Goal: Task Accomplishment & Management: Manage account settings

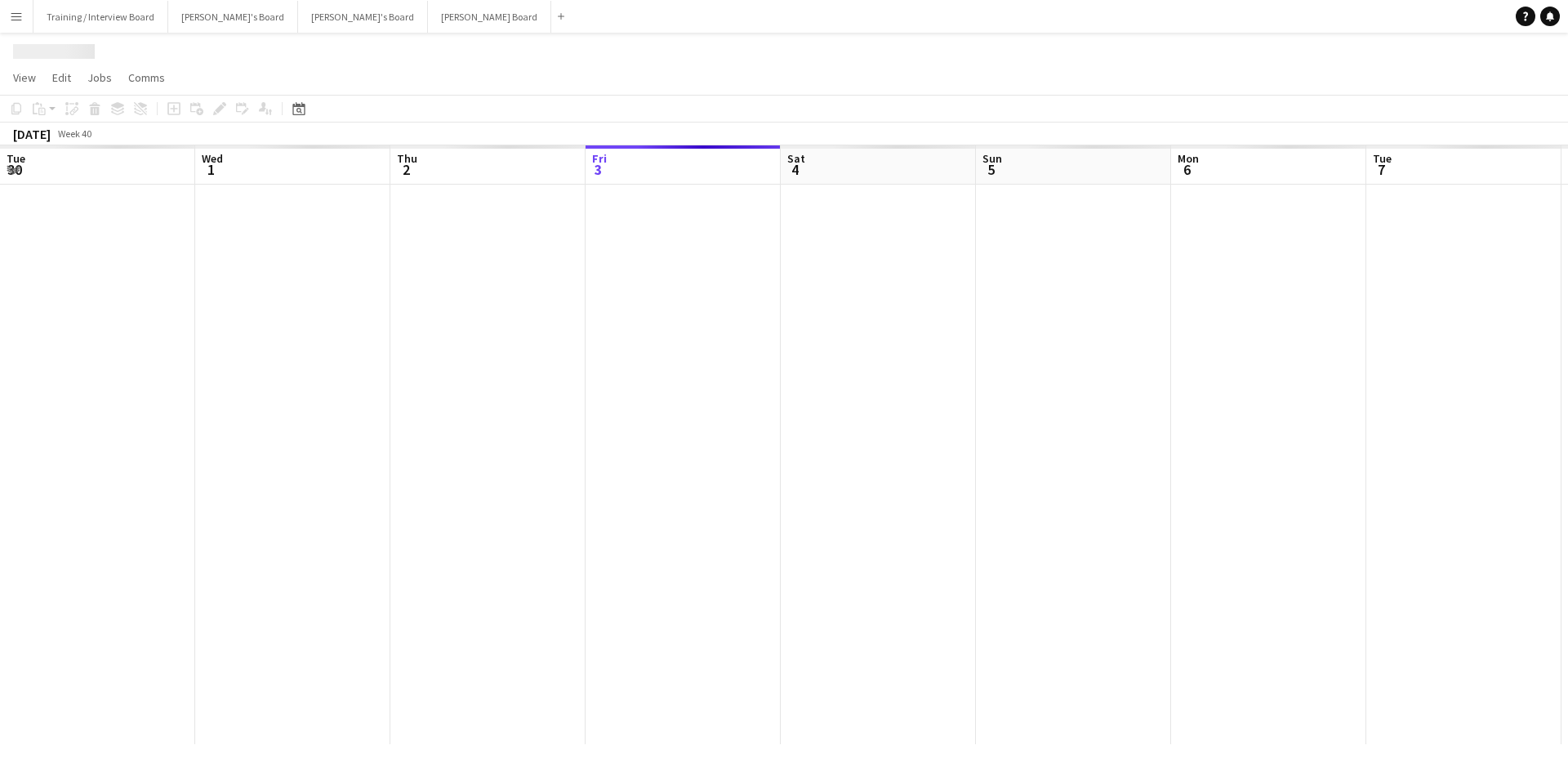
scroll to position [0, 390]
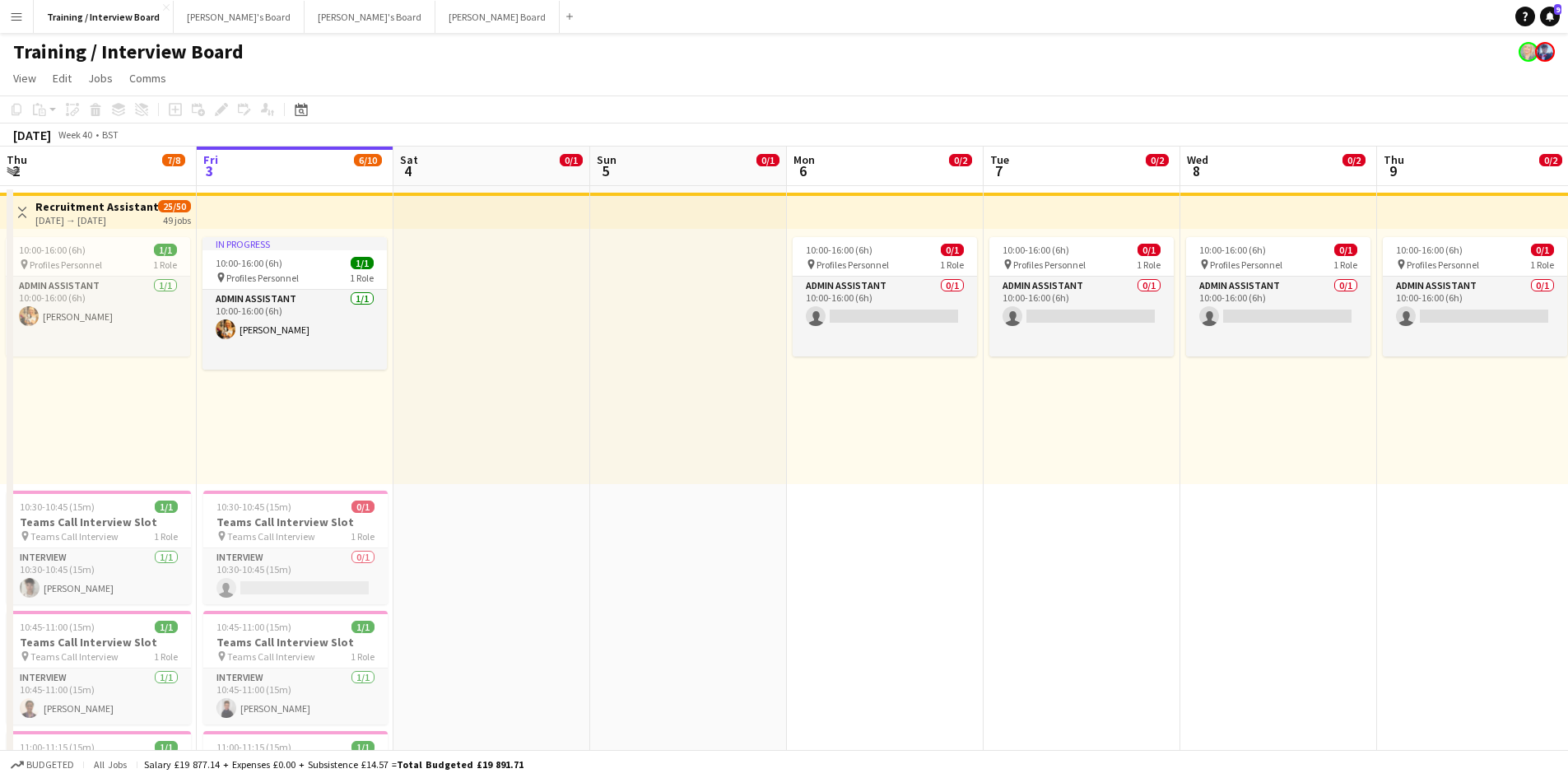
click at [9, 12] on button "Menu" at bounding box center [16, 16] width 33 height 33
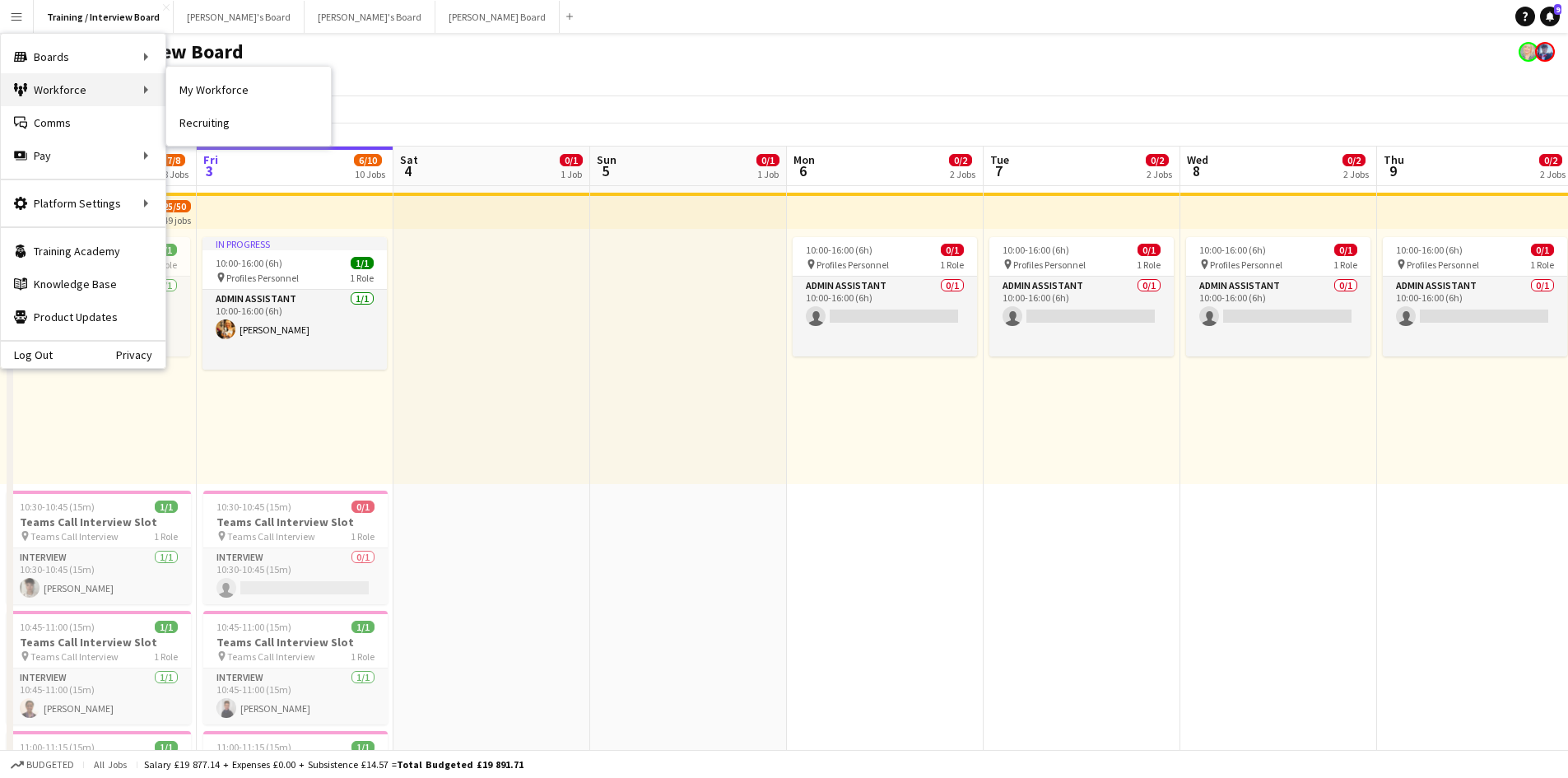
drag, startPoint x: 52, startPoint y: 87, endPoint x: 102, endPoint y: 87, distance: 50.0
click at [53, 87] on div "Workforce Workforce" at bounding box center [83, 90] width 164 height 33
click at [42, 92] on div "Workforce Workforce" at bounding box center [83, 90] width 164 height 33
click at [151, 90] on div "Workforce Workforce" at bounding box center [83, 90] width 164 height 33
click at [515, 72] on app-page-menu "View Day view expanded Day view collapsed Month view Date picker Jump to today …" at bounding box center [784, 79] width 1568 height 31
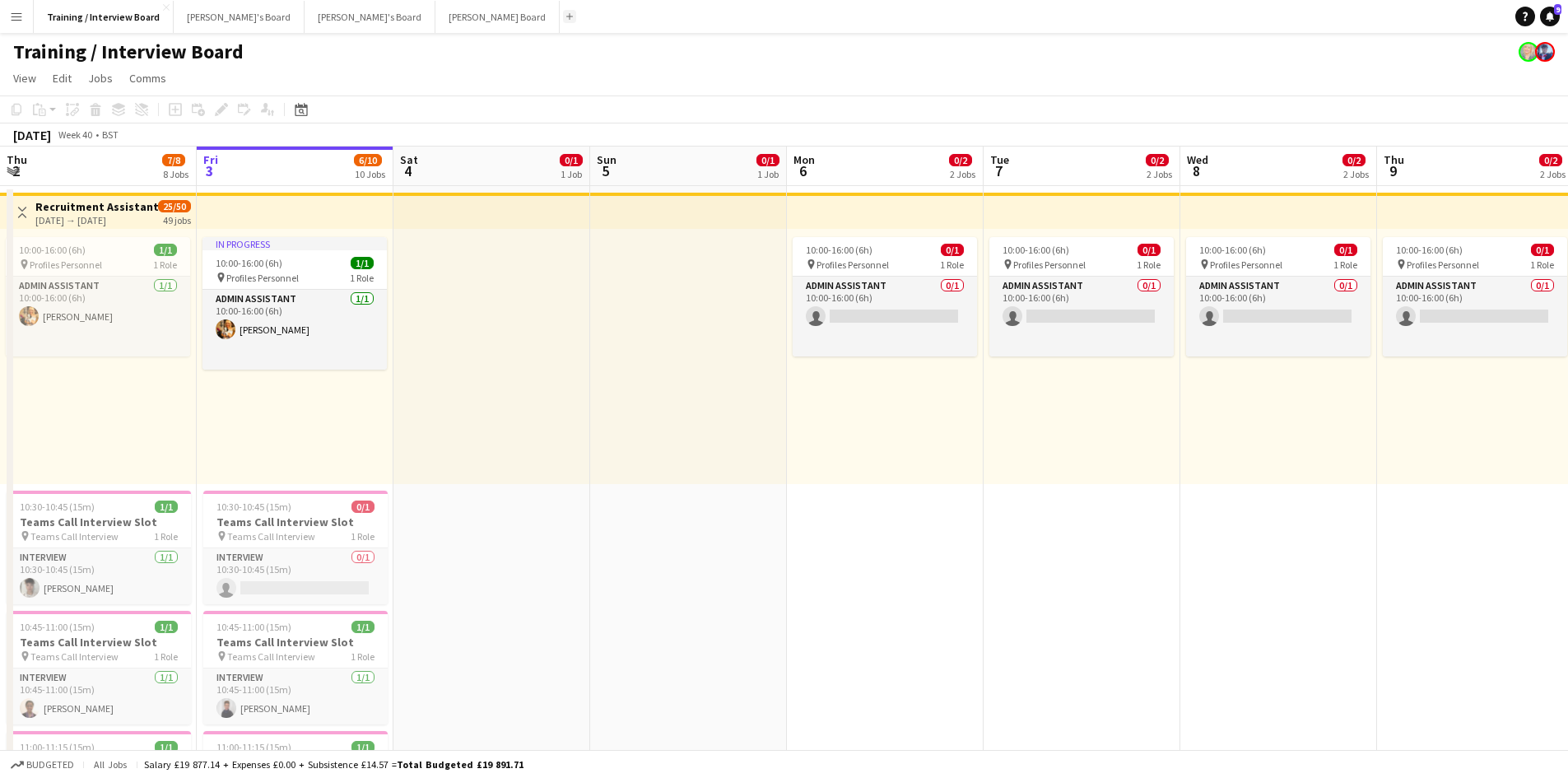
click at [563, 13] on button "Add" at bounding box center [569, 16] width 14 height 14
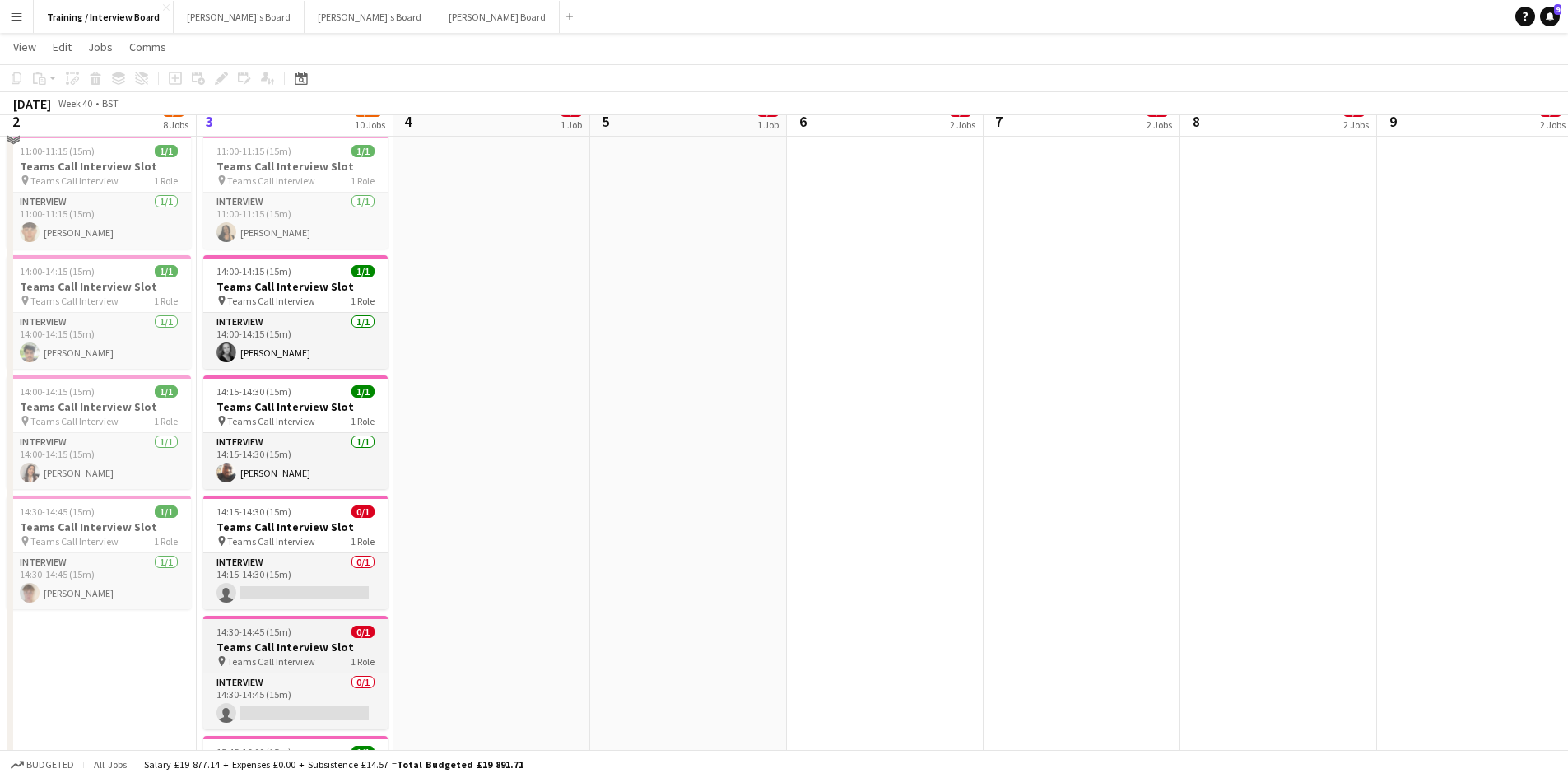
scroll to position [576, 0]
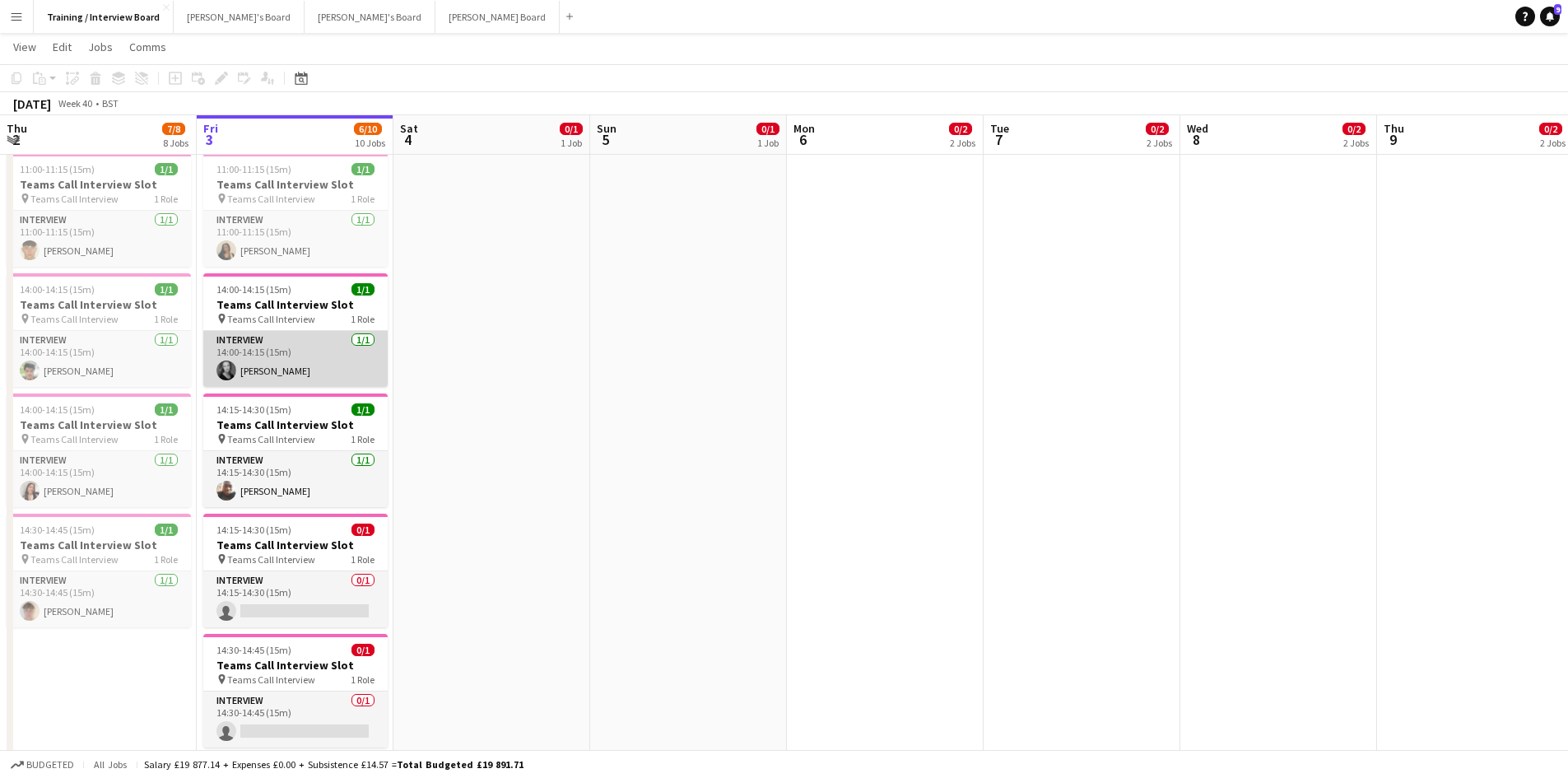
click at [269, 360] on app-card-role "Interview [DATE] 14:00-14:15 (15m) [PERSON_NAME]" at bounding box center [295, 359] width 185 height 56
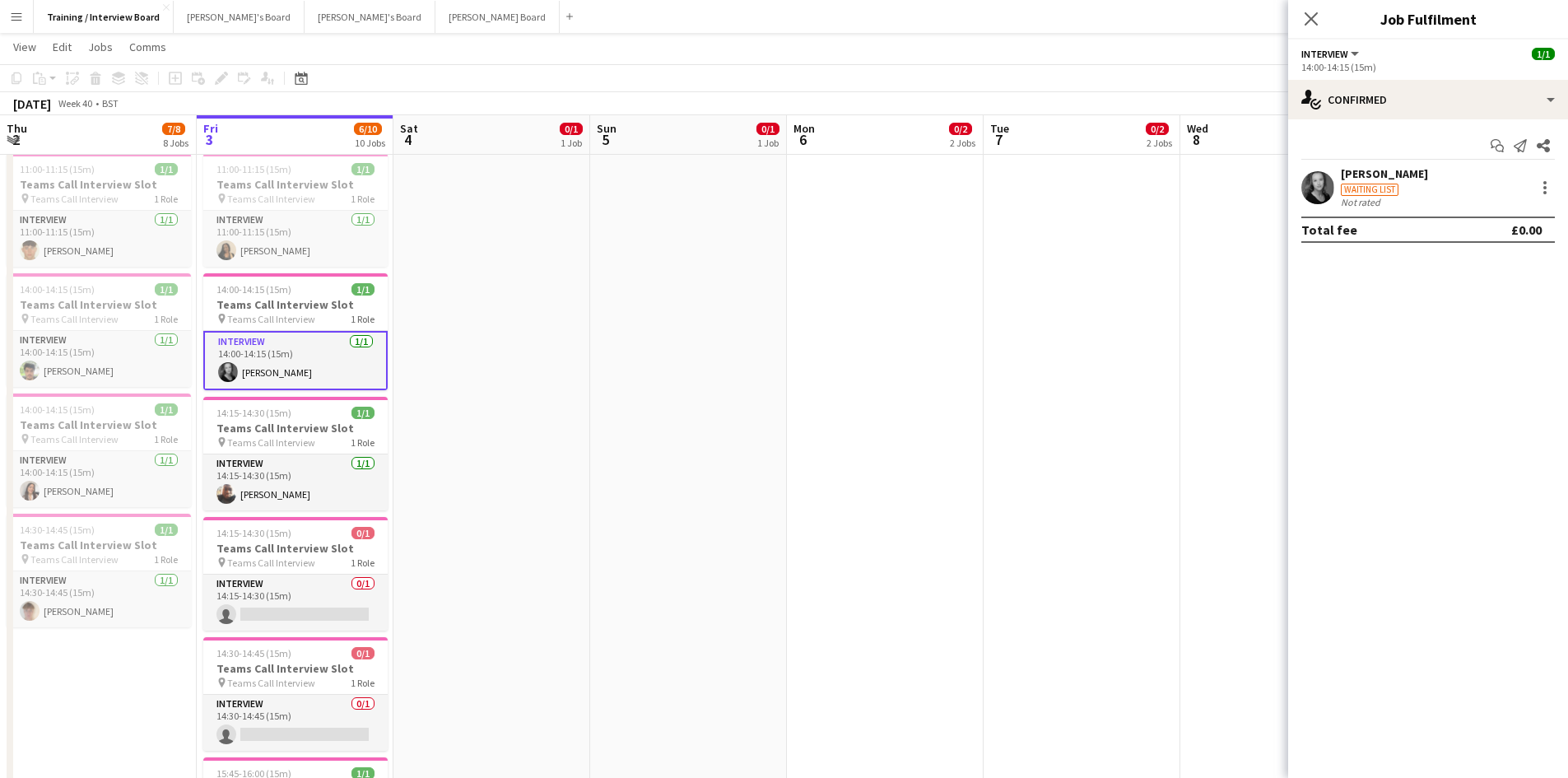
click at [447, 80] on app-toolbar "Copy Paste Paste Ctrl+V Paste with crew Ctrl+Shift+V Paste linked Job Delete Gr…" at bounding box center [784, 77] width 1568 height 28
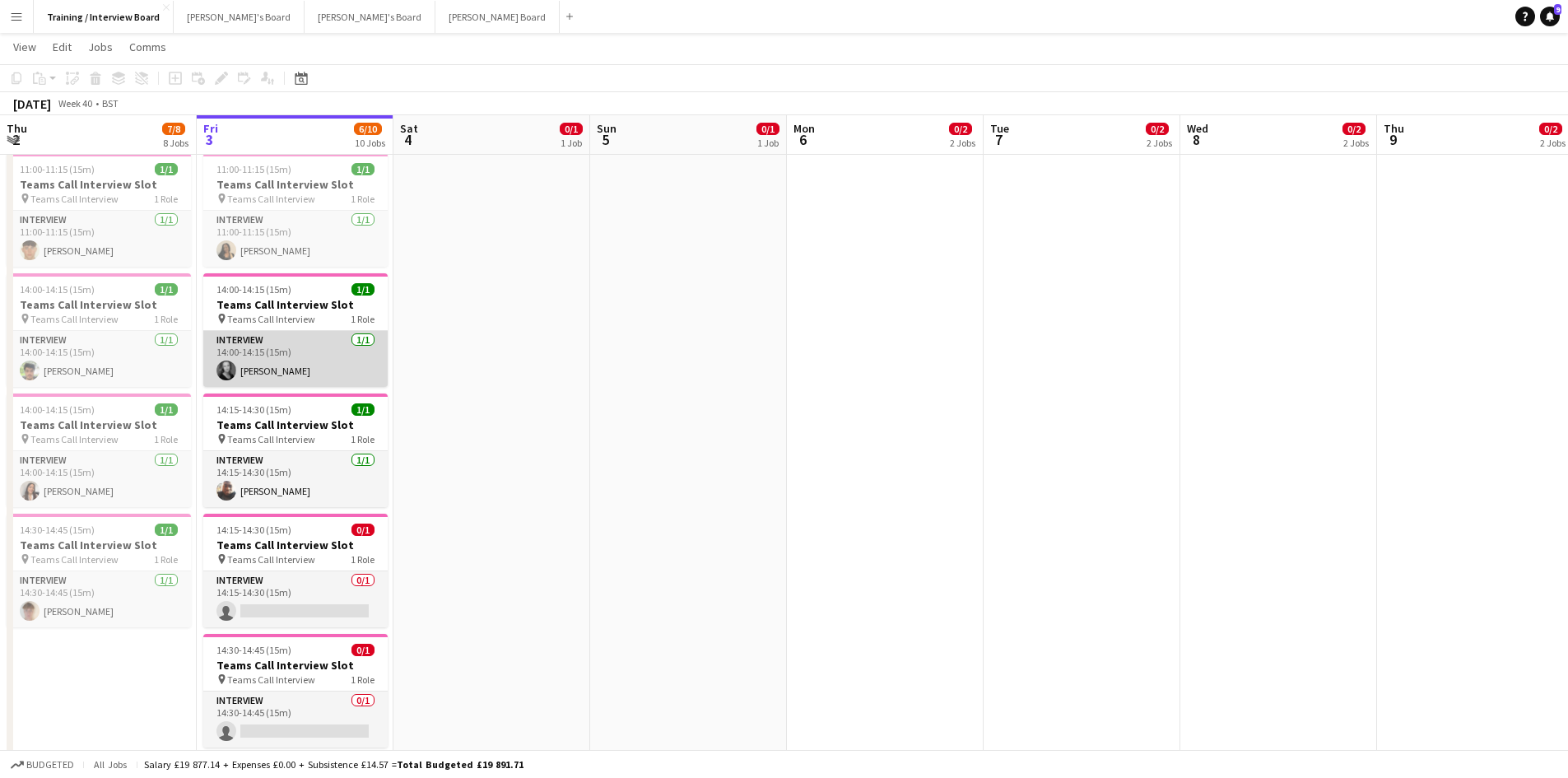
click at [257, 363] on app-card-role "Interview [DATE] 14:00-14:15 (15m) [PERSON_NAME]" at bounding box center [295, 359] width 185 height 56
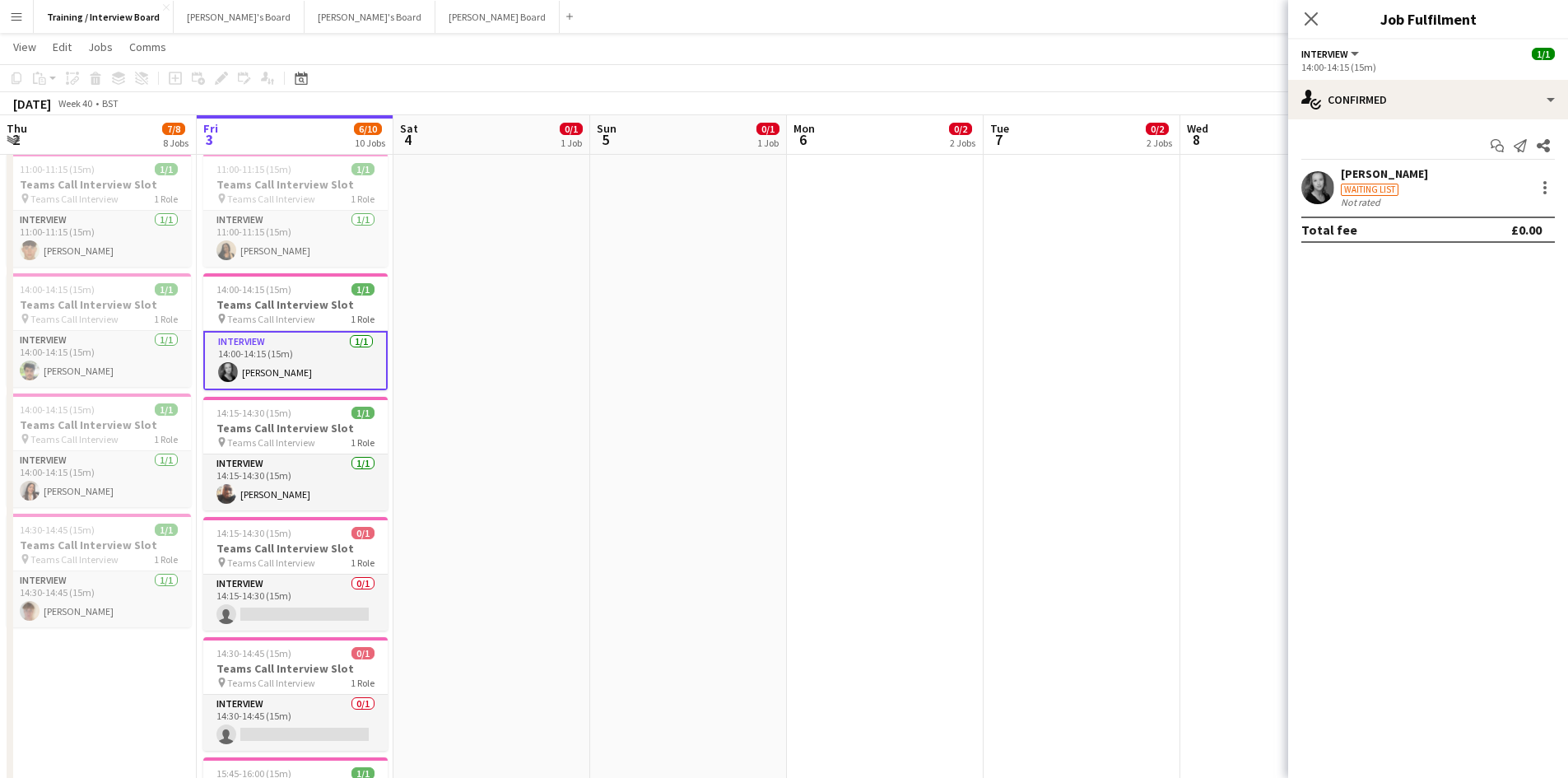
click at [1411, 167] on div "[PERSON_NAME]" at bounding box center [1384, 173] width 87 height 14
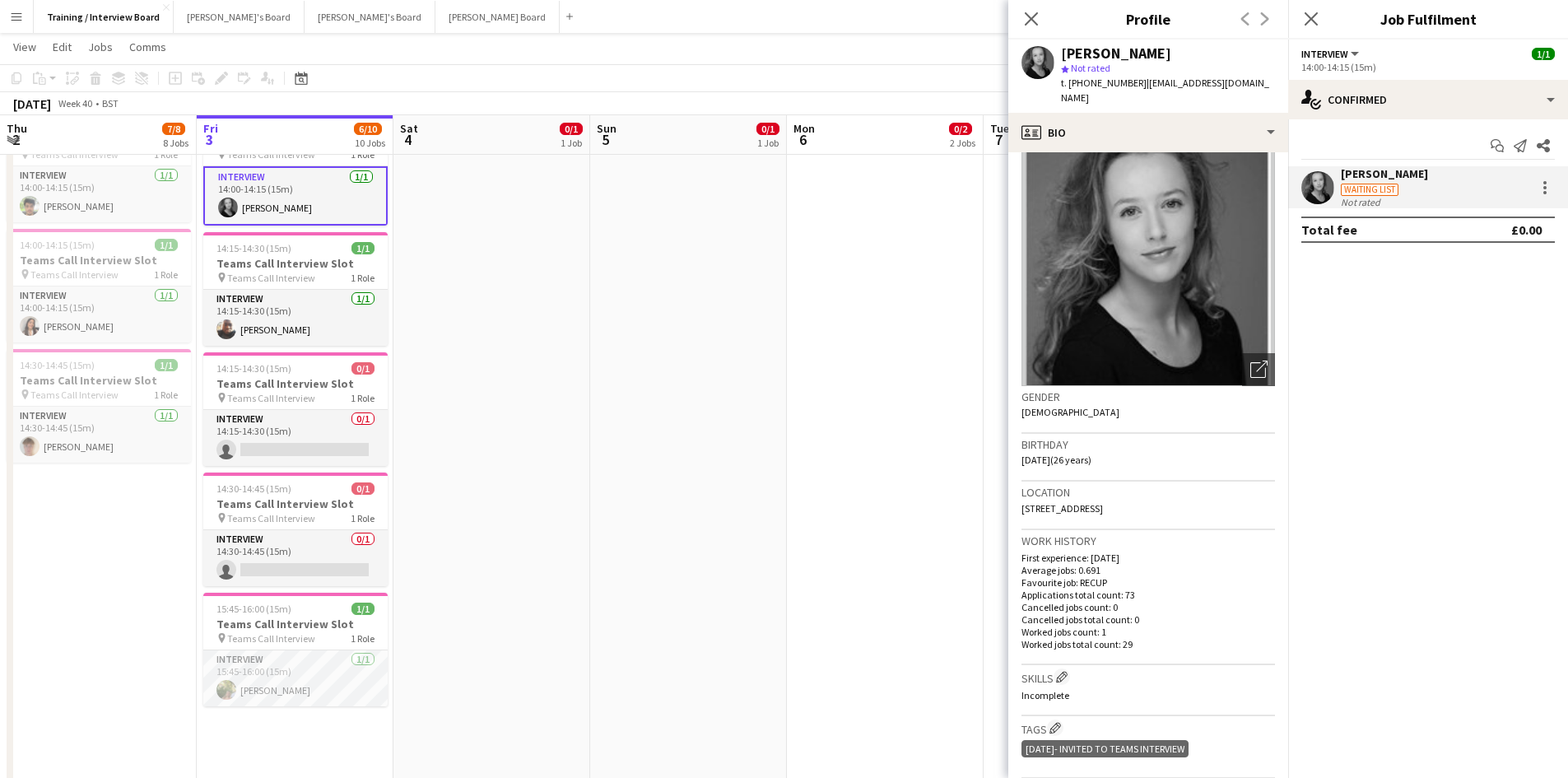
scroll to position [0, 0]
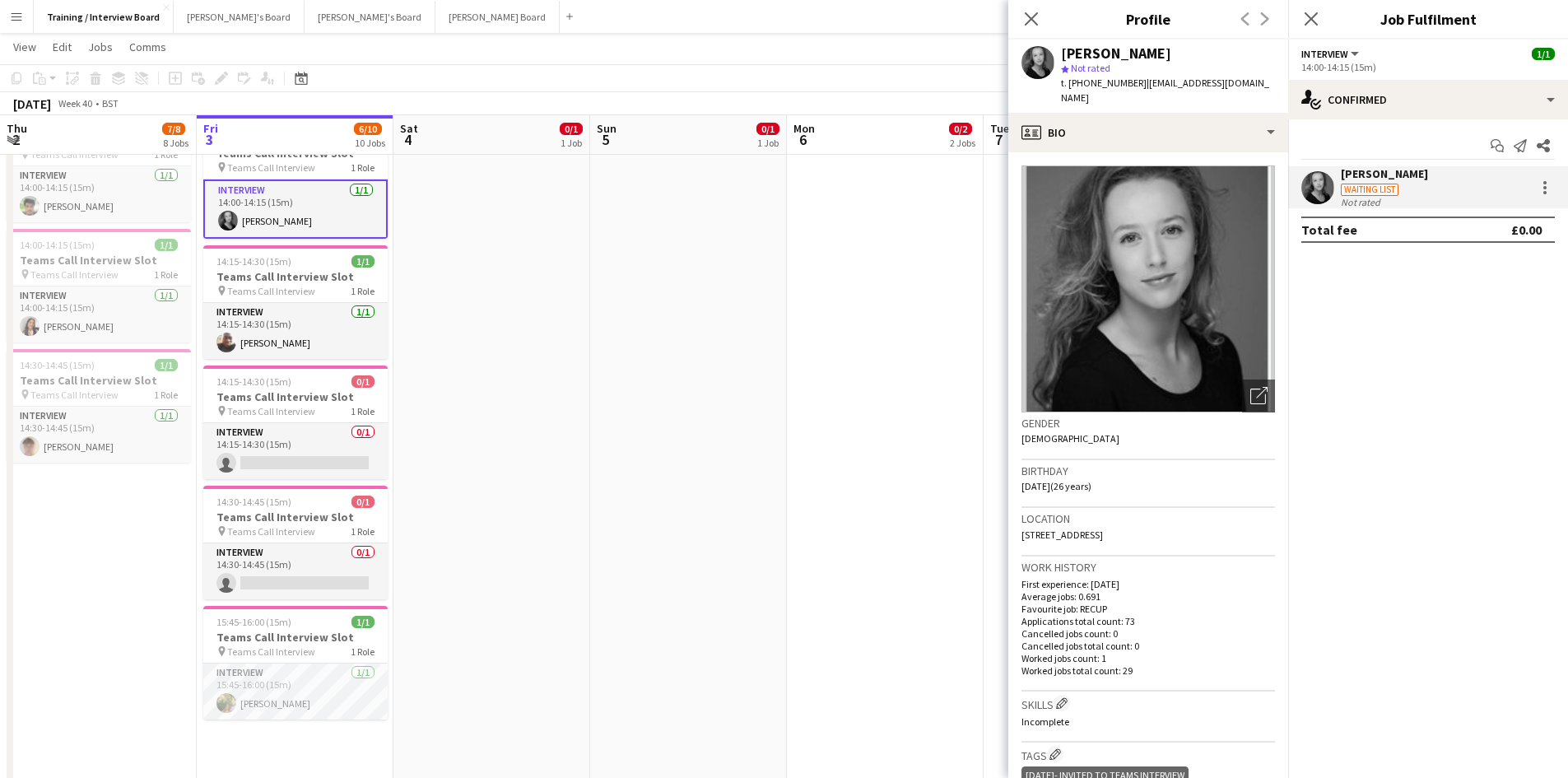
drag, startPoint x: 1139, startPoint y: 78, endPoint x: 1271, endPoint y: 97, distance: 133.4
click at [1271, 97] on div "t. +447944382975 | georginadelafield@hotmail.co.uk" at bounding box center [1167, 90] width 214 height 30
copy span "[EMAIL_ADDRESS][DOMAIN_NAME]"
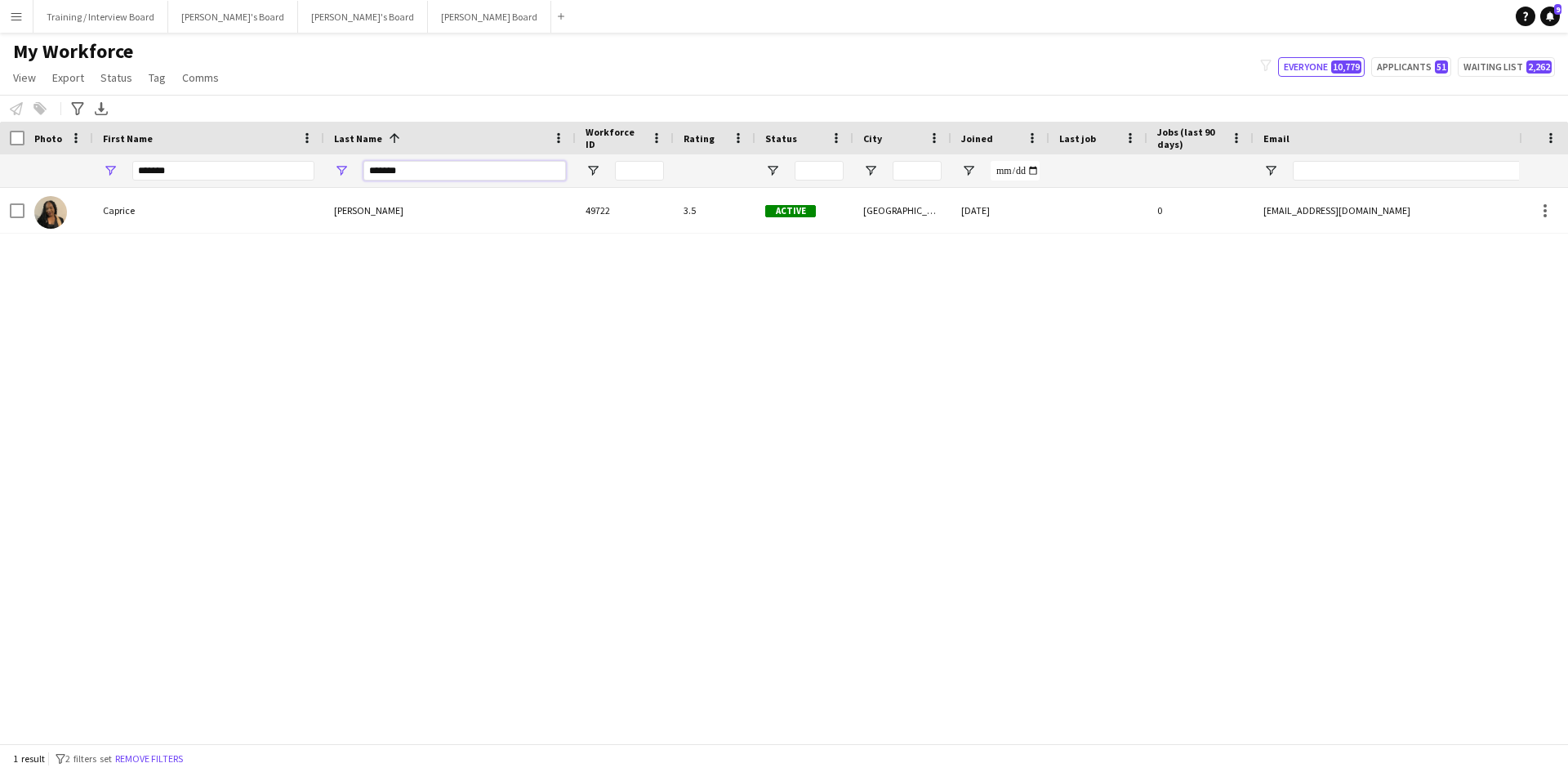
click at [412, 167] on input "*******" at bounding box center [464, 171] width 202 height 19
type input "*"
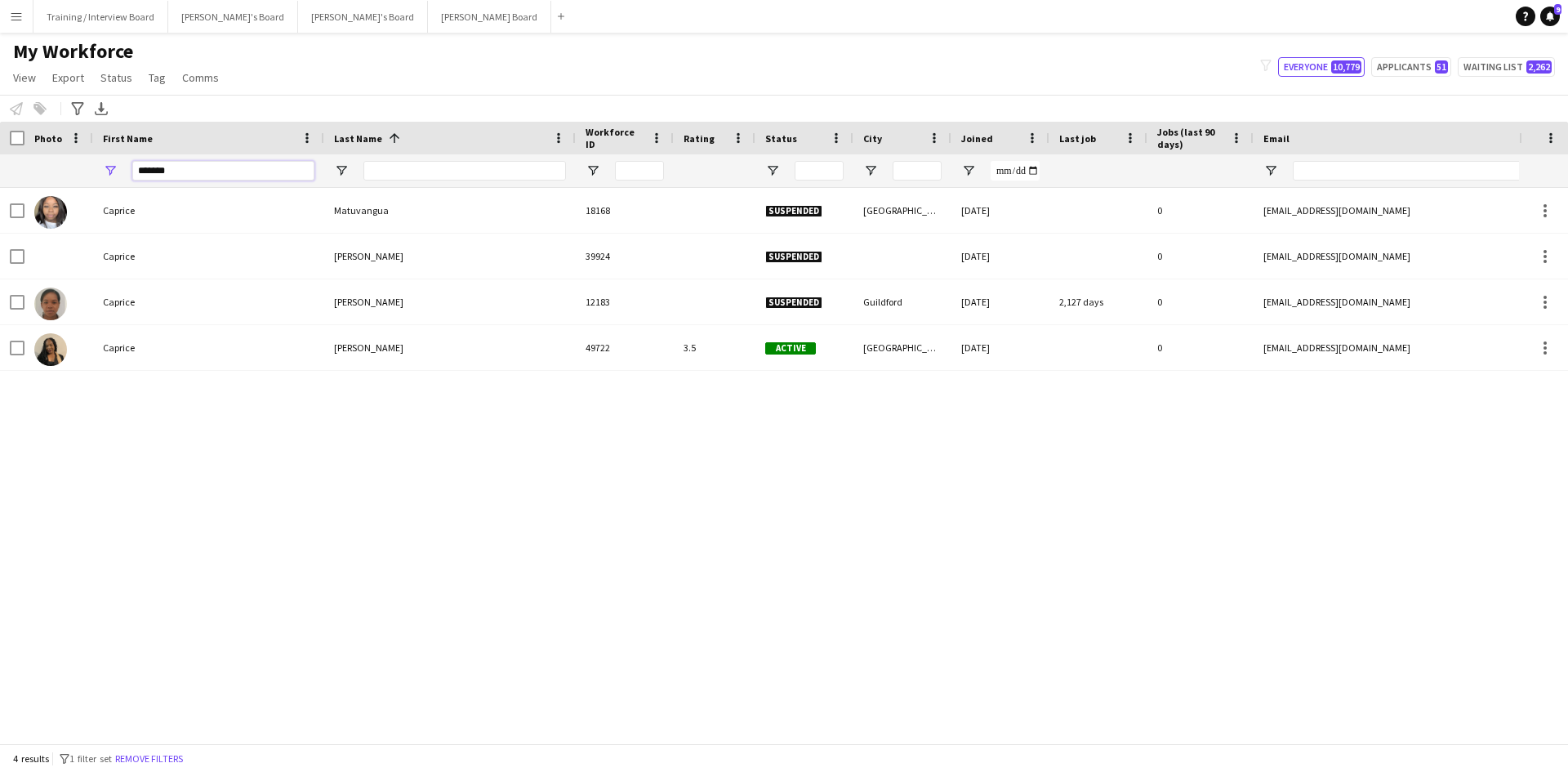
click at [181, 175] on input "*******" at bounding box center [223, 171] width 182 height 19
type input "*"
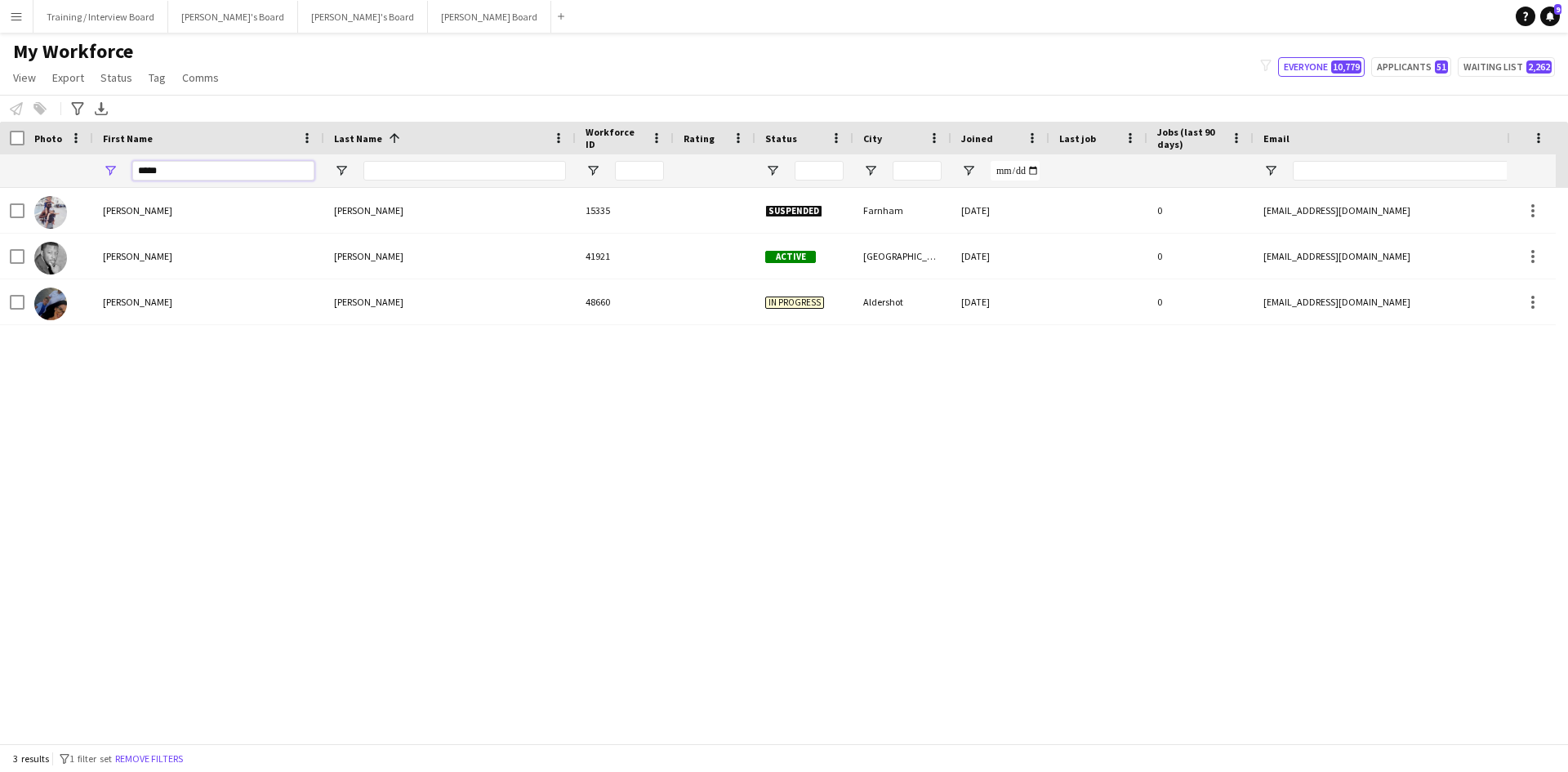
type input "****"
click at [373, 179] on input "Last Name Filter Input" at bounding box center [464, 171] width 202 height 19
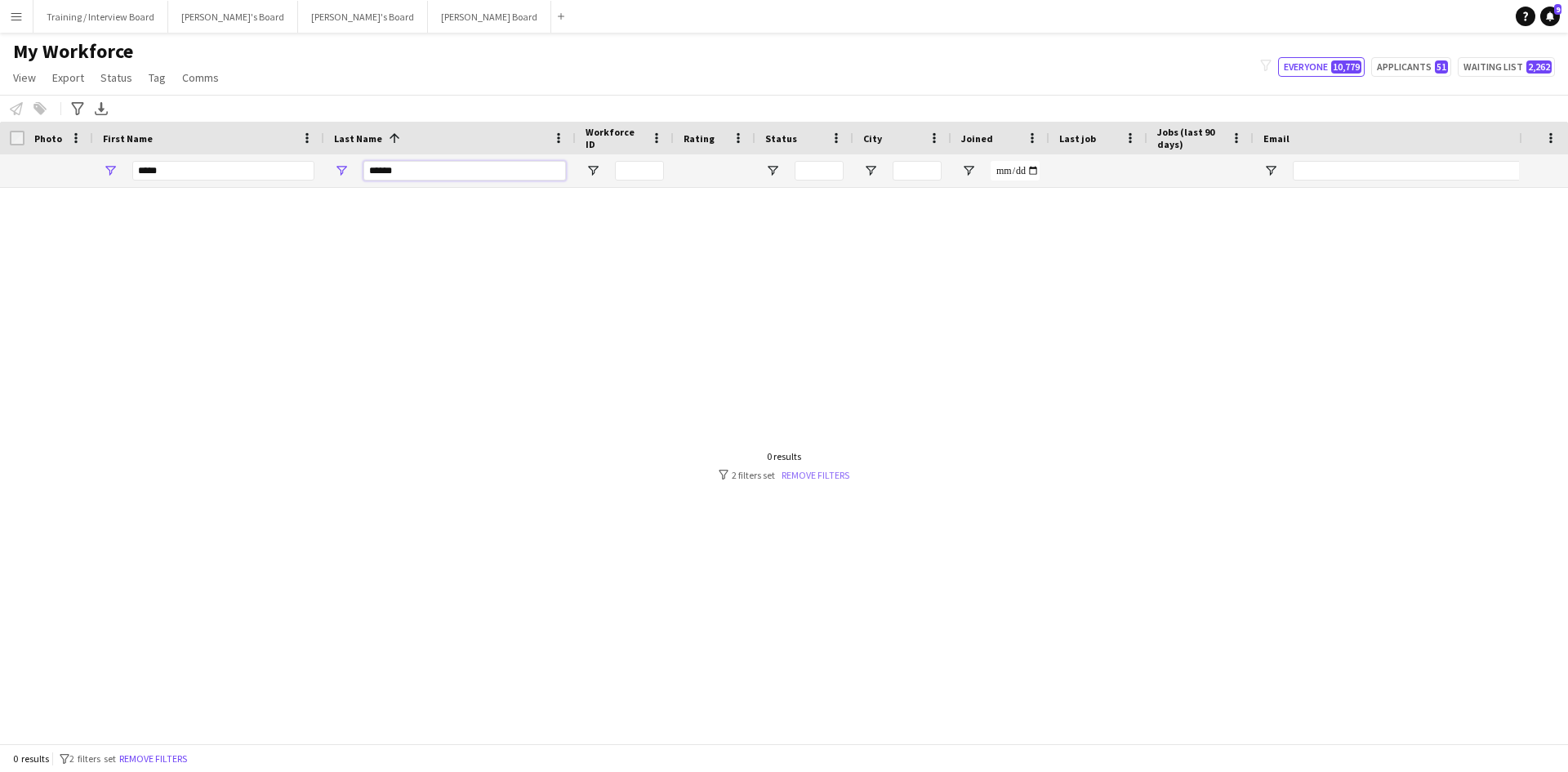
type input "******"
click at [791, 480] on link "Remove filters" at bounding box center [815, 475] width 68 height 12
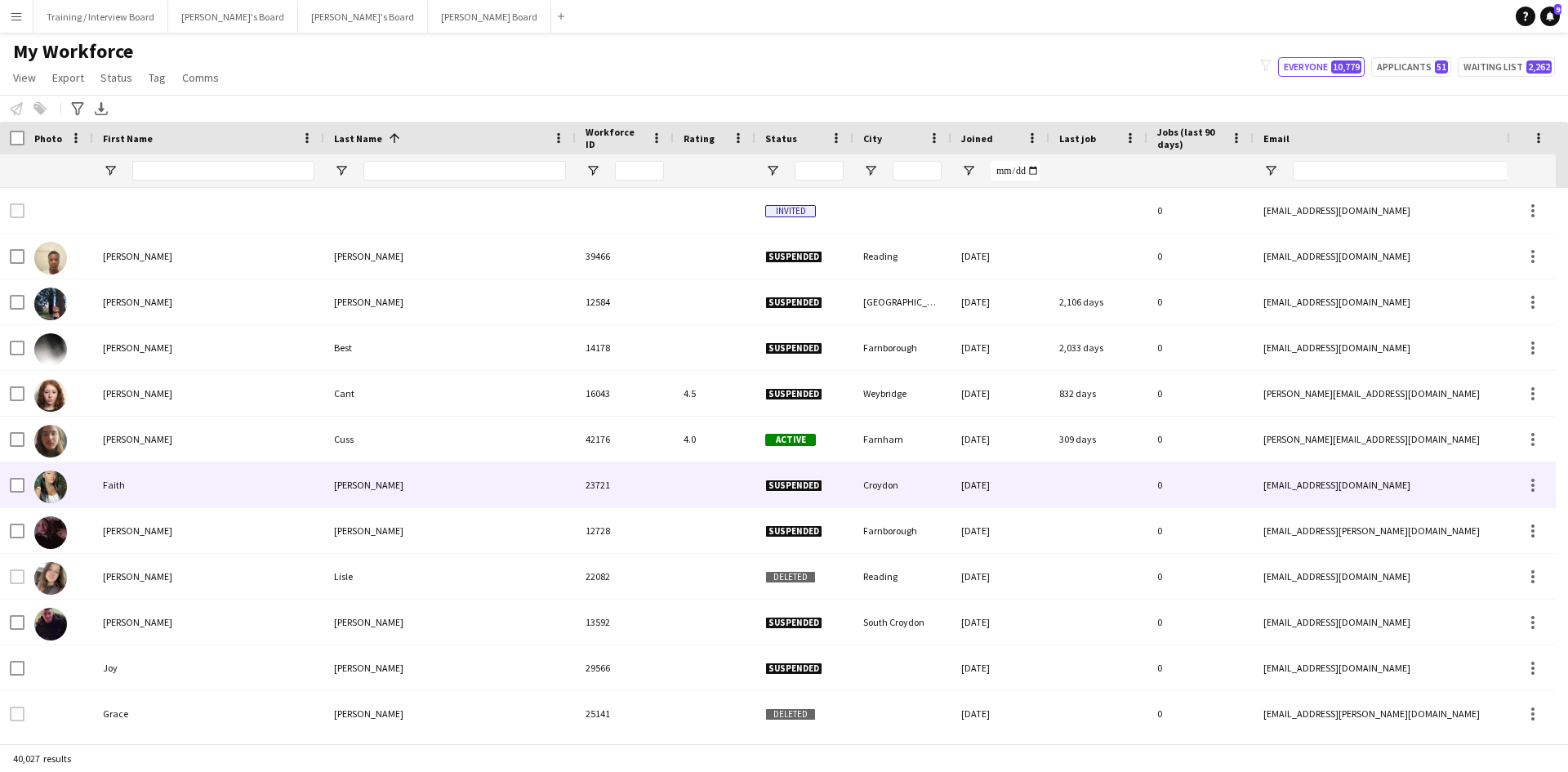
click at [836, 481] on div "Suspended" at bounding box center [805, 484] width 98 height 45
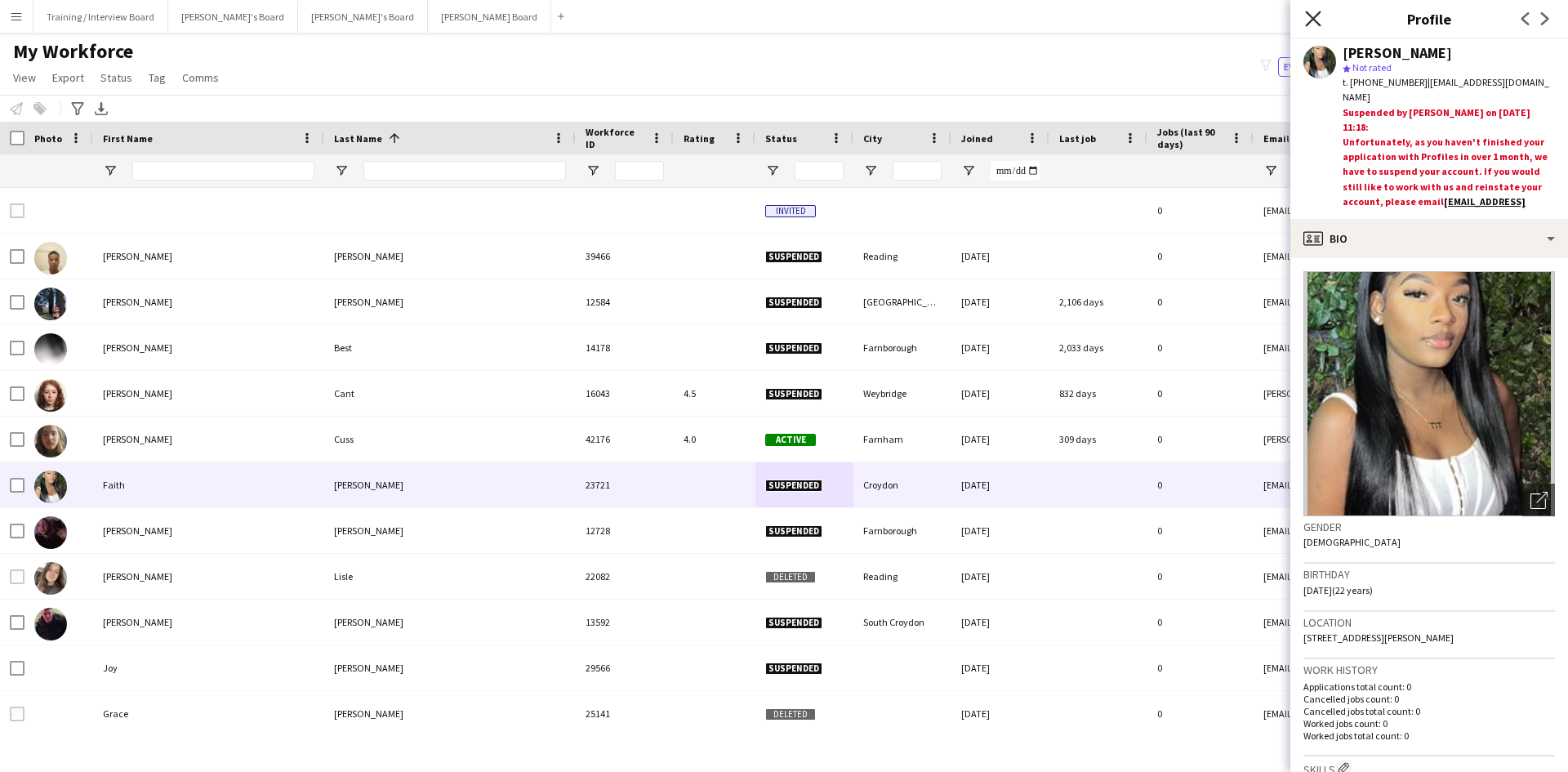
click at [1308, 19] on icon "Close pop-in" at bounding box center [1313, 18] width 15 height 15
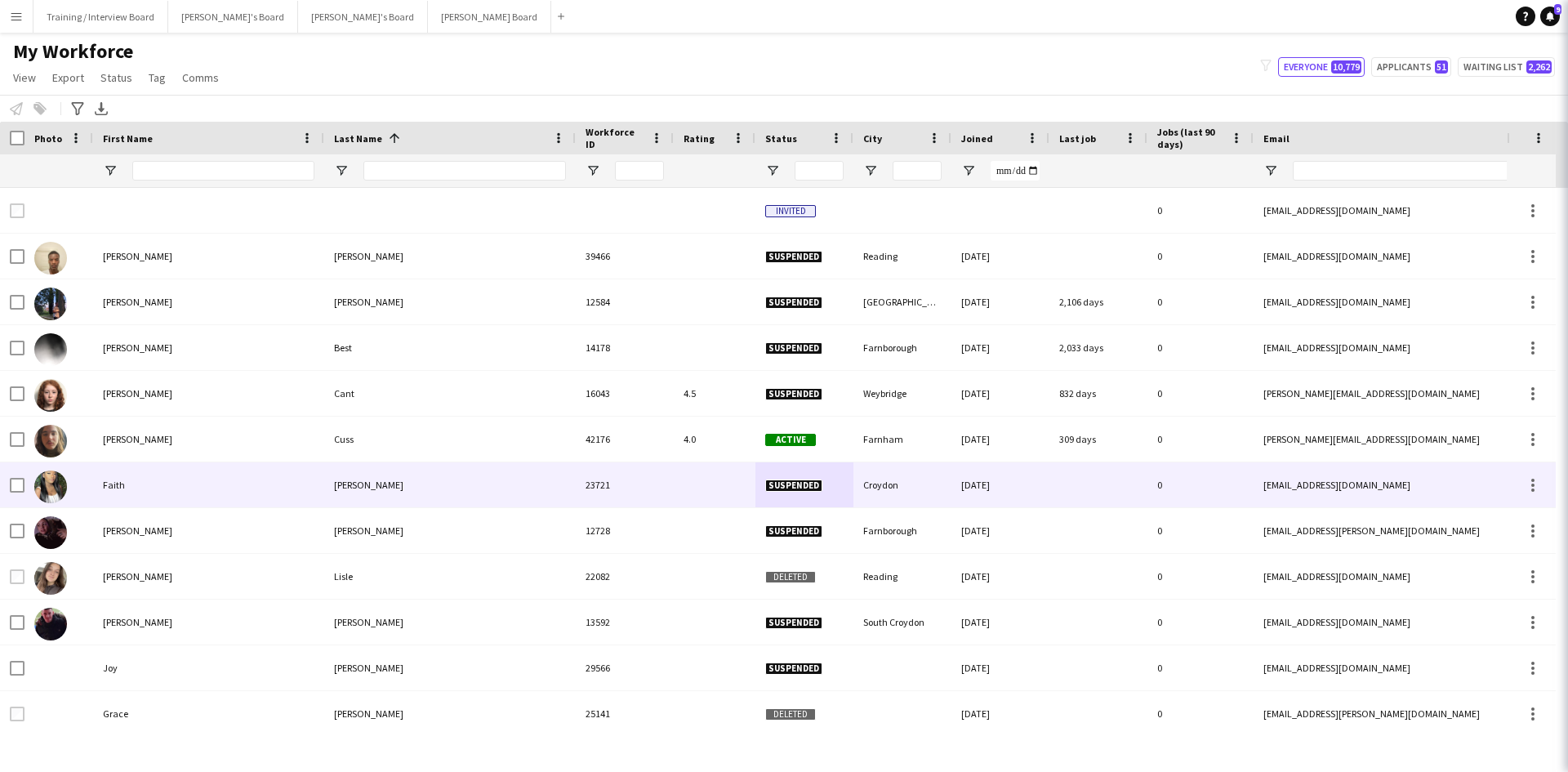
click at [1567, 15] on icon at bounding box center [1590, 18] width 15 height 15
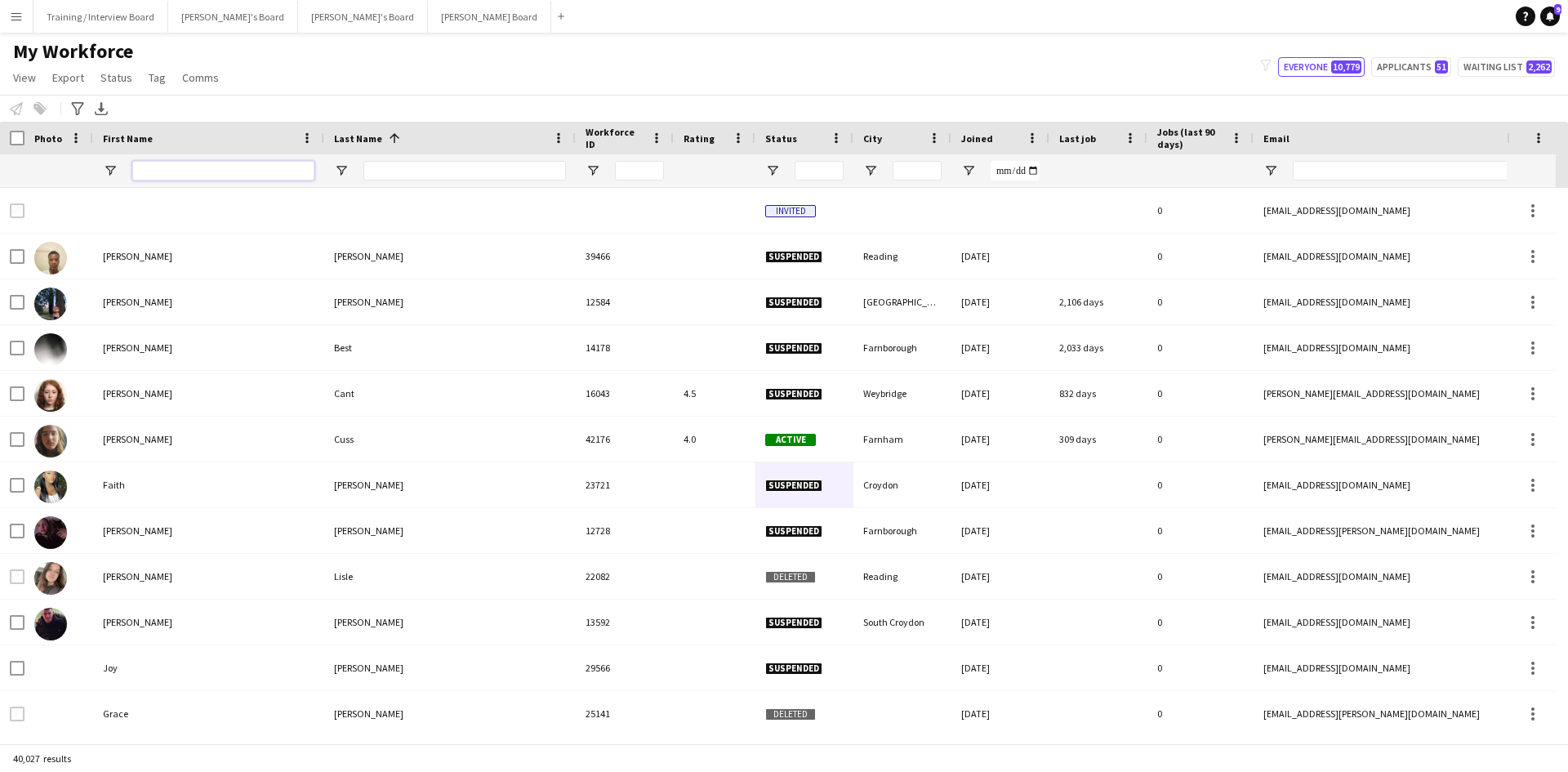
click at [180, 176] on input "First Name Filter Input" at bounding box center [223, 171] width 182 height 19
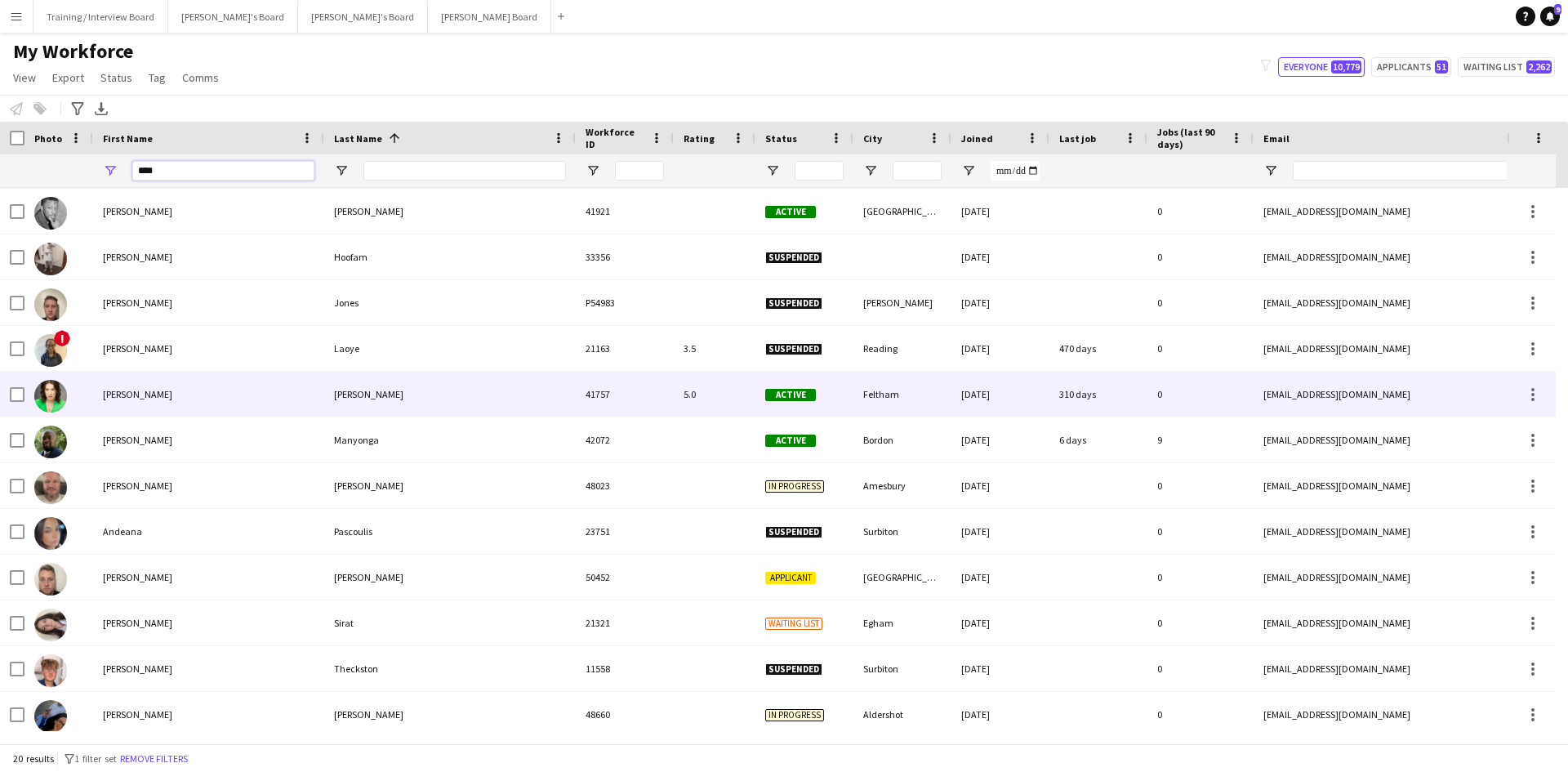
scroll to position [371, 0]
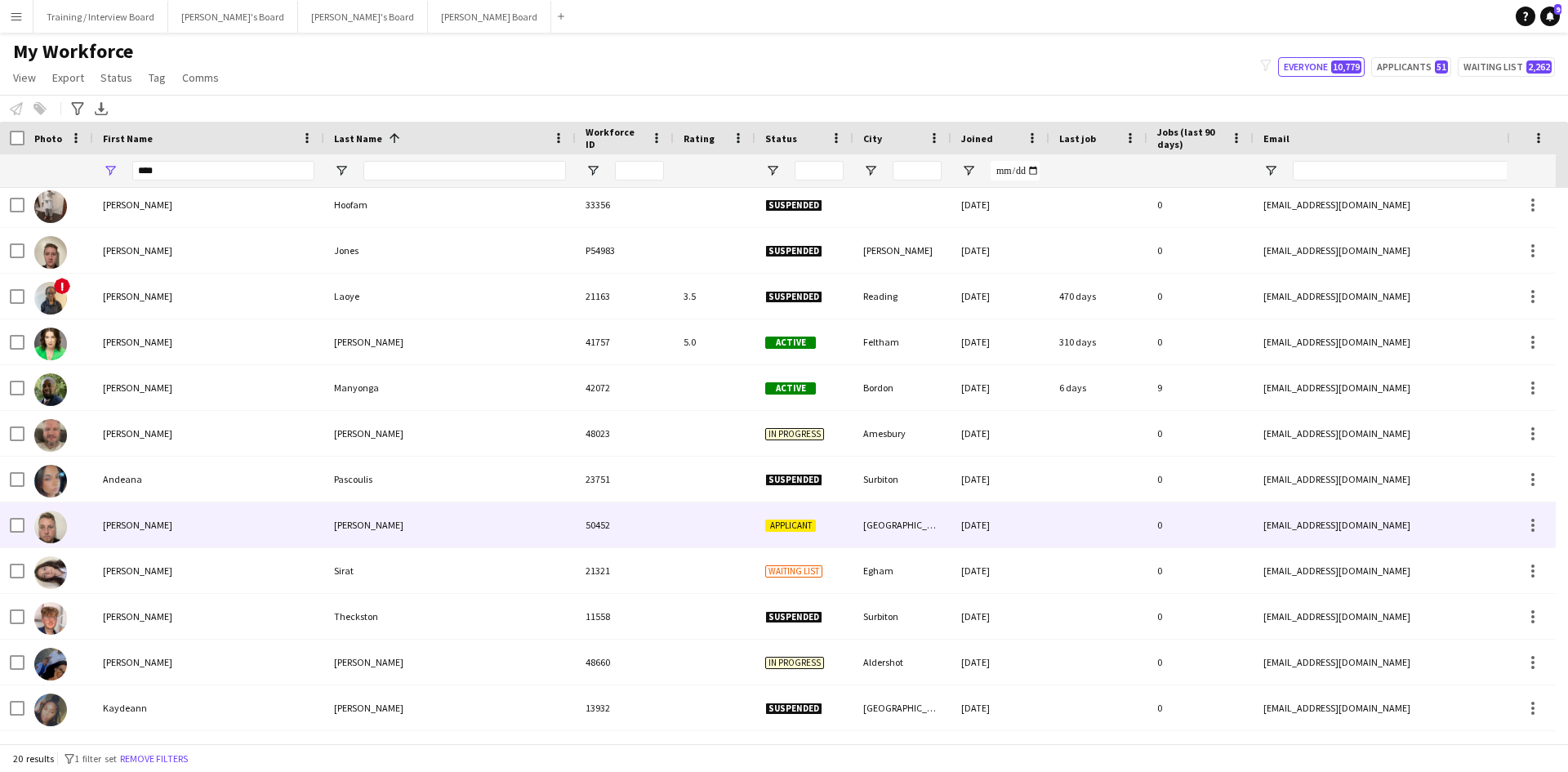
click at [194, 523] on div "Dean" at bounding box center [208, 525] width 231 height 45
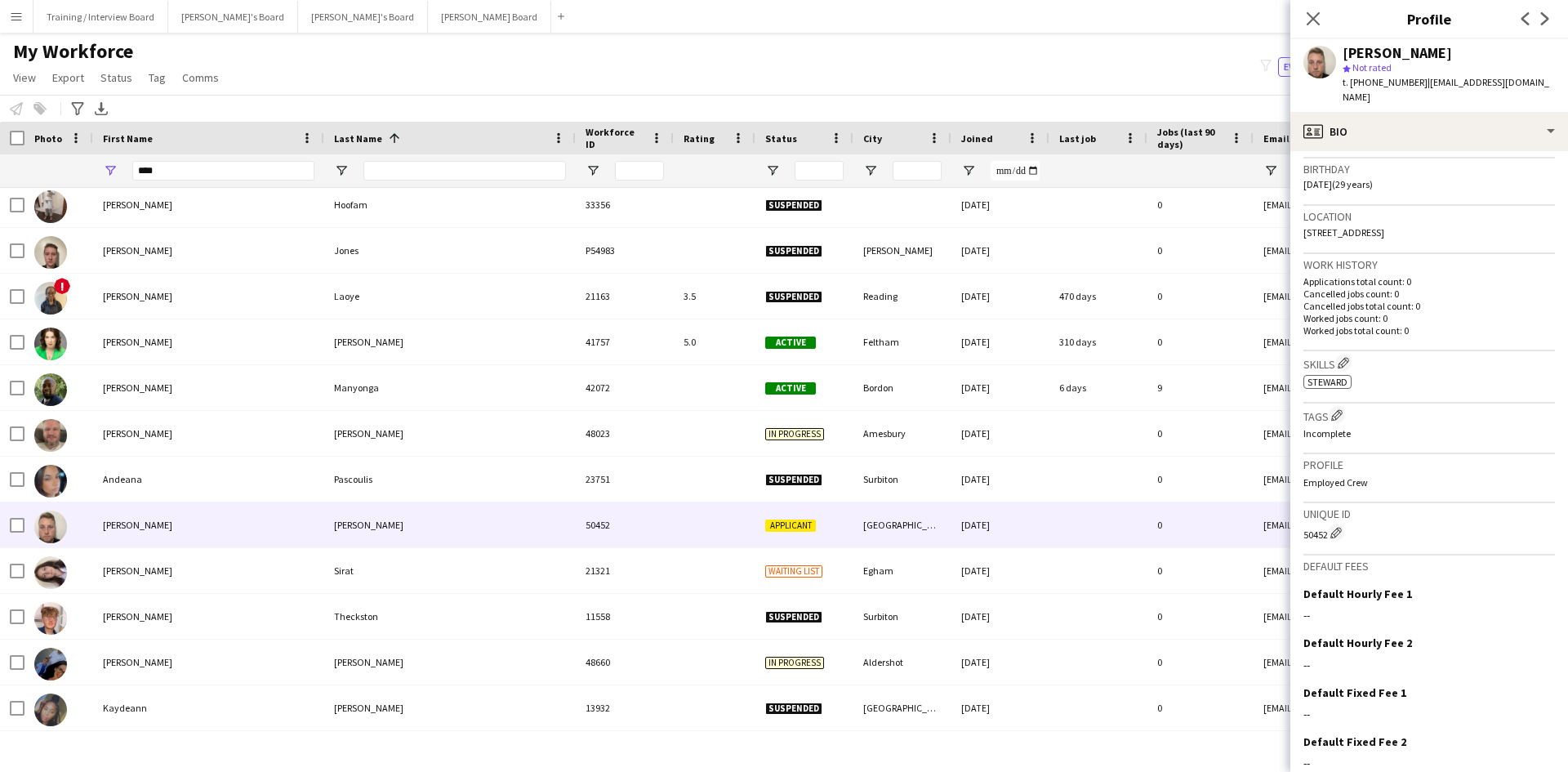
scroll to position [355, 0]
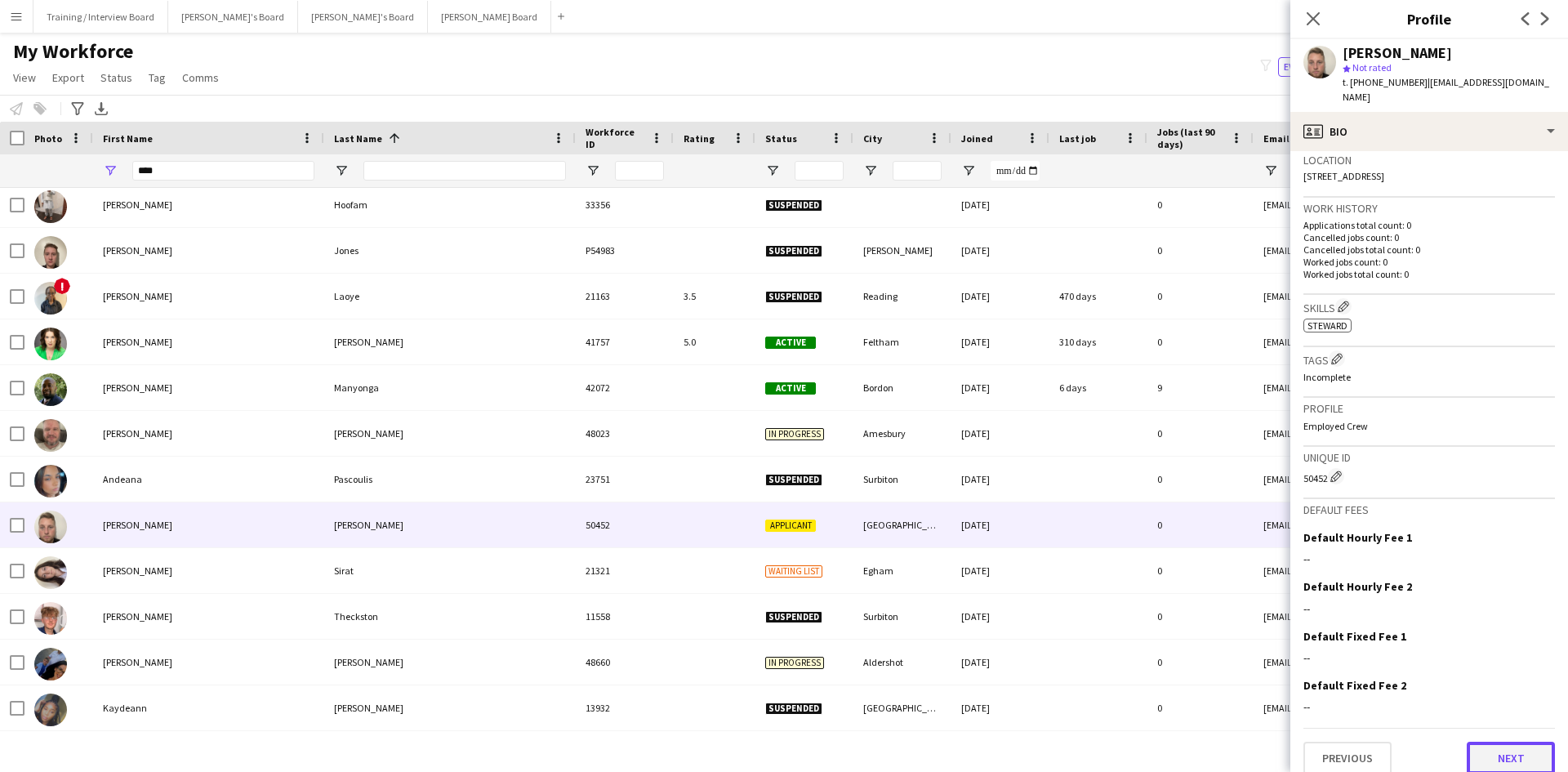
click at [1496, 741] on button "Next" at bounding box center [1510, 758] width 88 height 33
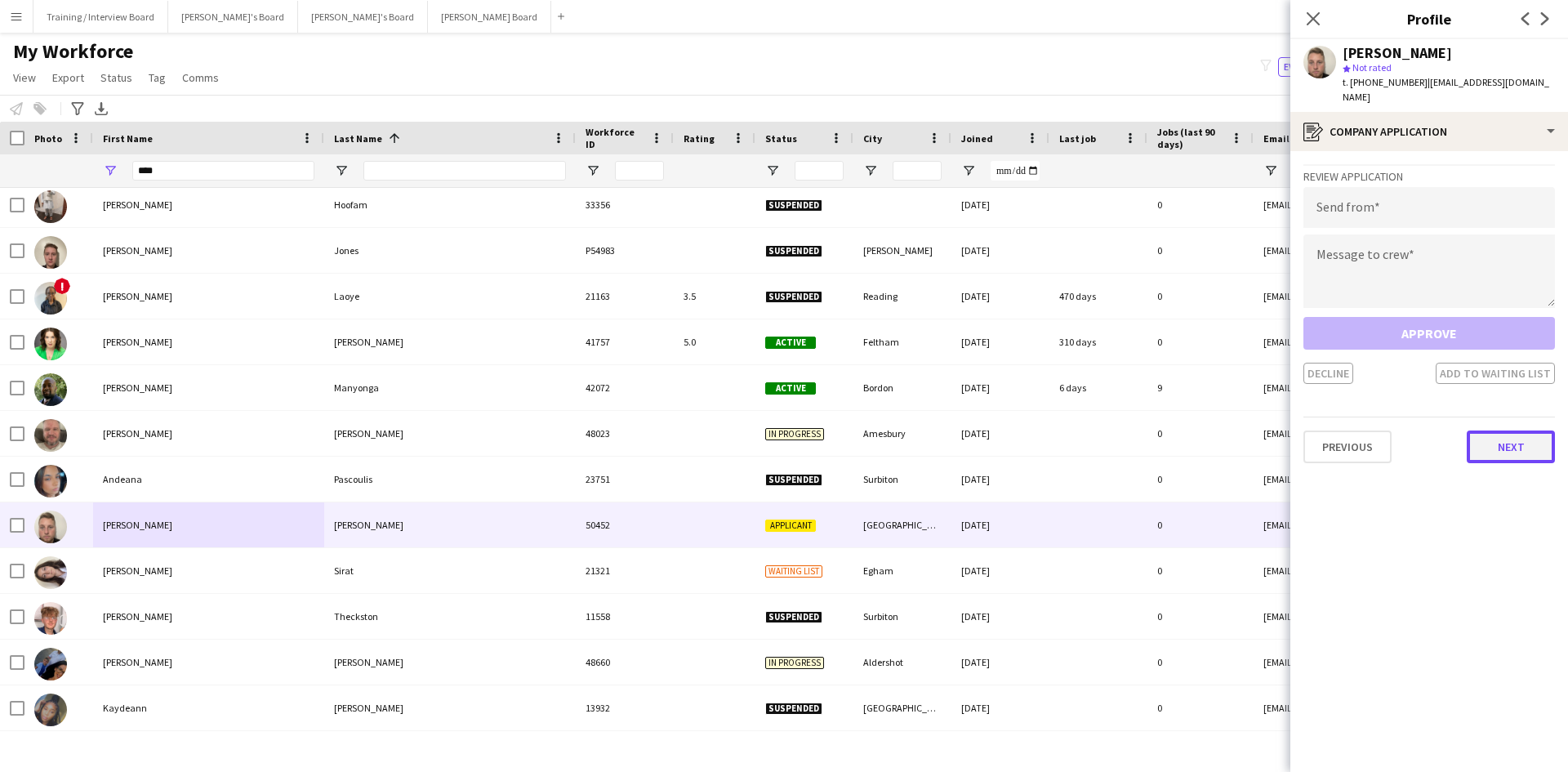
click at [1514, 431] on button "Next" at bounding box center [1510, 447] width 88 height 33
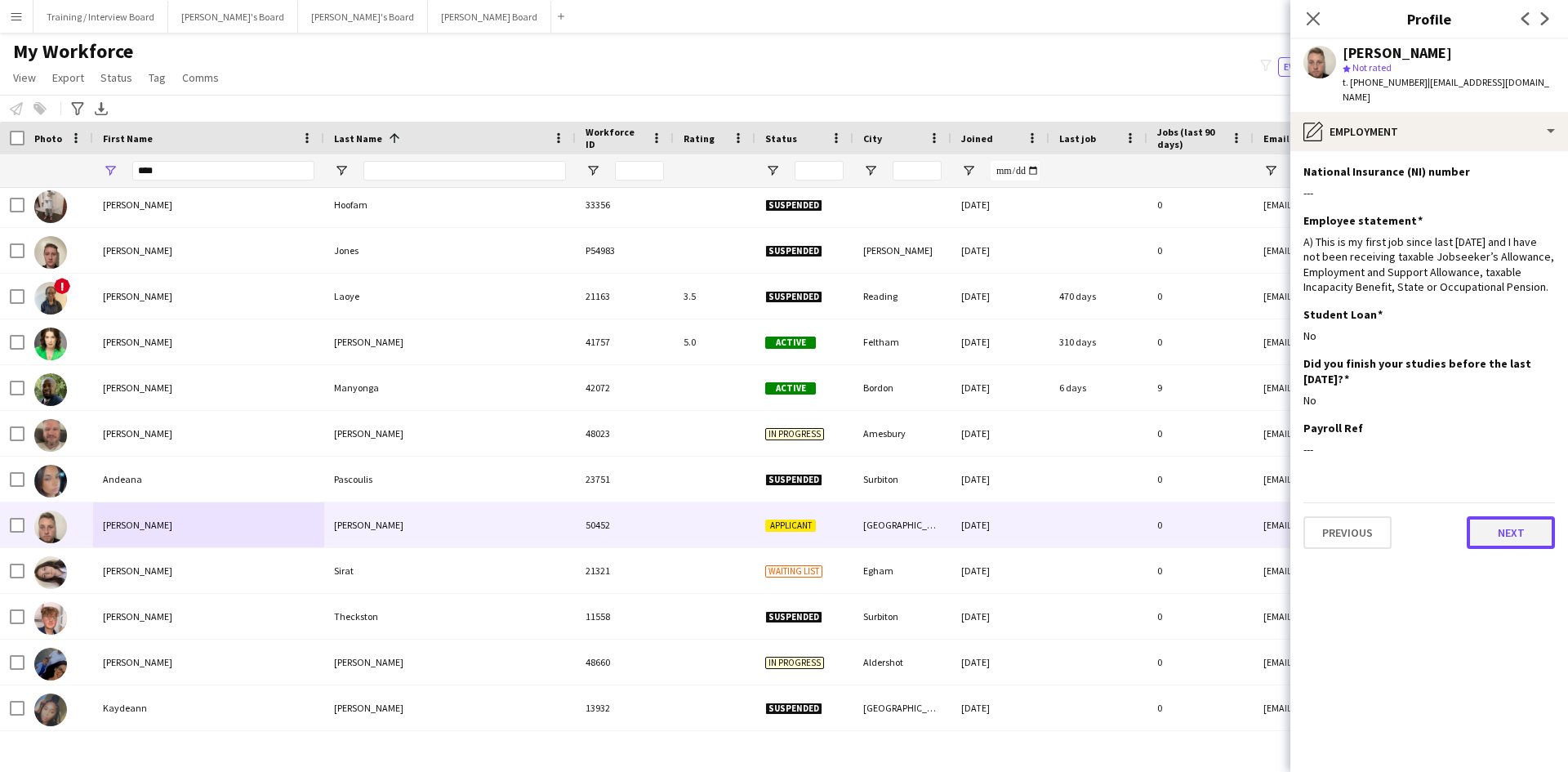
click at [1503, 516] on button "Next" at bounding box center [1510, 532] width 88 height 33
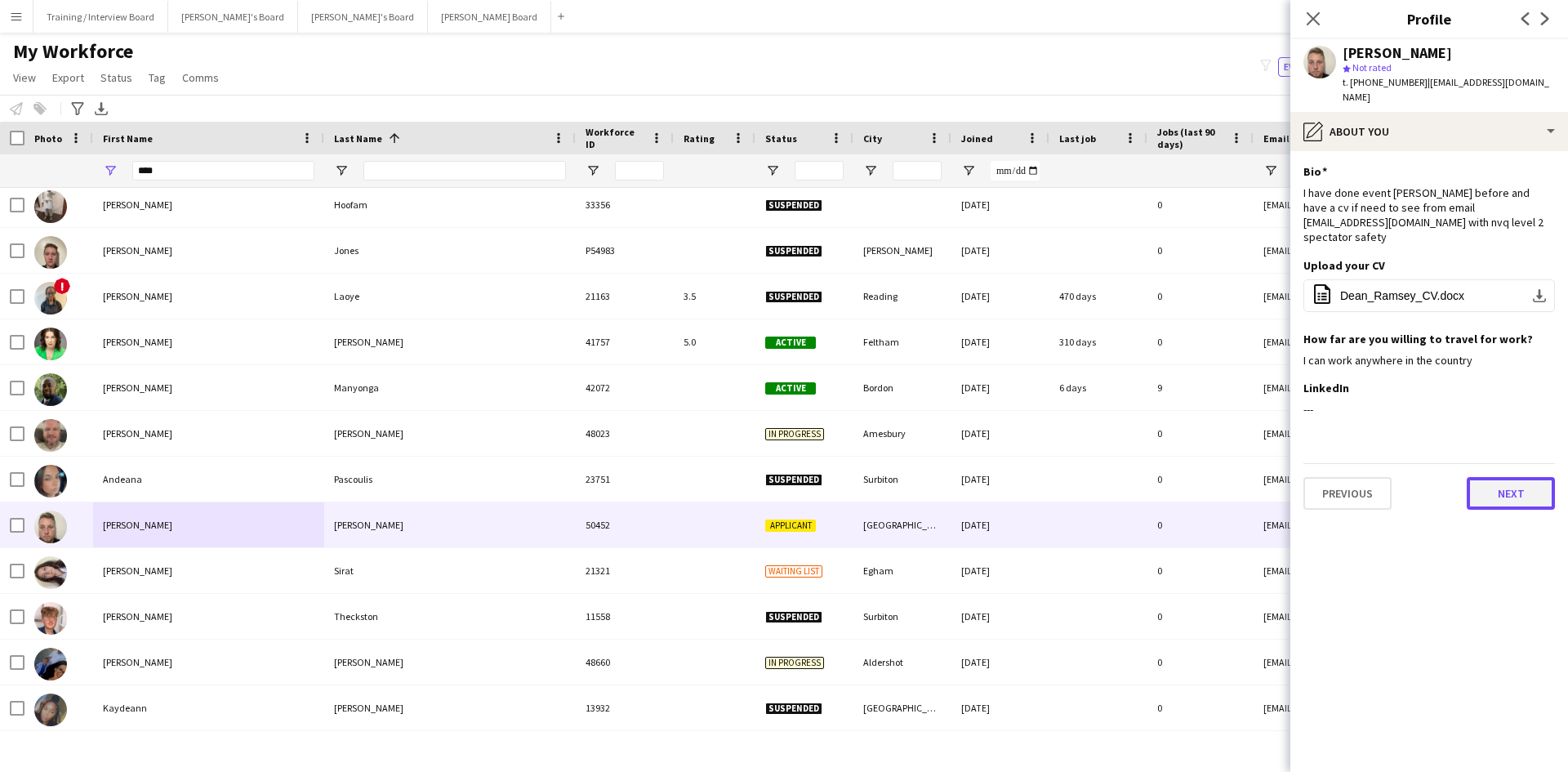
click at [1537, 477] on button "Next" at bounding box center [1510, 493] width 88 height 33
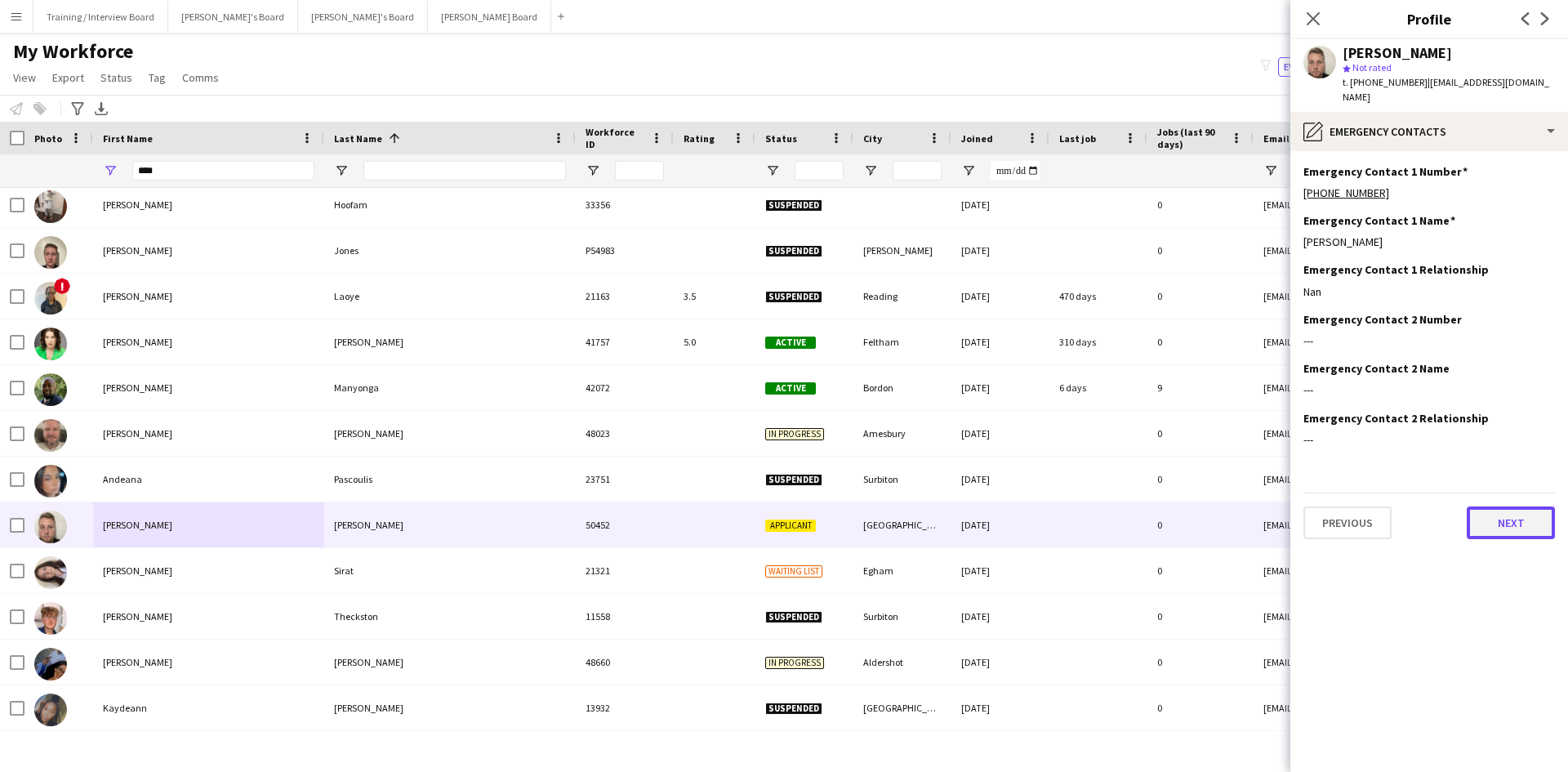
click at [1535, 506] on button "Next" at bounding box center [1510, 523] width 88 height 33
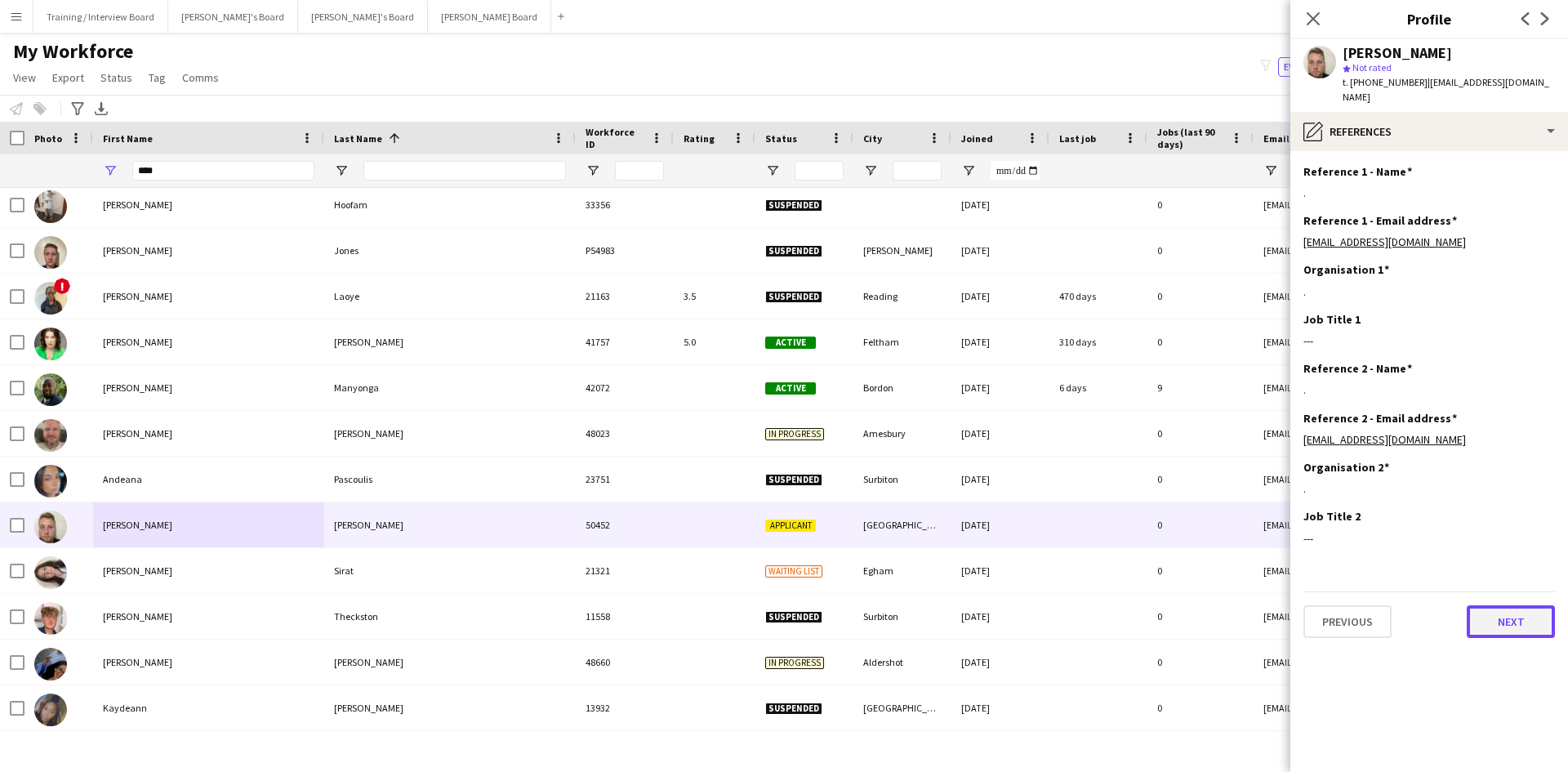
click at [1507, 605] on button "Next" at bounding box center [1510, 621] width 88 height 33
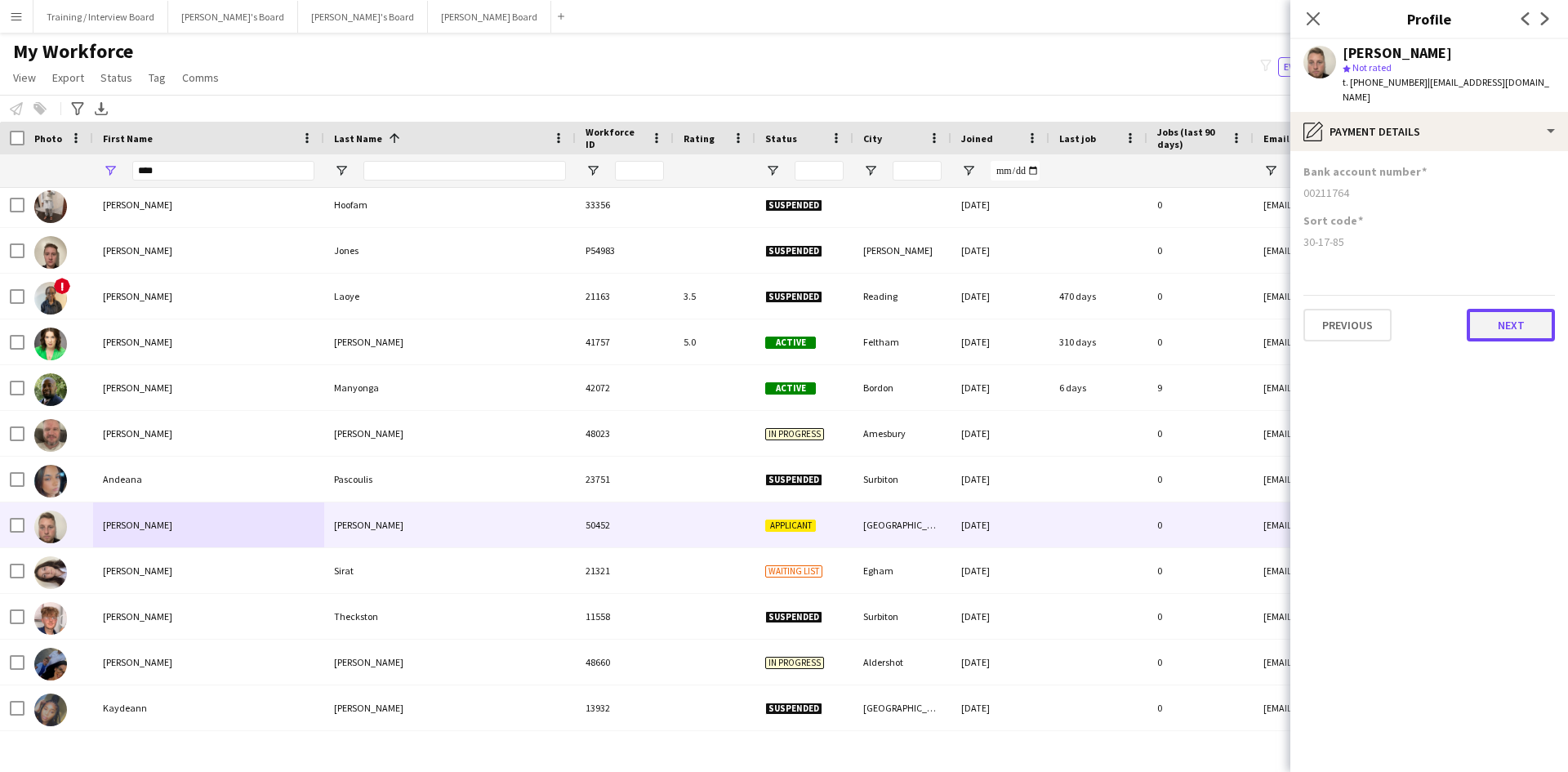
click at [1503, 311] on button "Next" at bounding box center [1510, 325] width 88 height 33
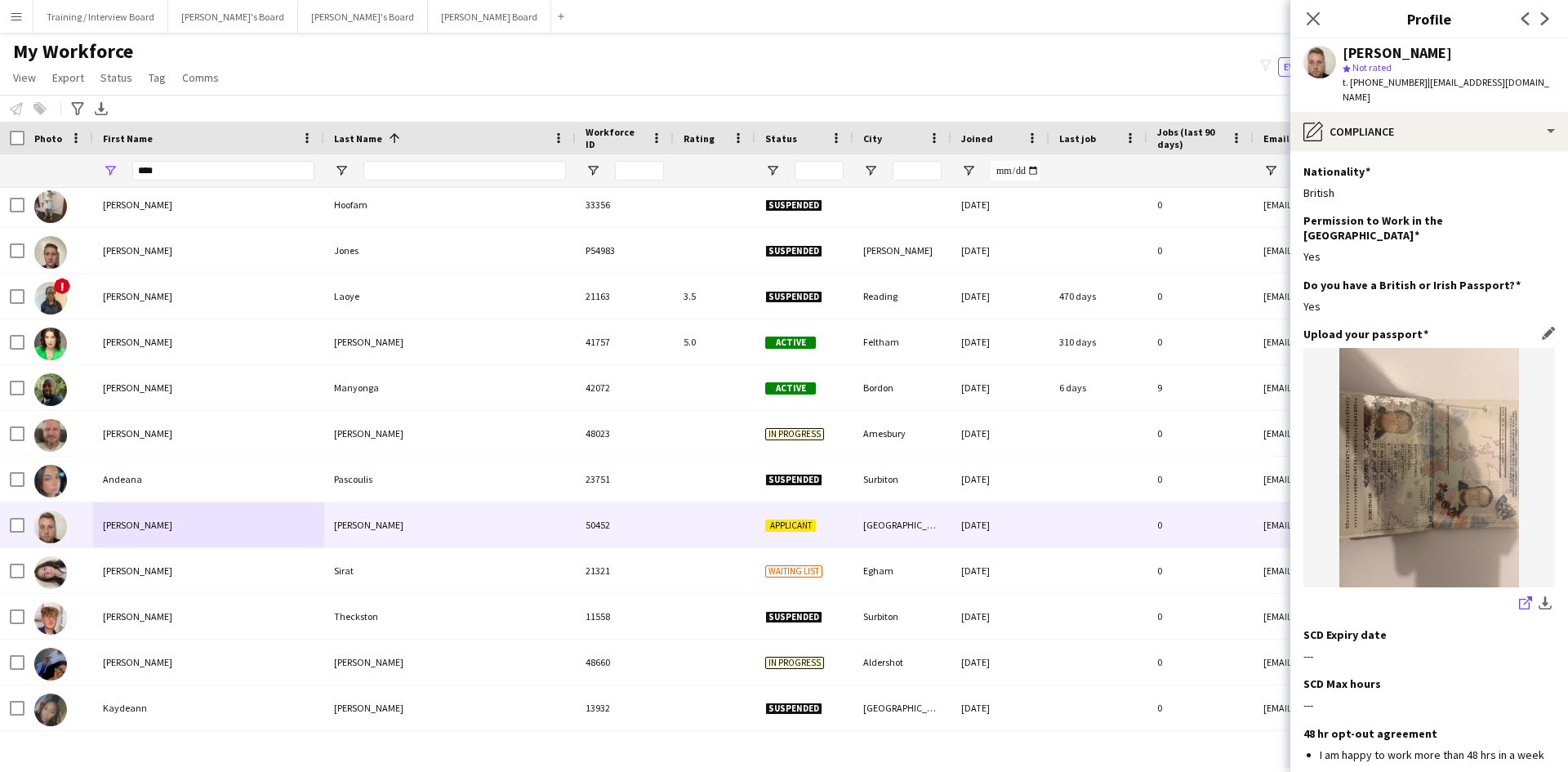
click at [1524, 597] on icon at bounding box center [1528, 600] width 9 height 9
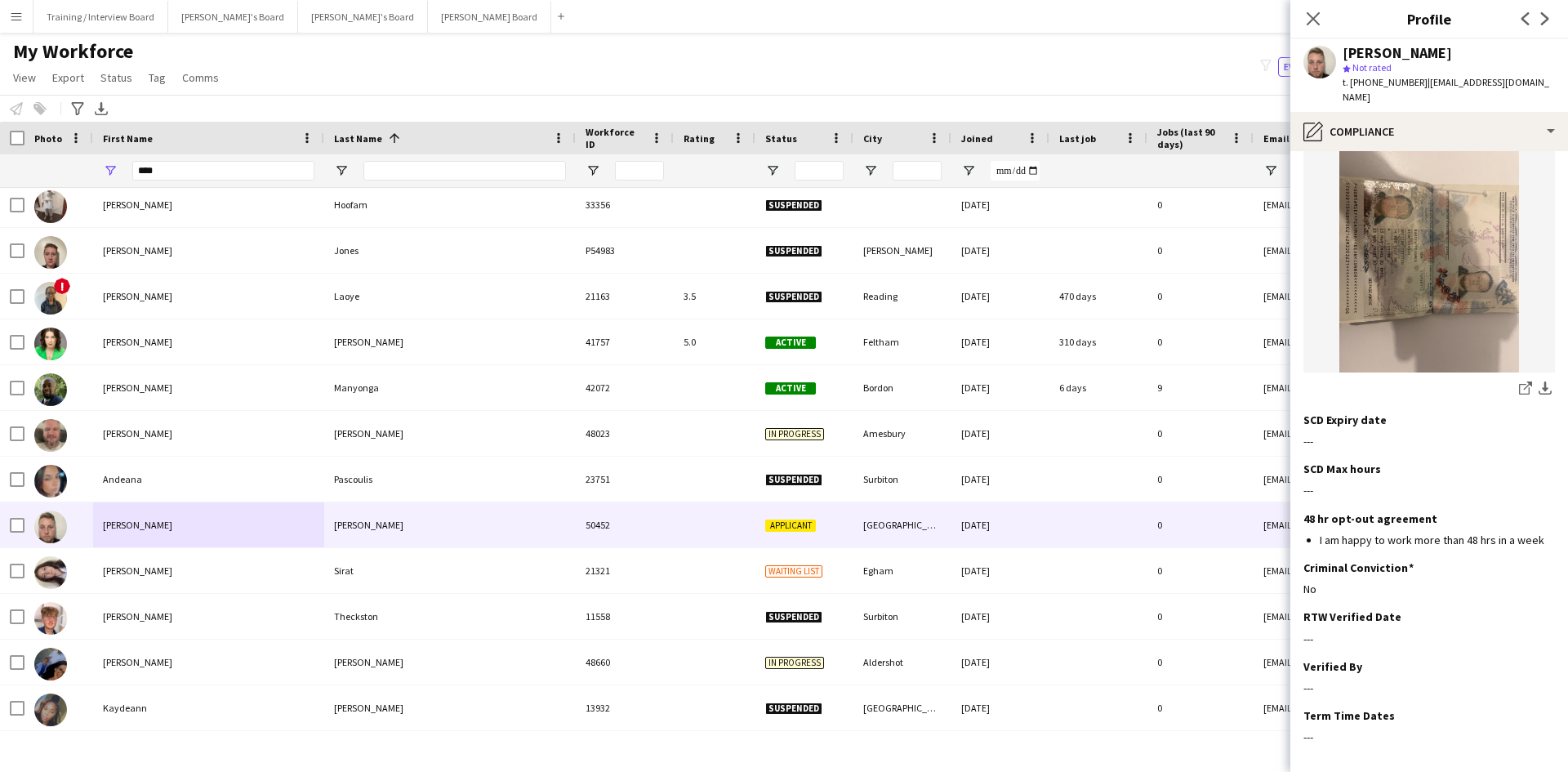
scroll to position [263, 0]
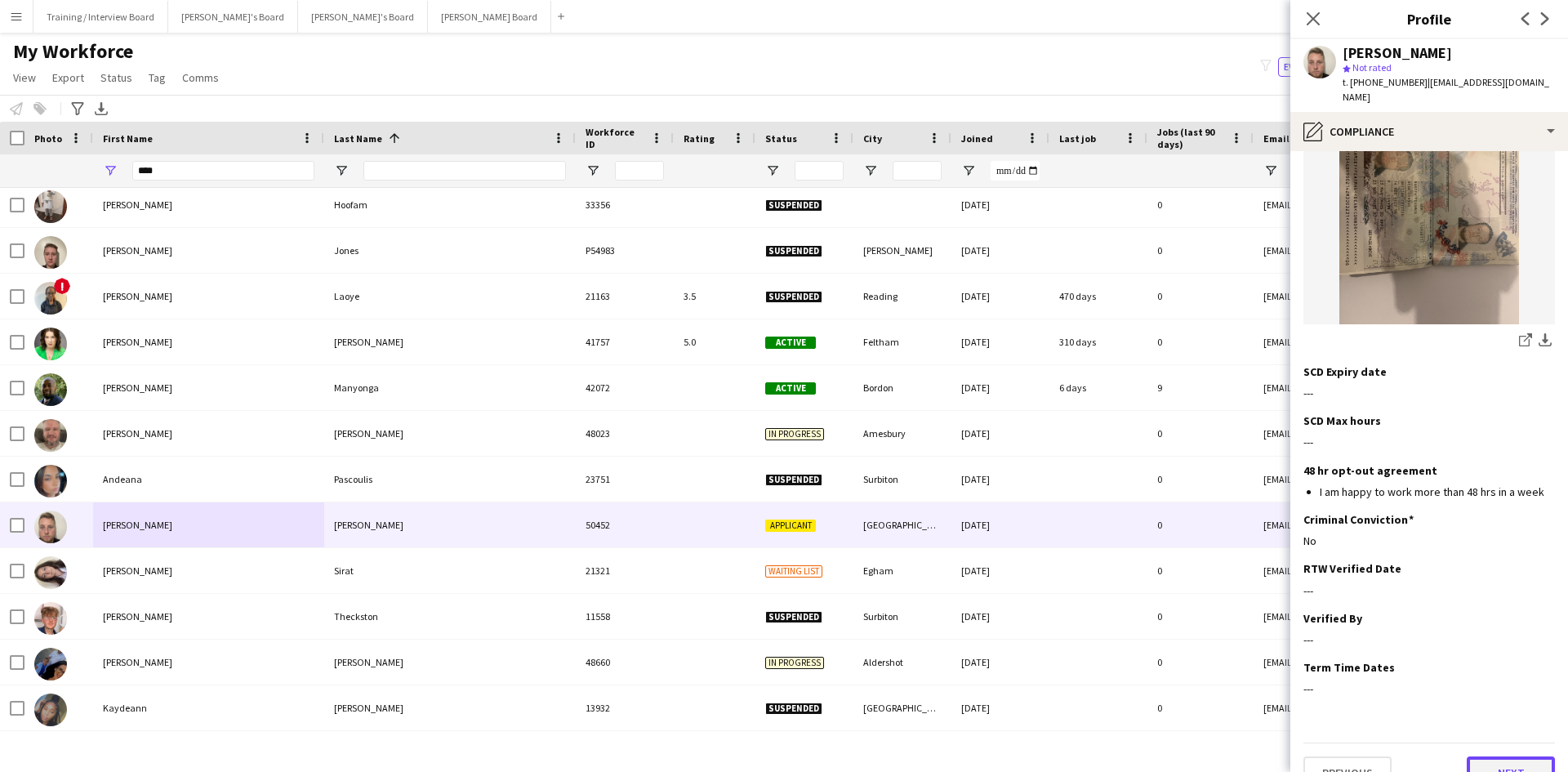
click at [1506, 756] on button "Next" at bounding box center [1510, 772] width 88 height 33
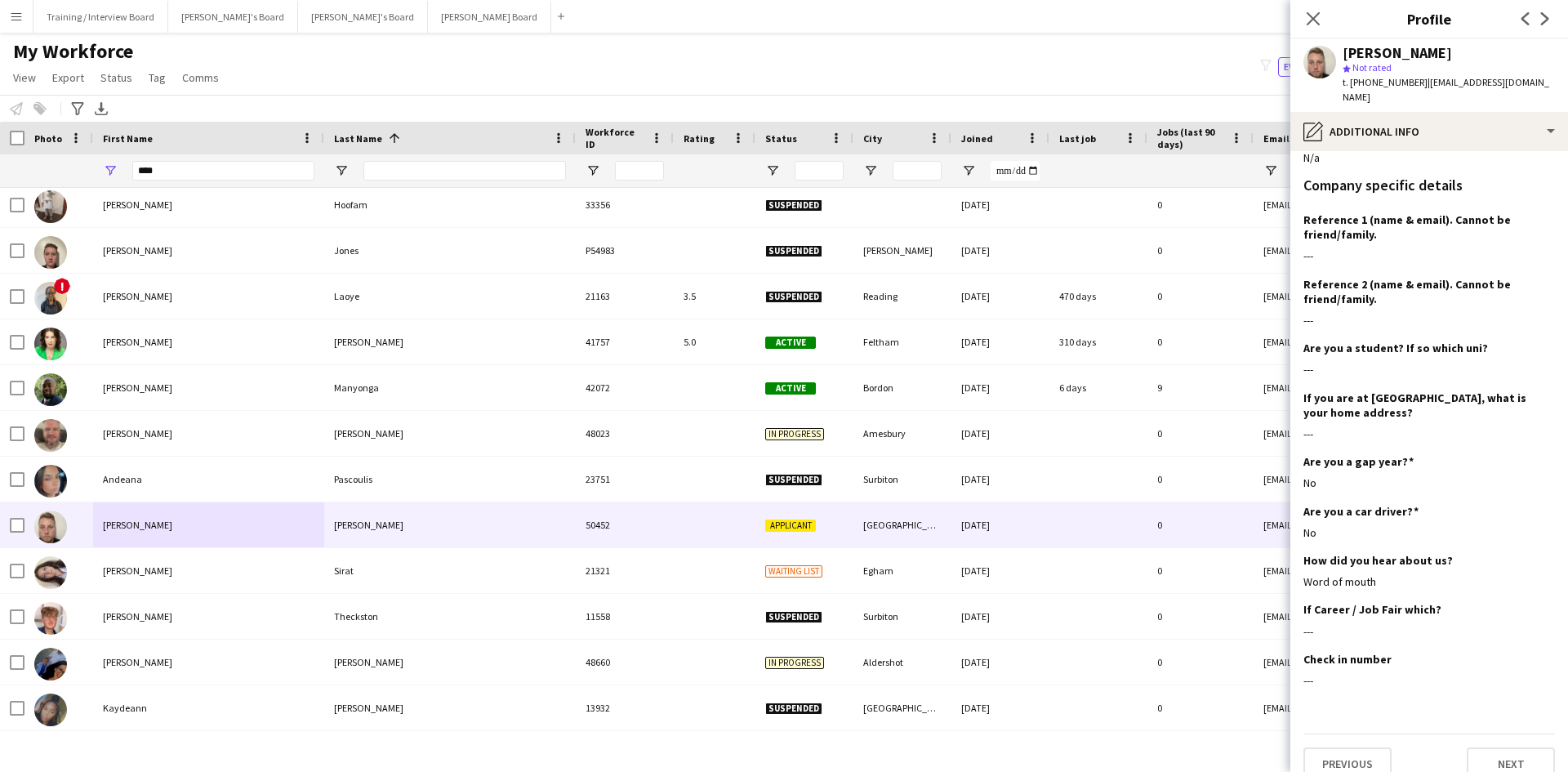
scroll to position [140, 0]
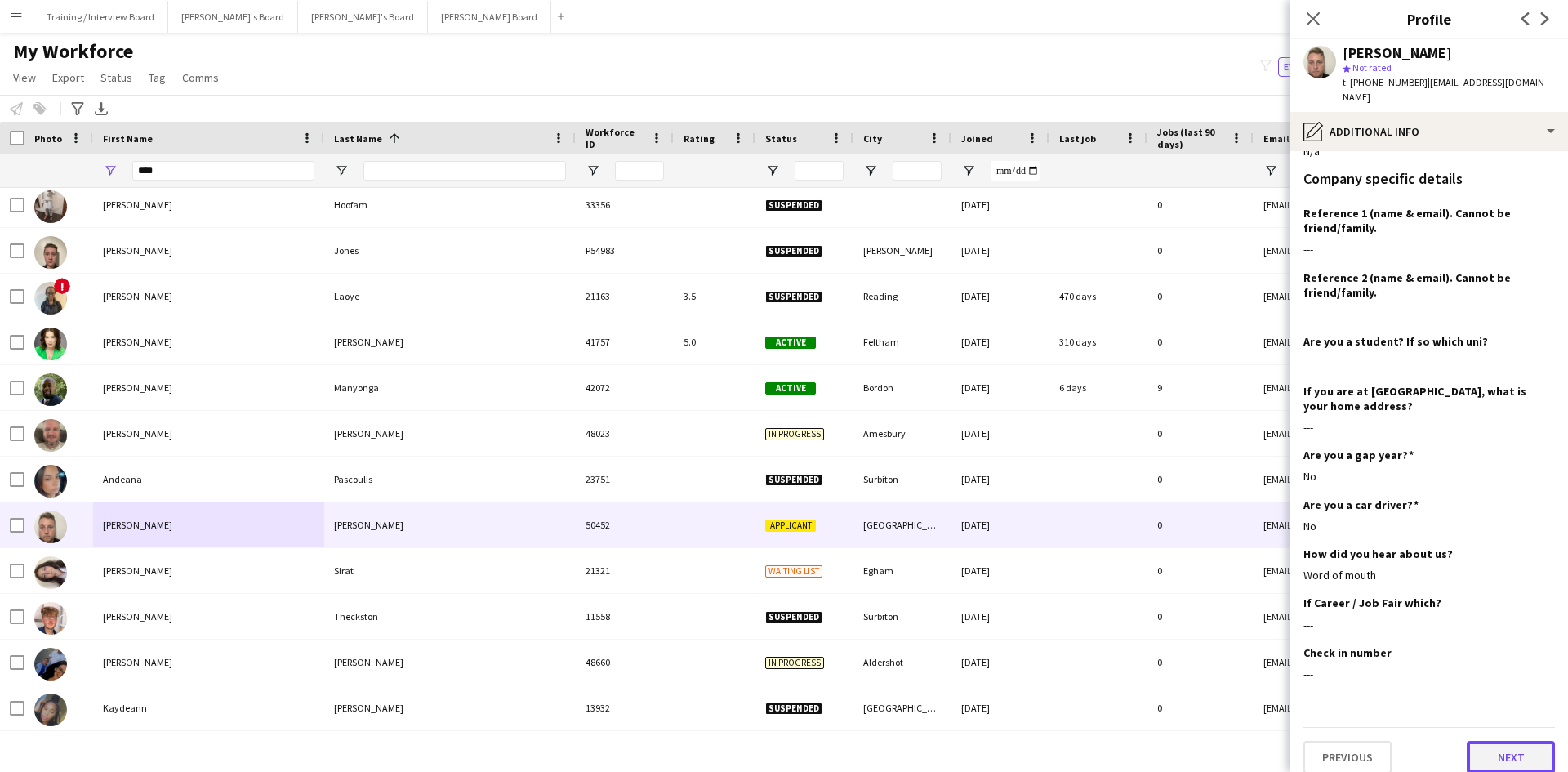
click at [1509, 740] on button "Next" at bounding box center [1510, 757] width 88 height 33
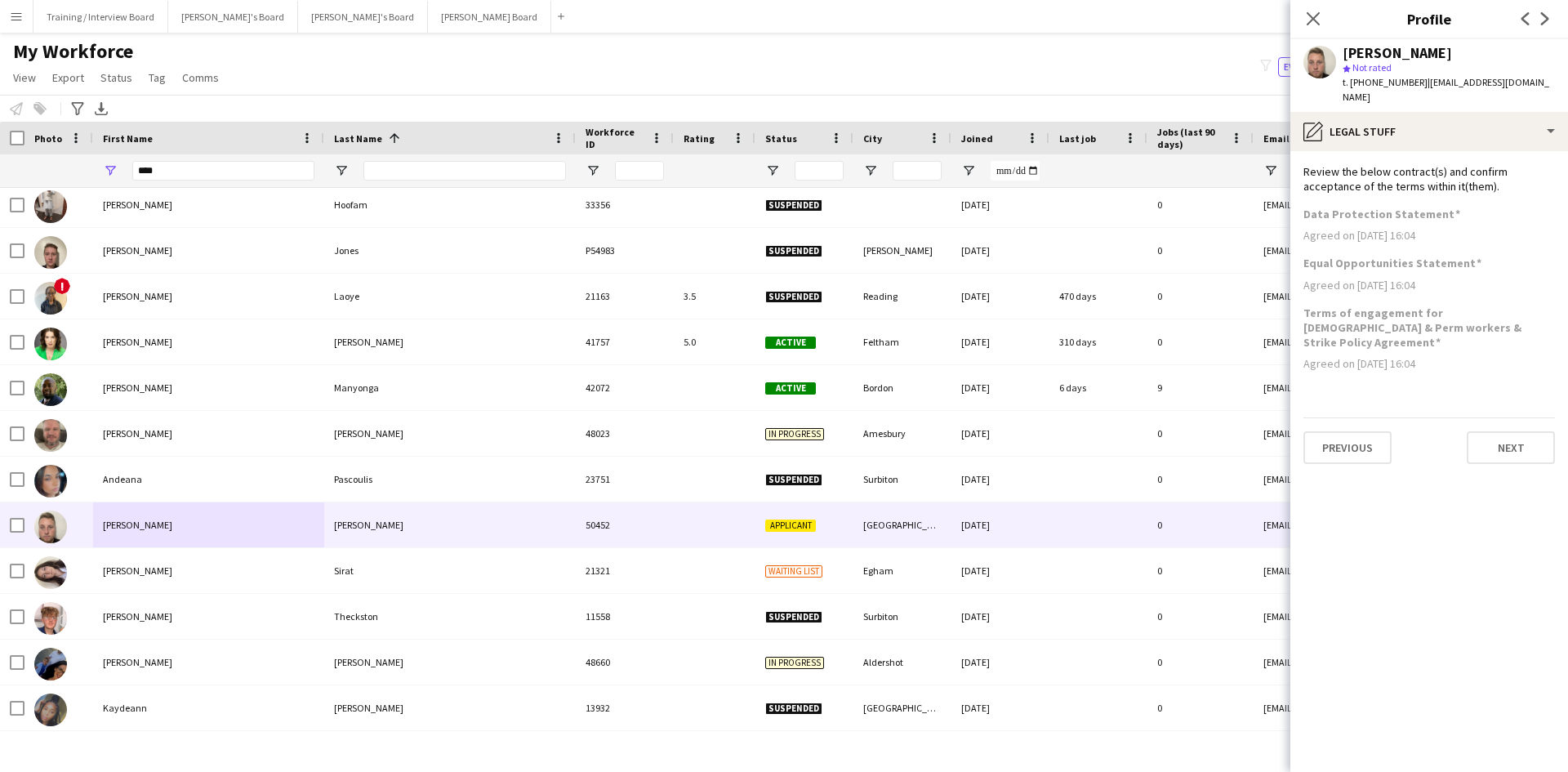
scroll to position [0, 0]
click at [1527, 432] on button "Next" at bounding box center [1510, 448] width 88 height 33
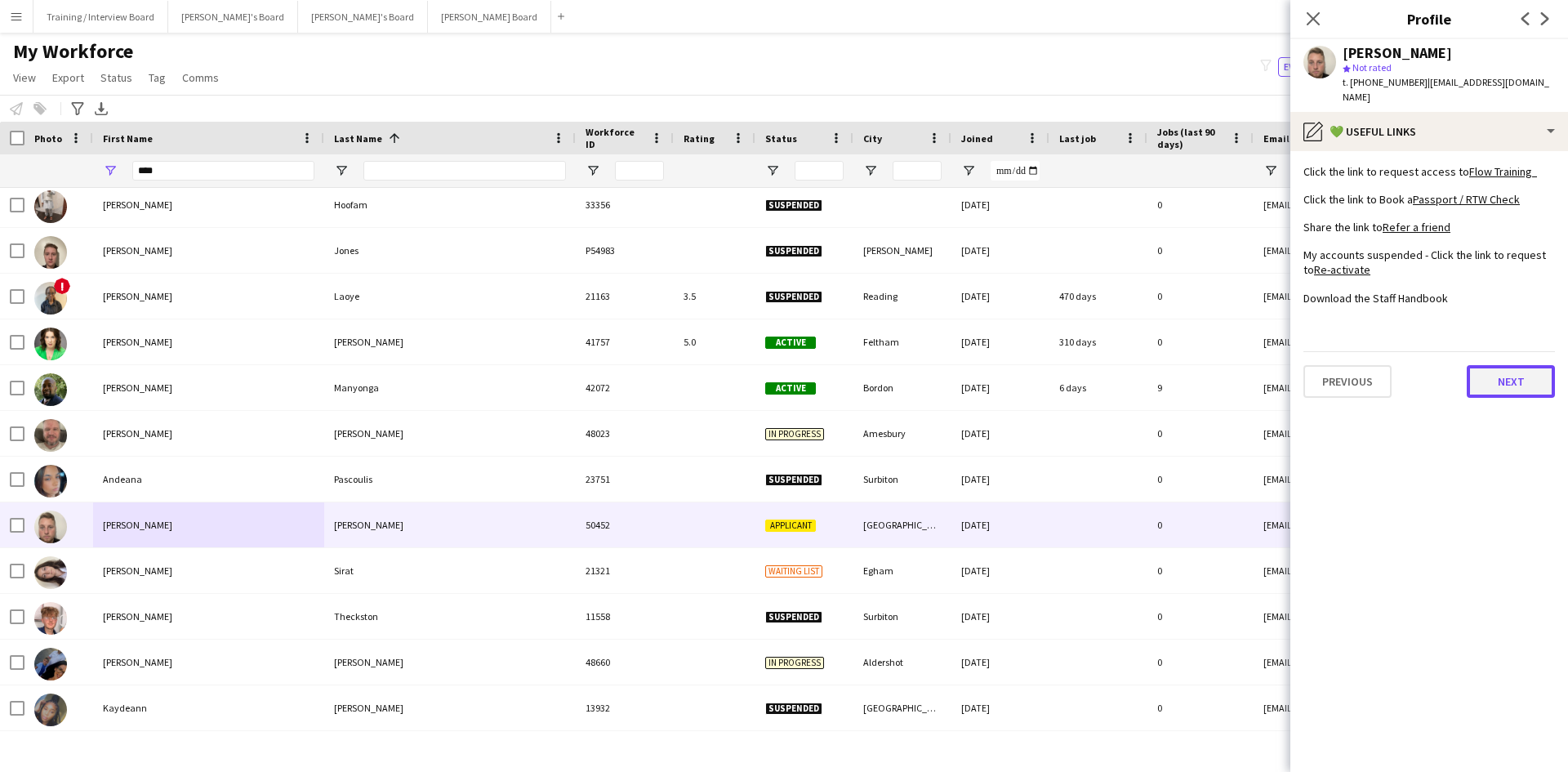
click at [1522, 368] on button "Next" at bounding box center [1510, 382] width 88 height 33
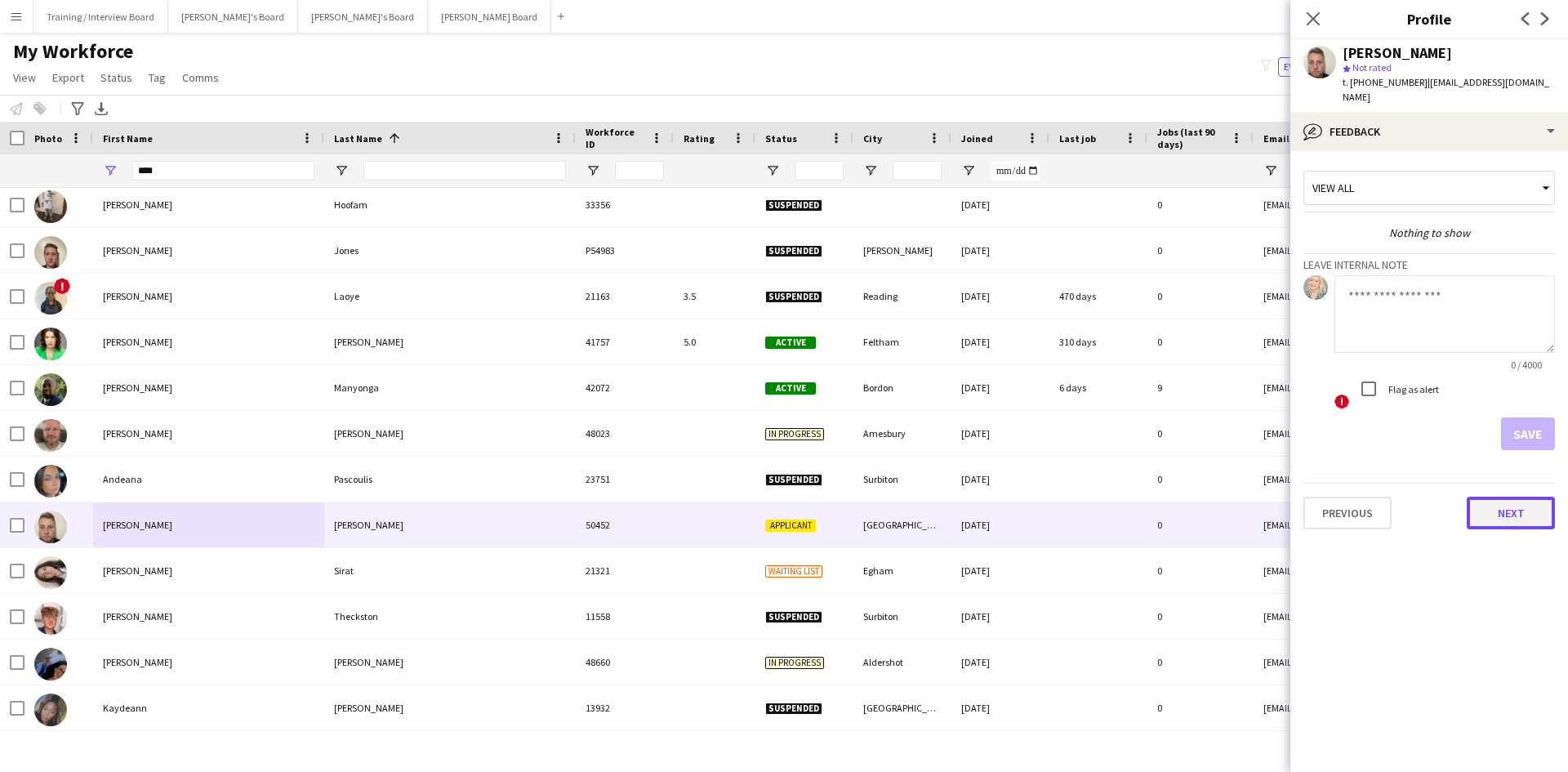
click at [1496, 497] on button "Next" at bounding box center [1510, 513] width 88 height 33
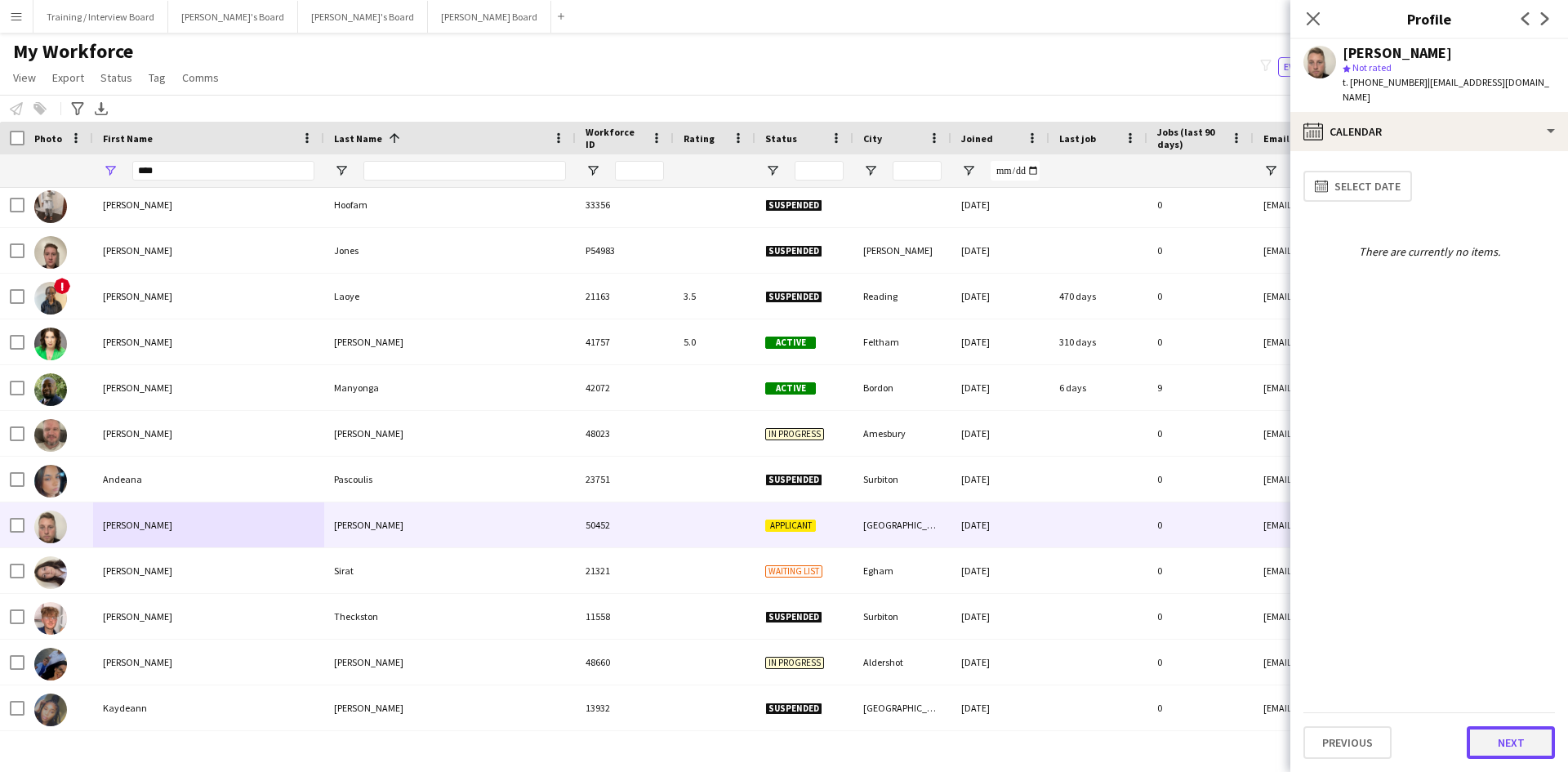
click at [1510, 751] on button "Next" at bounding box center [1510, 742] width 88 height 33
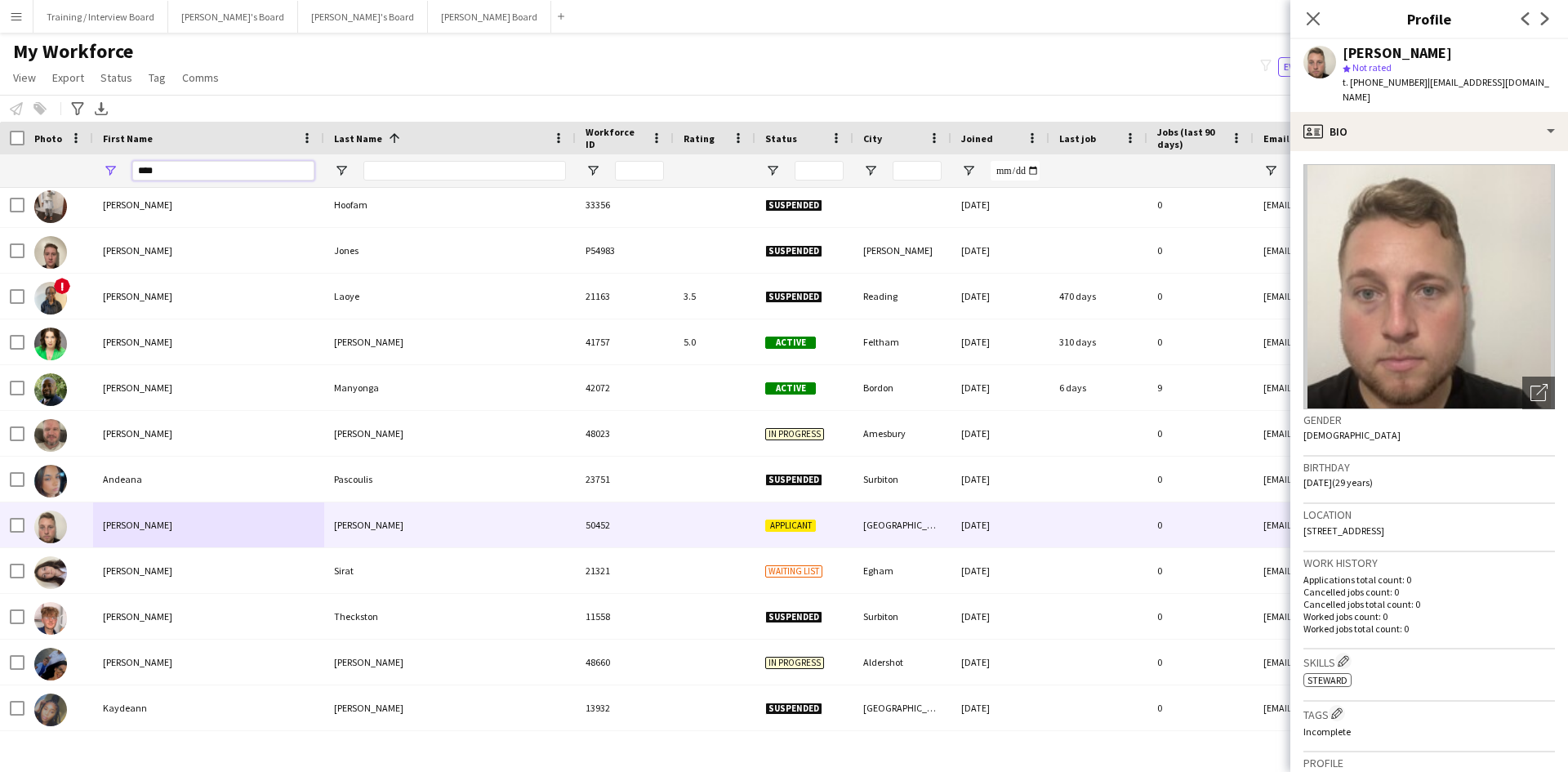
click at [170, 164] on input "****" at bounding box center [223, 171] width 182 height 19
type input "*"
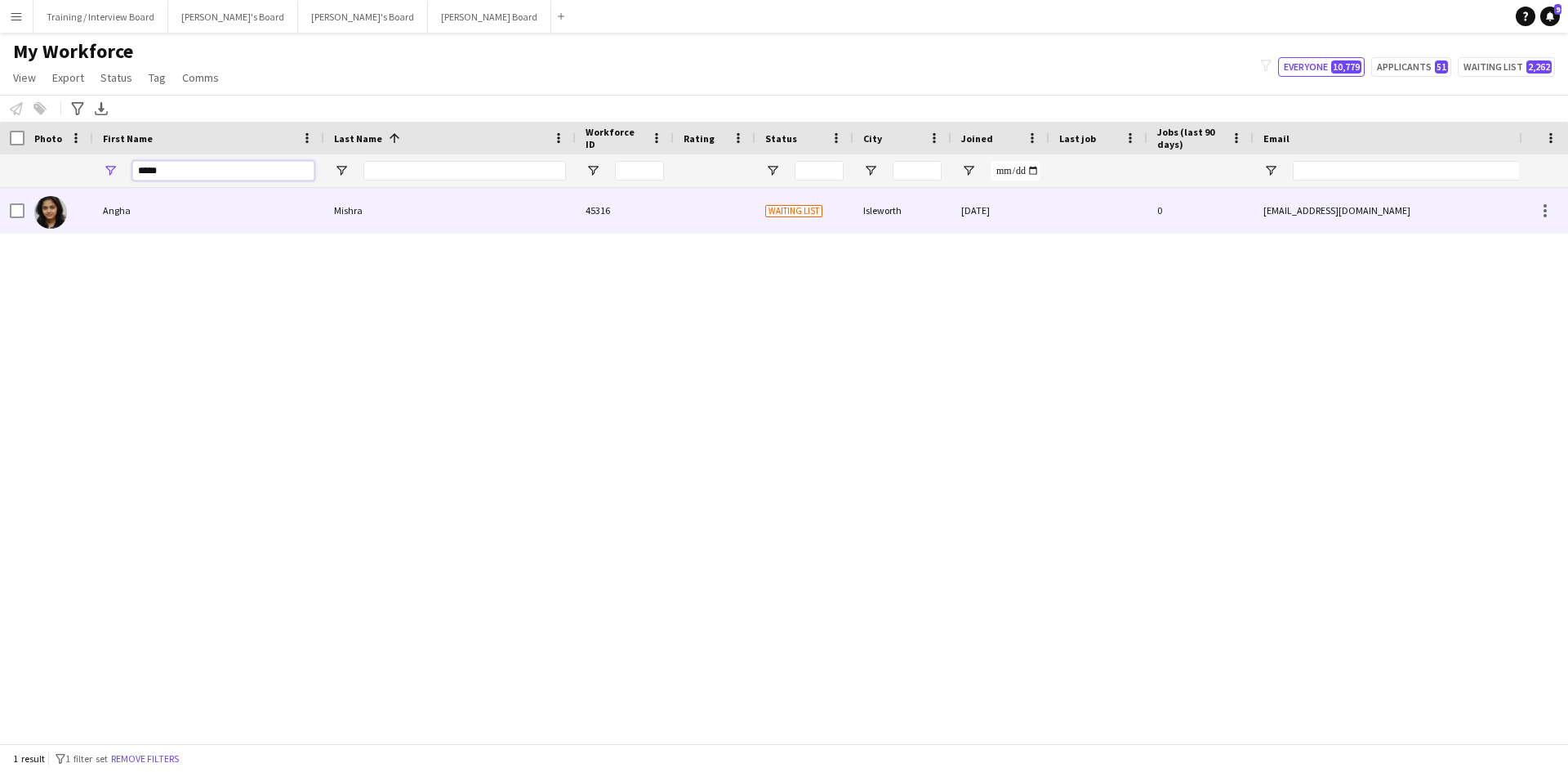
type input "*****"
click at [285, 218] on div "Angha" at bounding box center [208, 210] width 231 height 45
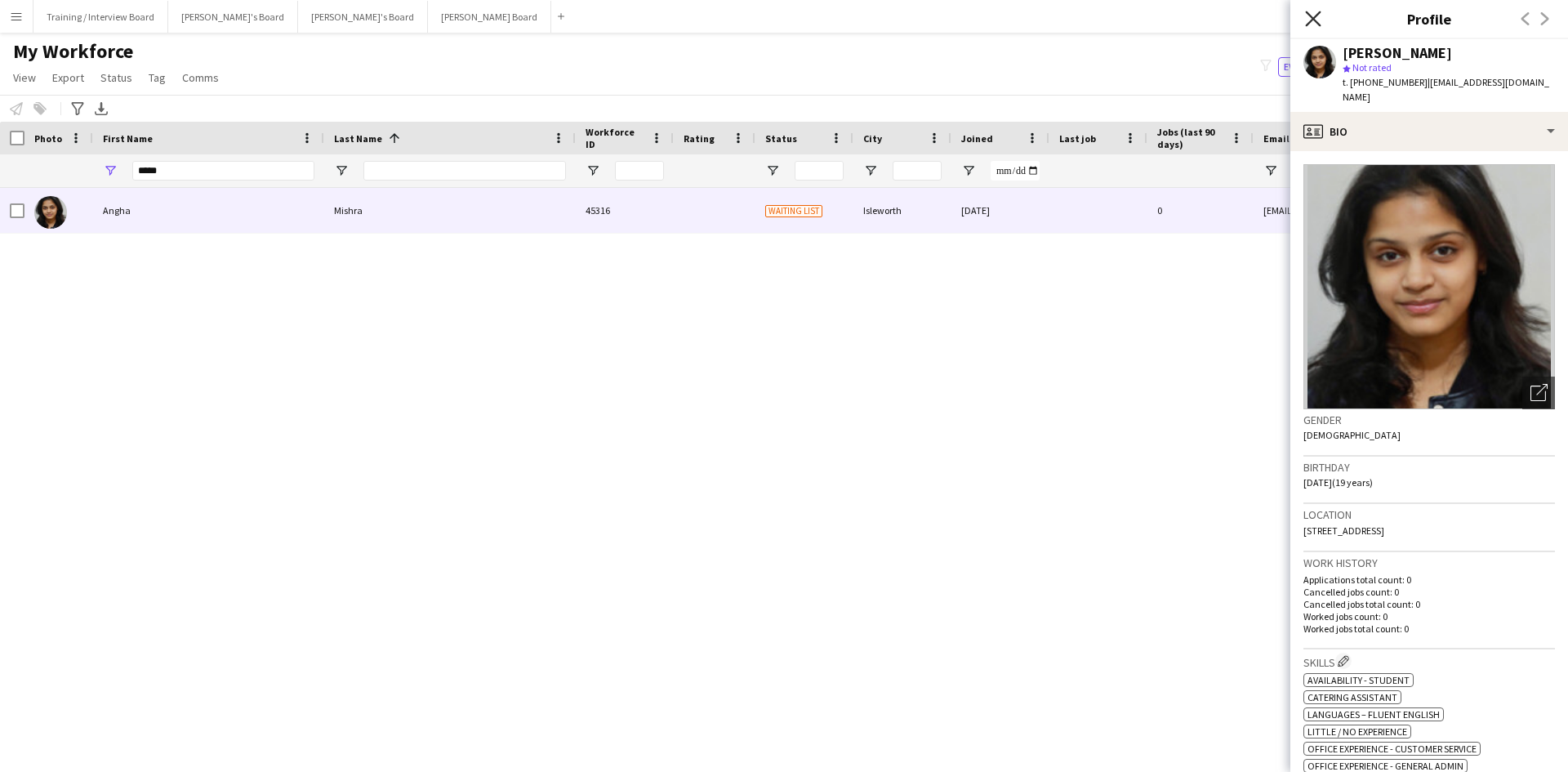
click at [1318, 20] on icon "Close pop-in" at bounding box center [1313, 18] width 15 height 15
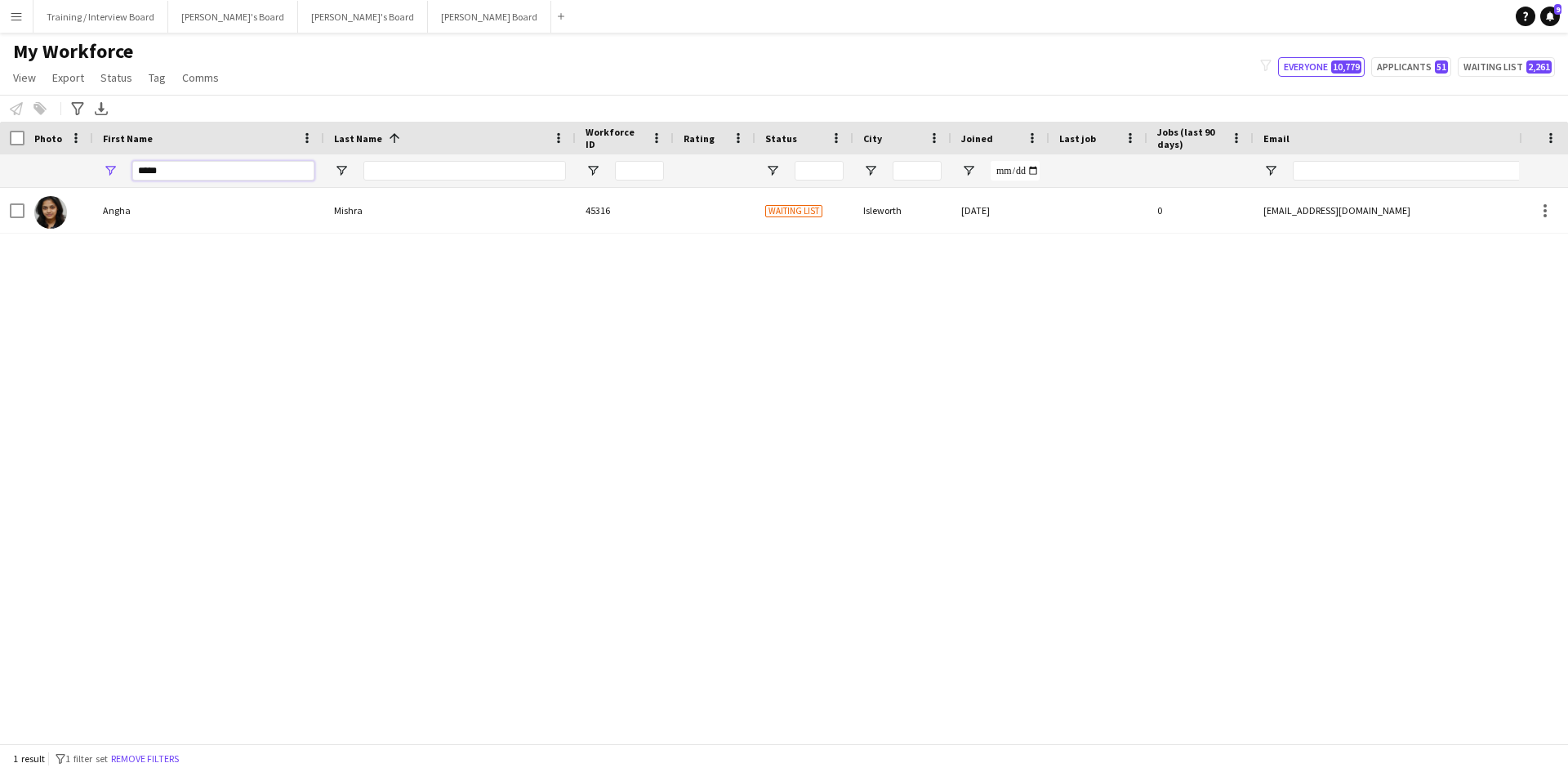
click at [191, 175] on input "*****" at bounding box center [223, 171] width 182 height 19
type input "*"
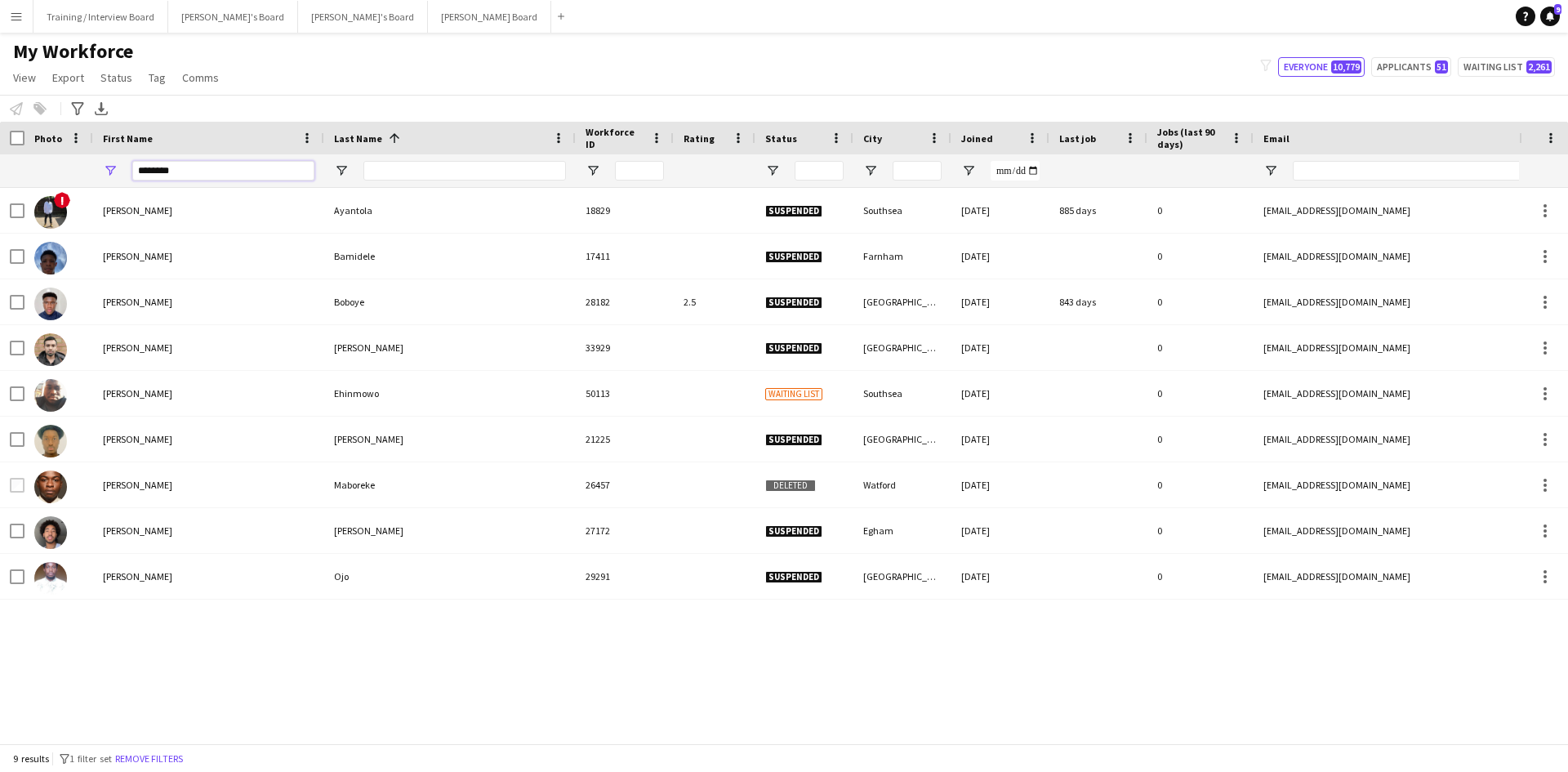
type input "********"
click at [384, 169] on input "Last Name Filter Input" at bounding box center [464, 171] width 202 height 19
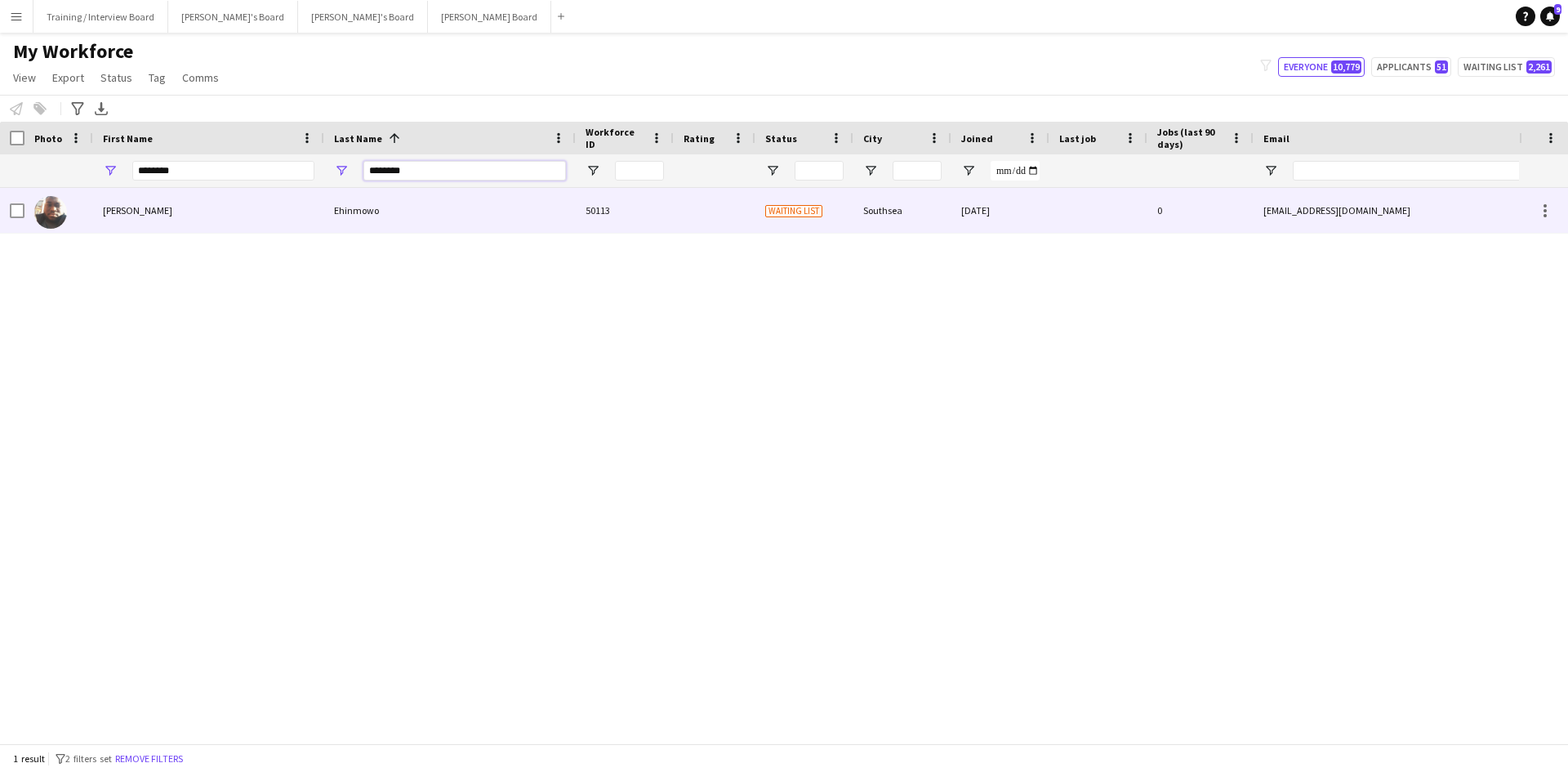
type input "********"
click at [129, 214] on div "Jeremiah" at bounding box center [208, 210] width 231 height 45
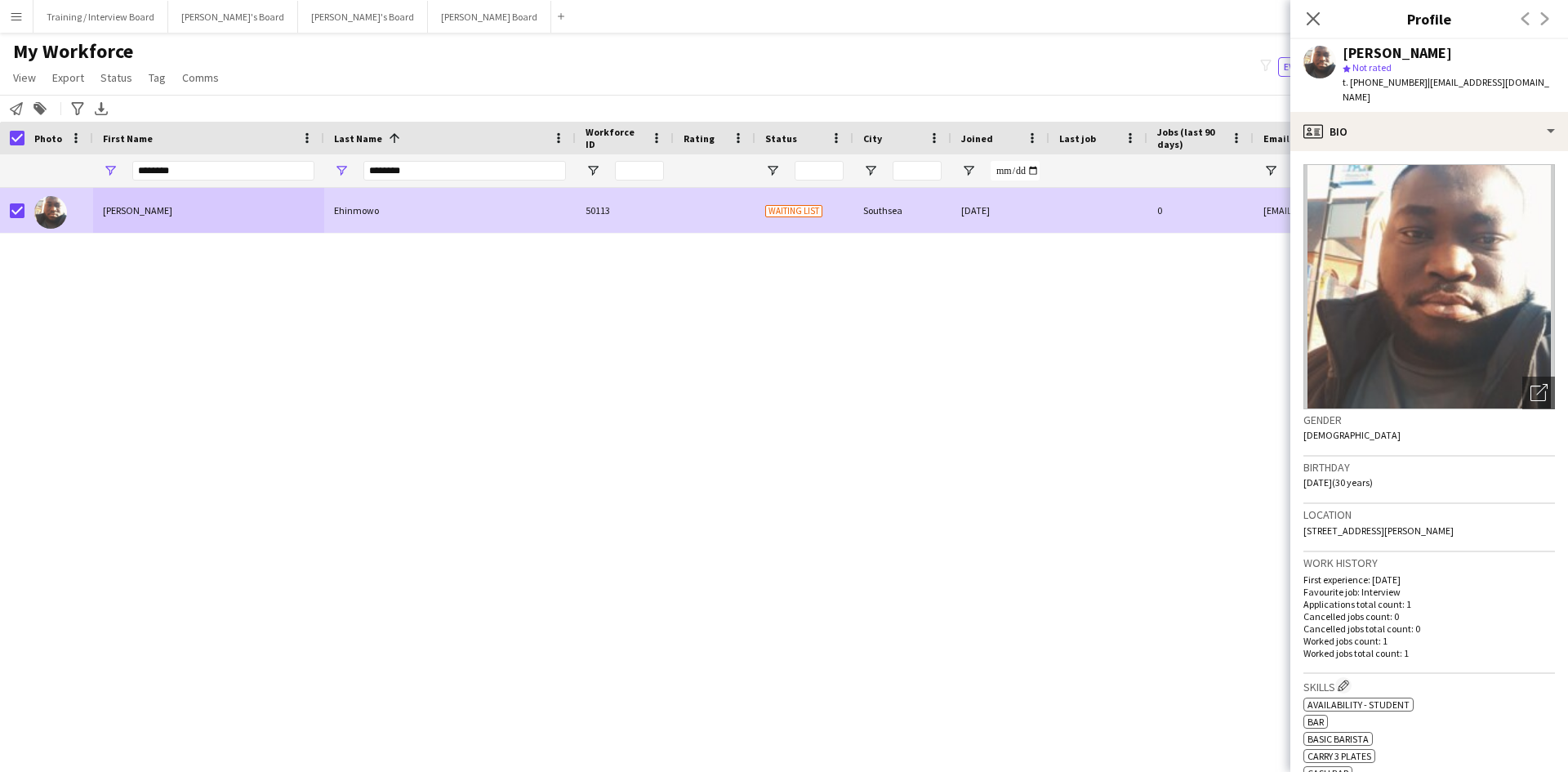
click at [135, 81] on link "Status" at bounding box center [116, 78] width 45 height 21
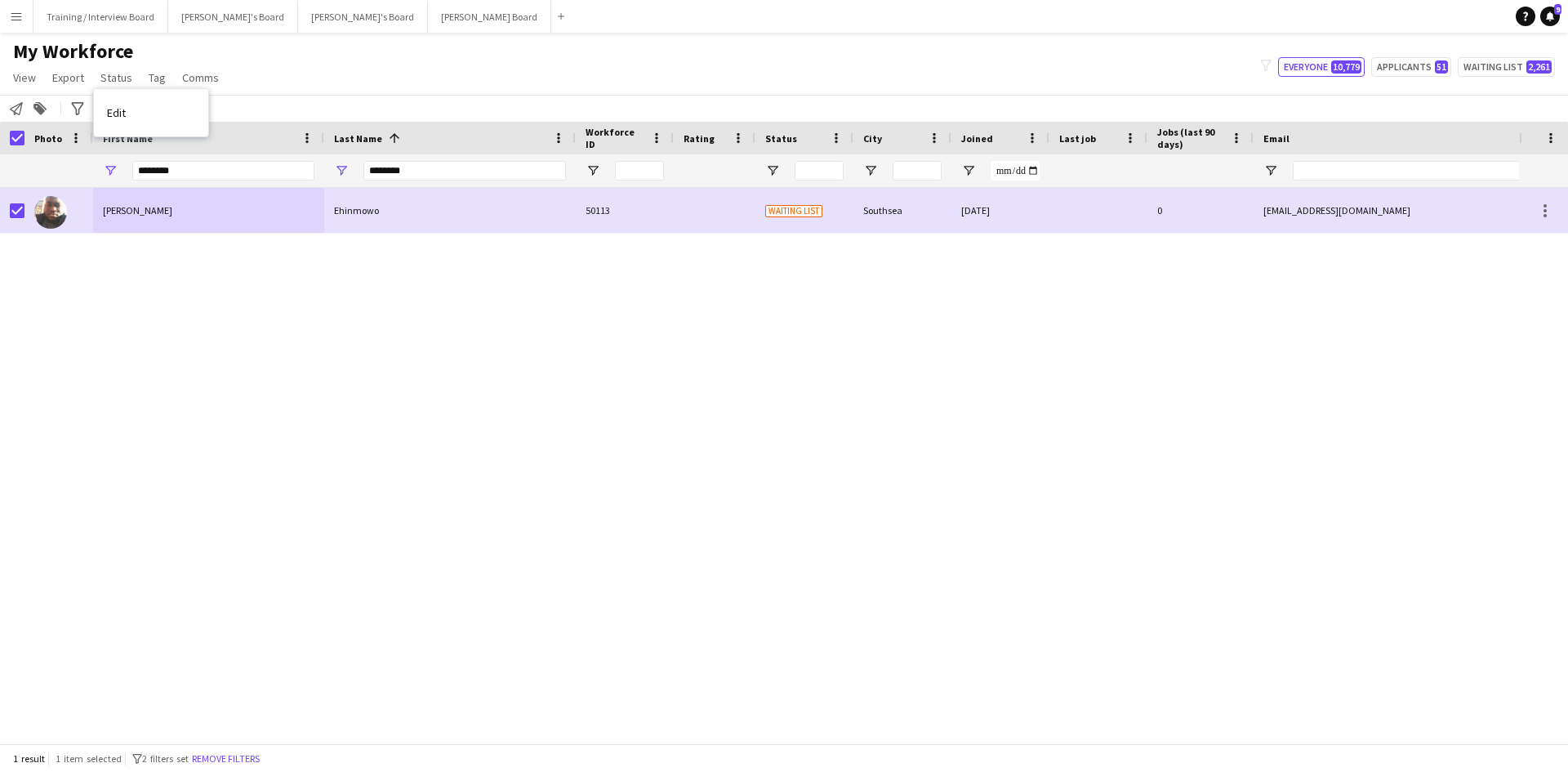
click at [113, 113] on span "Edit" at bounding box center [117, 112] width 19 height 14
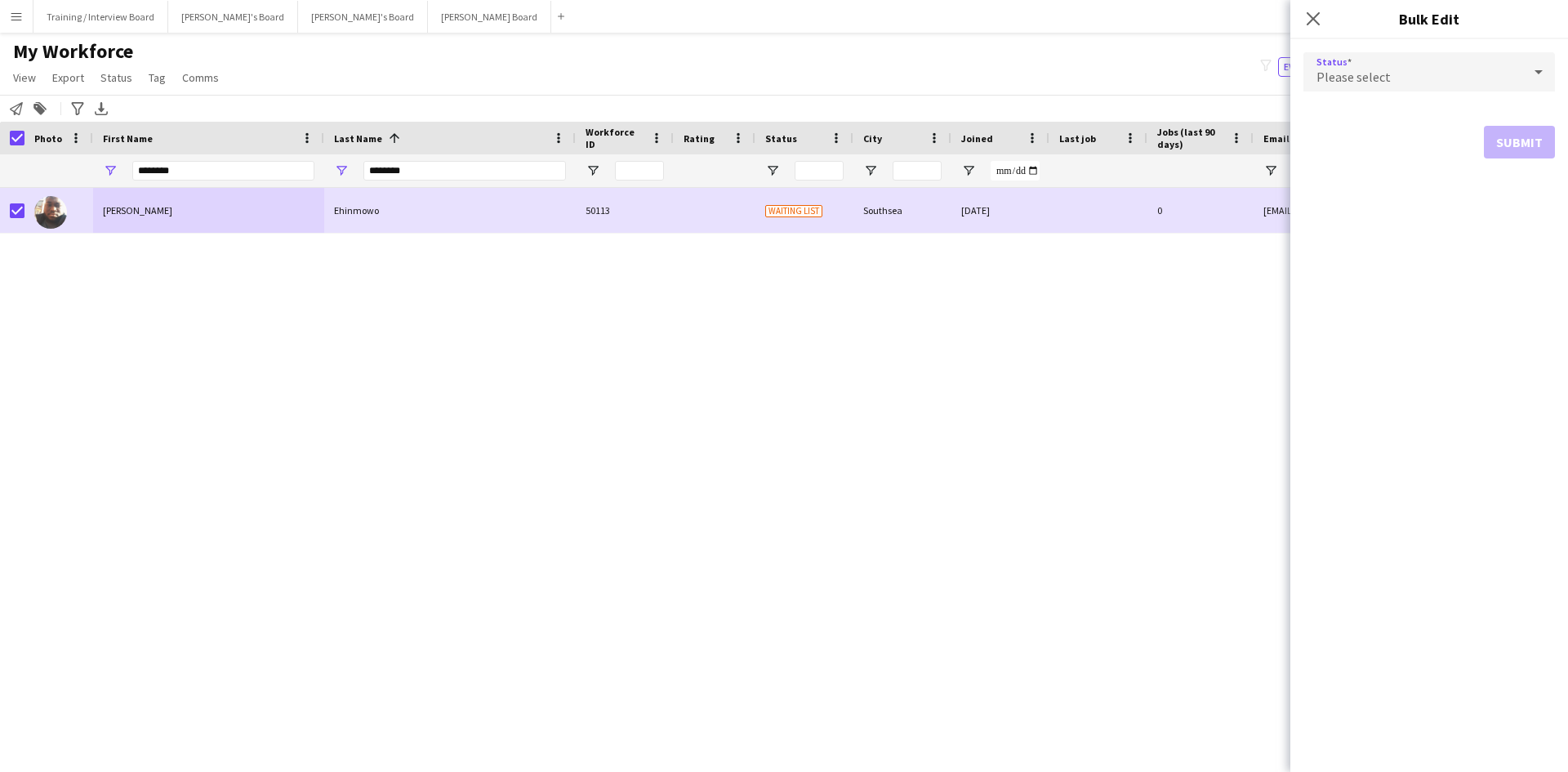
click at [1542, 75] on icon at bounding box center [1538, 72] width 19 height 33
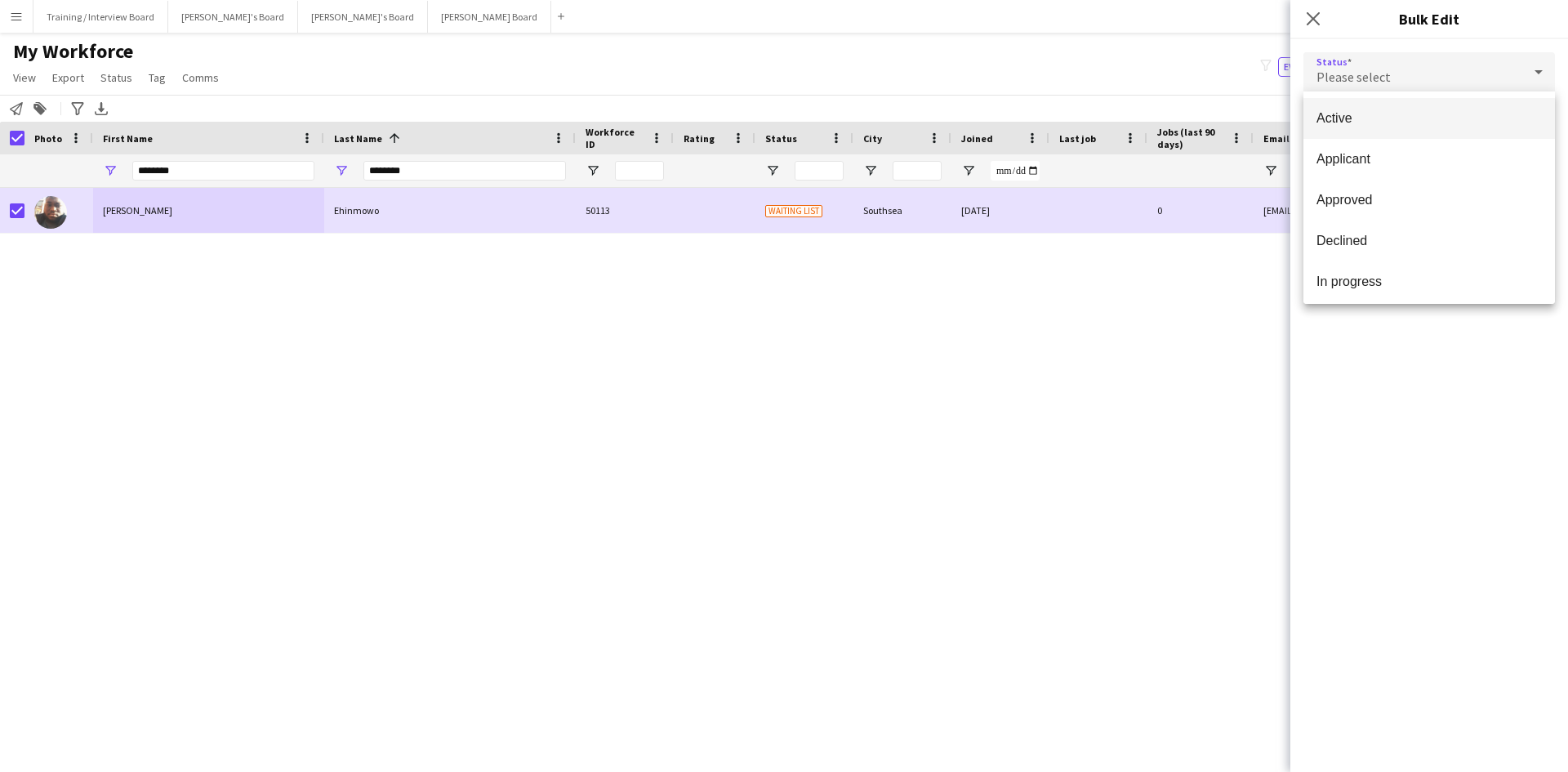
click at [1416, 117] on span "Active" at bounding box center [1428, 118] width 225 height 15
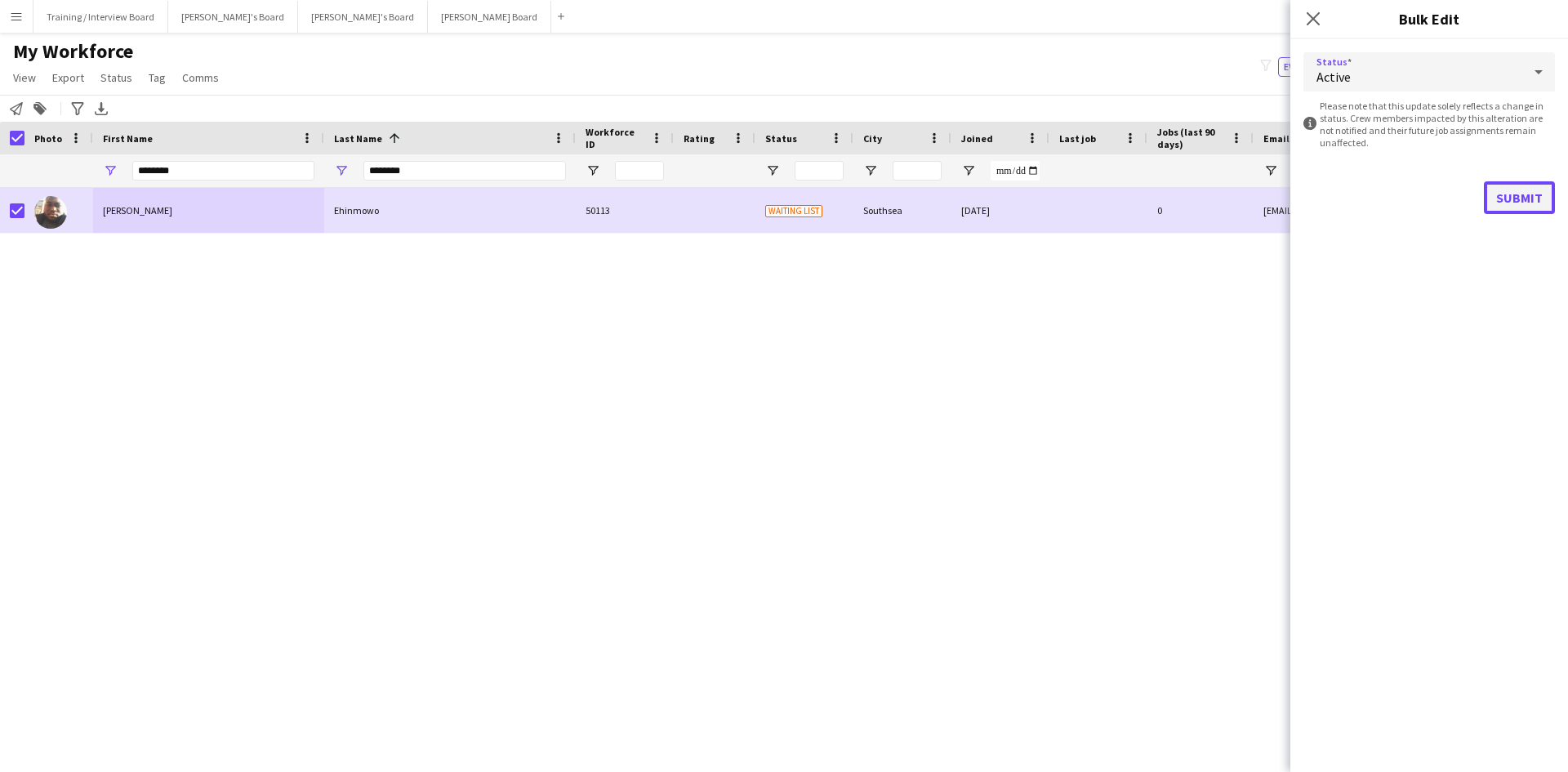
click at [1513, 197] on button "Submit" at bounding box center [1519, 198] width 71 height 33
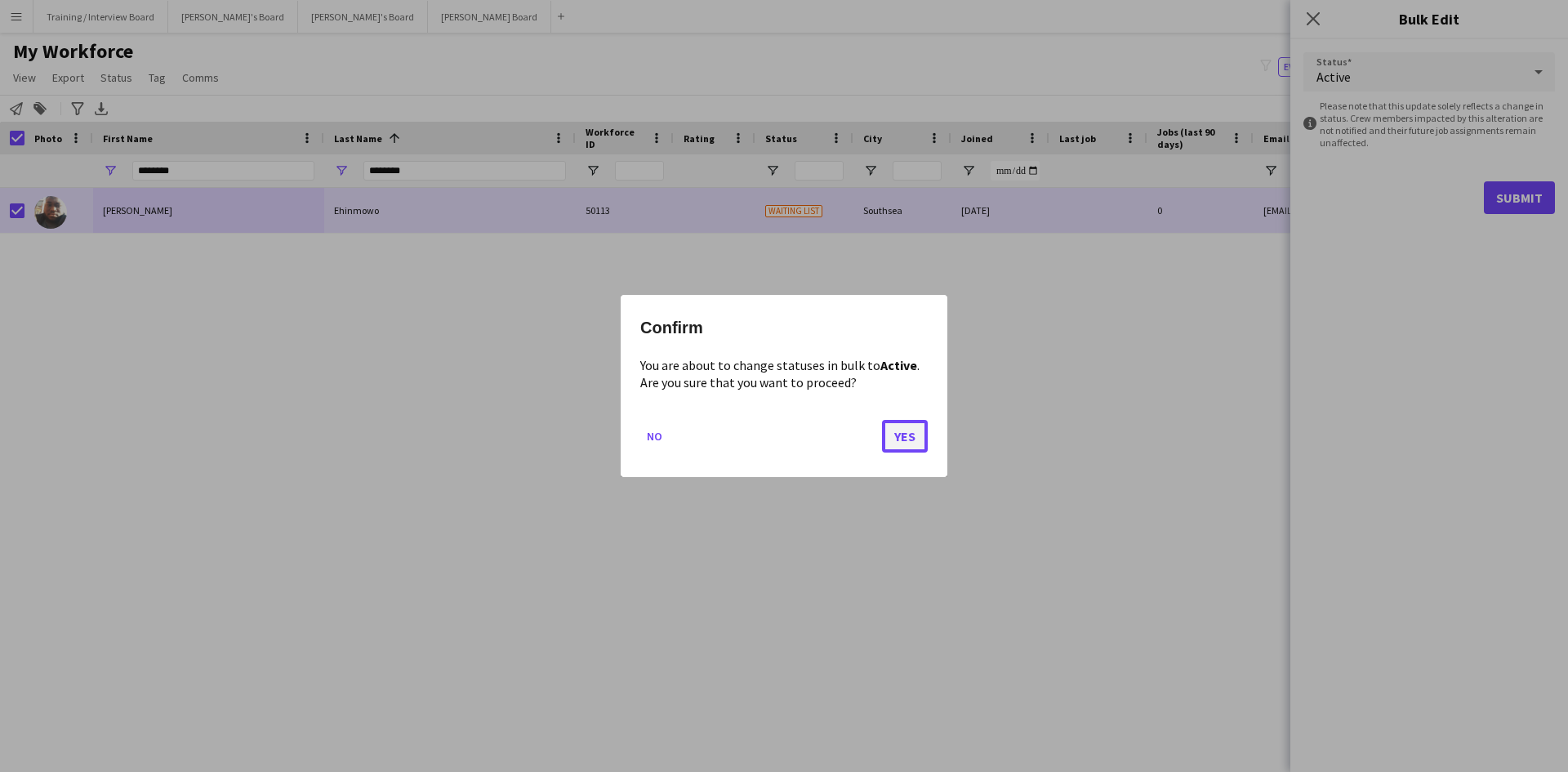
click at [901, 426] on button "Yes" at bounding box center [904, 436] width 46 height 33
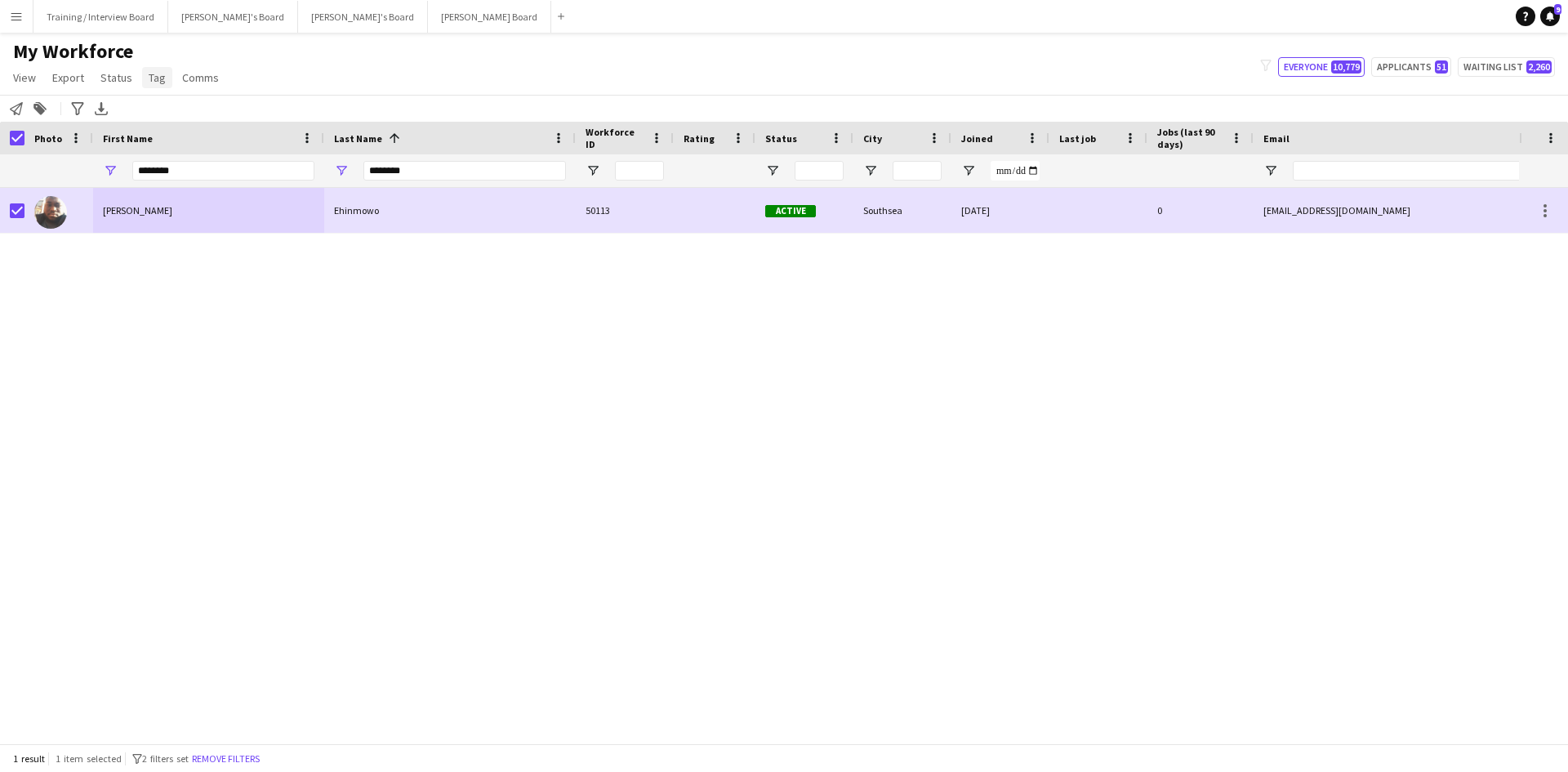
click at [165, 81] on link "Tag" at bounding box center [157, 78] width 31 height 21
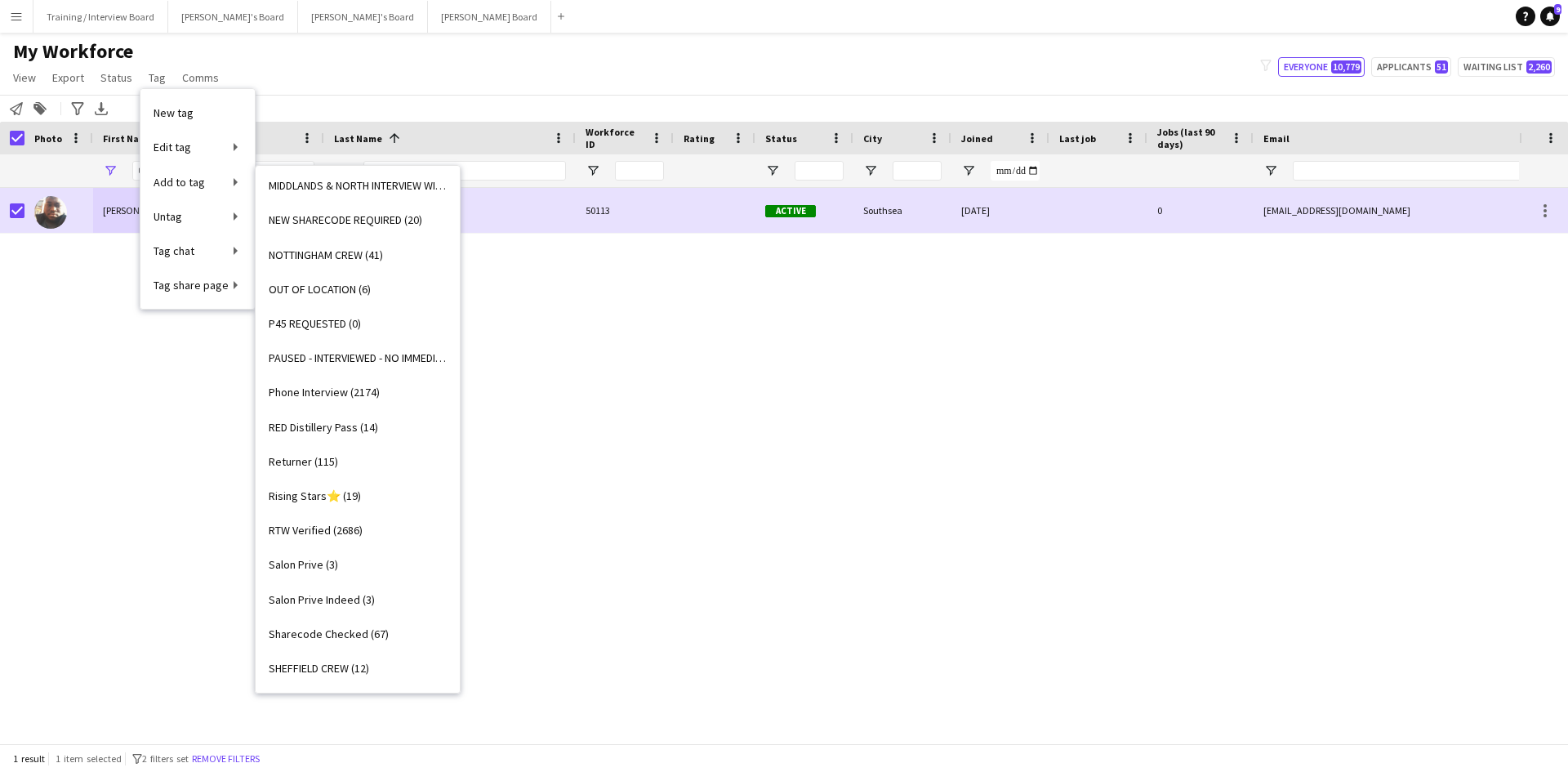
scroll to position [1796, 0]
click at [333, 385] on span "Phone Interview (2174)" at bounding box center [324, 390] width 111 height 14
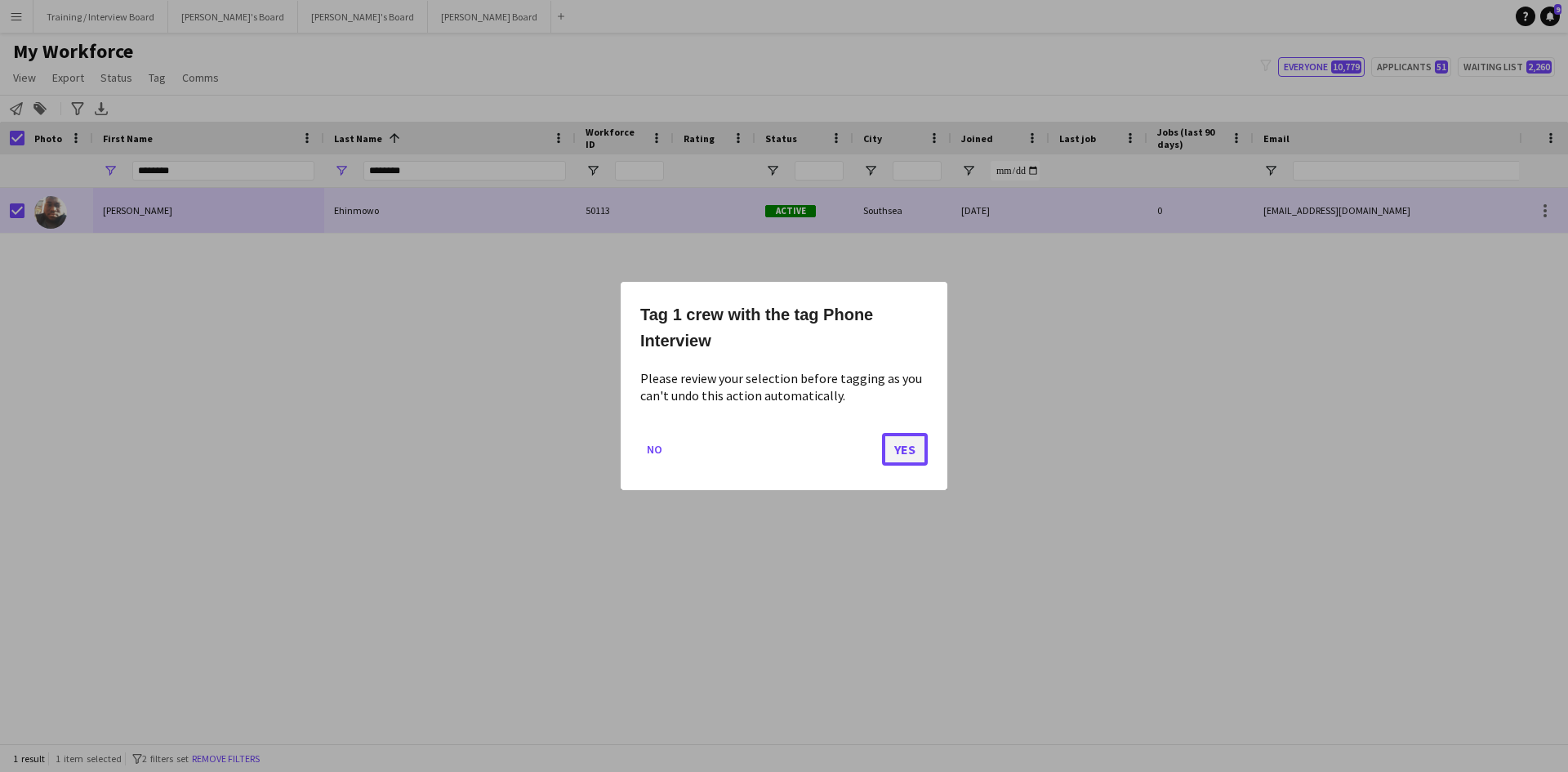
click at [925, 444] on button "Yes" at bounding box center [904, 449] width 46 height 33
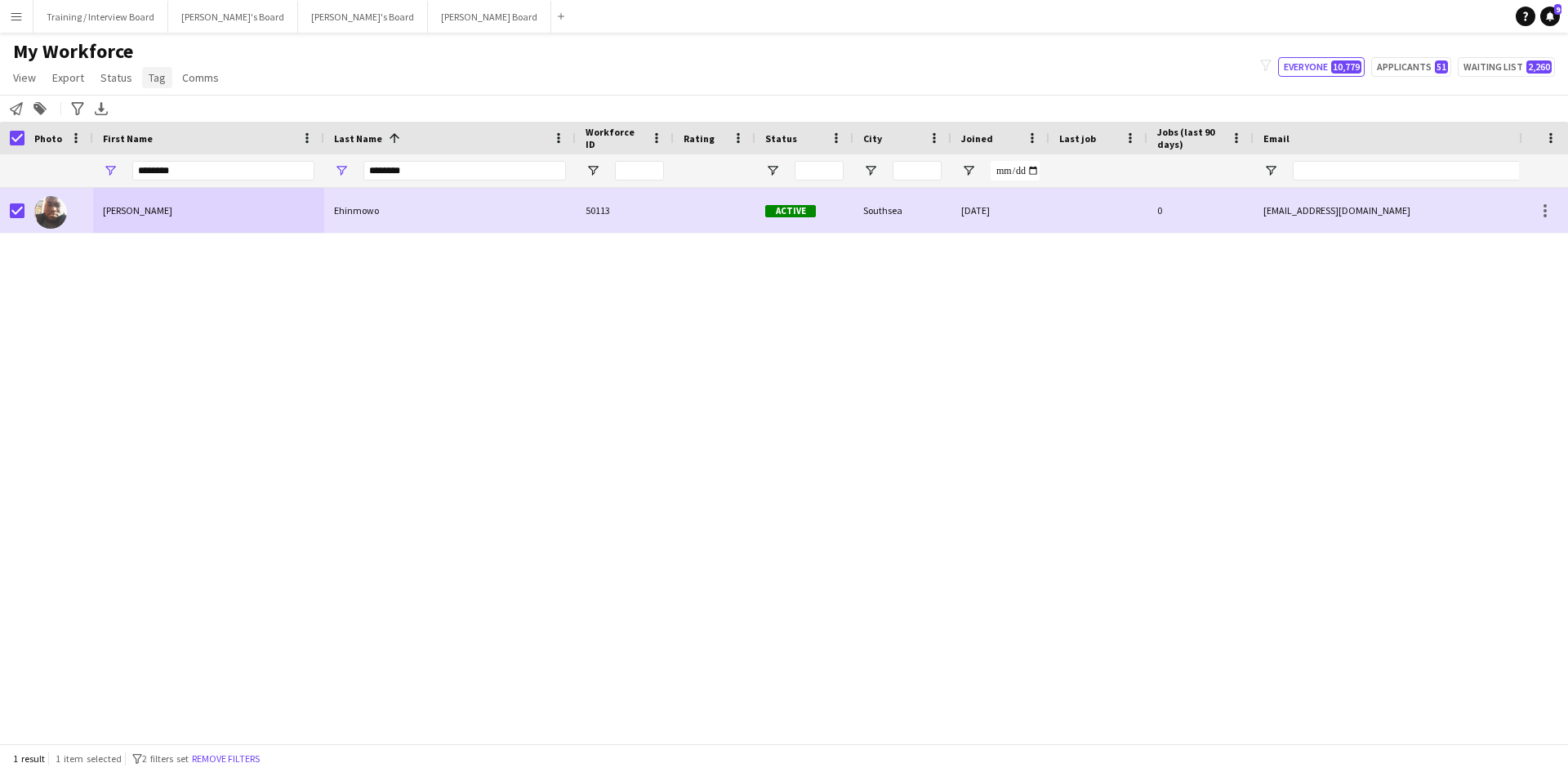
click at [149, 78] on span "Tag" at bounding box center [157, 77] width 17 height 14
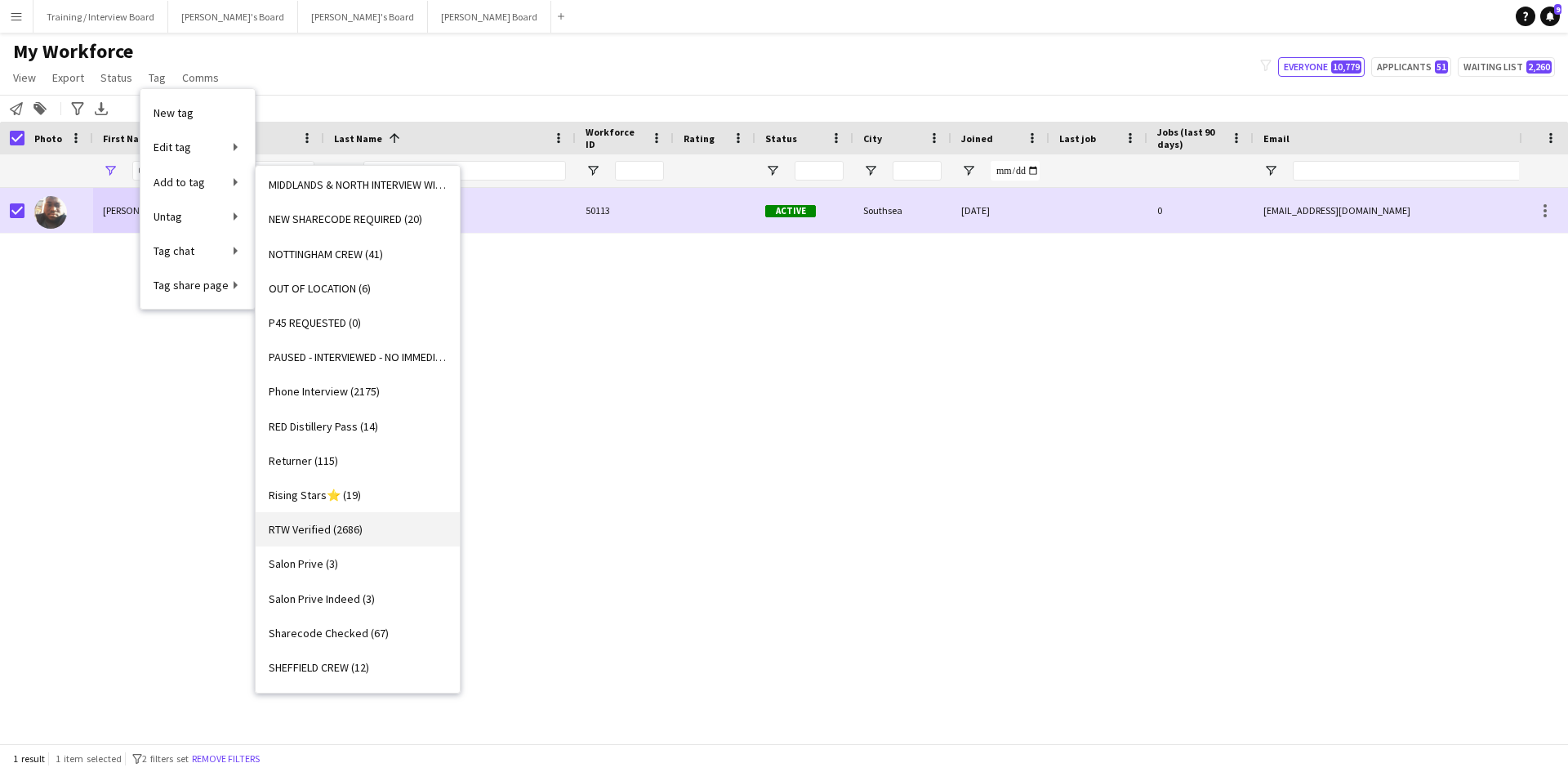
click at [311, 522] on span "RTW Verified (2686)" at bounding box center [316, 528] width 94 height 14
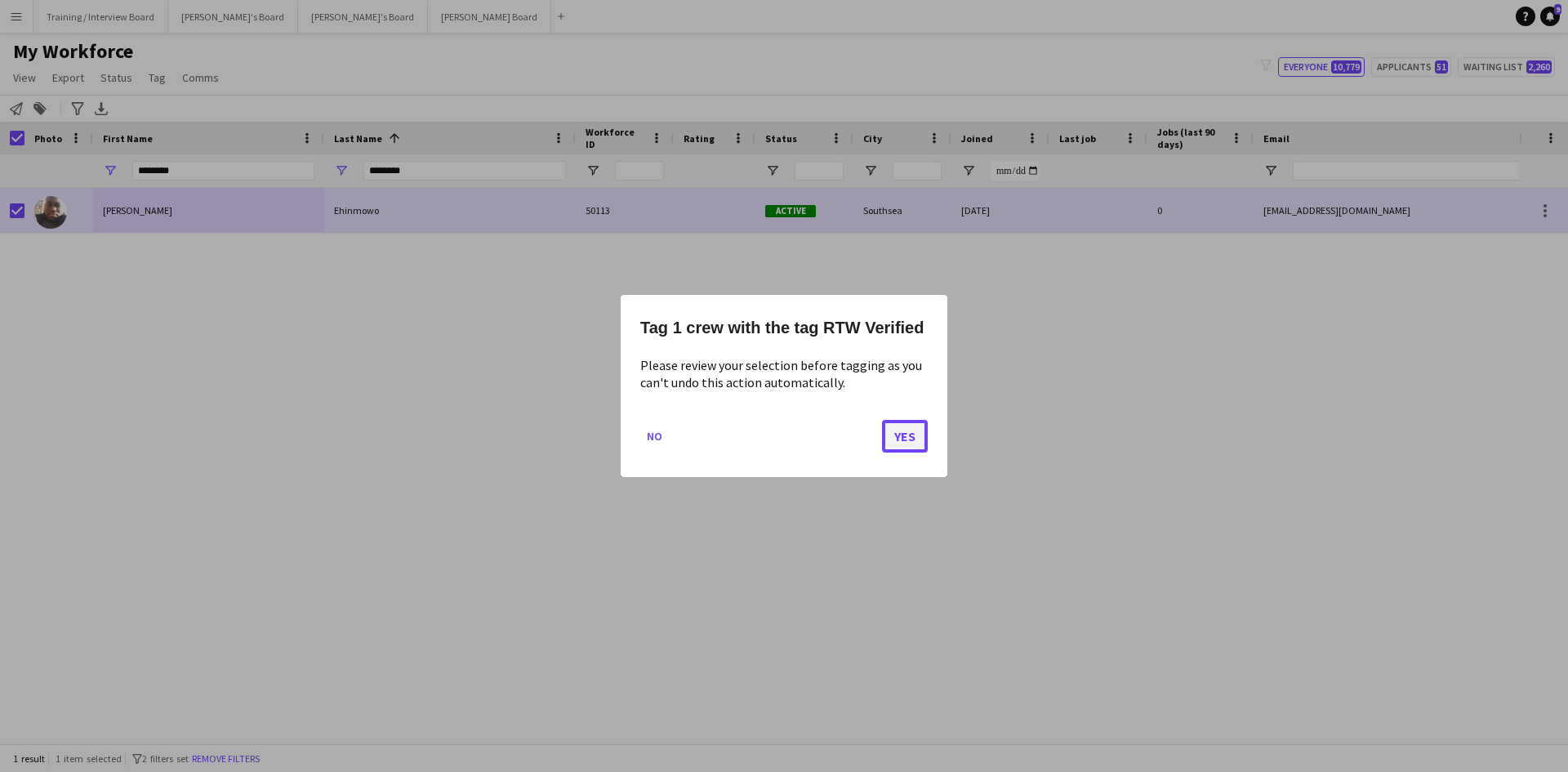
click at [908, 433] on button "Yes" at bounding box center [904, 436] width 46 height 33
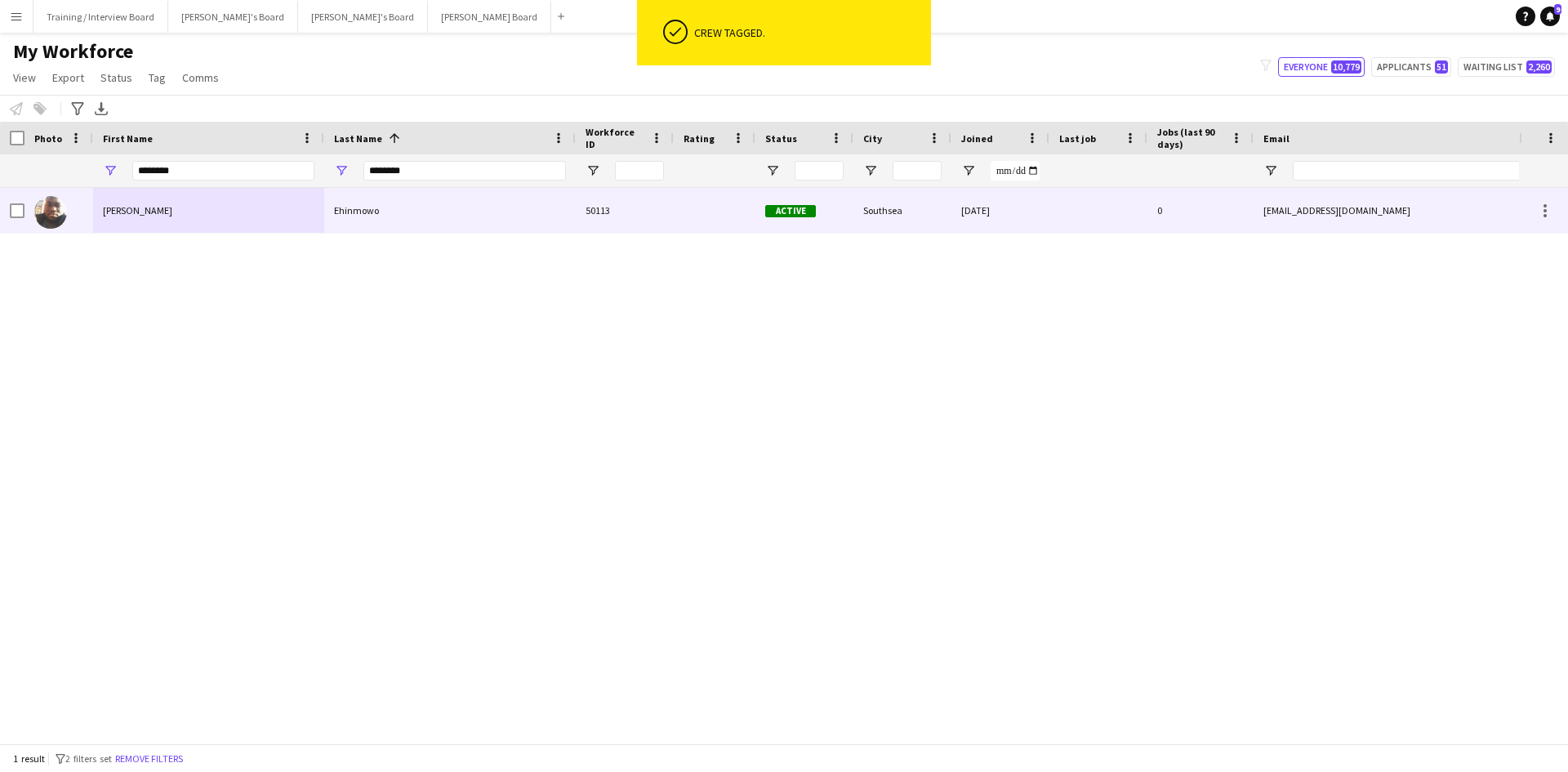
click at [418, 206] on div "Ehinmowo" at bounding box center [450, 210] width 251 height 45
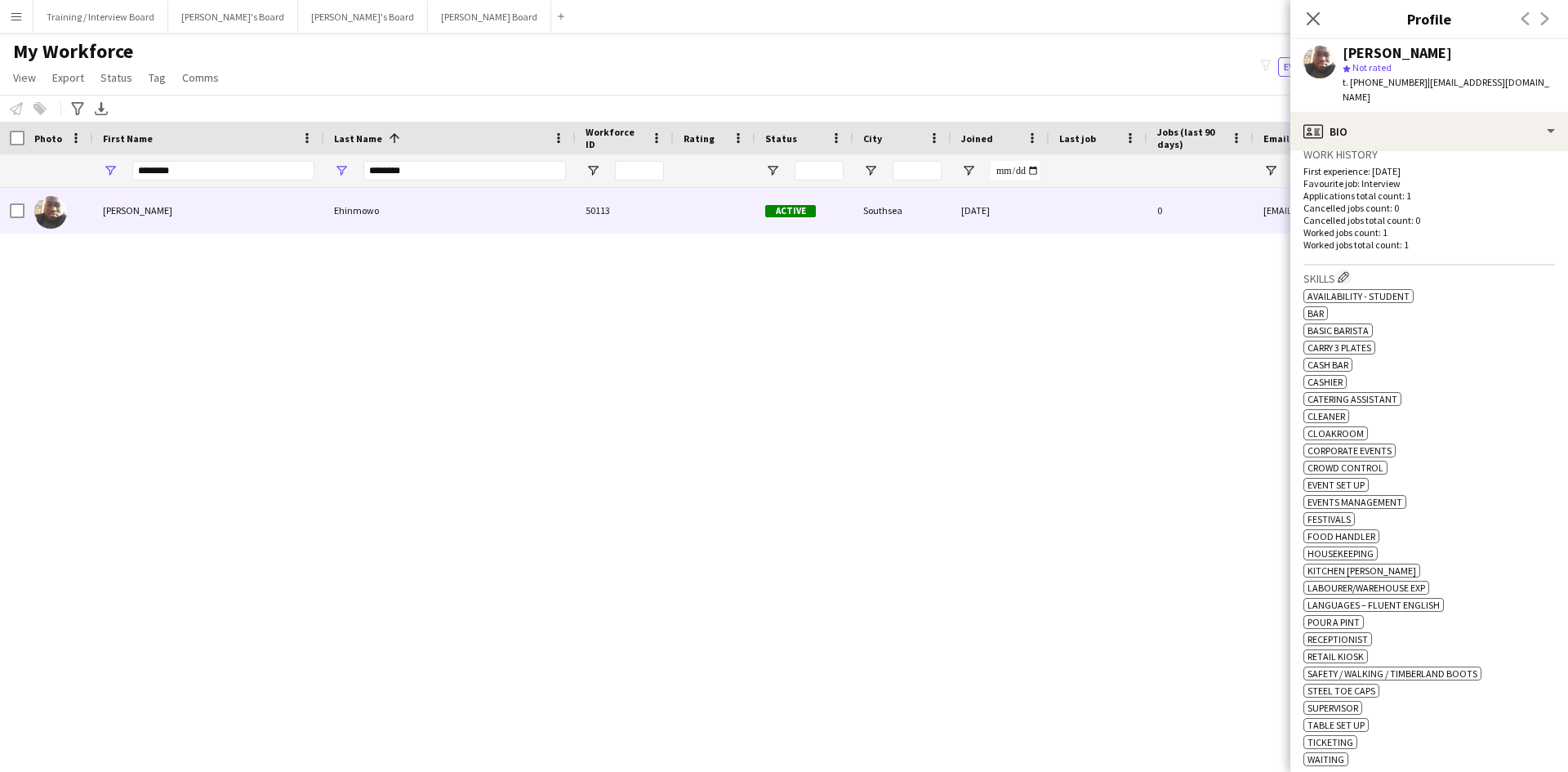
scroll to position [735, 0]
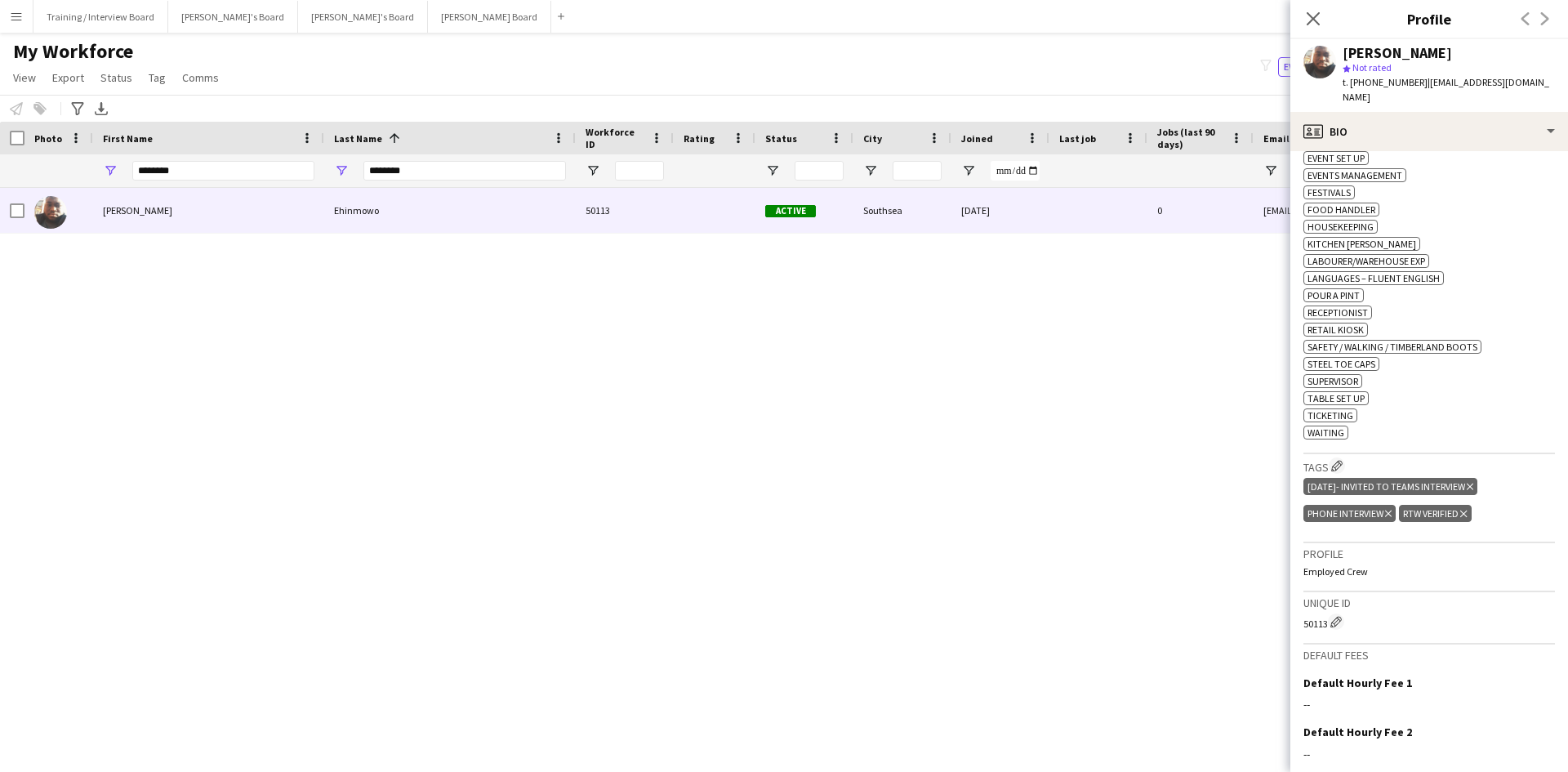
click at [1473, 481] on icon "Delete tag" at bounding box center [1469, 486] width 7 height 10
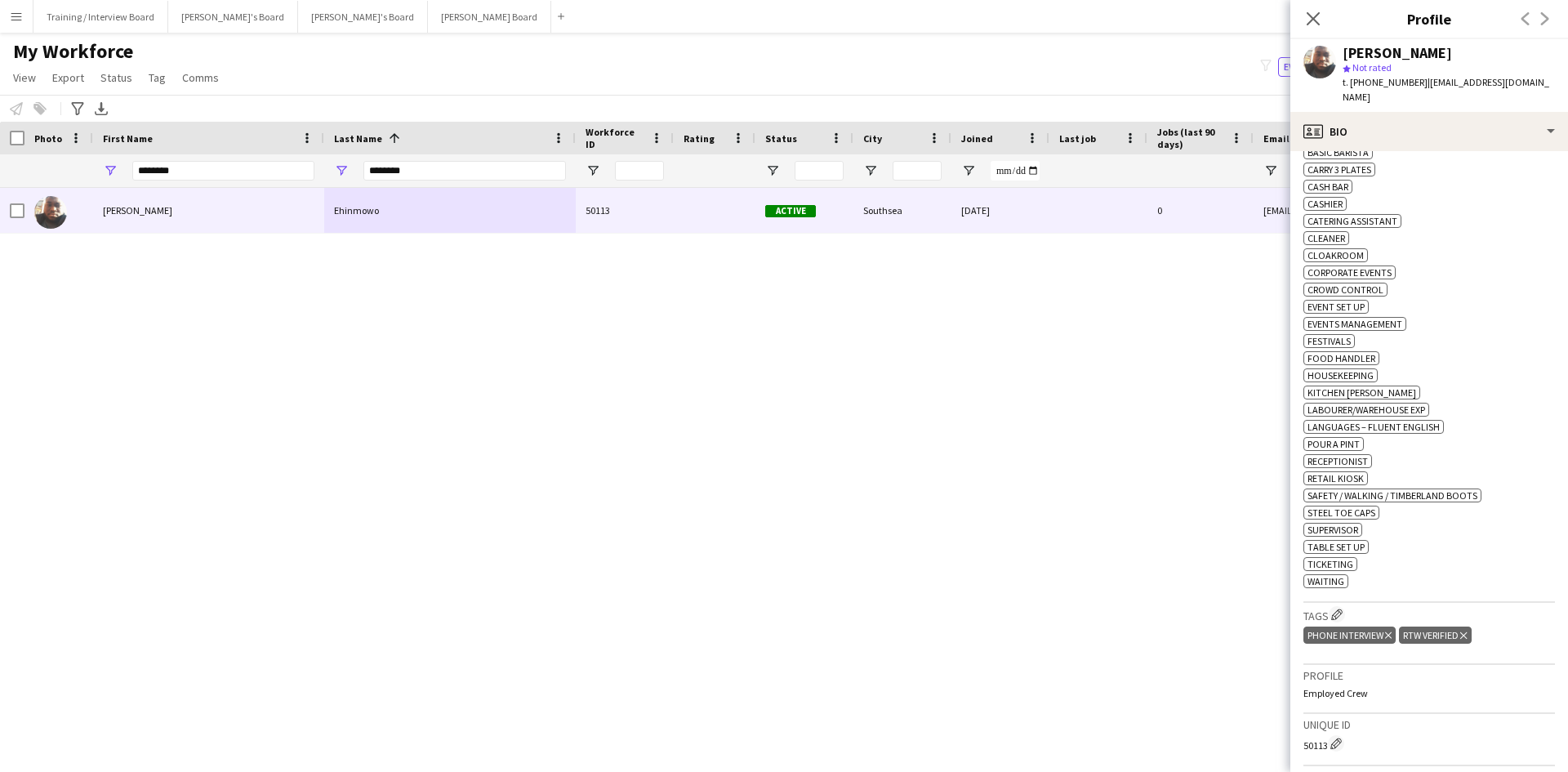
scroll to position [409, 0]
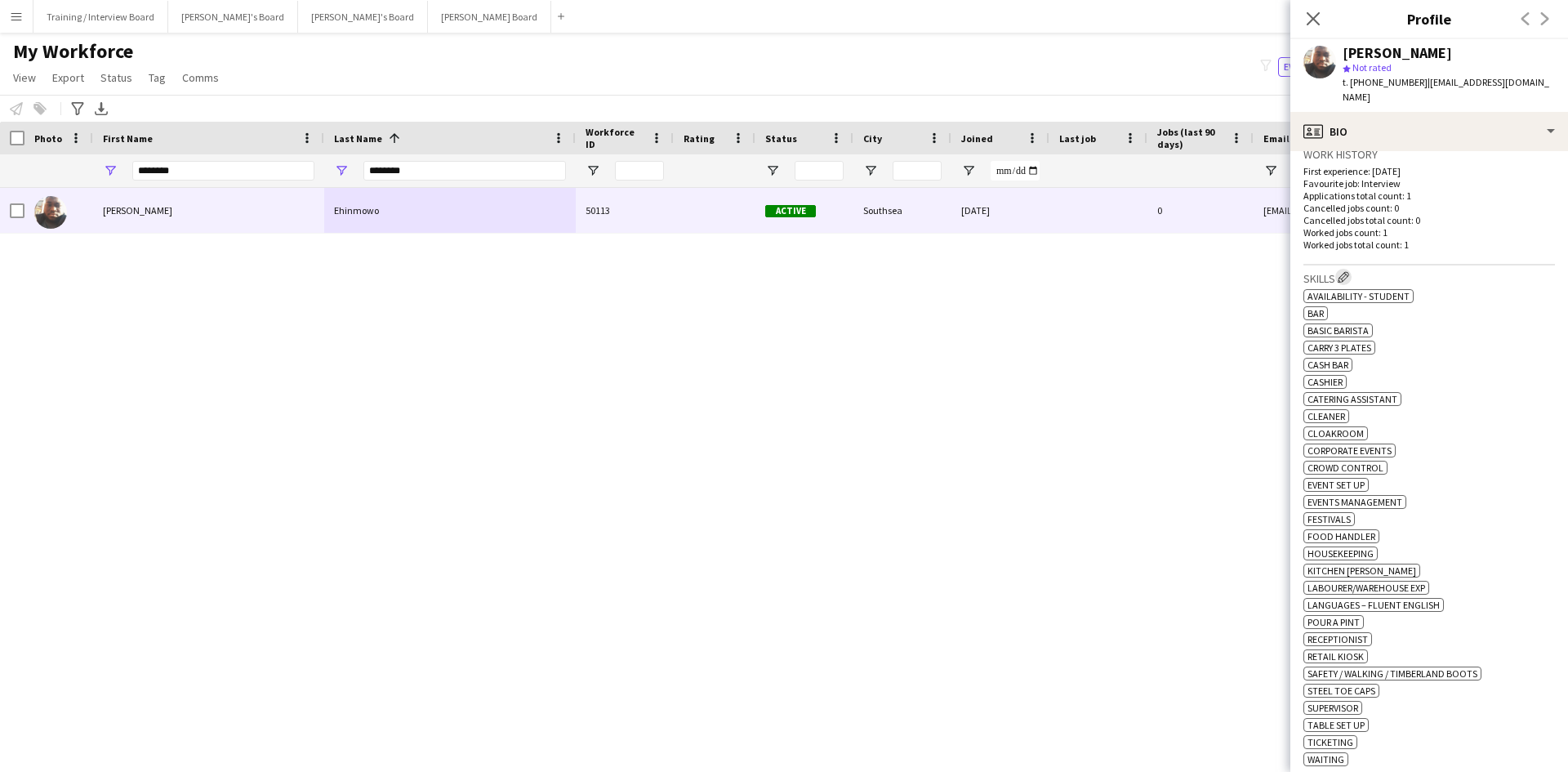
click at [1348, 279] on app-icon "Edit crew company skills" at bounding box center [1344, 277] width 12 height 12
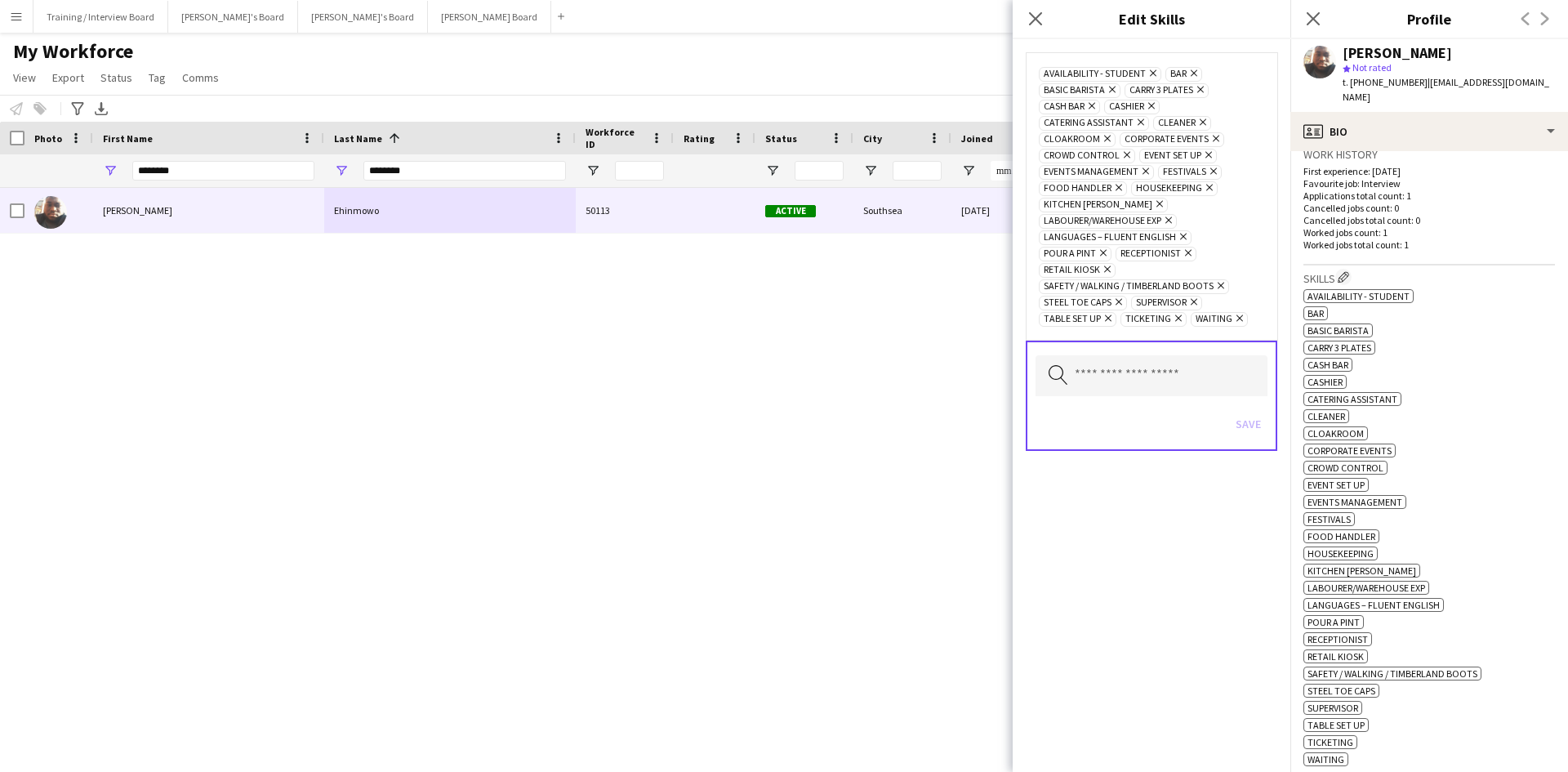
click at [1144, 170] on icon "Remove" at bounding box center [1143, 171] width 11 height 11
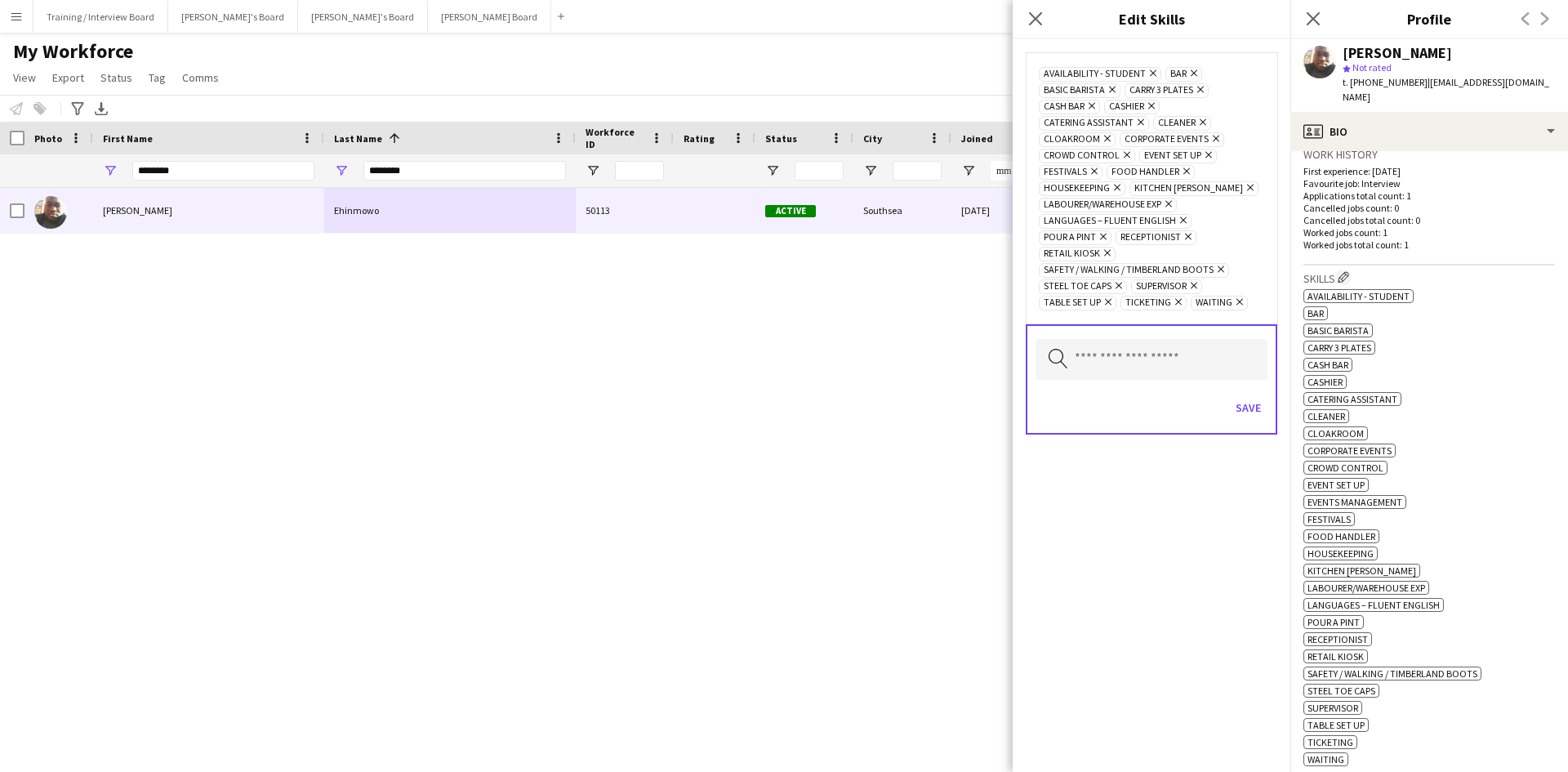
click at [1090, 172] on icon "Remove" at bounding box center [1091, 171] width 11 height 11
click at [1211, 152] on span "Event Set Up Remove" at bounding box center [1178, 155] width 78 height 14
click at [1205, 152] on icon "Remove" at bounding box center [1205, 154] width 11 height 11
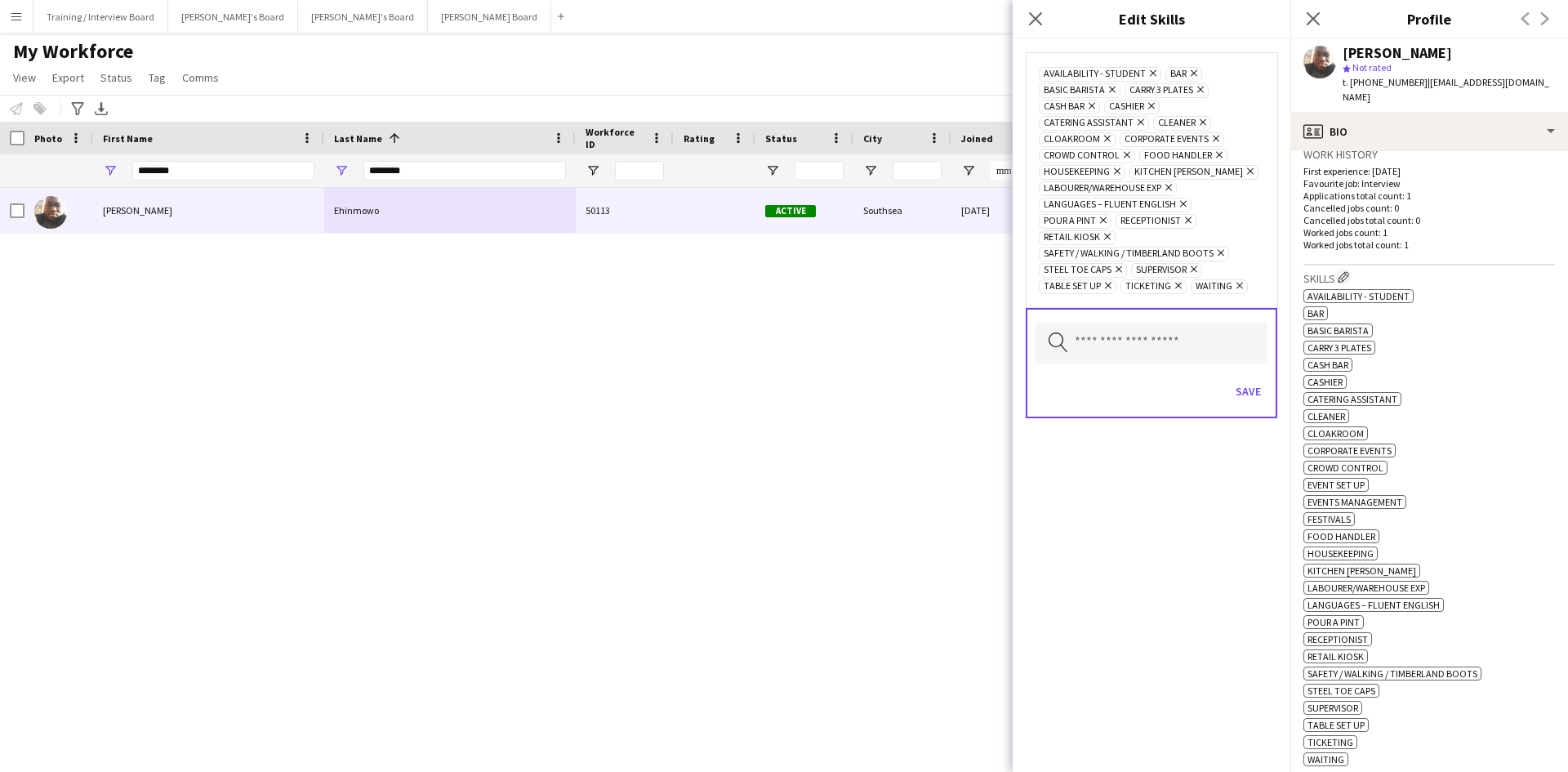
click at [1189, 222] on icon "Remove" at bounding box center [1185, 220] width 11 height 11
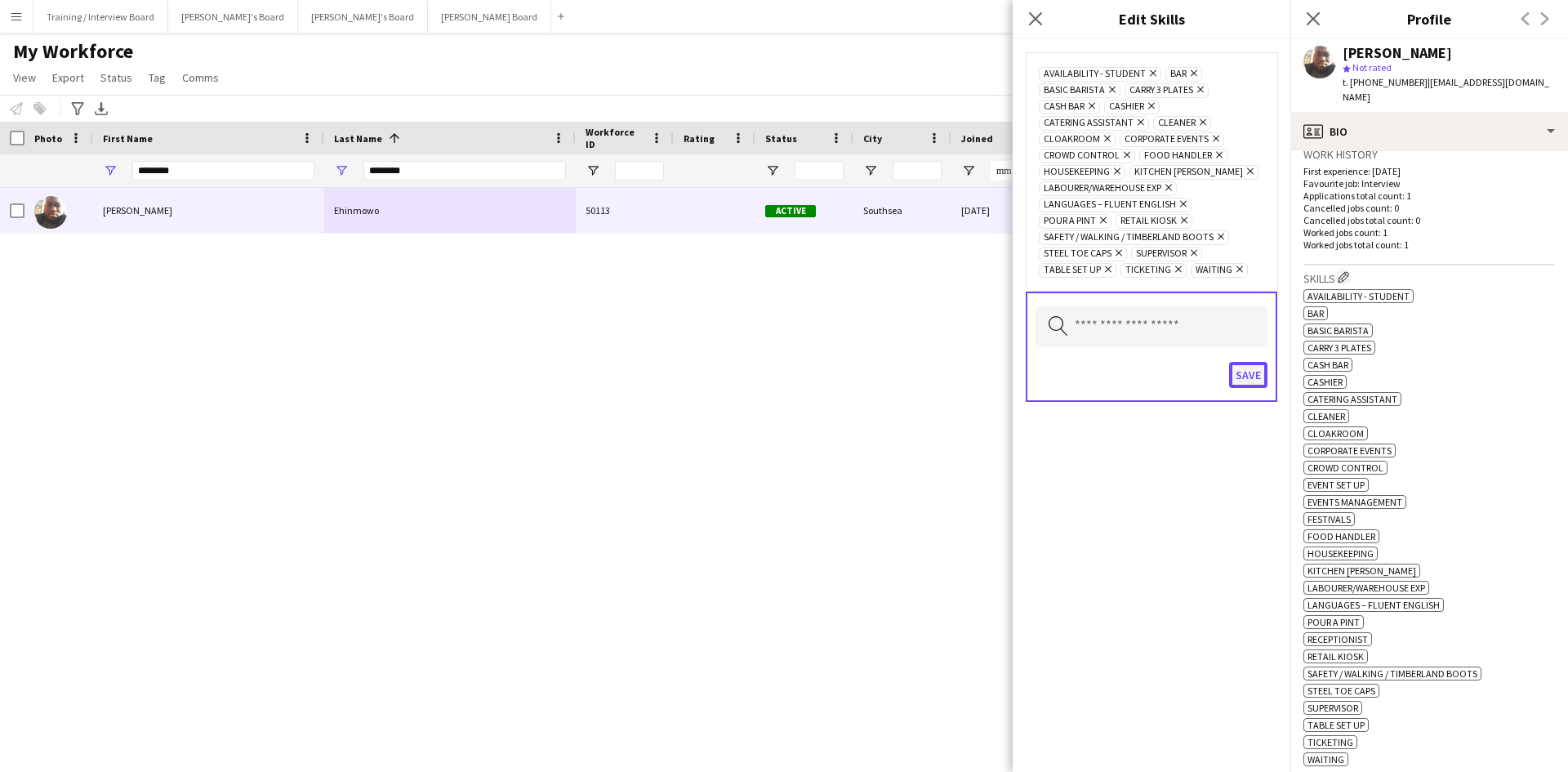
click at [1249, 371] on button "Save" at bounding box center [1248, 374] width 38 height 26
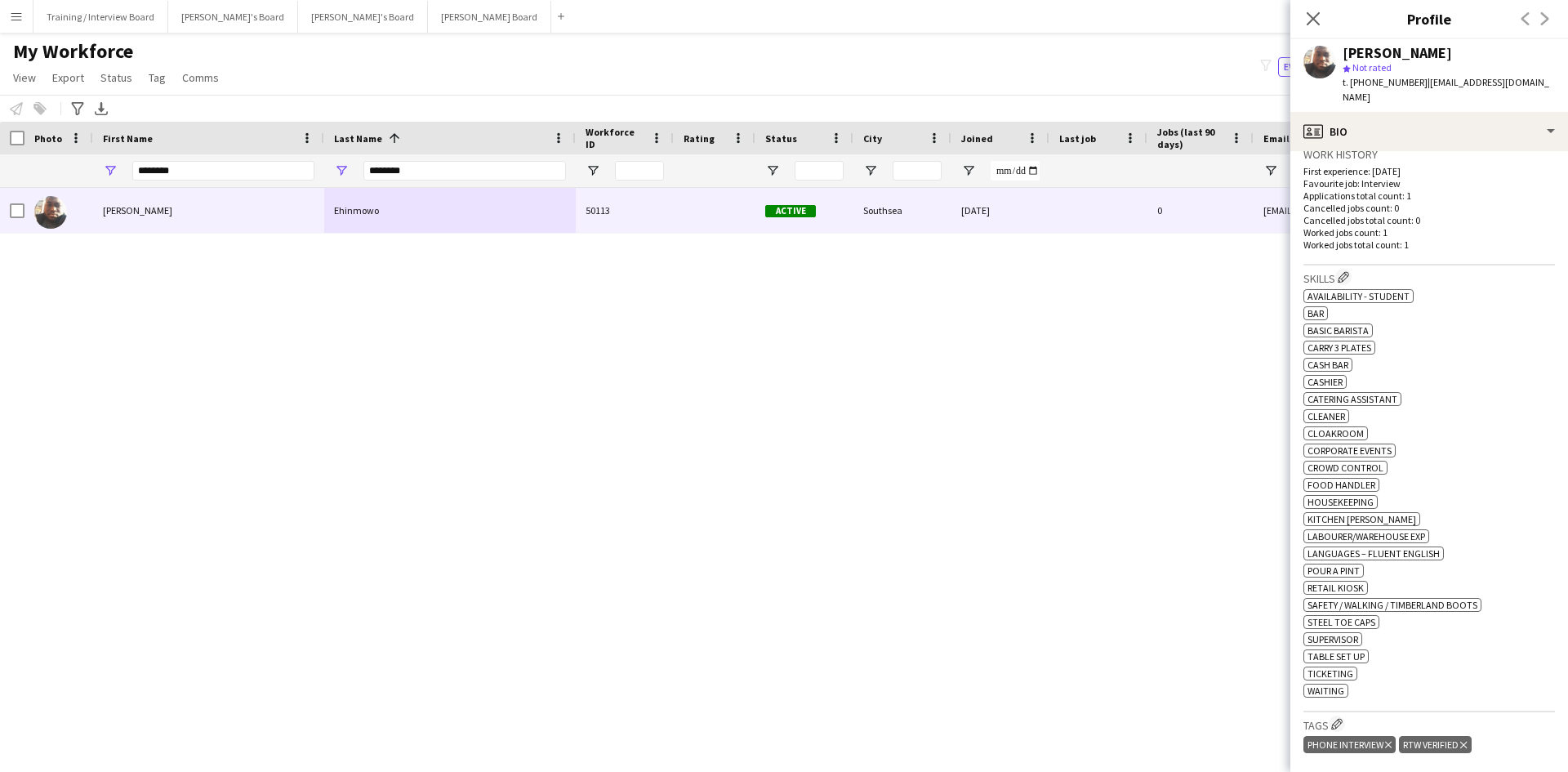
click at [21, 107] on div "Notify workforce Add to tag Select at least one crew to tag him or her. Advance…" at bounding box center [784, 108] width 1568 height 27
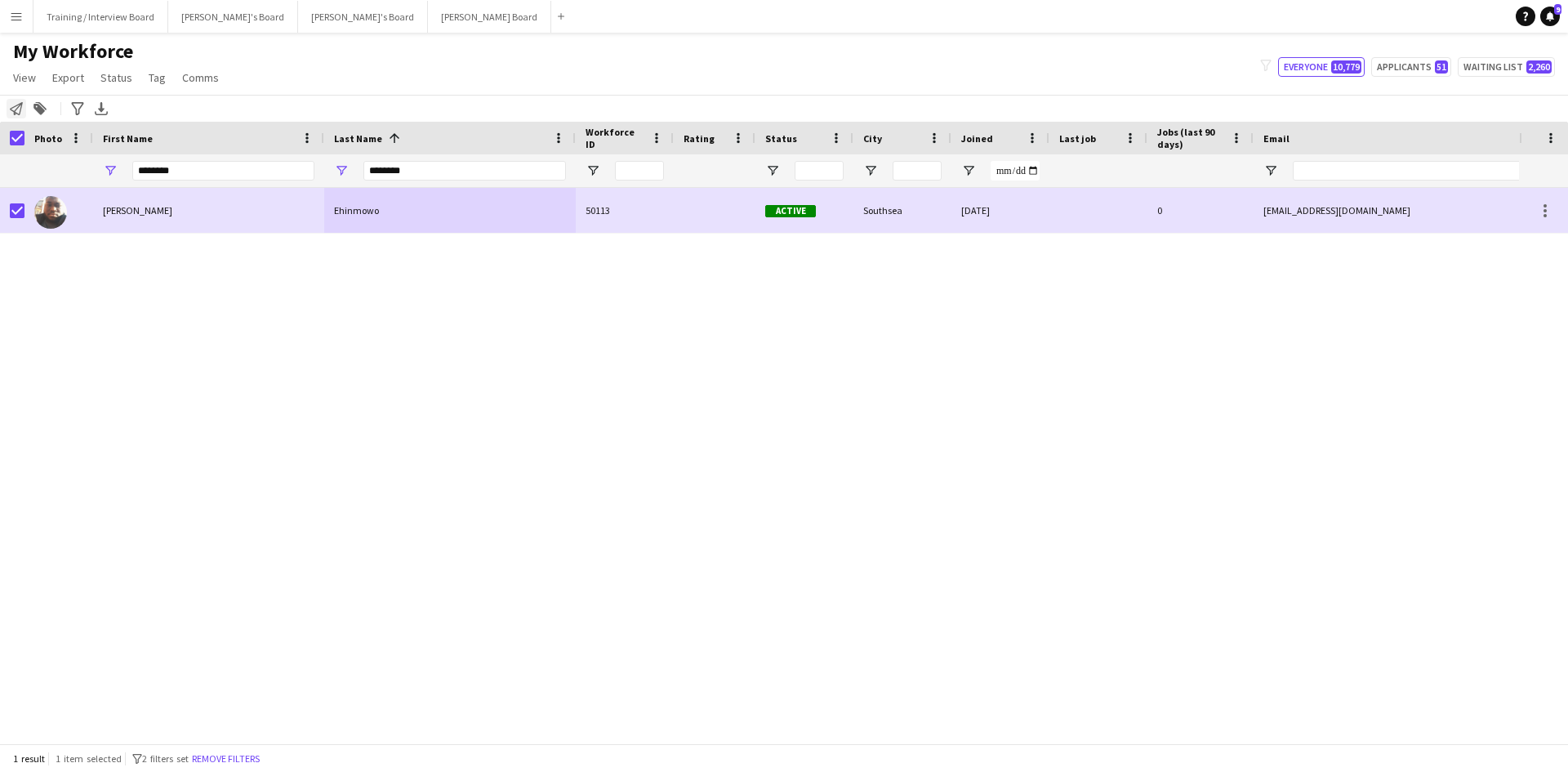
click at [20, 109] on icon at bounding box center [16, 108] width 13 height 13
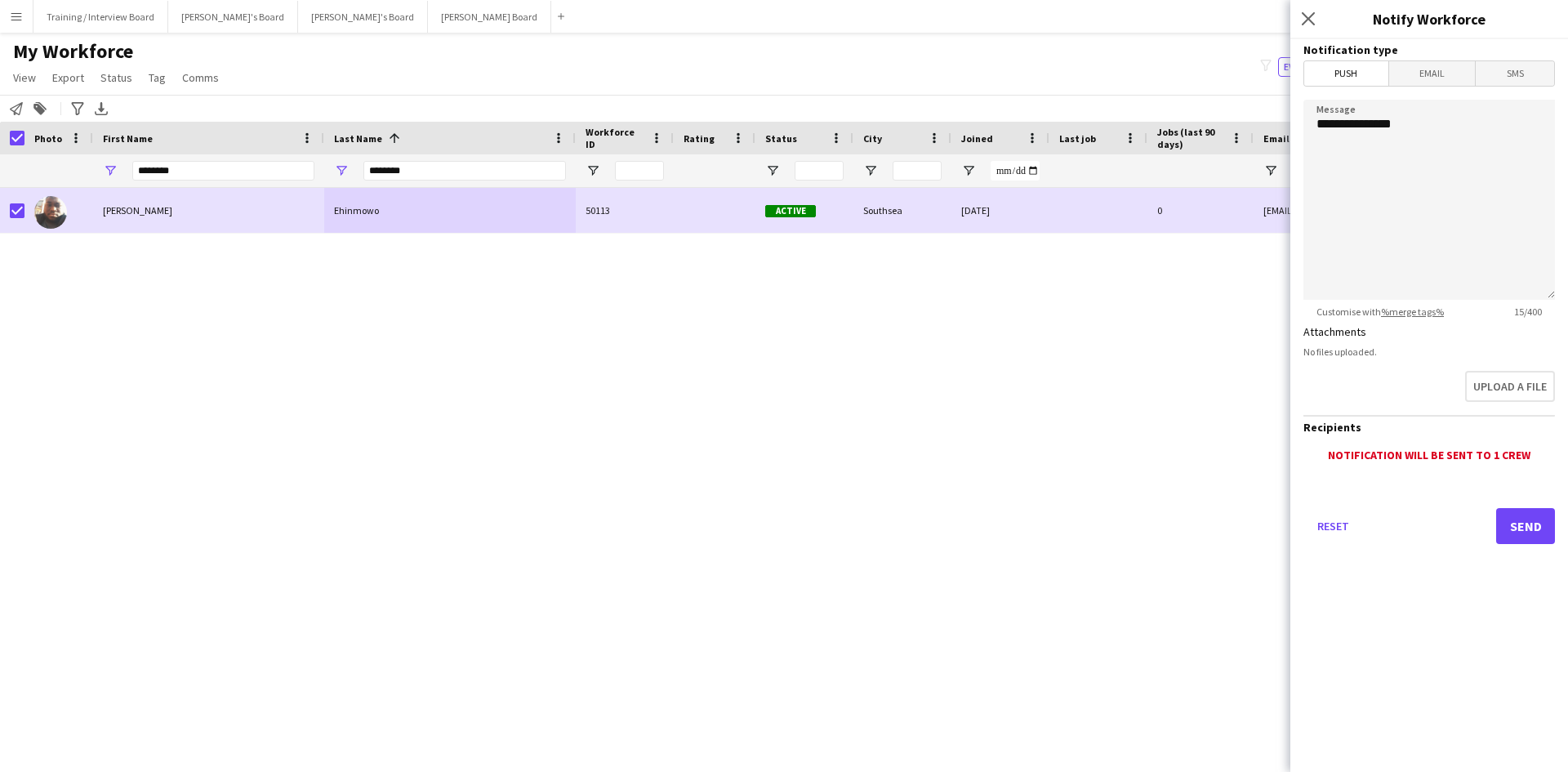
click at [1450, 63] on span "Email" at bounding box center [1432, 74] width 86 height 25
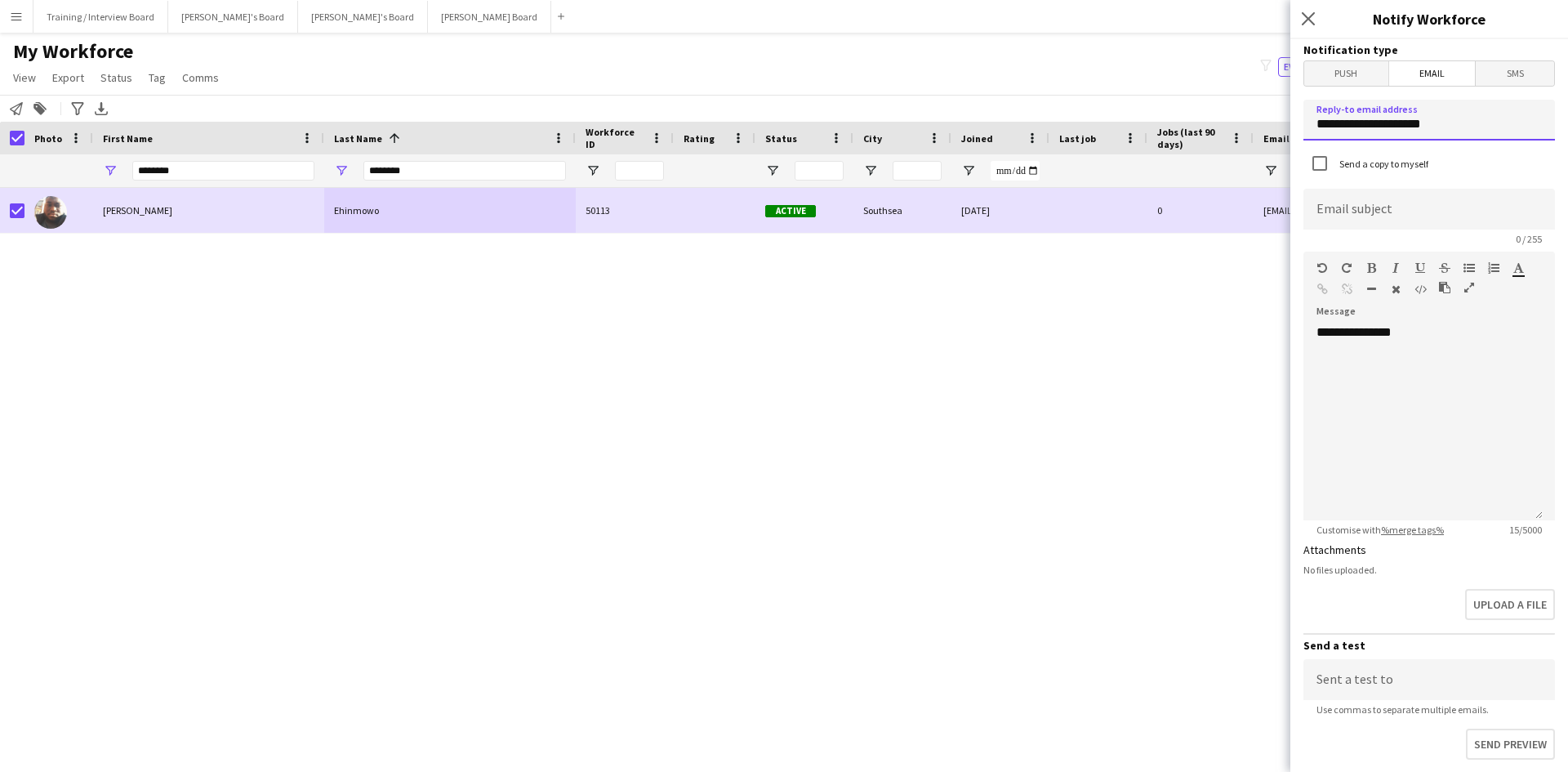
click at [1450, 134] on input "**********" at bounding box center [1429, 120] width 251 height 41
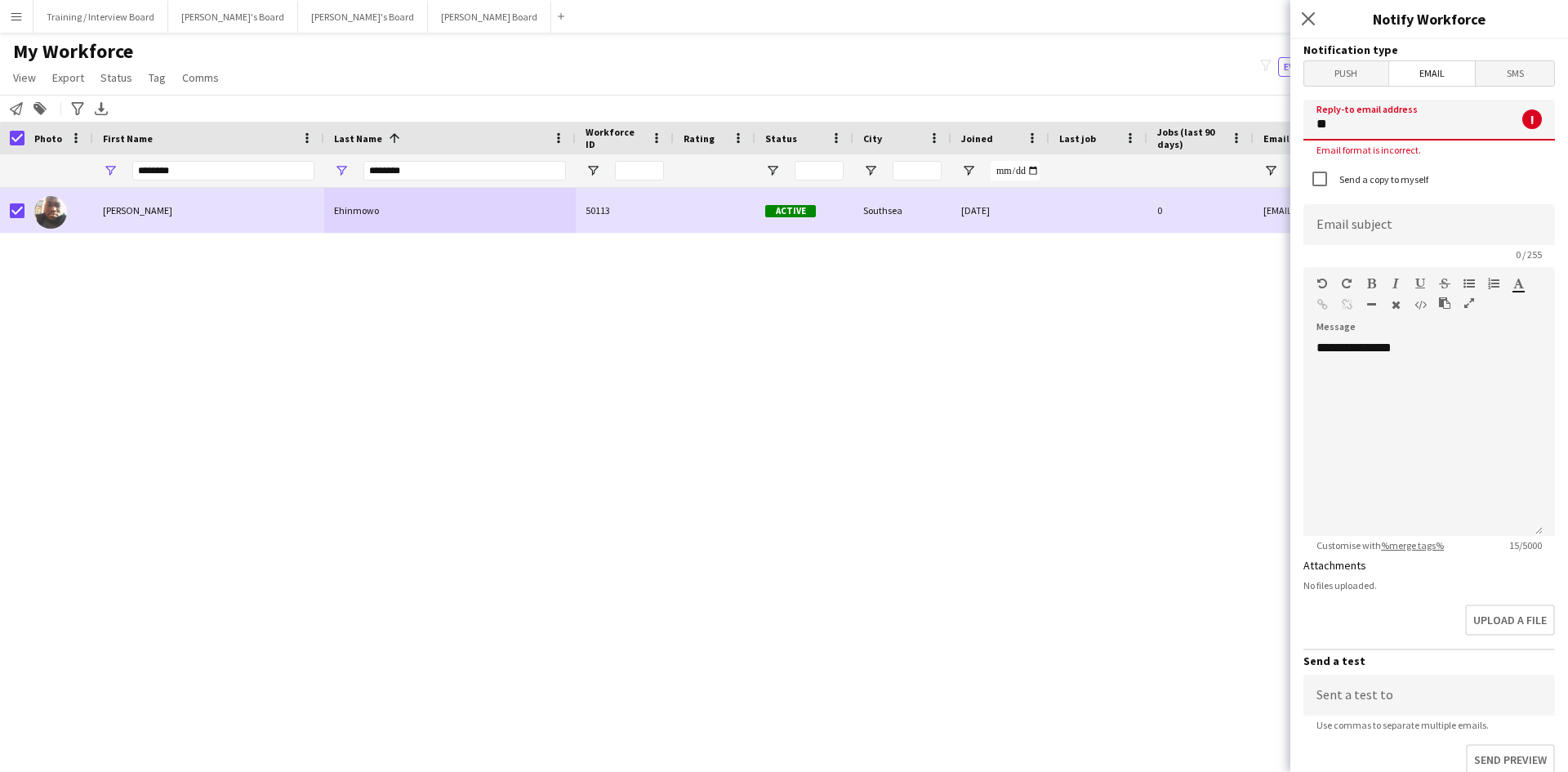
type input "*"
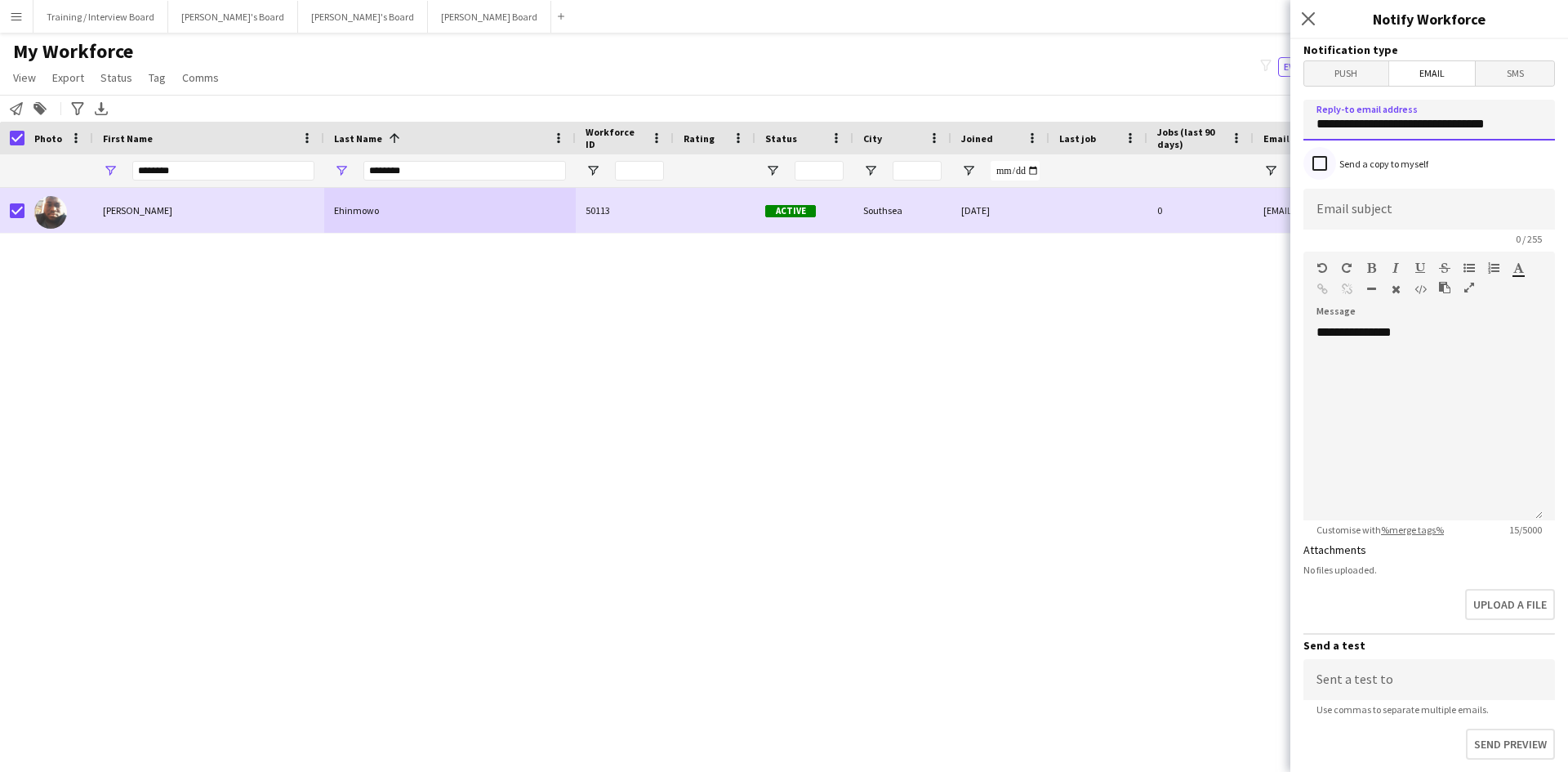
type input "**********"
click at [1316, 209] on input at bounding box center [1429, 209] width 251 height 41
type input "**********"
click at [1430, 321] on div "**********" at bounding box center [1429, 416] width 251 height 207
click at [1429, 327] on div "**********" at bounding box center [1422, 422] width 239 height 196
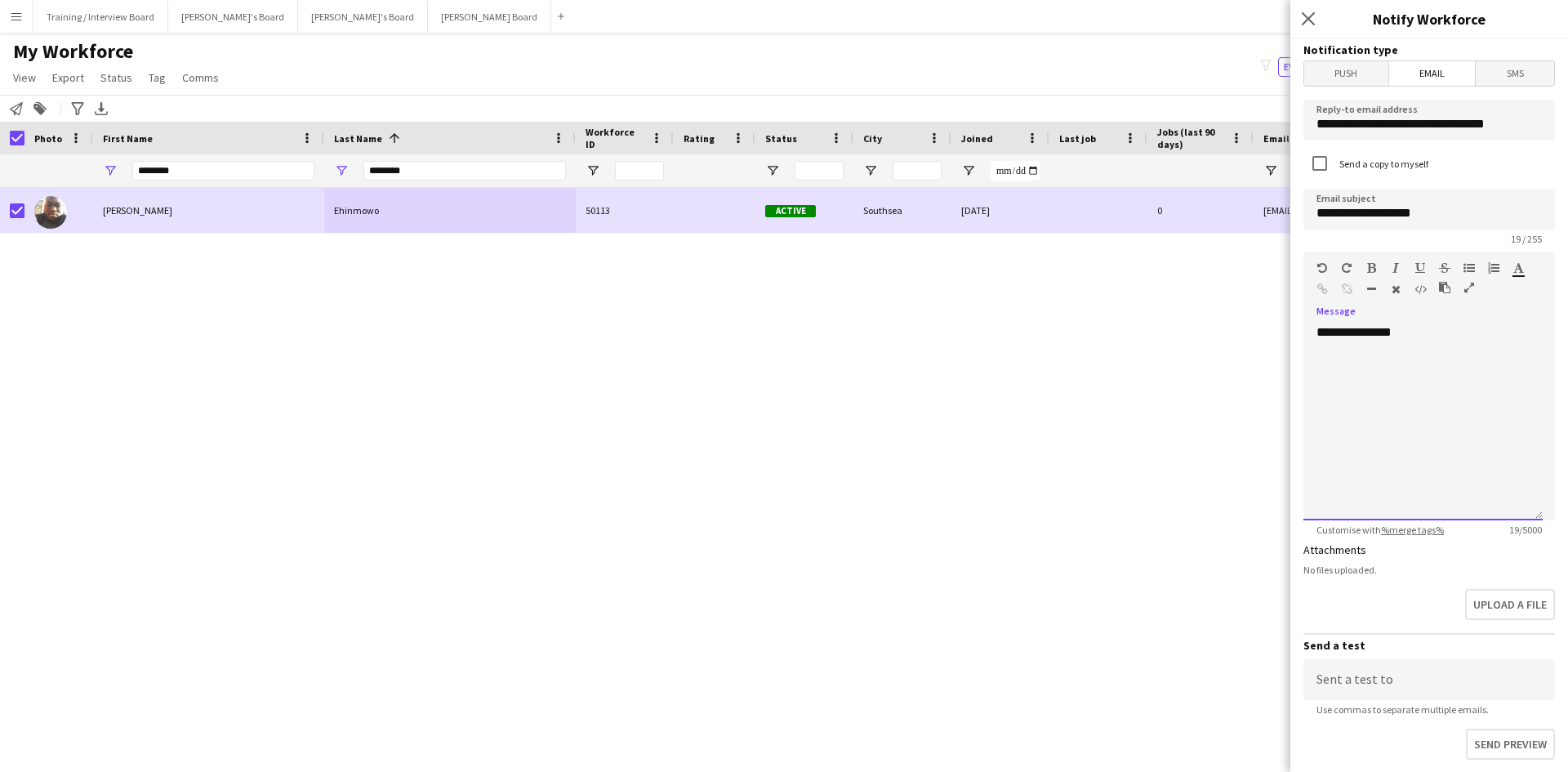
drag, startPoint x: 1436, startPoint y: 413, endPoint x: 1392, endPoint y: 385, distance: 52.2
click at [1394, 386] on div "**********" at bounding box center [1422, 422] width 239 height 196
click at [1349, 379] on div "**********" at bounding box center [1422, 422] width 239 height 196
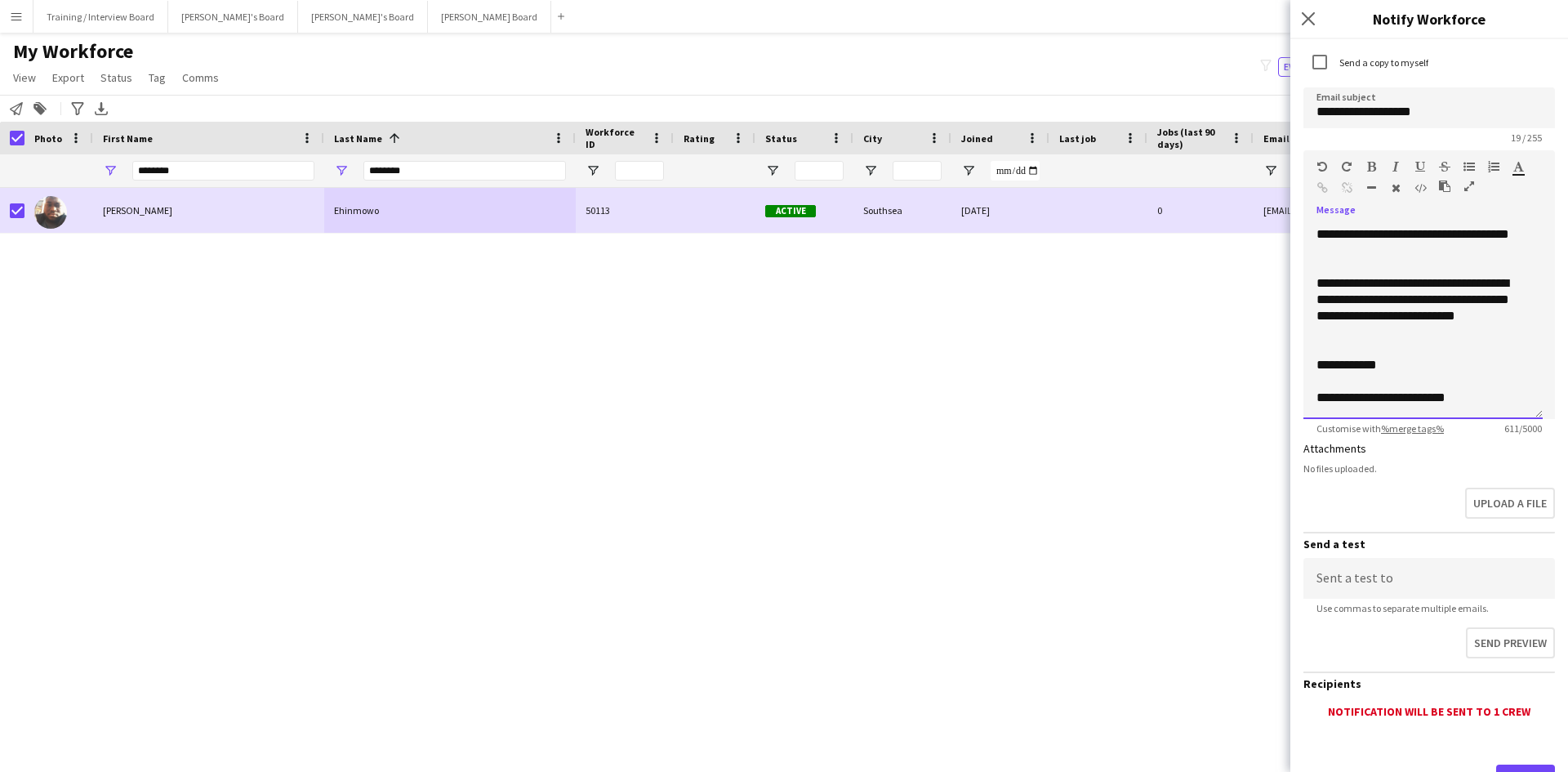
scroll to position [175, 0]
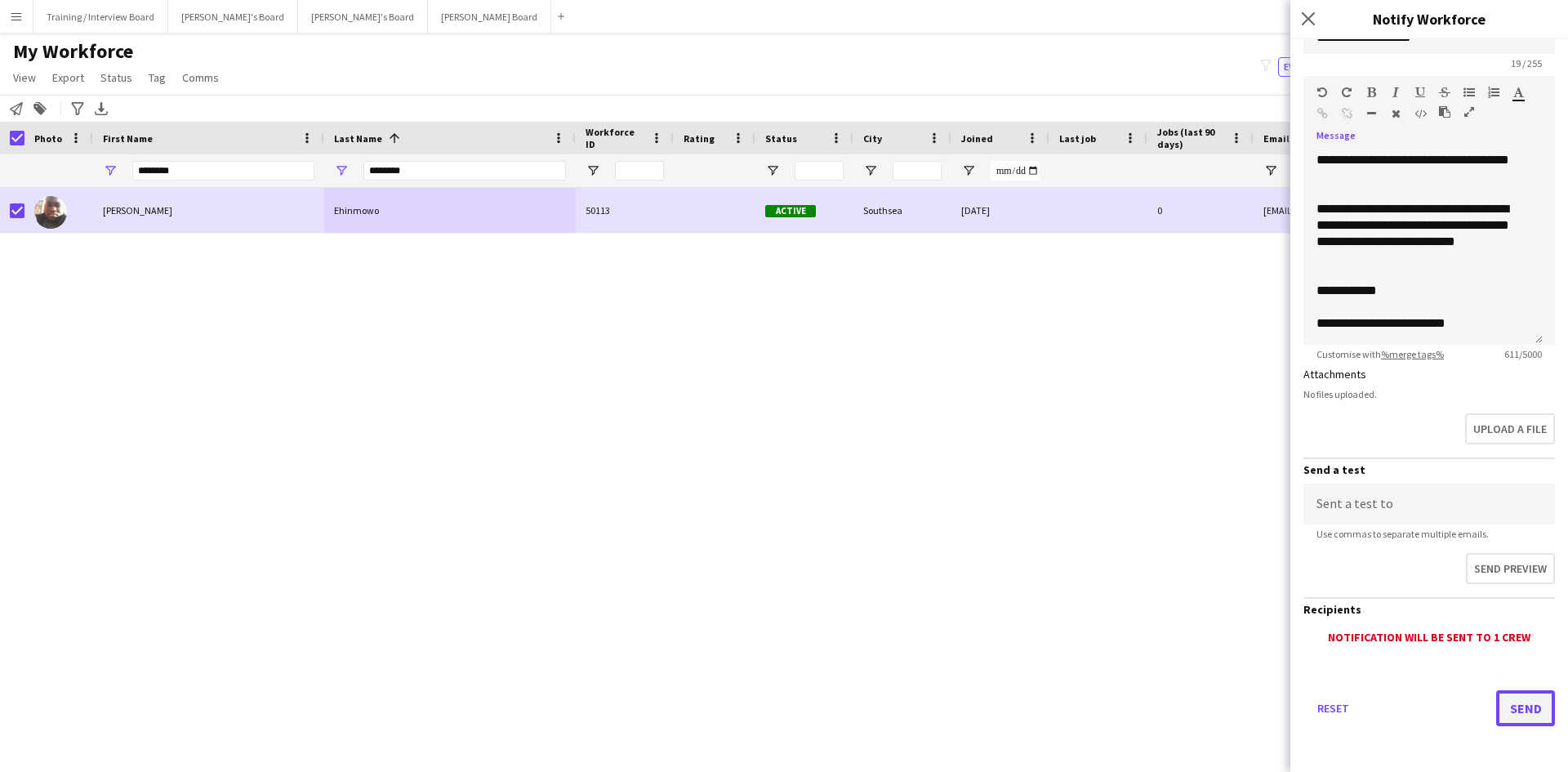
click at [1514, 712] on button "Send" at bounding box center [1525, 707] width 59 height 35
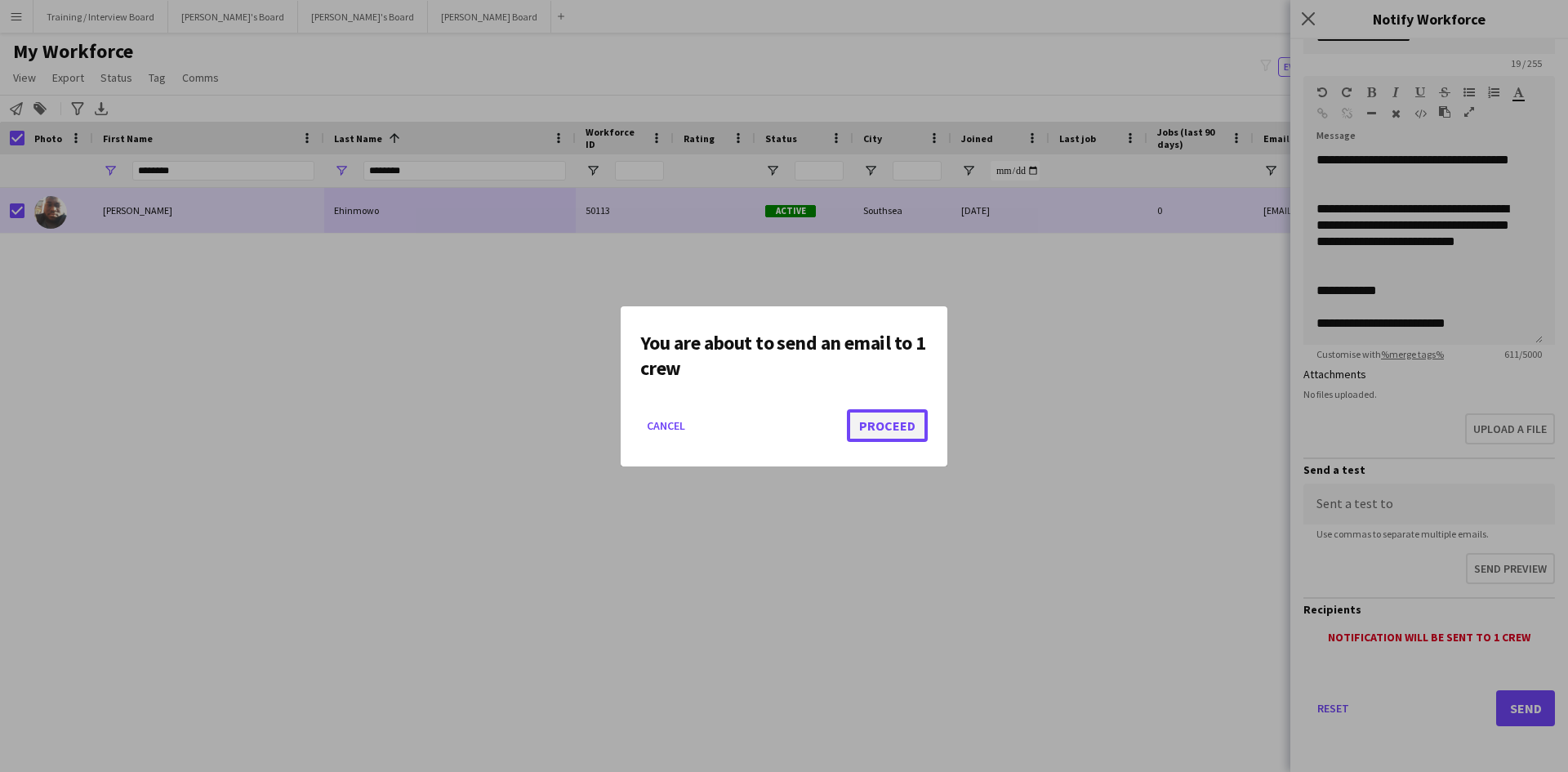
click at [908, 434] on button "Proceed" at bounding box center [887, 426] width 81 height 33
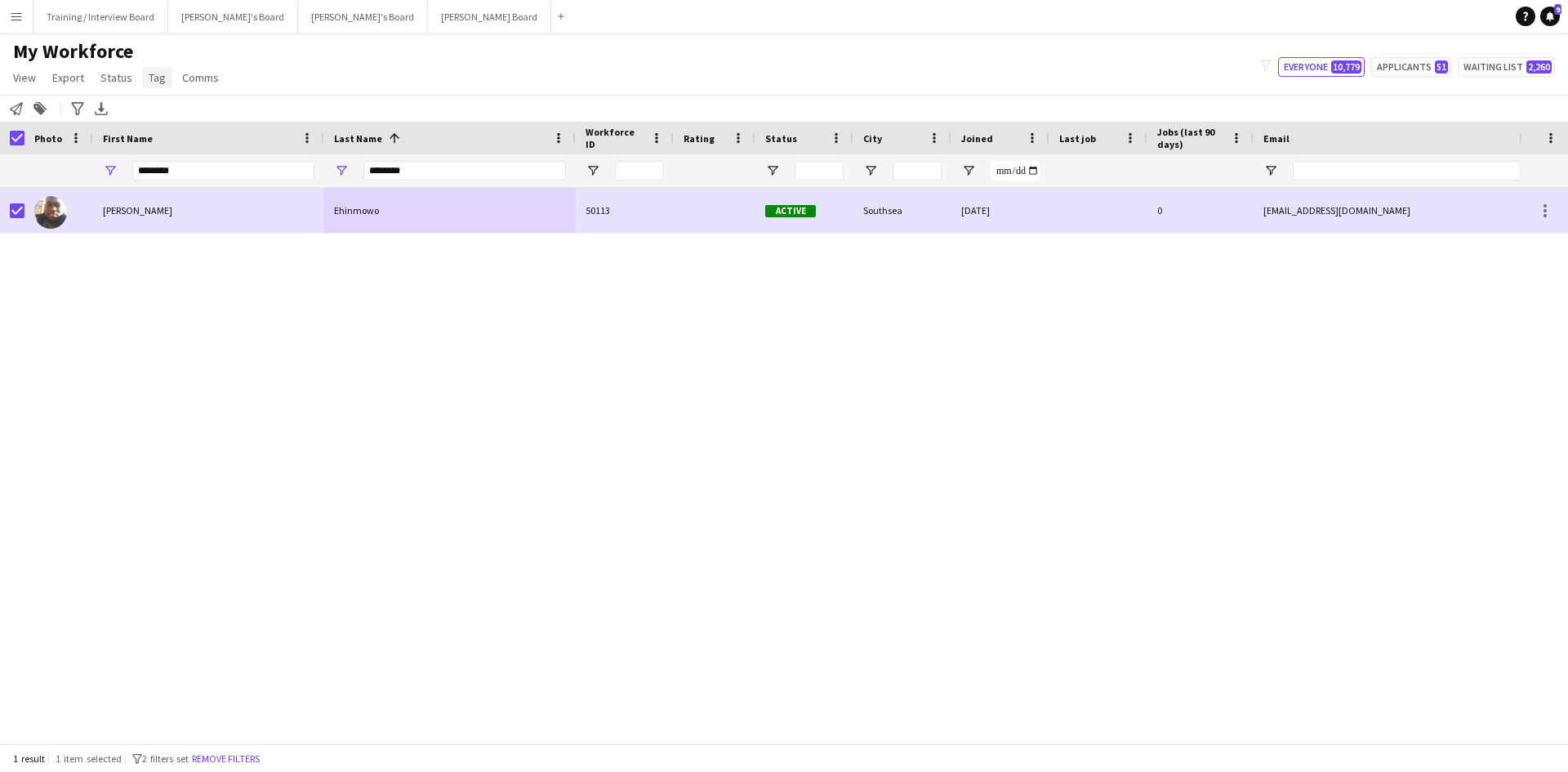
click at [149, 80] on span "Tag" at bounding box center [157, 77] width 17 height 14
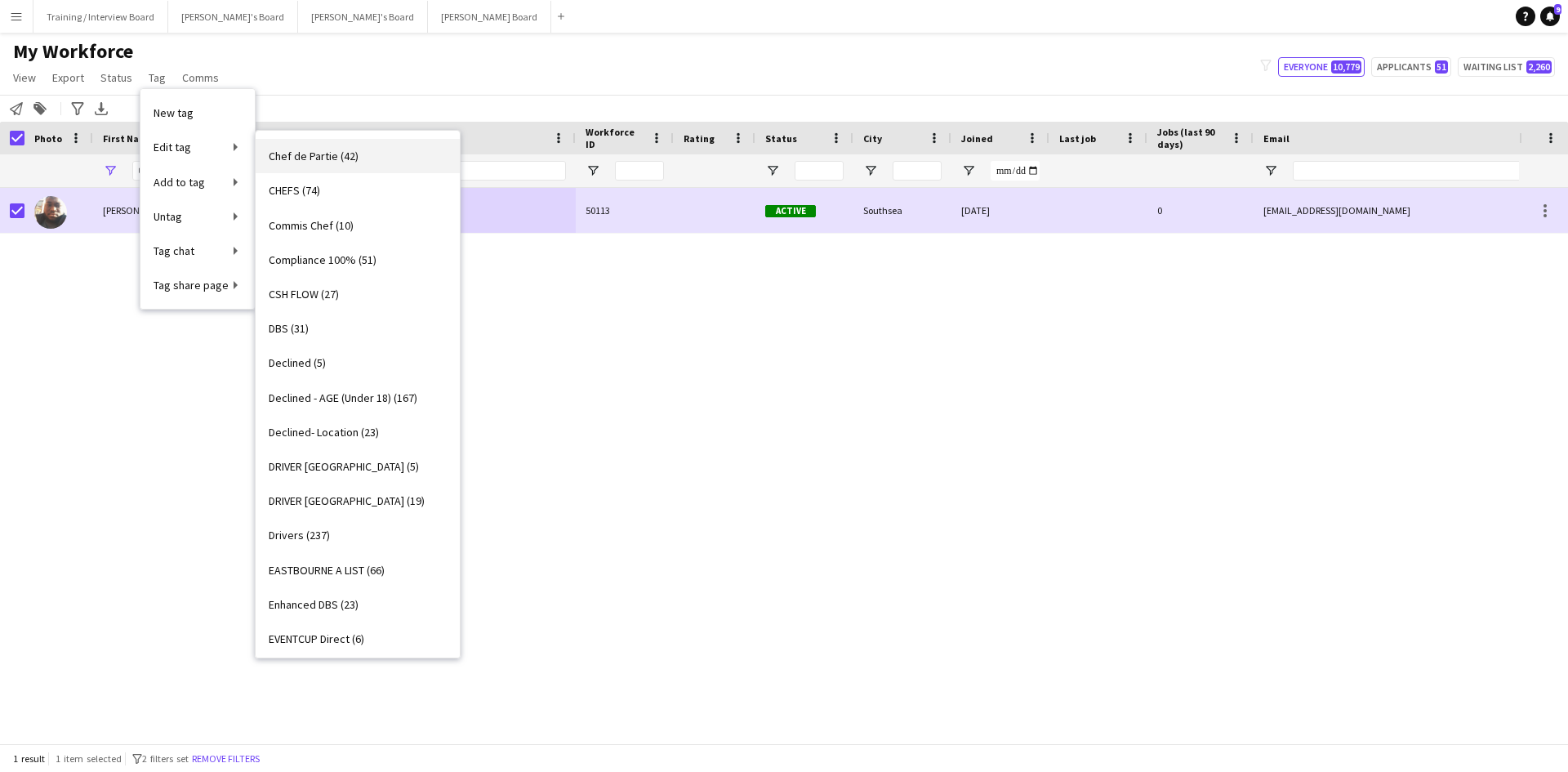
scroll to position [816, 0]
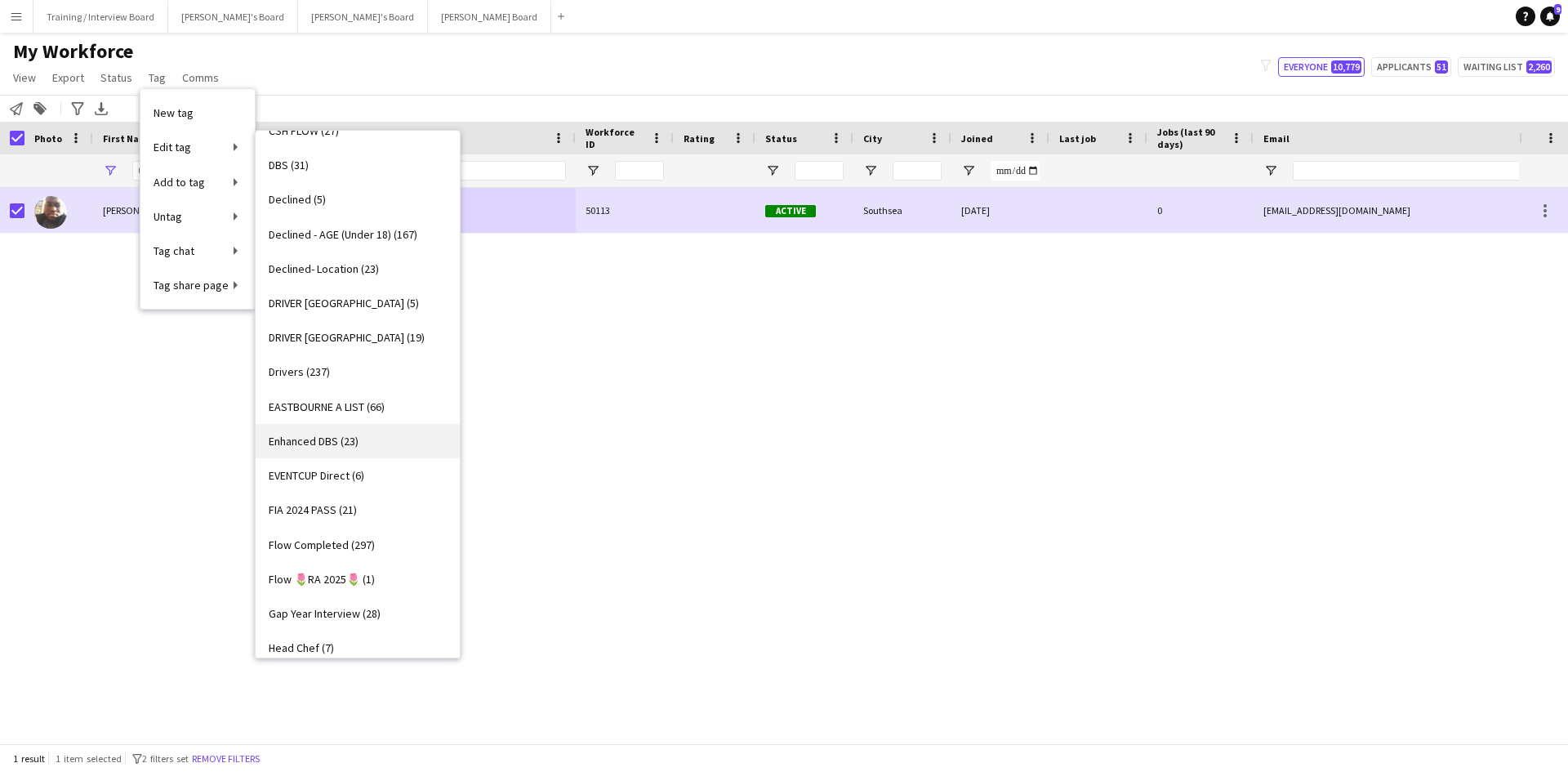
click at [322, 438] on span "Enhanced DBS (23)" at bounding box center [314, 440] width 90 height 14
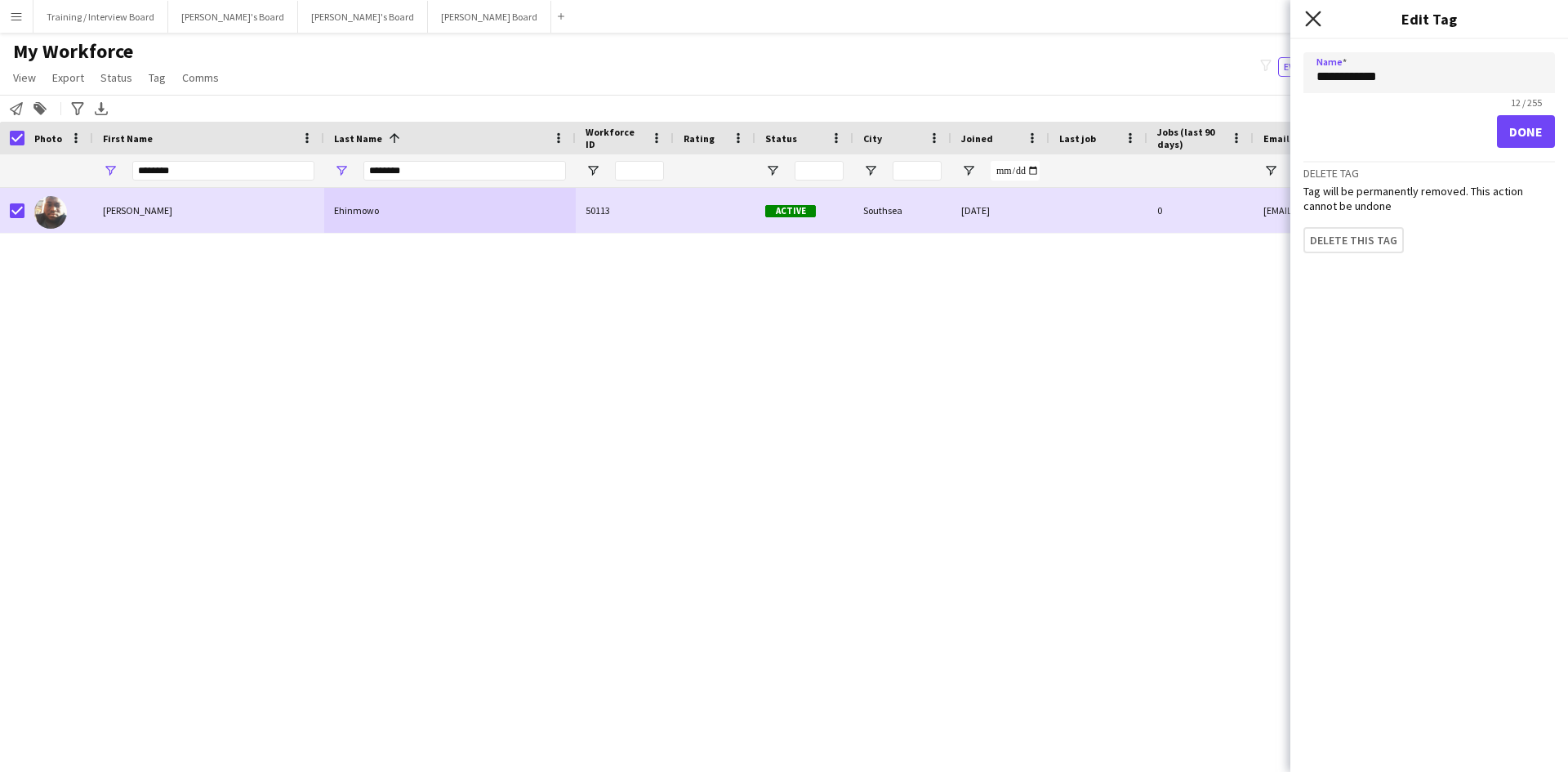
click at [1315, 24] on icon "Close pop-in" at bounding box center [1313, 18] width 15 height 15
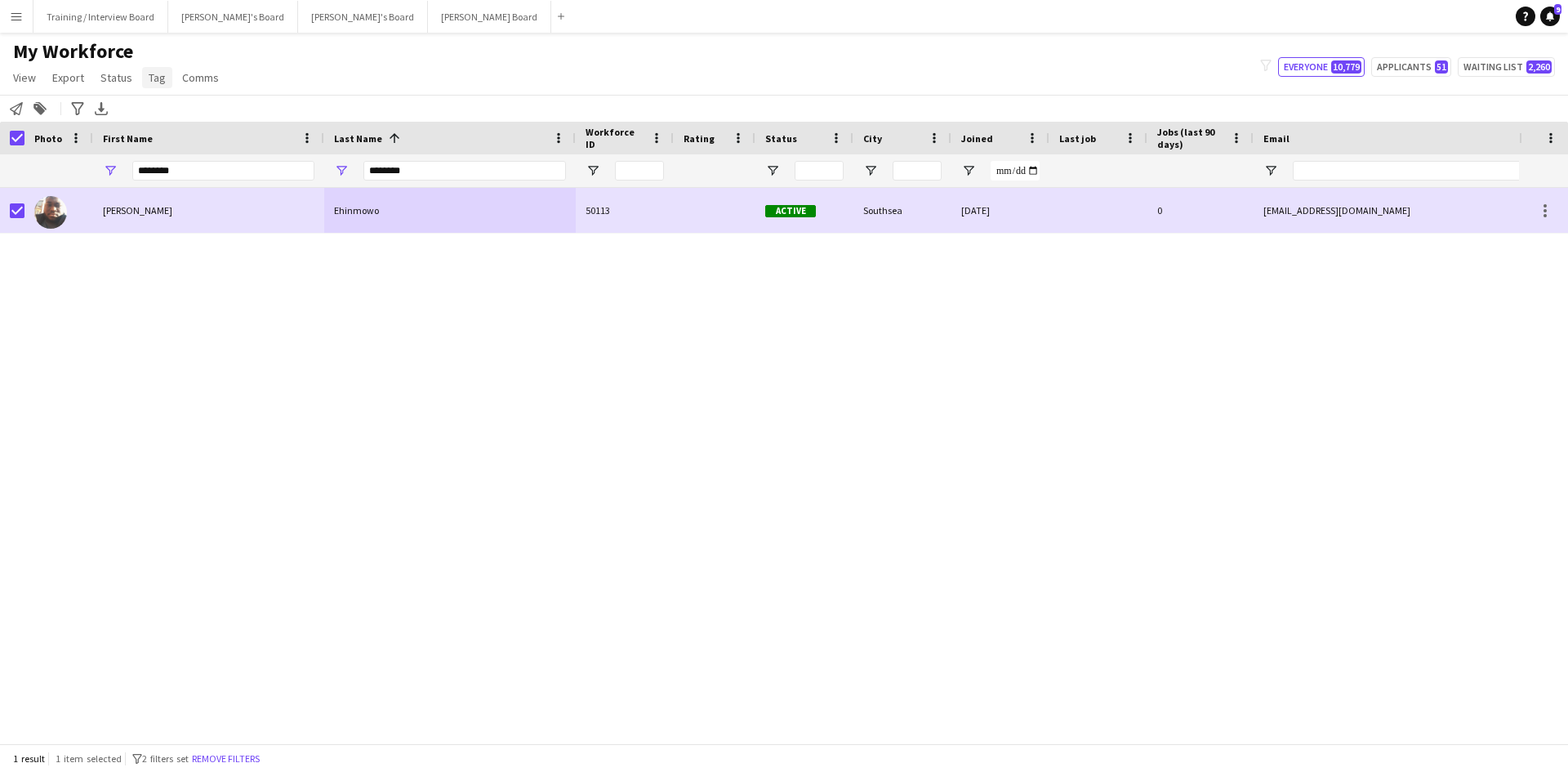
click at [149, 78] on span "Tag" at bounding box center [157, 77] width 17 height 14
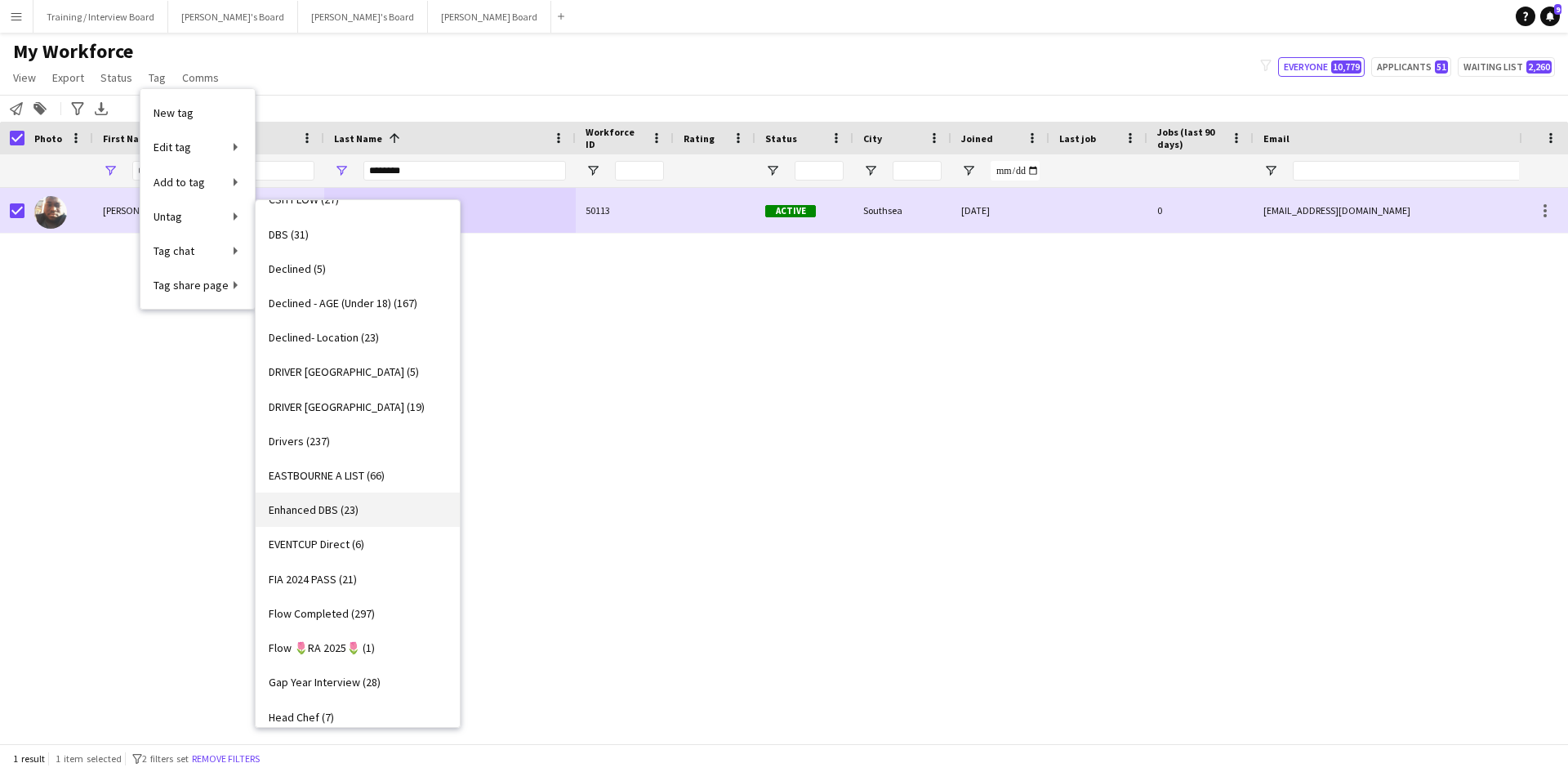
click at [295, 508] on span "Enhanced DBS (23)" at bounding box center [314, 509] width 90 height 14
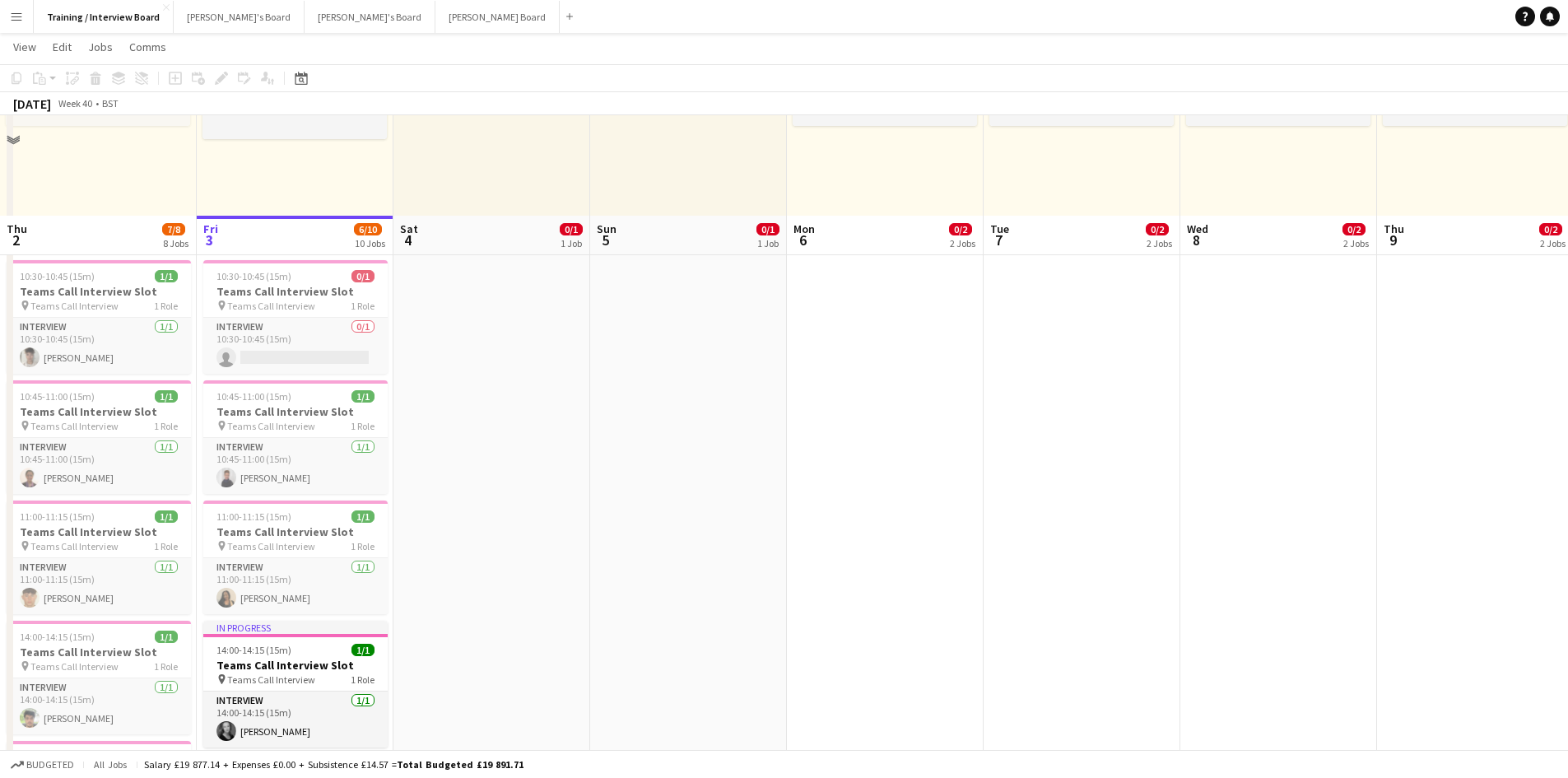
scroll to position [330, 0]
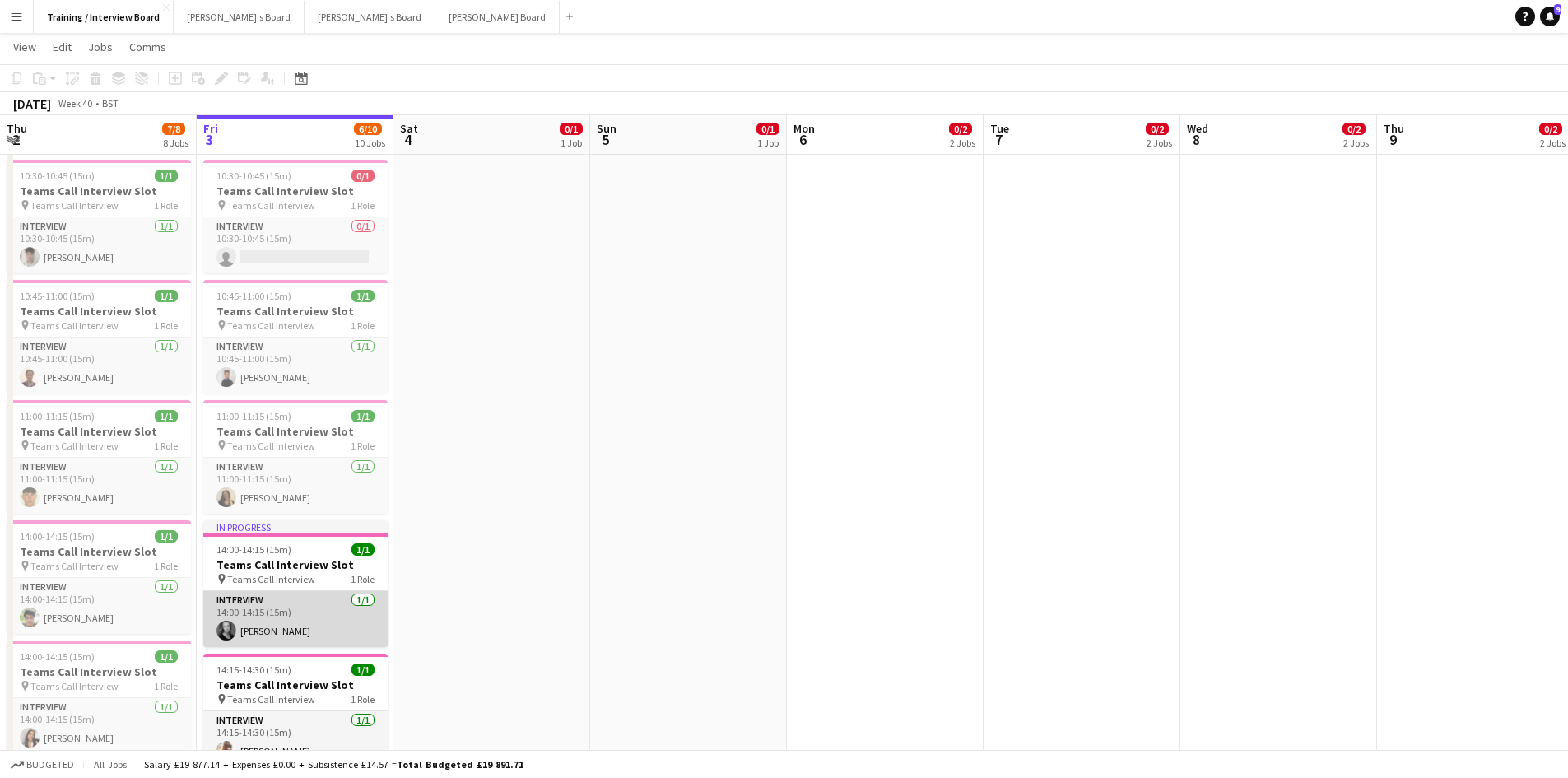
click at [295, 630] on app-card-role "Interview [DATE] 14:00-14:15 (15m) [PERSON_NAME]" at bounding box center [295, 619] width 185 height 56
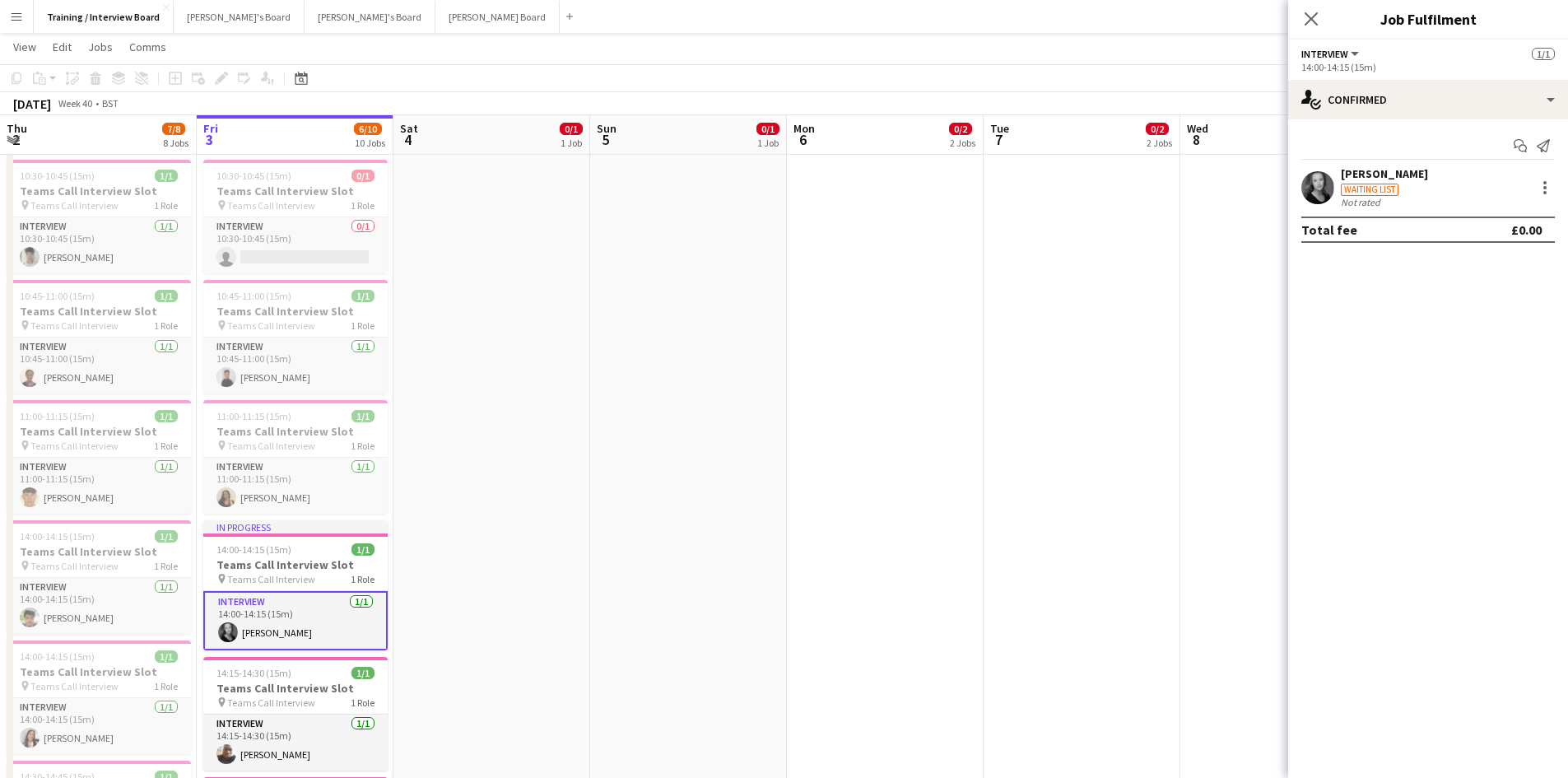
click at [1379, 180] on div "[PERSON_NAME]" at bounding box center [1384, 173] width 87 height 14
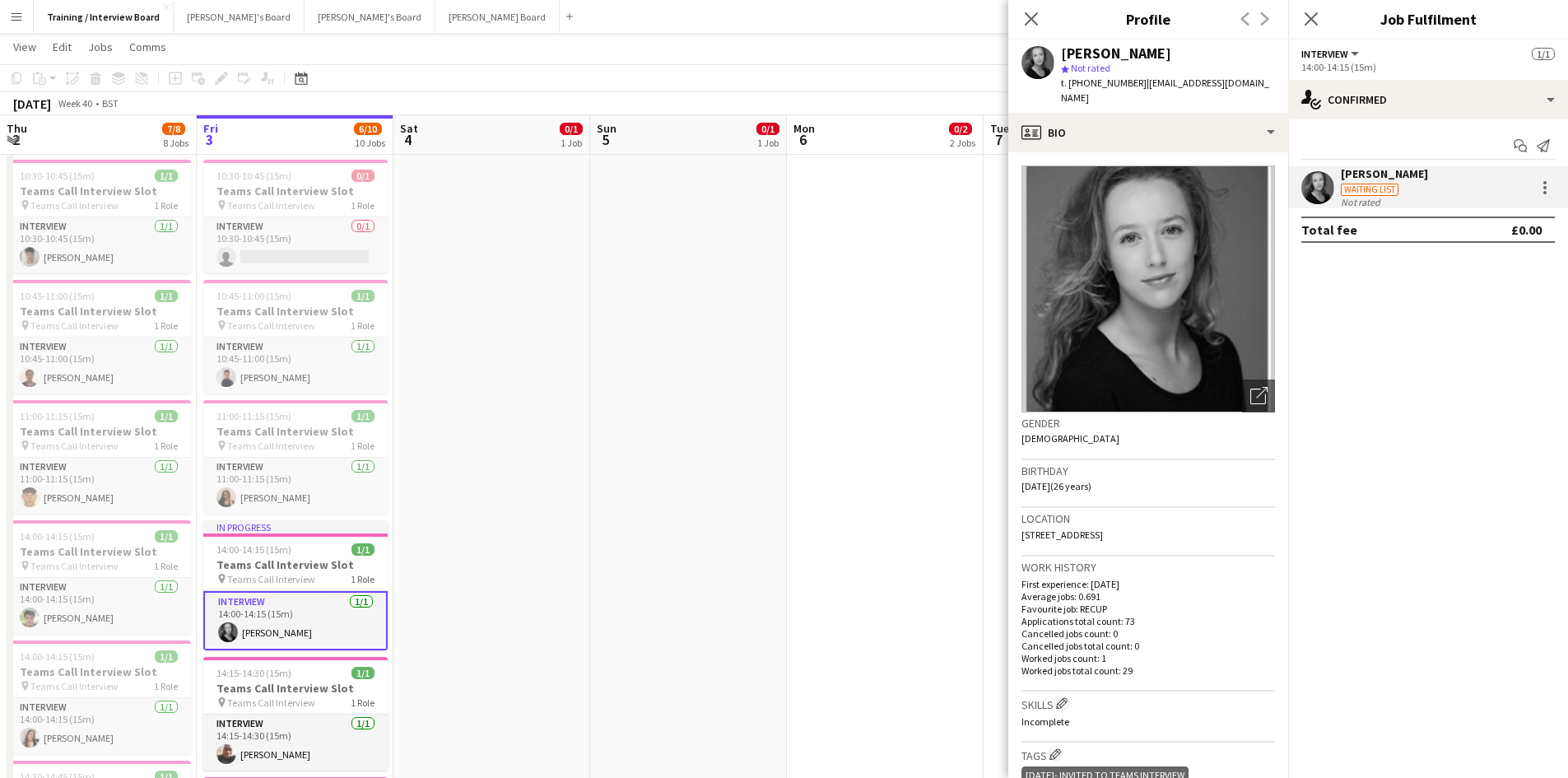
drag, startPoint x: 1138, startPoint y: 83, endPoint x: 1276, endPoint y: 100, distance: 139.0
click at [1276, 100] on div "[PERSON_NAME] star Not rated t. [PHONE_NUMBER] | [PERSON_NAME][EMAIL_ADDRESS][D…" at bounding box center [1147, 76] width 279 height 73
copy span "[EMAIL_ADDRESS][DOMAIN_NAME]"
click at [1024, 14] on icon "Close pop-in" at bounding box center [1031, 18] width 15 height 15
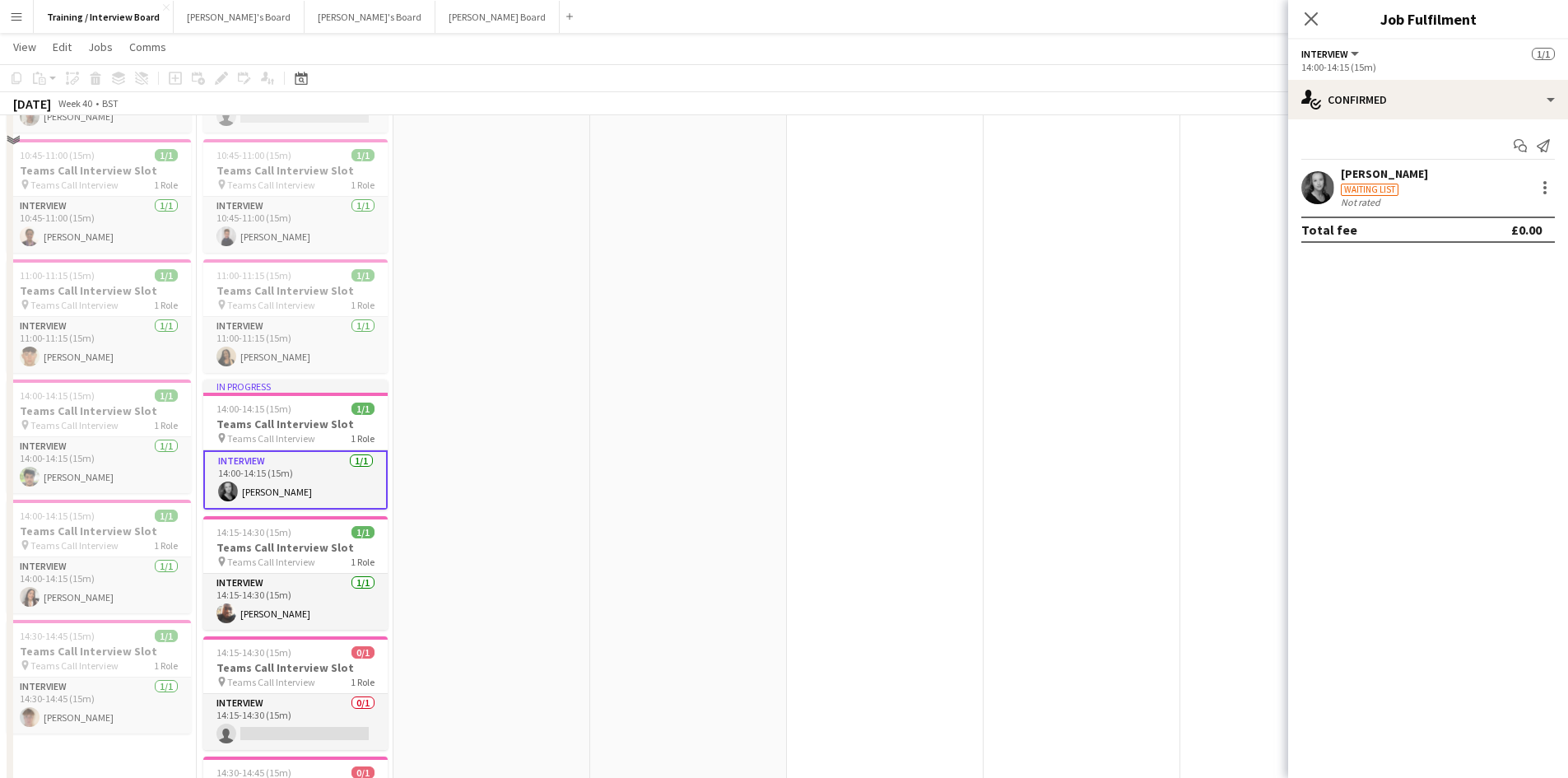
scroll to position [494, 0]
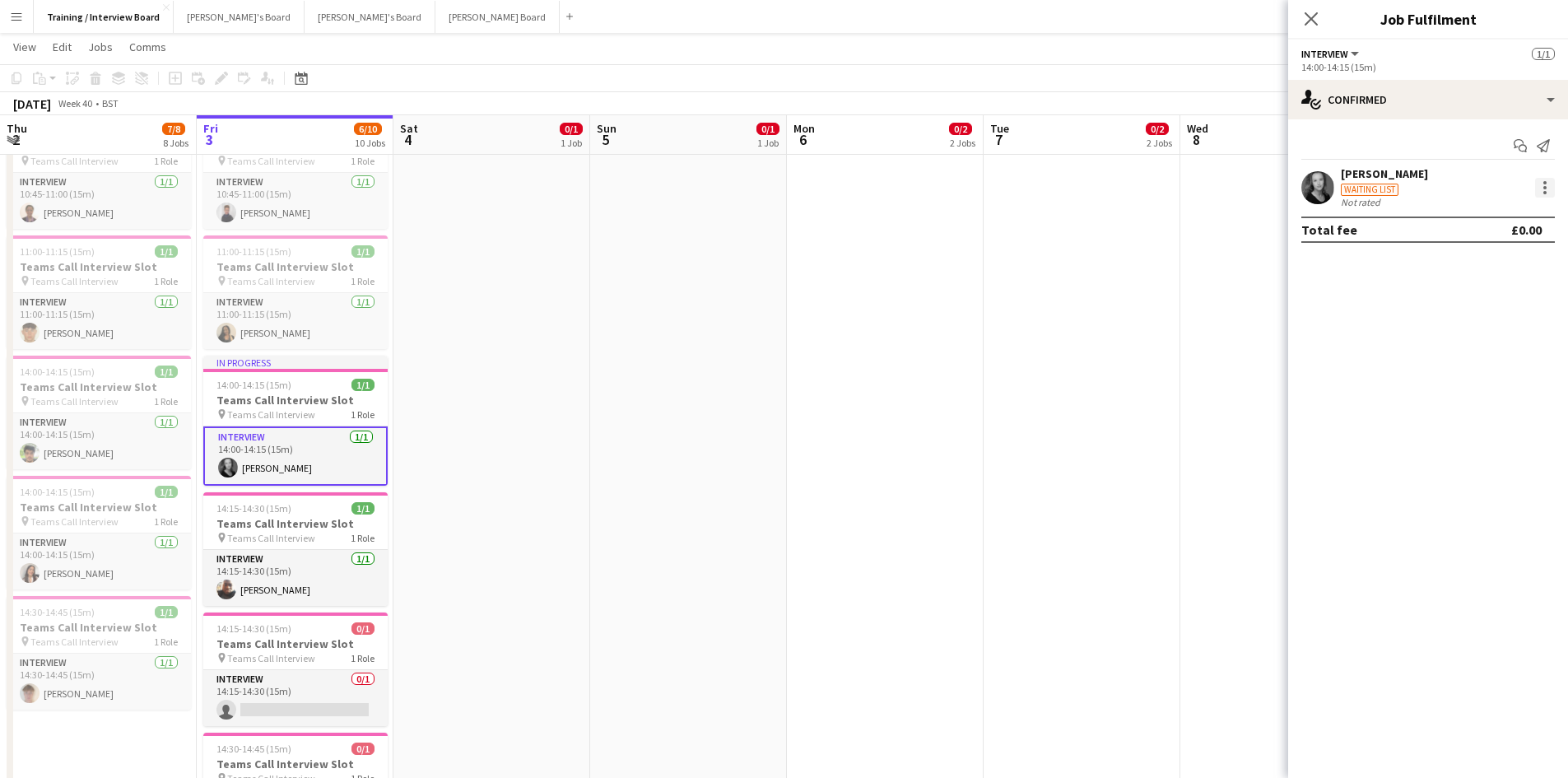
click at [1542, 186] on div at bounding box center [1545, 187] width 19 height 19
click at [1316, 21] on div at bounding box center [784, 389] width 1568 height 778
click at [305, 580] on app-card-role "Interview [DATE] 14:15-14:30 (15m) [PERSON_NAME]" at bounding box center [295, 578] width 185 height 56
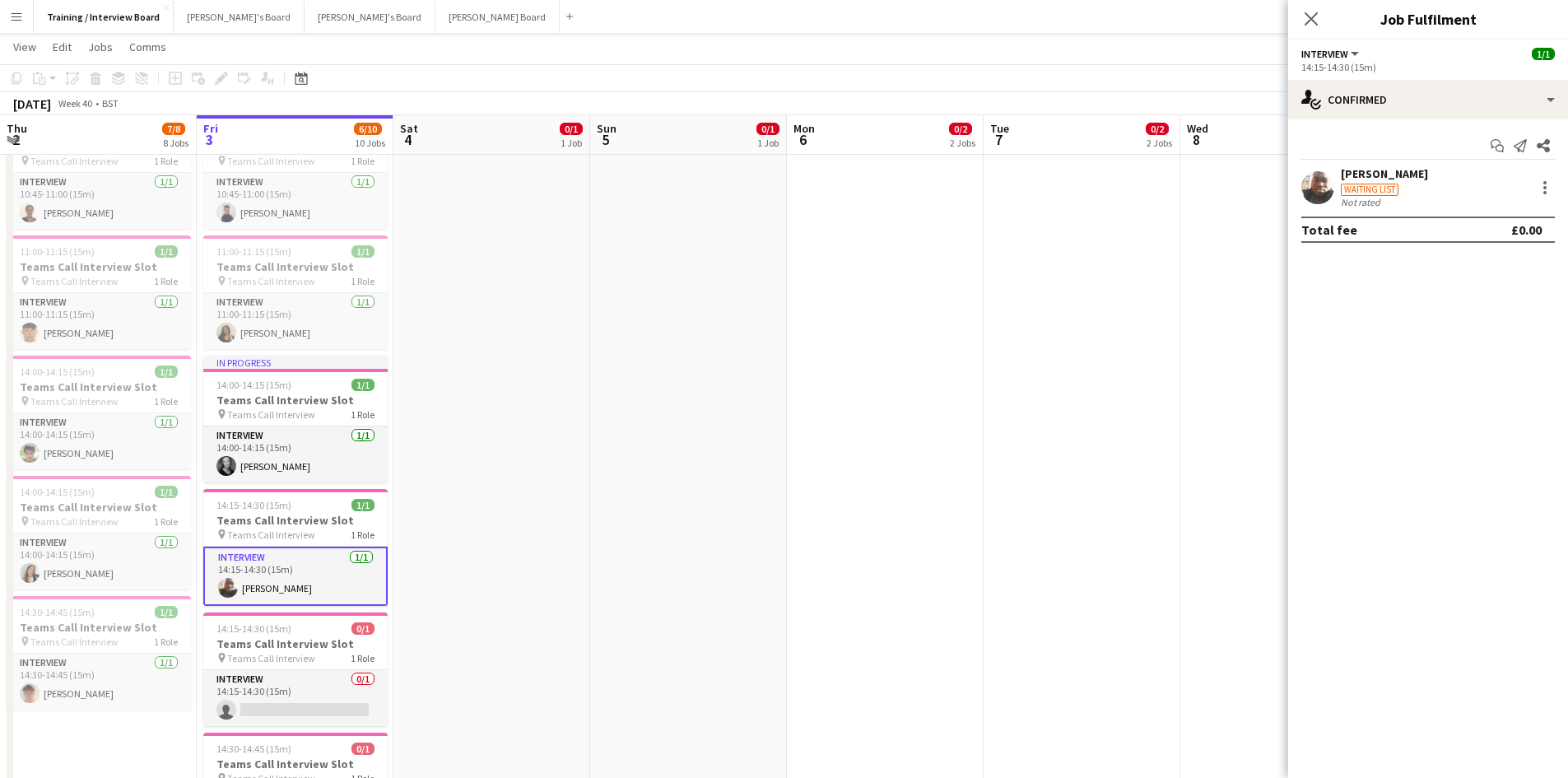
click at [1428, 172] on div "[PERSON_NAME]" at bounding box center [1384, 173] width 87 height 14
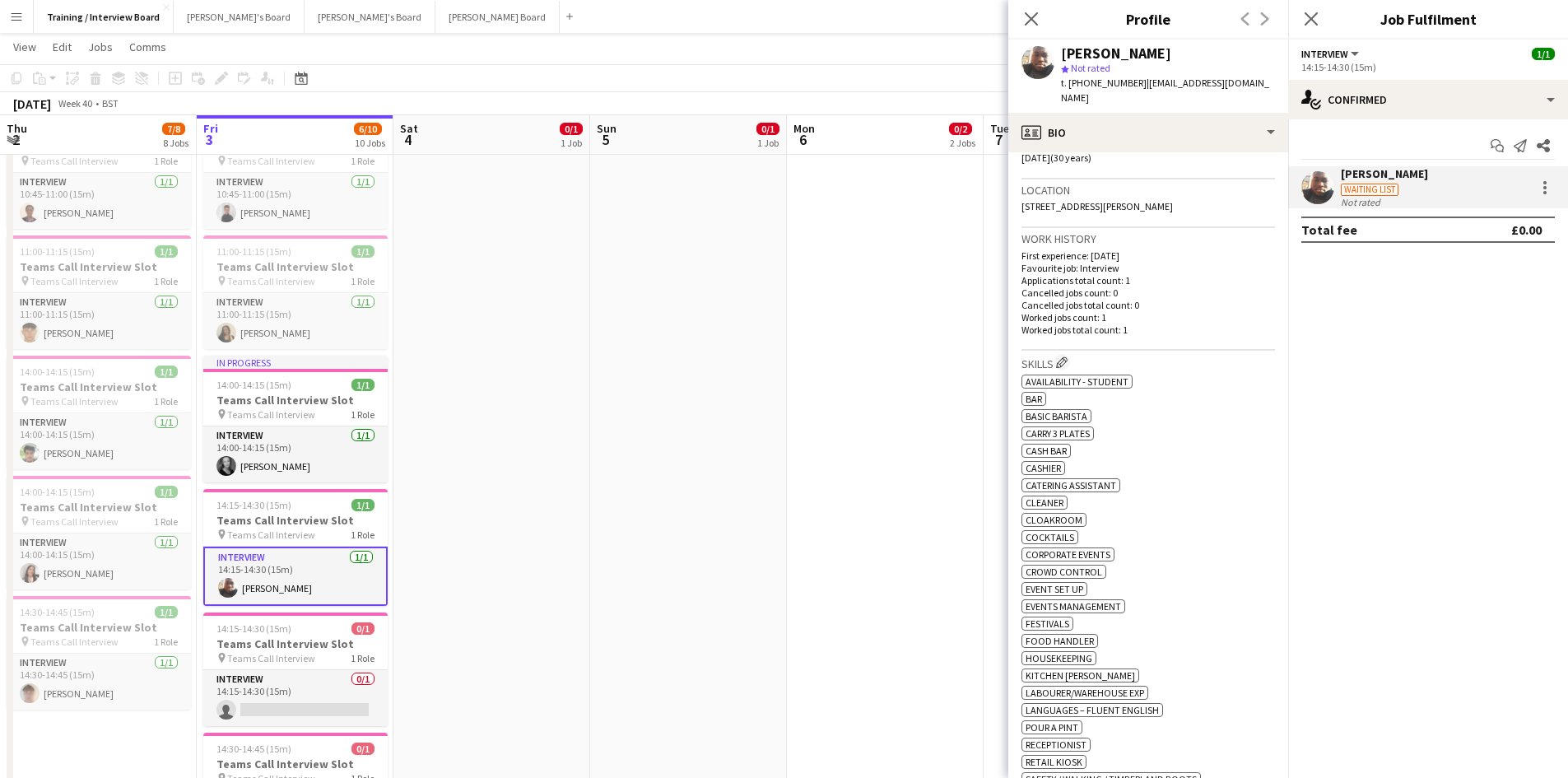
scroll to position [330, 0]
click at [1070, 362] on button "Edit crew company skills" at bounding box center [1061, 360] width 16 height 16
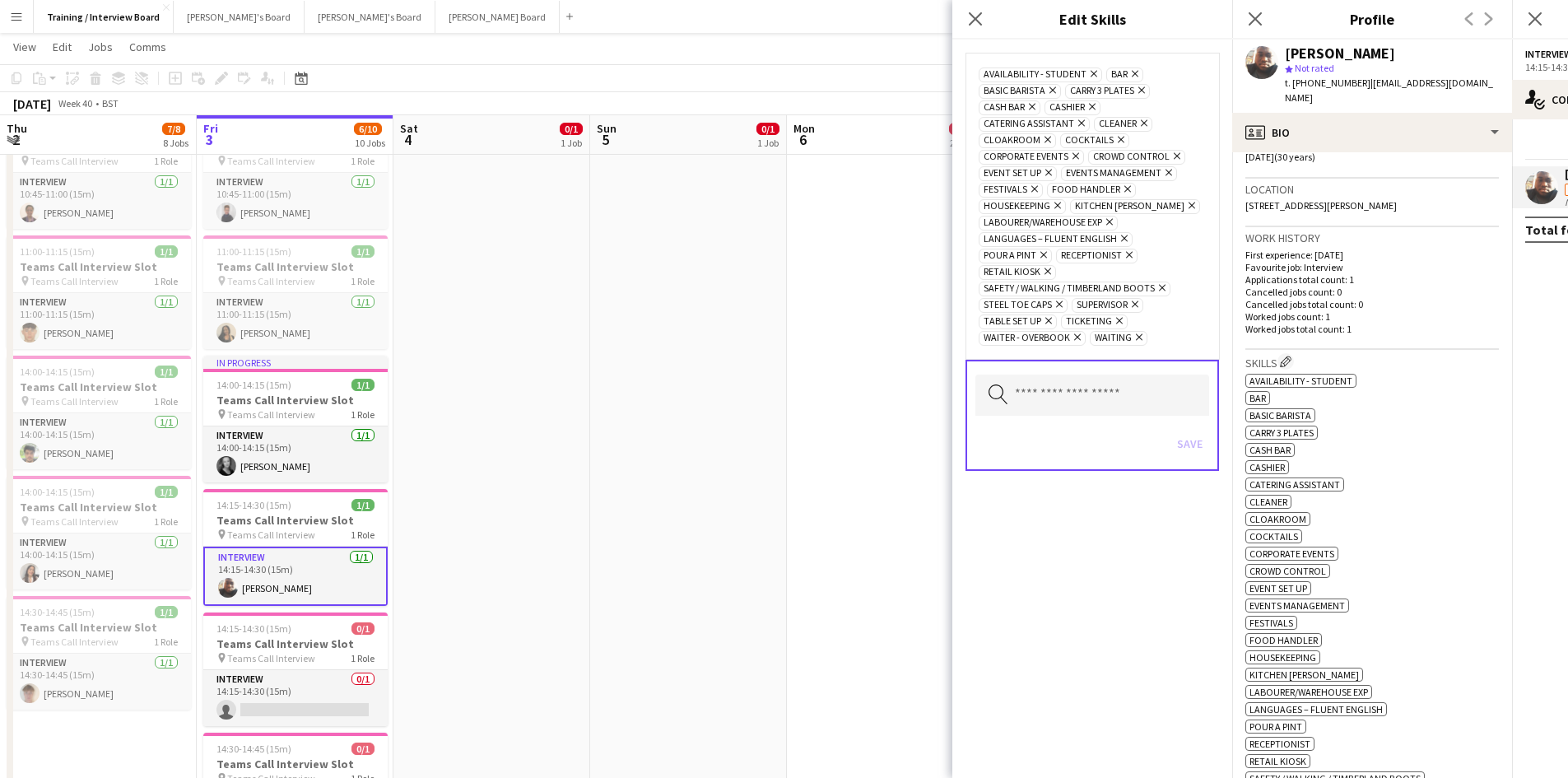
click at [1114, 138] on icon "Remove" at bounding box center [1118, 139] width 11 height 11
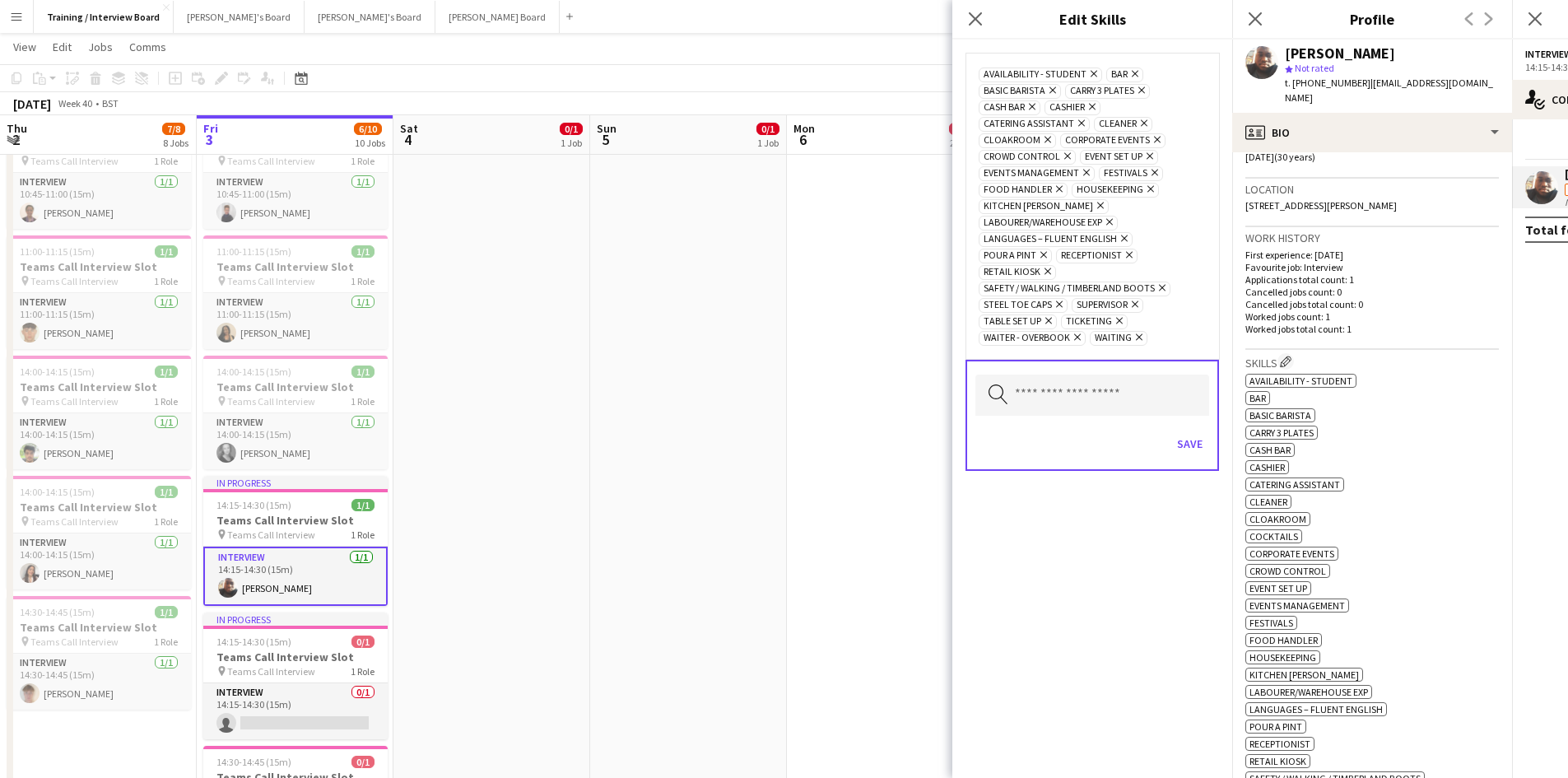
click at [1075, 337] on icon "Remove" at bounding box center [1075, 336] width 11 height 11
click at [1183, 429] on button "Save" at bounding box center [1190, 426] width 39 height 26
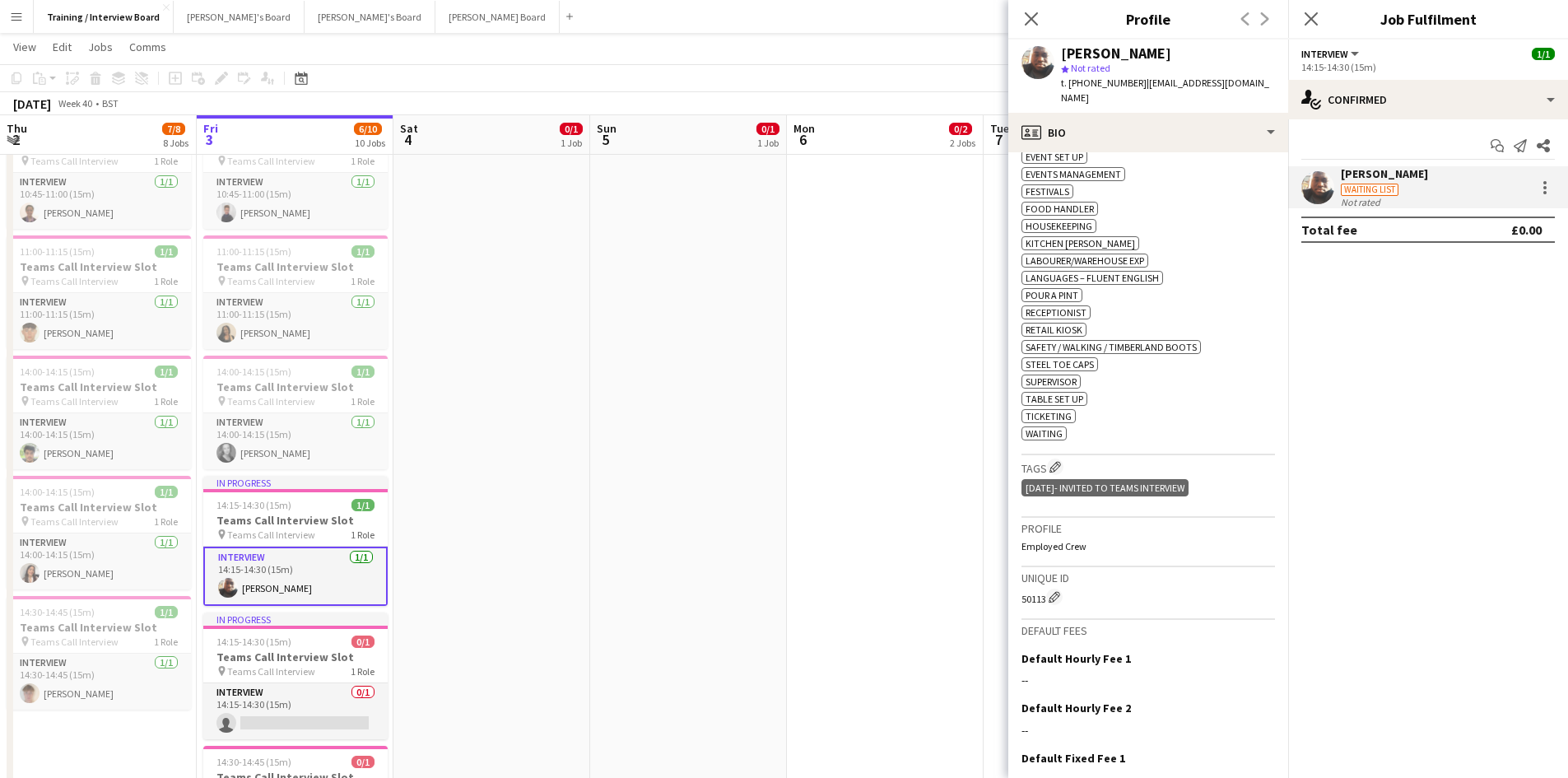
scroll to position [876, 0]
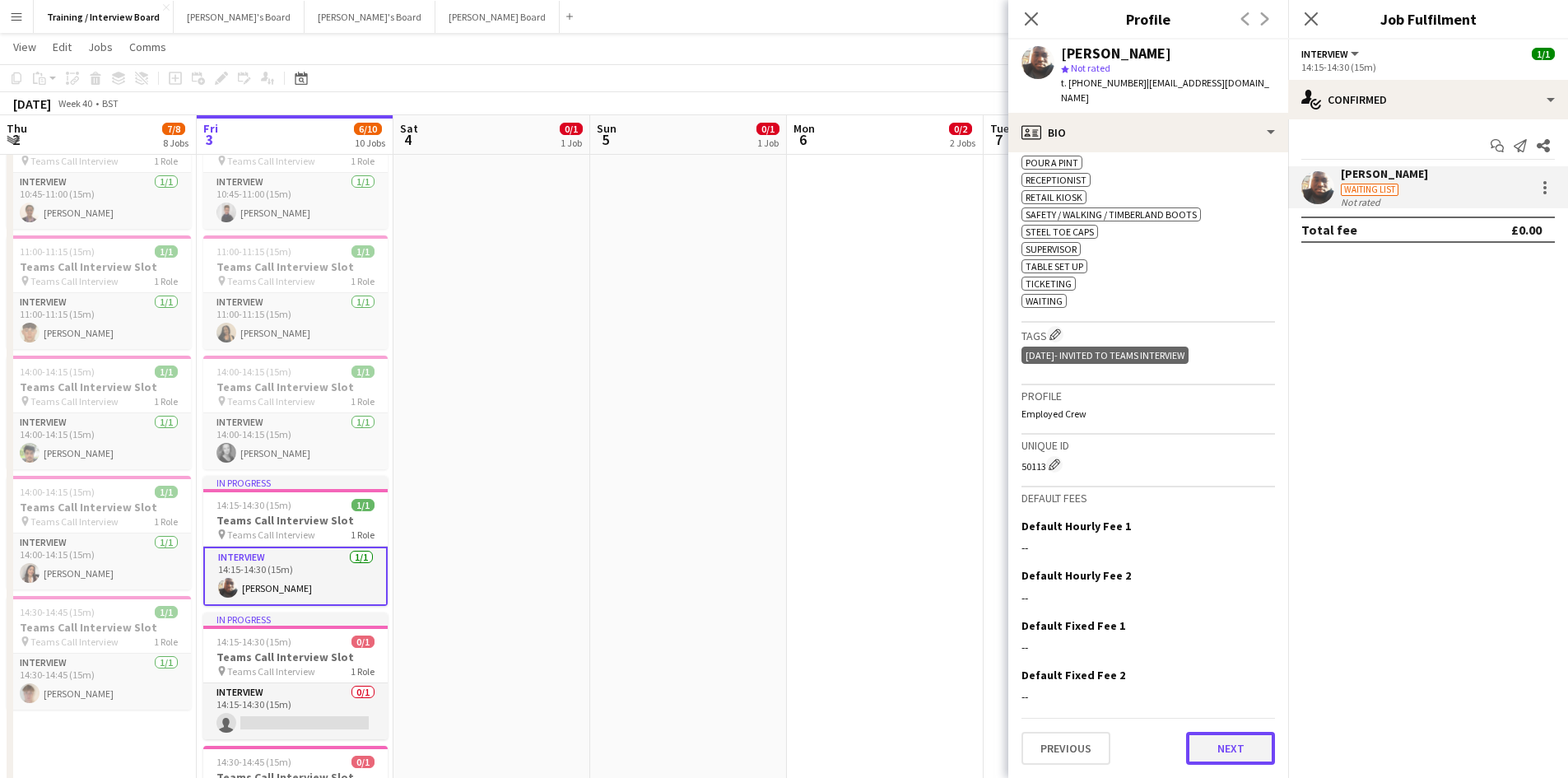
click at [1196, 757] on button "Next" at bounding box center [1231, 748] width 89 height 33
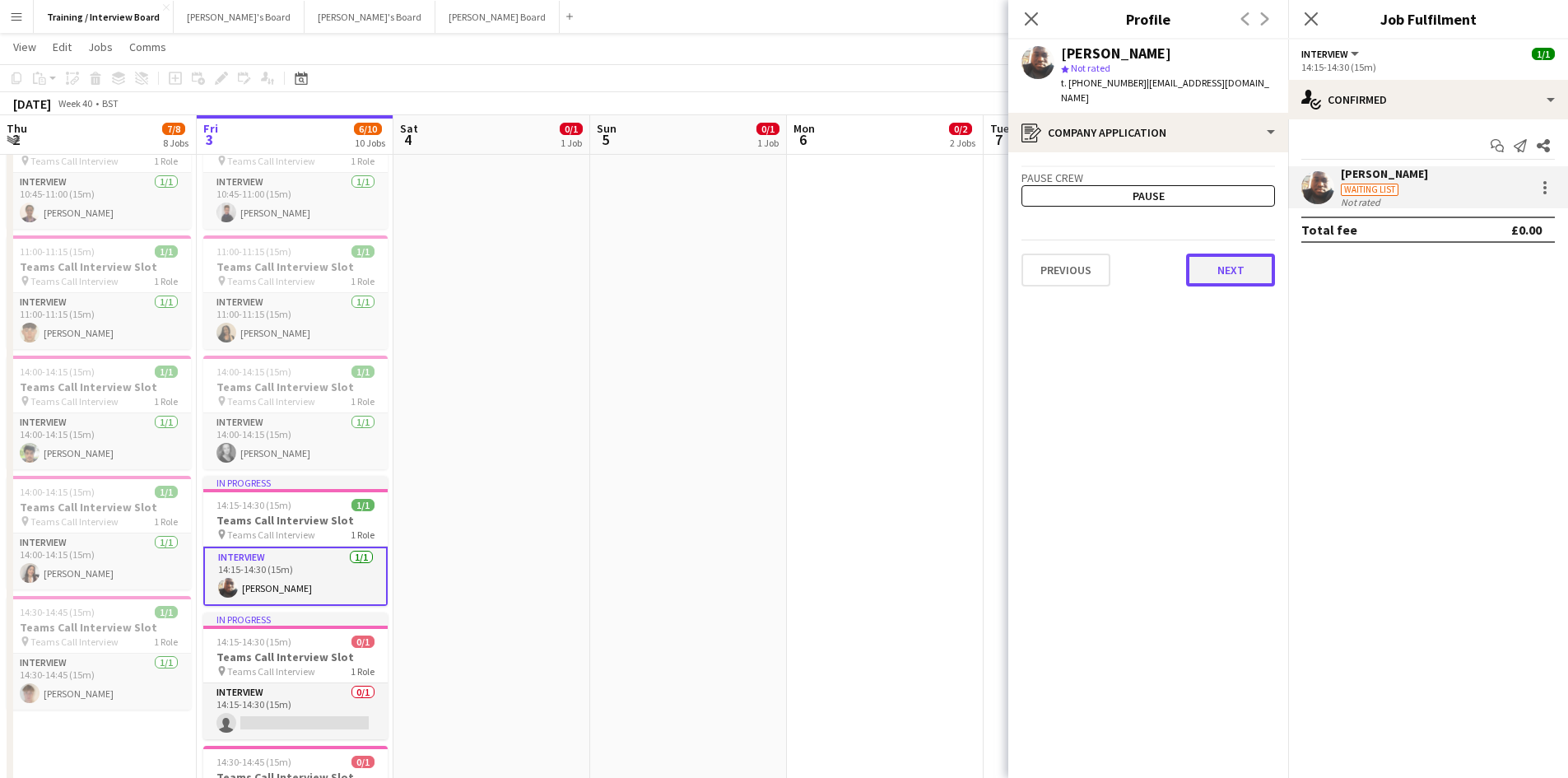
click at [1222, 278] on button "Next" at bounding box center [1231, 270] width 89 height 33
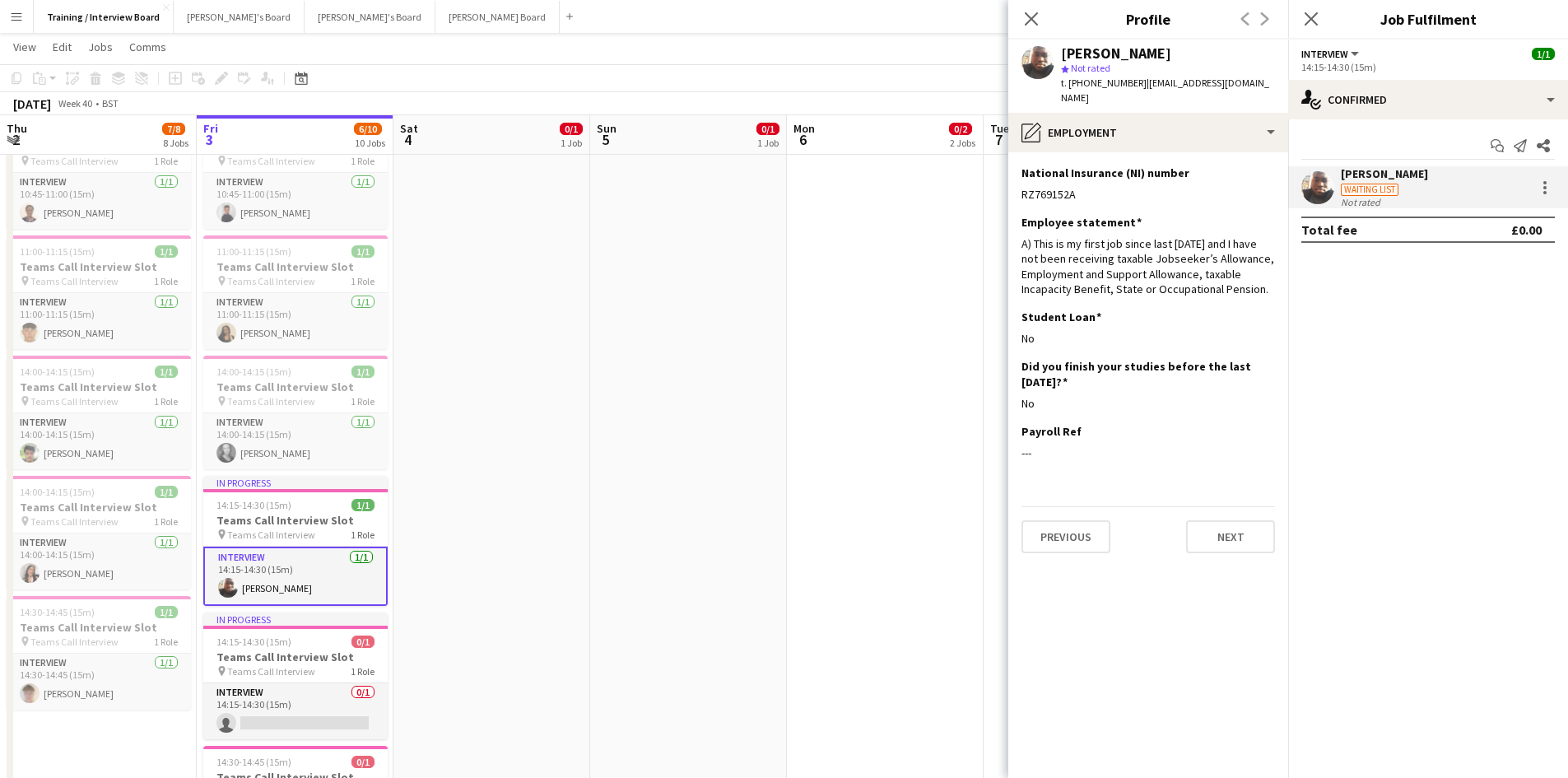
click at [1232, 519] on div "Previous Next" at bounding box center [1148, 530] width 253 height 47
click at [1259, 535] on button "Next" at bounding box center [1231, 536] width 89 height 33
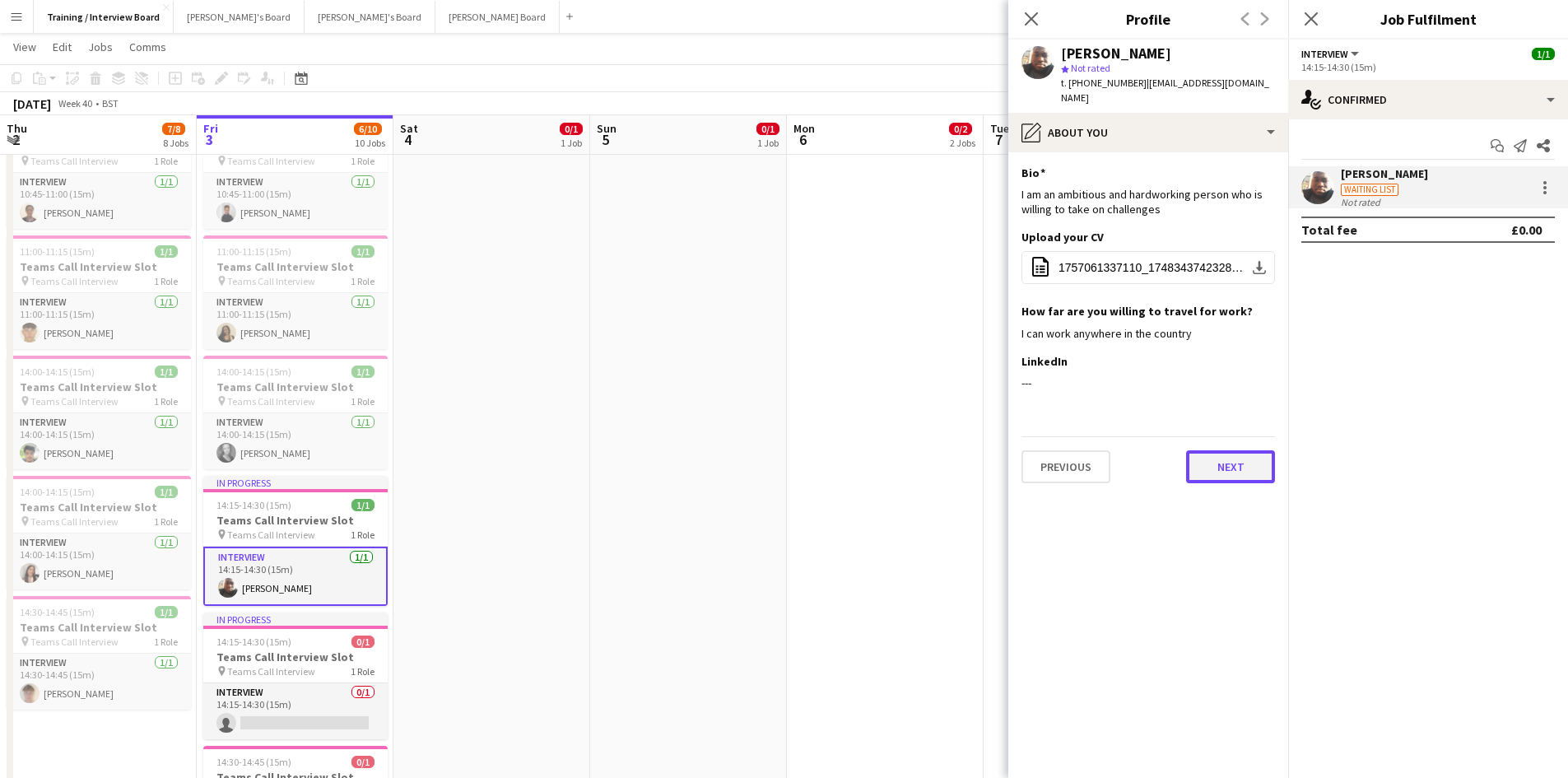
click at [1217, 465] on button "Next" at bounding box center [1231, 467] width 89 height 33
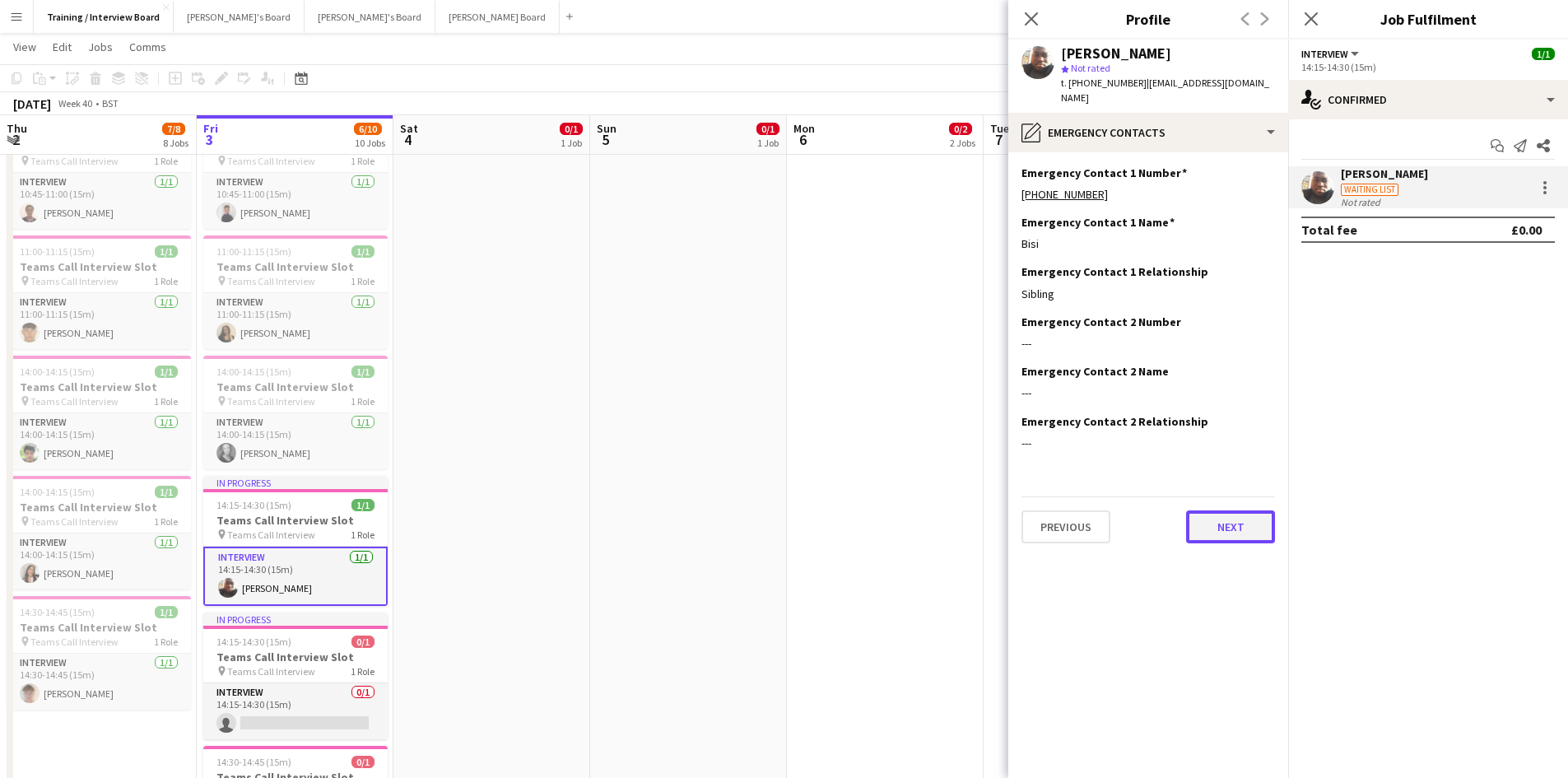
click at [1248, 519] on button "Next" at bounding box center [1231, 527] width 89 height 33
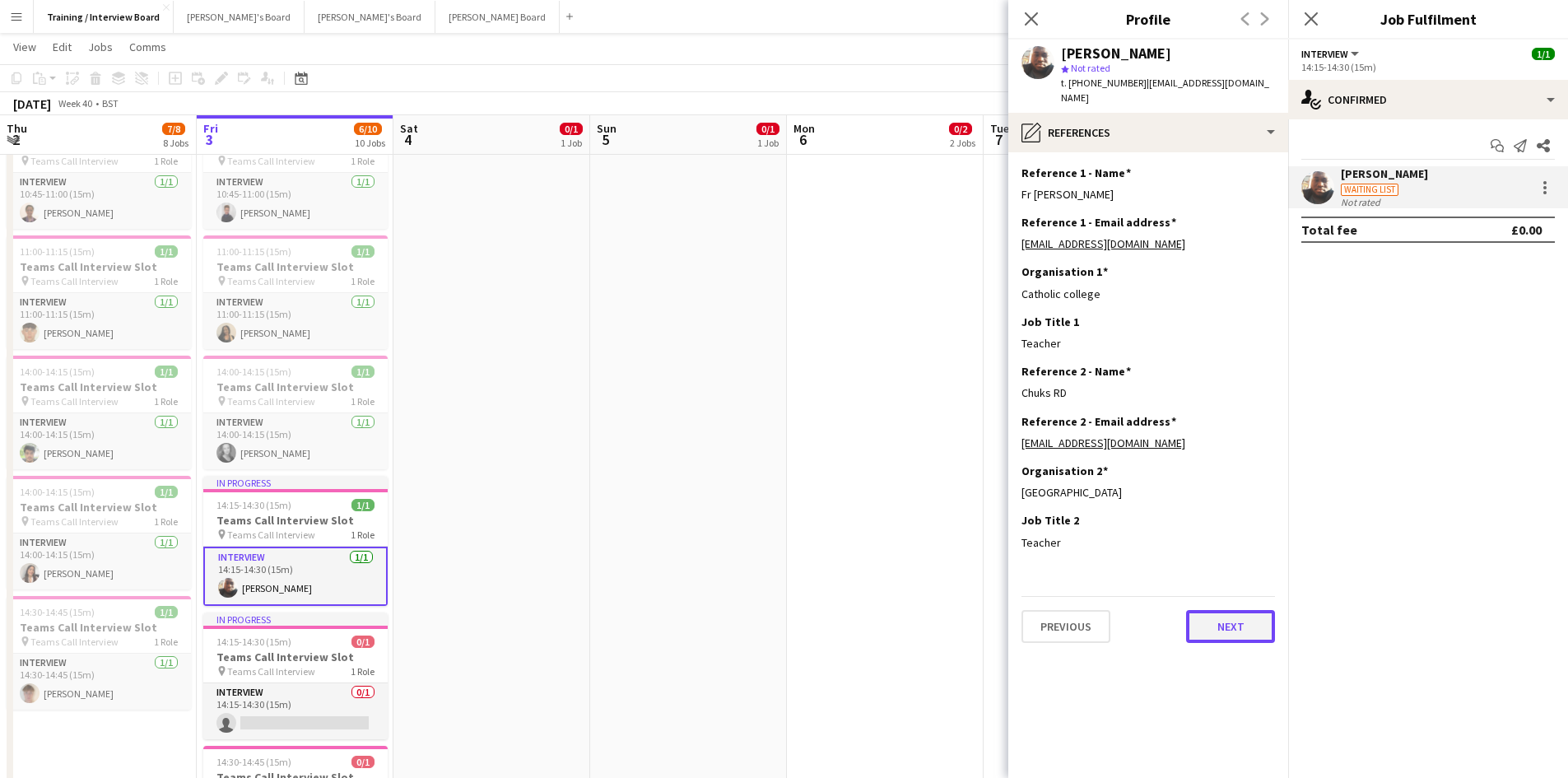
click at [1227, 633] on button "Next" at bounding box center [1231, 626] width 89 height 33
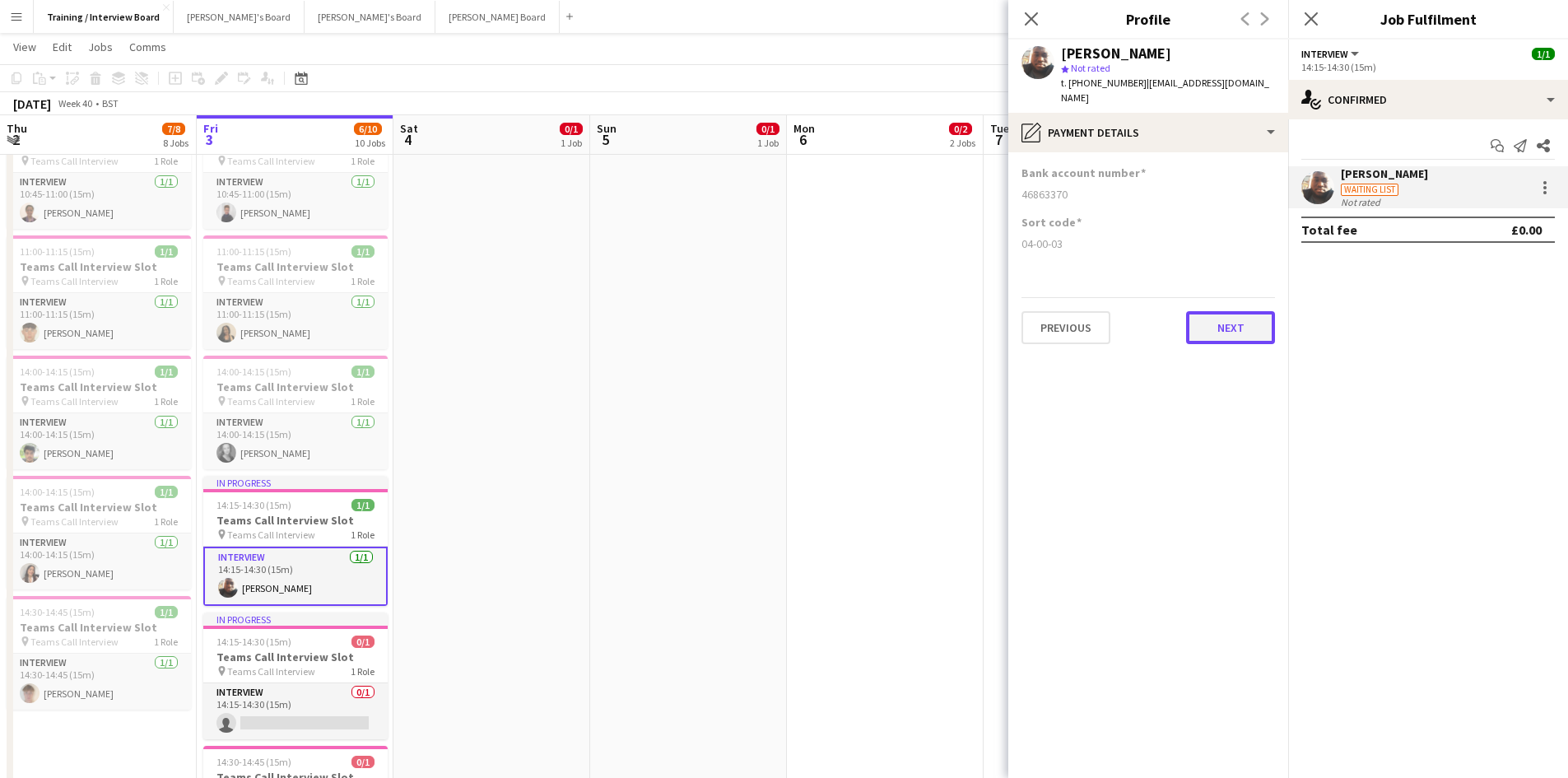
click at [1242, 317] on button "Next" at bounding box center [1231, 328] width 89 height 33
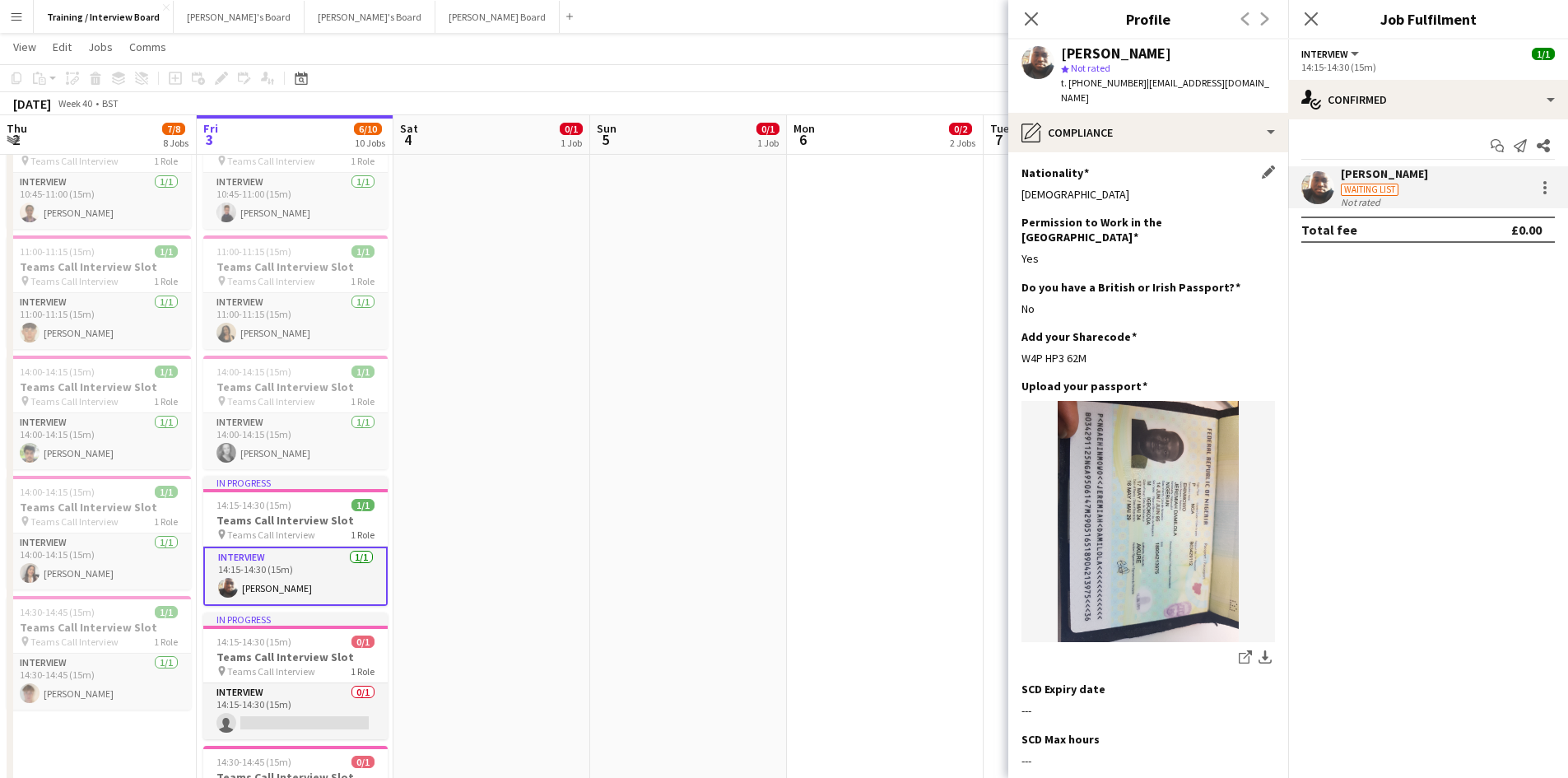
click at [1056, 201] on div "Nigerian" at bounding box center [1148, 193] width 253 height 14
click at [1238, 652] on icon at bounding box center [1243, 657] width 11 height 11
drag, startPoint x: 1138, startPoint y: 85, endPoint x: 1259, endPoint y: 98, distance: 121.7
click at [1259, 98] on div "t. +447918647931 | damilolaehinmowo90@gmail.com" at bounding box center [1167, 90] width 214 height 30
copy span "damilolaehinmowo90@gmail.com"
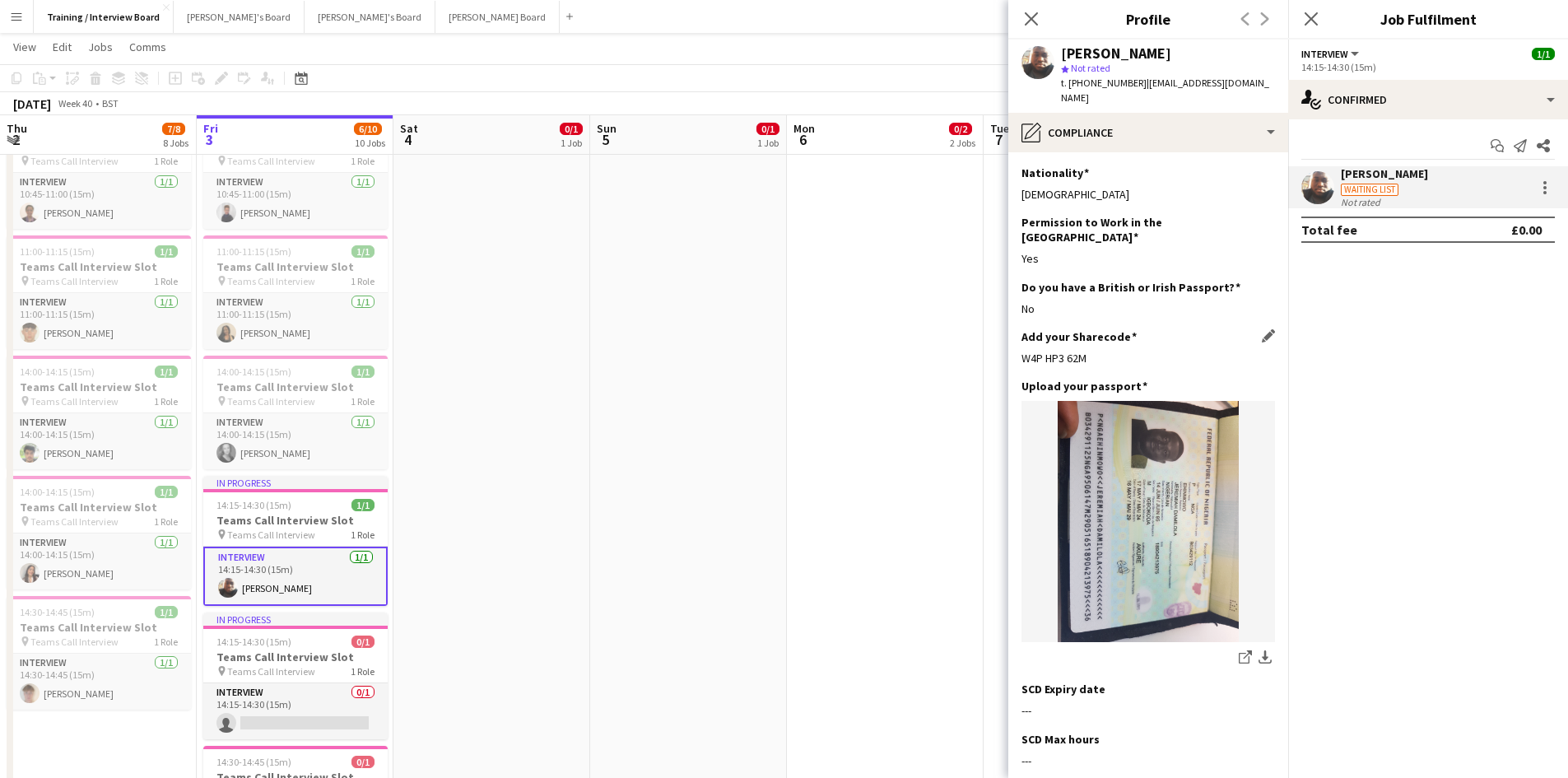
click at [1253, 311] on div "Do you have a British or Irish Passport? Edit this field No" at bounding box center [1148, 303] width 253 height 49
click at [1262, 330] on app-icon "Edit this field" at bounding box center [1268, 336] width 14 height 14
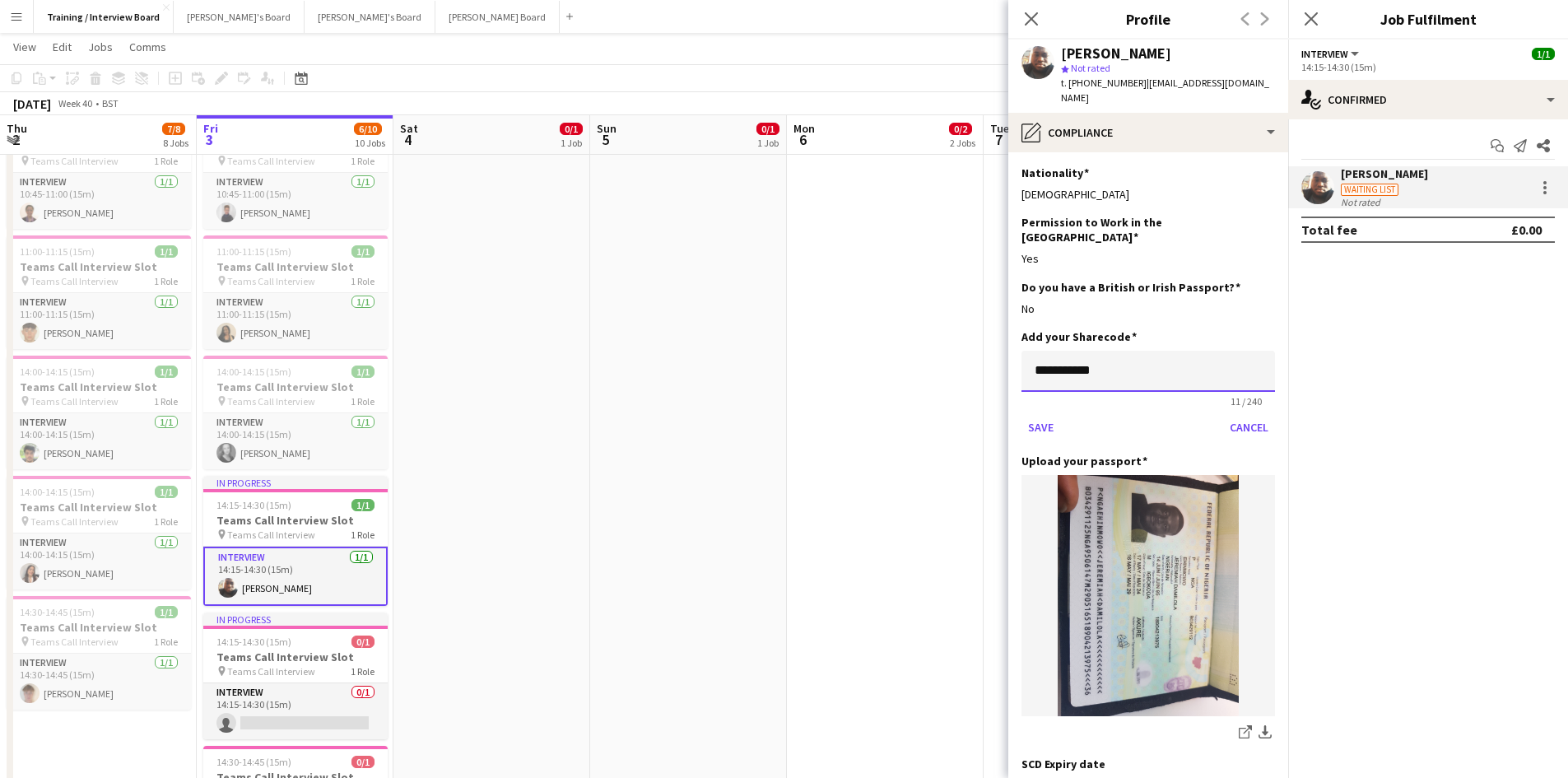
drag, startPoint x: 1126, startPoint y: 358, endPoint x: 1031, endPoint y: 357, distance: 95.0
click at [1031, 357] on input "**********" at bounding box center [1148, 371] width 253 height 42
click at [1065, 359] on input at bounding box center [1148, 371] width 253 height 42
paste input "**********"
type input "**********"
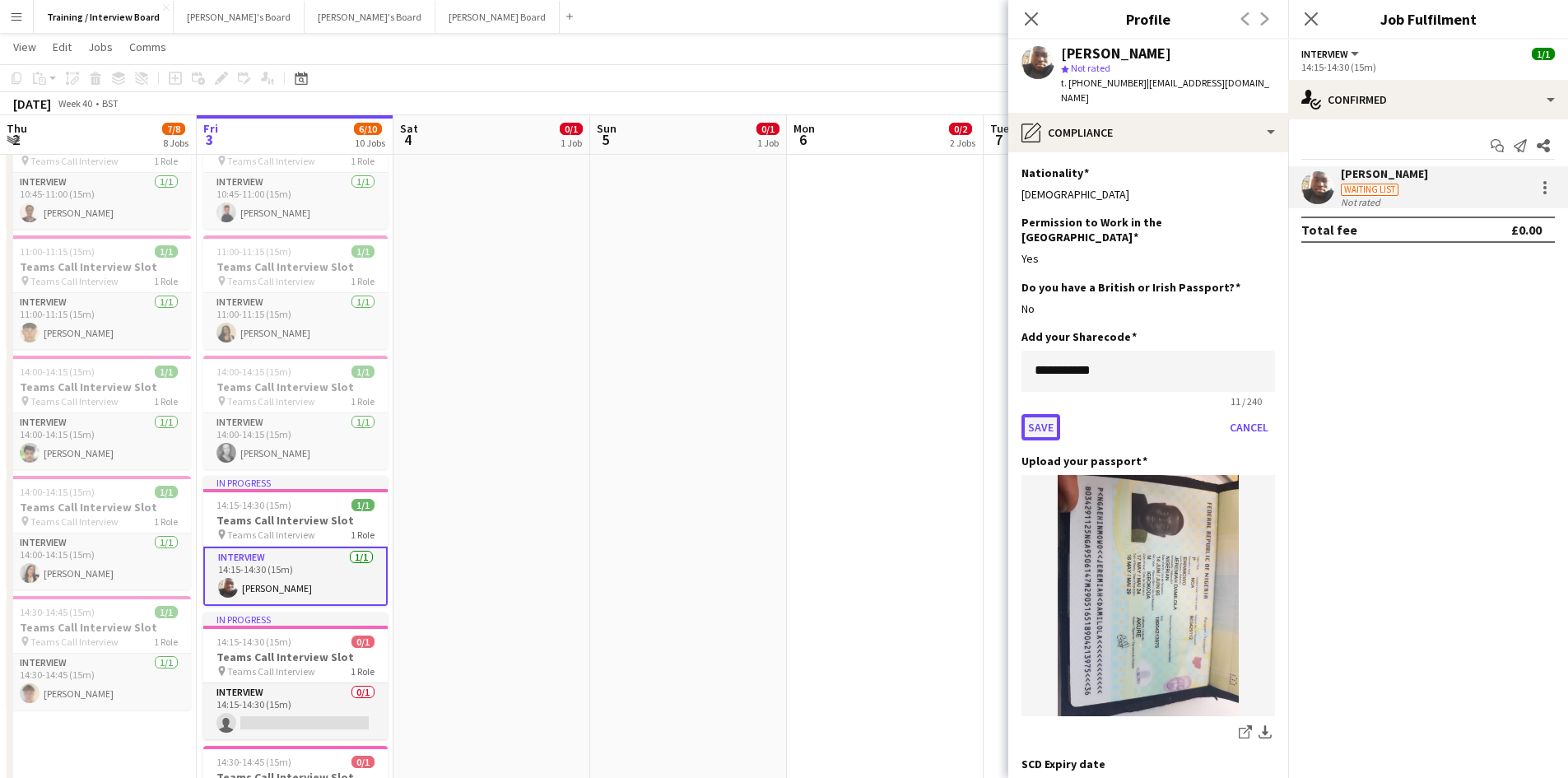
click at [1038, 416] on button "Save" at bounding box center [1041, 426] width 39 height 26
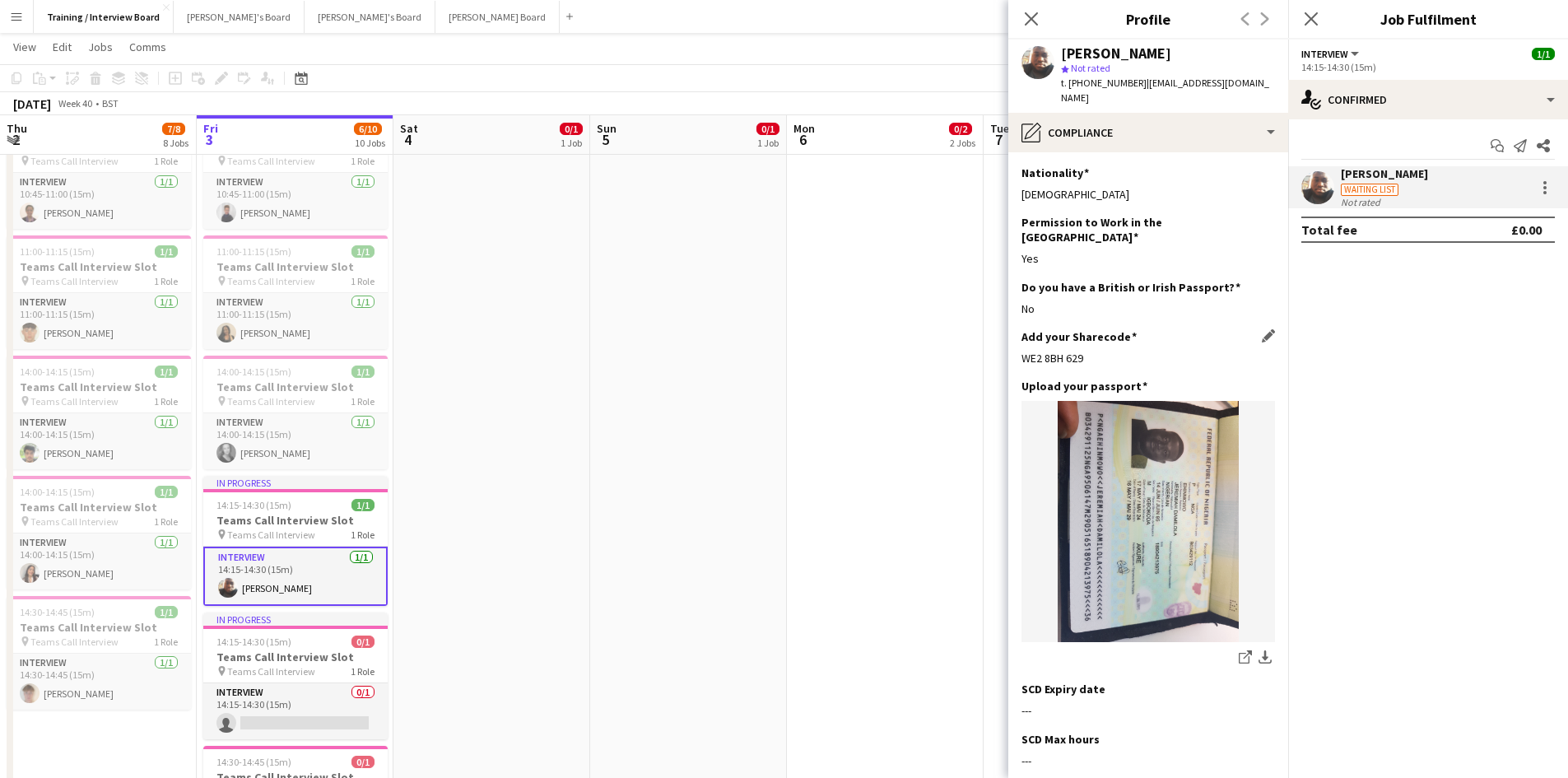
click at [1258, 362] on div "Add your Sharecode Edit this field WE2 8BH 629" at bounding box center [1148, 354] width 253 height 49
click at [1262, 379] on app-icon "Edit this field" at bounding box center [1268, 386] width 14 height 14
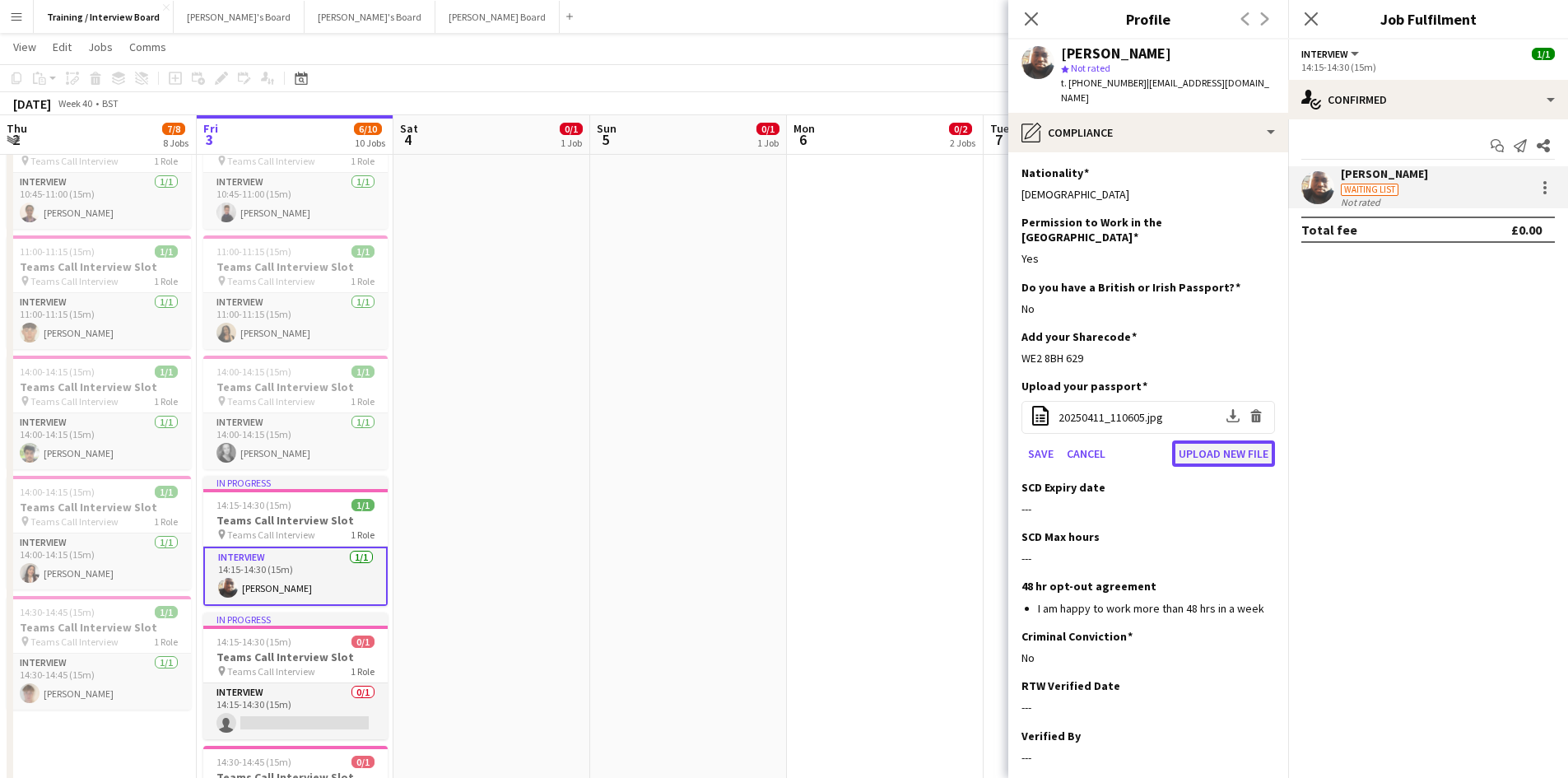
click at [1189, 440] on button "Upload new file" at bounding box center [1223, 452] width 102 height 26
click at [1211, 440] on button "Upload new file" at bounding box center [1223, 452] width 102 height 26
click at [1202, 379] on div "Upload your passport" at bounding box center [1148, 386] width 253 height 14
click at [1188, 440] on button "Upload new file" at bounding box center [1223, 452] width 102 height 26
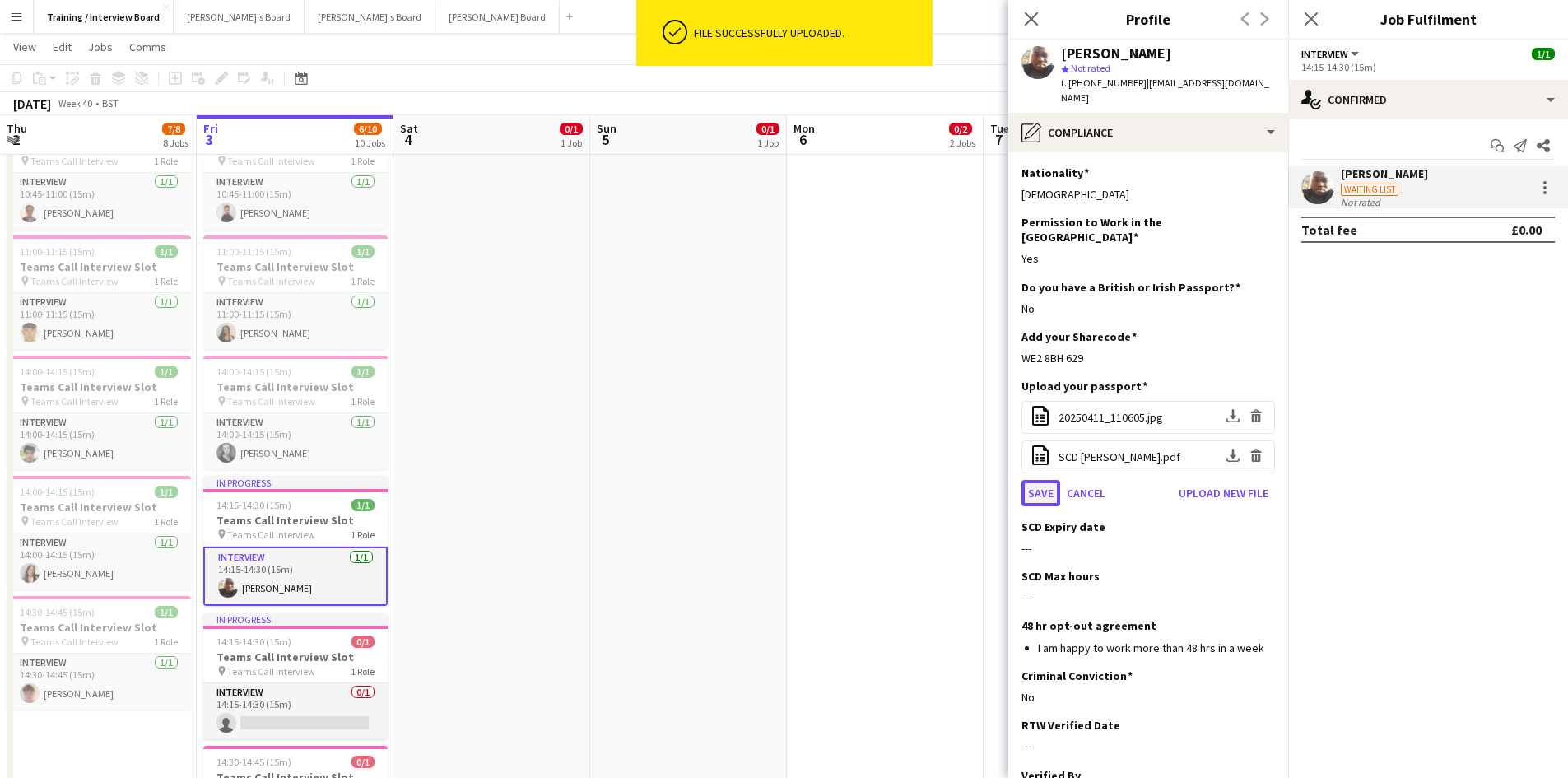
click at [1027, 479] on button "Save" at bounding box center [1041, 492] width 39 height 26
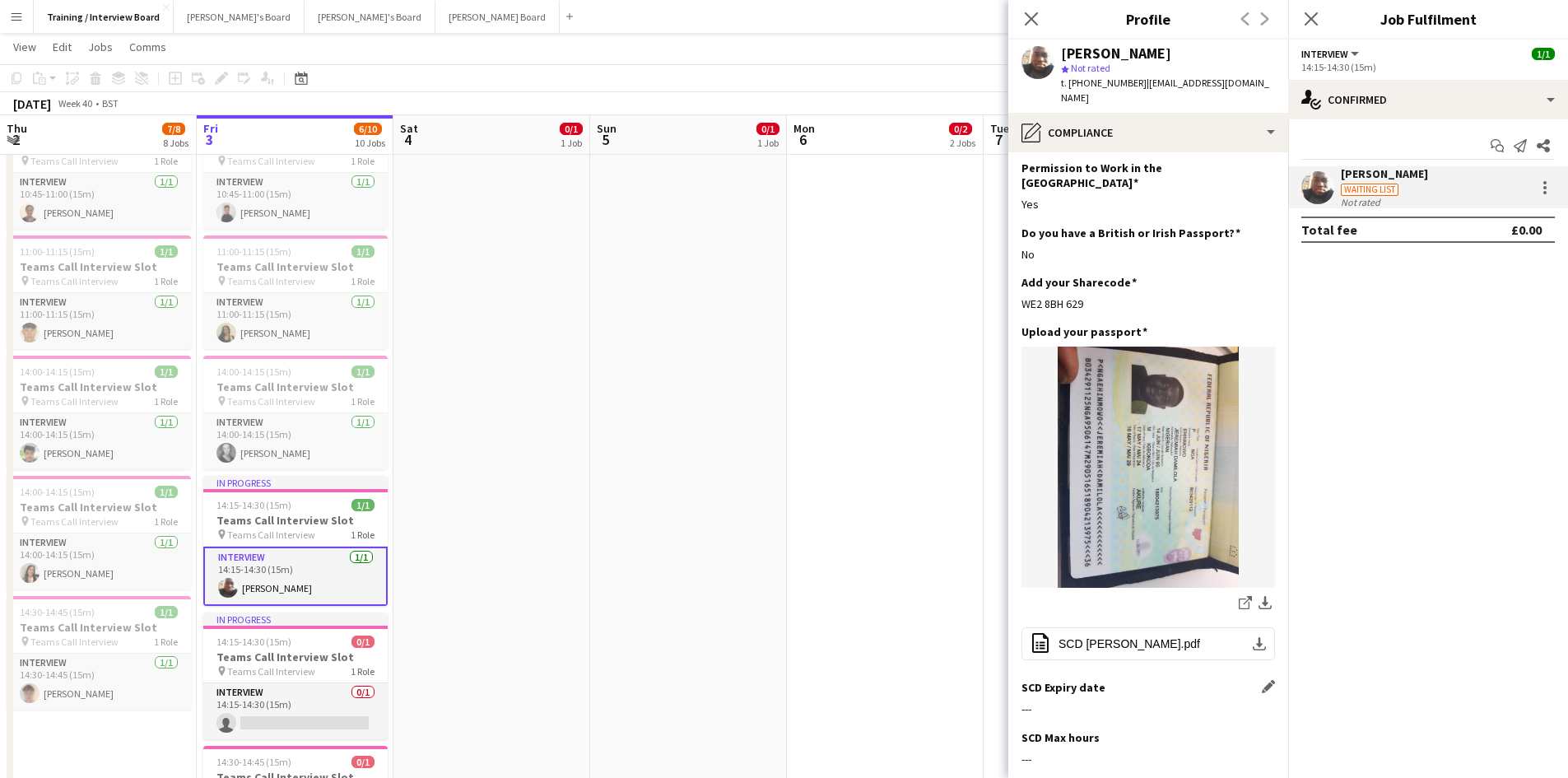
scroll to position [164, 0]
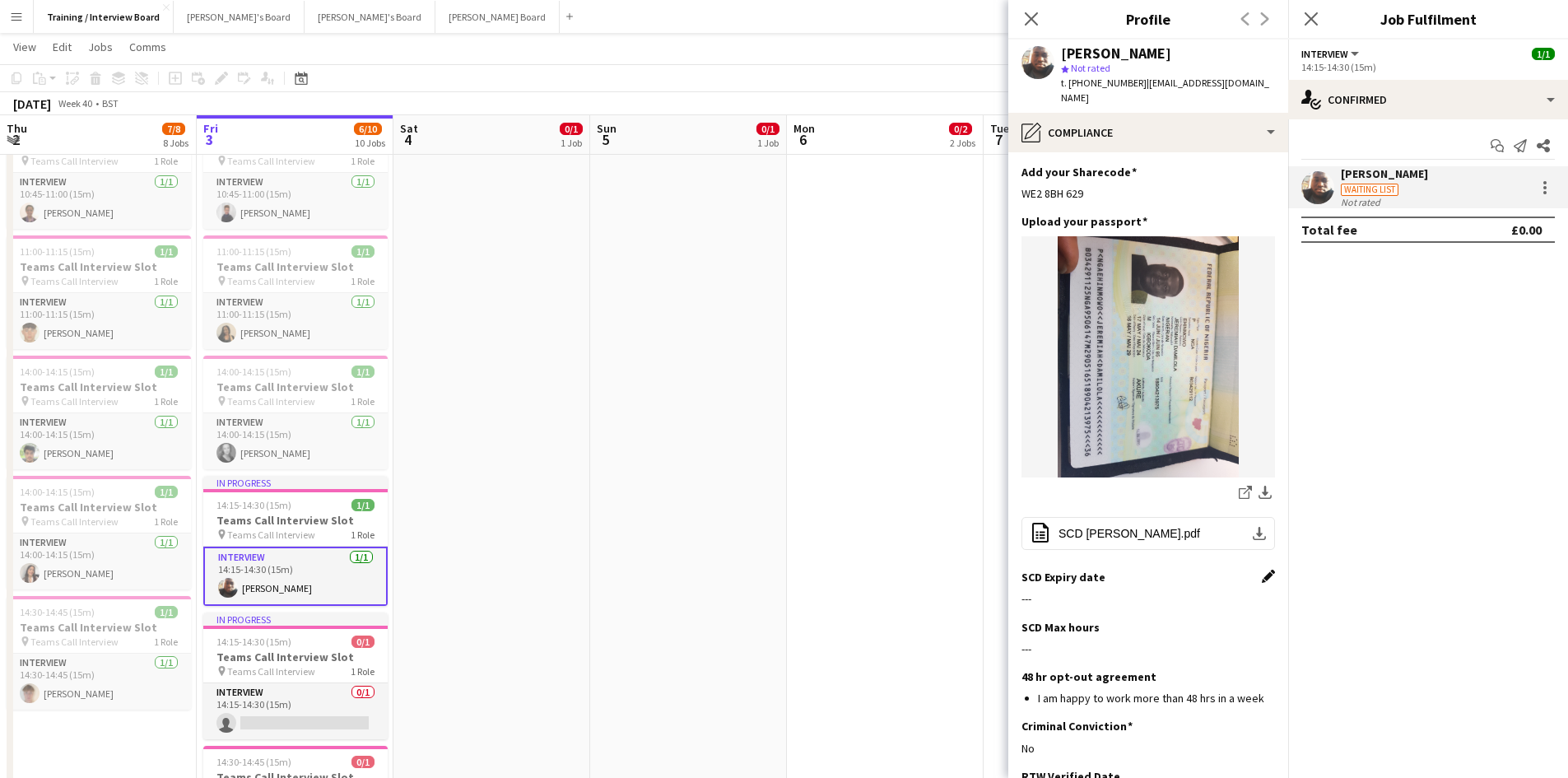
click at [1262, 569] on app-icon "Edit this field" at bounding box center [1268, 576] width 14 height 14
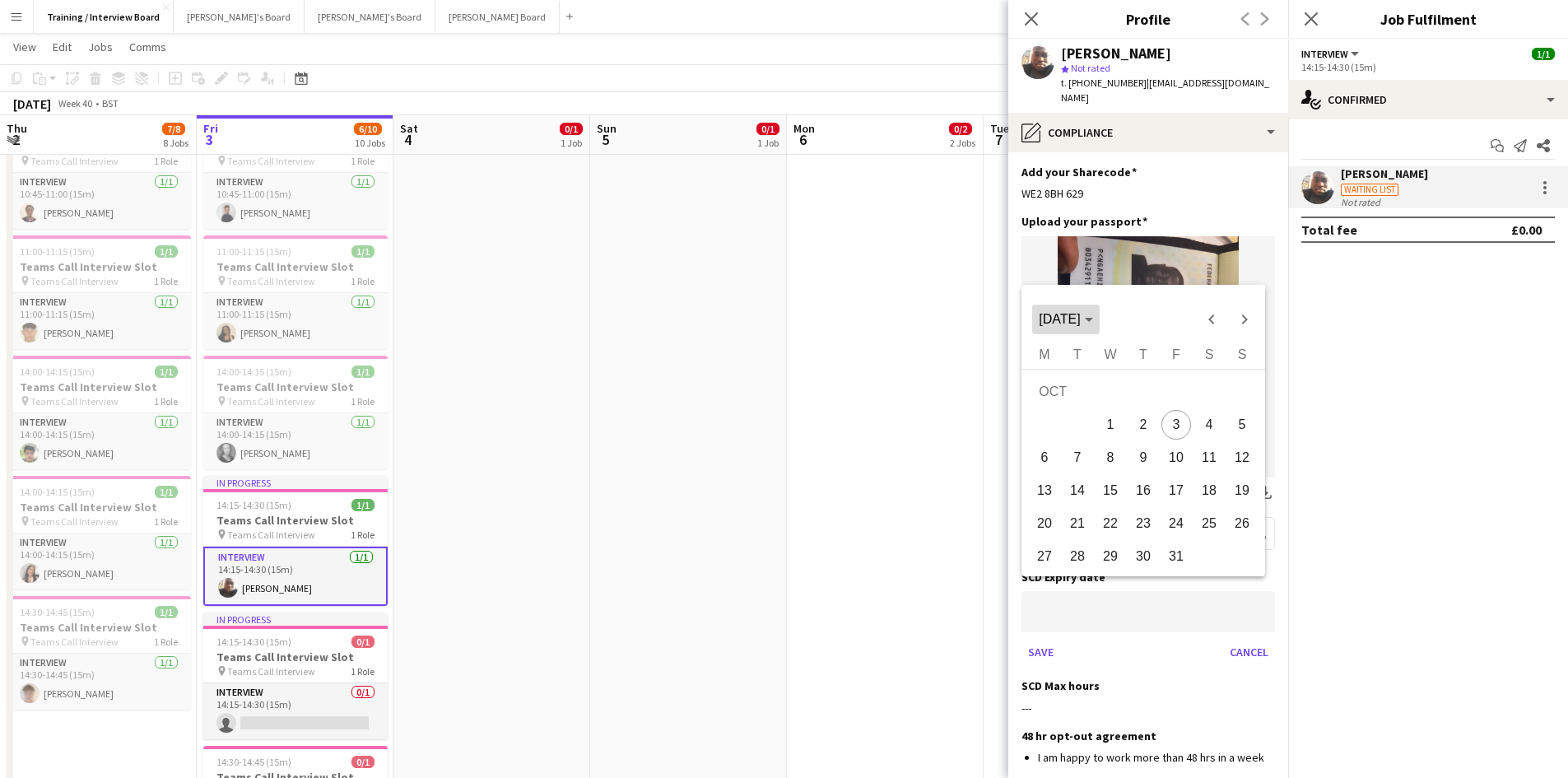
click at [1092, 324] on span "[DATE]" at bounding box center [1064, 319] width 53 height 14
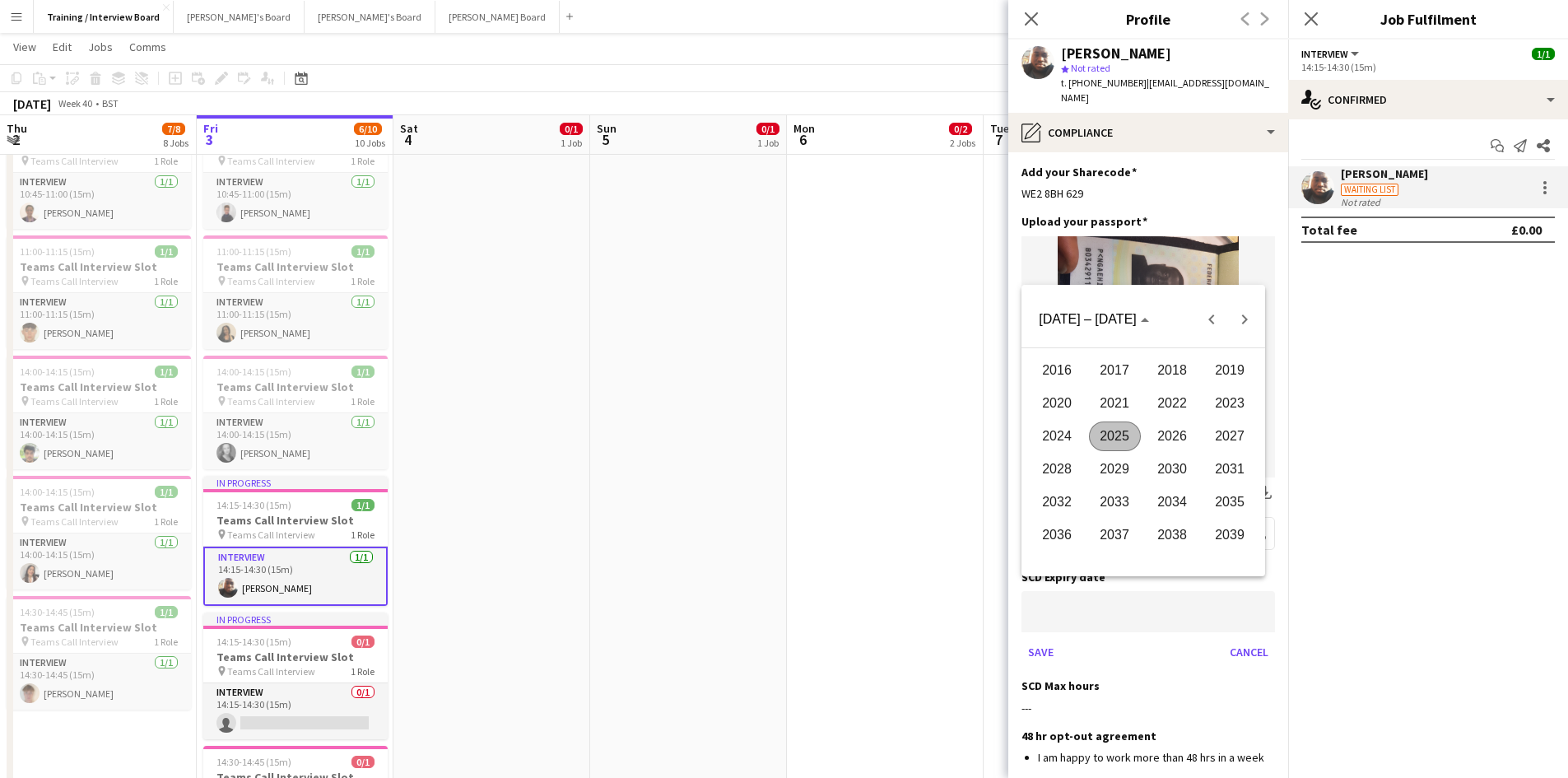
click at [1172, 435] on span "2026" at bounding box center [1173, 436] width 52 height 30
click at [1050, 440] on span "MAY" at bounding box center [1058, 436] width 52 height 30
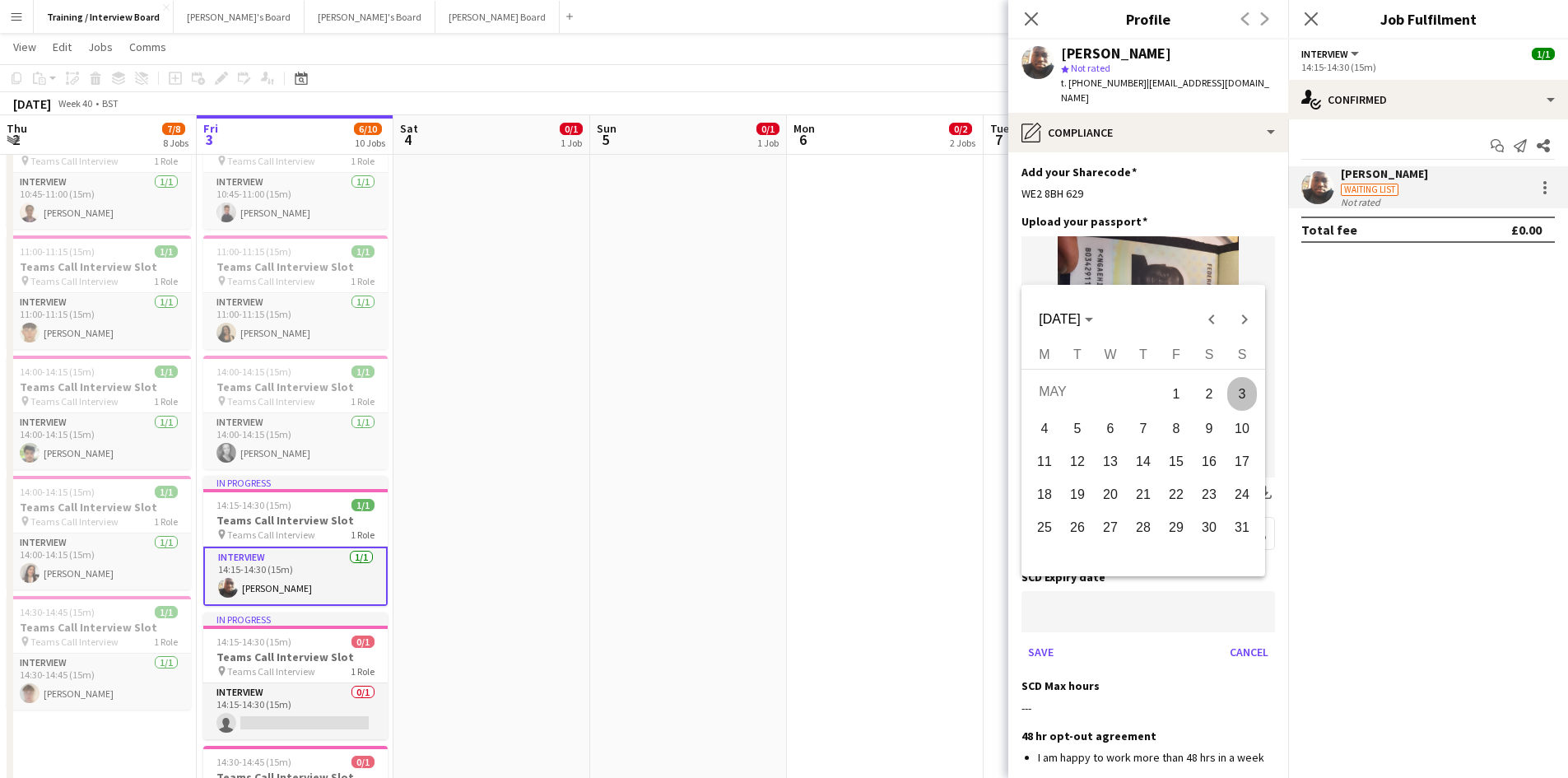
click at [1202, 490] on span "23" at bounding box center [1208, 494] width 30 height 30
type input "**********"
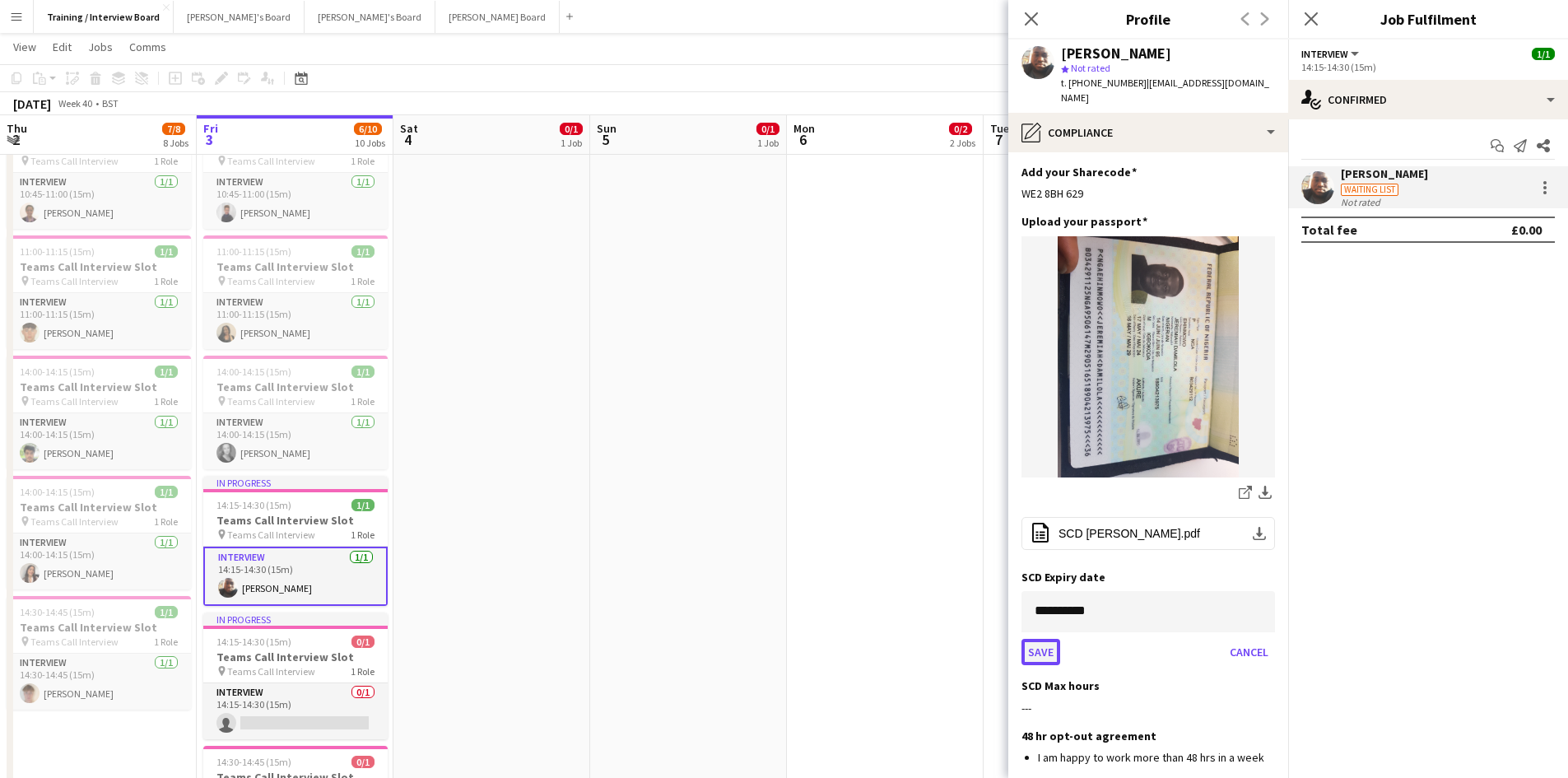
click at [1044, 640] on button "Save" at bounding box center [1041, 651] width 39 height 26
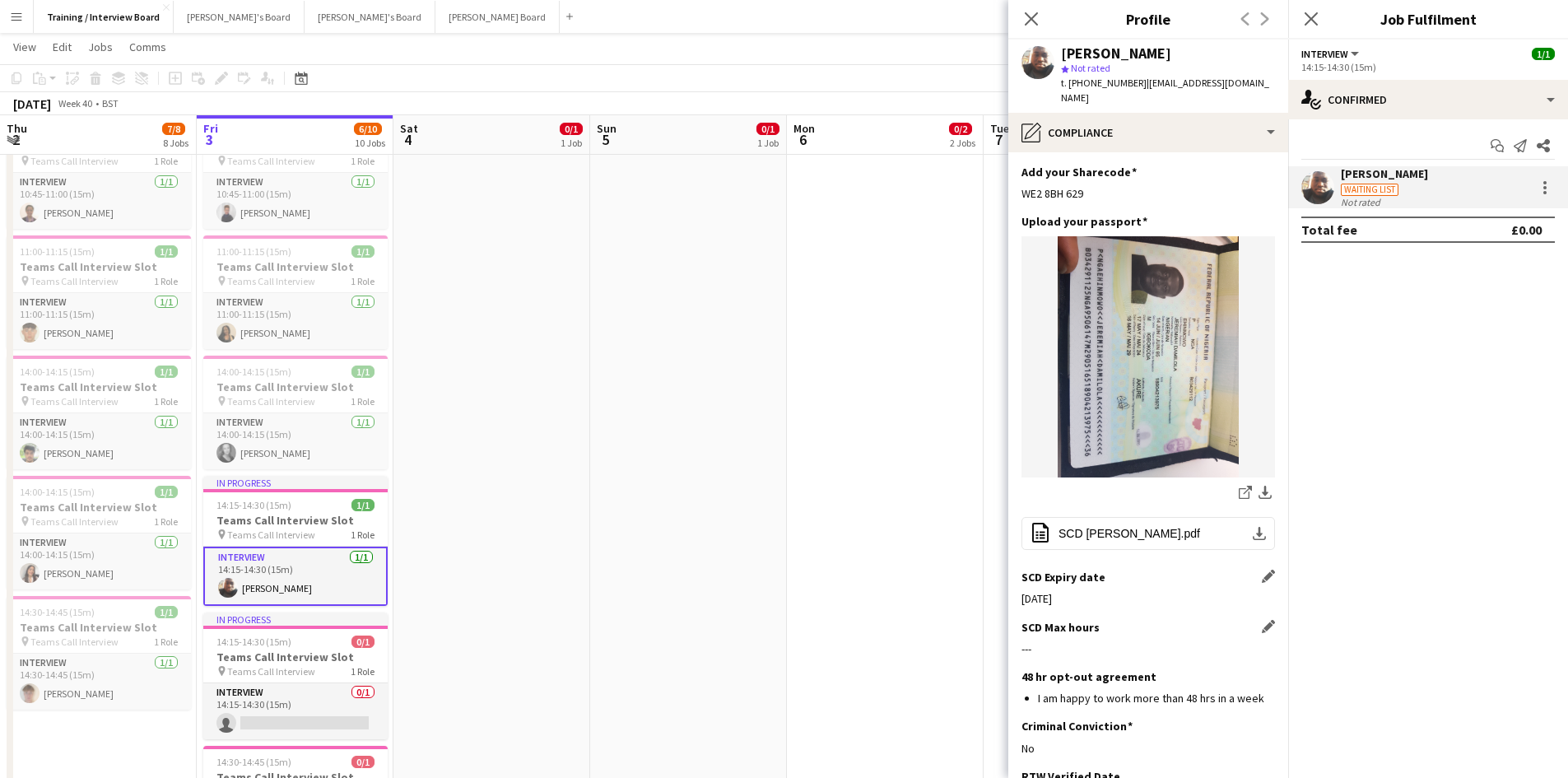
scroll to position [330, 0]
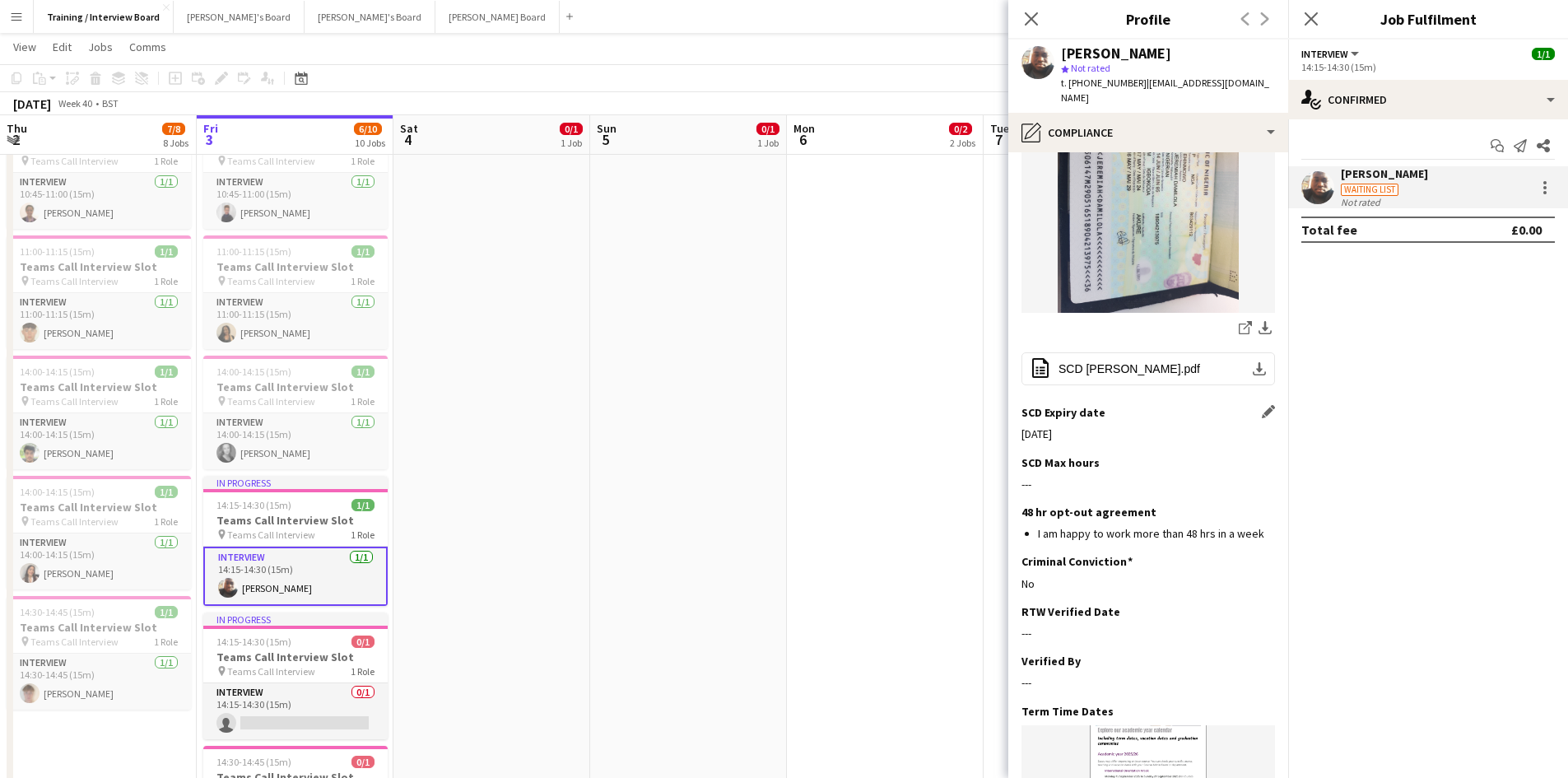
click at [1263, 443] on app-section-data-types "Nationality Edit this field Nigerian Permission to Work in the UK Edit this fie…" at bounding box center [1147, 465] width 279 height 625
click at [1262, 455] on app-icon "Edit this field" at bounding box center [1268, 462] width 14 height 14
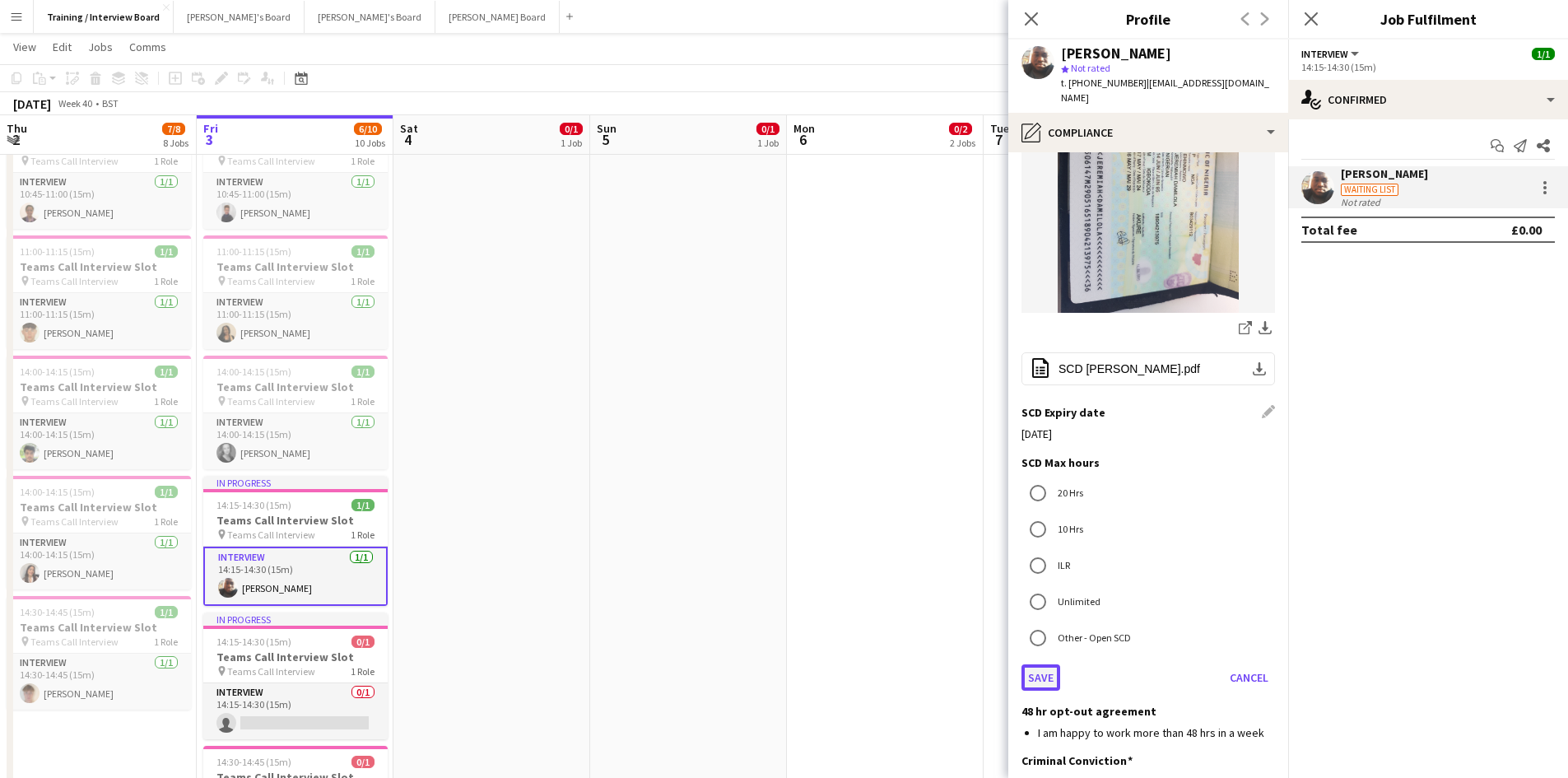
click at [1044, 664] on button "Save" at bounding box center [1041, 677] width 39 height 26
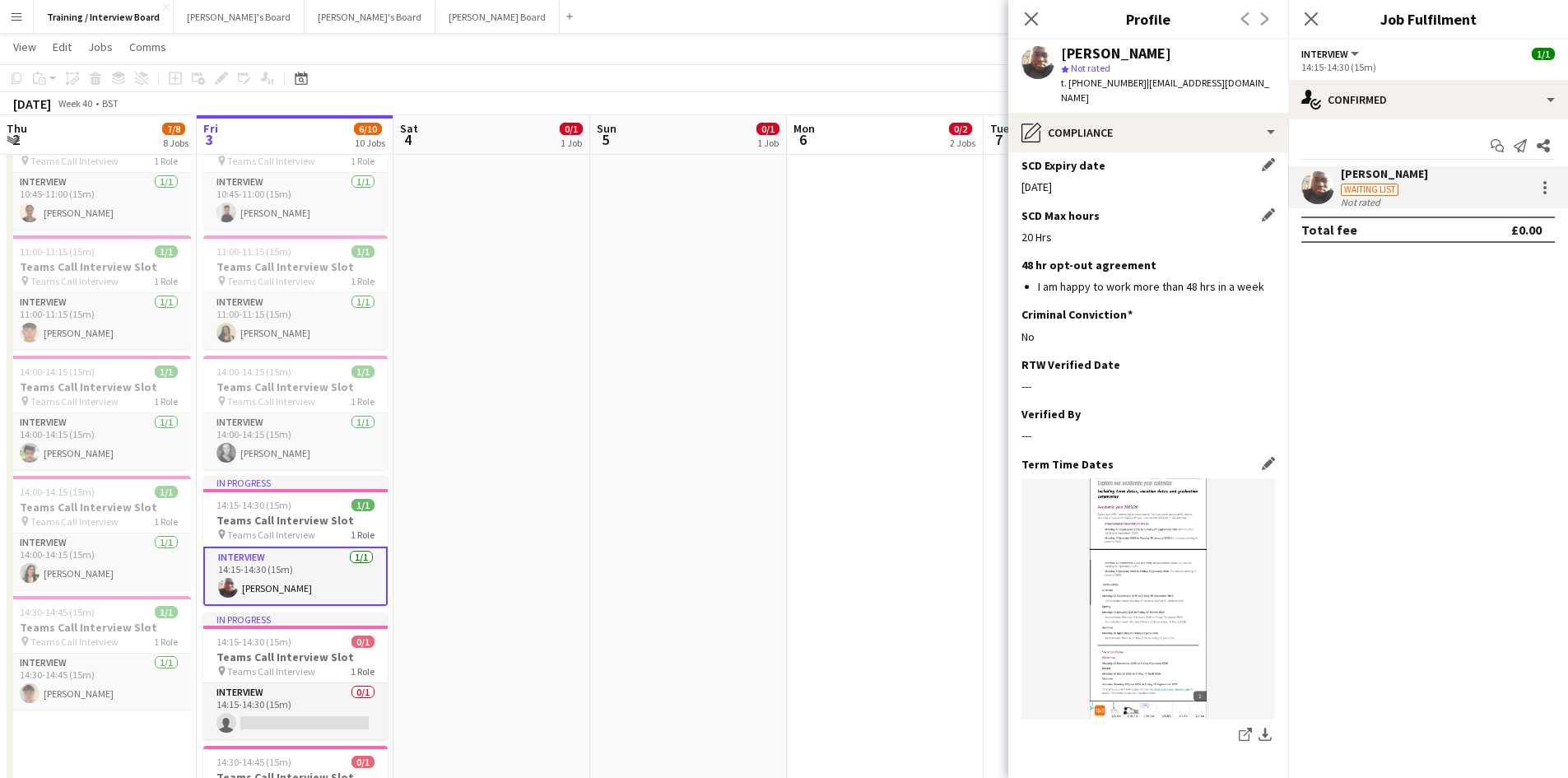
scroll to position [635, 0]
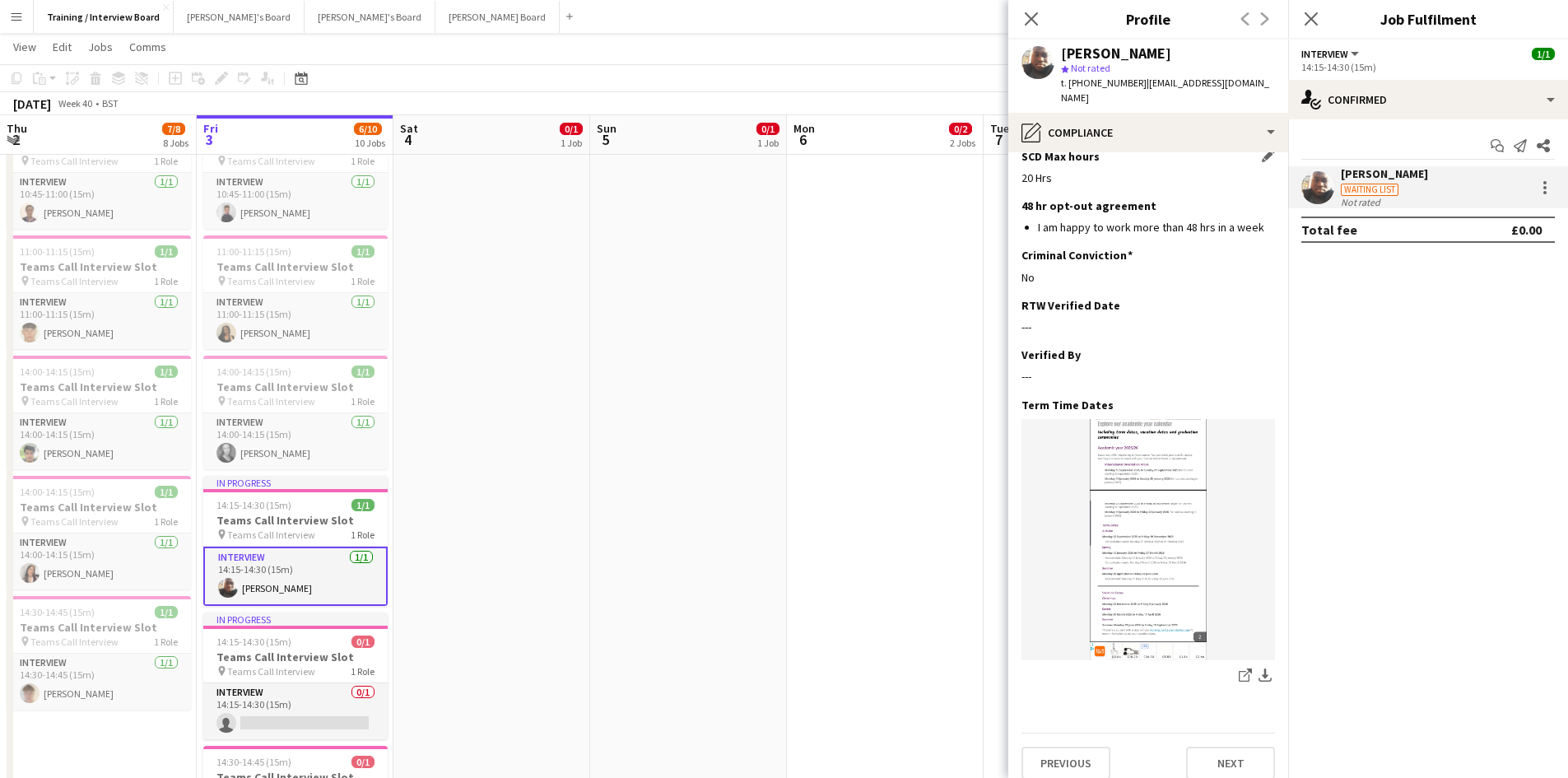
click at [1264, 294] on app-section-data-types "Nationality Edit this field Nigerian Permission to Work in the UK Edit this fie…" at bounding box center [1147, 465] width 279 height 625
click at [1262, 298] on app-icon "Edit this field" at bounding box center [1268, 304] width 14 height 14
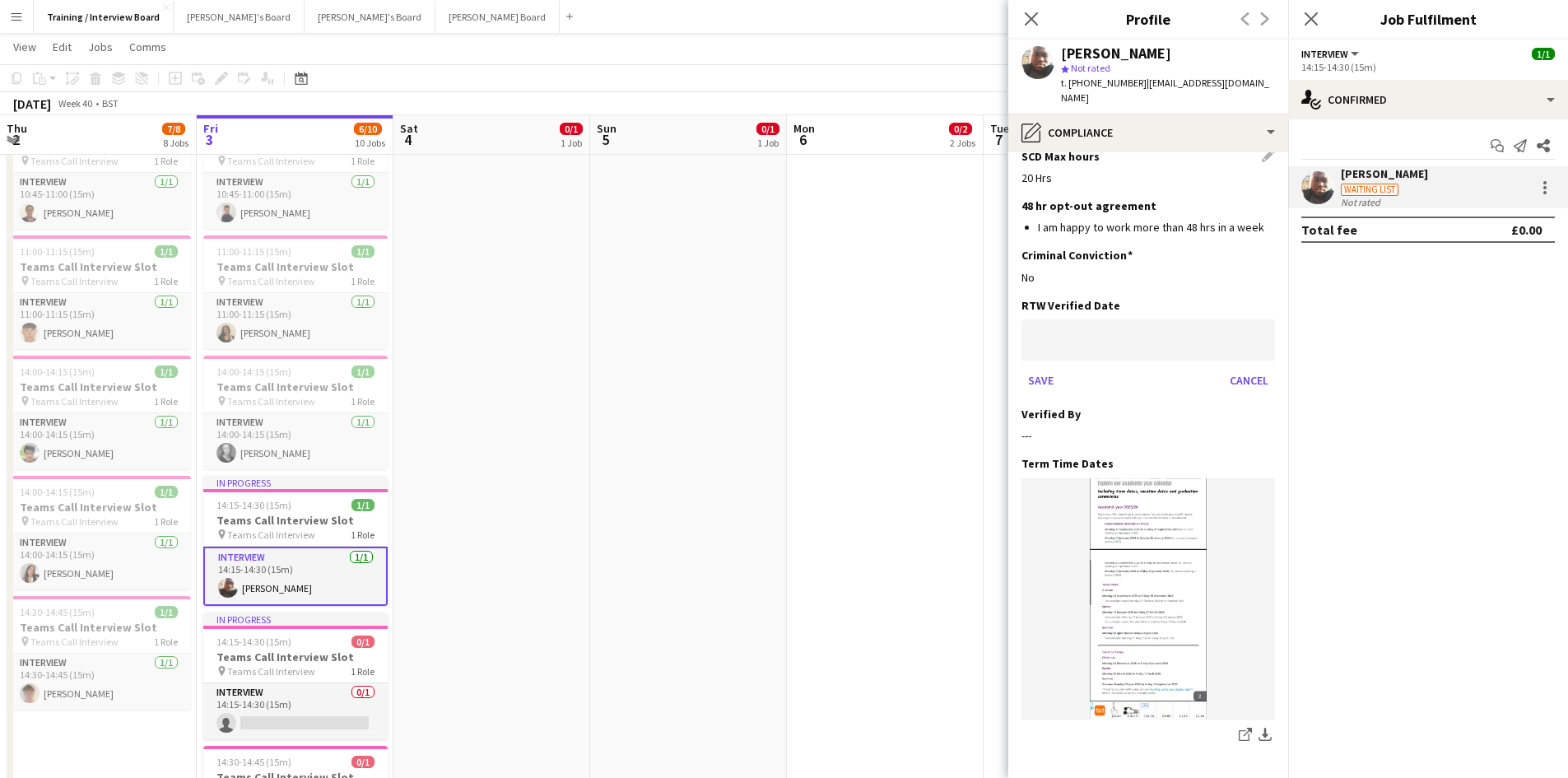
click at [1176, 478] on span "3" at bounding box center [1176, 485] width 30 height 30
type input "**********"
click at [1040, 367] on button "Save" at bounding box center [1041, 380] width 39 height 26
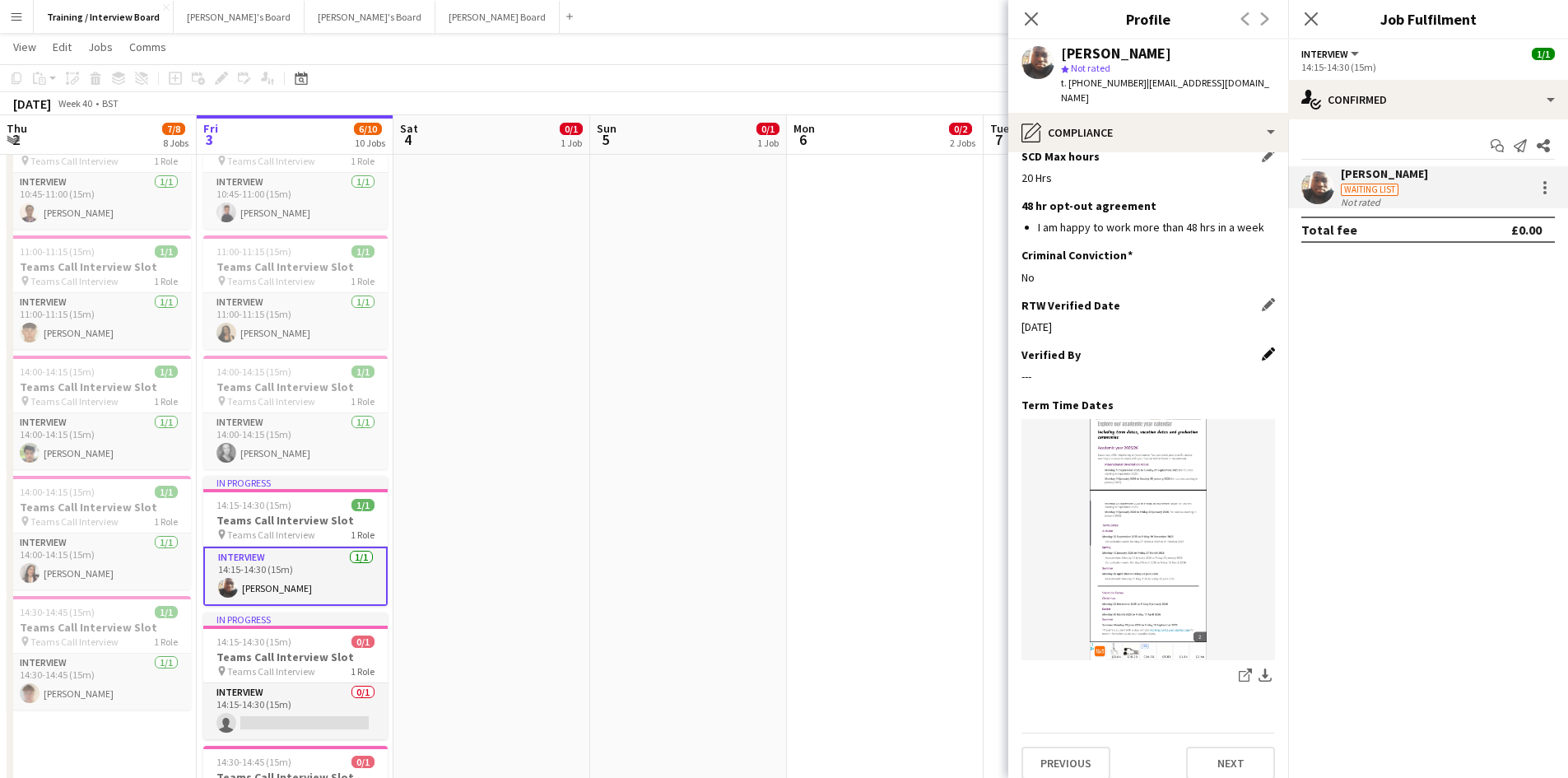
click at [1262, 347] on app-icon "Edit this field" at bounding box center [1268, 354] width 14 height 14
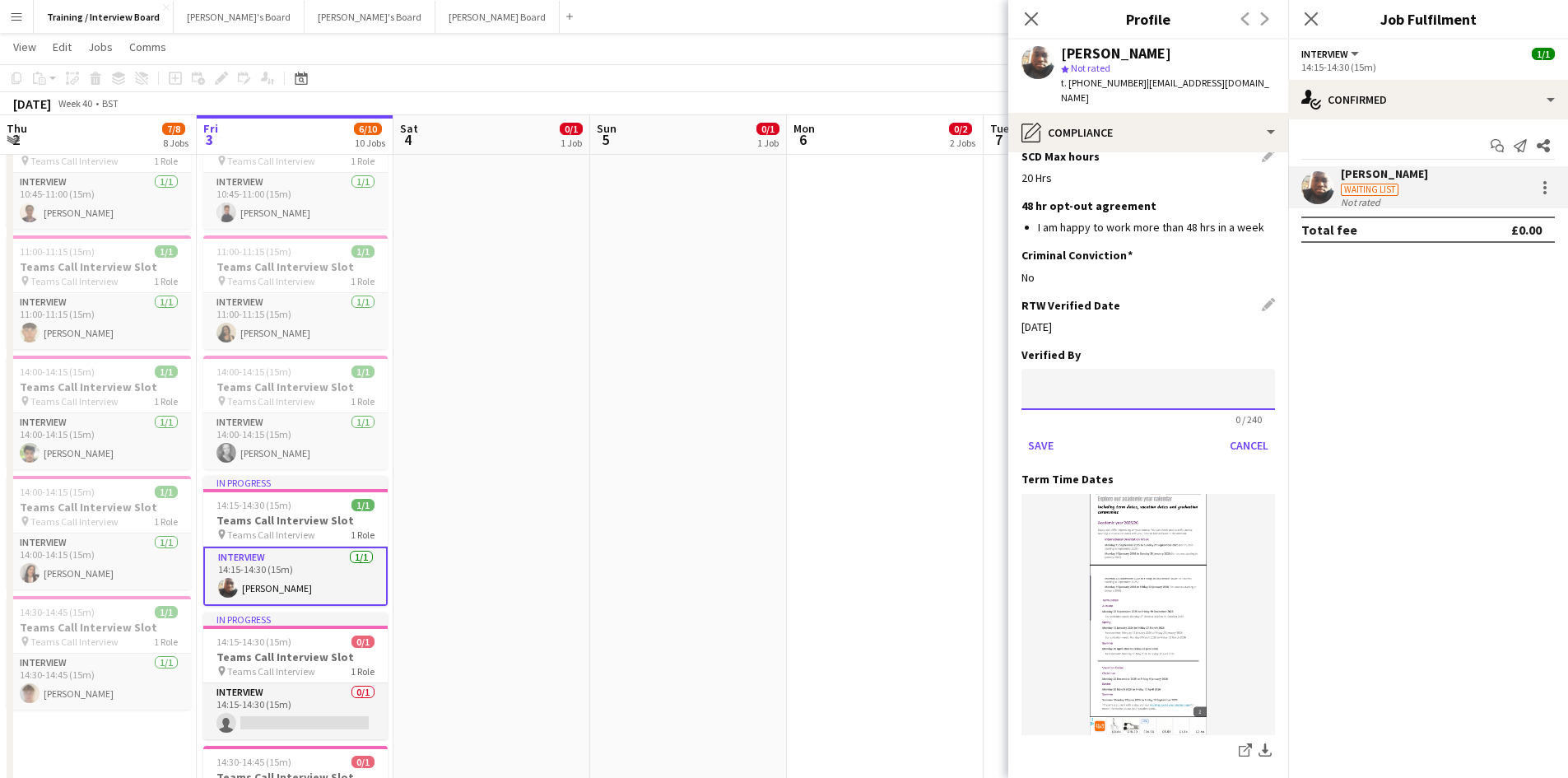
click at [1107, 368] on input at bounding box center [1148, 389] width 253 height 42
type input "*"
type input "**"
click at [1039, 432] on button "Save" at bounding box center [1041, 445] width 39 height 26
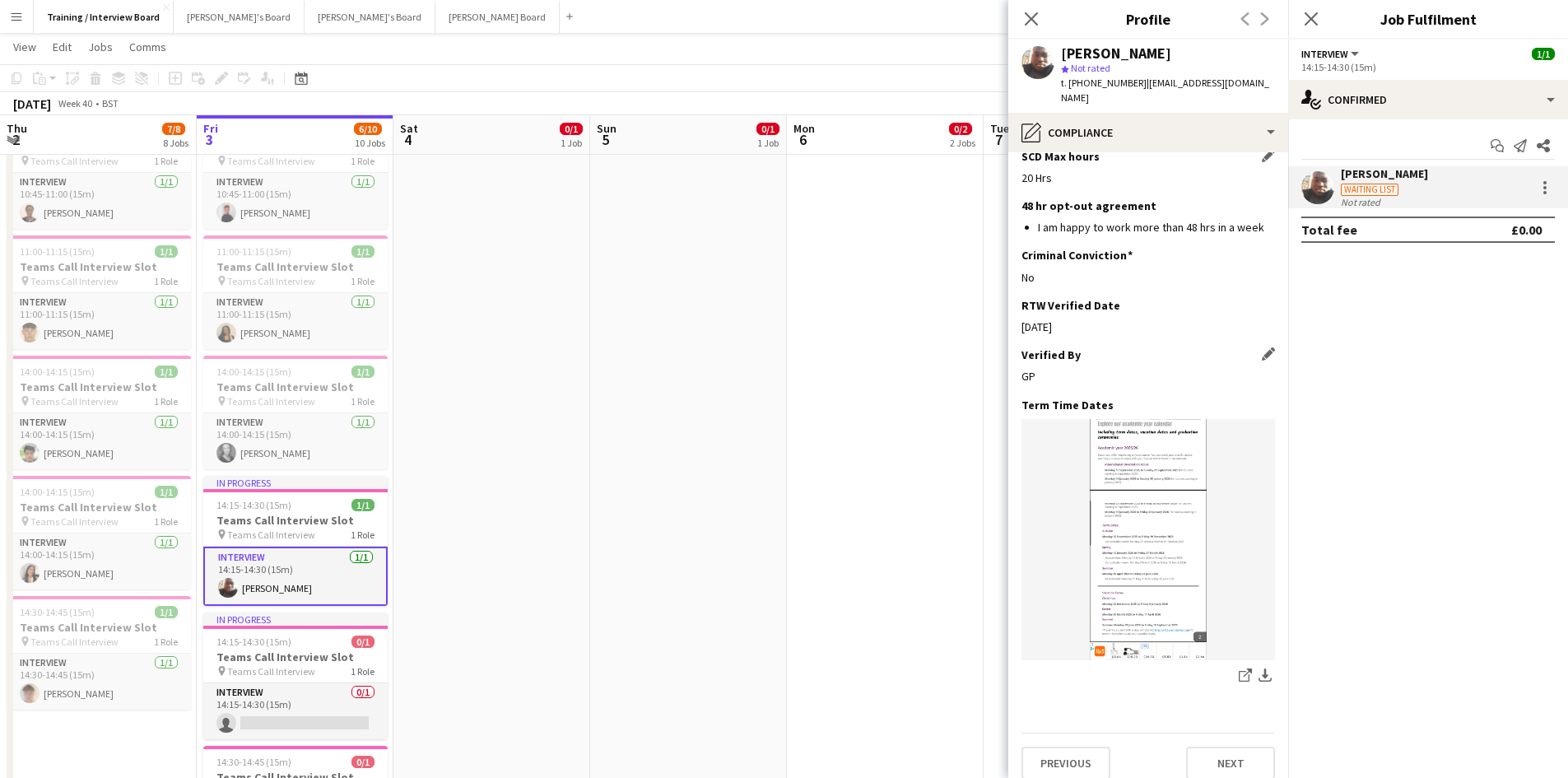
click at [1223, 733] on div "Previous Next" at bounding box center [1148, 756] width 253 height 47
click at [1212, 752] on button "Next" at bounding box center [1231, 763] width 89 height 33
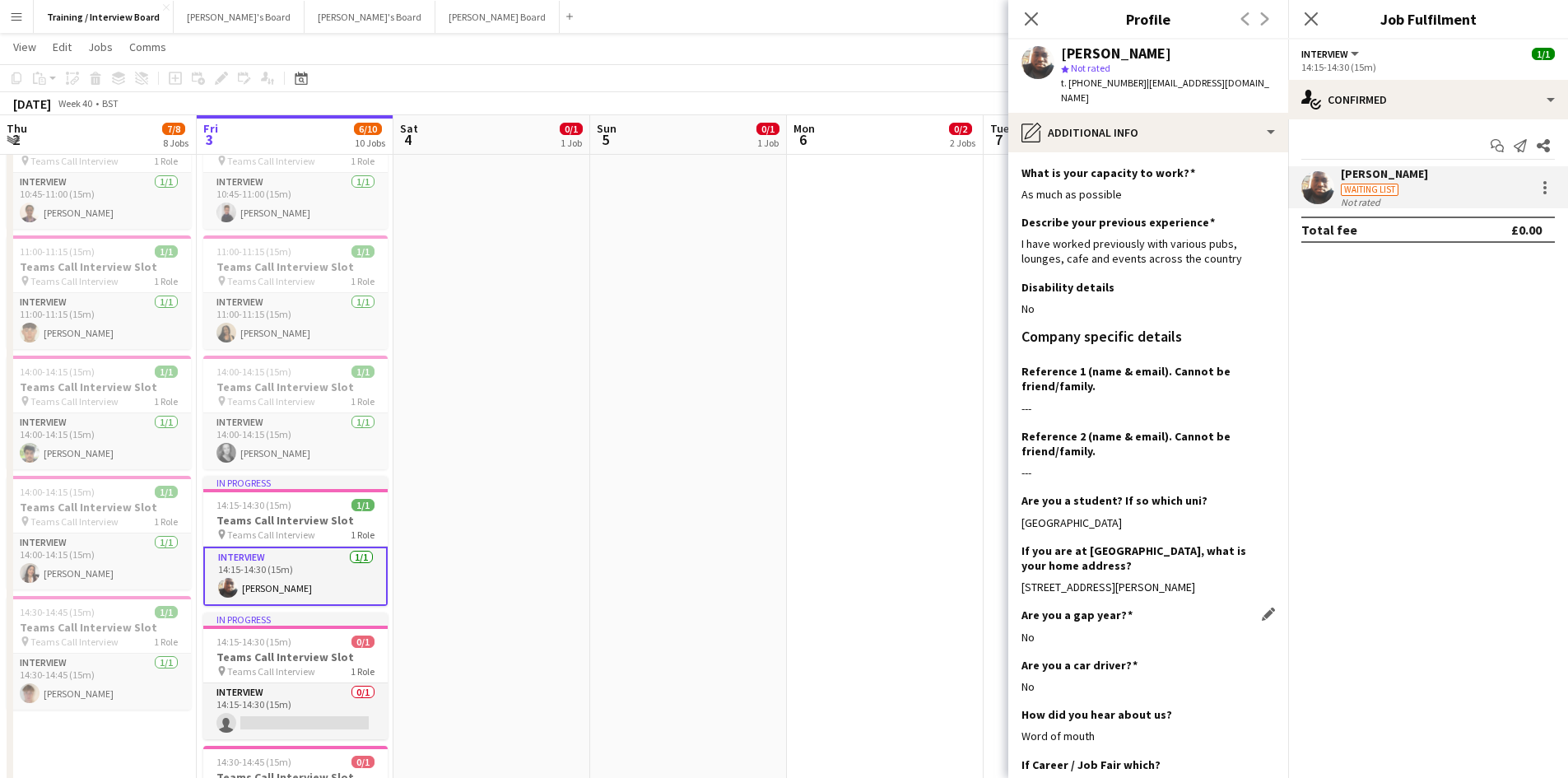
scroll to position [172, 0]
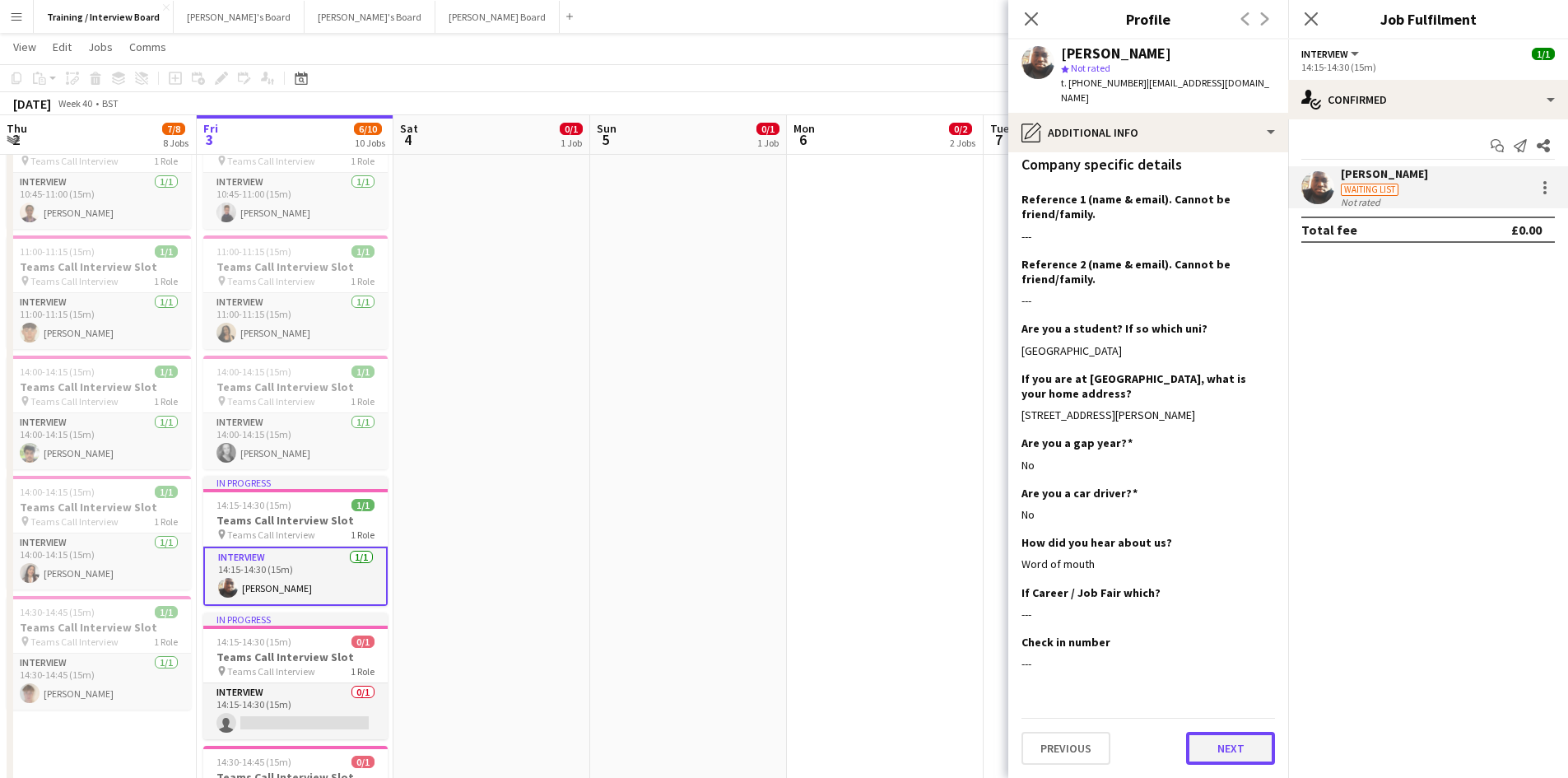
click at [1210, 738] on button "Next" at bounding box center [1231, 748] width 89 height 33
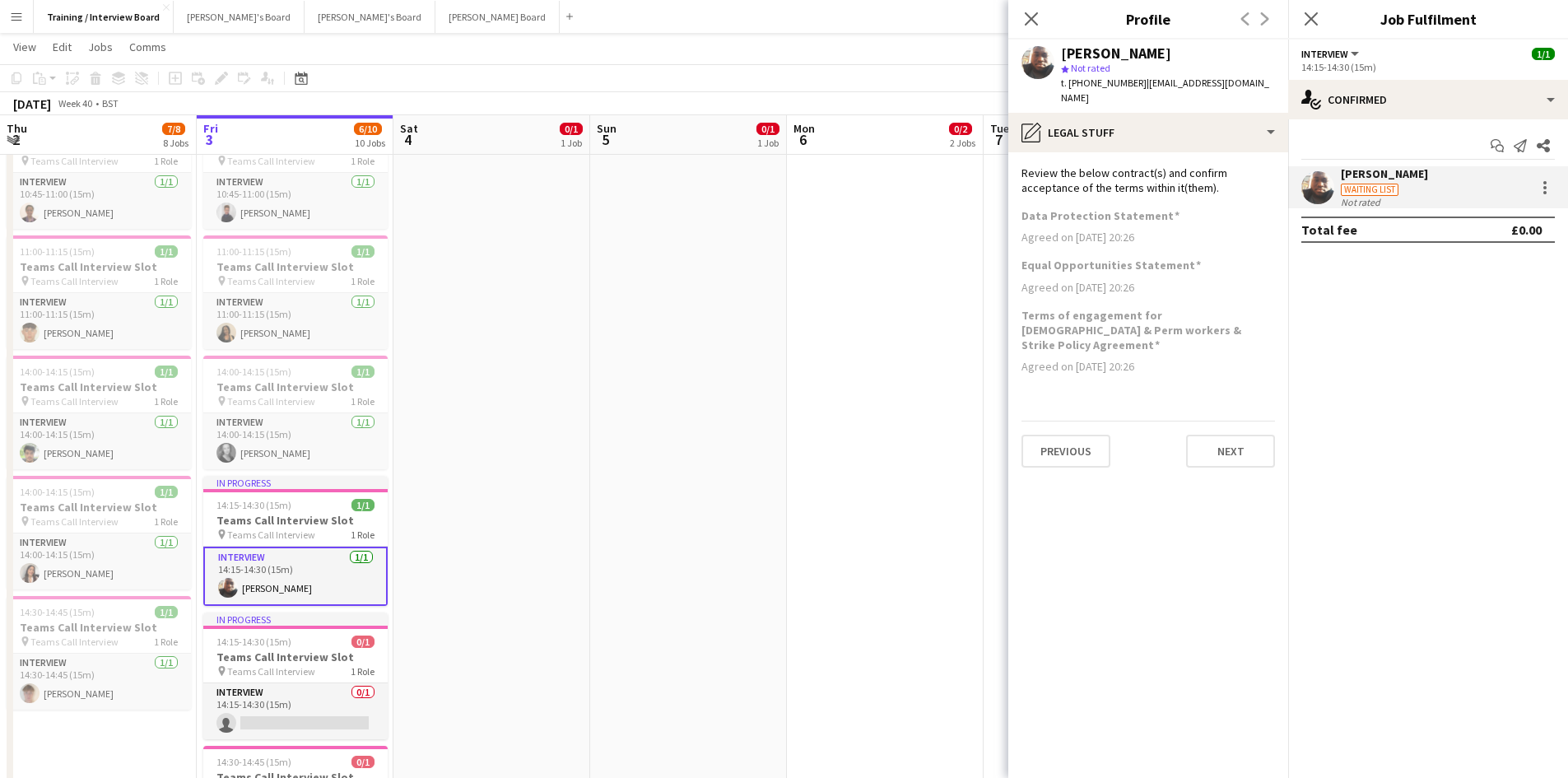
scroll to position [0, 0]
click at [1221, 435] on button "Next" at bounding box center [1231, 451] width 89 height 33
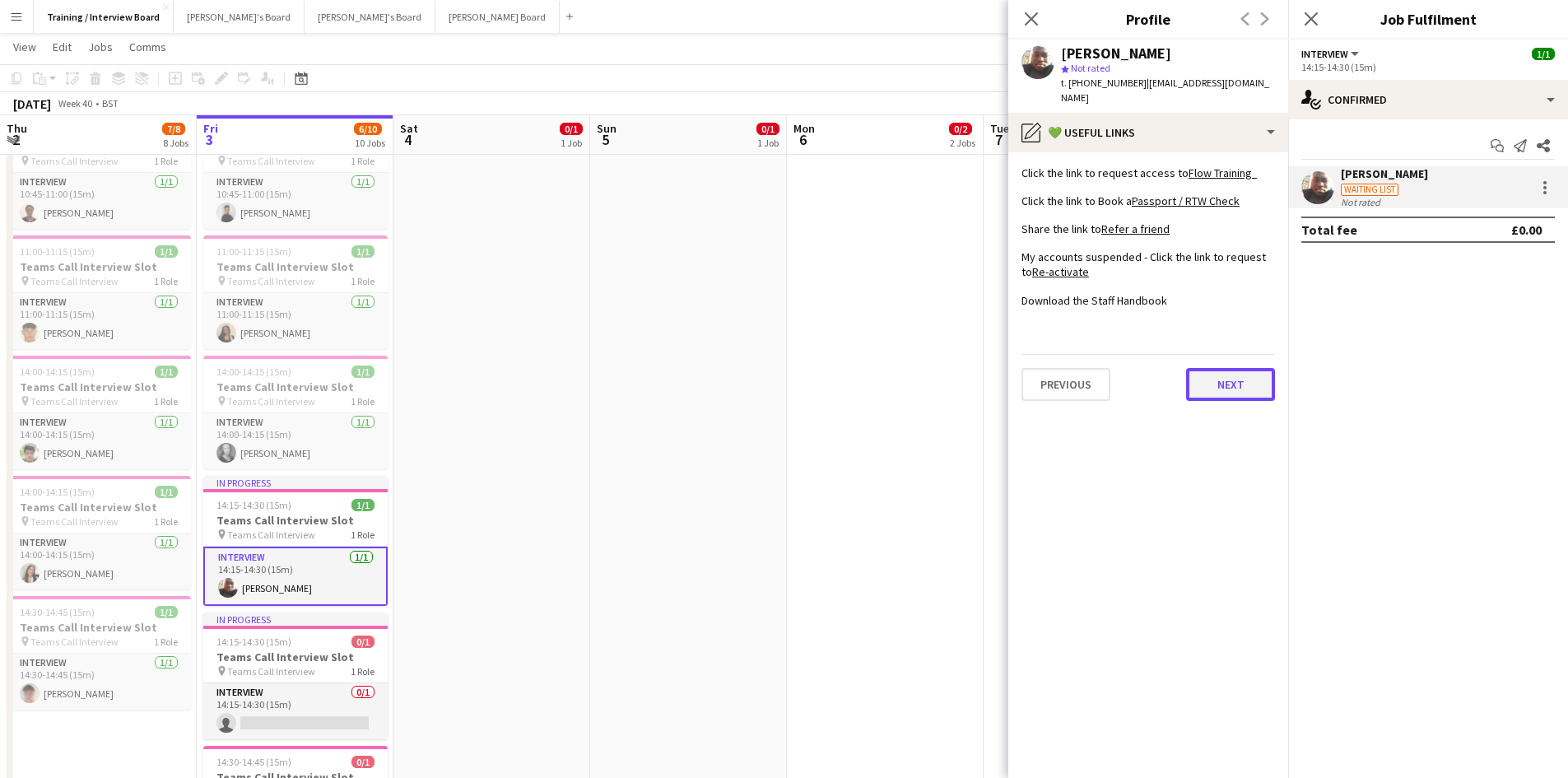
click at [1268, 379] on button "Next" at bounding box center [1231, 385] width 89 height 33
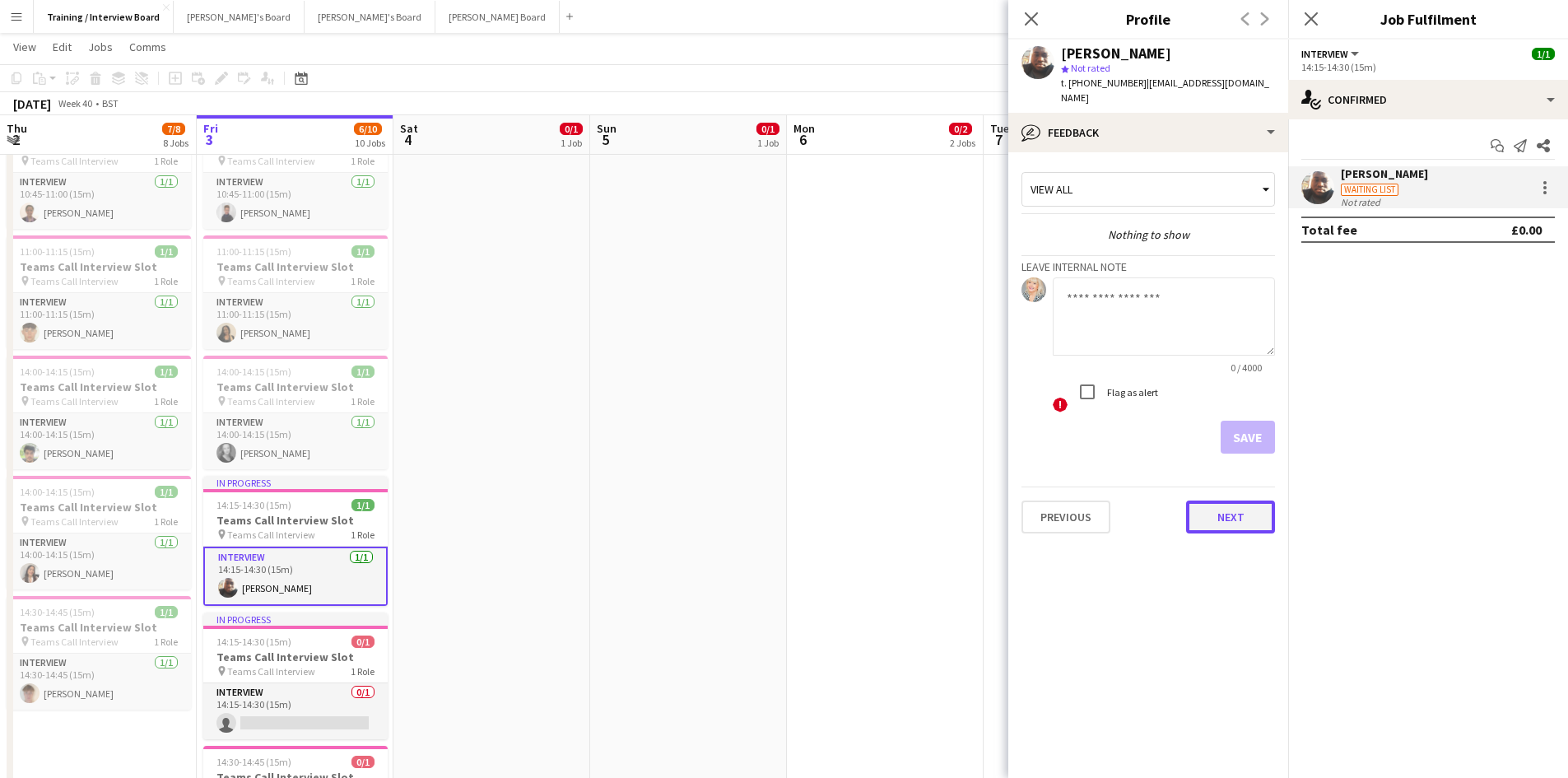
click at [1258, 531] on button "Next" at bounding box center [1231, 517] width 89 height 33
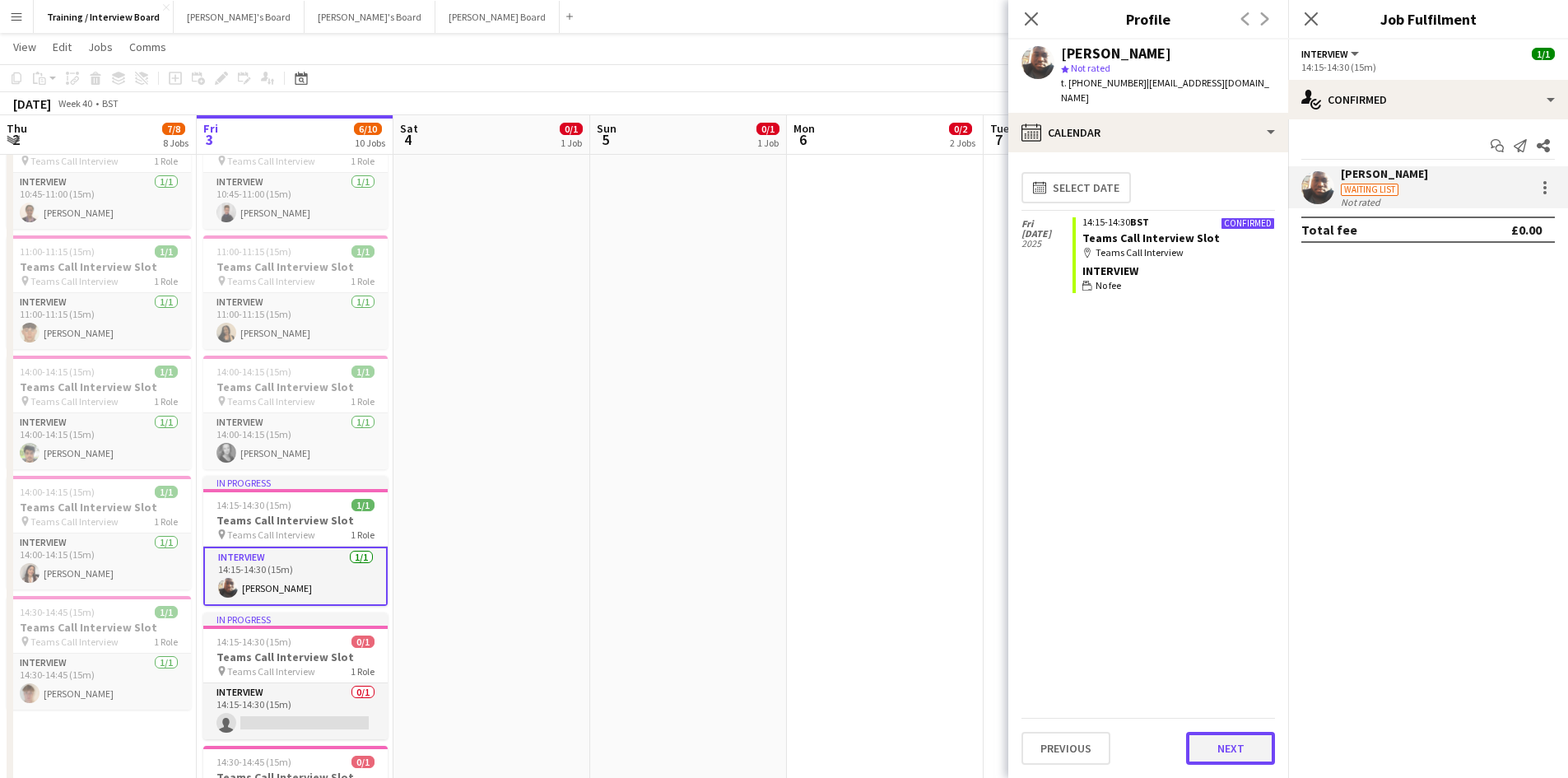
click at [1246, 756] on button "Next" at bounding box center [1231, 748] width 89 height 33
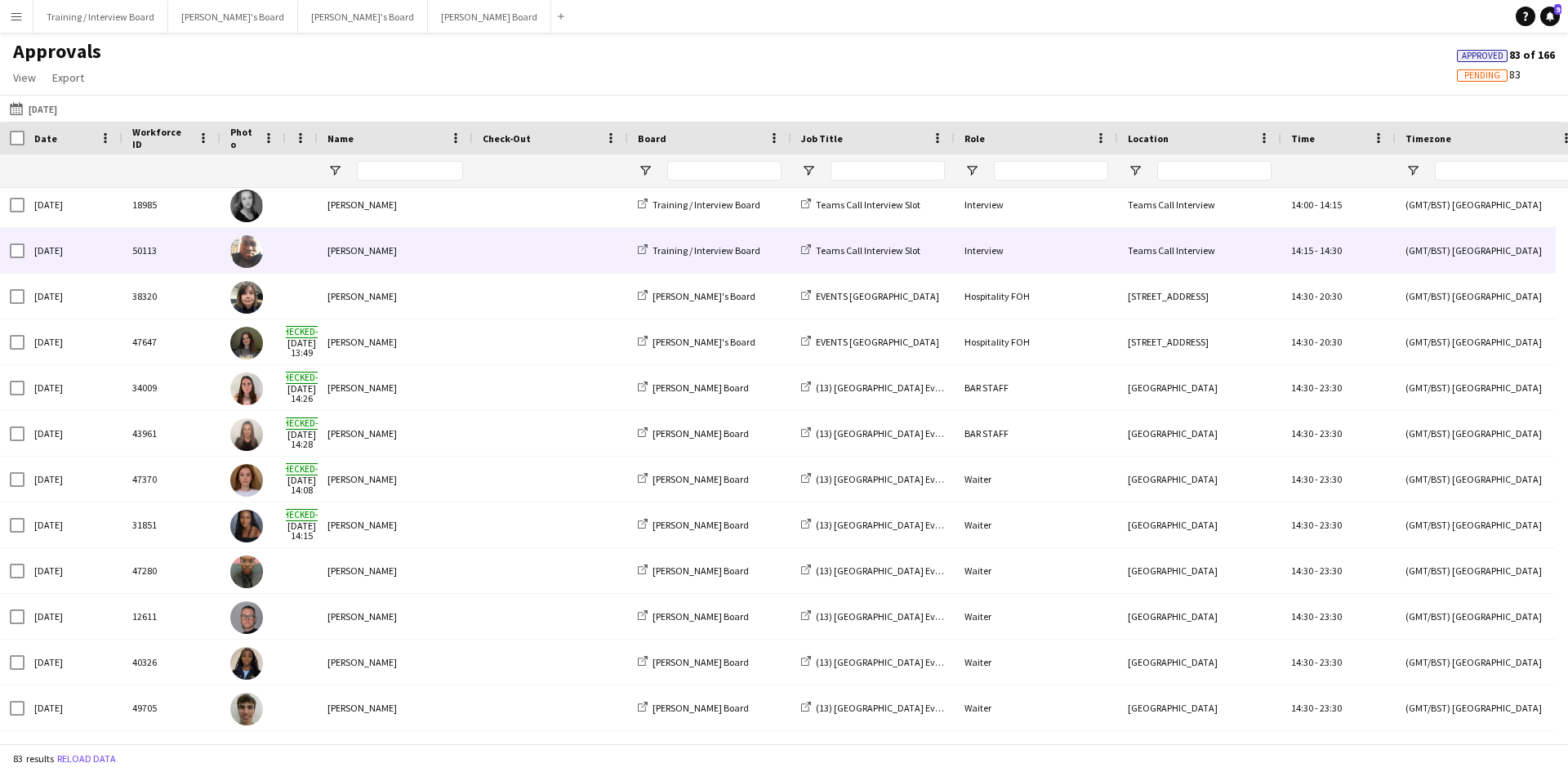
click at [395, 250] on div "[PERSON_NAME]" at bounding box center [395, 250] width 155 height 45
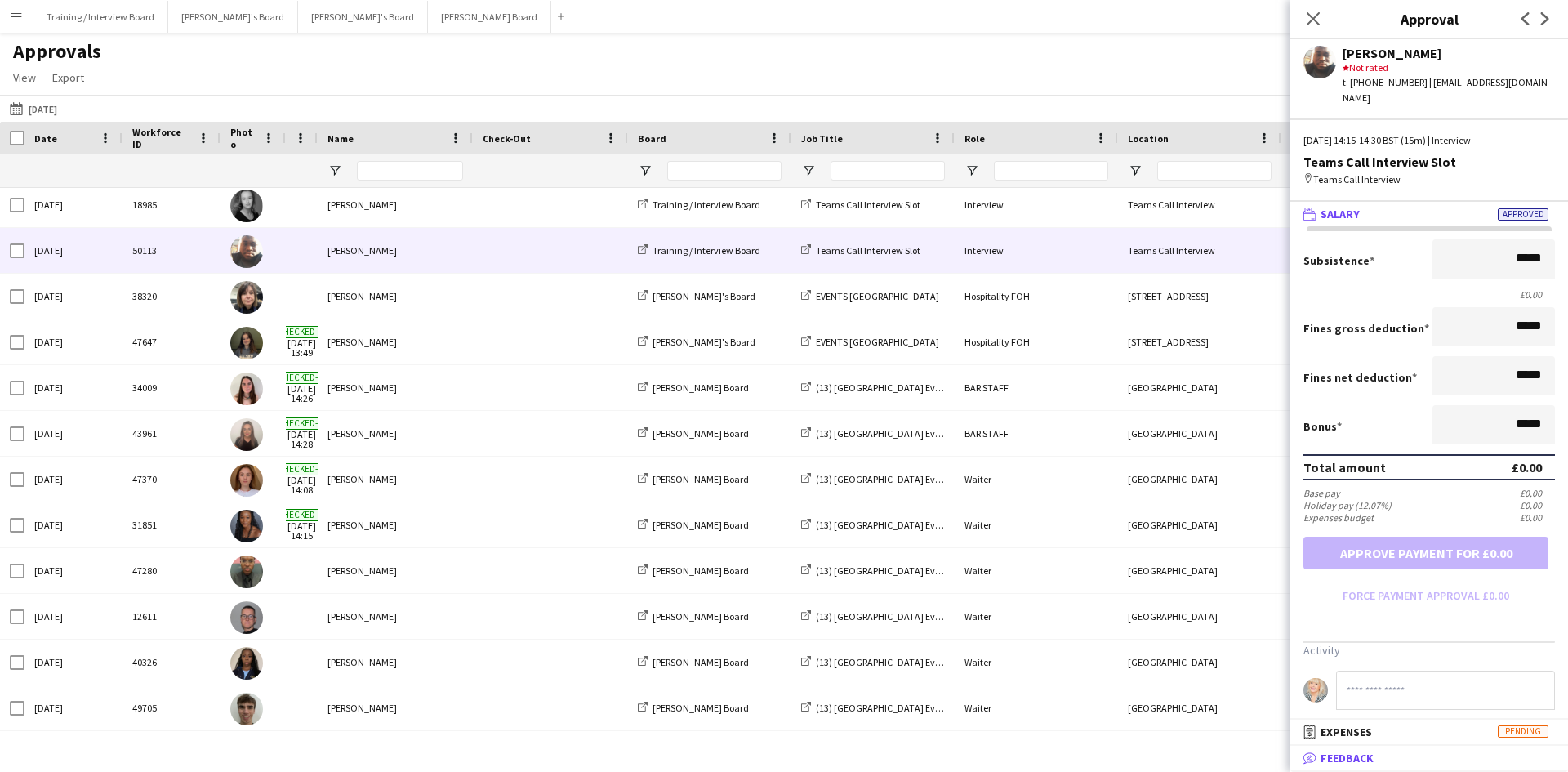
click at [1395, 758] on mat-panel-title "bubble-pencil Feedback" at bounding box center [1425, 757] width 271 height 14
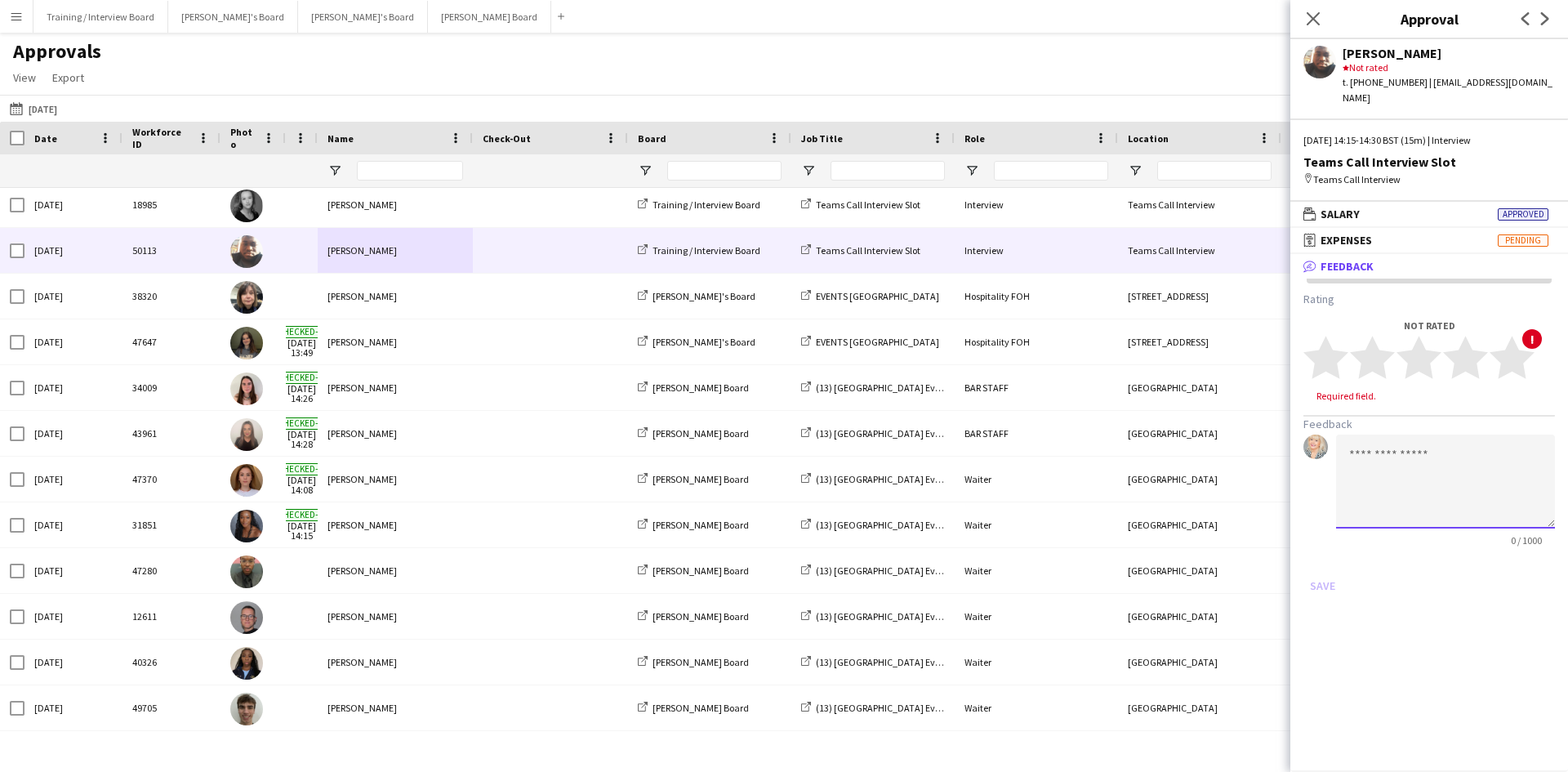
click at [1350, 451] on textarea at bounding box center [1445, 481] width 219 height 94
click at [1377, 487] on textarea "**********" at bounding box center [1445, 481] width 219 height 94
click at [1436, 494] on textarea "**********" at bounding box center [1445, 481] width 219 height 94
click at [1441, 453] on textarea "**********" at bounding box center [1445, 481] width 219 height 94
click at [1498, 458] on textarea "**********" at bounding box center [1445, 481] width 219 height 94
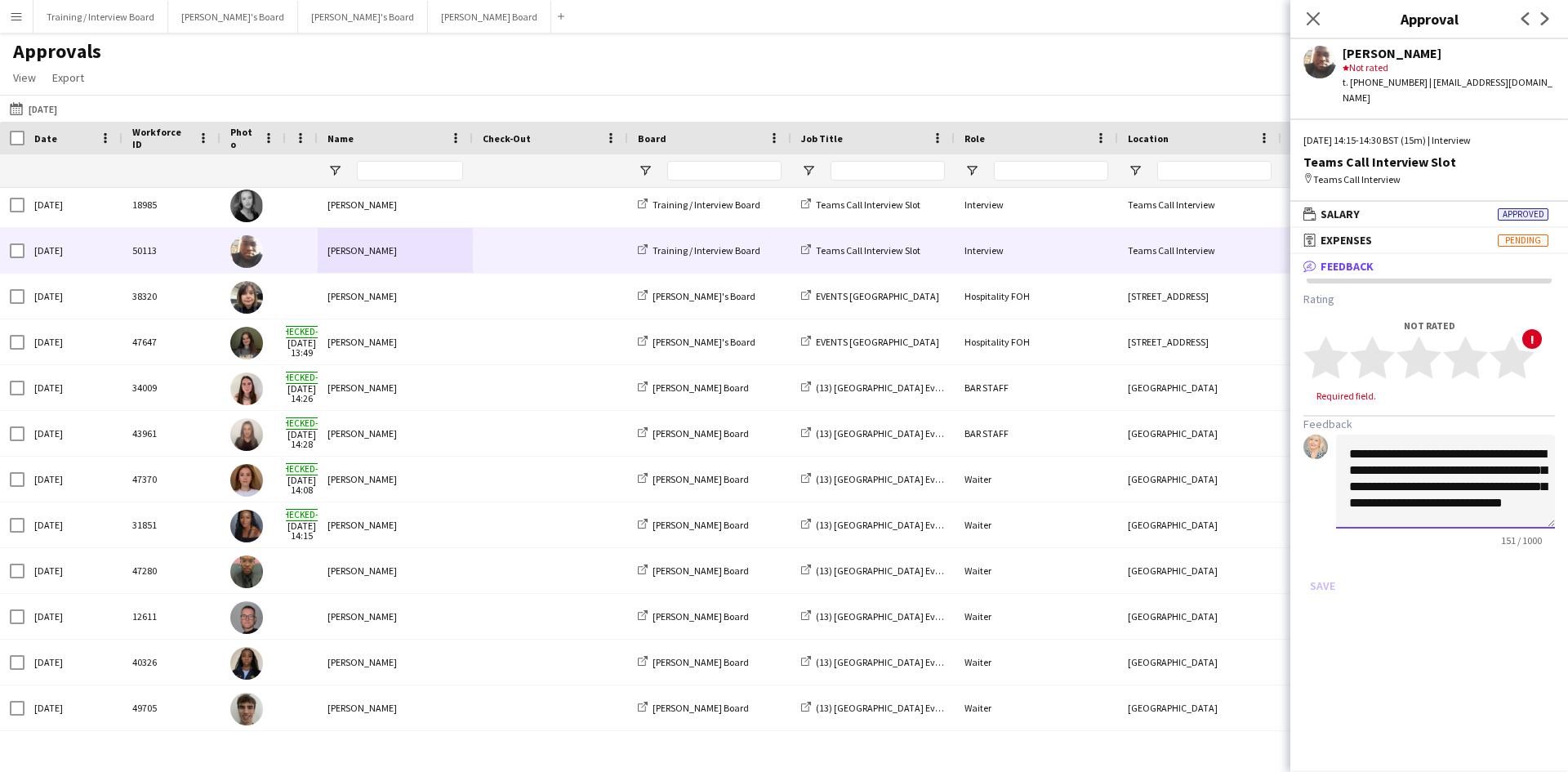
click at [1483, 524] on textarea "**********" at bounding box center [1445, 481] width 219 height 94
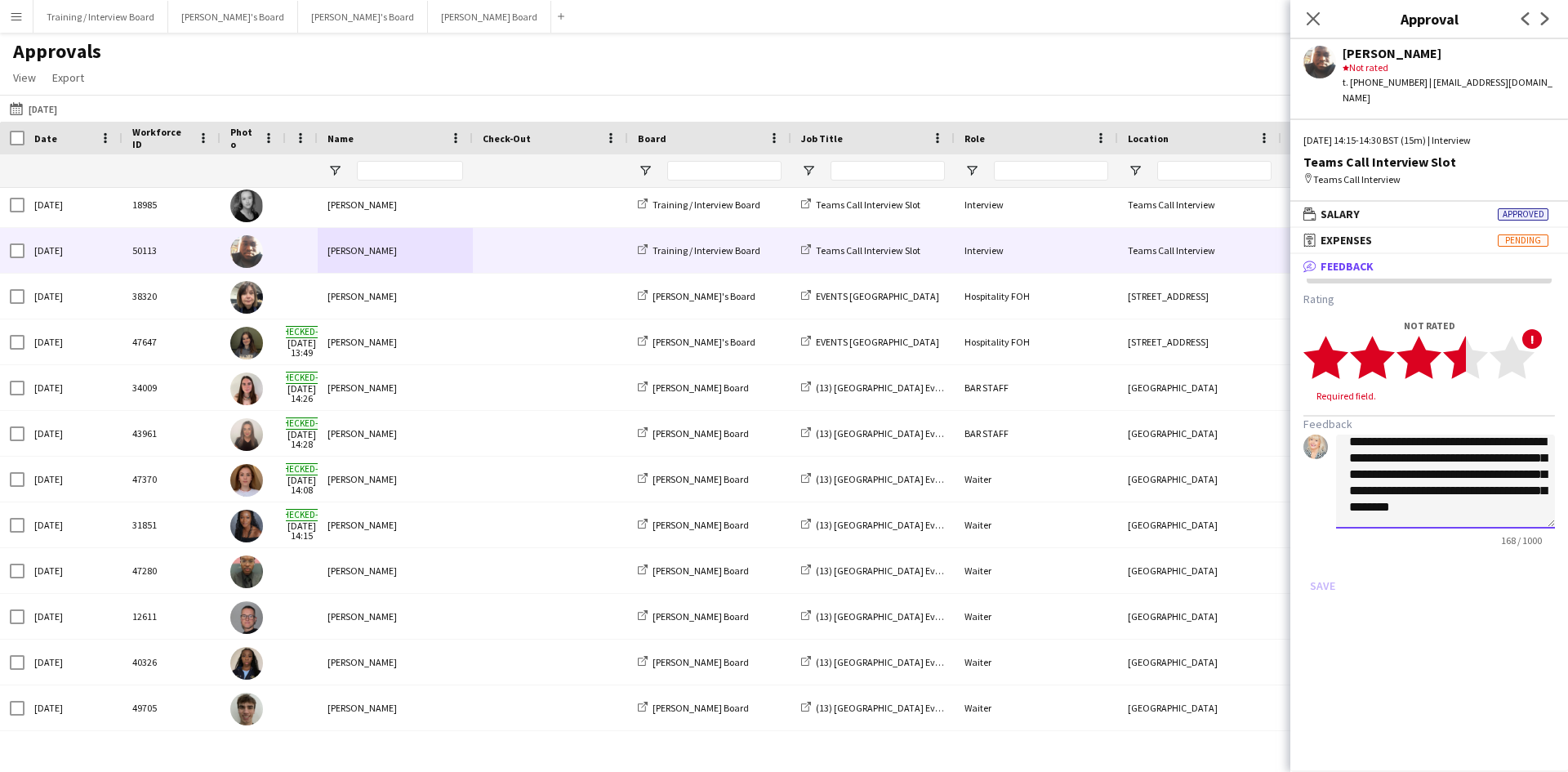
type textarea "**********"
click at [1455, 355] on polygon at bounding box center [1464, 358] width 45 height 42
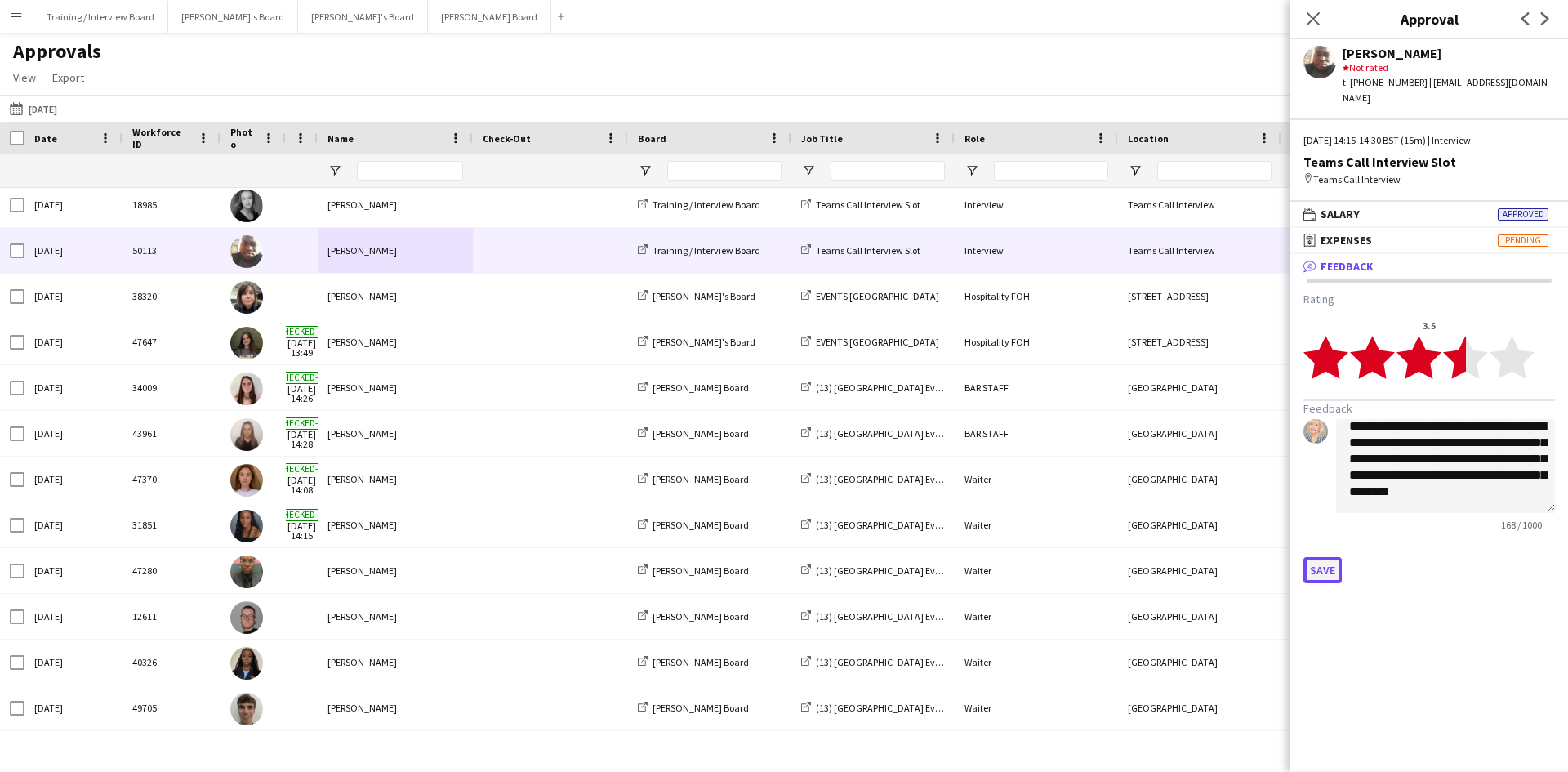
click at [1322, 571] on button "Save" at bounding box center [1322, 570] width 38 height 26
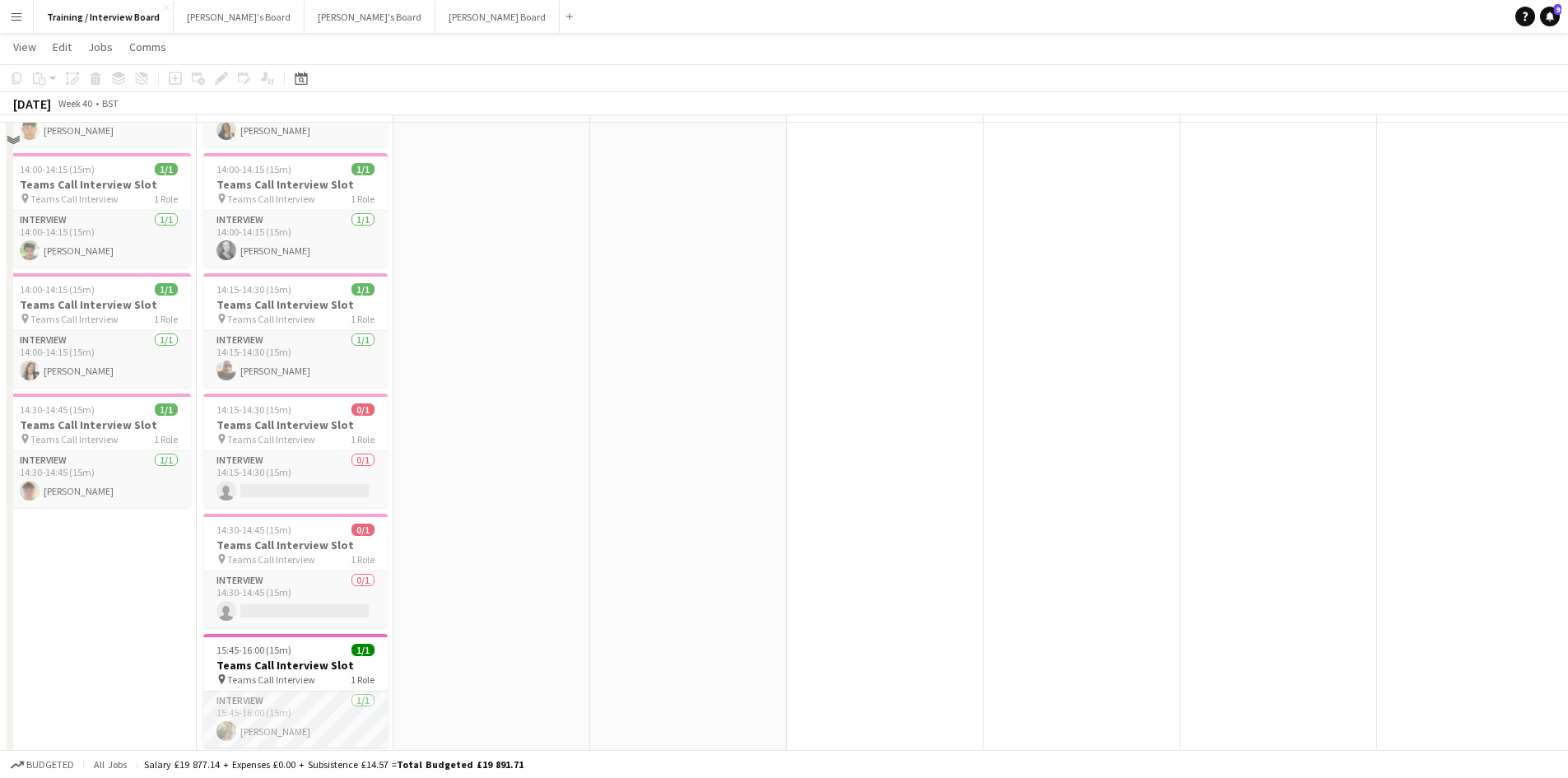
scroll to position [740, 0]
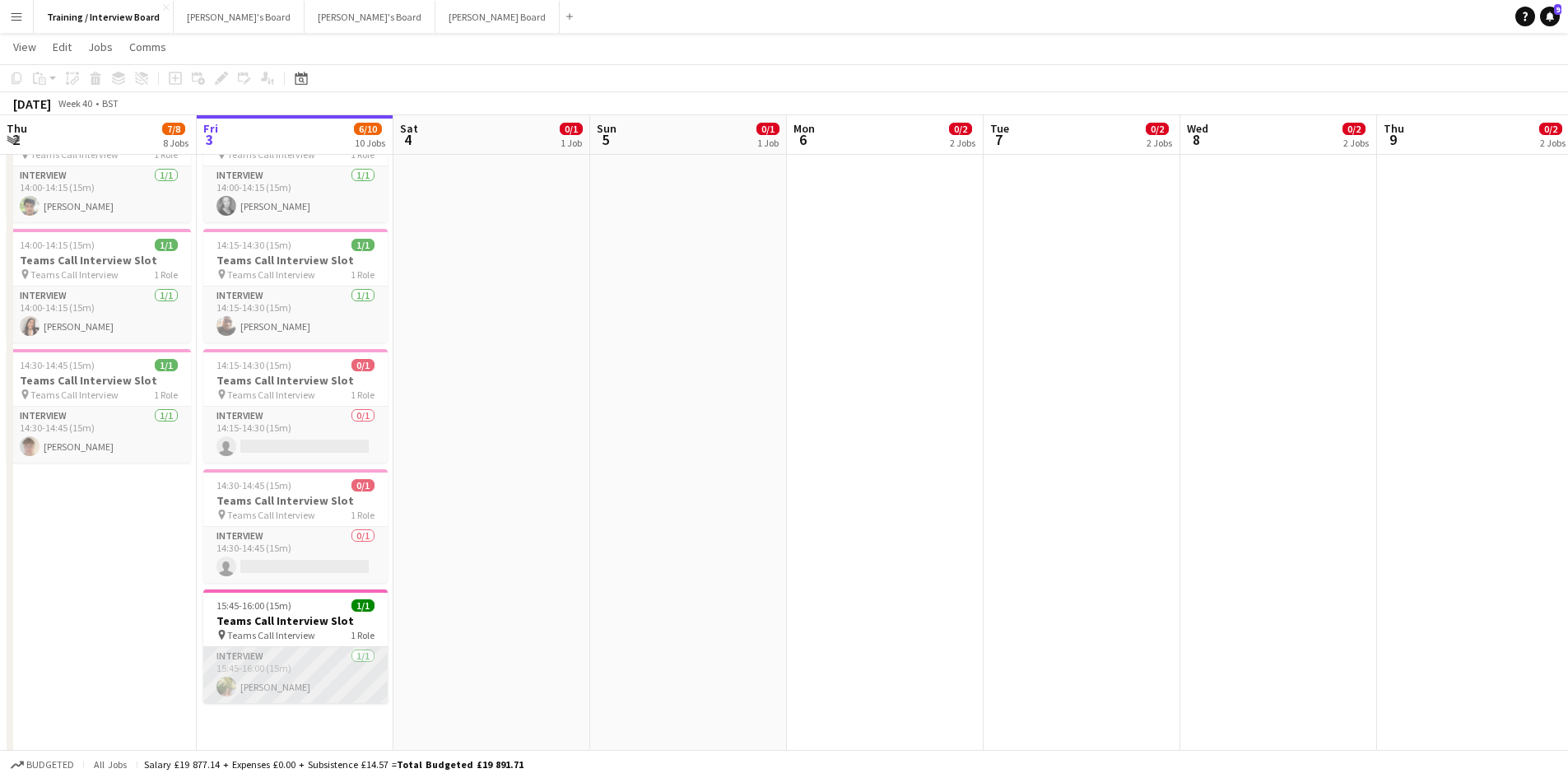
click at [256, 680] on app-card-role "Interview [DATE] 15:45-16:00 (15m) [PERSON_NAME]" at bounding box center [295, 675] width 185 height 56
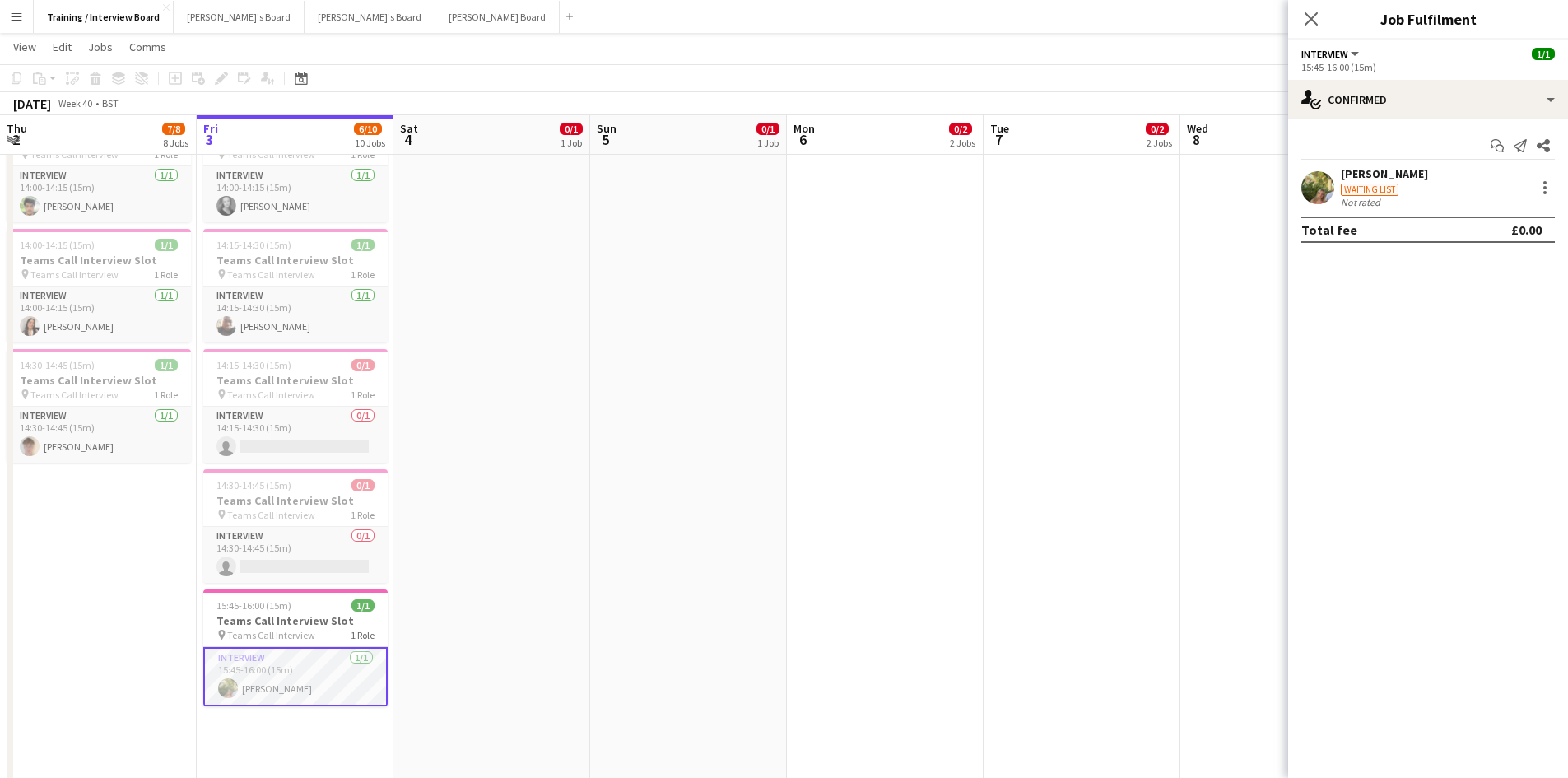
click at [1408, 177] on div "[PERSON_NAME] Waiting list Not rated" at bounding box center [1427, 187] width 279 height 42
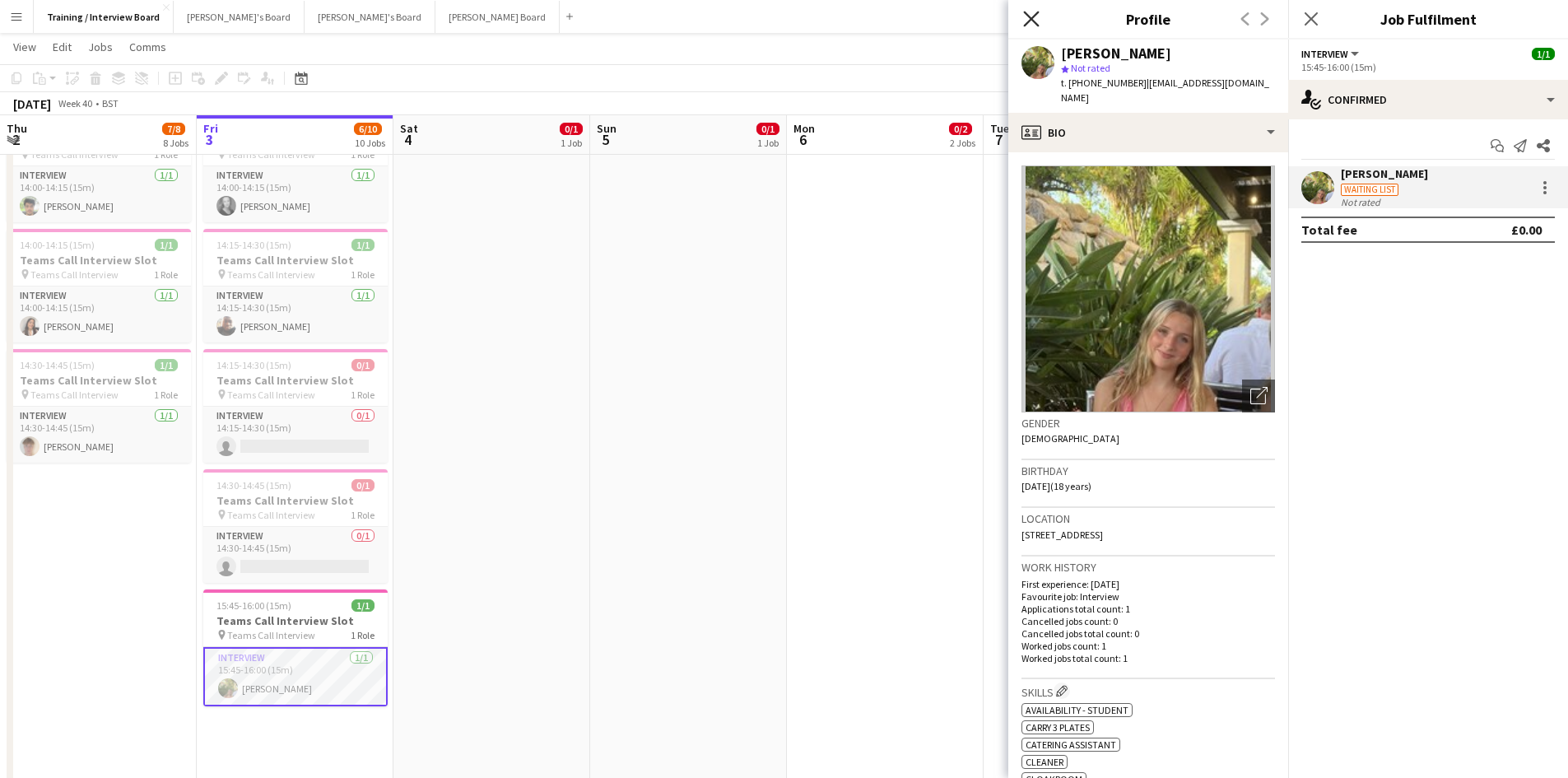
click at [1026, 18] on icon "Close pop-in" at bounding box center [1031, 18] width 15 height 15
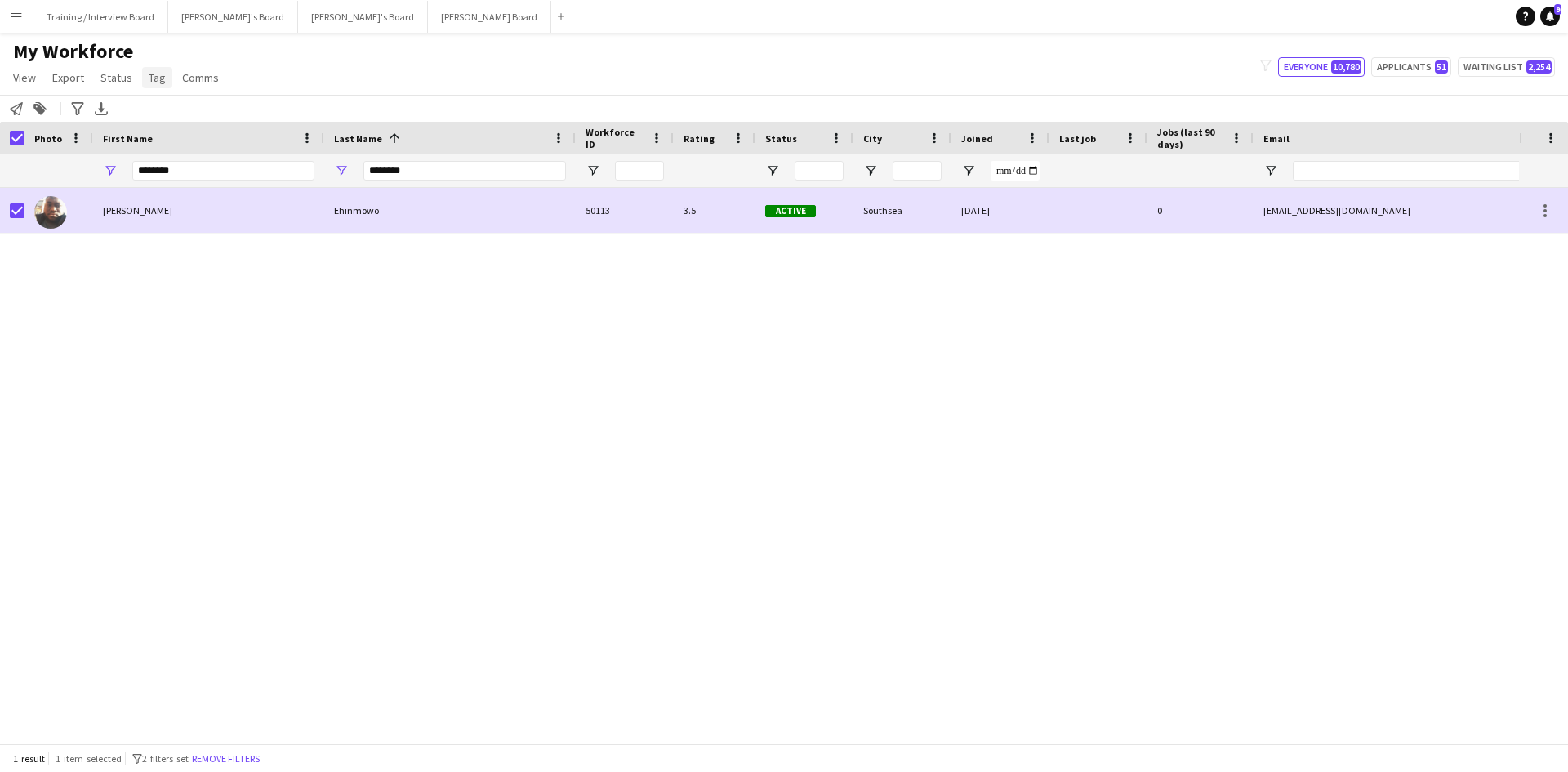
click at [158, 75] on span "Tag" at bounding box center [157, 77] width 17 height 14
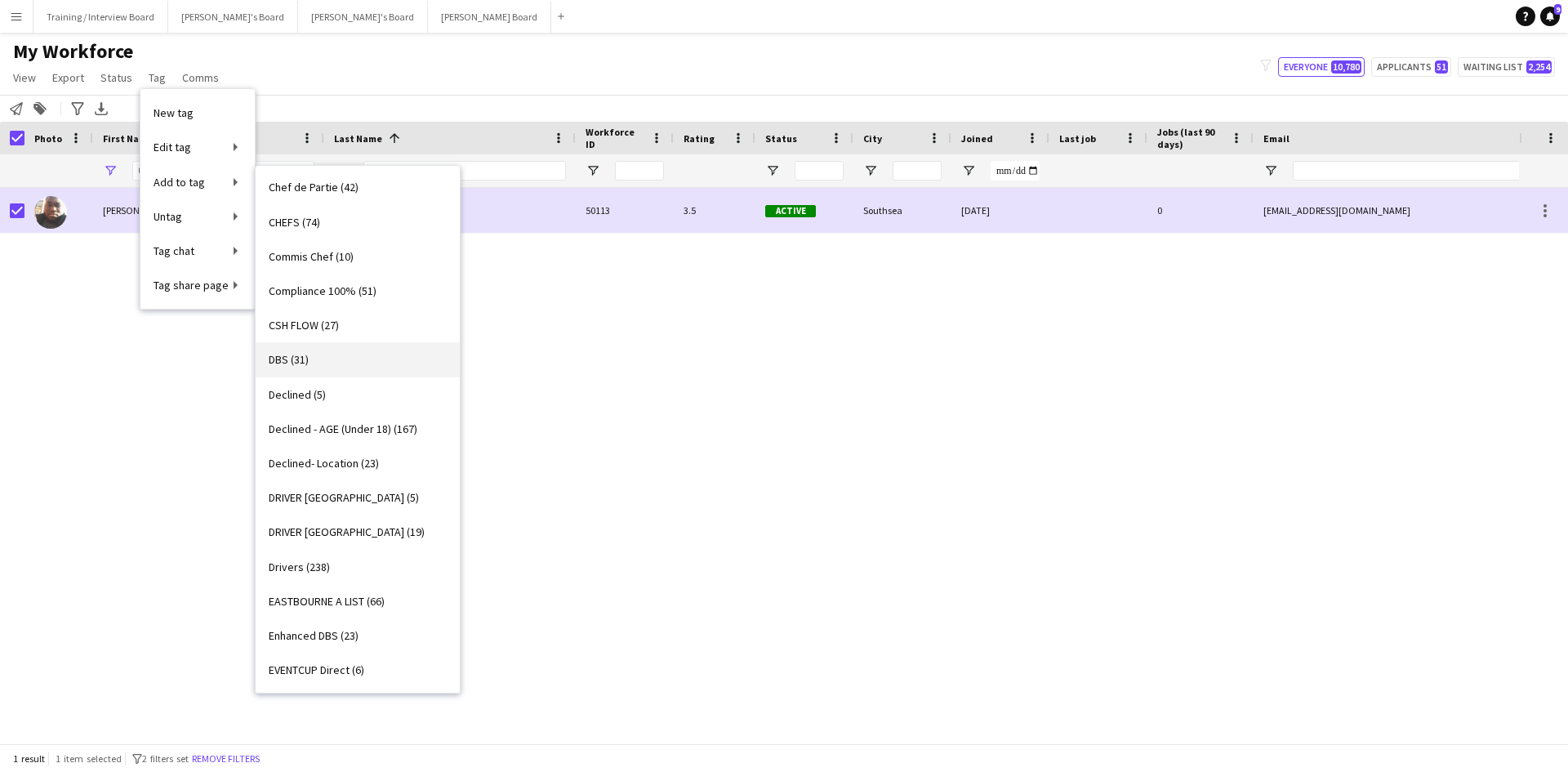
scroll to position [735, 0]
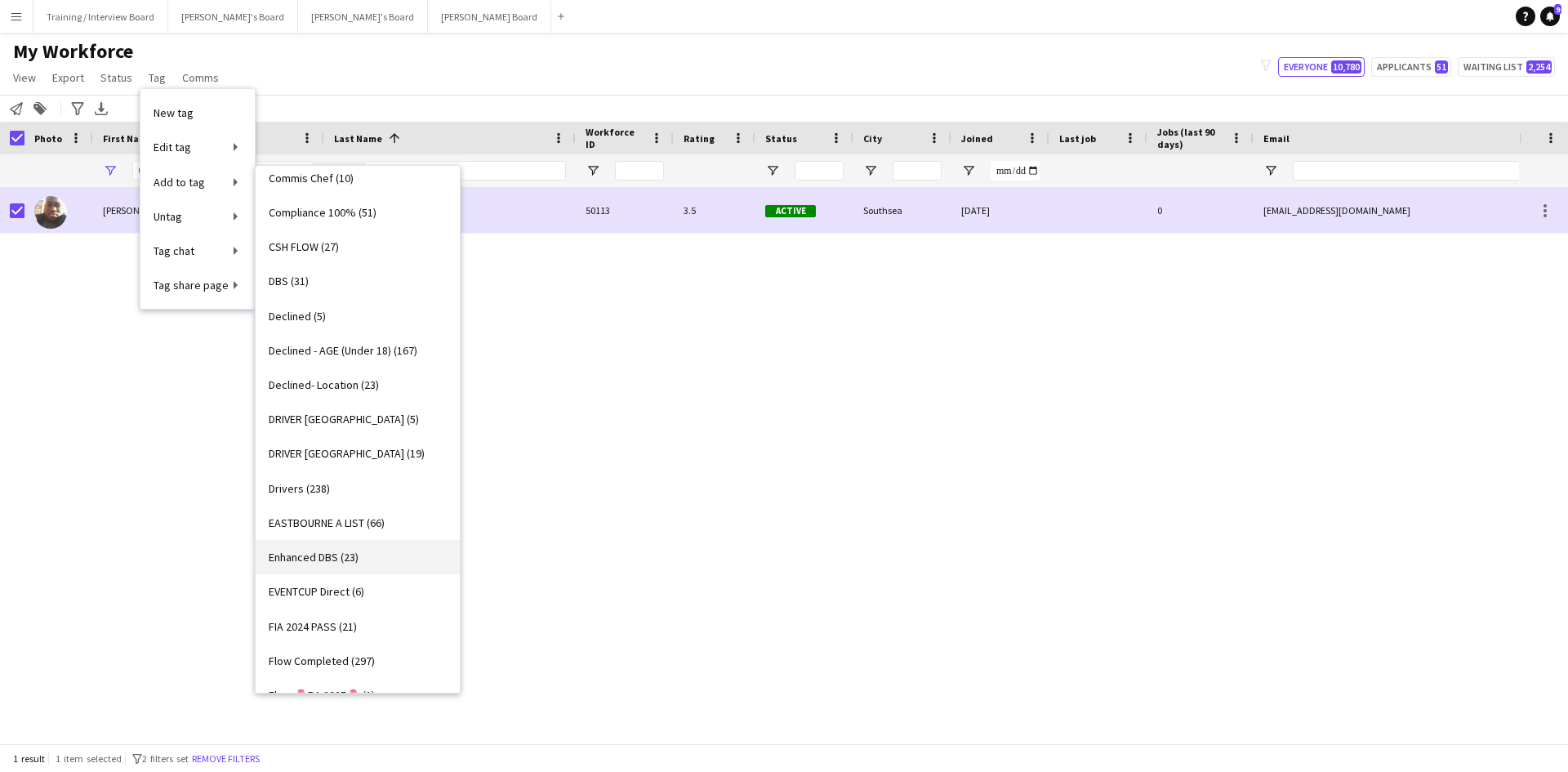
click at [316, 550] on span "Enhanced DBS (23)" at bounding box center [314, 556] width 90 height 14
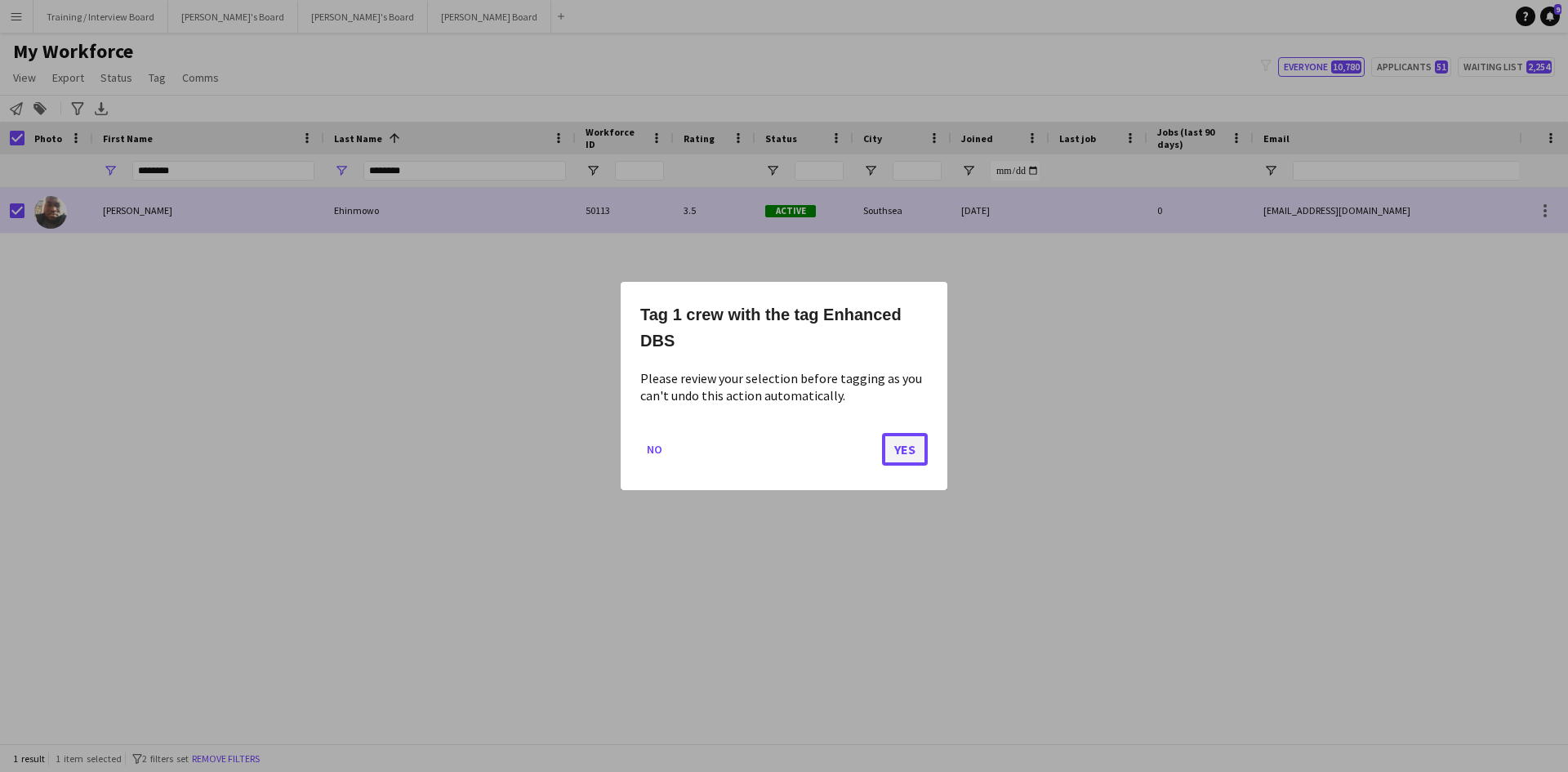
click at [883, 448] on button "Yes" at bounding box center [904, 449] width 46 height 33
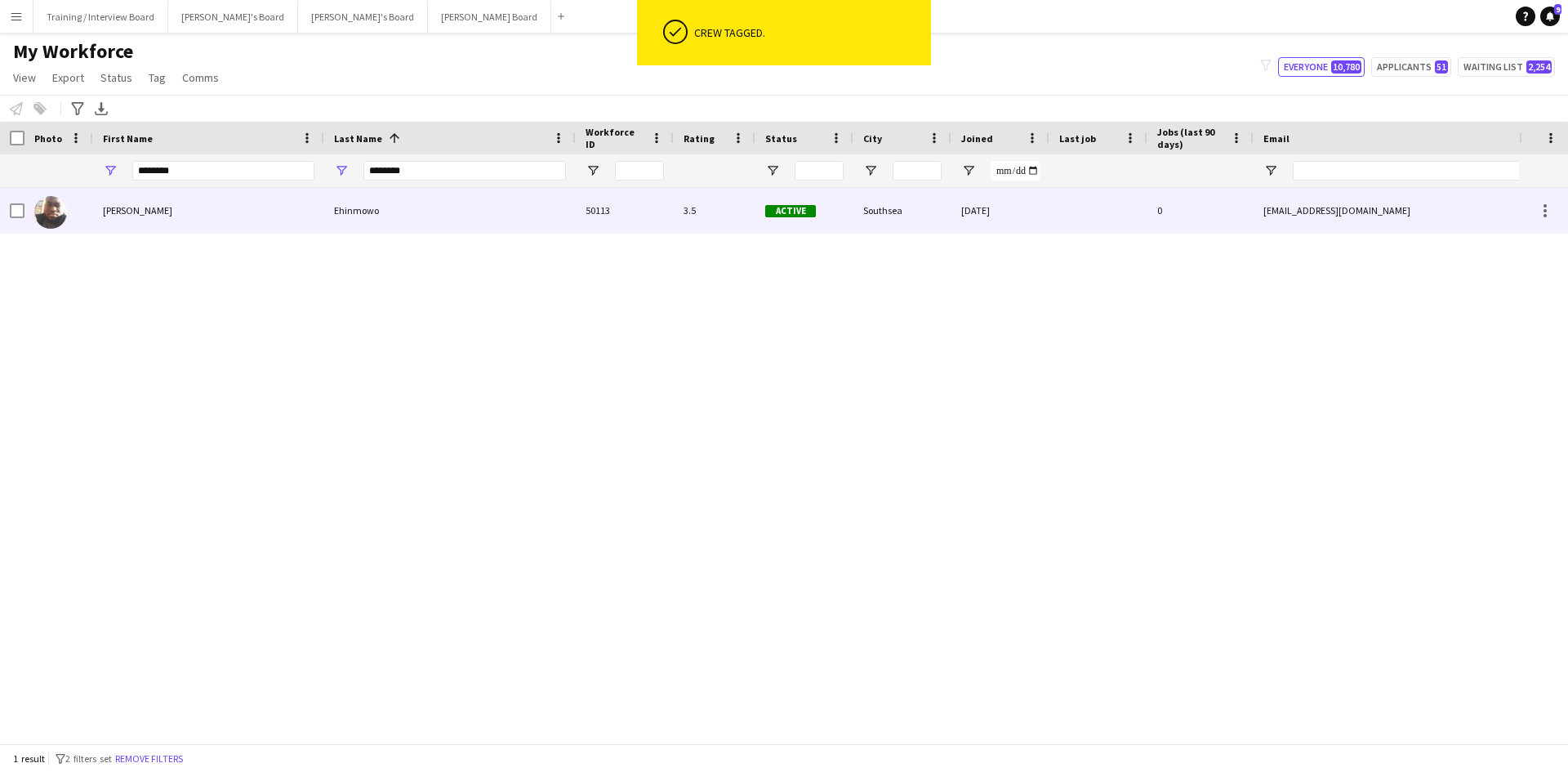
click at [552, 207] on div "Ehinmowo" at bounding box center [450, 210] width 251 height 45
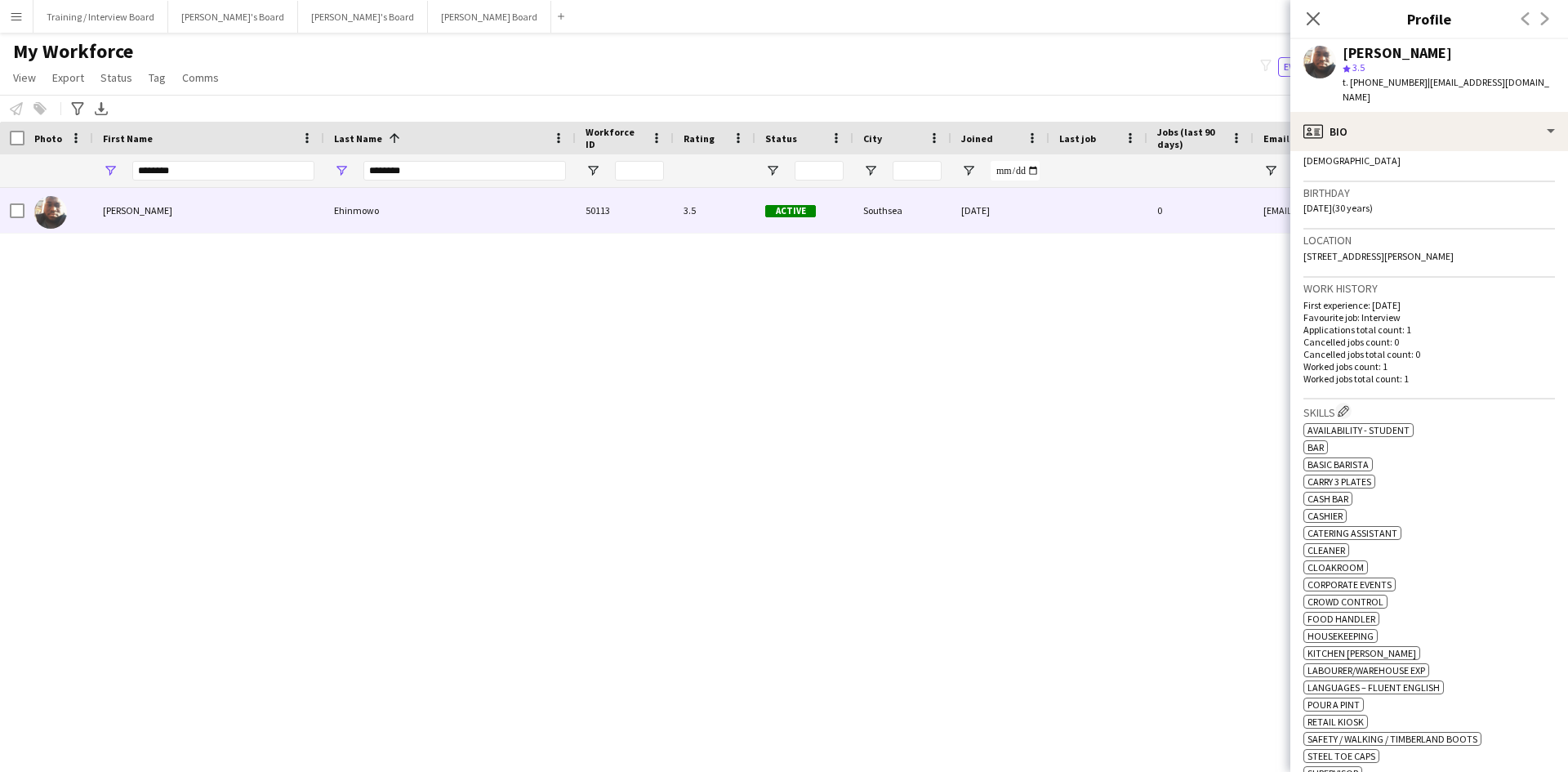
scroll to position [490, 0]
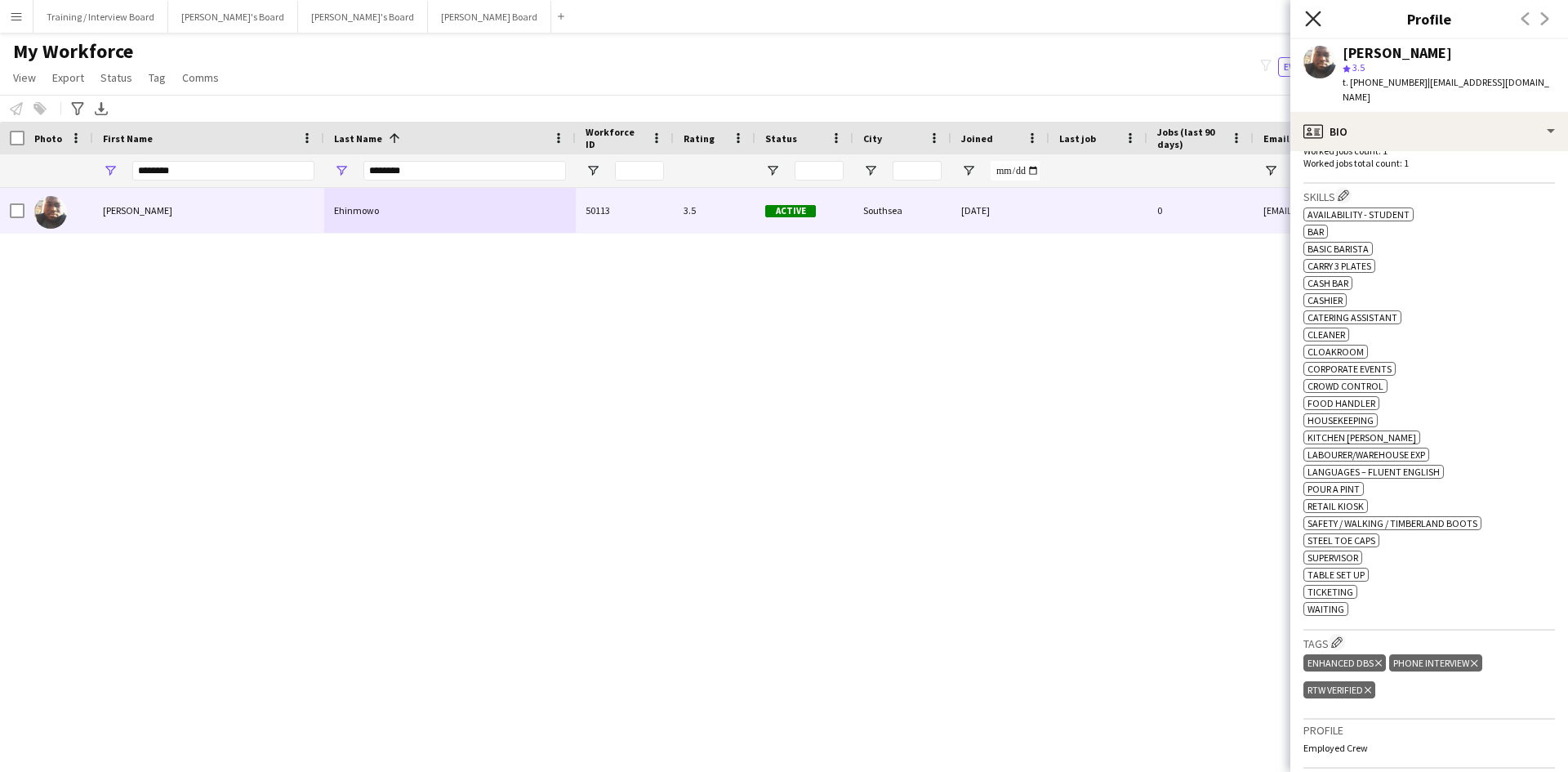
click at [1312, 15] on icon "Close pop-in" at bounding box center [1313, 18] width 15 height 15
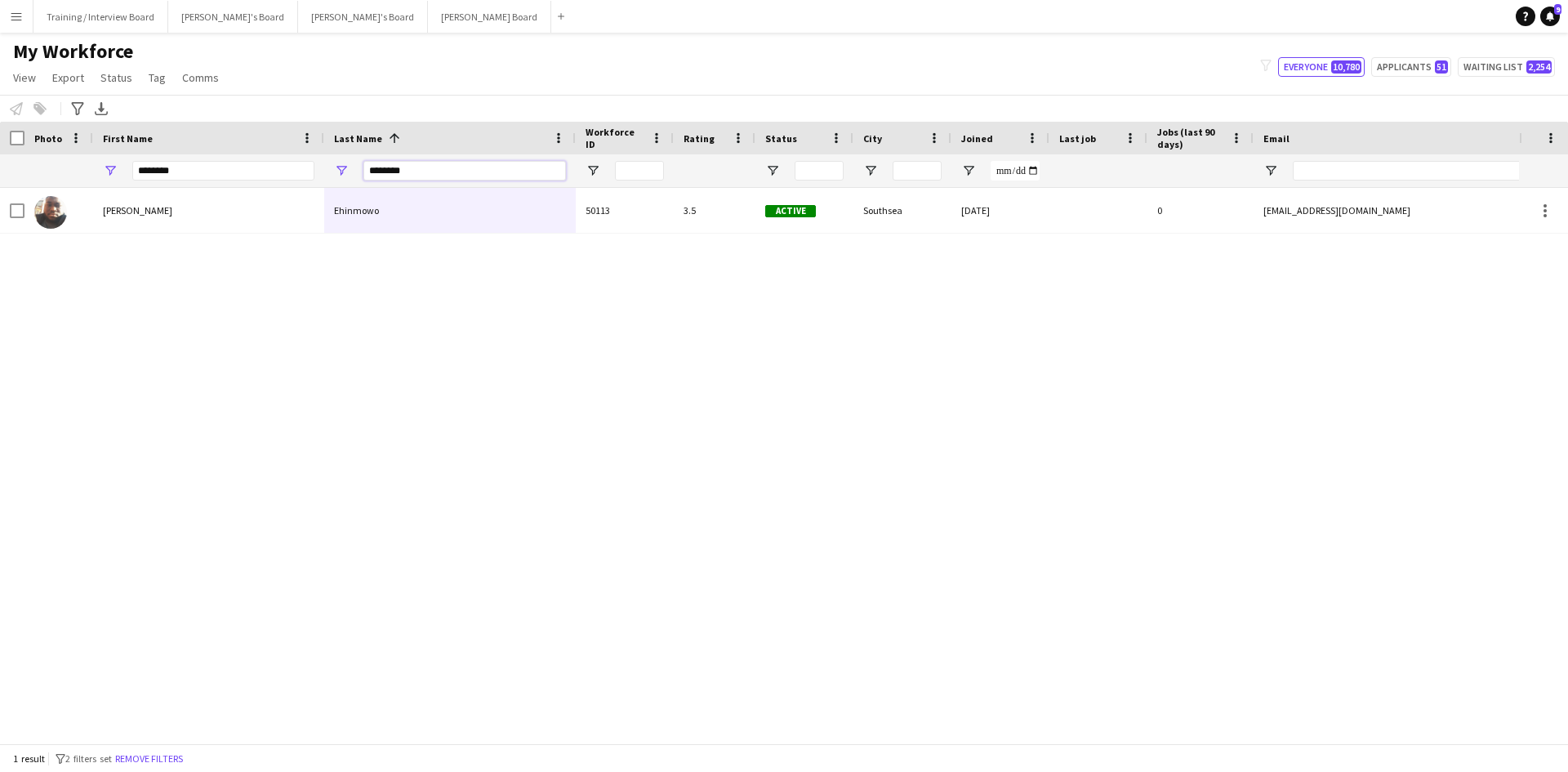
click at [450, 170] on input "********" at bounding box center [464, 171] width 202 height 19
type input "*"
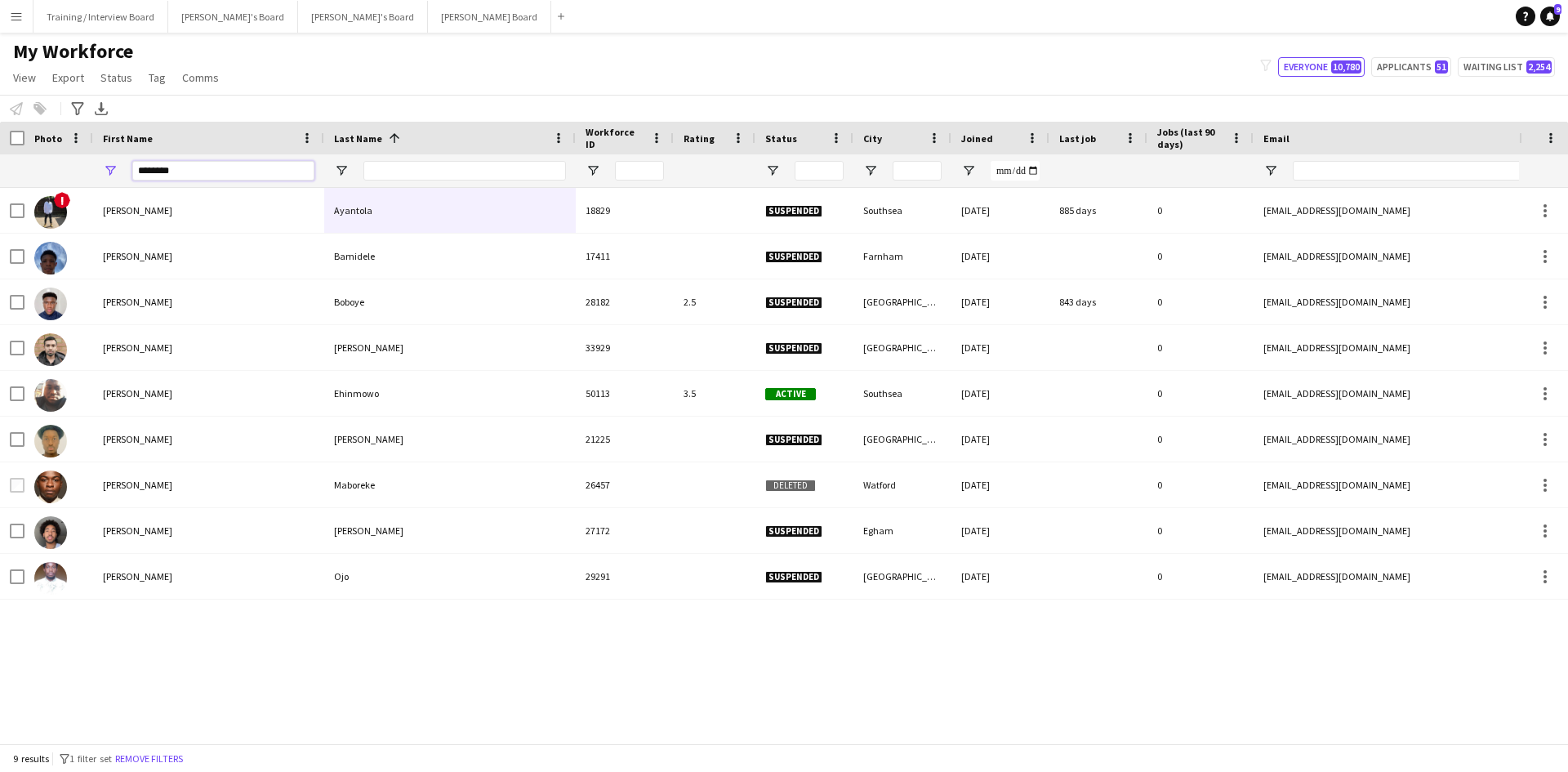
click at [206, 175] on input "********" at bounding box center [223, 171] width 182 height 19
type input "*"
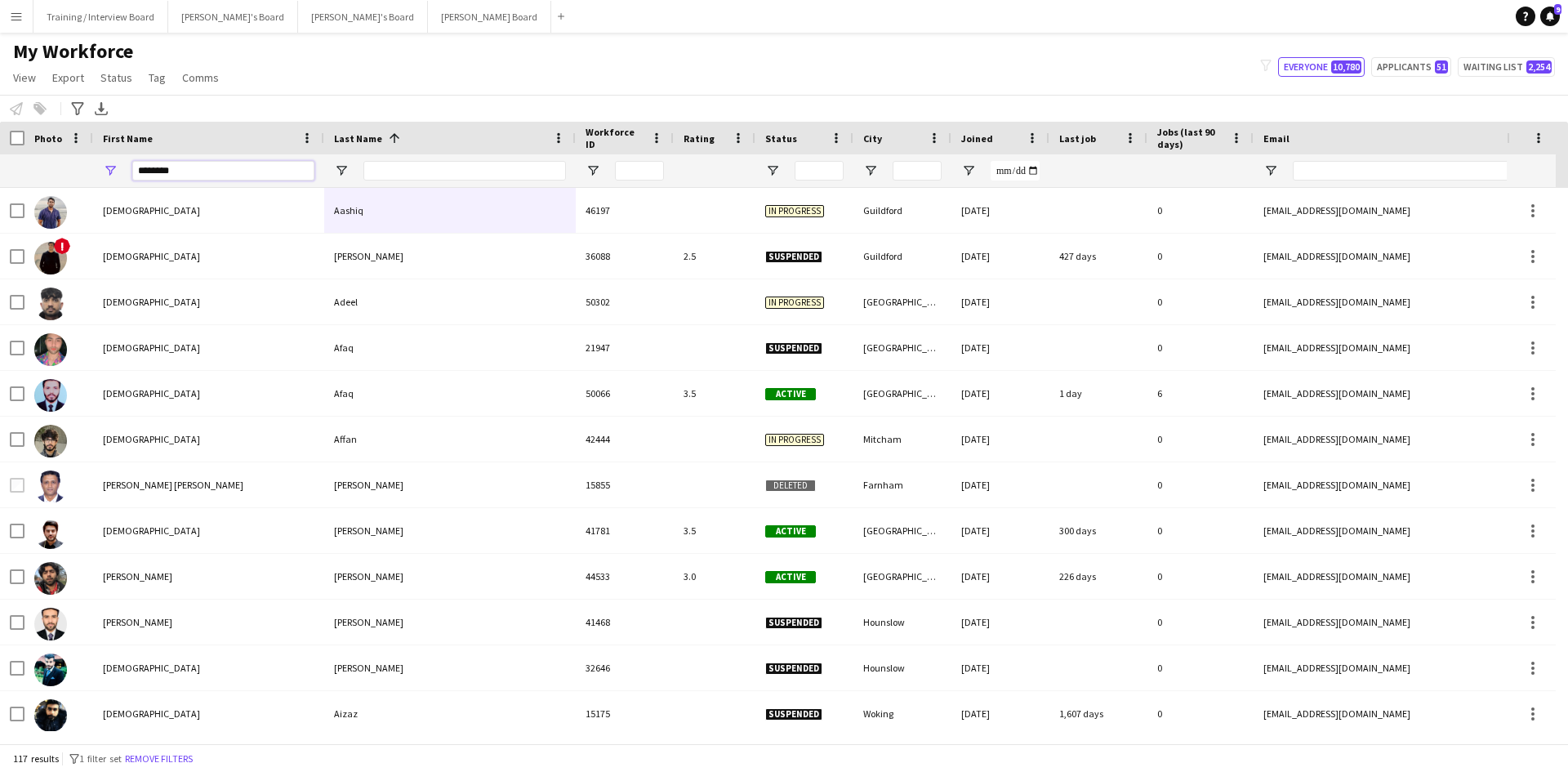
type input "********"
click at [378, 168] on input "Last Name Filter Input" at bounding box center [464, 171] width 202 height 19
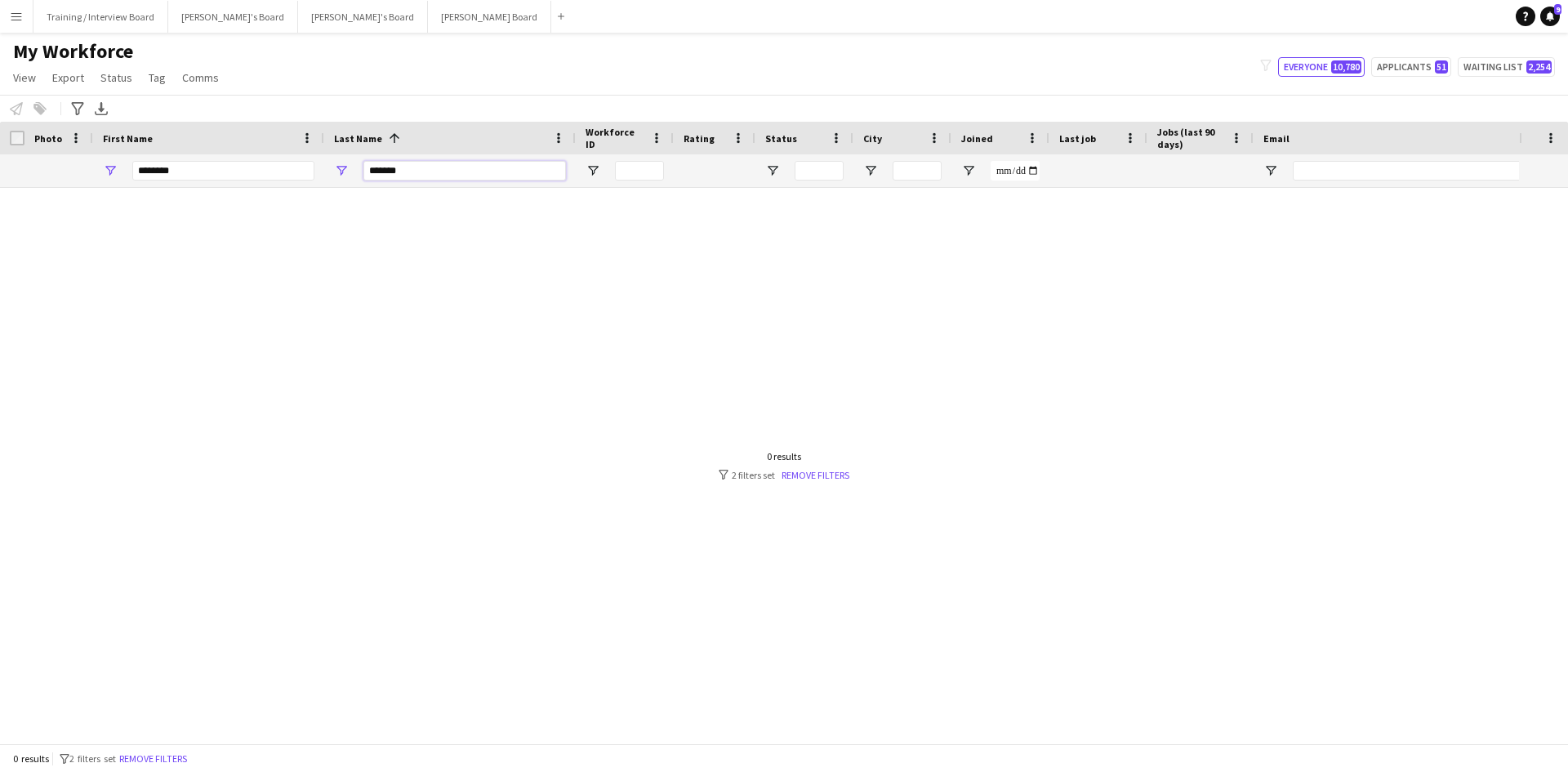
type input "*******"
click at [211, 175] on input "********" at bounding box center [223, 171] width 182 height 19
type input "*"
click at [416, 174] on input "*******" at bounding box center [464, 171] width 202 height 19
type input "*"
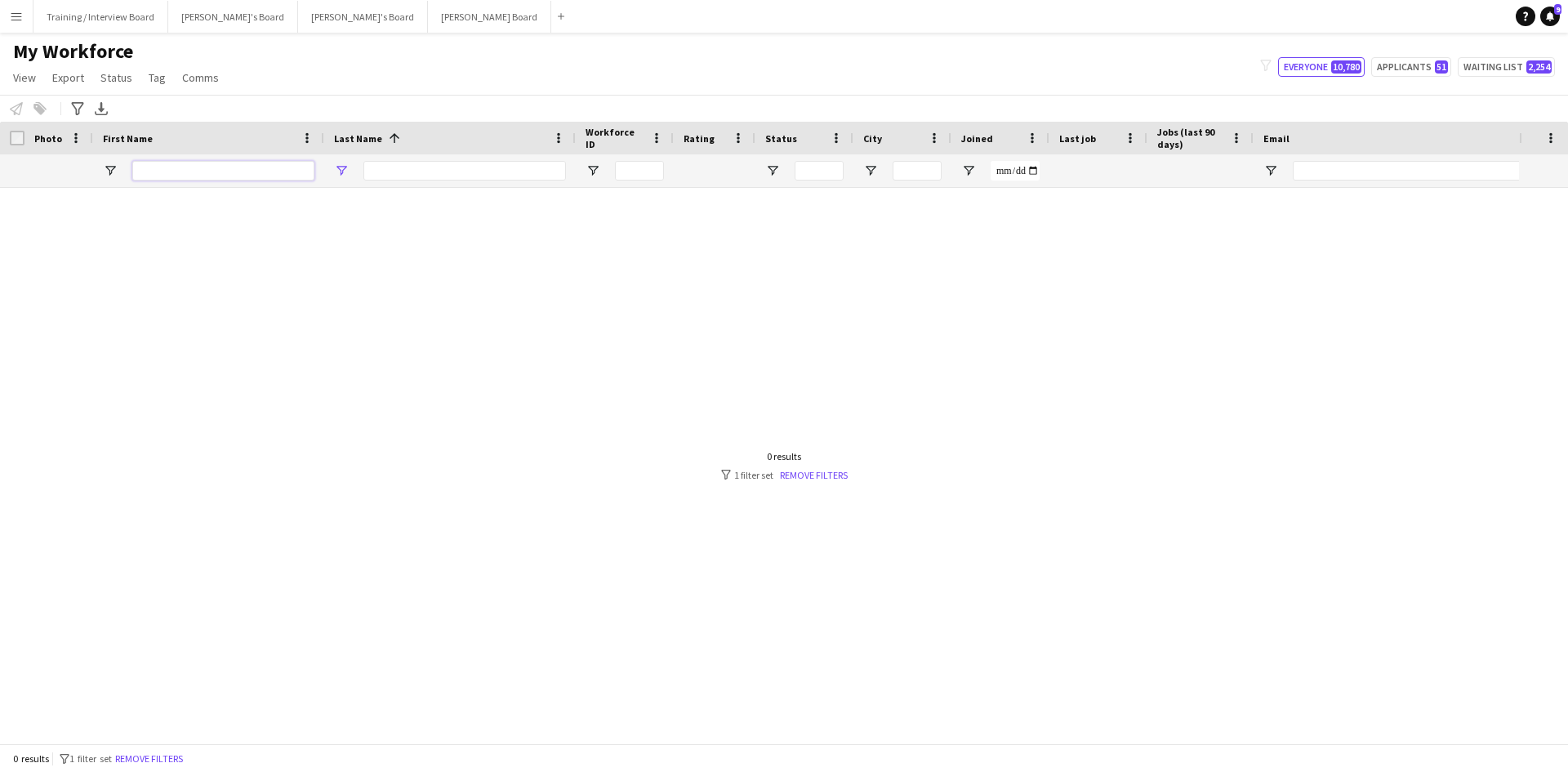
click at [156, 173] on input "First Name Filter Input" at bounding box center [223, 171] width 182 height 19
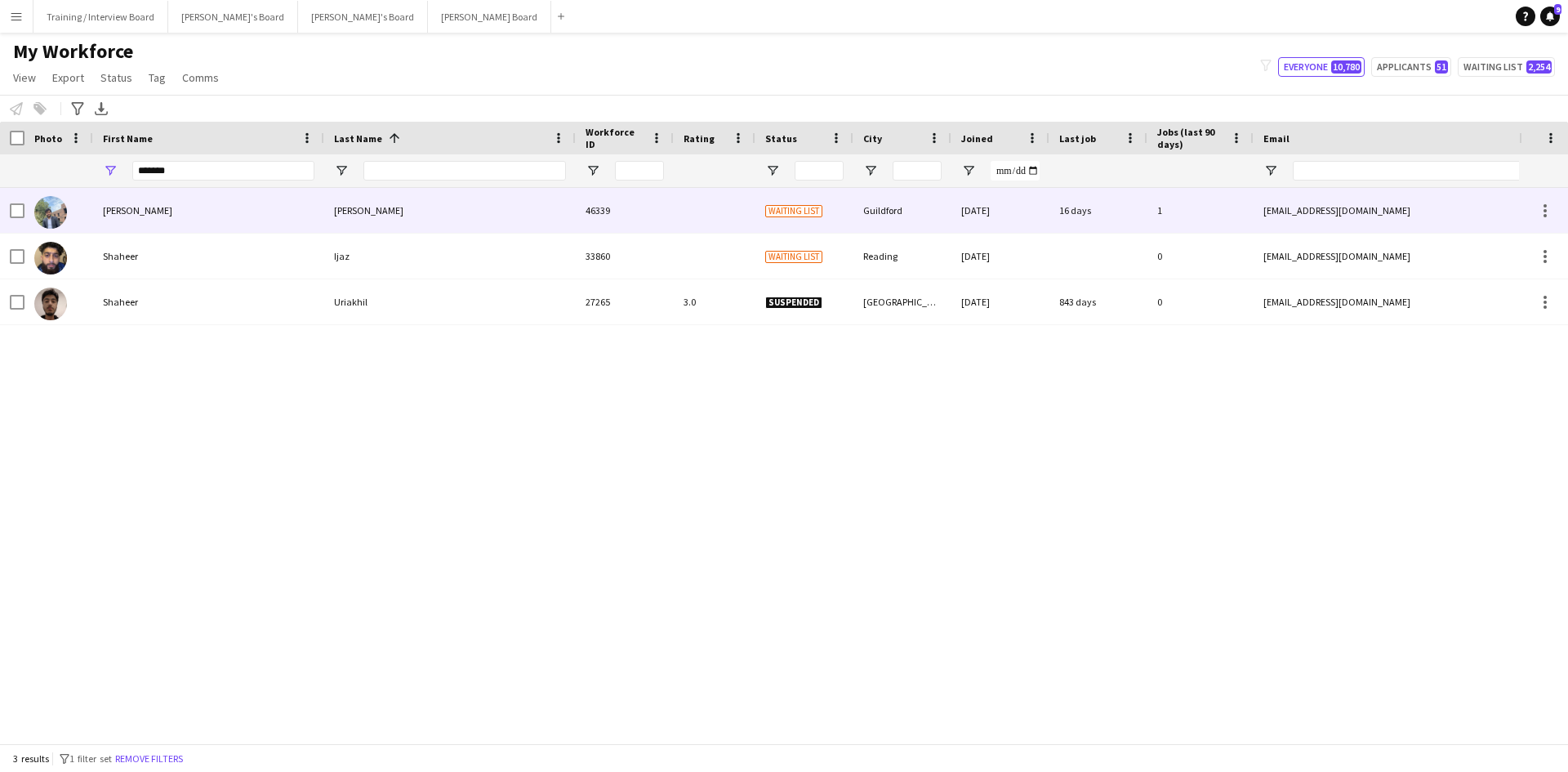
click at [418, 217] on div "Amir" at bounding box center [450, 210] width 251 height 45
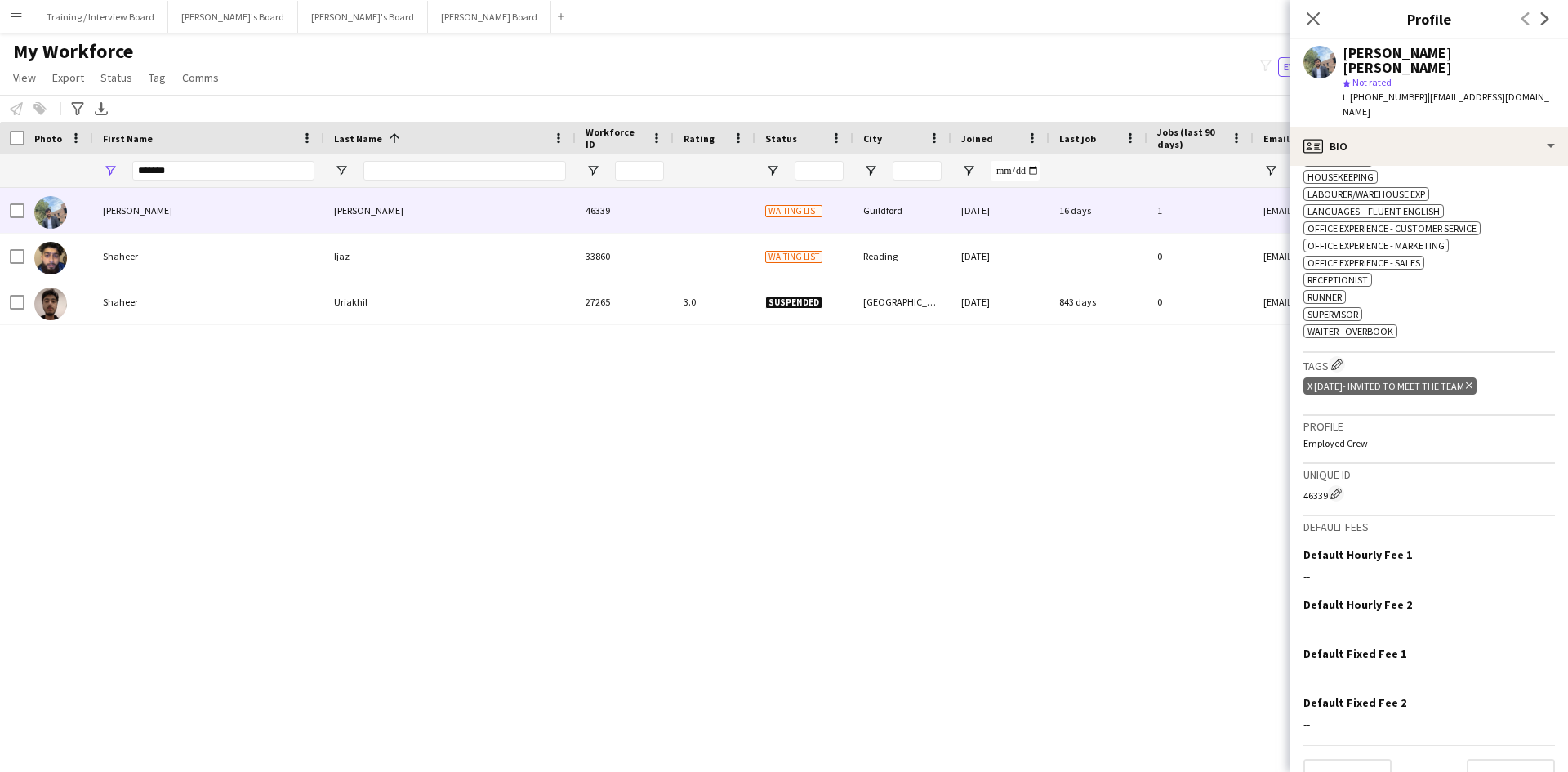
scroll to position [696, 0]
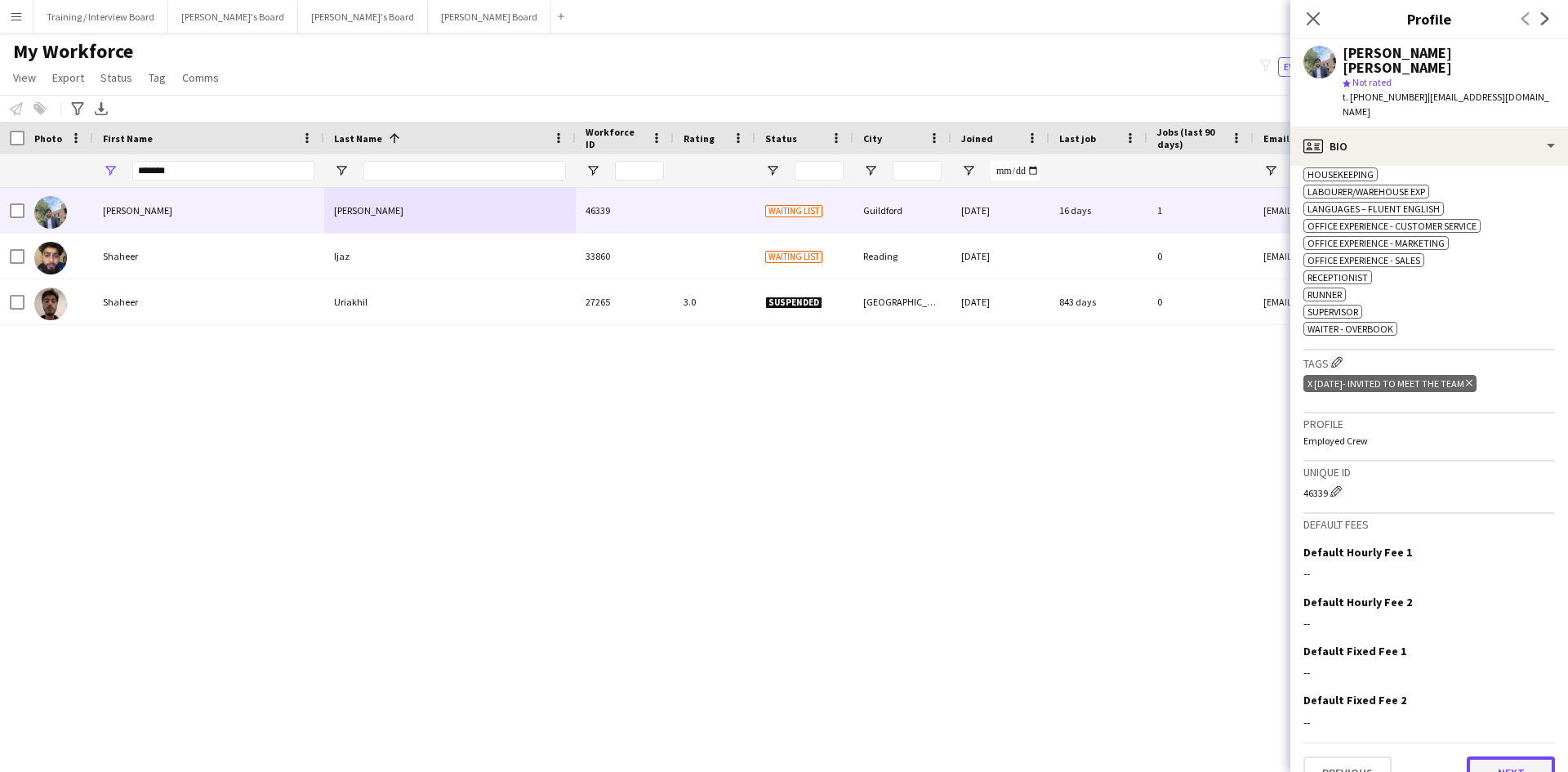
click at [1486, 756] on button "Next" at bounding box center [1510, 772] width 88 height 33
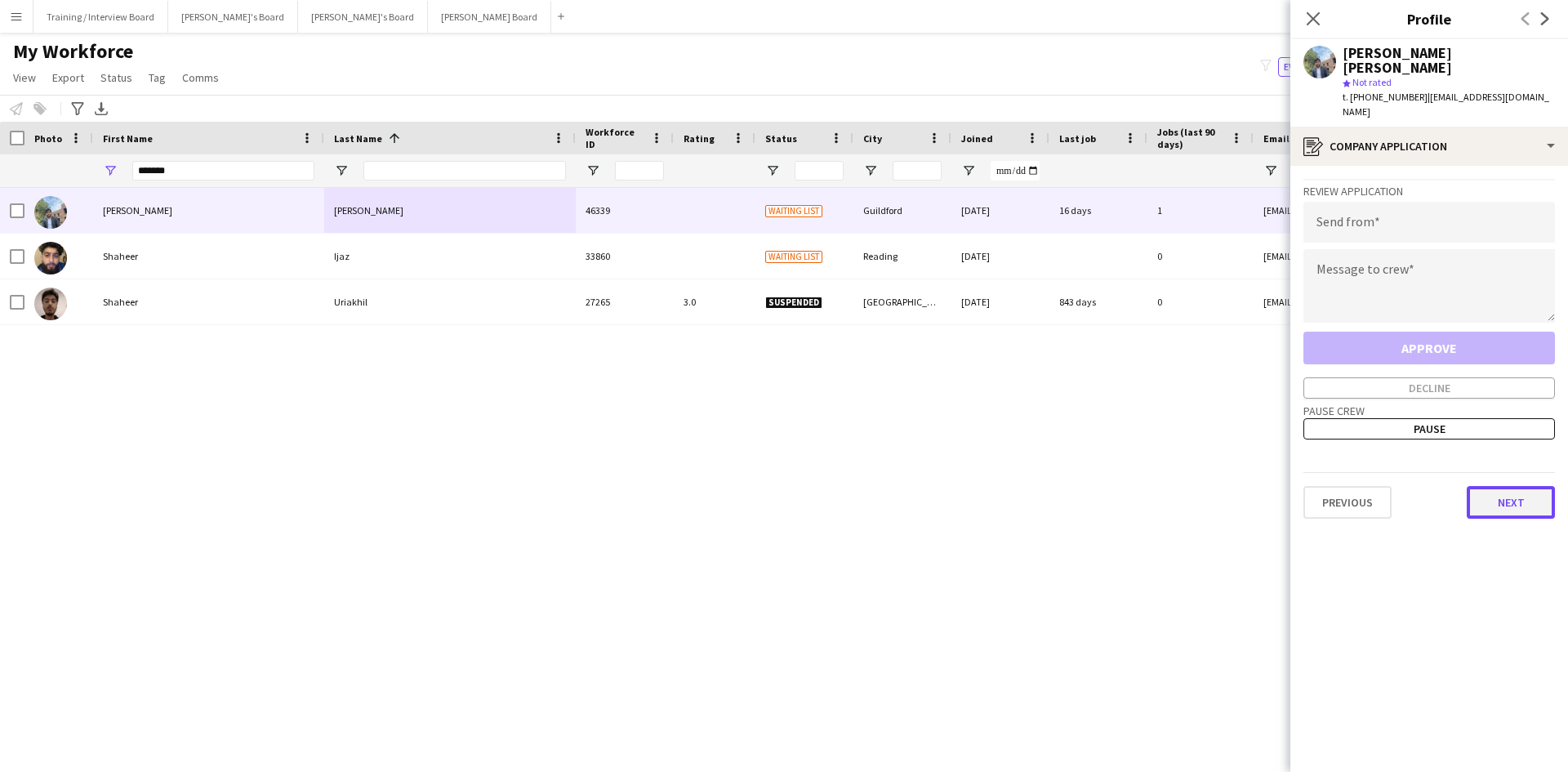
click at [1501, 486] on button "Next" at bounding box center [1510, 503] width 88 height 33
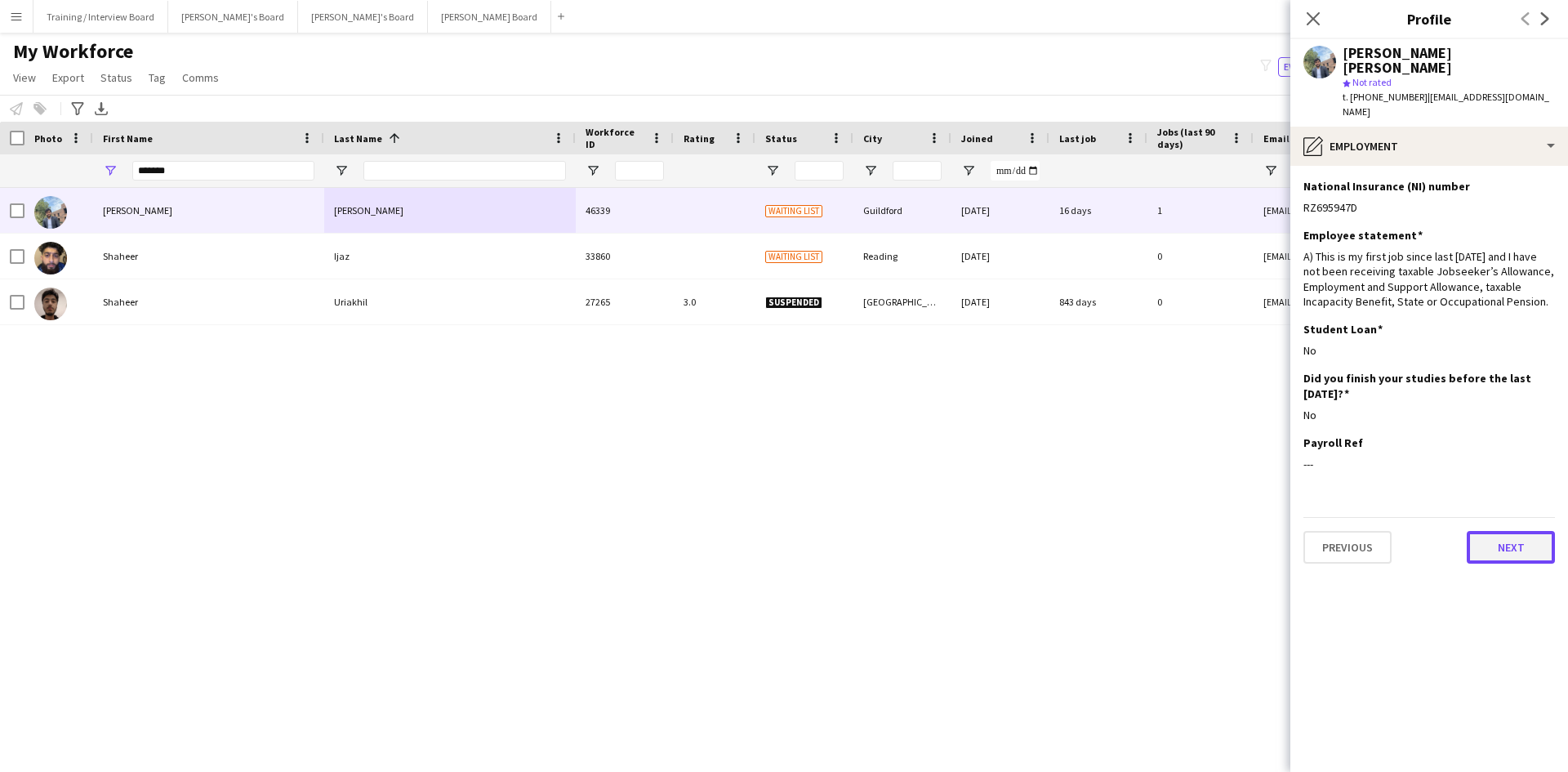
click at [1503, 530] on button "Next" at bounding box center [1510, 547] width 88 height 33
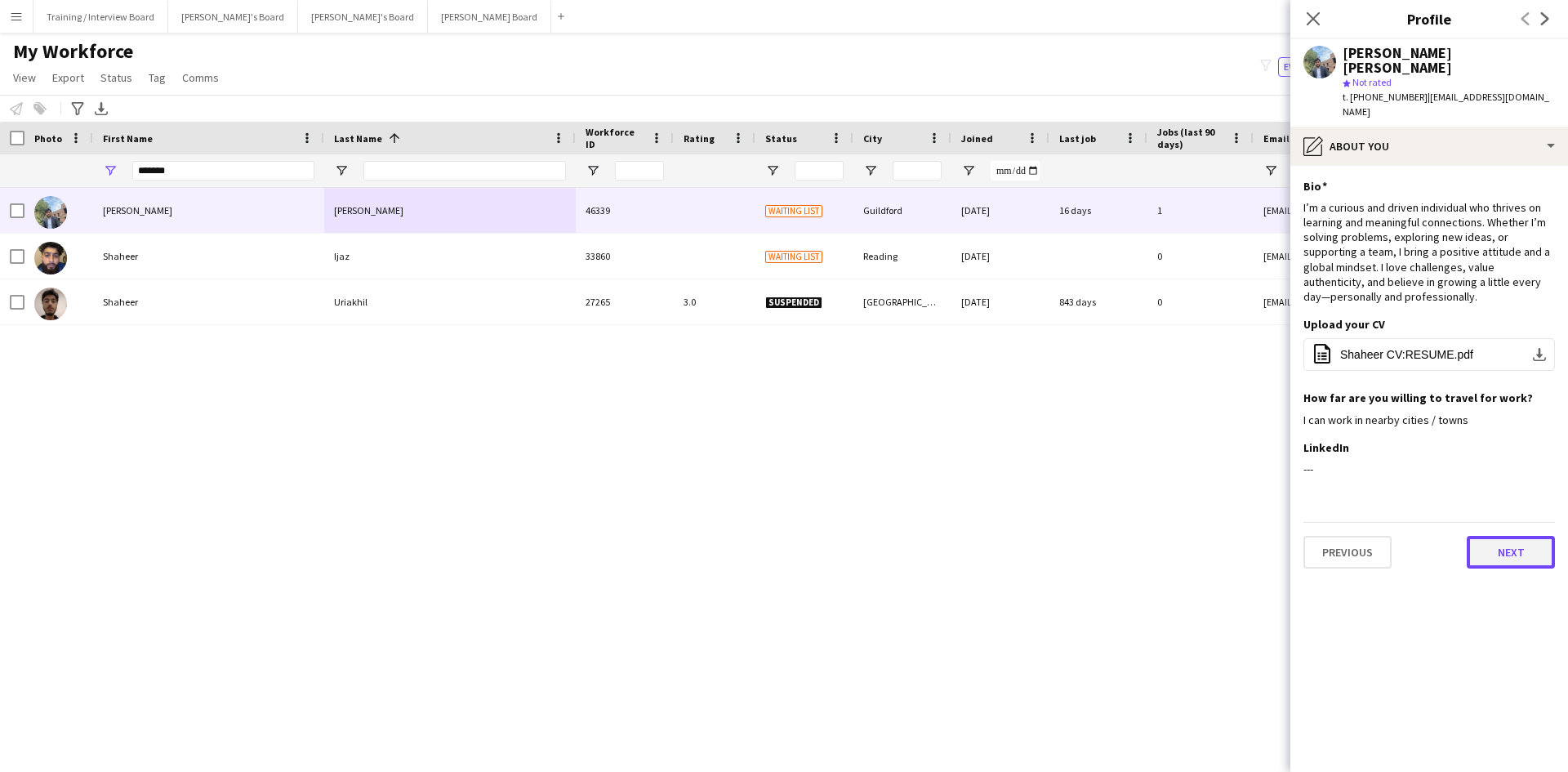
click at [1525, 536] on button "Next" at bounding box center [1510, 552] width 88 height 33
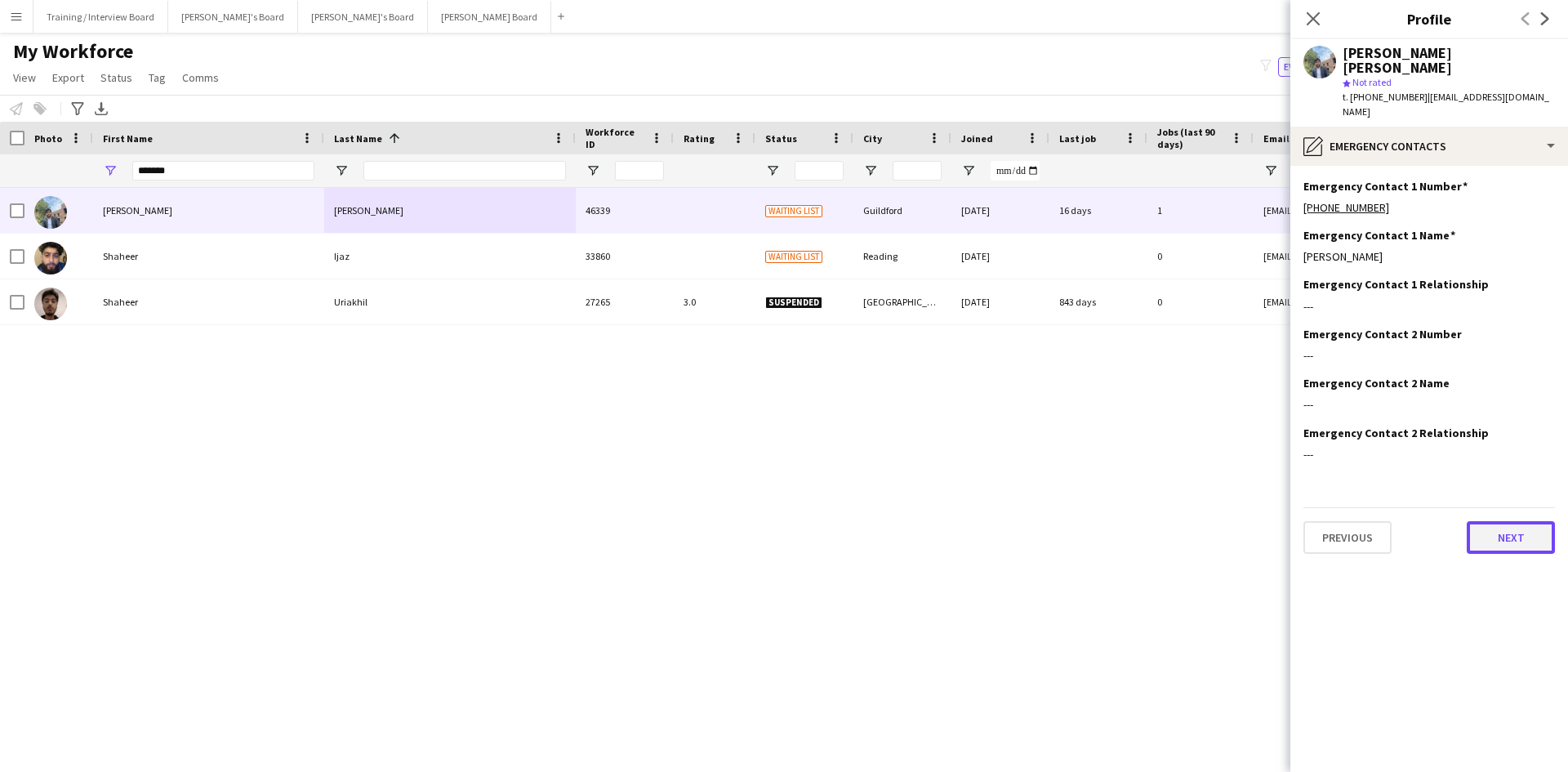
click at [1521, 521] on button "Next" at bounding box center [1510, 537] width 88 height 33
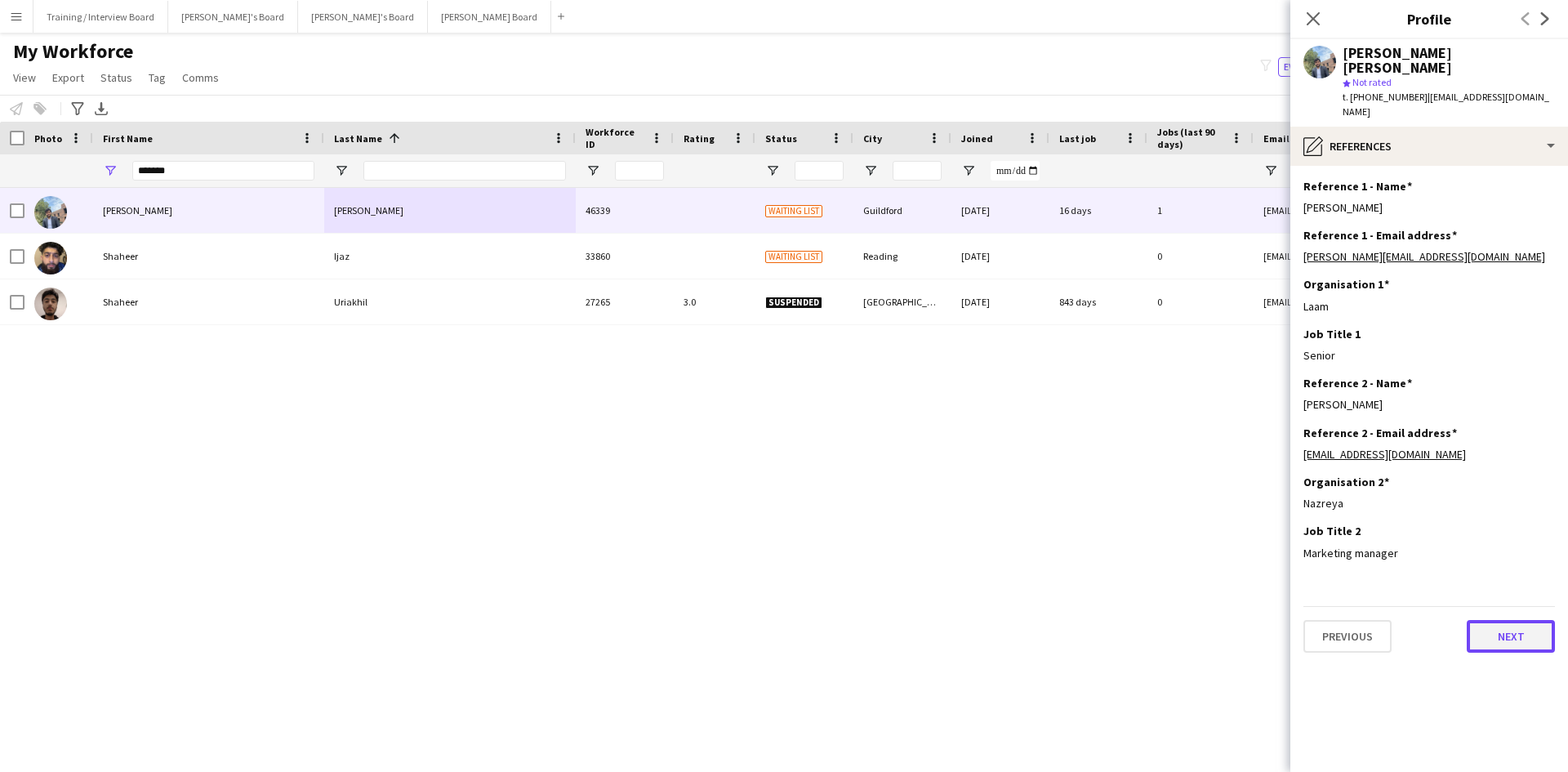
click at [1509, 620] on button "Next" at bounding box center [1510, 636] width 88 height 33
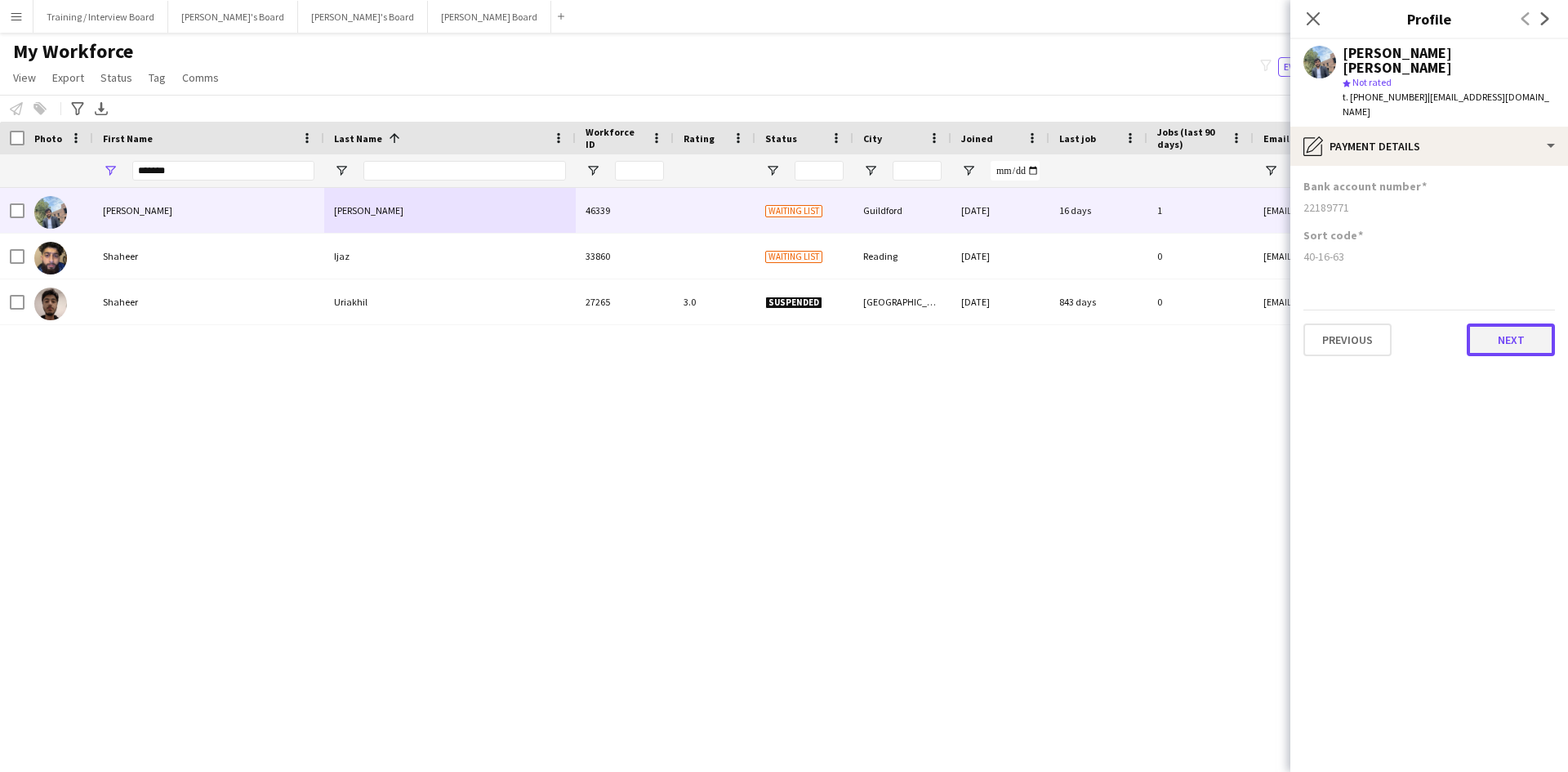
click at [1533, 323] on button "Next" at bounding box center [1510, 339] width 88 height 33
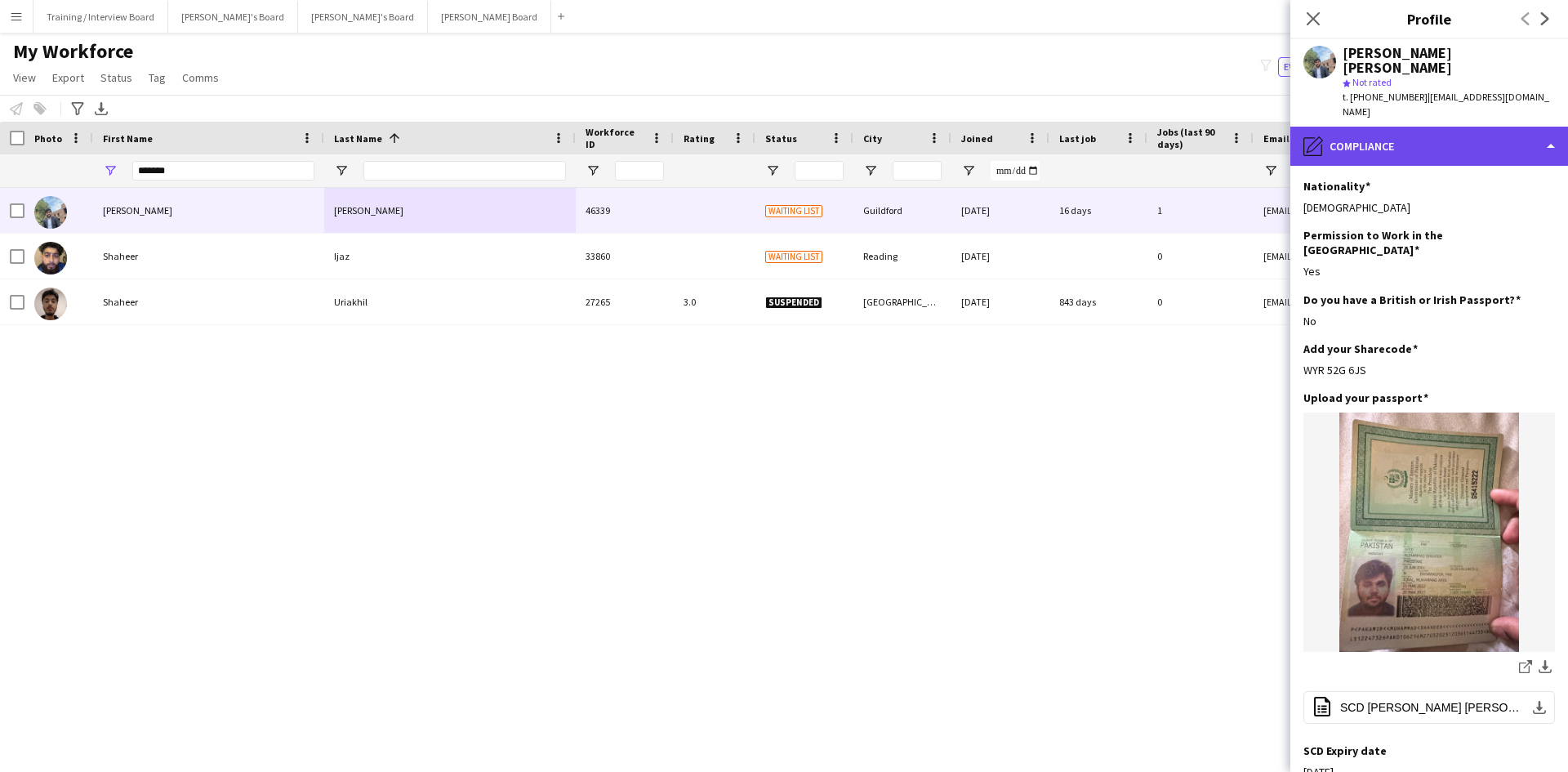
click at [1552, 127] on div "pencil4 Compliance" at bounding box center [1428, 146] width 277 height 39
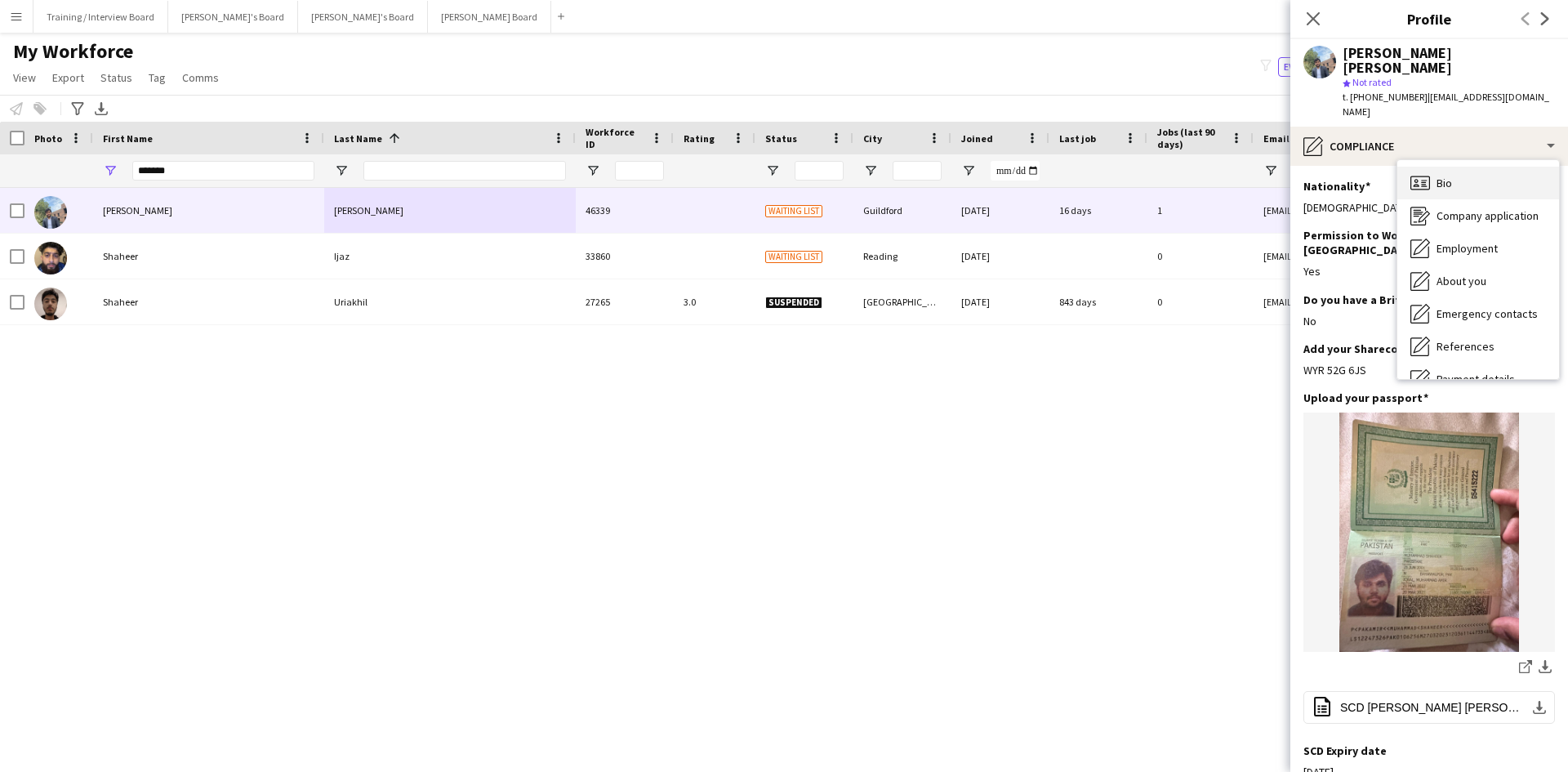
click at [1456, 167] on div "Bio Bio" at bounding box center [1478, 183] width 162 height 33
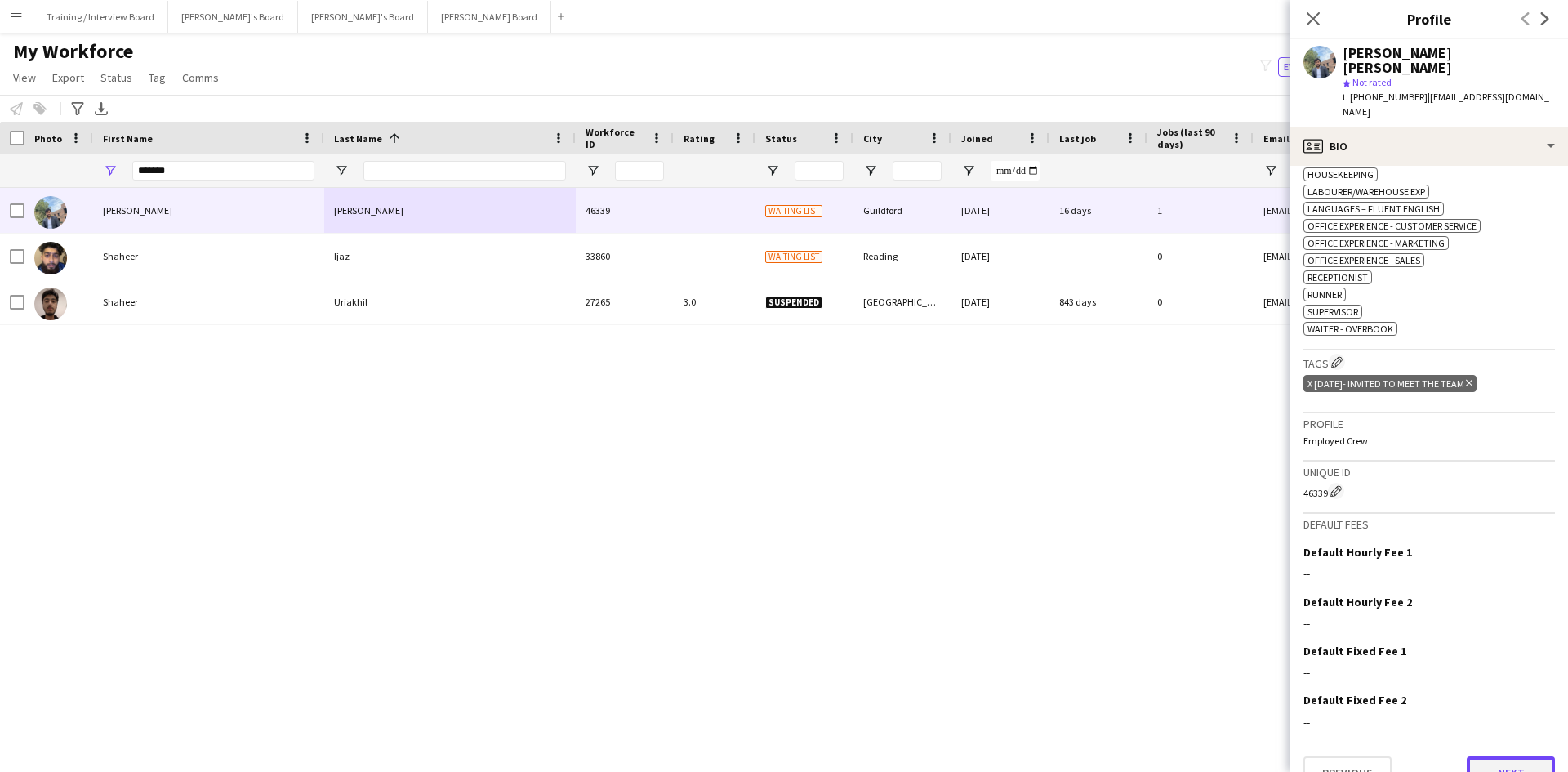
click at [1483, 756] on button "Next" at bounding box center [1510, 772] width 88 height 33
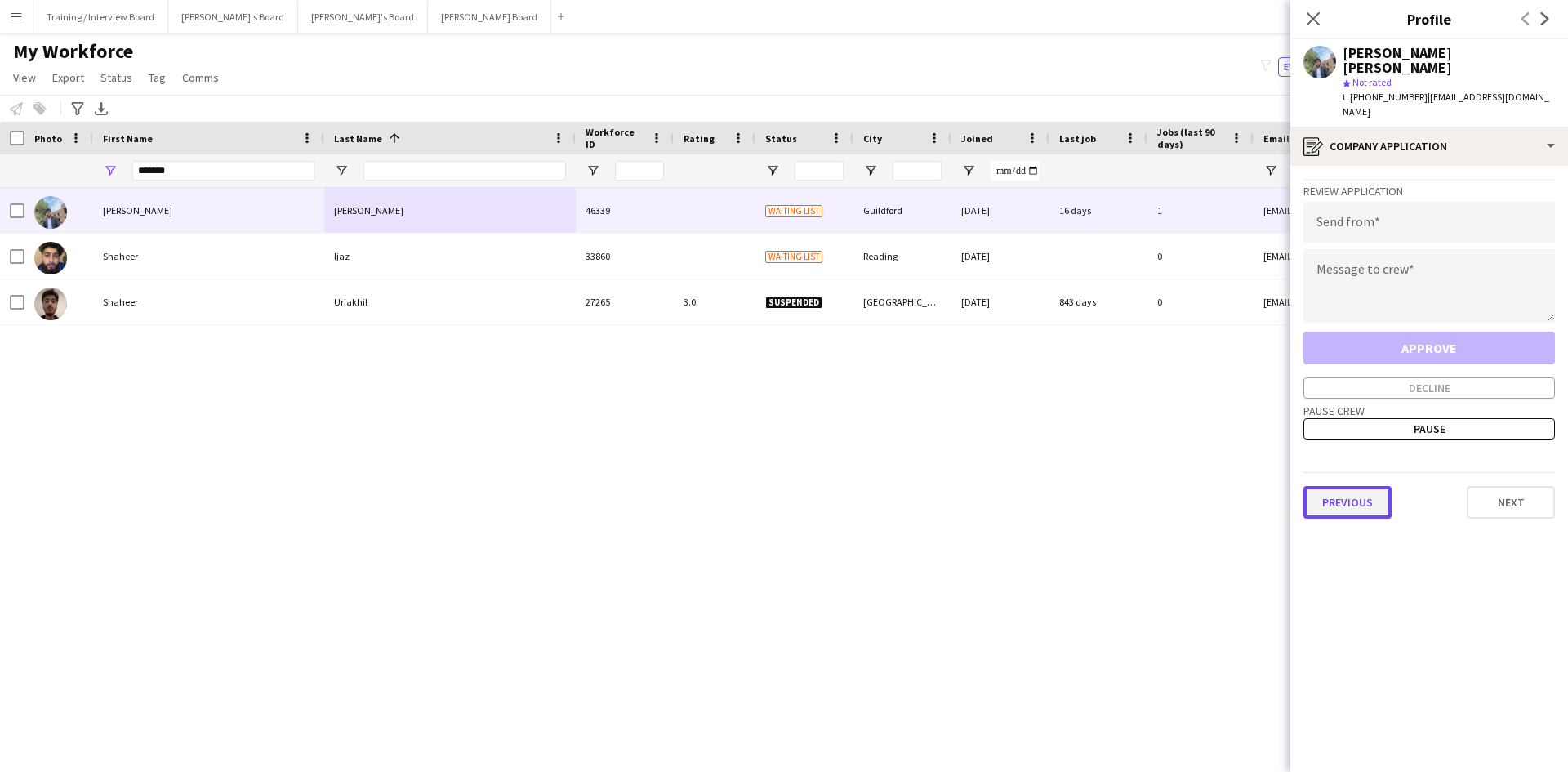
click at [1338, 486] on button "Previous" at bounding box center [1347, 503] width 88 height 33
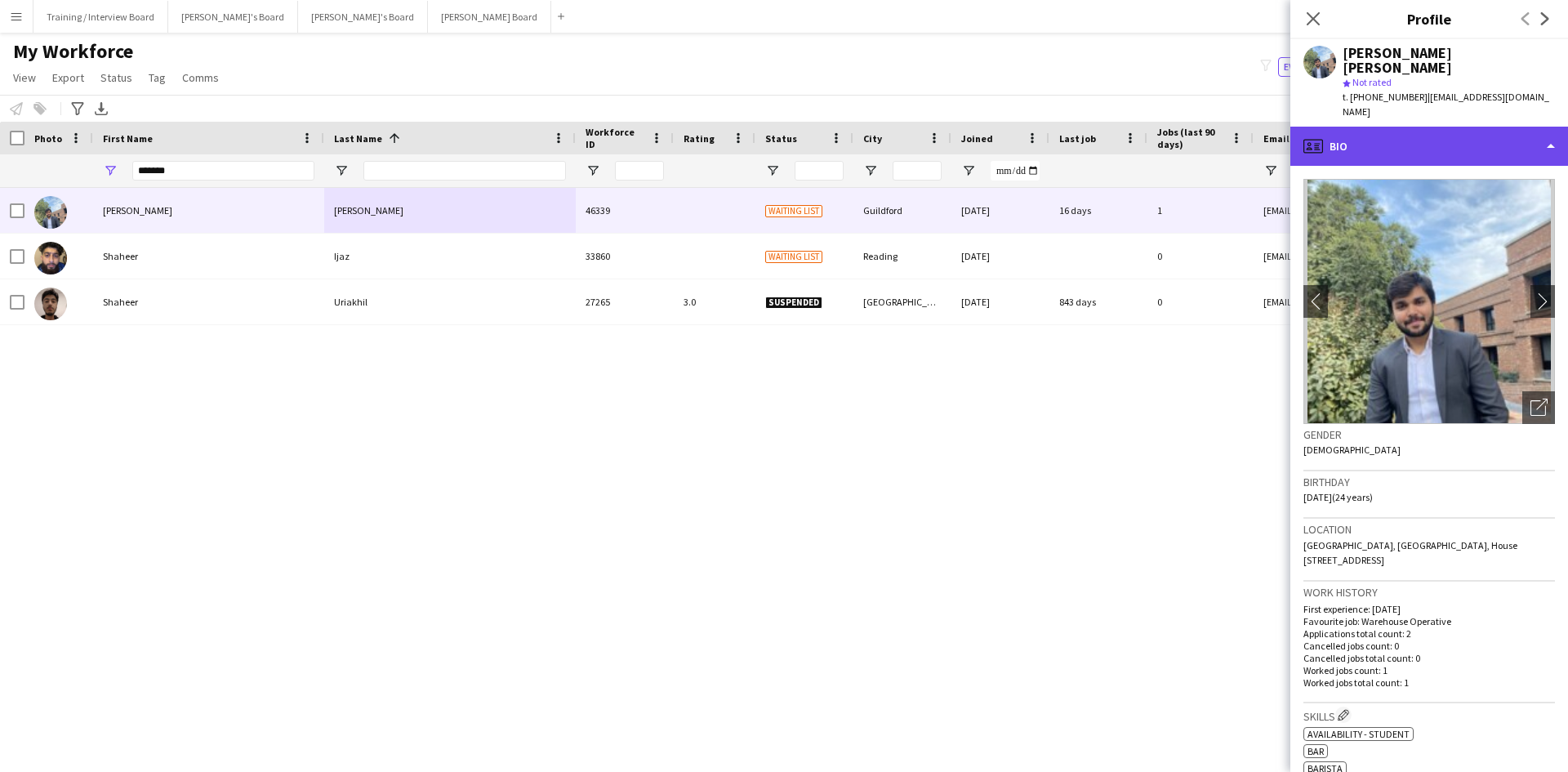
click at [1551, 127] on div "profile Bio" at bounding box center [1428, 146] width 277 height 39
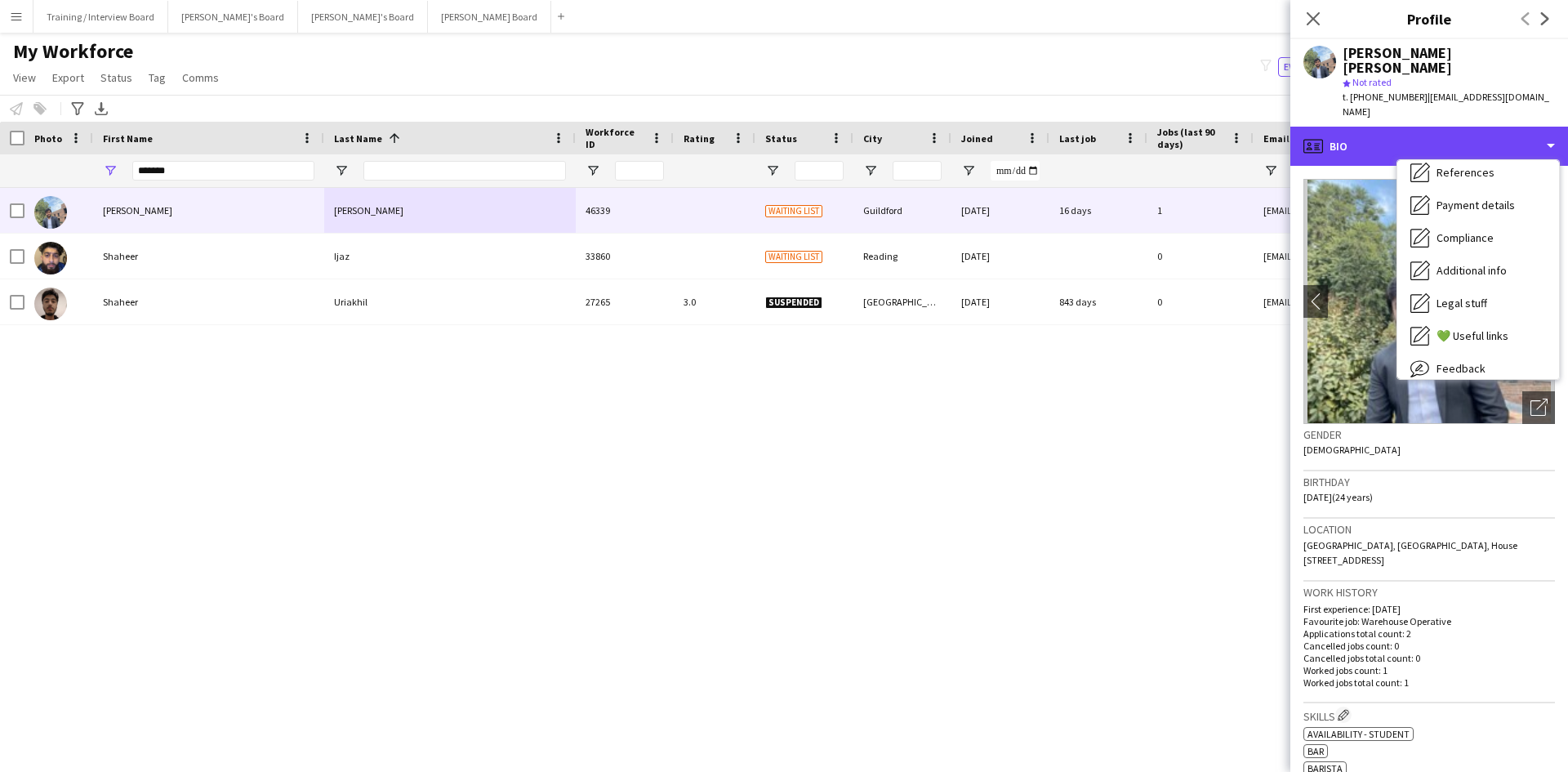
scroll to position [206, 0]
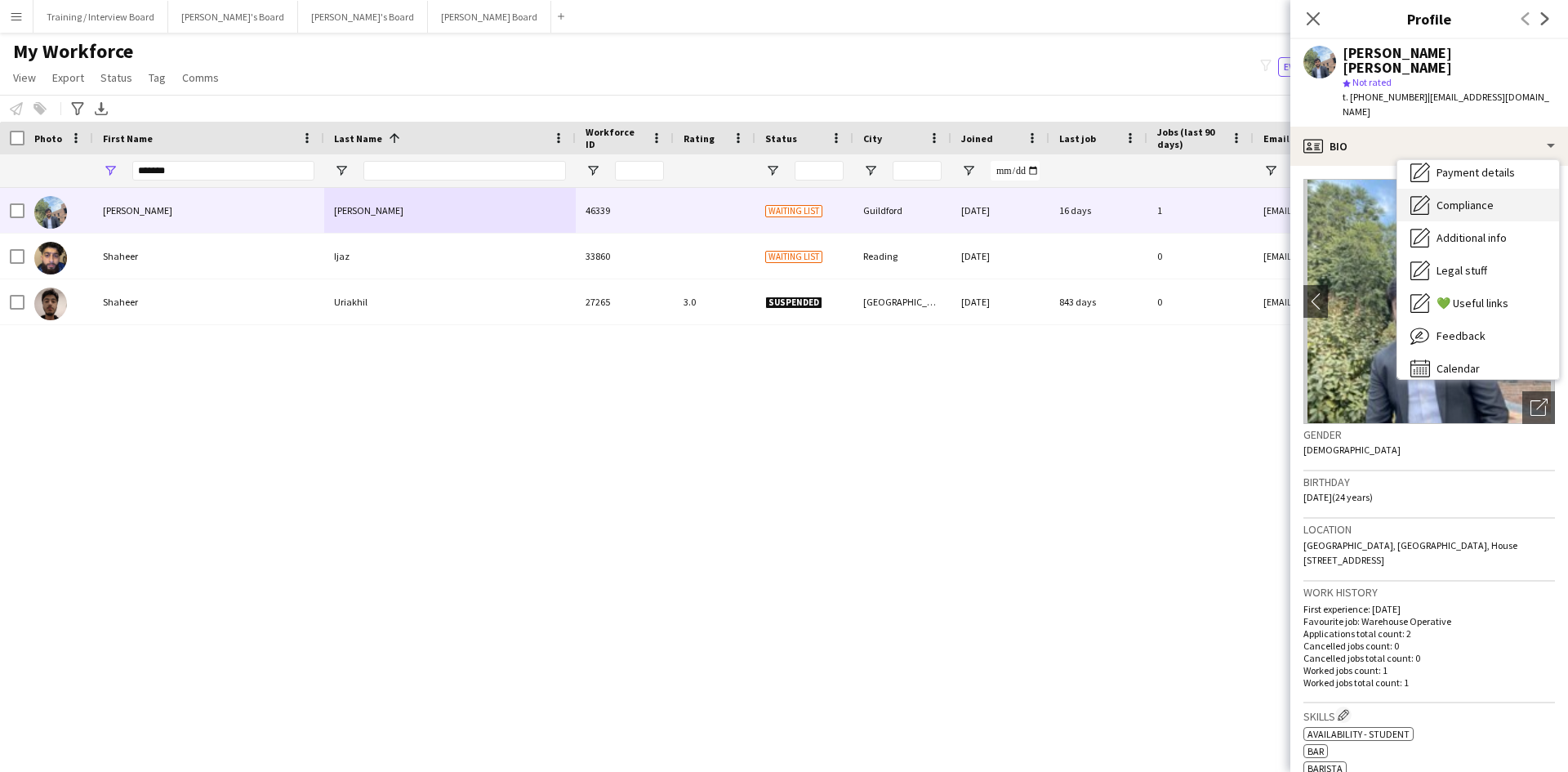
click at [1448, 198] on span "Compliance" at bounding box center [1465, 204] width 58 height 14
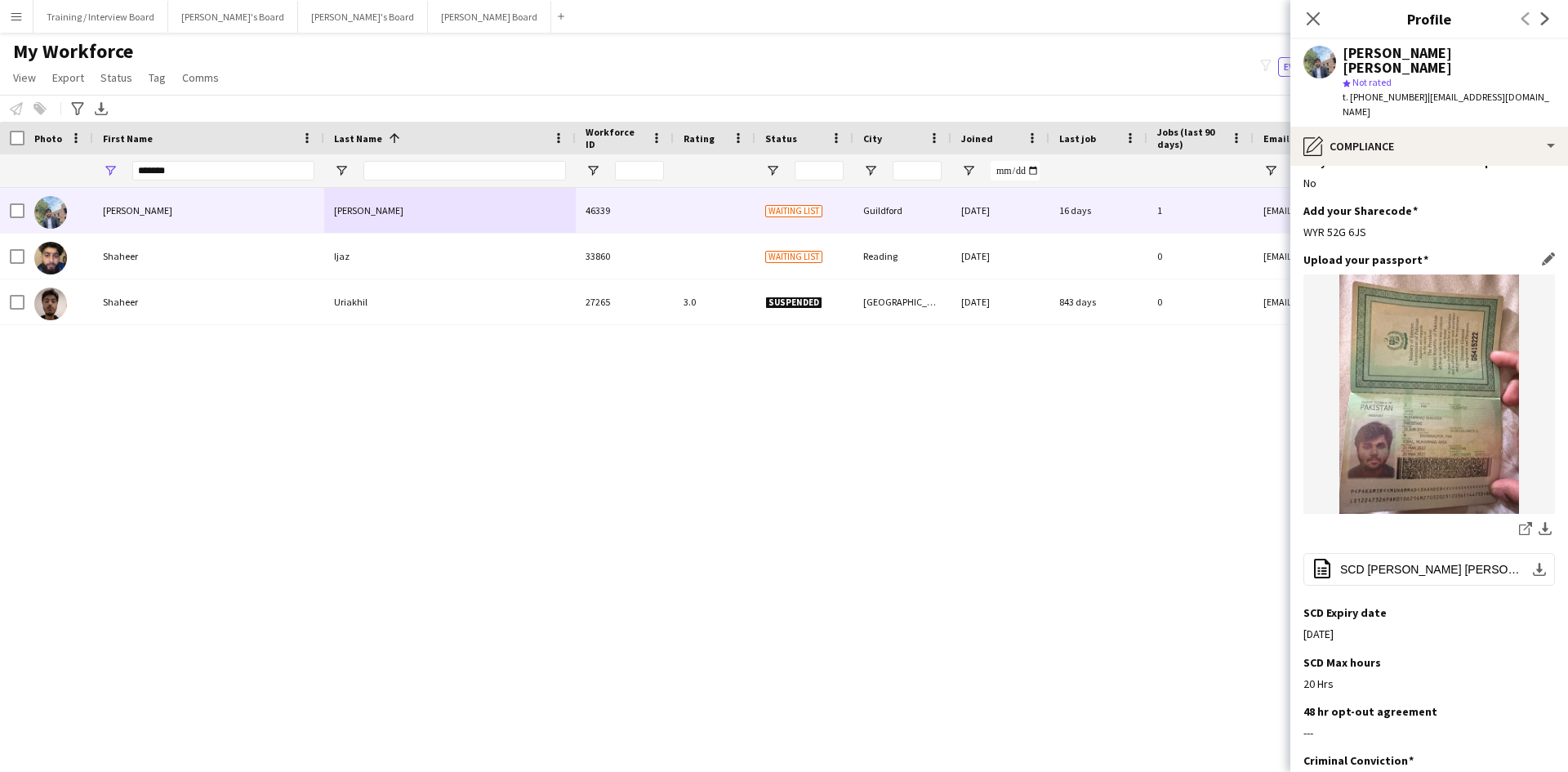
scroll to position [82, 0]
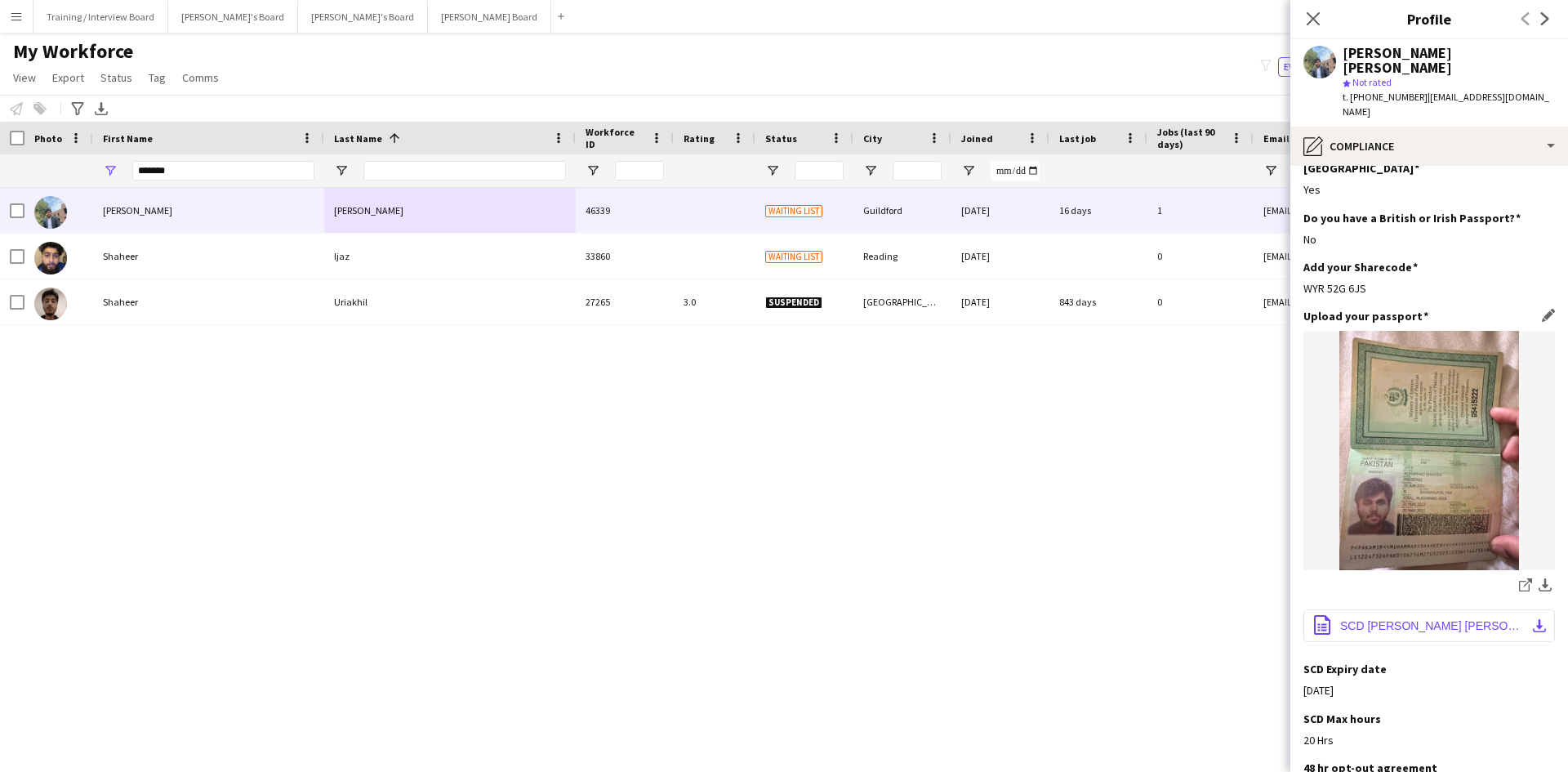
click at [1528, 609] on button "office-file-sheet SCD Muhammad Shaheer Amir.pdf download-bottom" at bounding box center [1429, 625] width 251 height 33
drag, startPoint x: 1420, startPoint y: 80, endPoint x: 1539, endPoint y: 77, distance: 119.0
click at [1539, 91] on span "| shaheer.amir159@gmail.com" at bounding box center [1445, 105] width 206 height 27
copy span "shaheer.amir159@gmail.com"
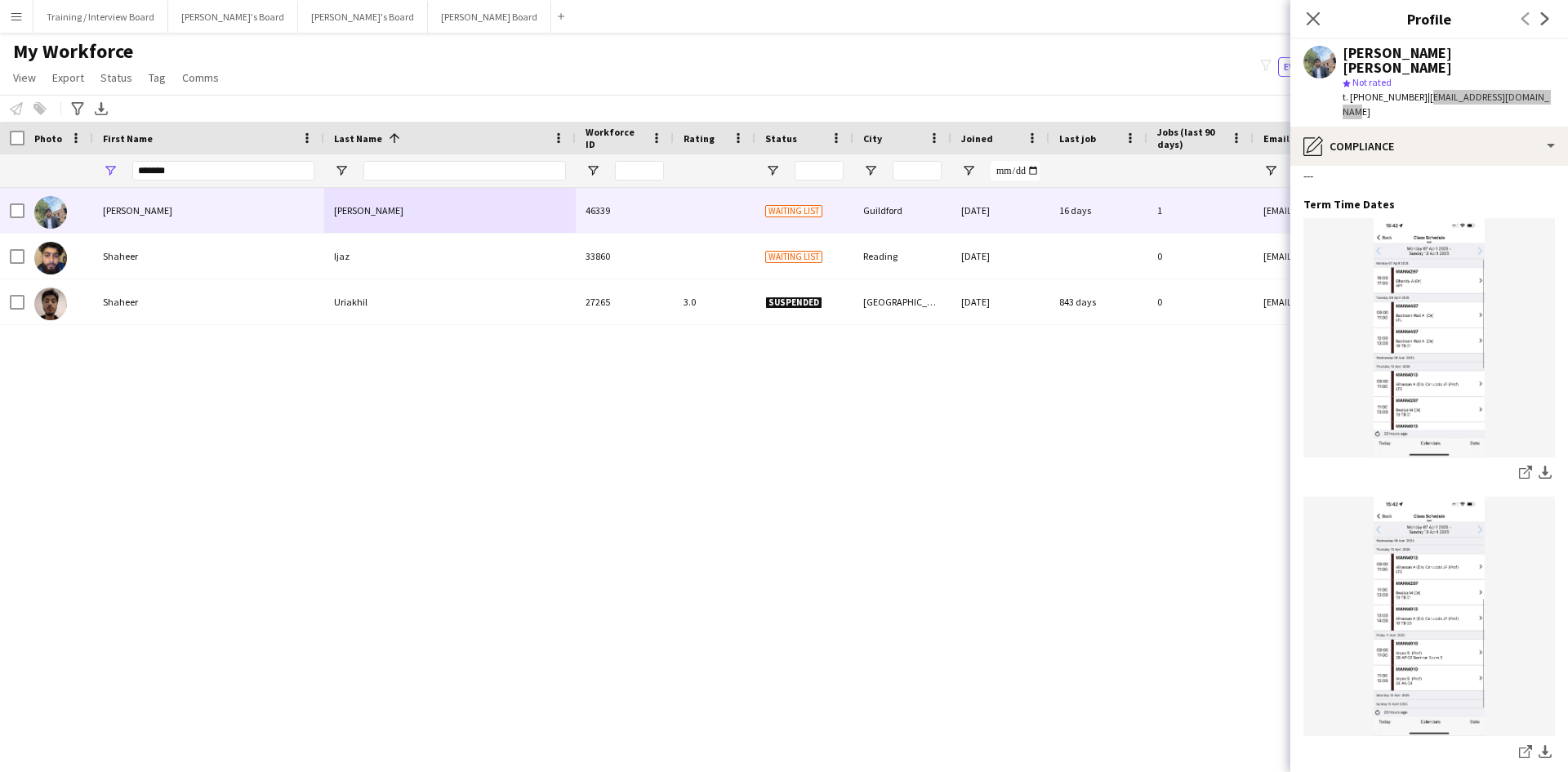
scroll to position [894, 0]
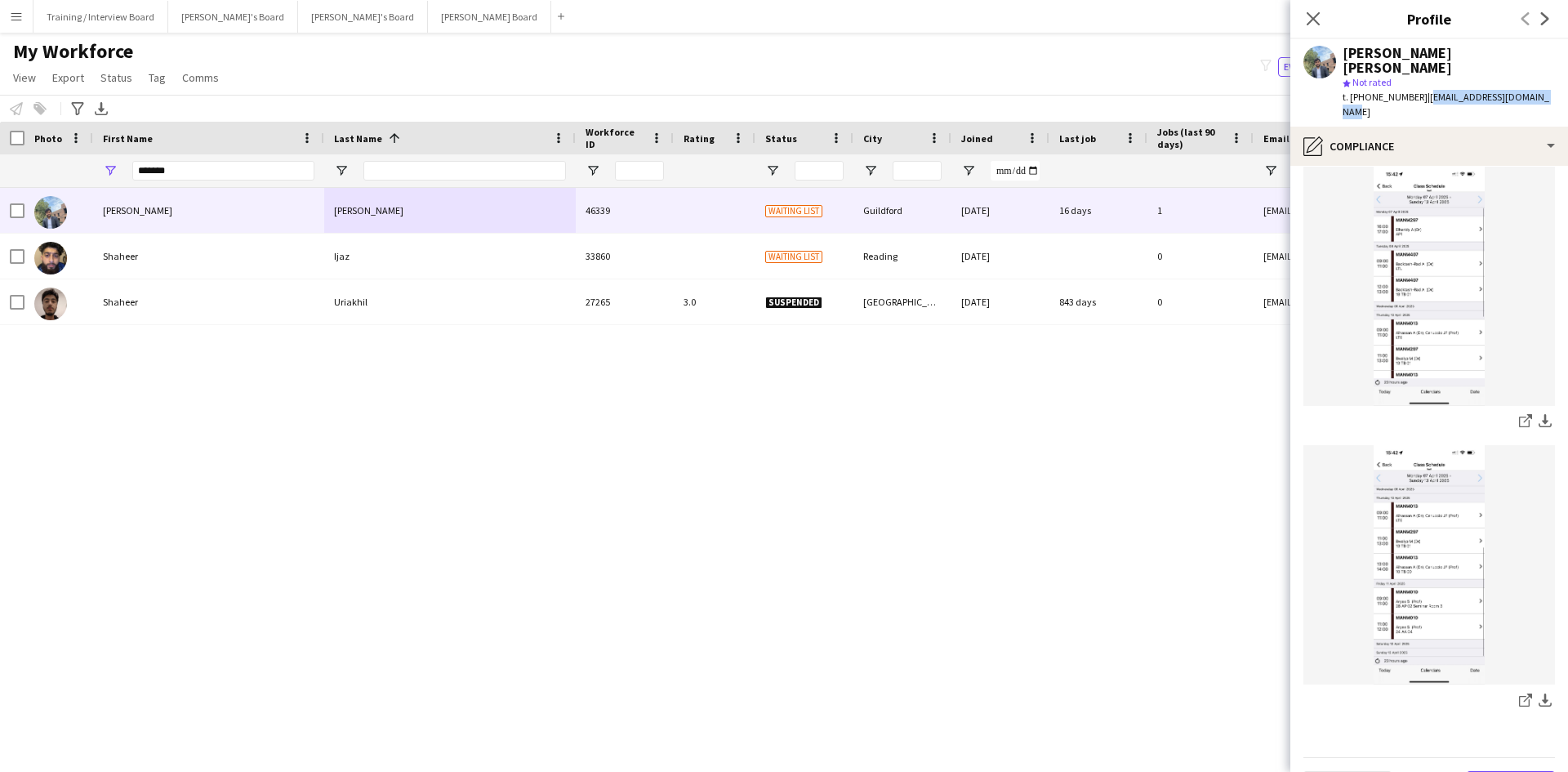
click at [1509, 771] on button "Next" at bounding box center [1510, 787] width 88 height 33
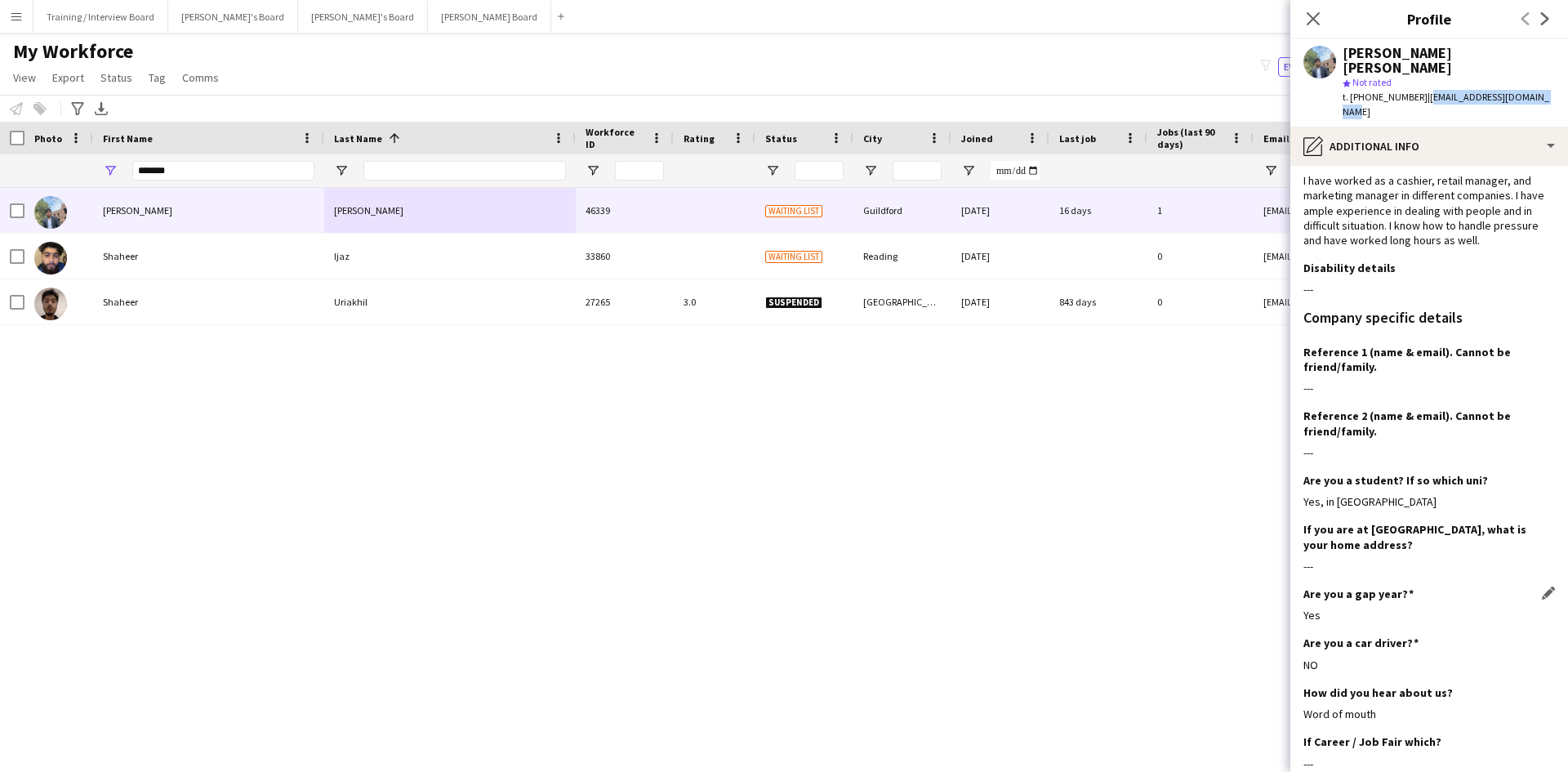
scroll to position [200, 0]
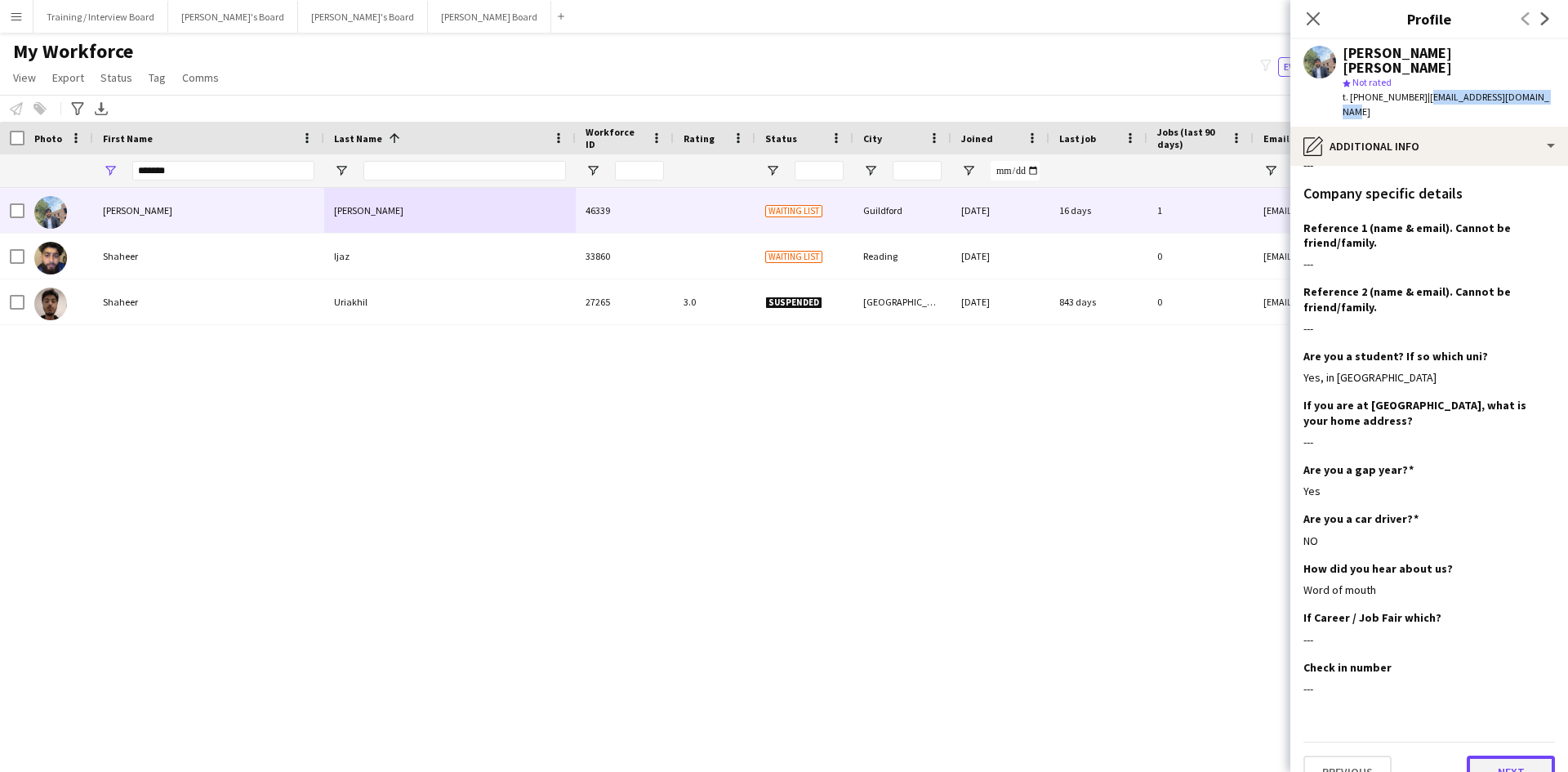
click at [1499, 756] on button "Next" at bounding box center [1510, 772] width 88 height 33
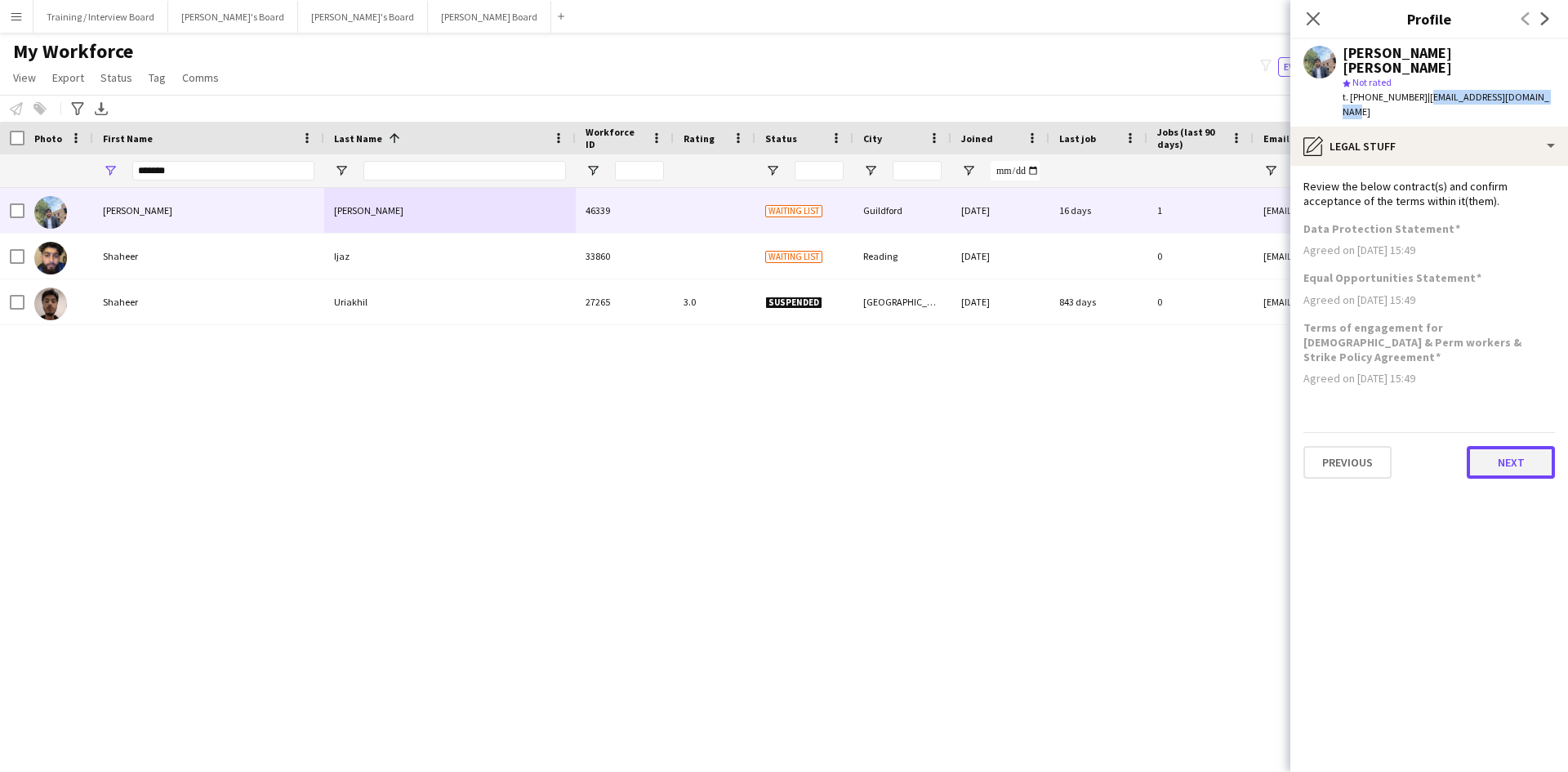
click at [1511, 446] on button "Next" at bounding box center [1510, 462] width 88 height 33
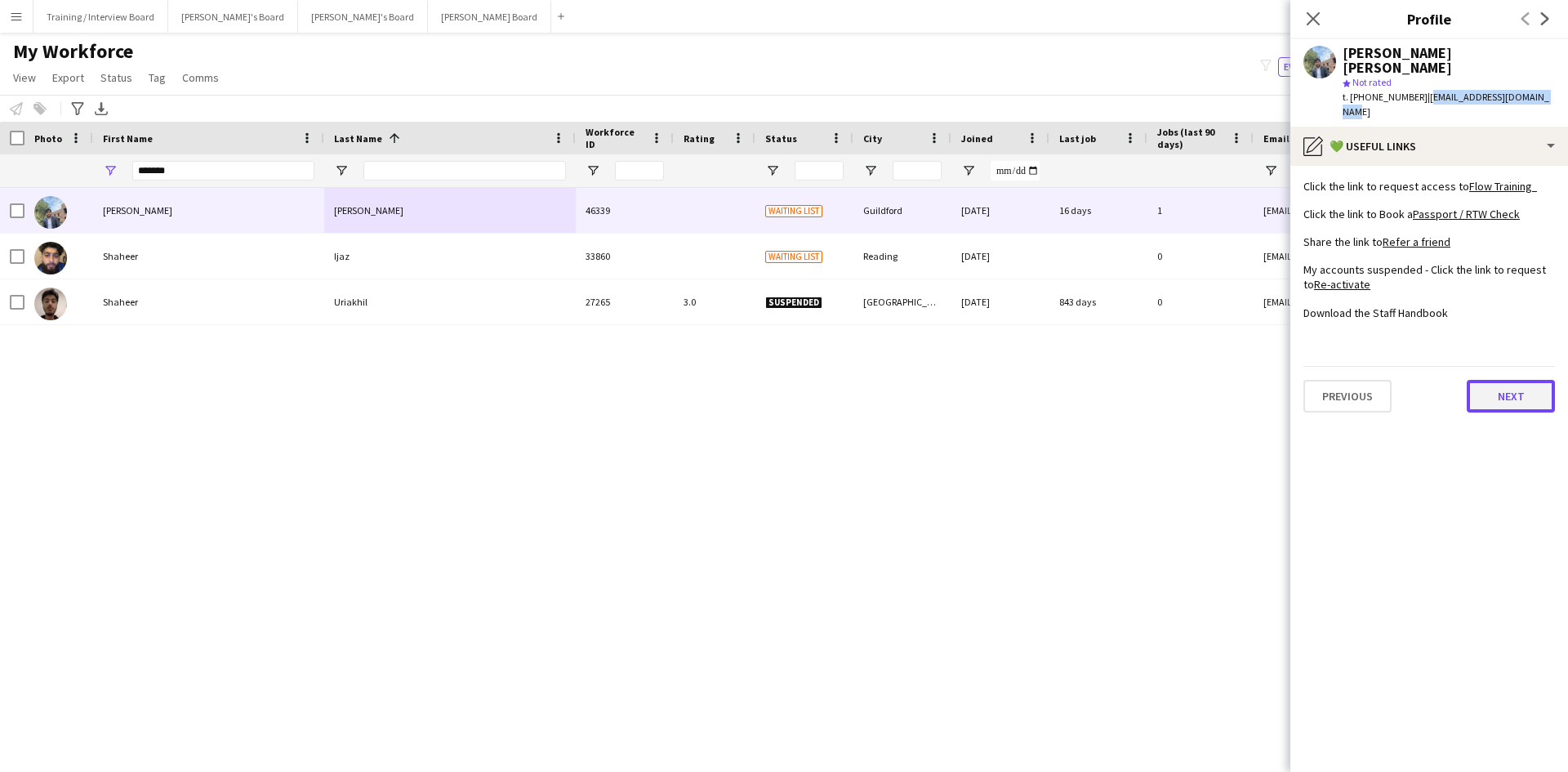
click at [1503, 380] on button "Next" at bounding box center [1510, 396] width 88 height 33
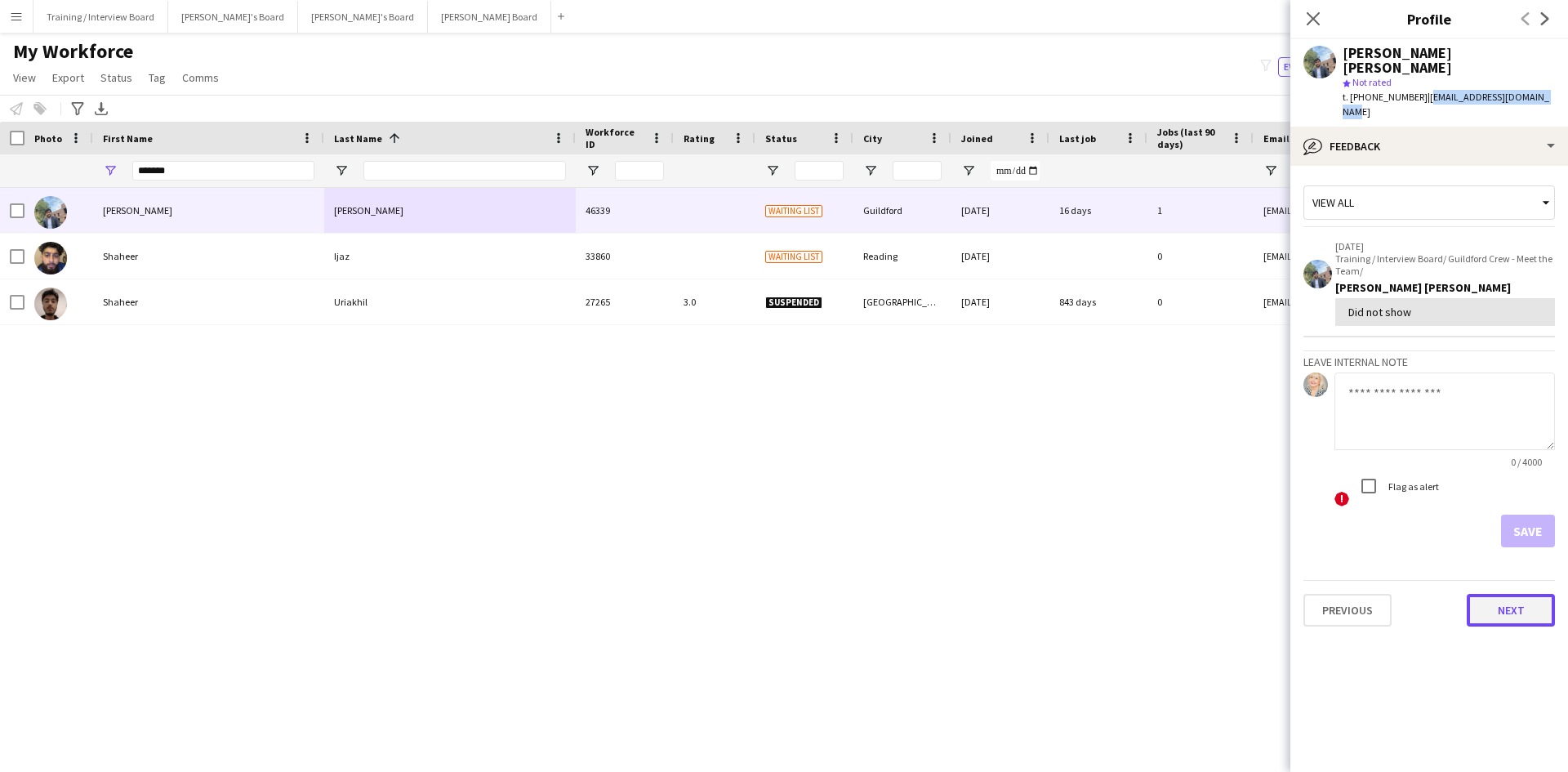
click at [1514, 594] on button "Next" at bounding box center [1510, 610] width 88 height 33
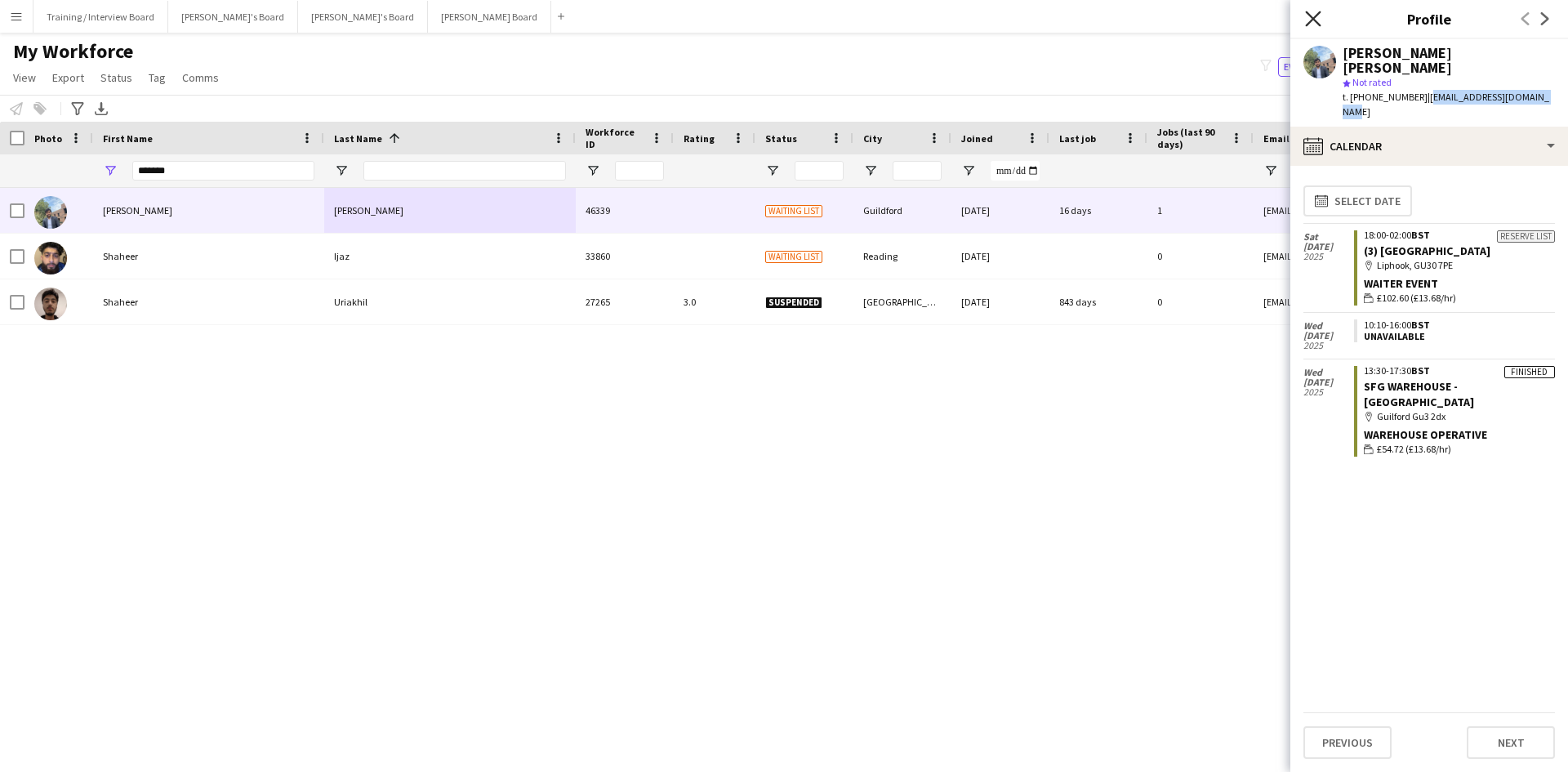
click at [1305, 12] on icon at bounding box center [1313, 18] width 15 height 15
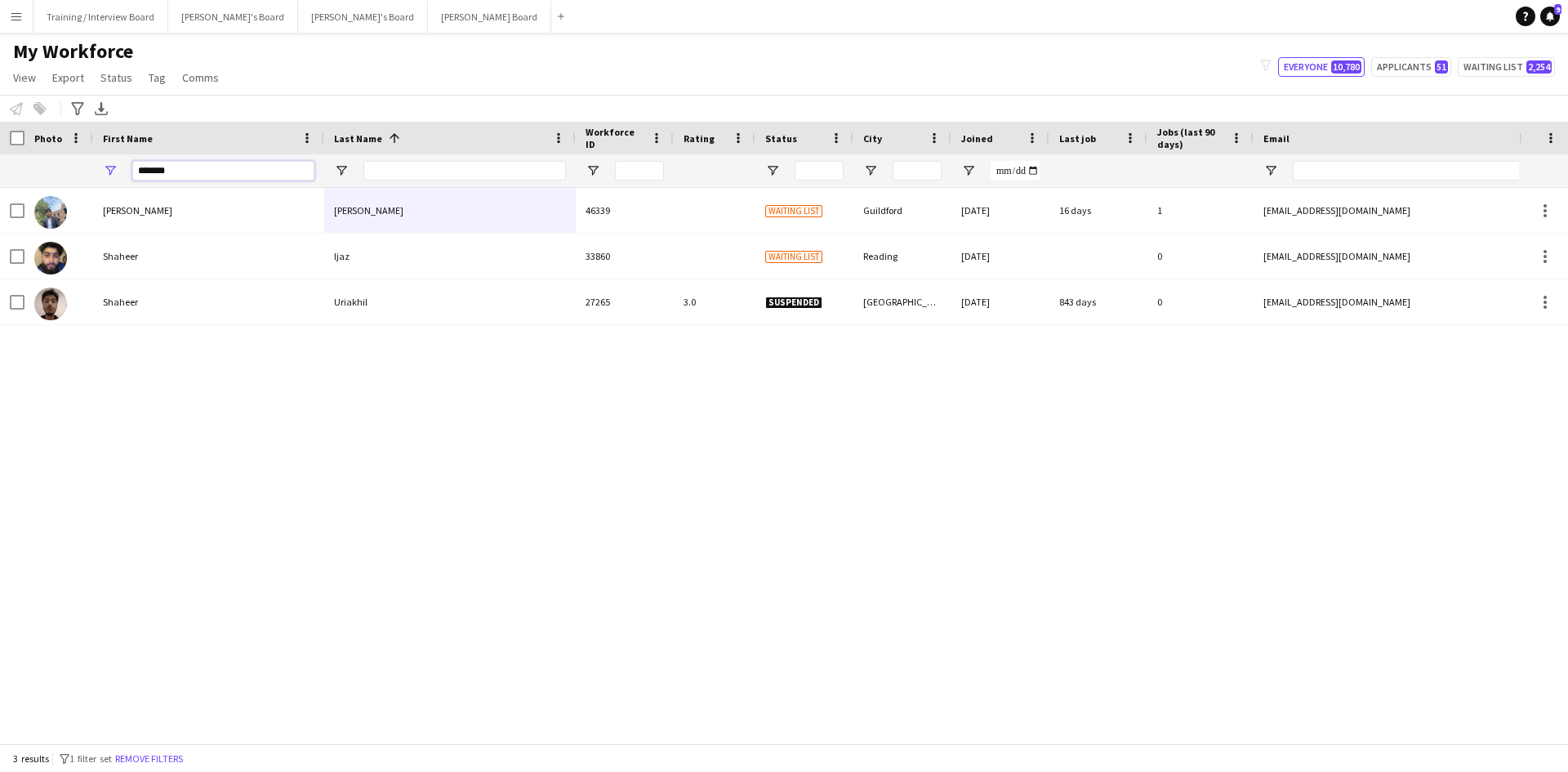
click at [180, 172] on input "*******" at bounding box center [223, 171] width 182 height 19
type input "*"
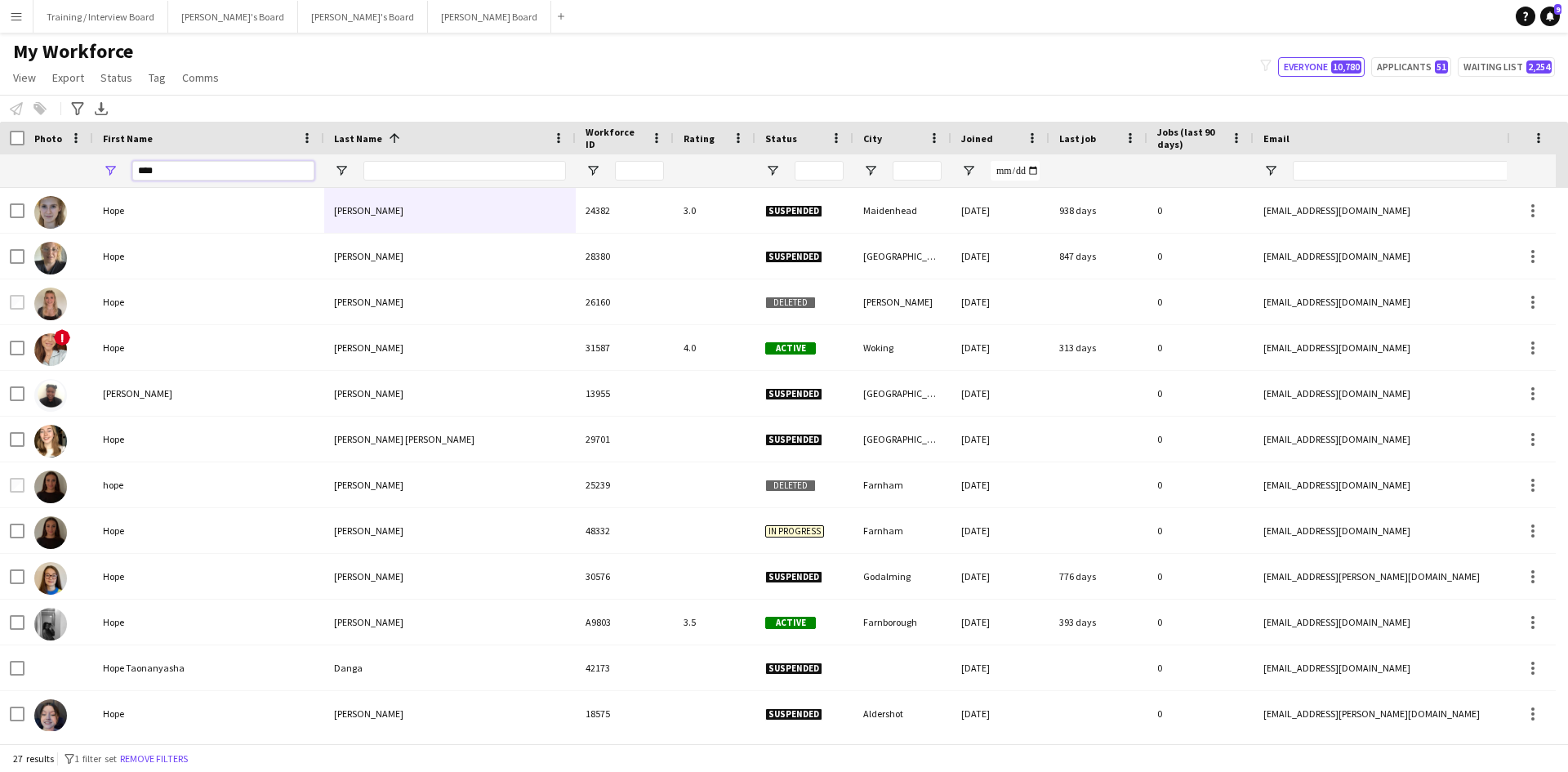
type input "****"
click at [418, 178] on input "Last Name Filter Input" at bounding box center [464, 171] width 202 height 19
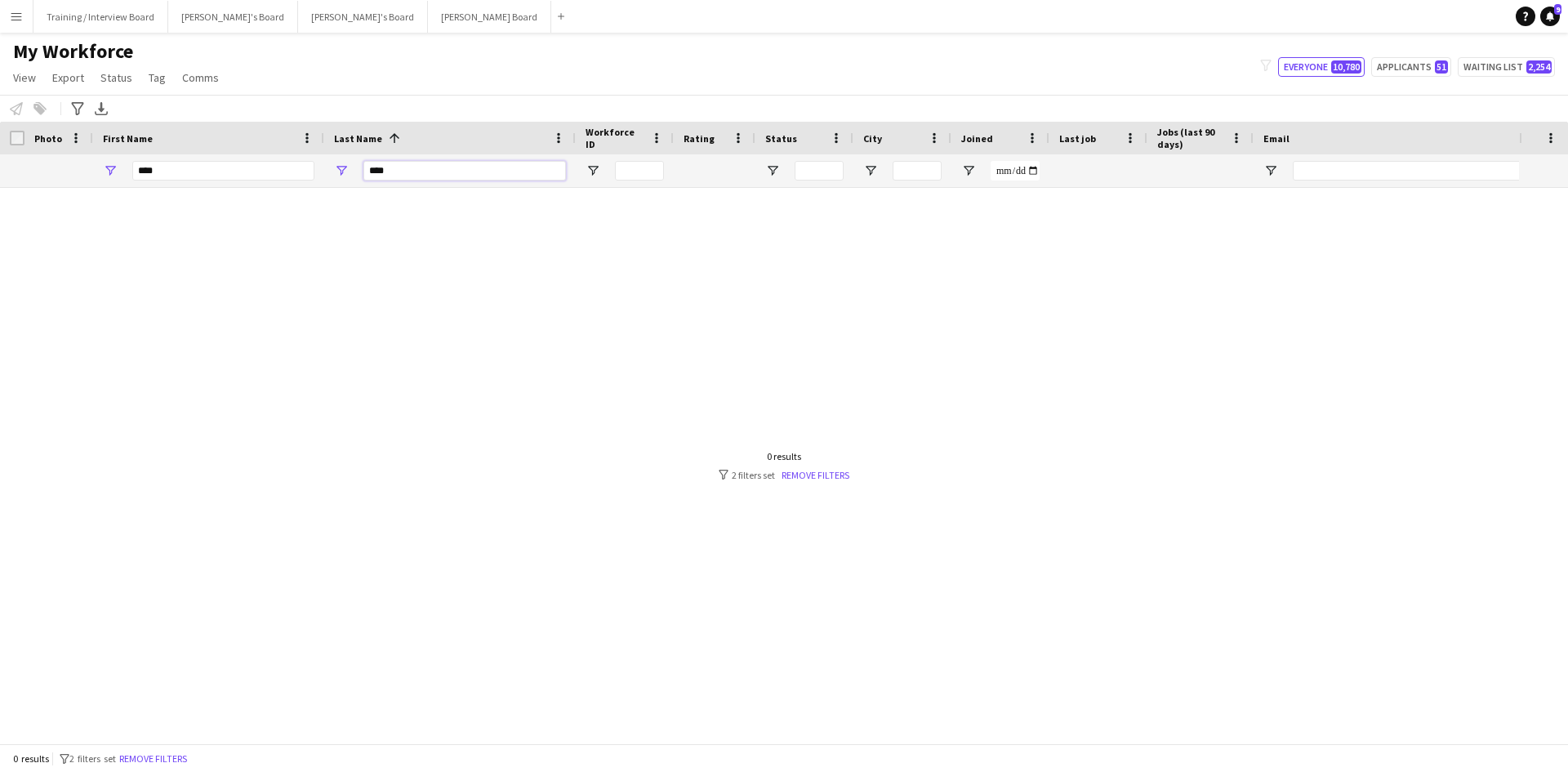
click at [444, 175] on input "****" at bounding box center [464, 171] width 202 height 19
type input "*"
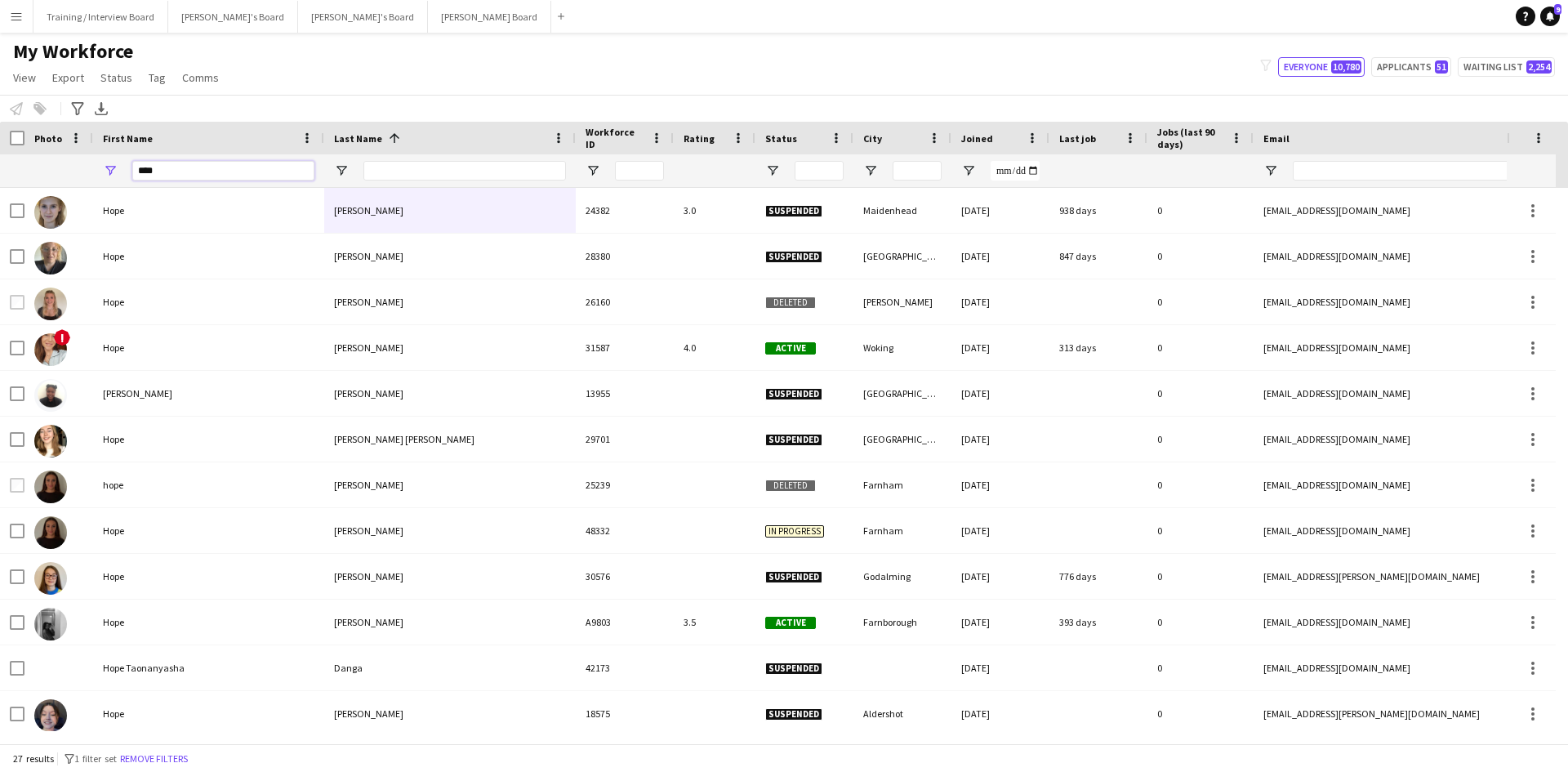
click at [173, 175] on input "****" at bounding box center [223, 171] width 182 height 19
type input "*"
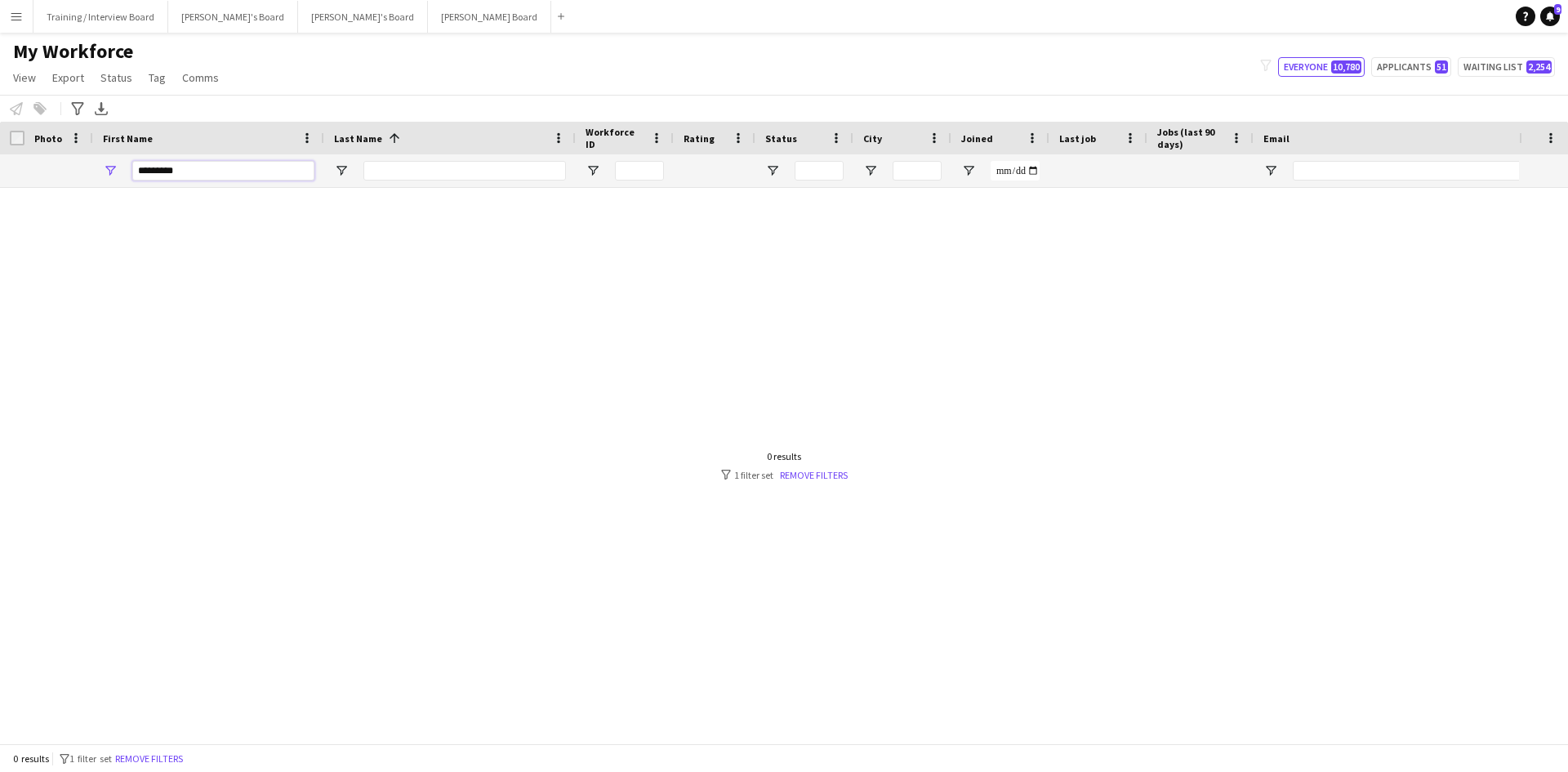
type input "*********"
click at [406, 180] on input "Last Name Filter Input" at bounding box center [464, 171] width 202 height 19
click at [436, 164] on input "******" at bounding box center [464, 171] width 202 height 19
type input "*"
click at [184, 173] on input "*********" at bounding box center [223, 171] width 182 height 19
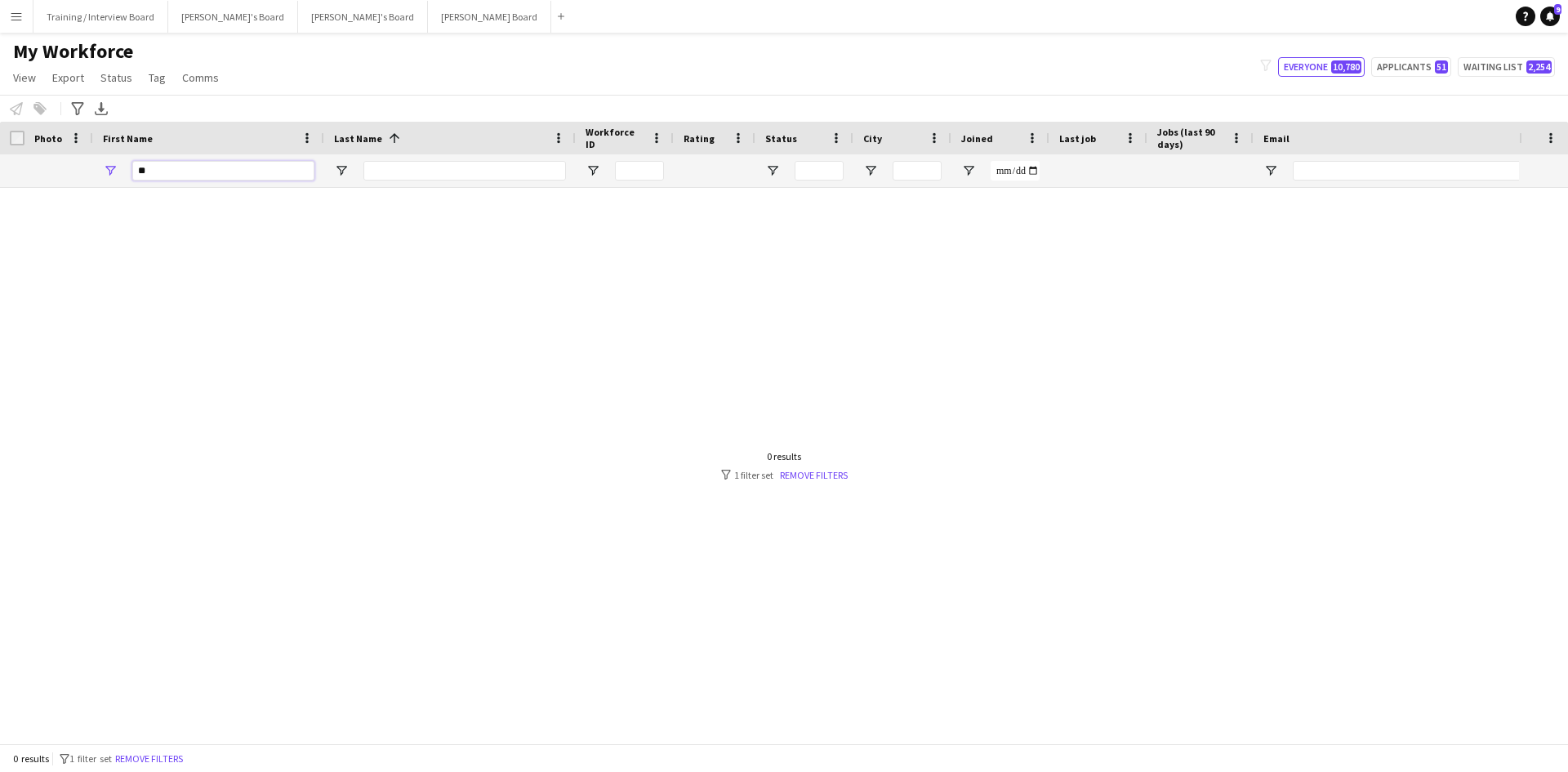
type input "*"
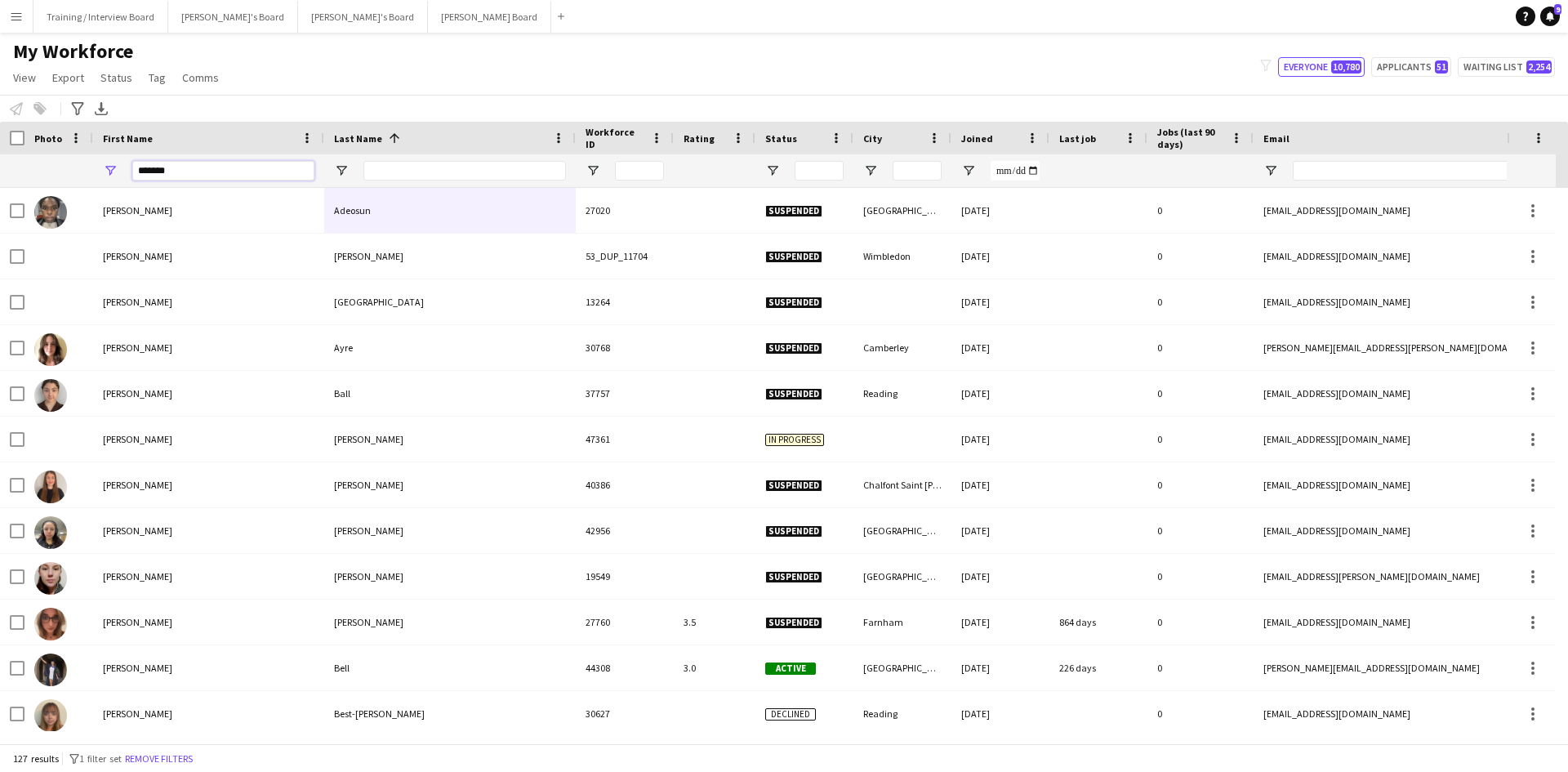
type input "*******"
click at [441, 165] on input "Last Name Filter Input" at bounding box center [464, 171] width 202 height 19
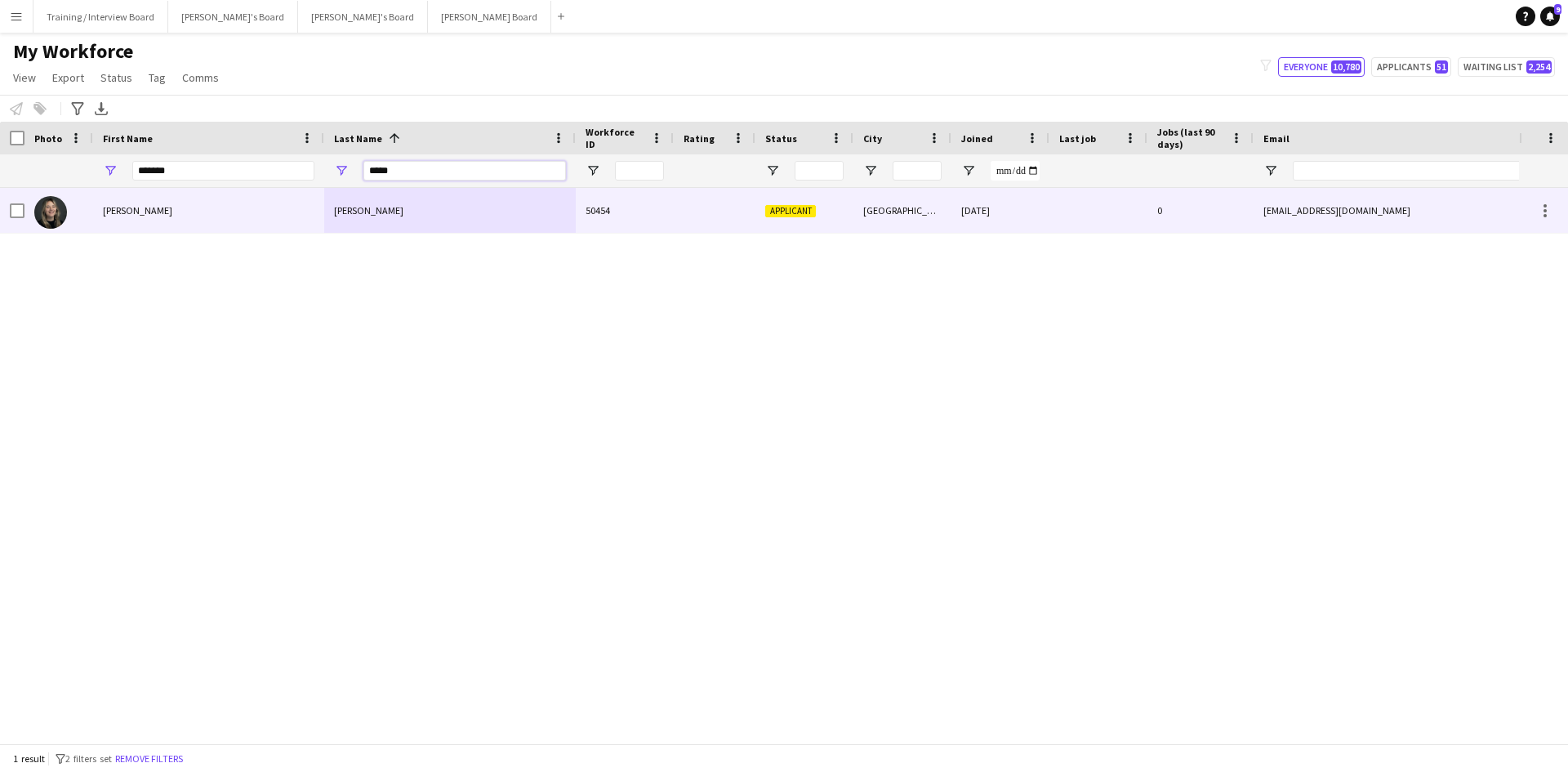
type input "*****"
click at [371, 188] on div "Horne" at bounding box center [450, 210] width 251 height 45
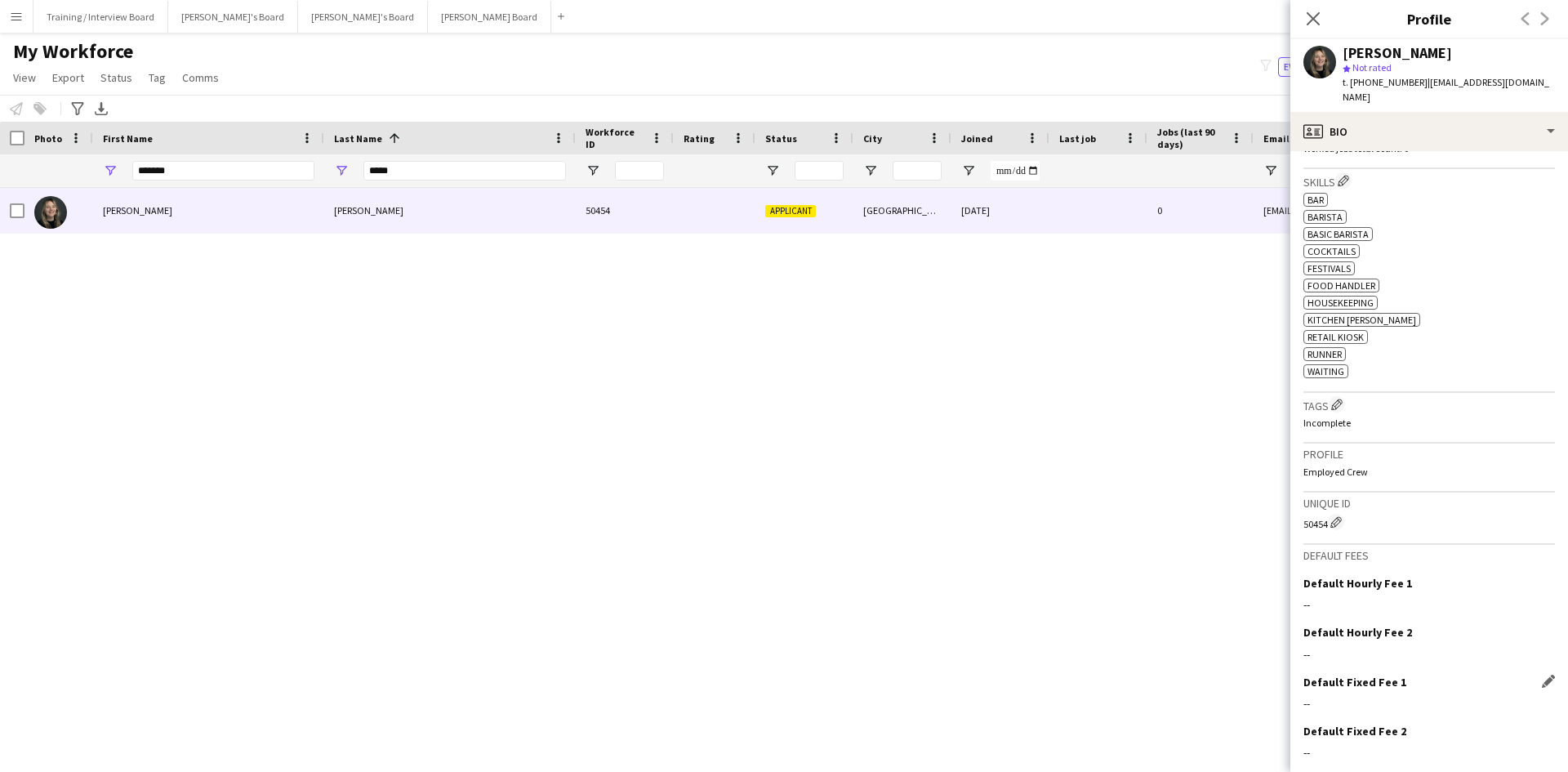
scroll to position [526, 0]
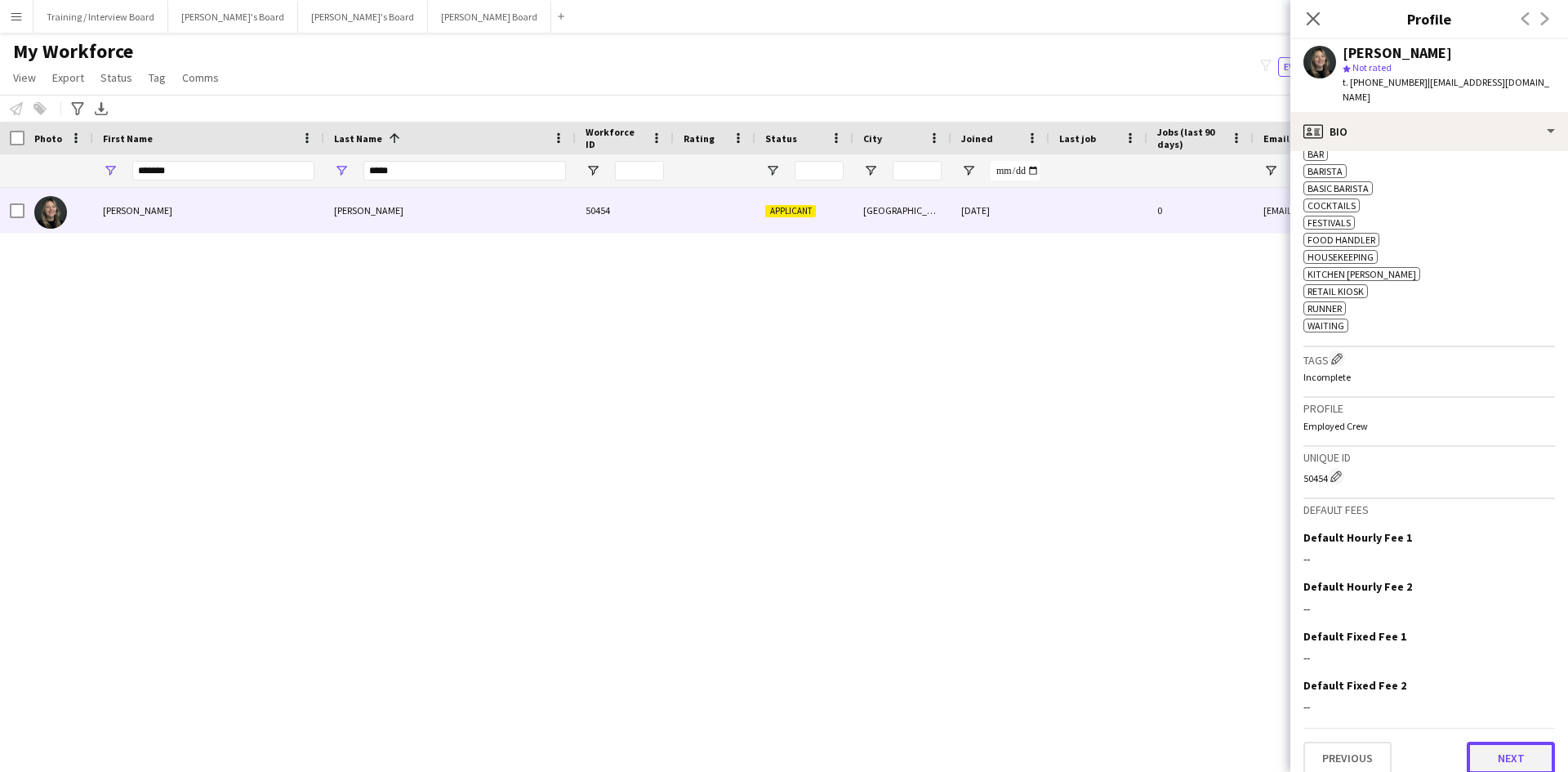
click at [1494, 749] on button "Next" at bounding box center [1510, 758] width 88 height 33
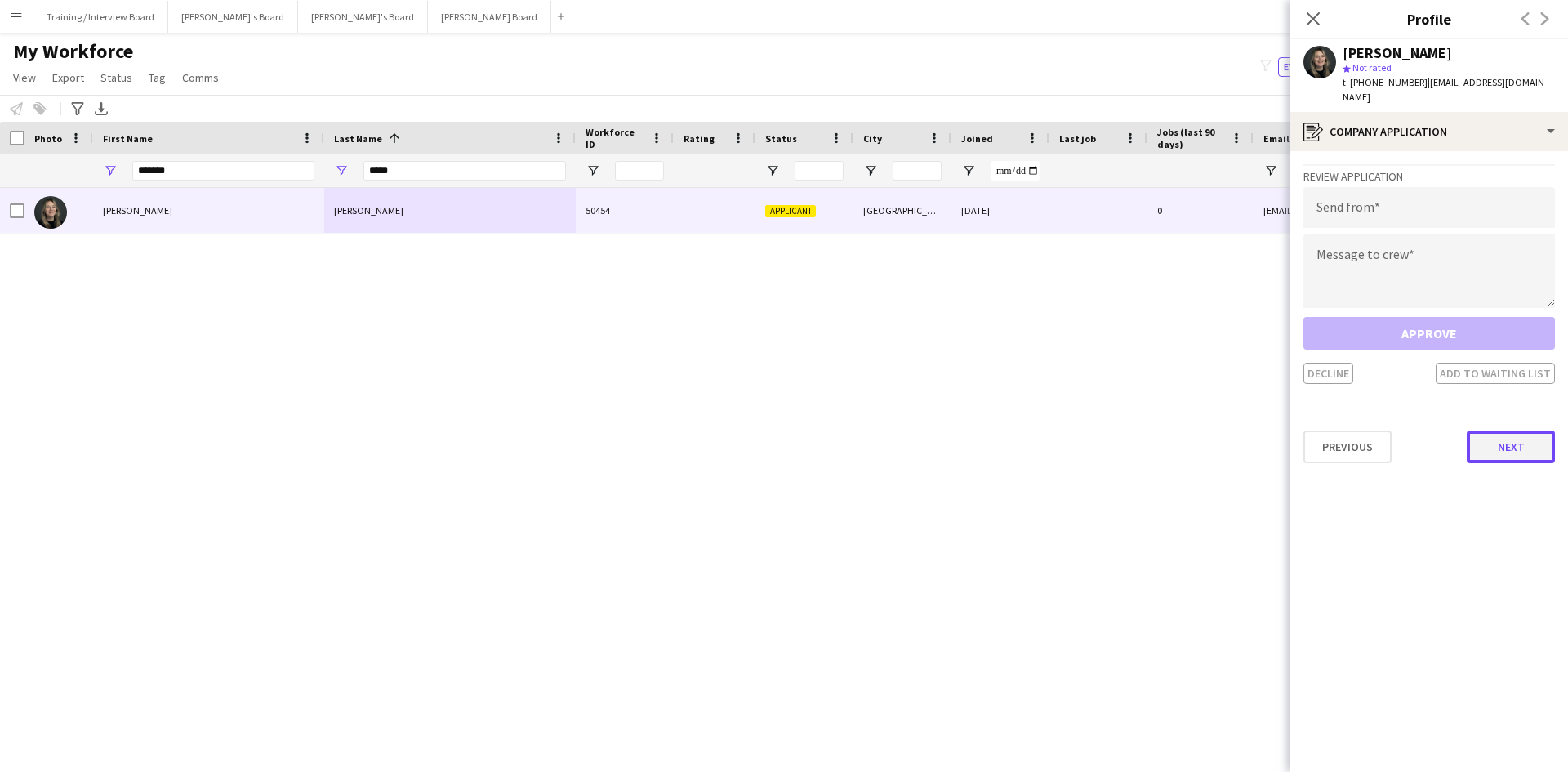
click at [1509, 436] on button "Next" at bounding box center [1510, 447] width 88 height 33
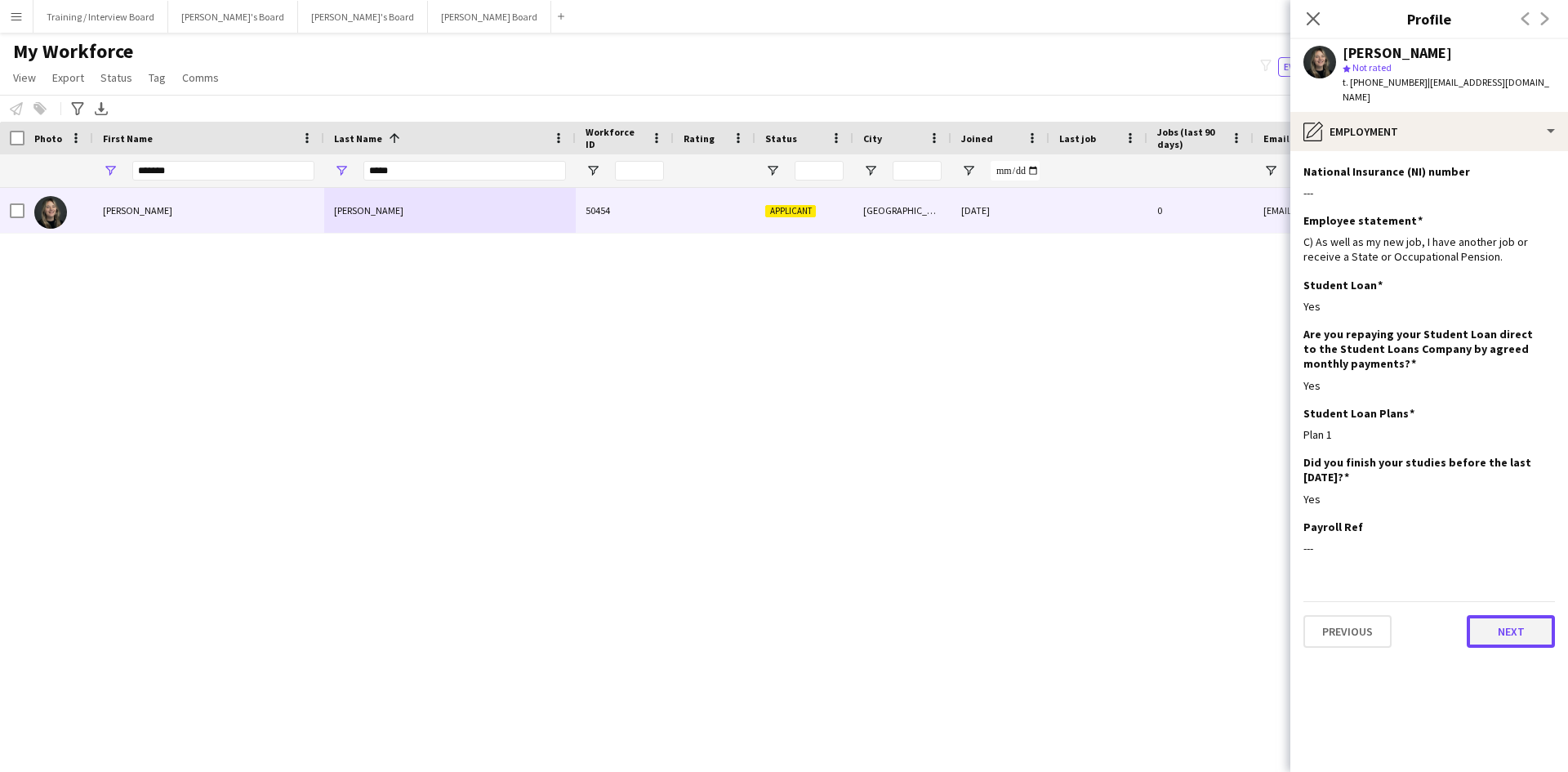
click at [1510, 615] on button "Next" at bounding box center [1510, 631] width 88 height 33
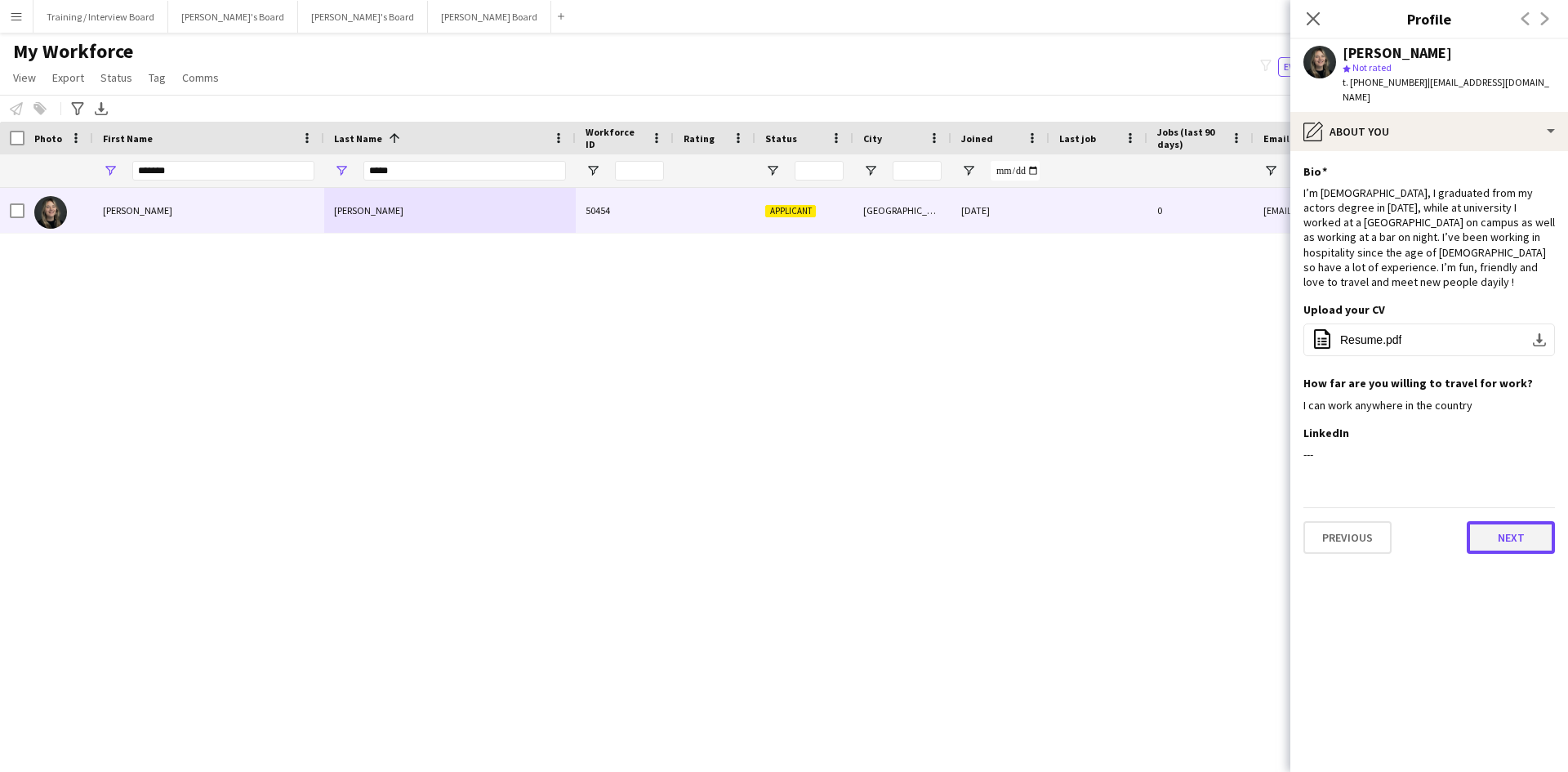
click at [1515, 521] on button "Next" at bounding box center [1510, 537] width 88 height 33
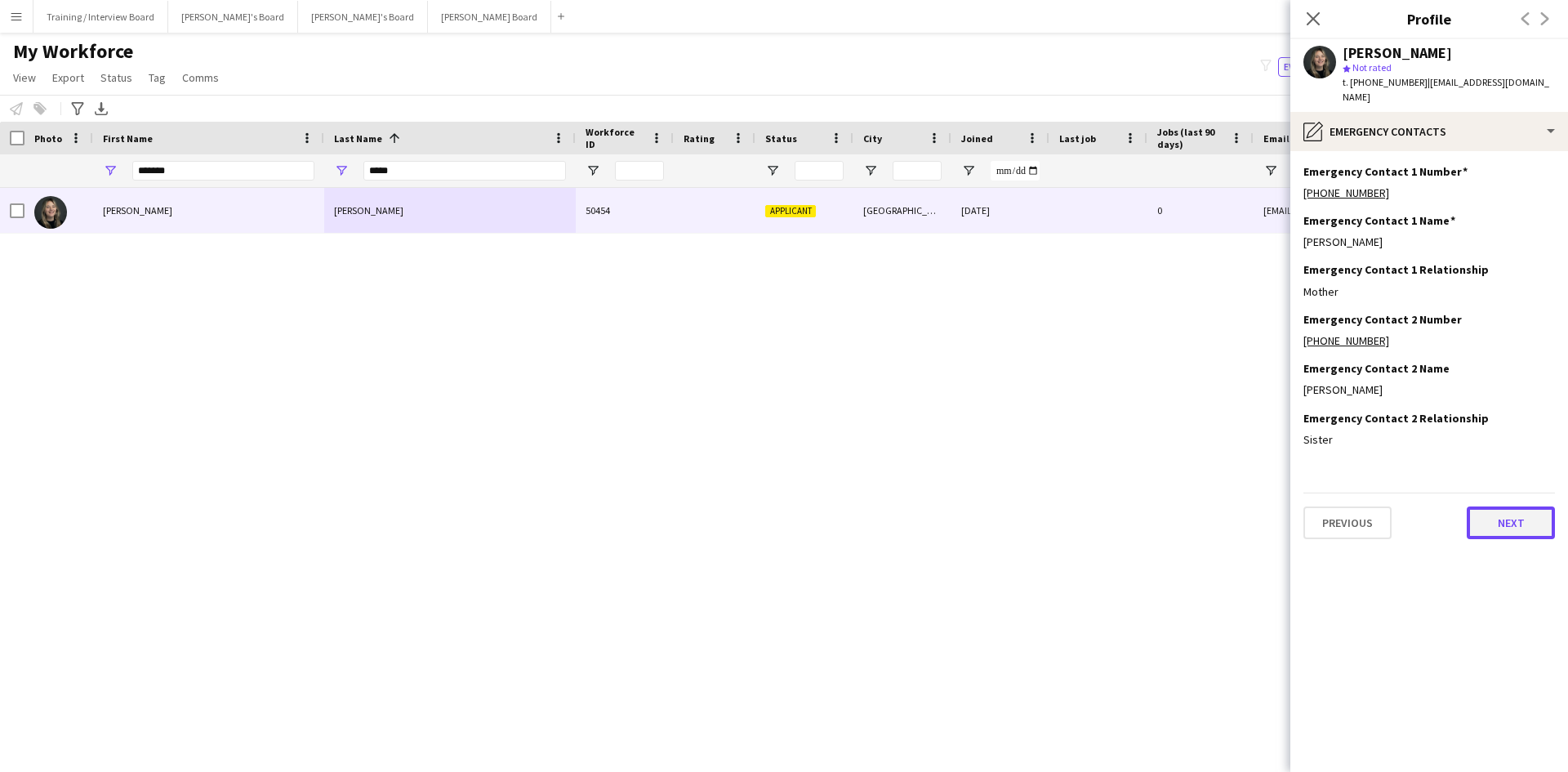
click at [1525, 516] on button "Next" at bounding box center [1510, 523] width 88 height 33
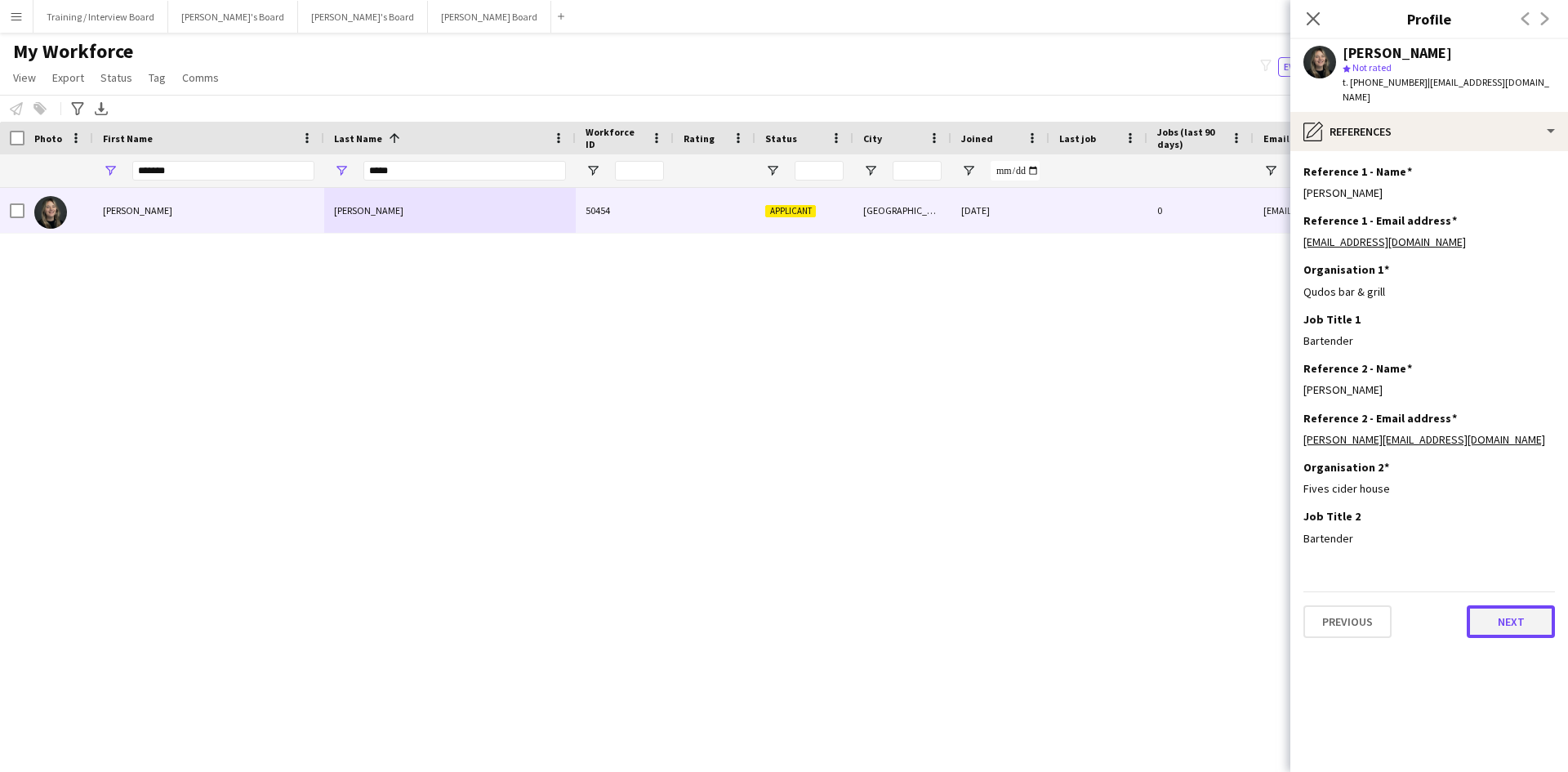
click at [1511, 605] on button "Next" at bounding box center [1510, 621] width 88 height 33
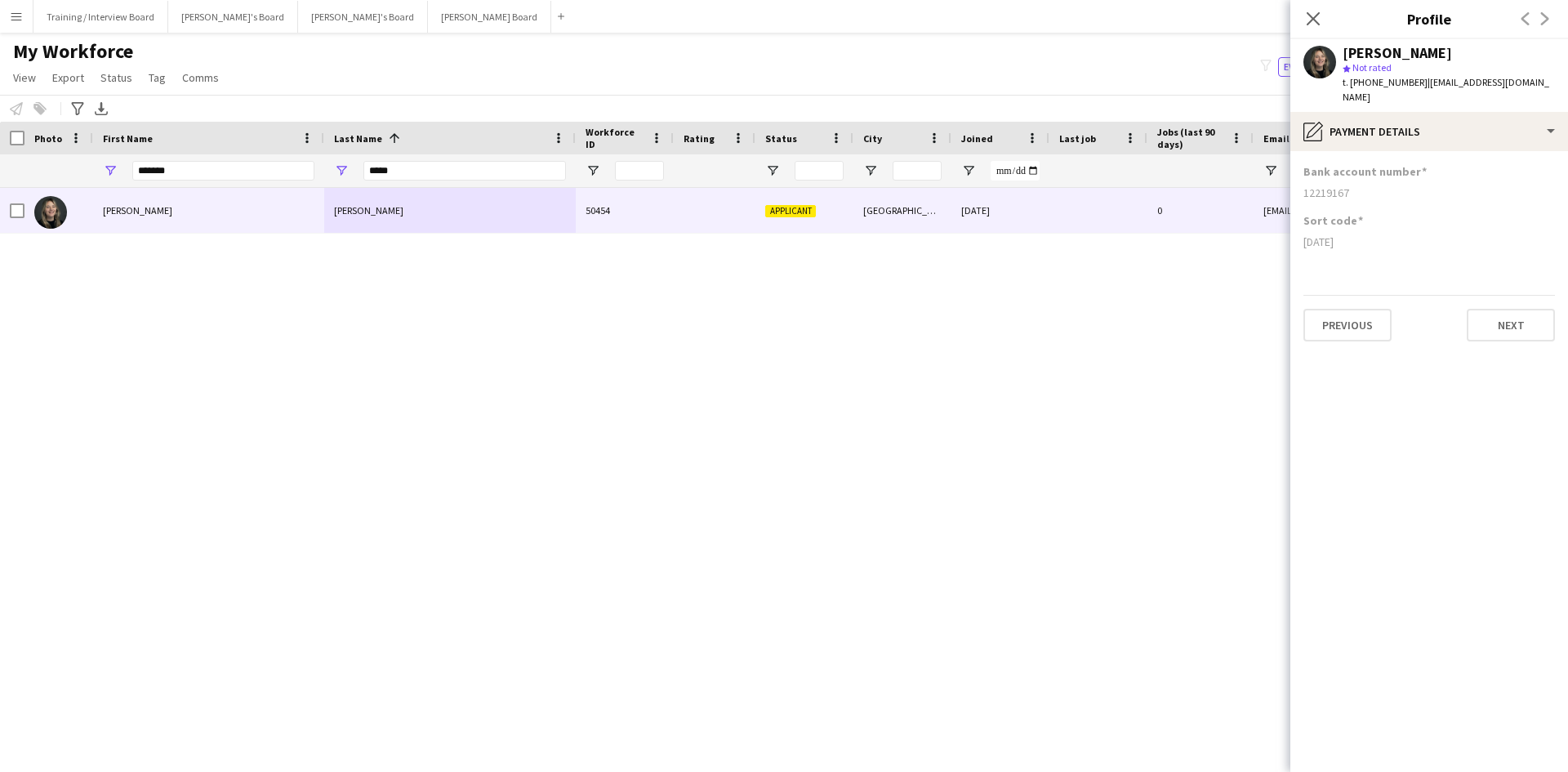
click at [1500, 294] on div "Previous Next" at bounding box center [1429, 317] width 251 height 47
click at [1501, 309] on button "Next" at bounding box center [1510, 325] width 88 height 33
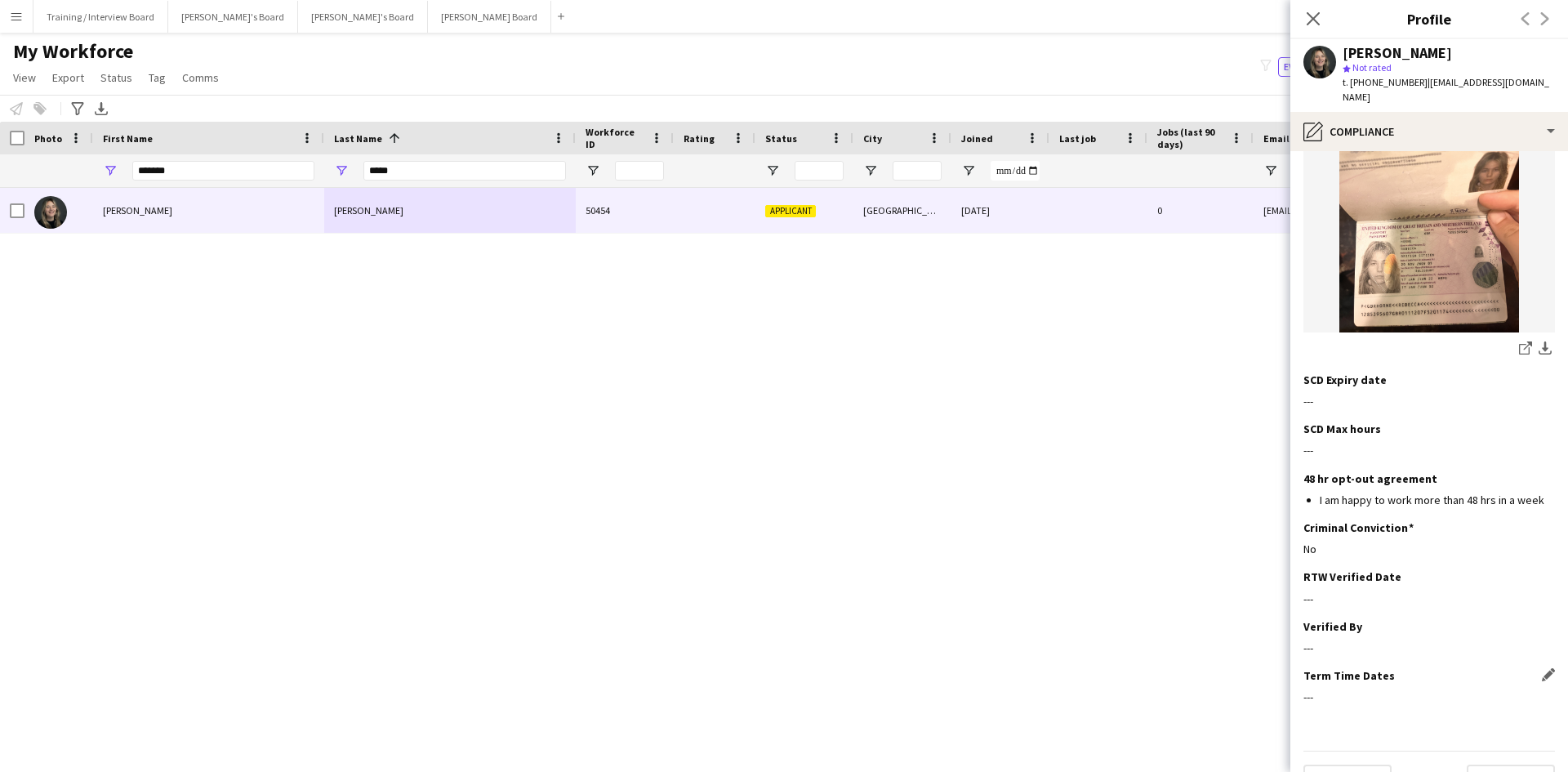
scroll to position [263, 0]
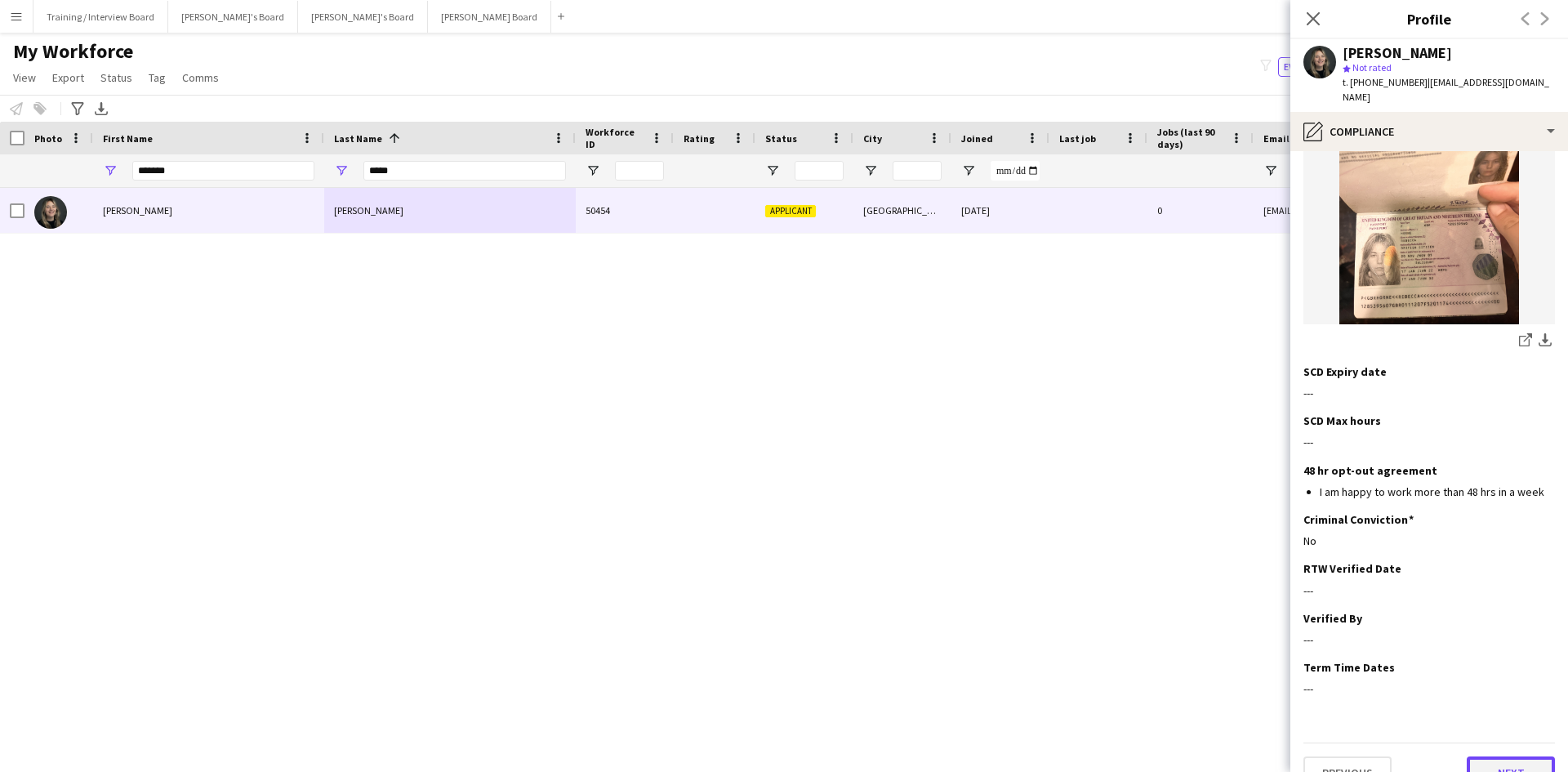
click at [1484, 756] on button "Next" at bounding box center [1510, 772] width 88 height 33
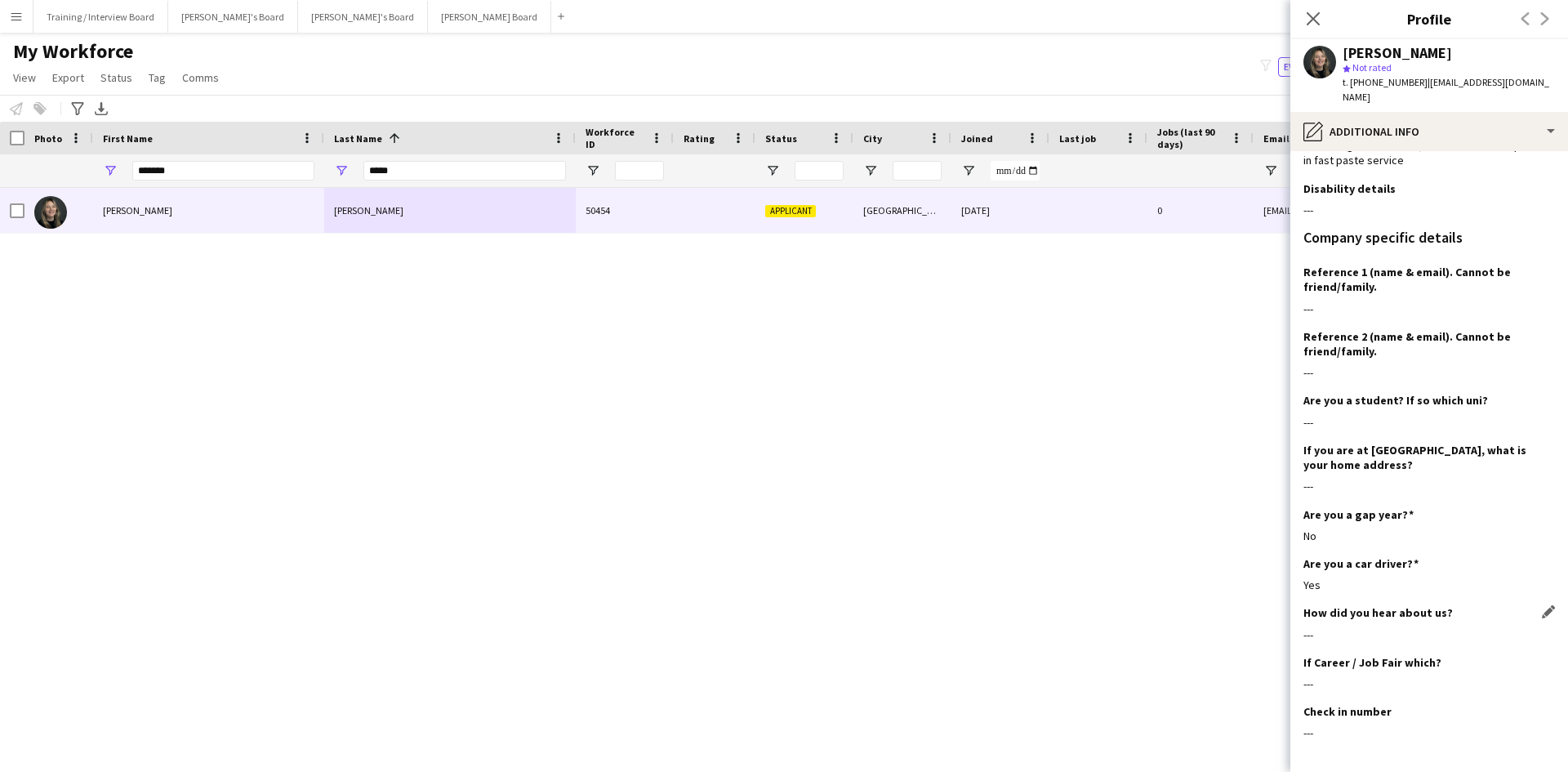
scroll to position [289, 0]
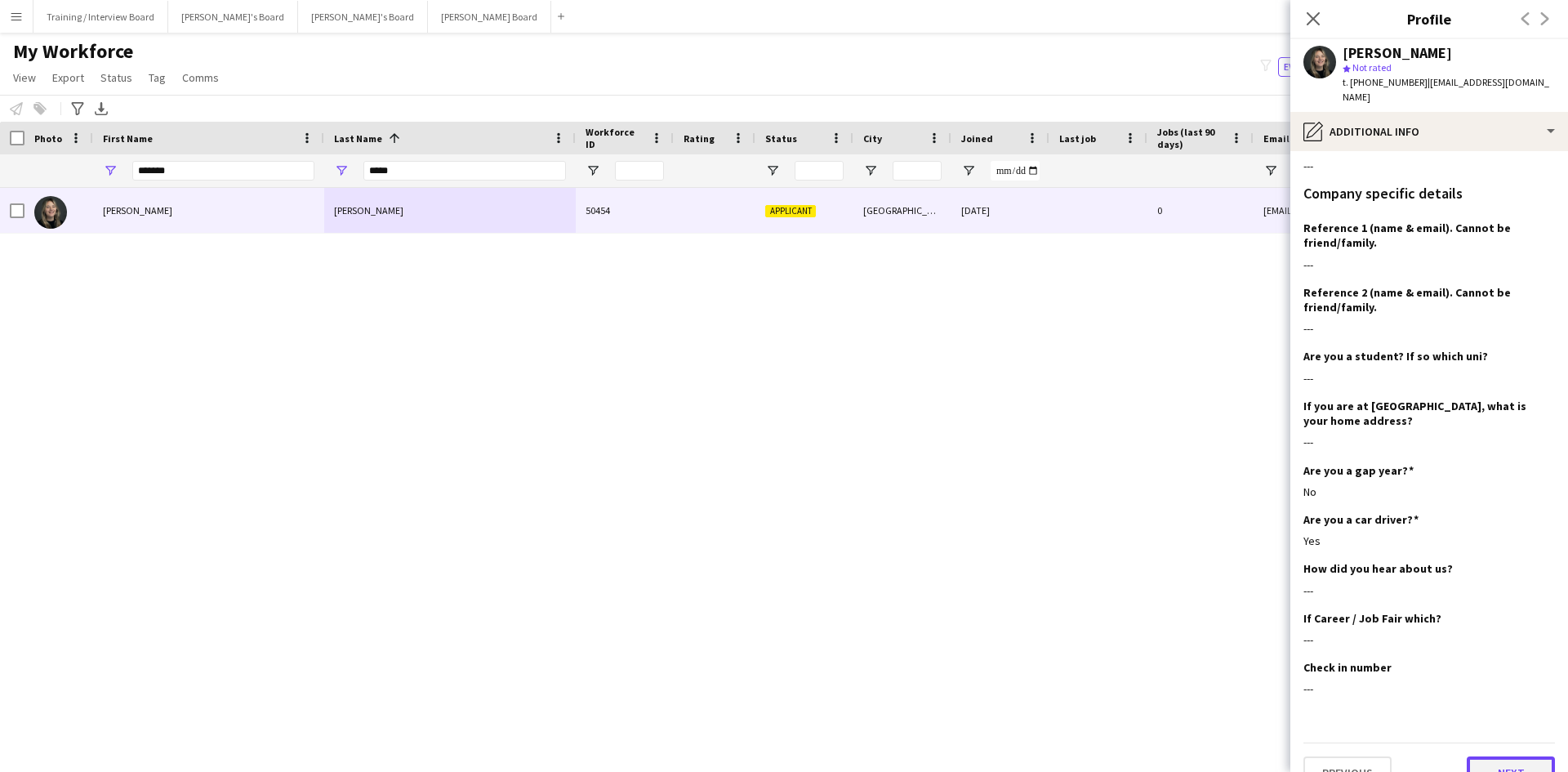
click at [1486, 756] on button "Next" at bounding box center [1510, 772] width 88 height 33
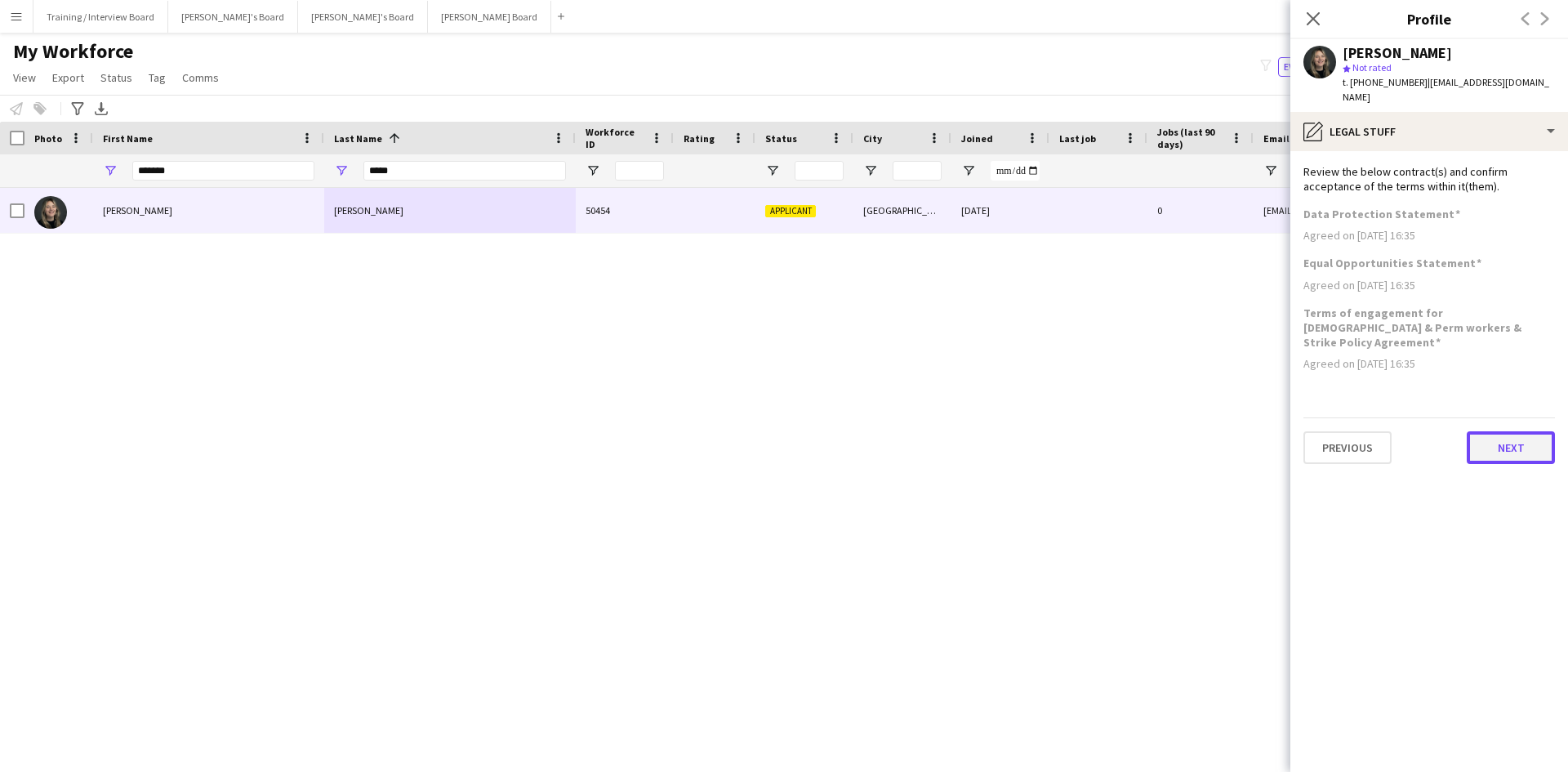
click at [1505, 432] on button "Next" at bounding box center [1510, 448] width 88 height 33
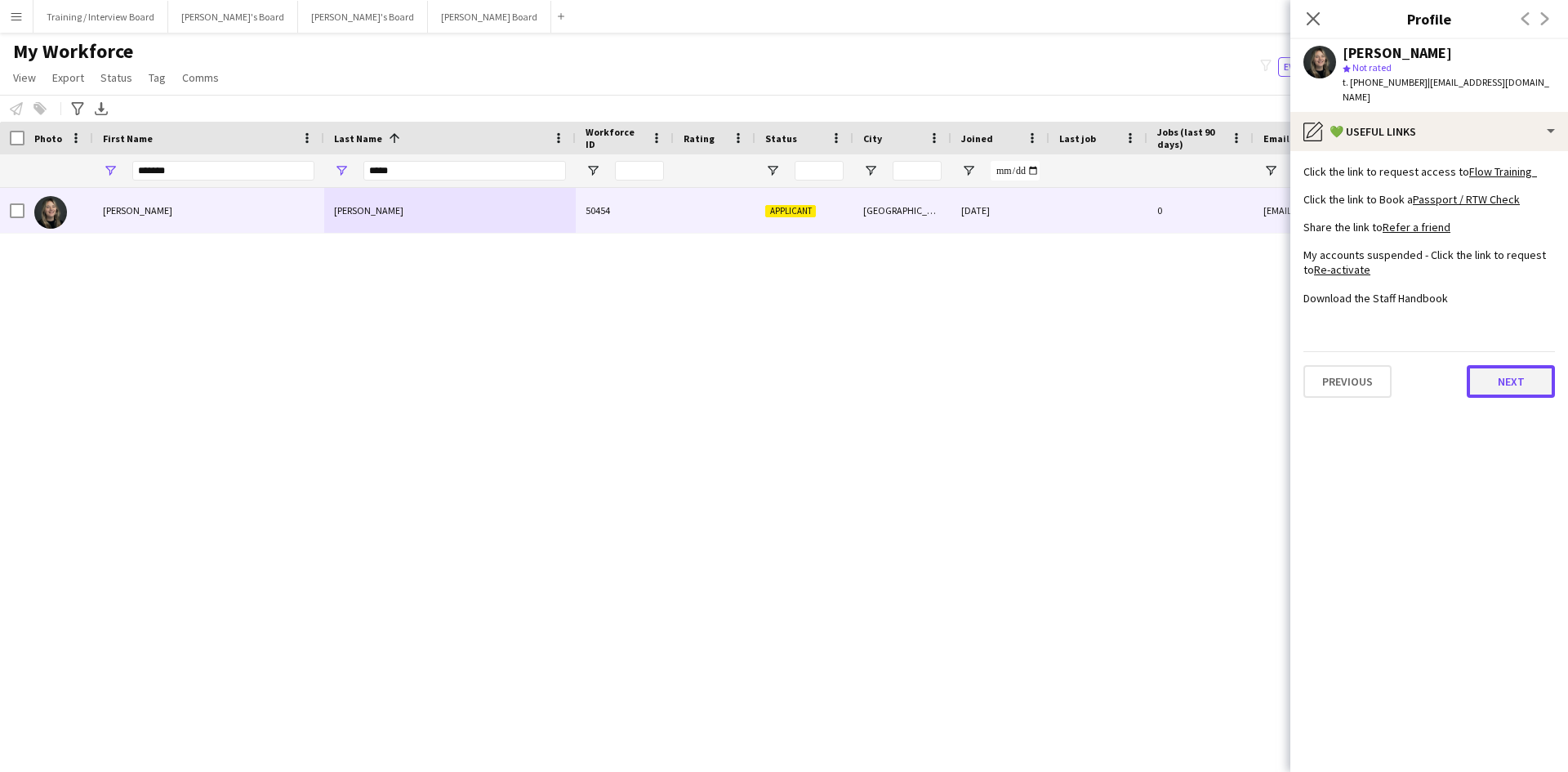
click at [1509, 372] on button "Next" at bounding box center [1510, 382] width 88 height 33
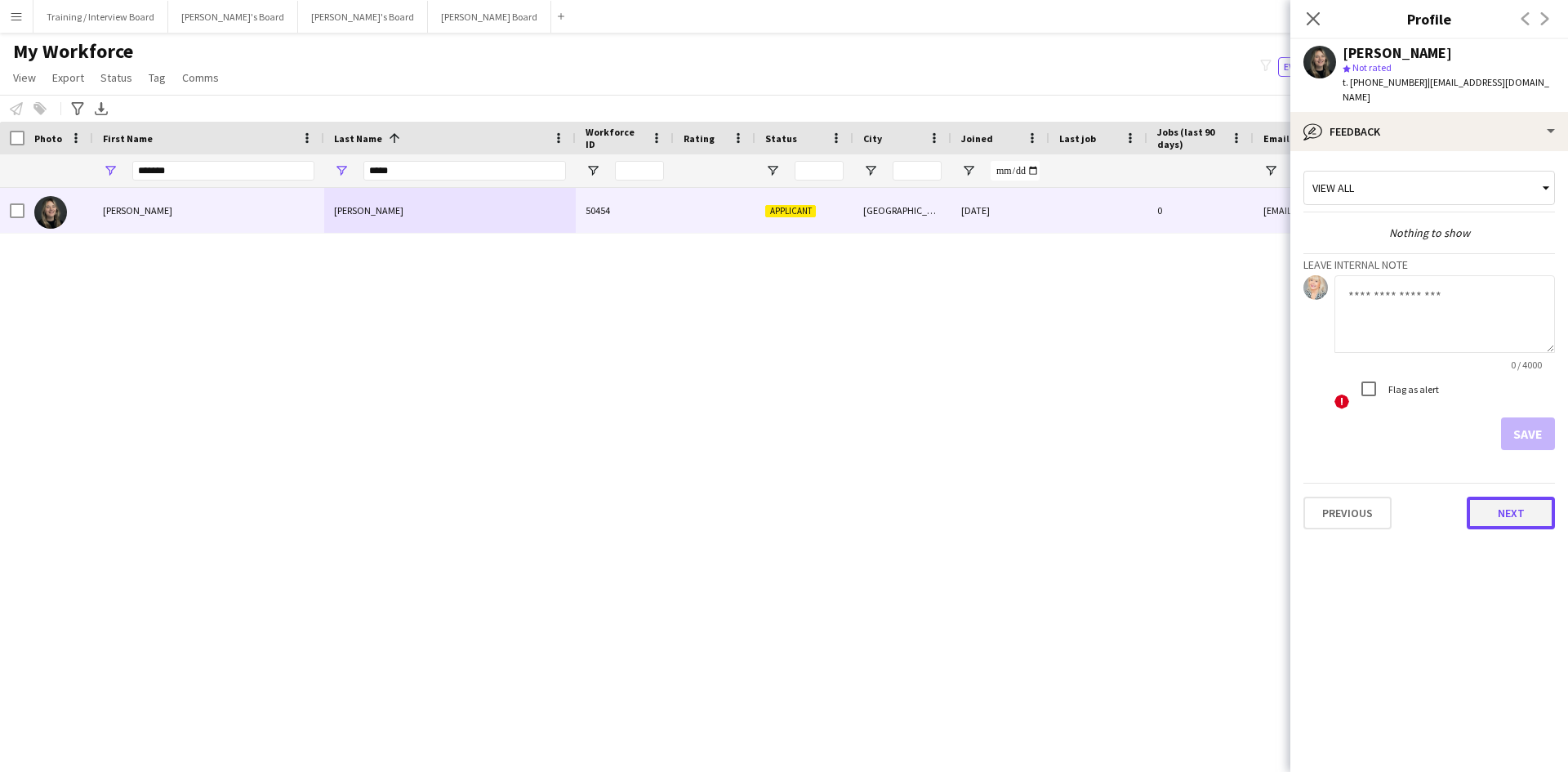
click at [1520, 498] on button "Next" at bounding box center [1510, 513] width 88 height 33
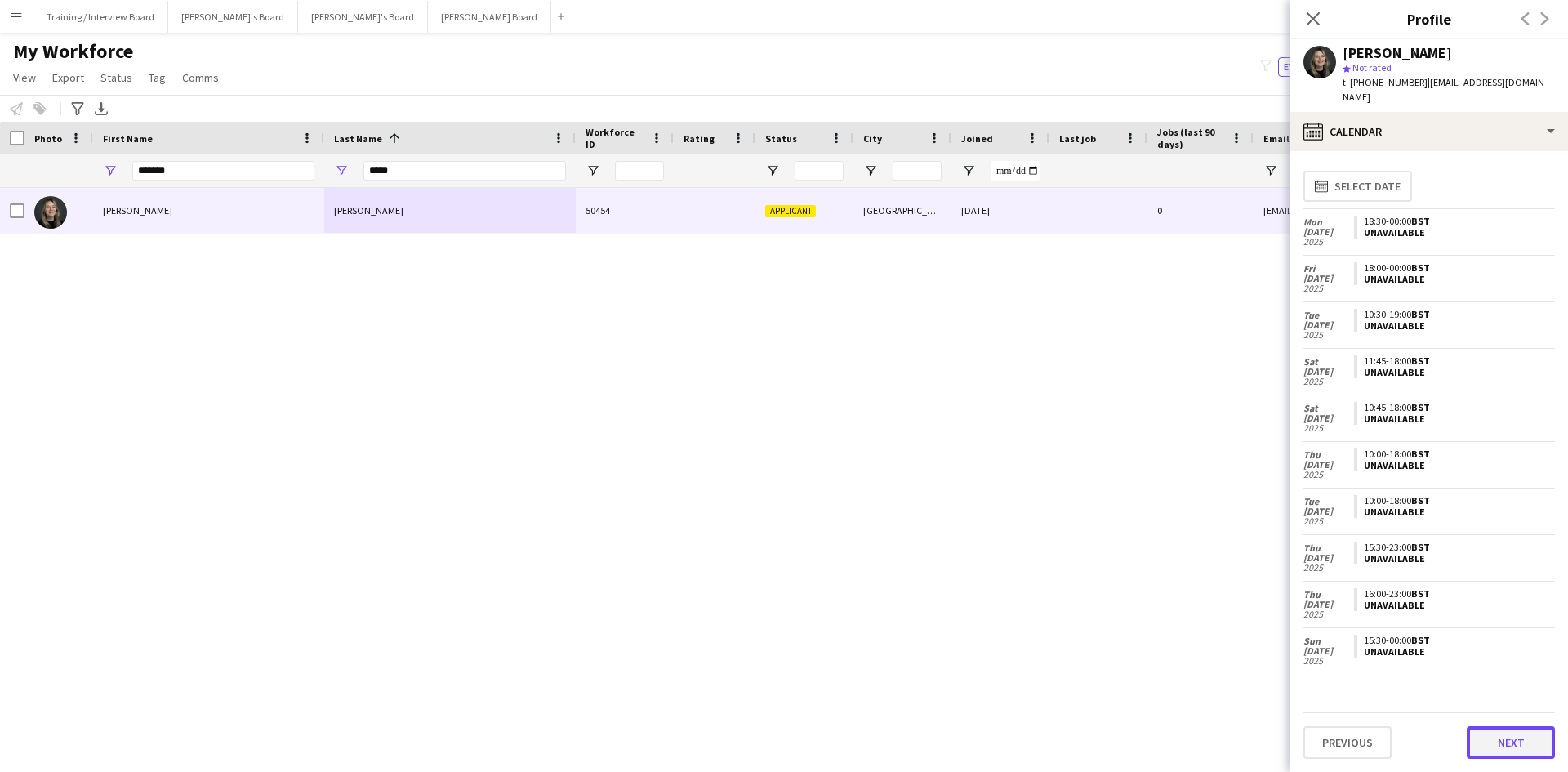
click at [1512, 734] on button "Next" at bounding box center [1510, 742] width 88 height 33
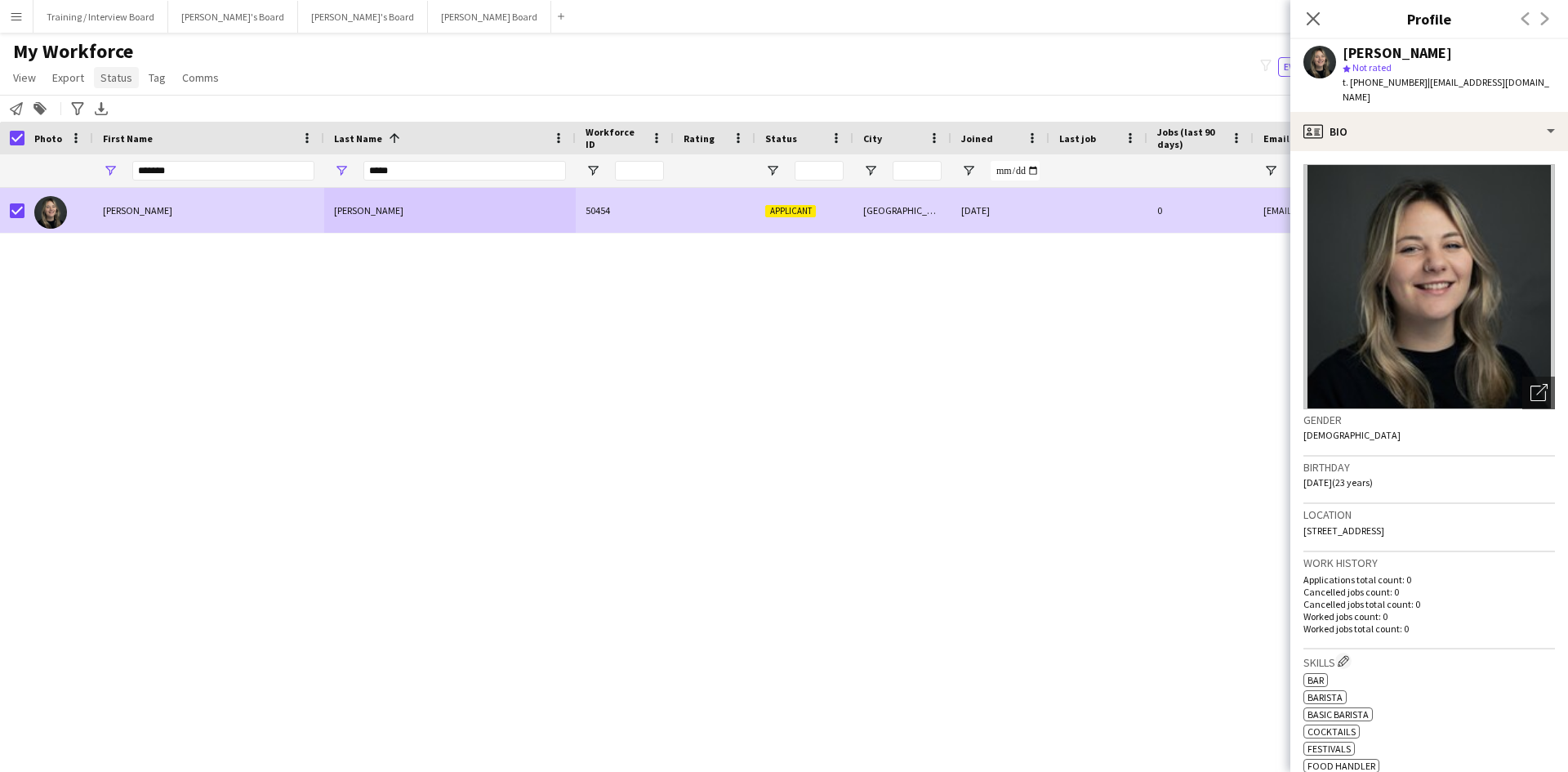
click at [119, 82] on span "Status" at bounding box center [116, 77] width 32 height 14
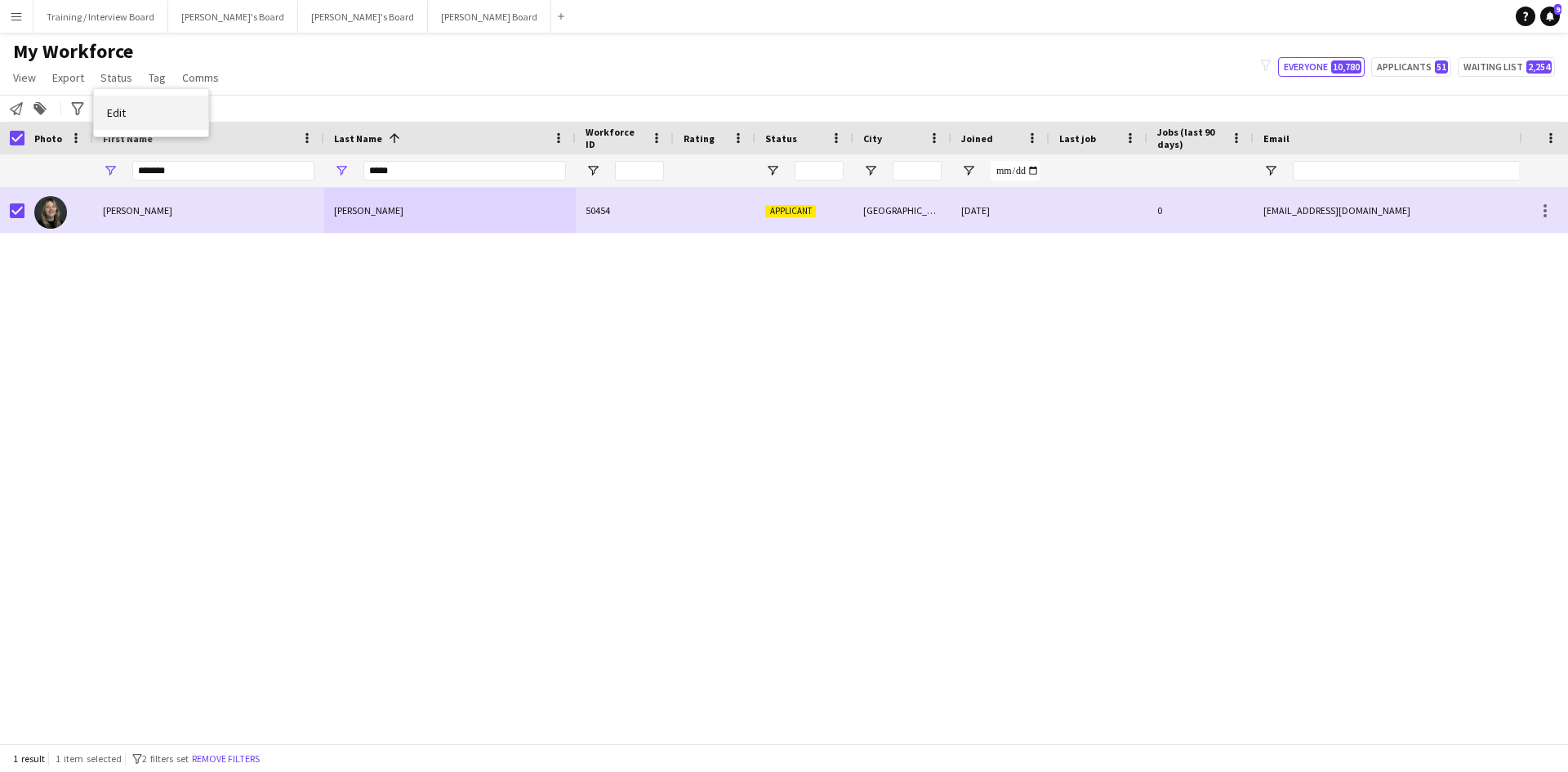
click at [125, 116] on span "Edit" at bounding box center [117, 112] width 19 height 14
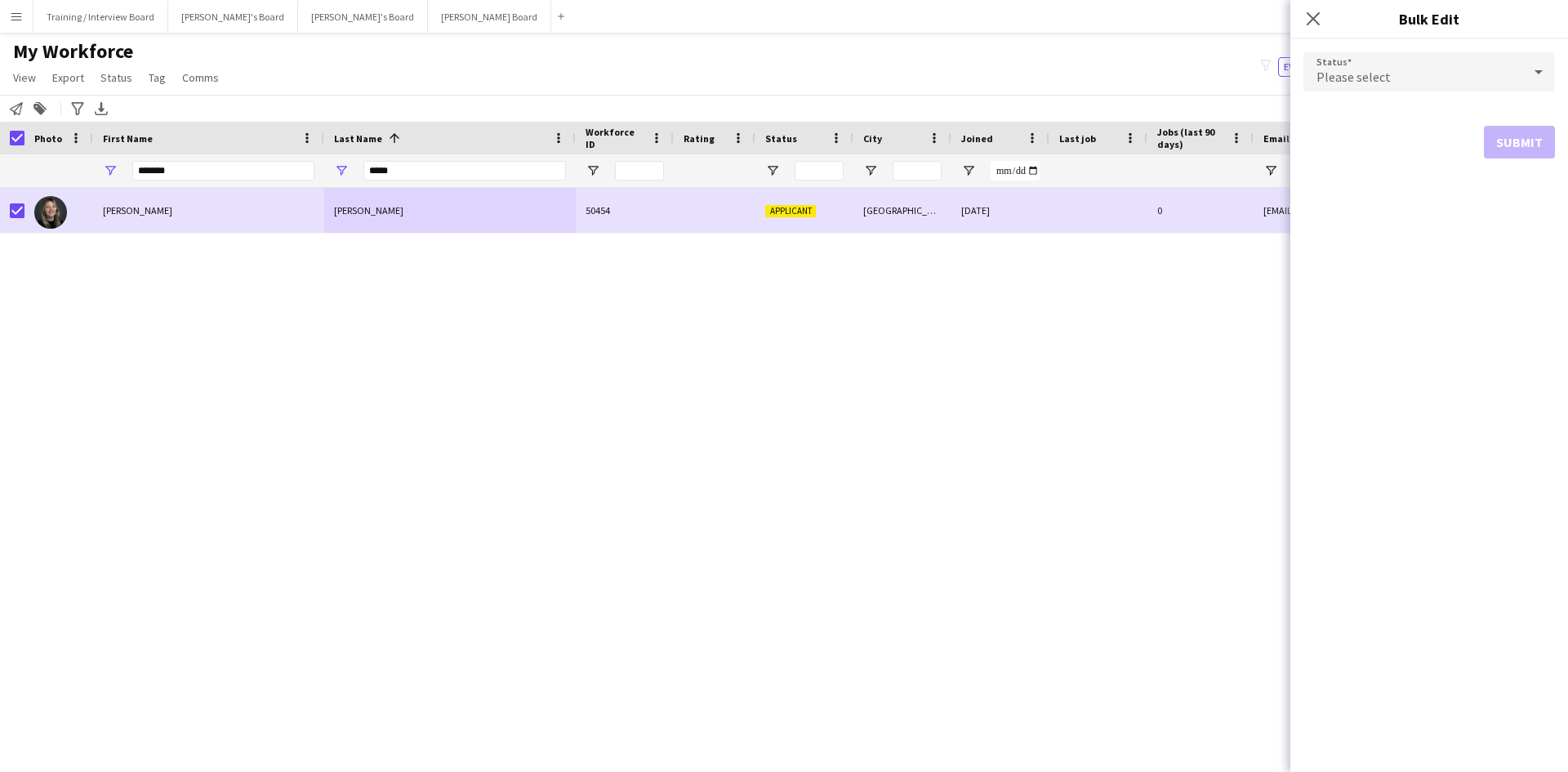
click at [1540, 69] on icon at bounding box center [1538, 72] width 19 height 33
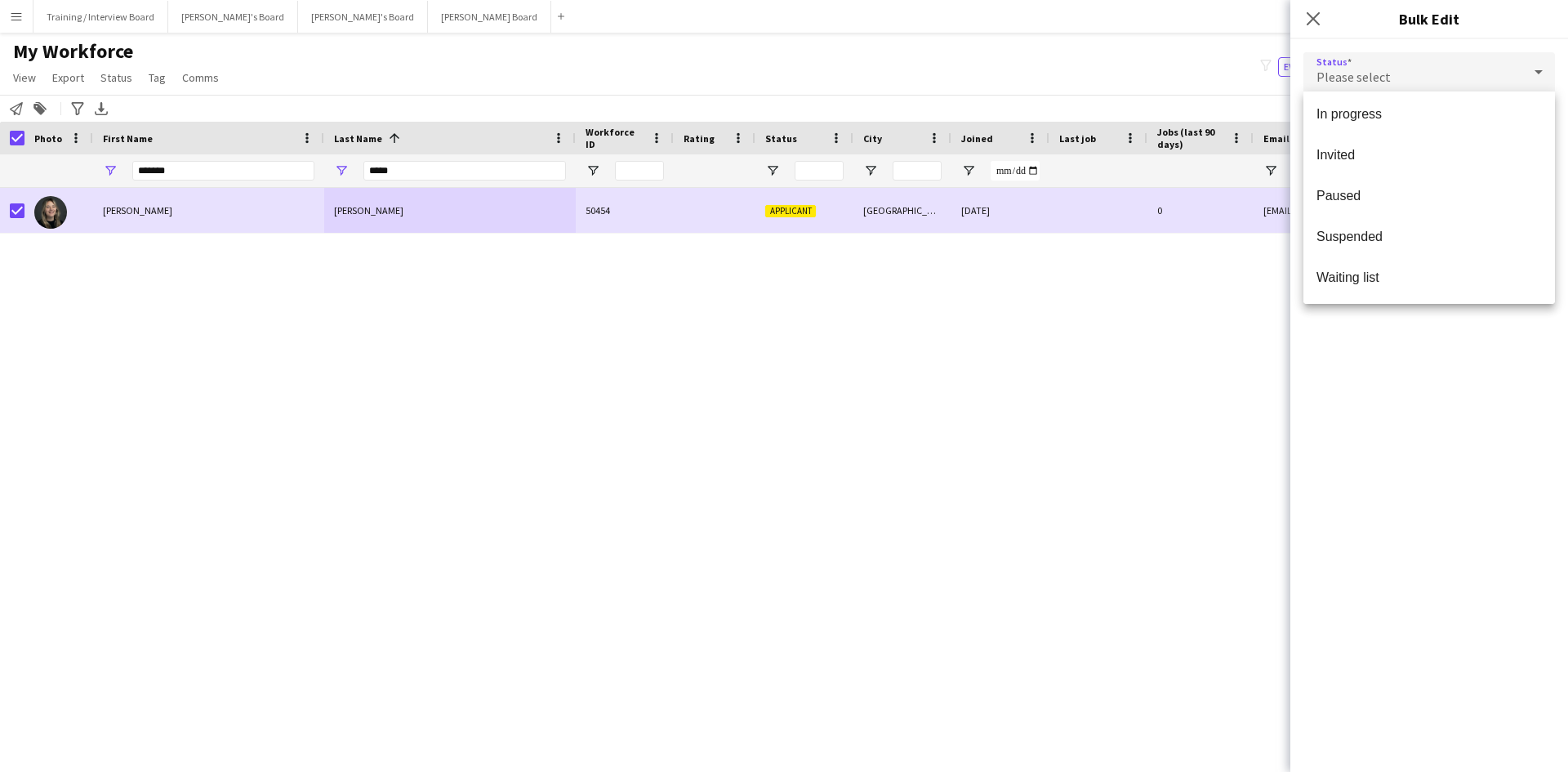
scroll to position [168, 0]
click at [1364, 271] on span "Waiting list" at bounding box center [1428, 276] width 225 height 15
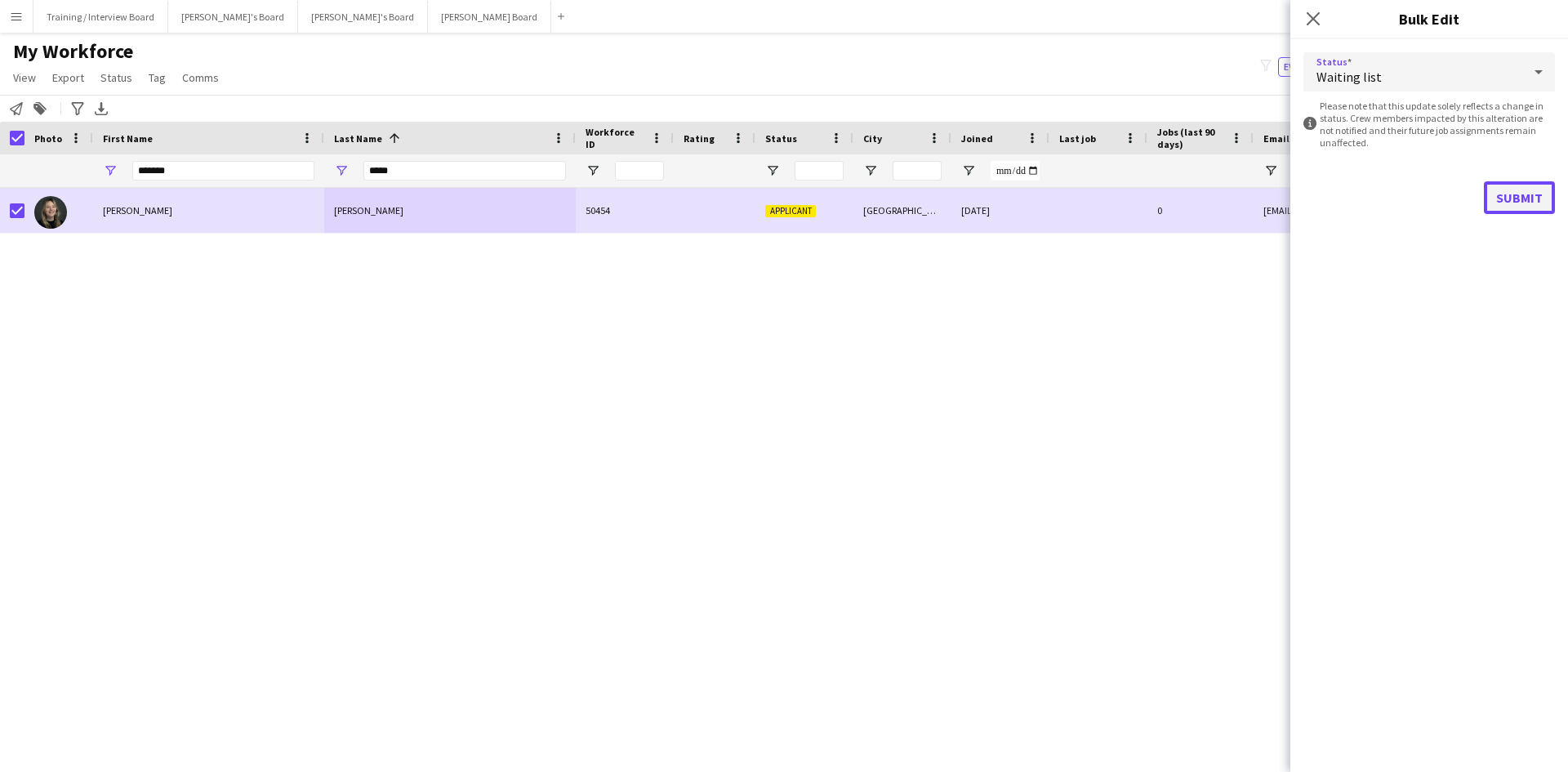
click at [1510, 208] on button "Submit" at bounding box center [1519, 198] width 71 height 33
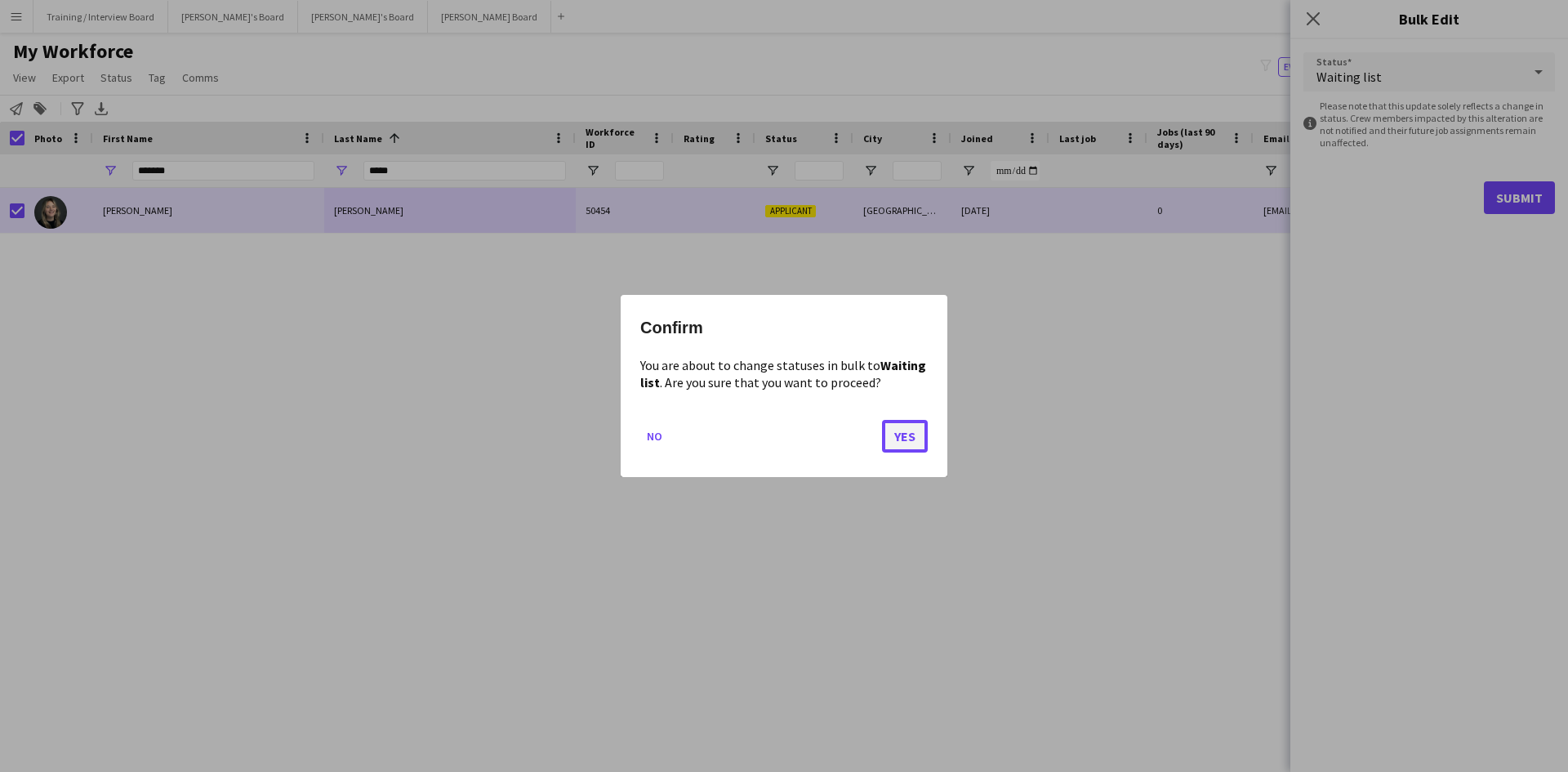
click at [899, 429] on button "Yes" at bounding box center [904, 436] width 46 height 33
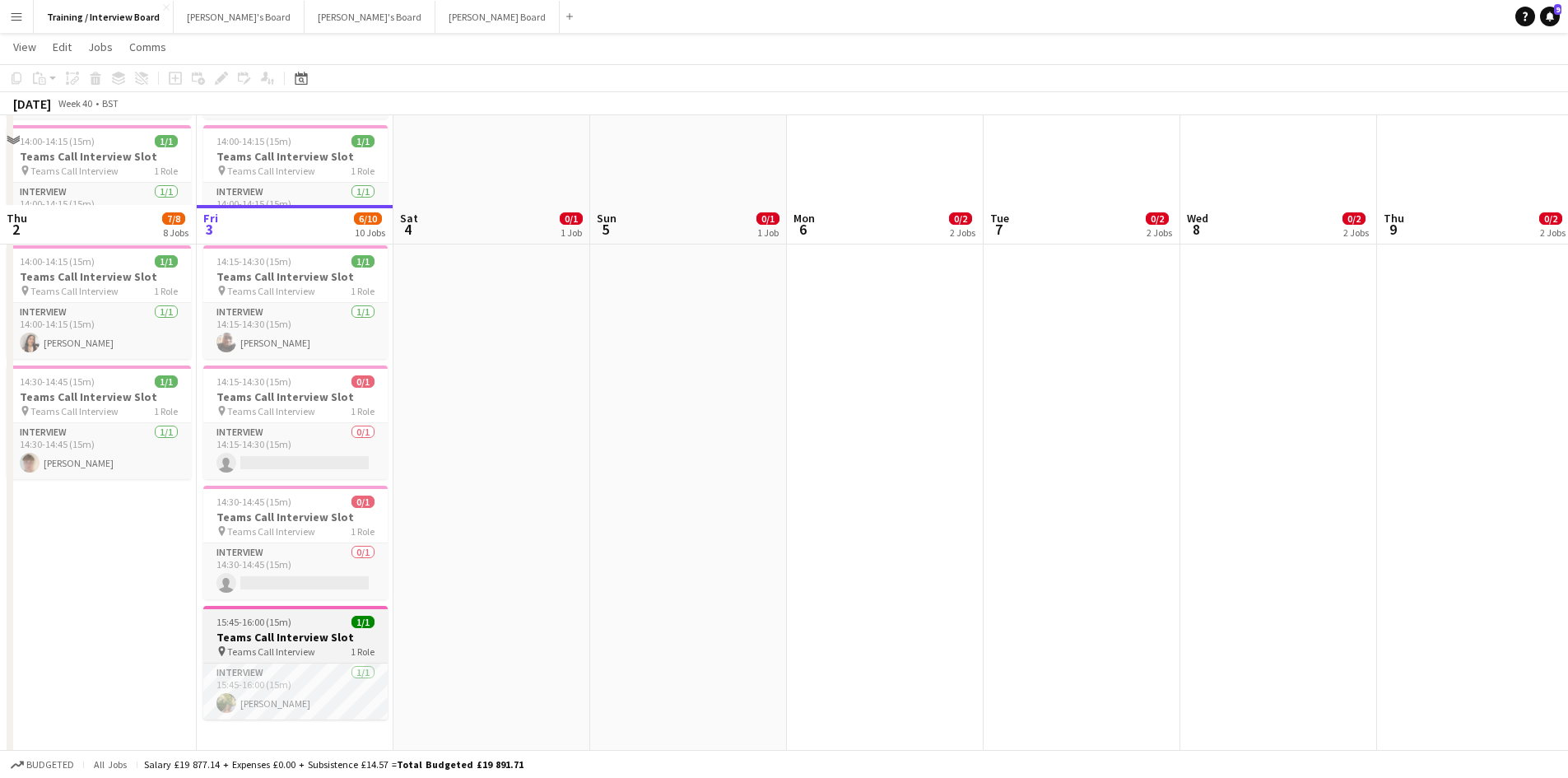
scroll to position [822, 0]
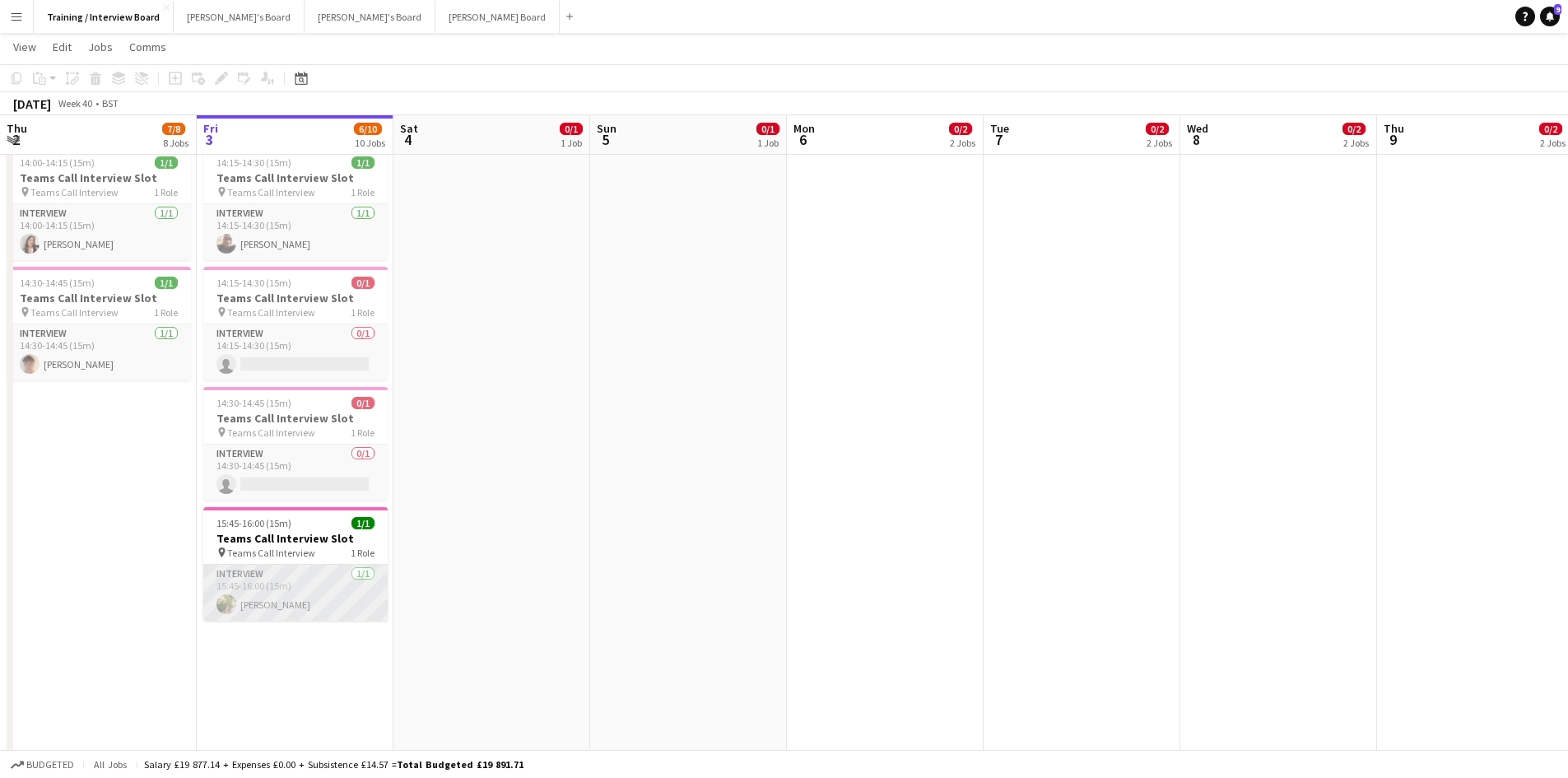
click at [258, 606] on app-card-role "Interview [DATE] 15:45-16:00 (15m) [PERSON_NAME]" at bounding box center [295, 592] width 185 height 56
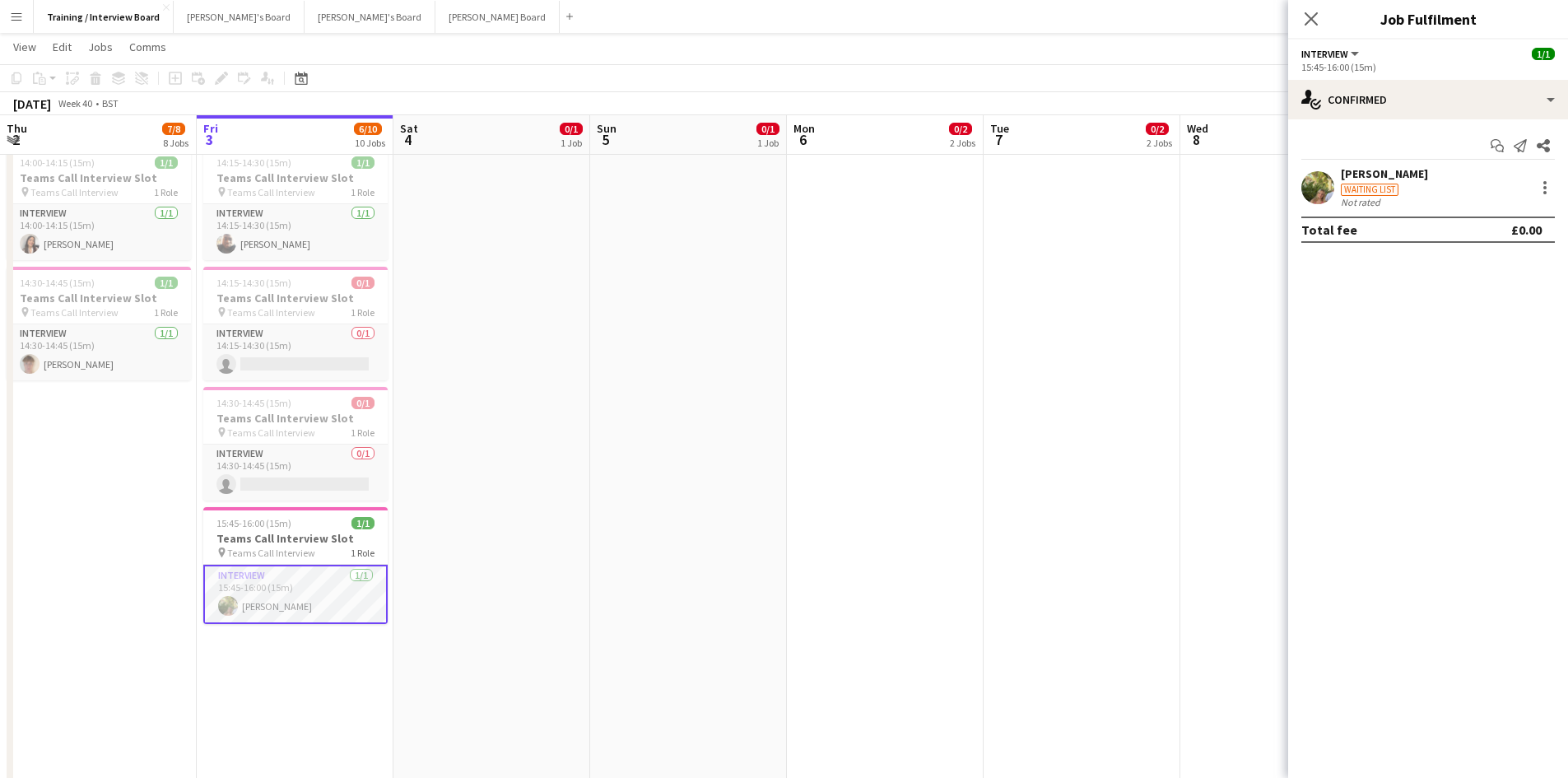
click at [1359, 178] on div "[PERSON_NAME]" at bounding box center [1384, 173] width 87 height 14
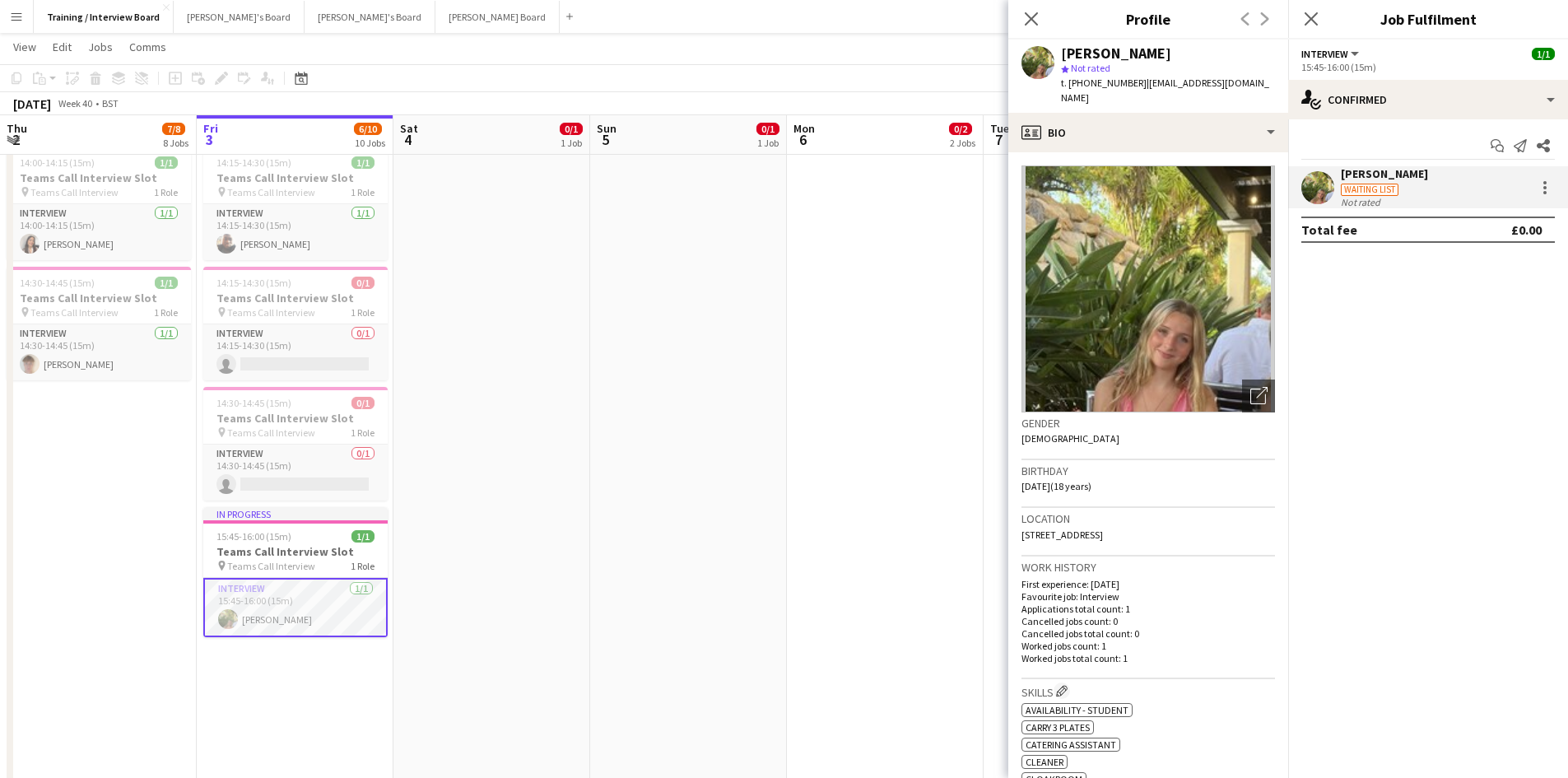
scroll to position [164, 0]
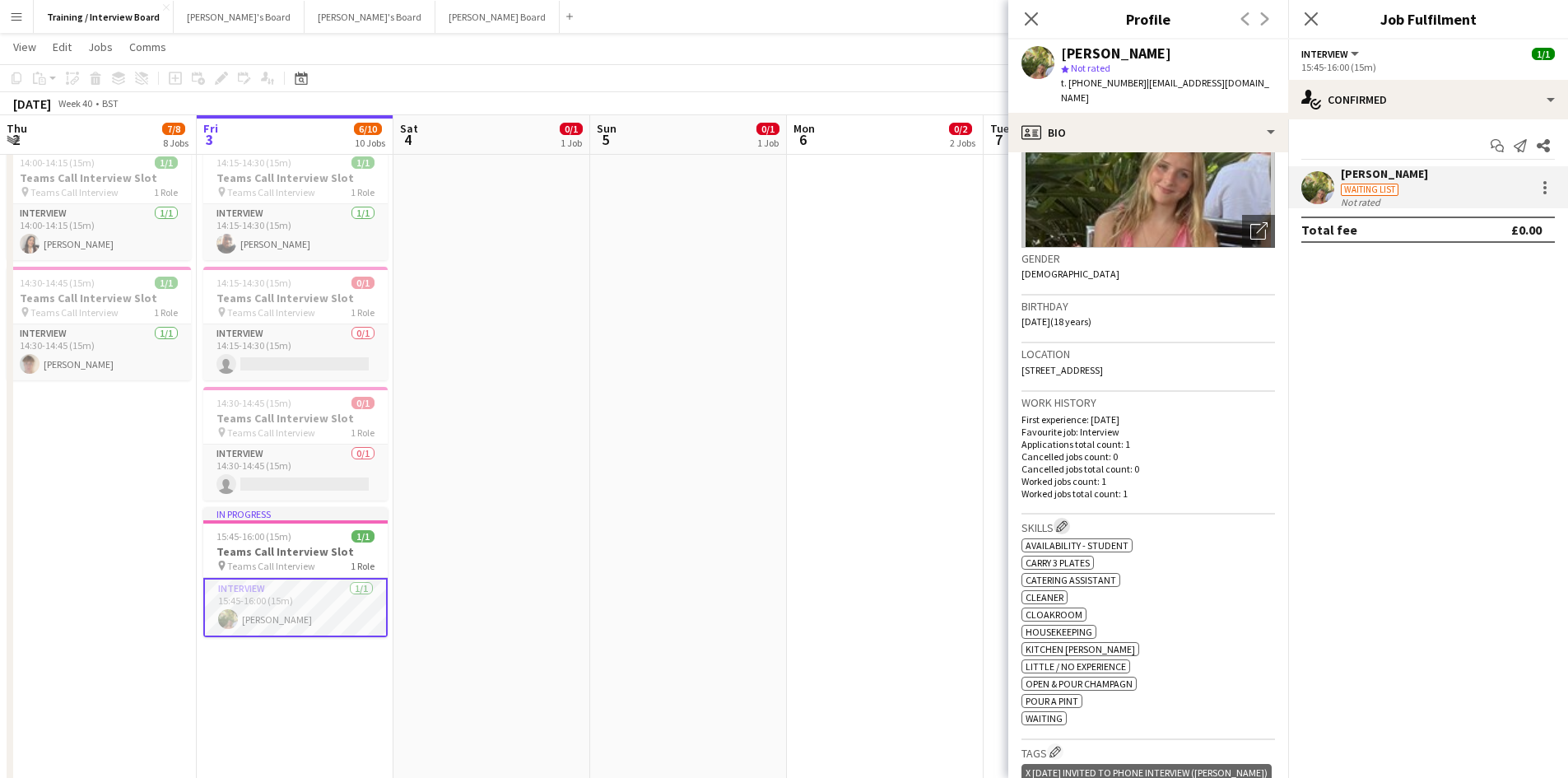
click at [1061, 521] on app-icon "Edit crew company skills" at bounding box center [1061, 526] width 12 height 12
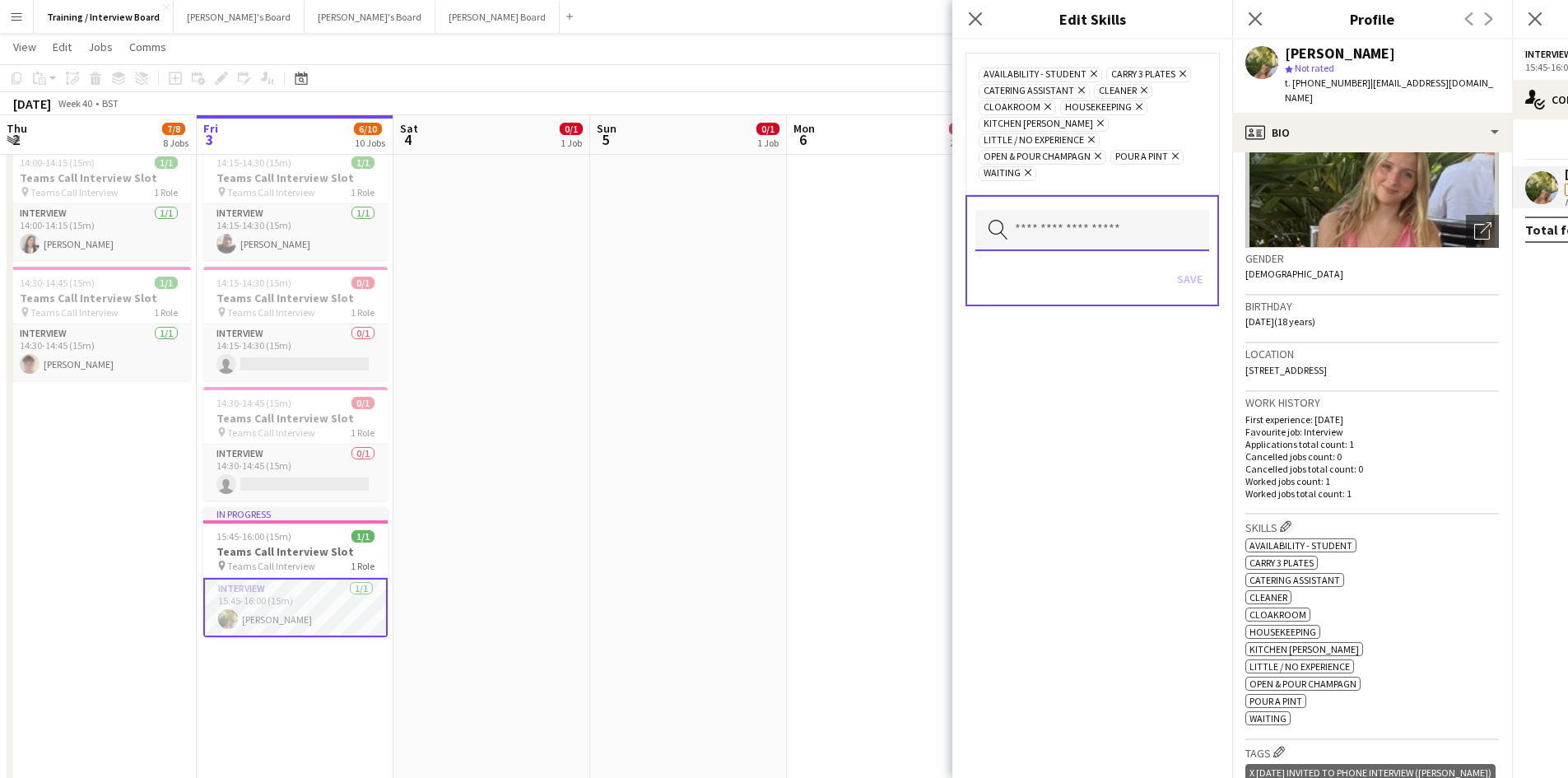
click at [1126, 210] on input "text" at bounding box center [1092, 230] width 234 height 42
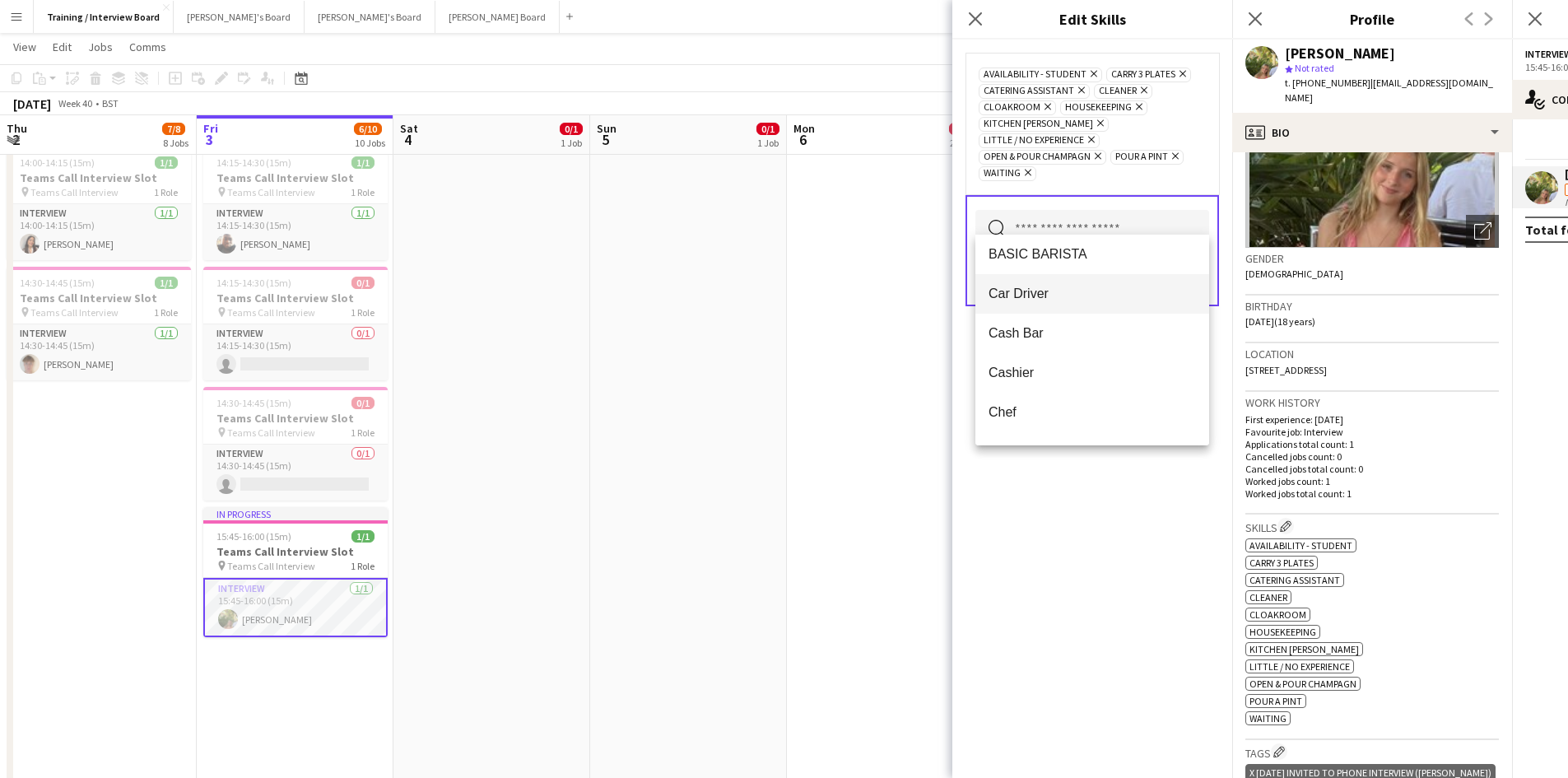
click at [1023, 288] on span "Car Driver" at bounding box center [1092, 293] width 208 height 15
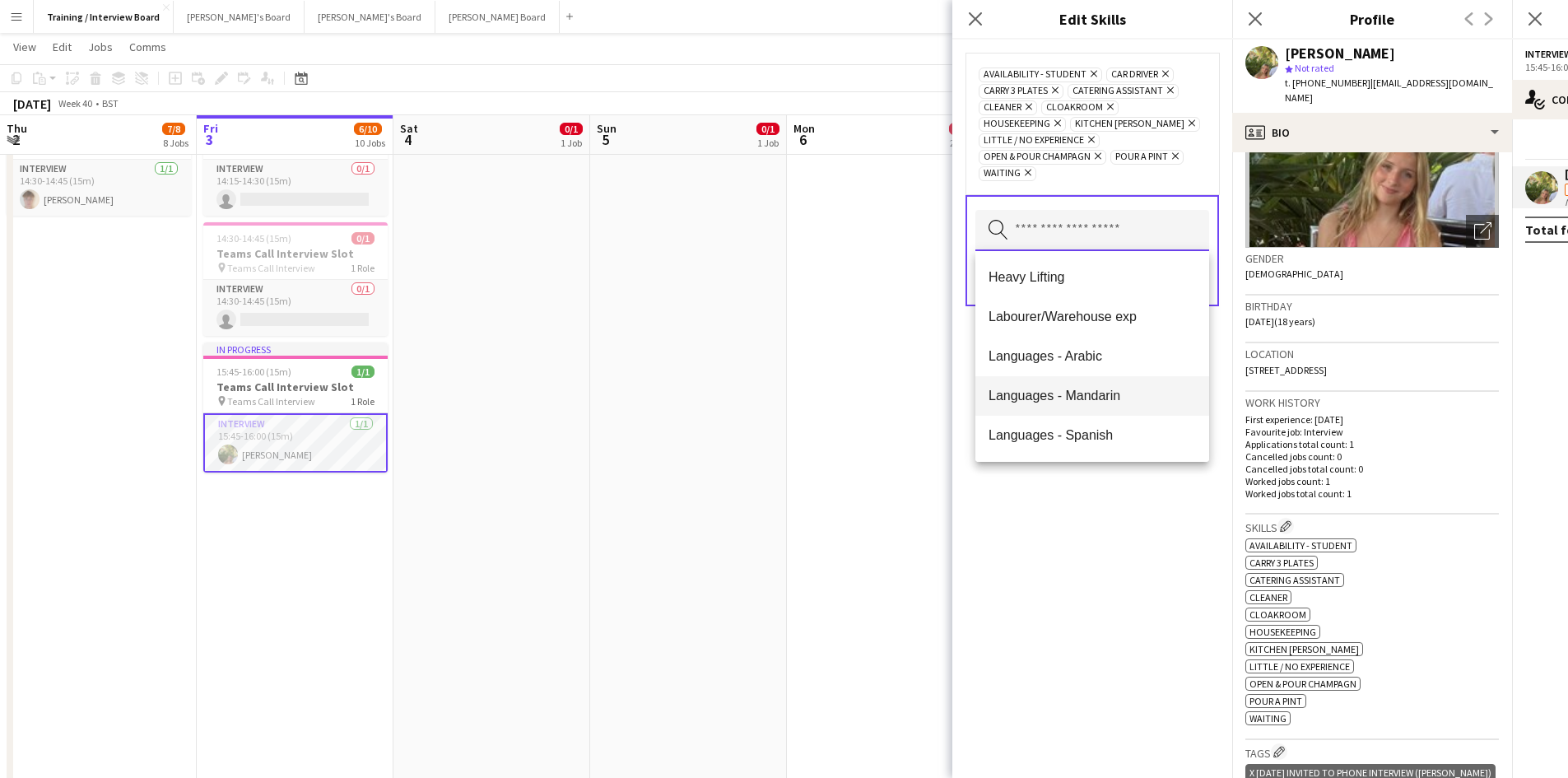
scroll to position [1070, 0]
drag, startPoint x: 1093, startPoint y: 527, endPoint x: 1147, endPoint y: 343, distance: 191.8
click at [1095, 527] on div "Availability - Student Remove Car Driver Remove Carry 3 Plates Remove Catering …" at bounding box center [1091, 409] width 279 height 738
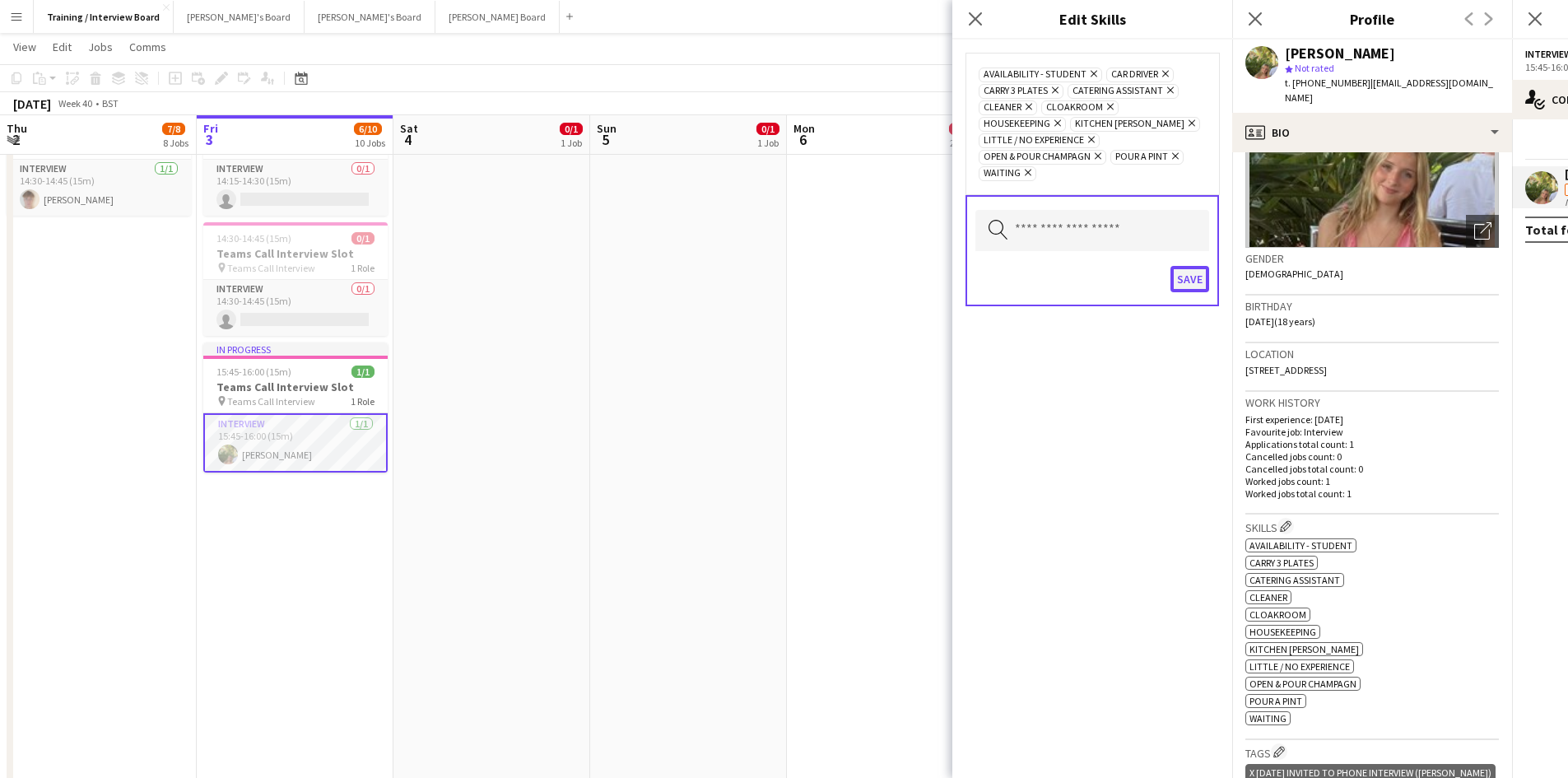
click at [1202, 284] on button "Save" at bounding box center [1190, 278] width 39 height 26
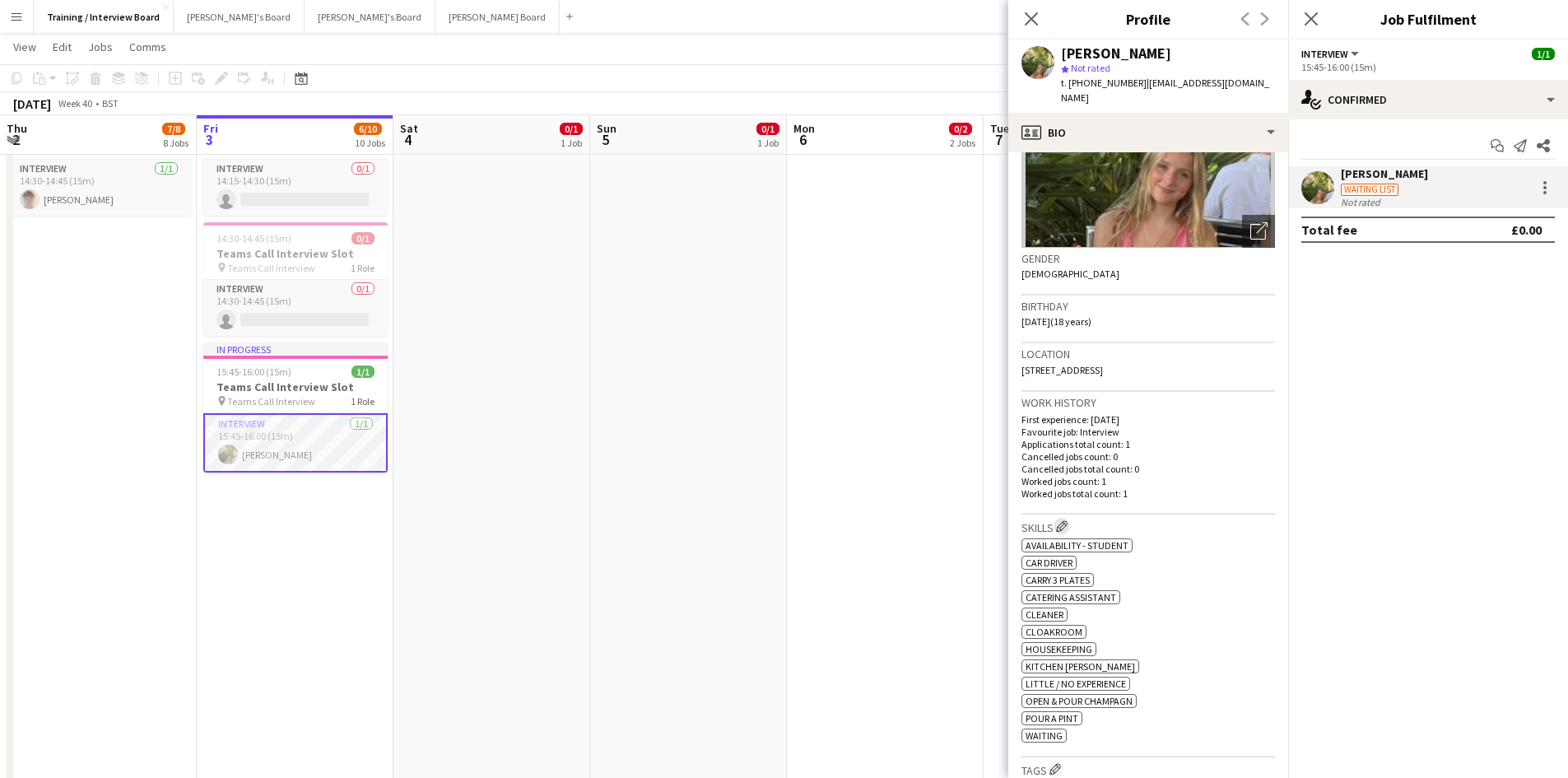
click at [1067, 528] on app-icon "Edit crew company skills" at bounding box center [1061, 526] width 12 height 12
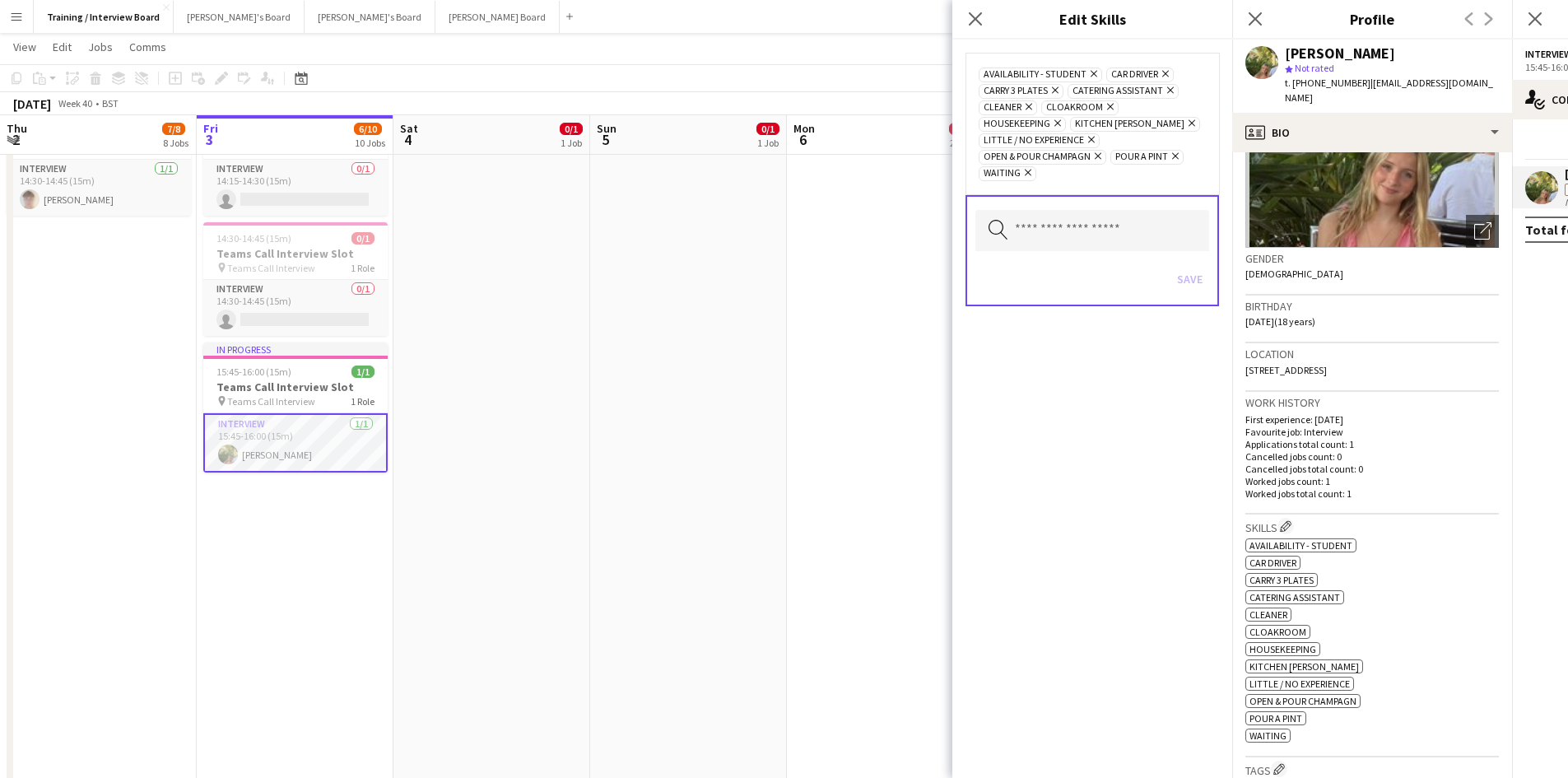
click at [1091, 141] on icon at bounding box center [1091, 139] width 7 height 7
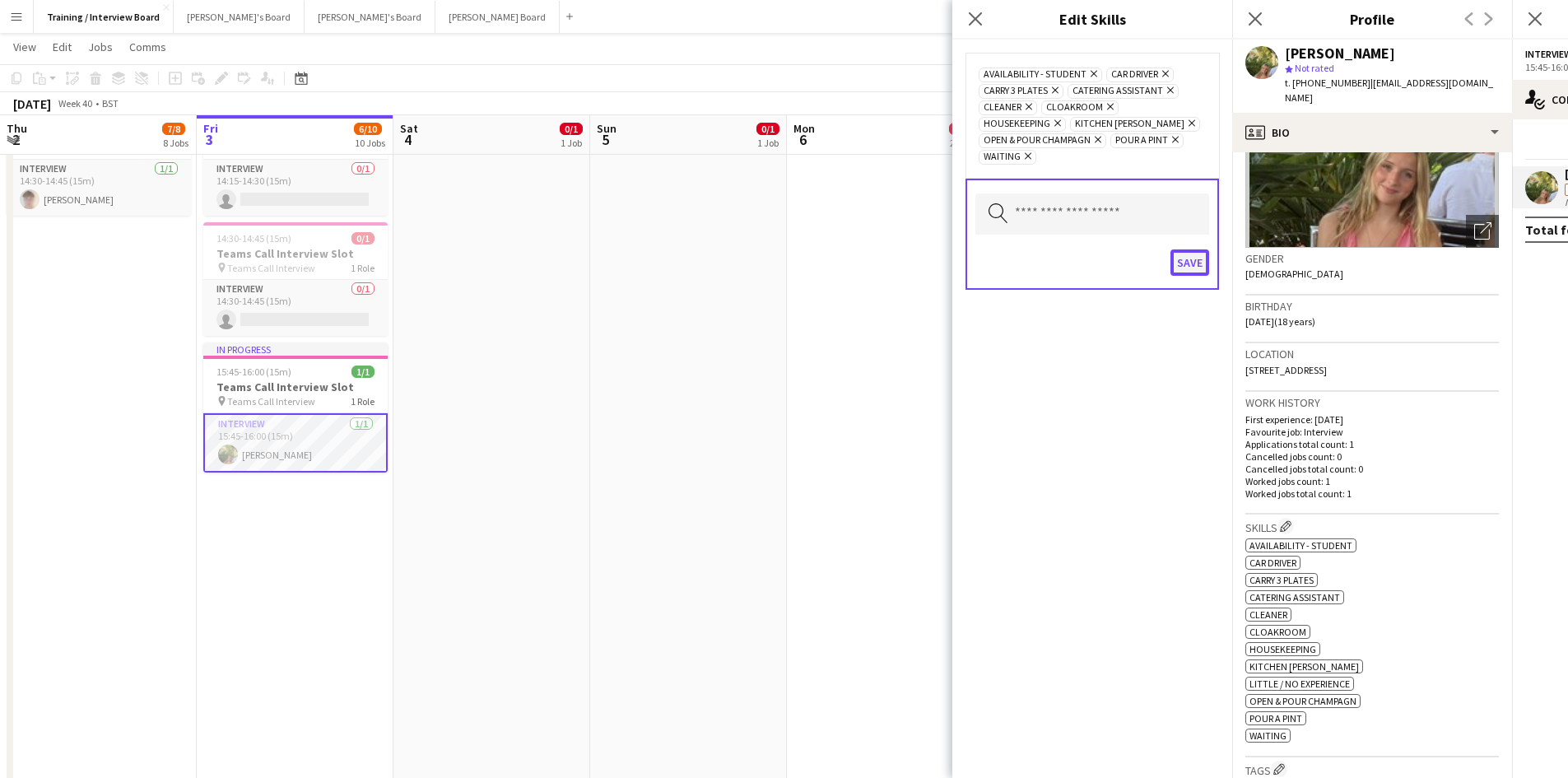
click at [1189, 261] on button "Save" at bounding box center [1190, 262] width 39 height 26
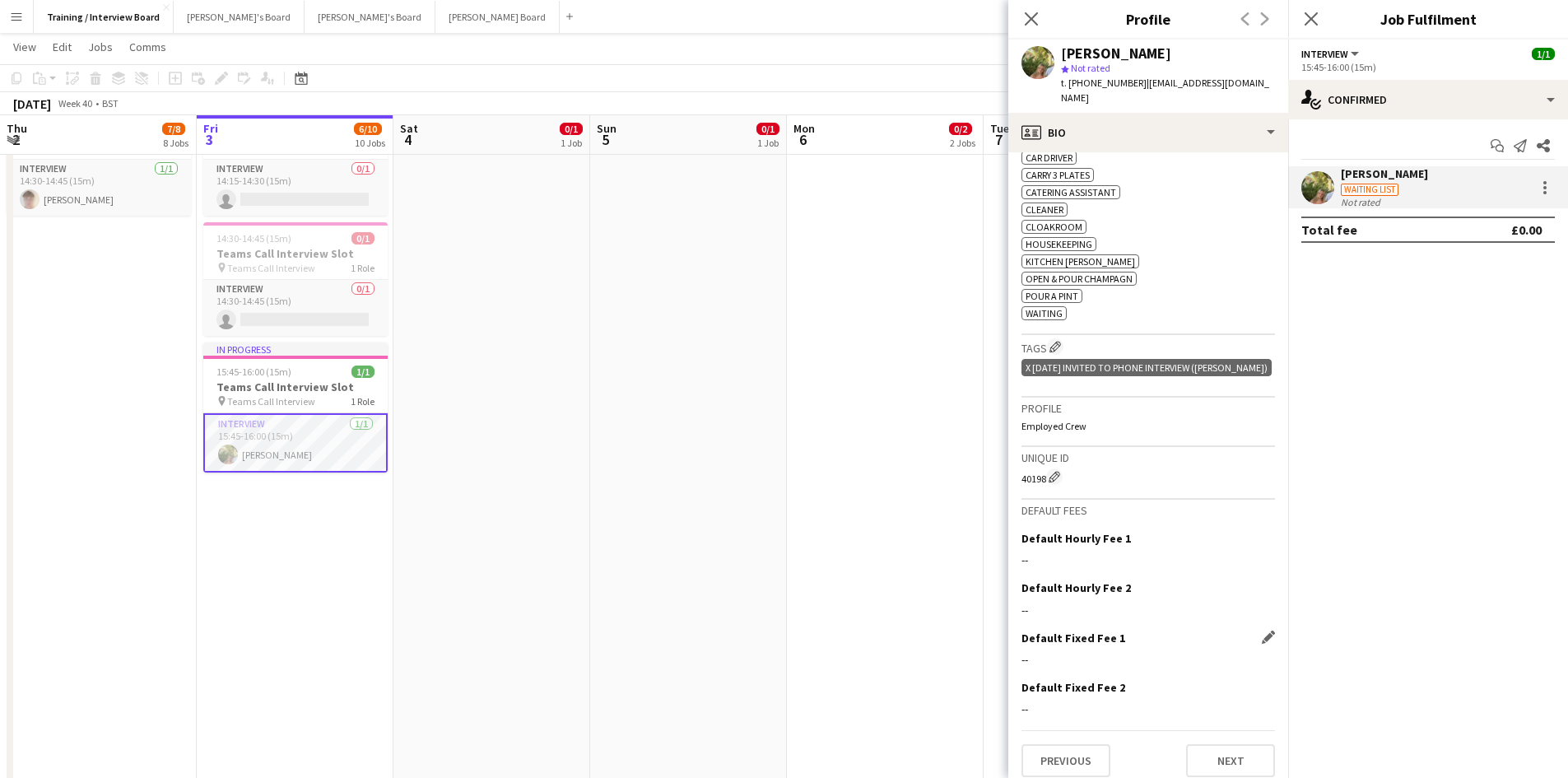
scroll to position [576, 0]
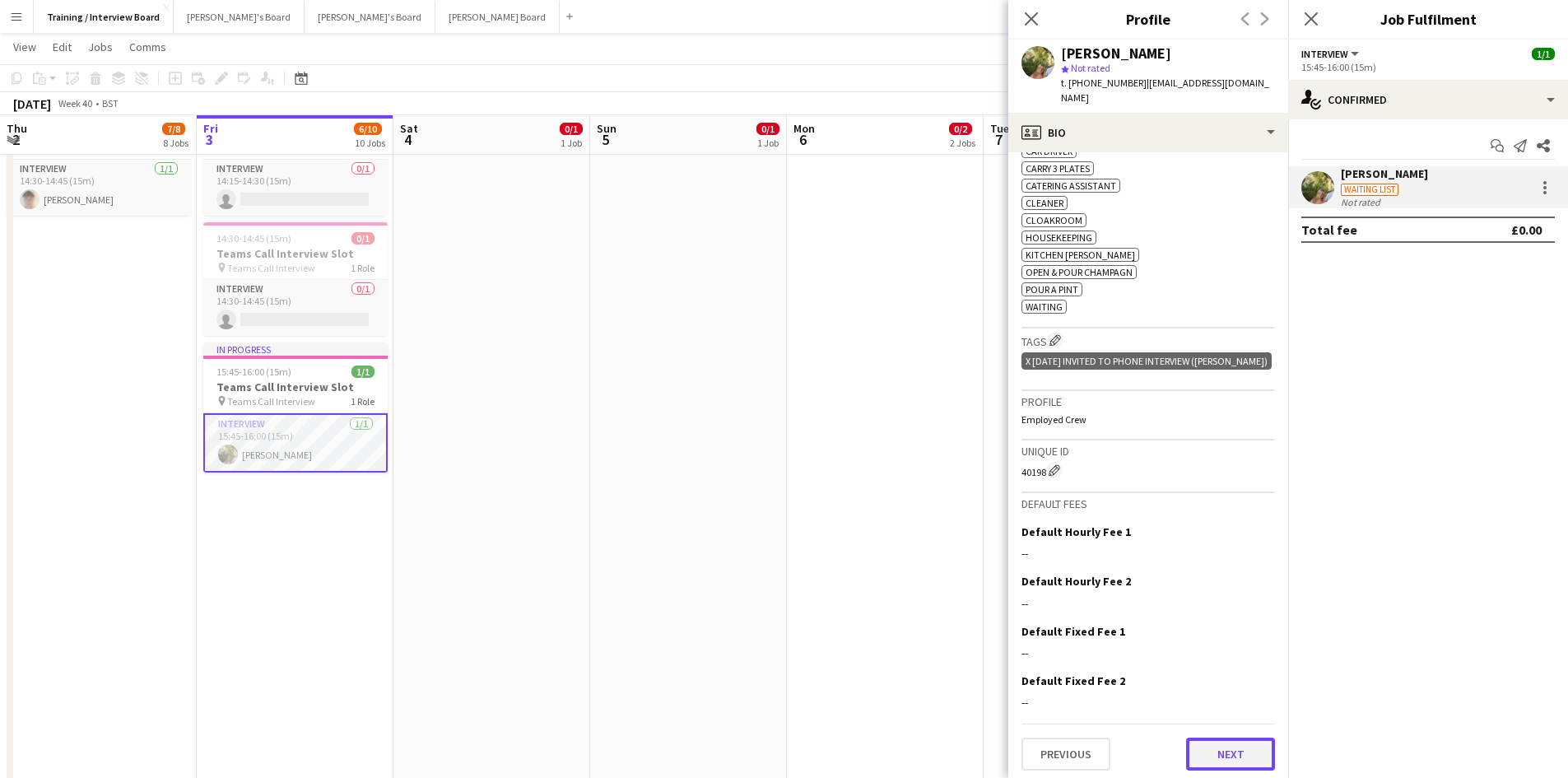
click at [1233, 745] on button "Next" at bounding box center [1231, 754] width 89 height 33
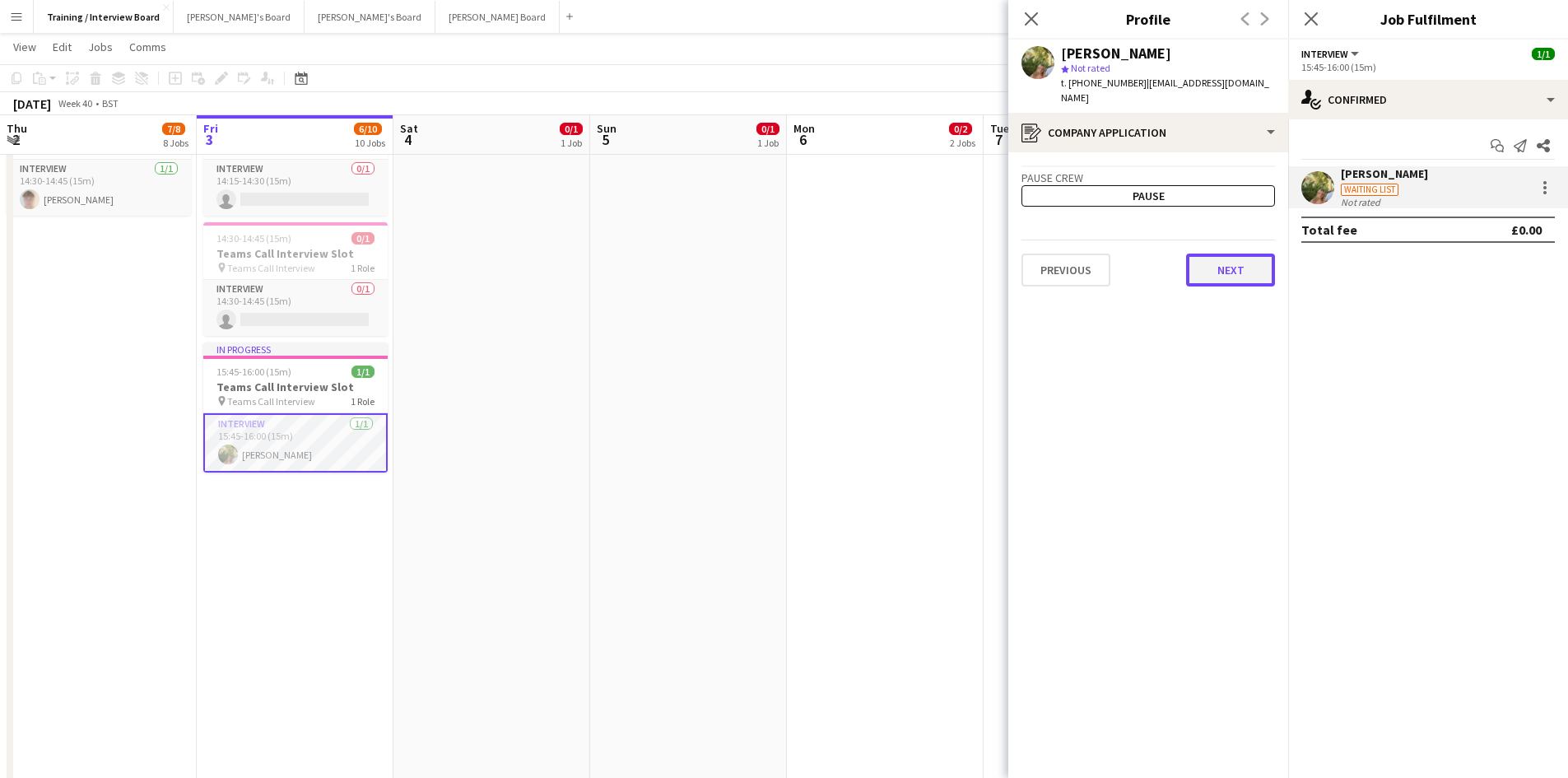
click at [1246, 264] on button "Next" at bounding box center [1231, 270] width 89 height 33
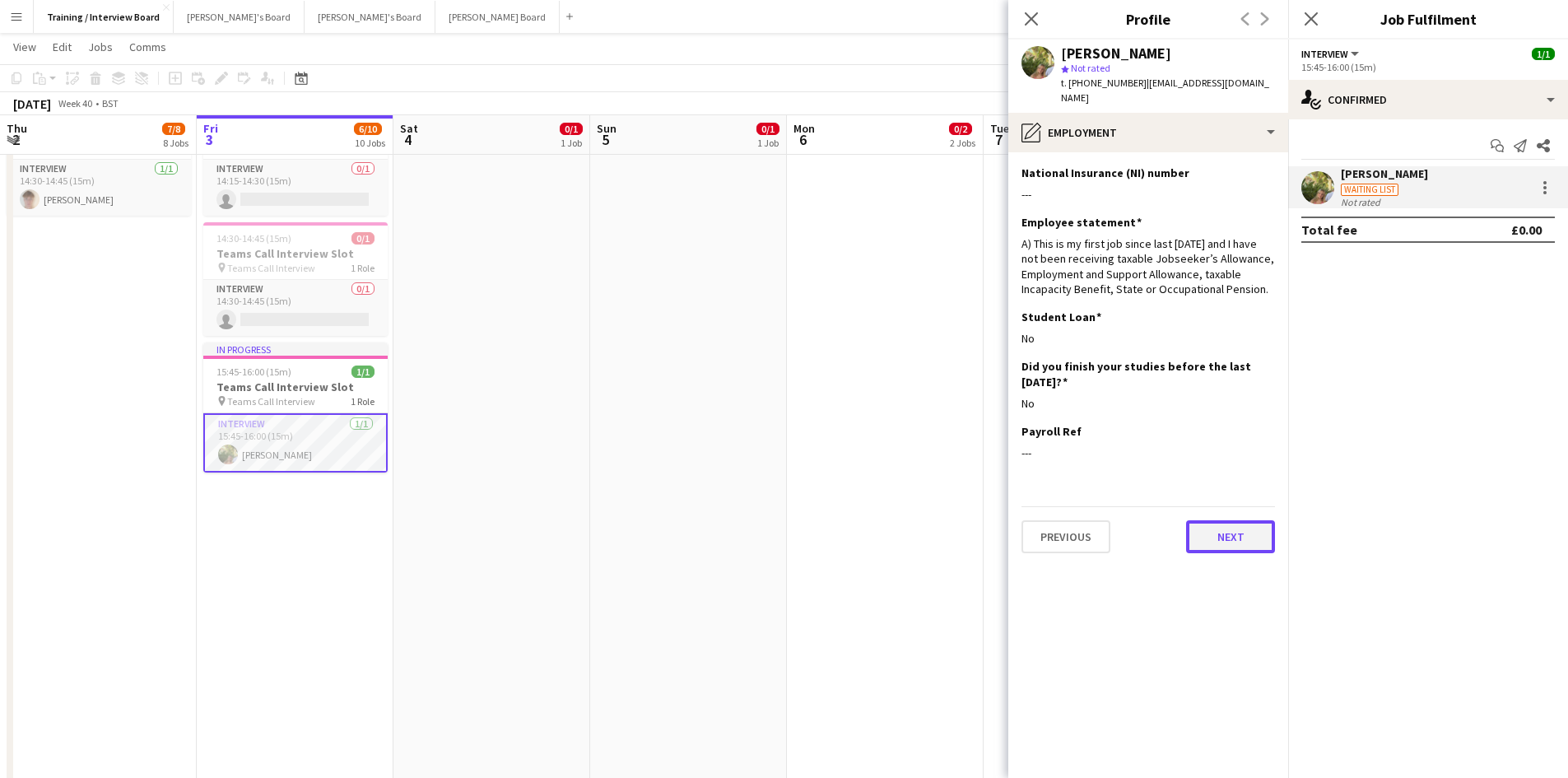
click at [1215, 520] on button "Next" at bounding box center [1231, 536] width 89 height 33
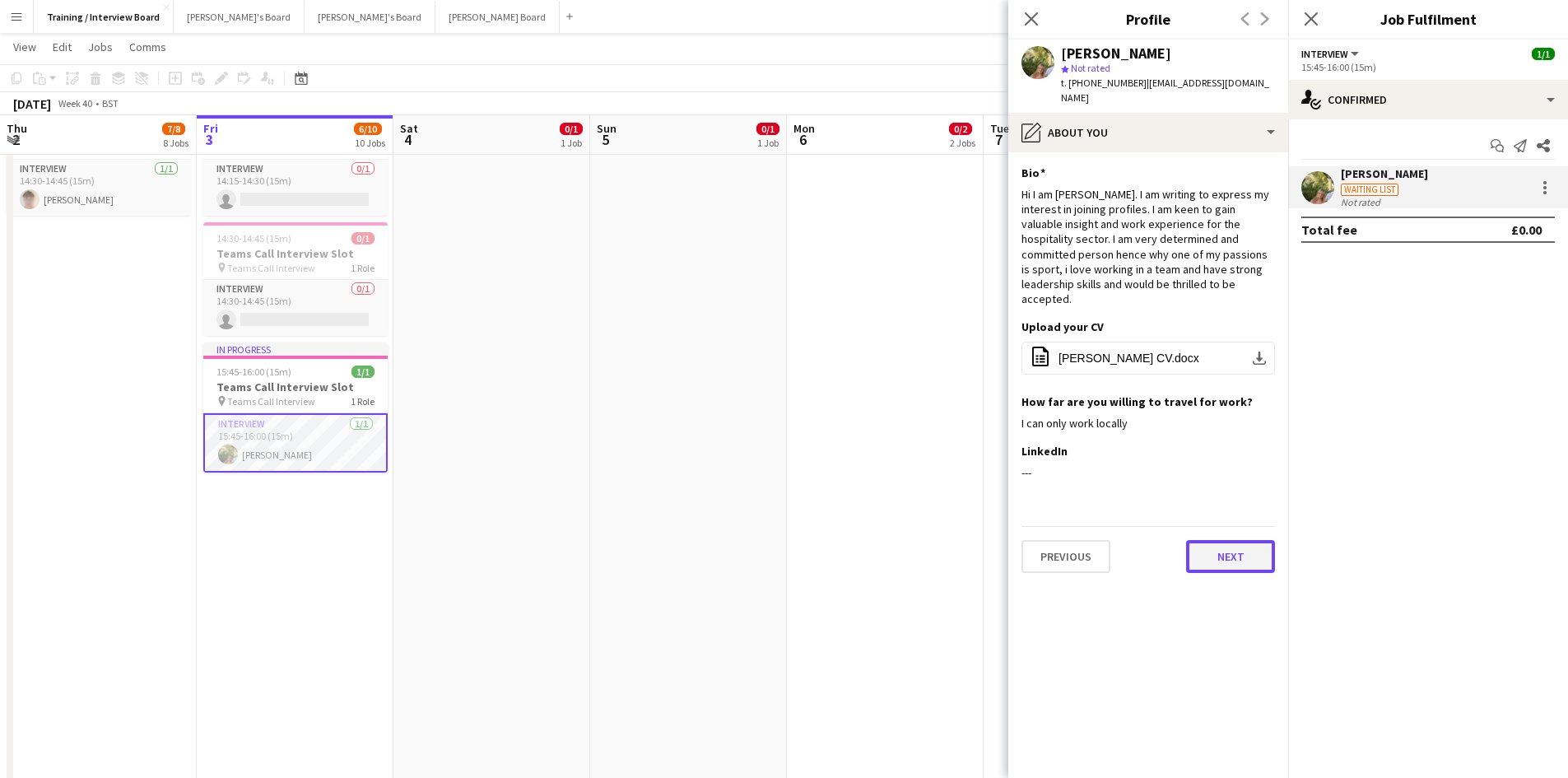
click at [1223, 540] on button "Next" at bounding box center [1231, 557] width 89 height 33
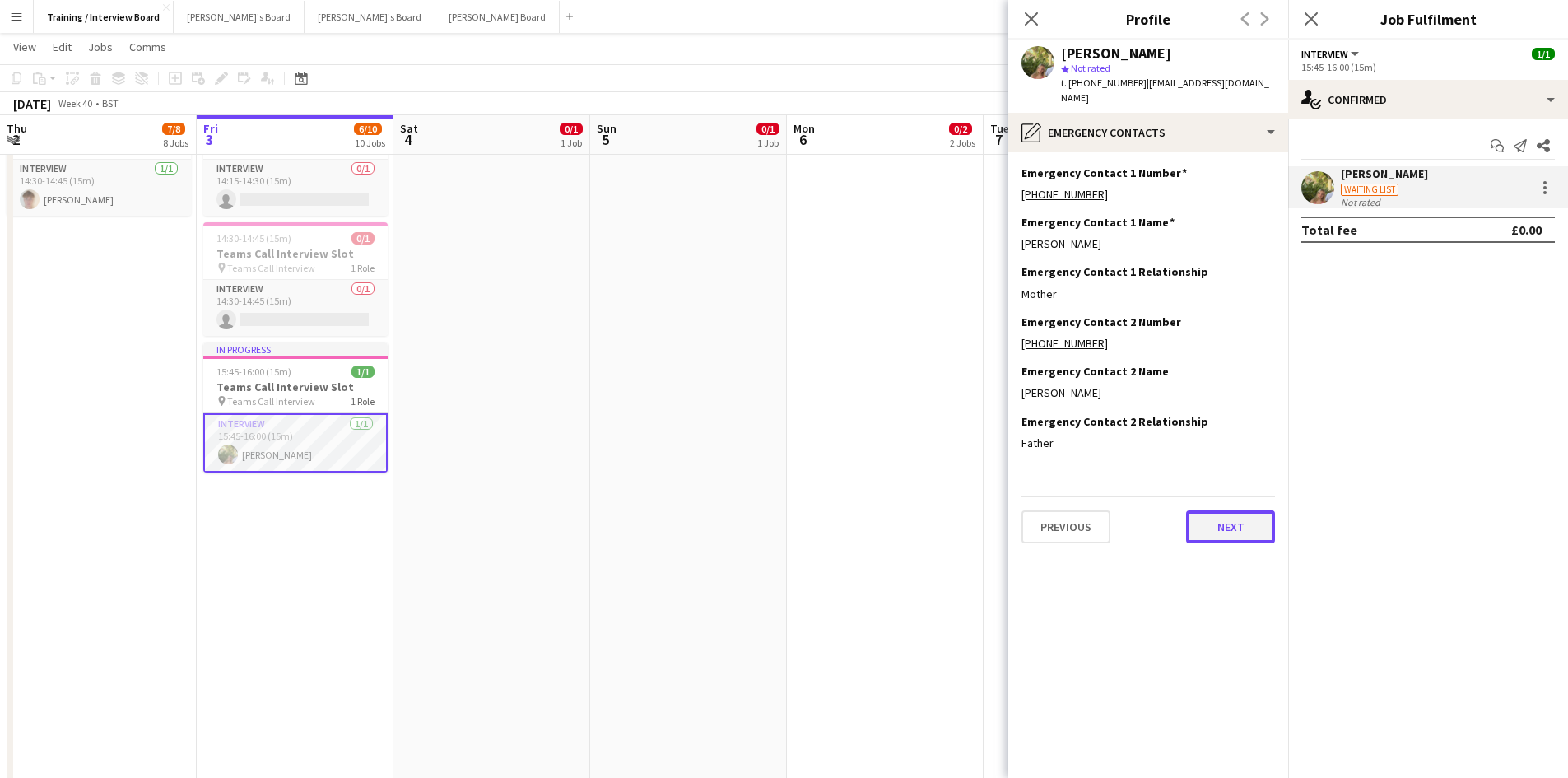
click at [1226, 516] on button "Next" at bounding box center [1231, 527] width 89 height 33
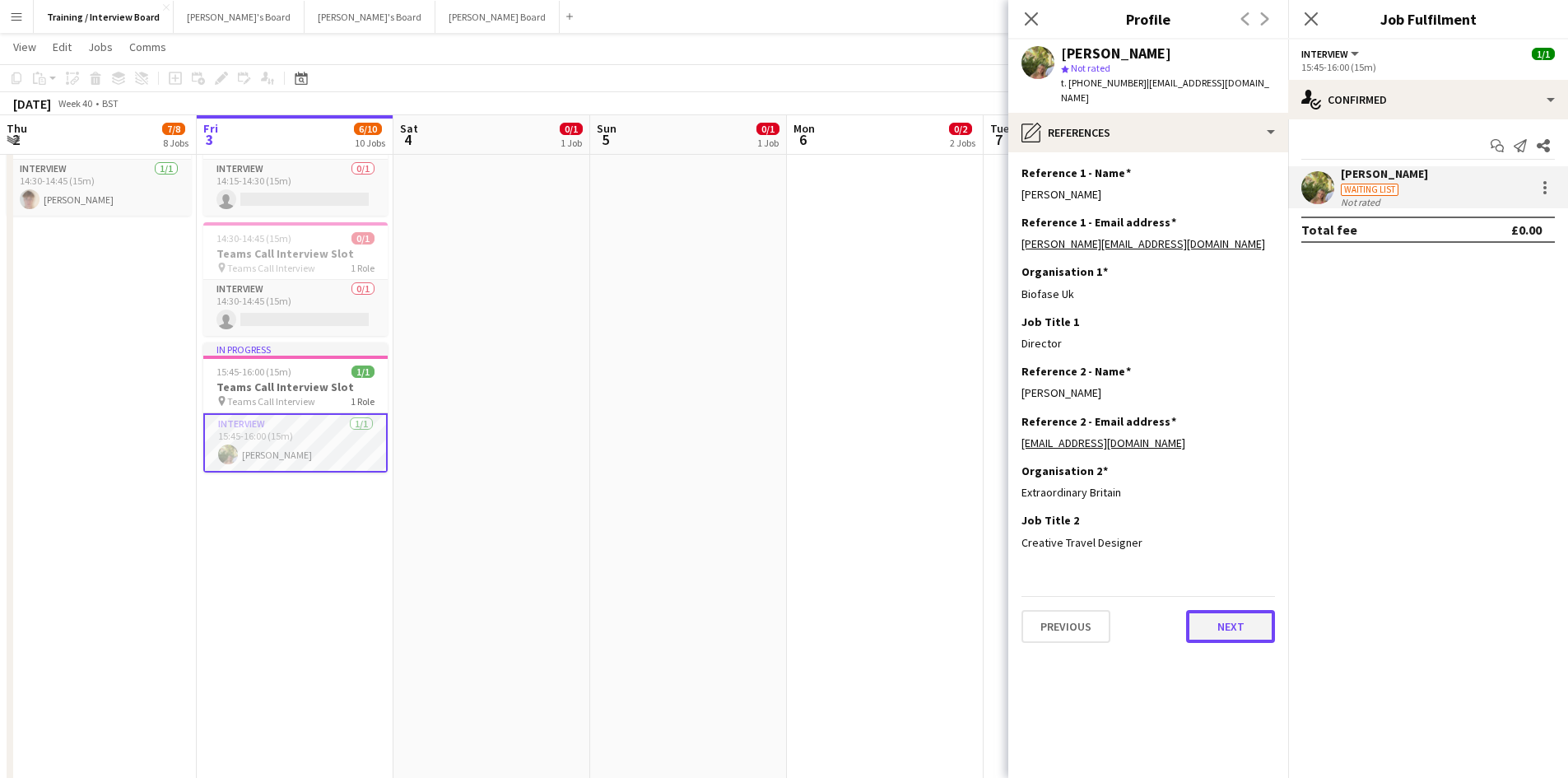
click at [1251, 619] on button "Next" at bounding box center [1231, 626] width 89 height 33
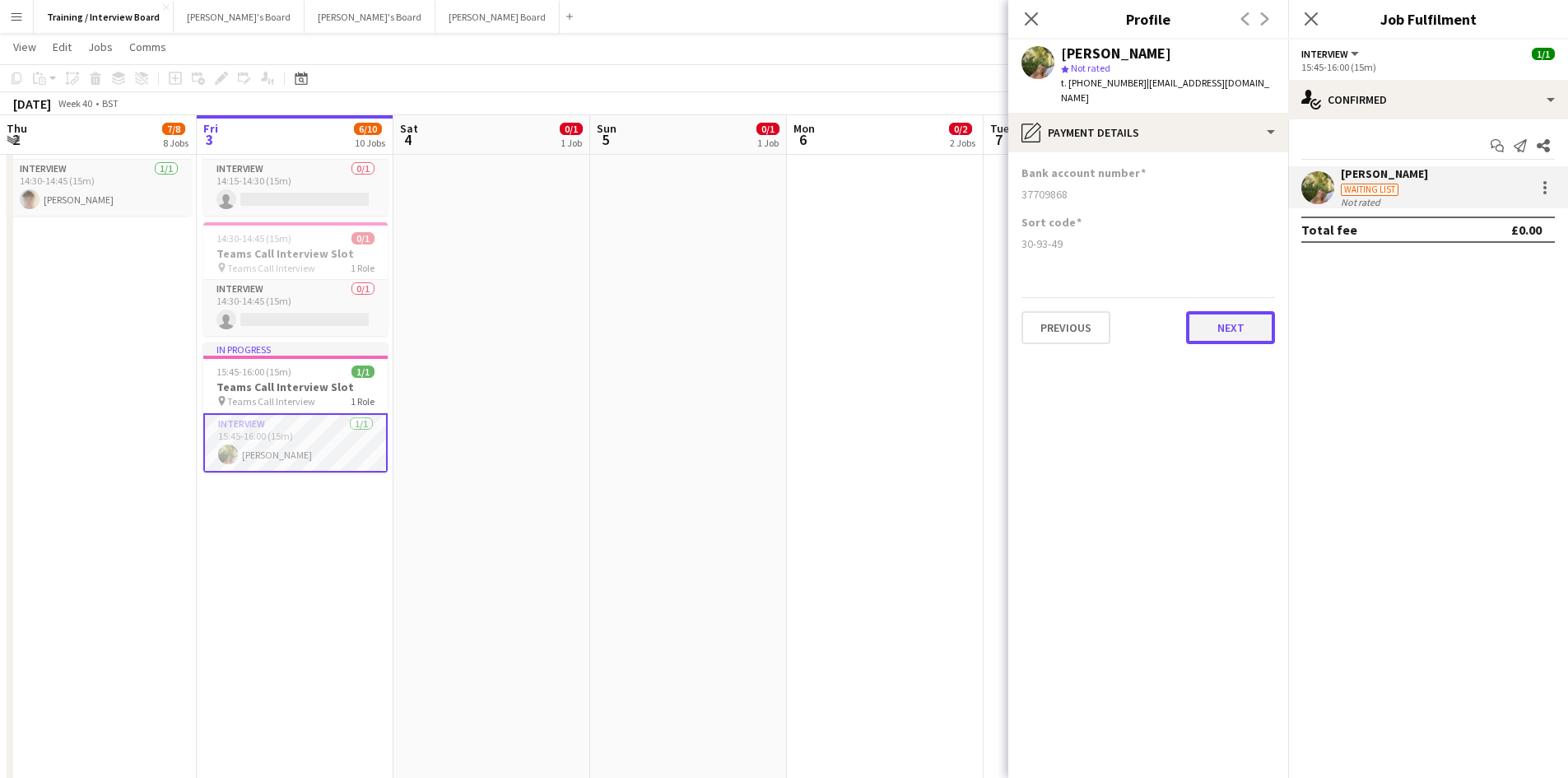
click at [1210, 311] on button "Next" at bounding box center [1231, 328] width 89 height 33
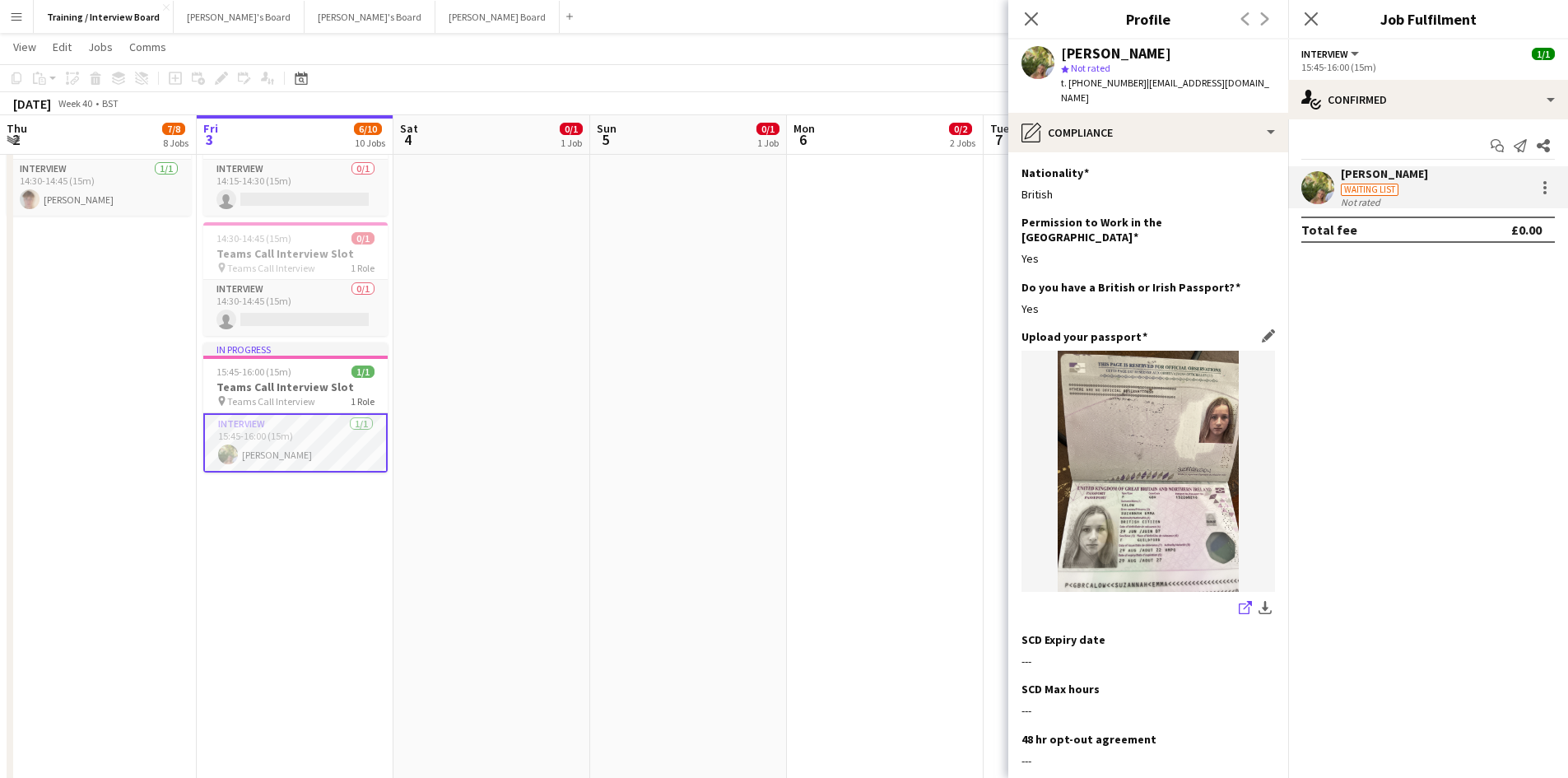
click at [1239, 599] on link "share-external-link-1" at bounding box center [1245, 609] width 19 height 19
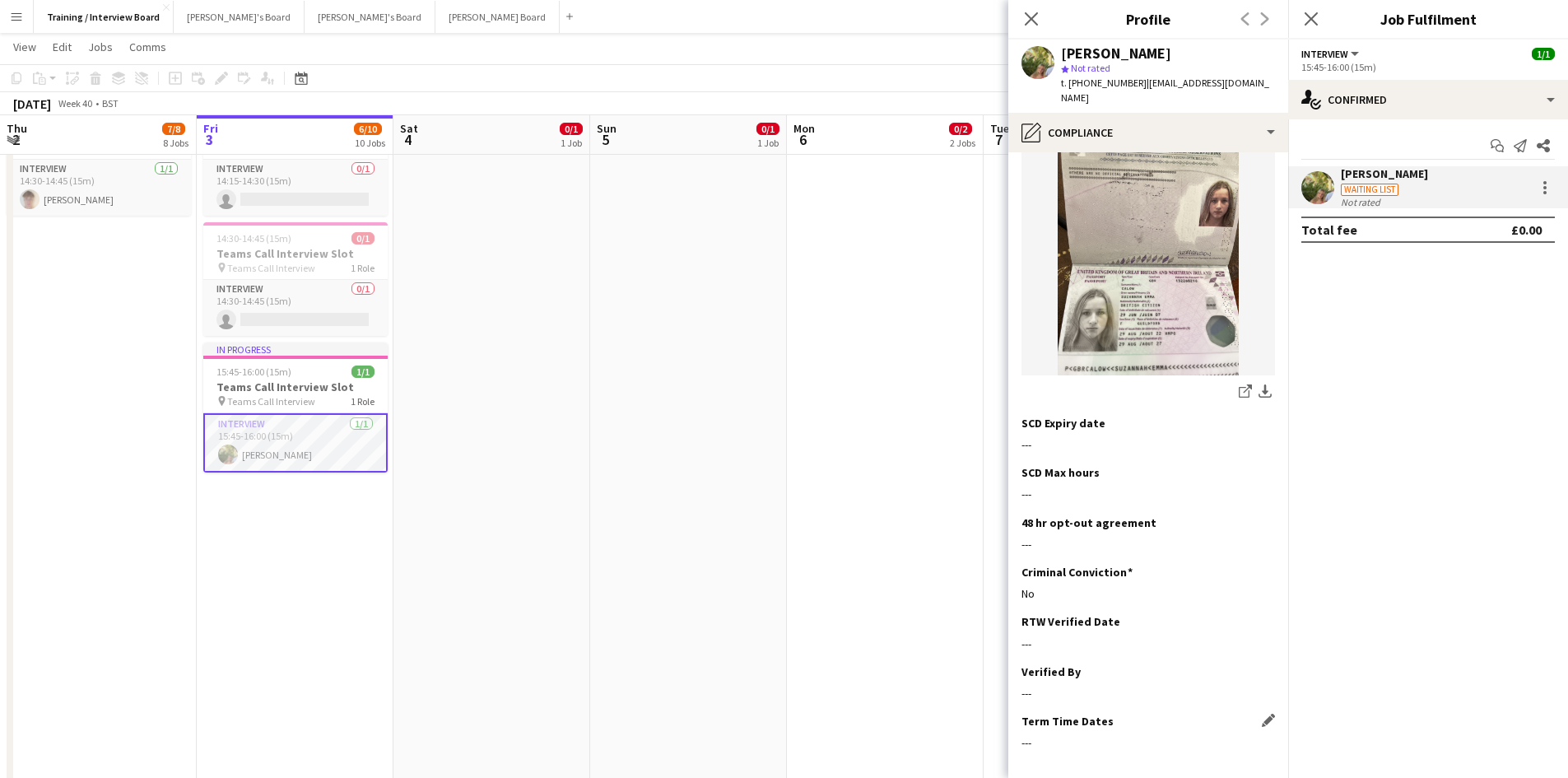
scroll to position [265, 0]
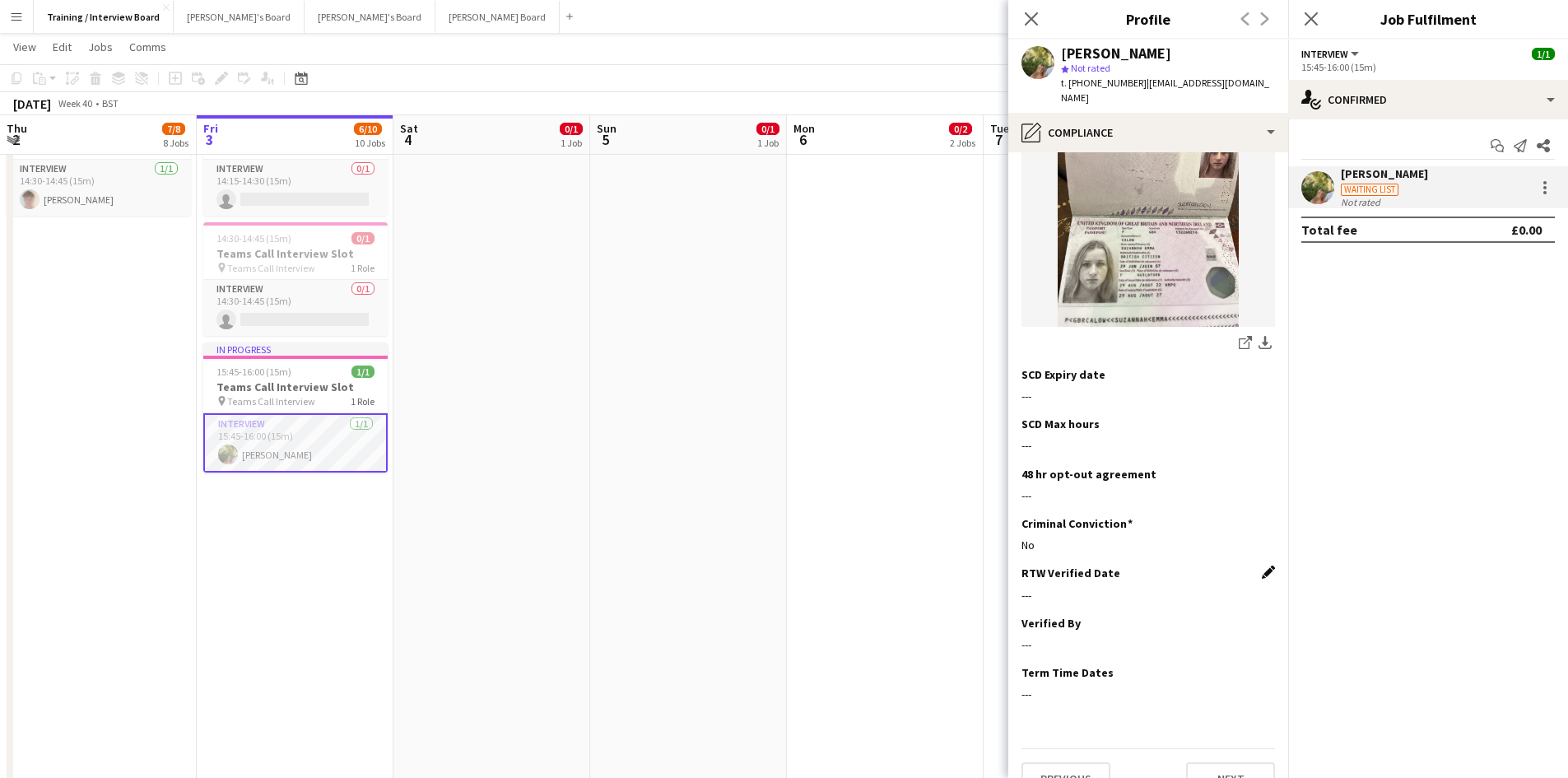
click at [1262, 565] on app-icon "Edit this field" at bounding box center [1268, 572] width 14 height 14
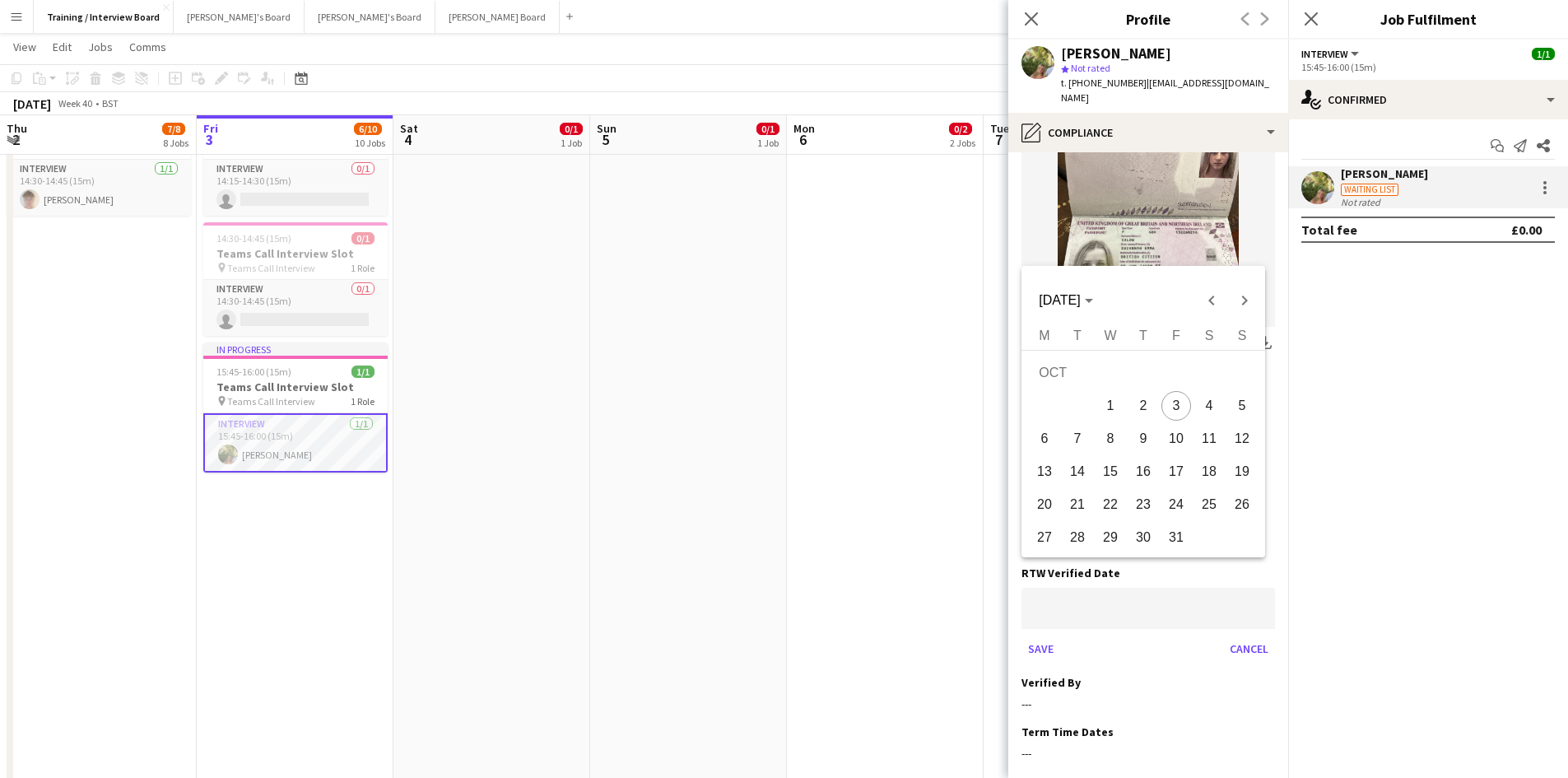
click at [1177, 408] on span "3" at bounding box center [1176, 405] width 30 height 30
type input "**********"
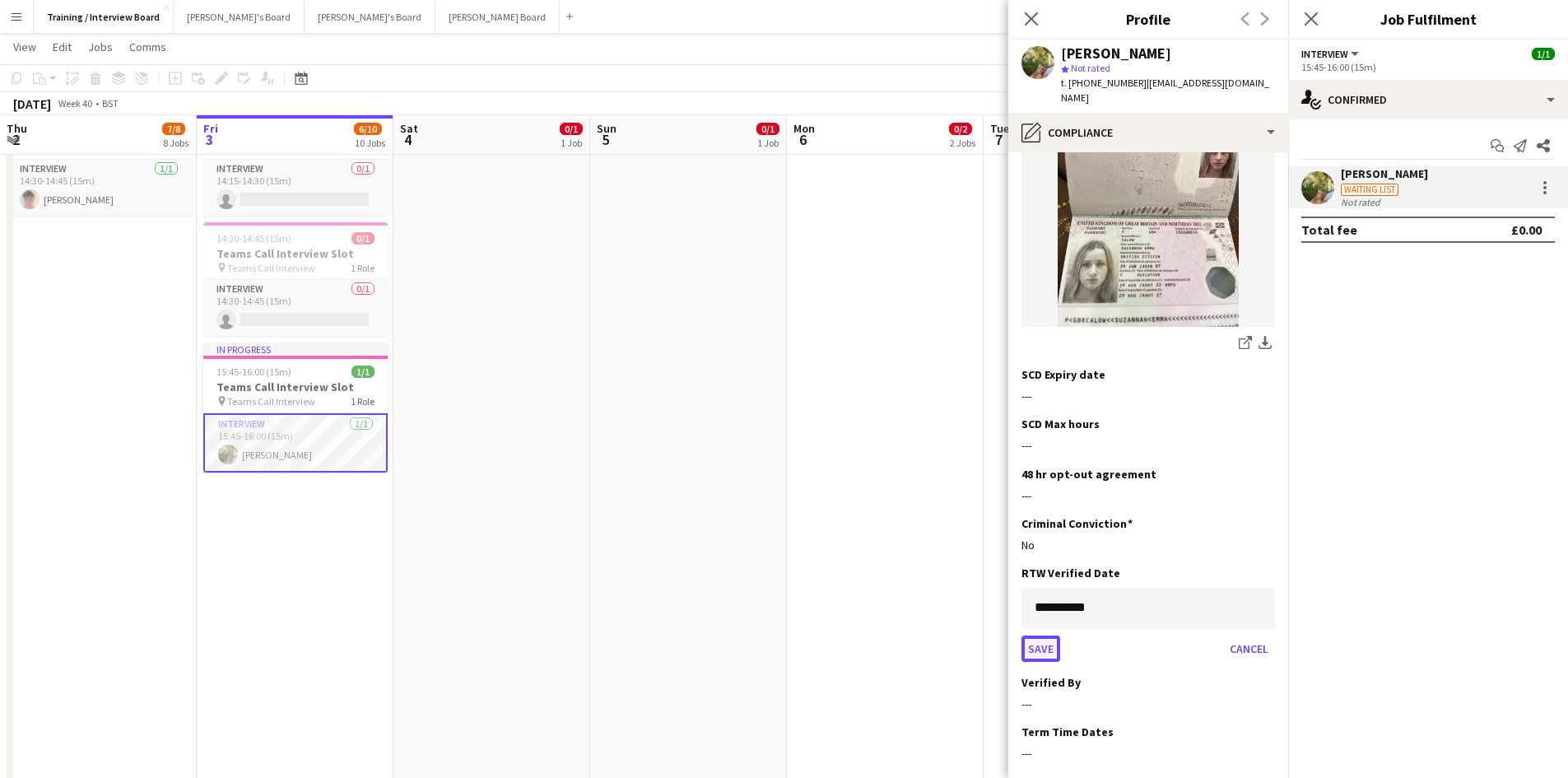
click at [1034, 635] on button "Save" at bounding box center [1041, 648] width 39 height 26
click at [1262, 616] on app-icon "Edit this field" at bounding box center [1268, 622] width 14 height 14
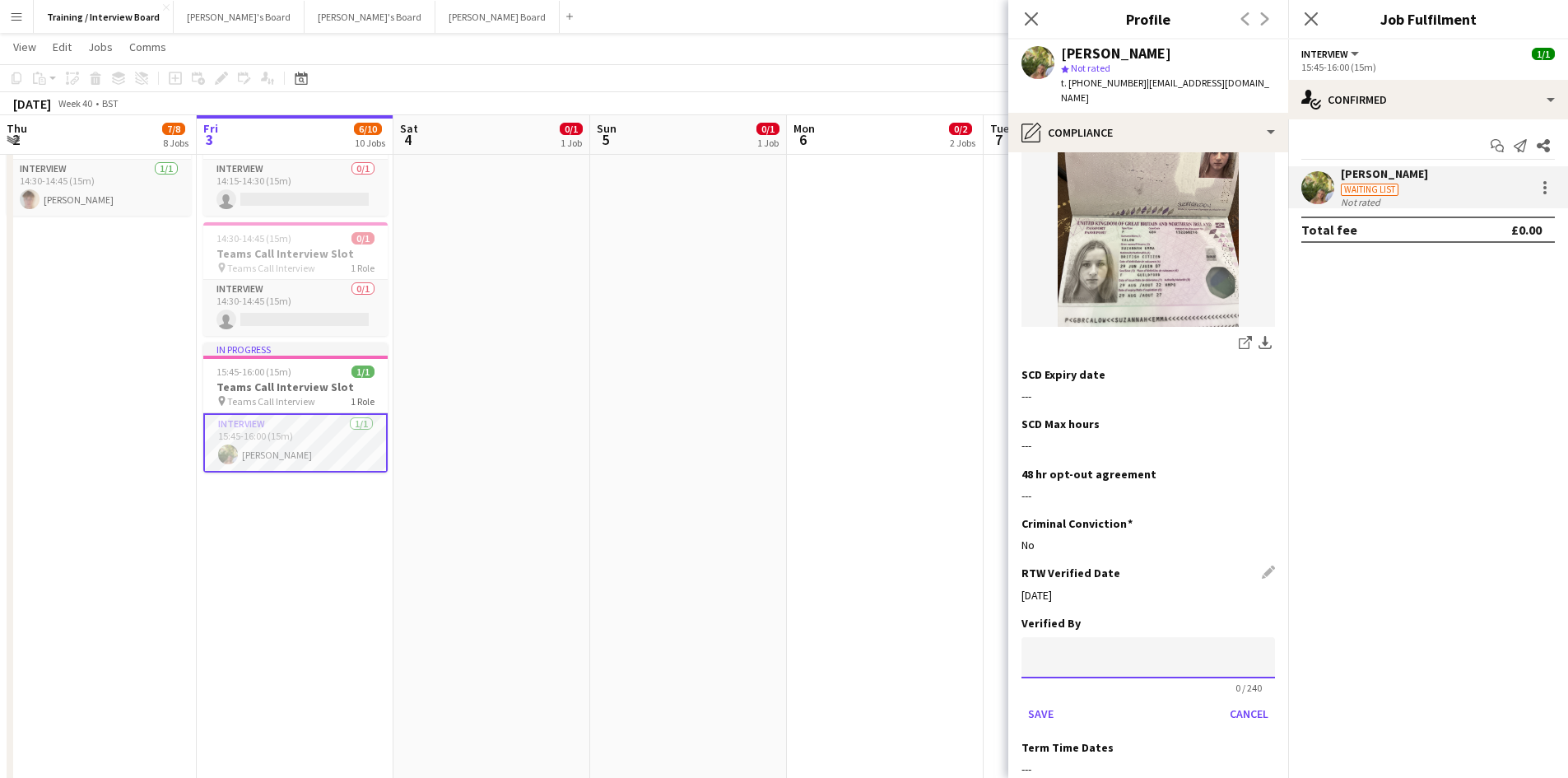
click at [1084, 637] on input at bounding box center [1148, 657] width 253 height 42
type input "**"
click at [1035, 701] on button "Save" at bounding box center [1041, 713] width 39 height 26
click at [1225, 762] on button "Next" at bounding box center [1231, 778] width 89 height 33
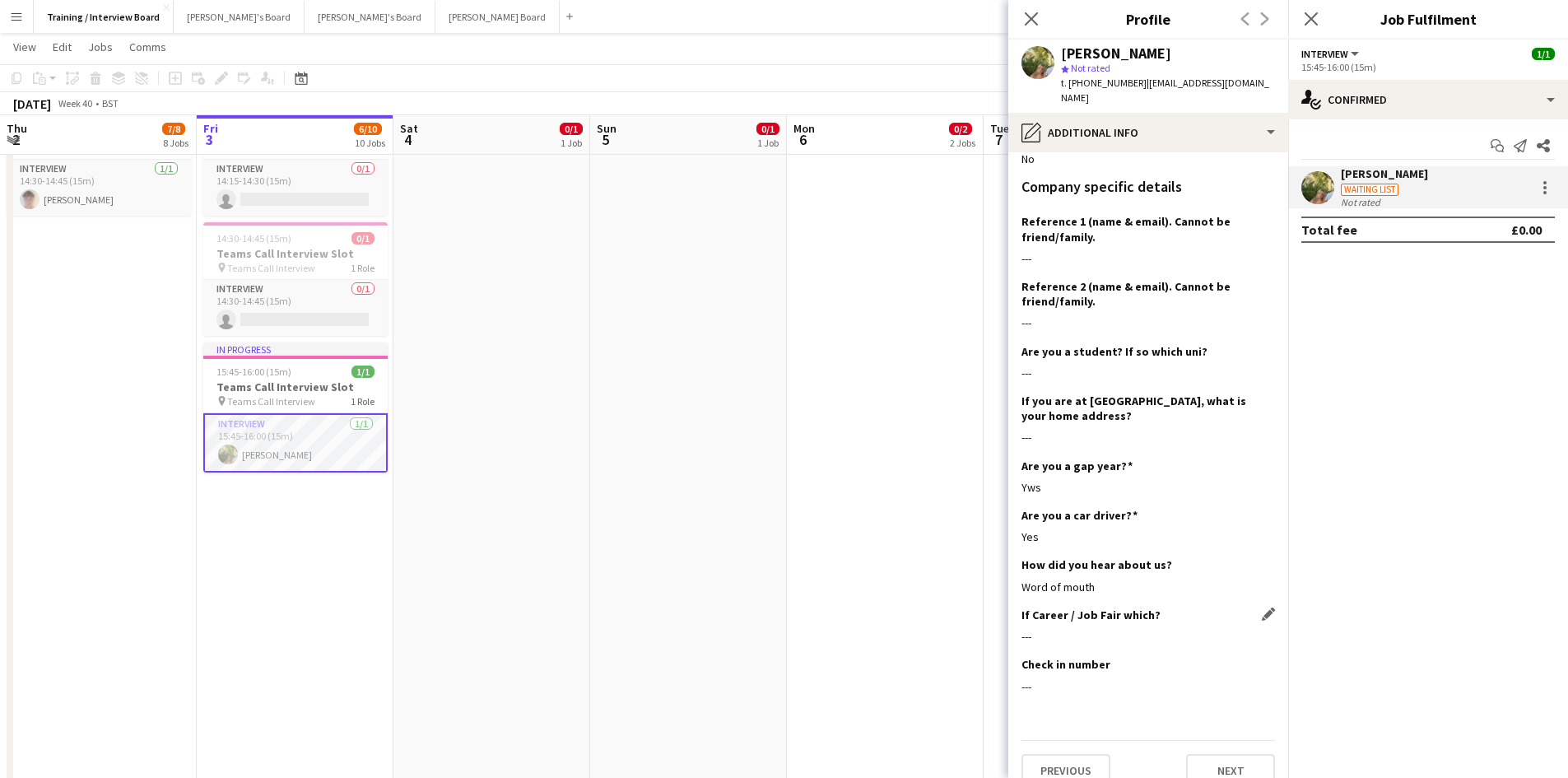
scroll to position [171, 0]
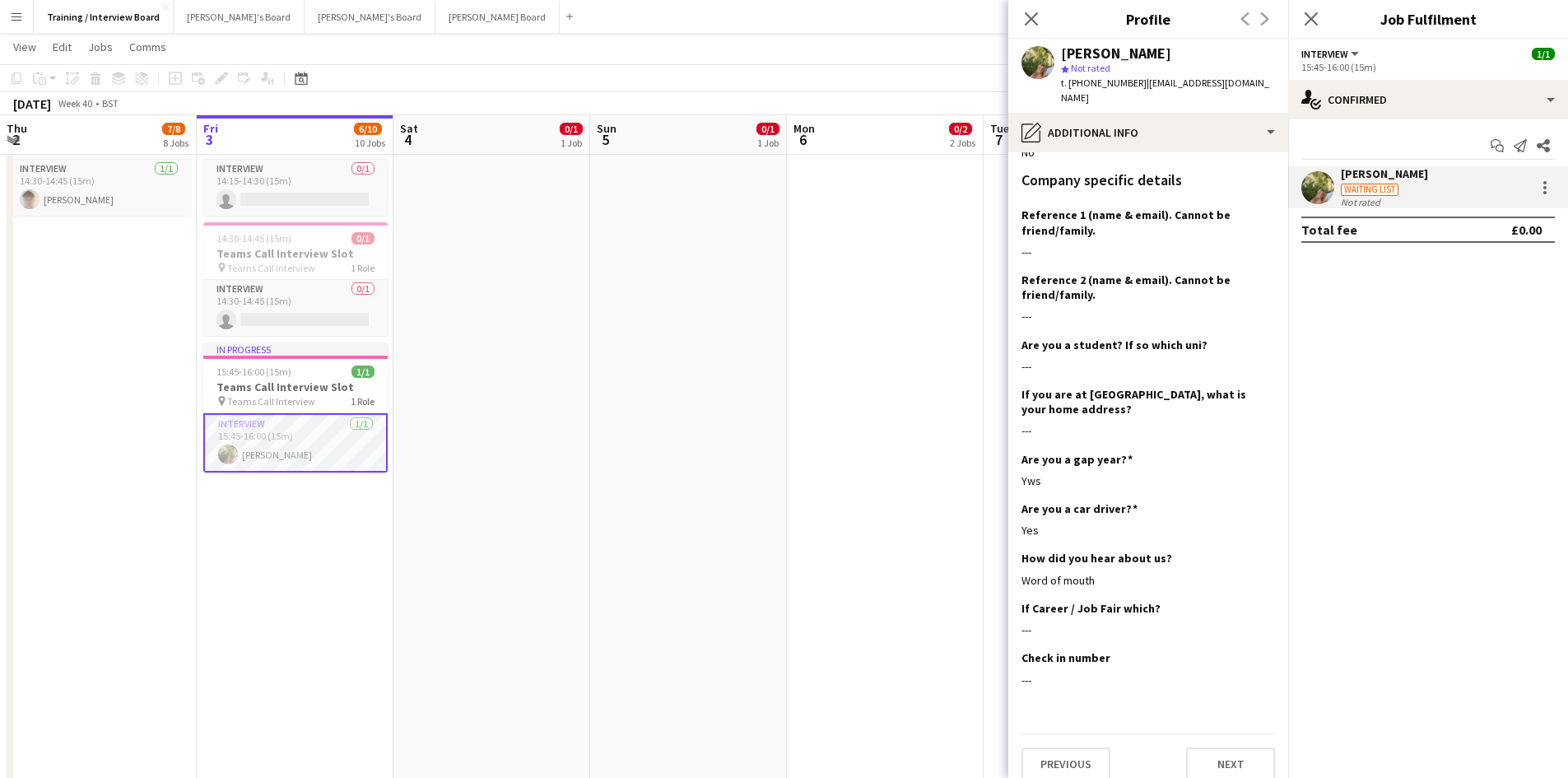
click at [1203, 734] on div "Previous Next" at bounding box center [1148, 757] width 253 height 47
click at [1205, 750] on button "Next" at bounding box center [1231, 764] width 89 height 33
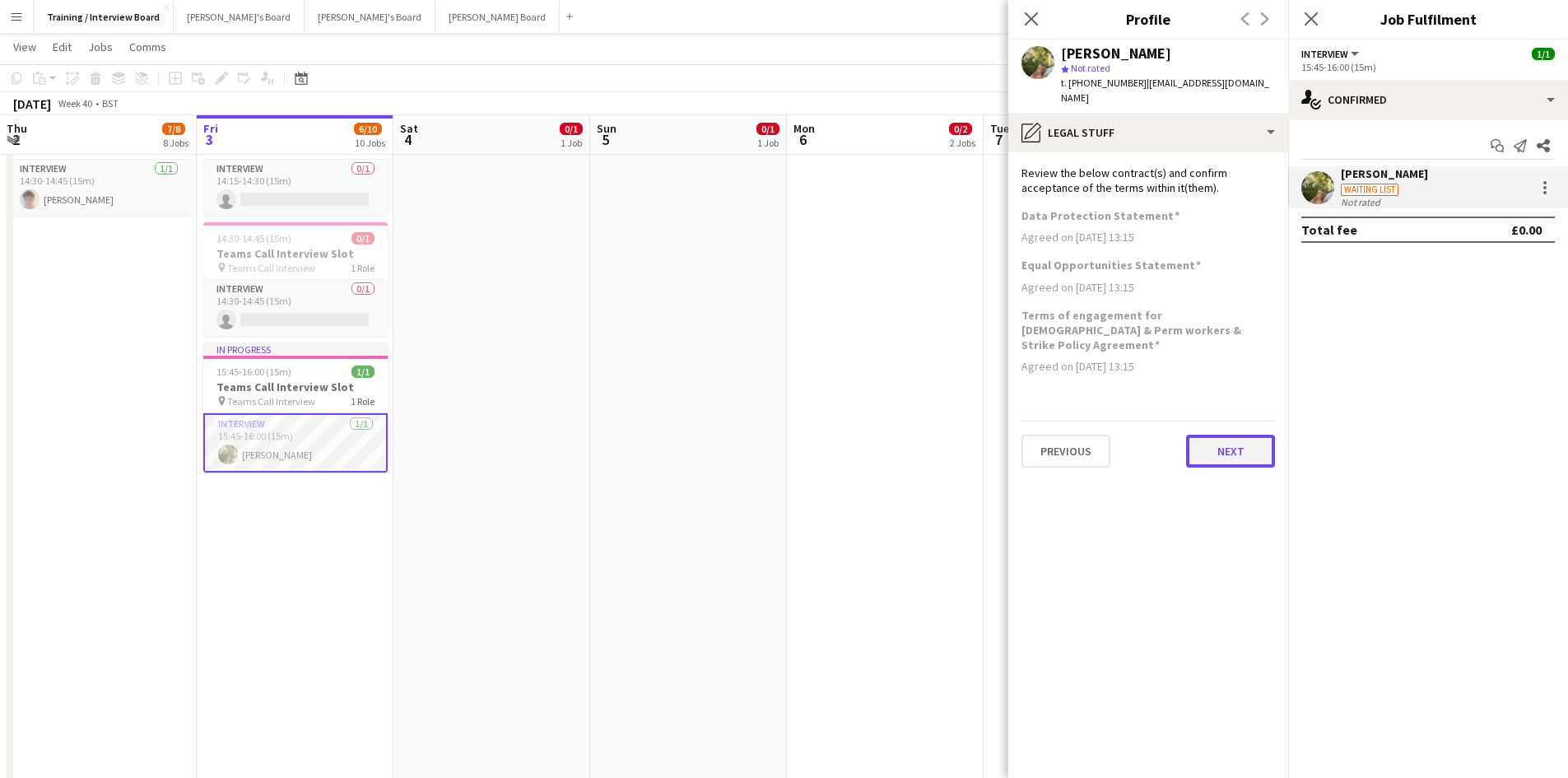
click at [1221, 435] on button "Next" at bounding box center [1231, 451] width 89 height 33
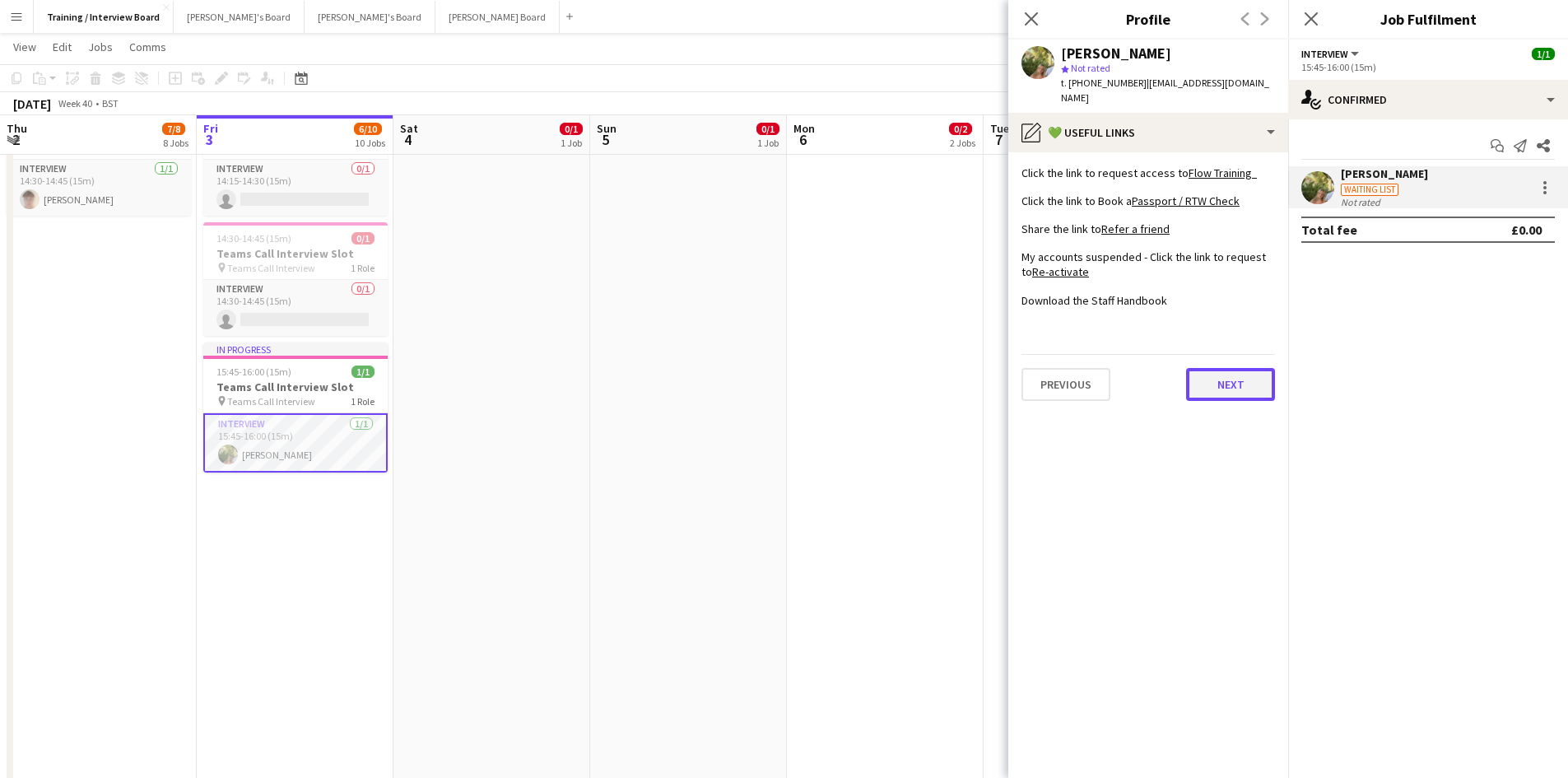
click at [1249, 372] on button "Next" at bounding box center [1231, 385] width 89 height 33
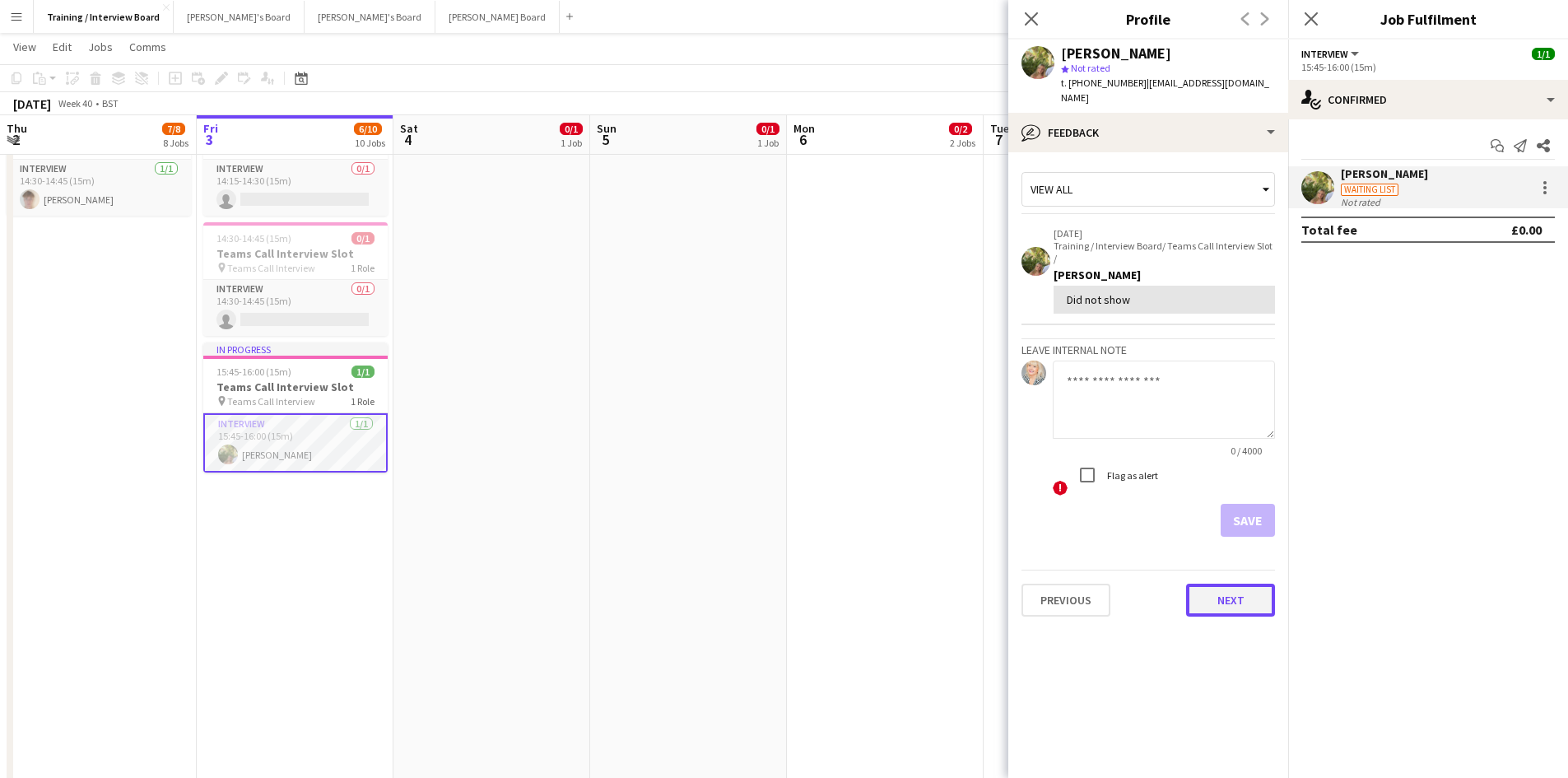
click at [1229, 584] on button "Next" at bounding box center [1231, 600] width 89 height 33
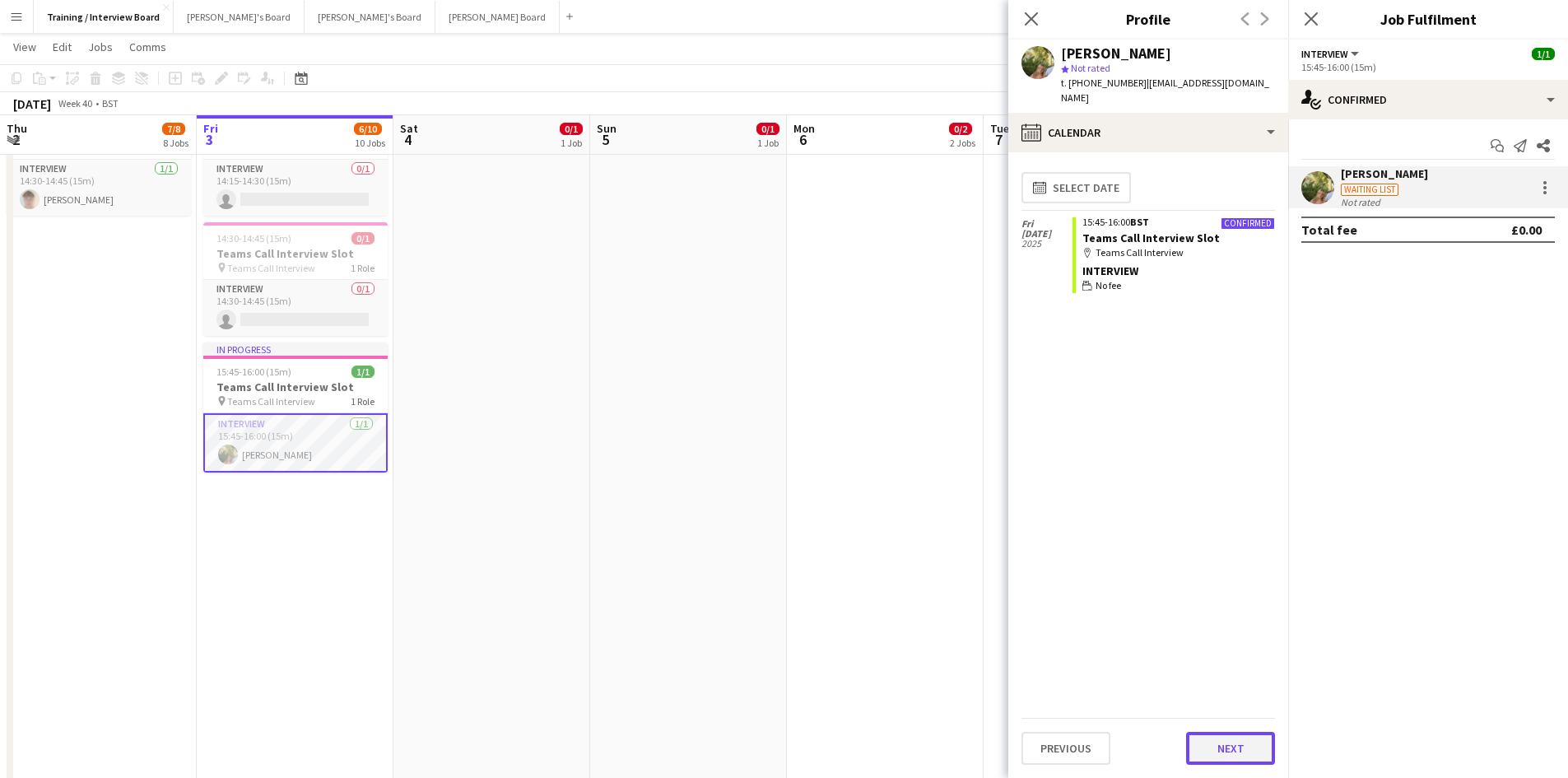
click at [1255, 734] on button "Next" at bounding box center [1231, 748] width 89 height 33
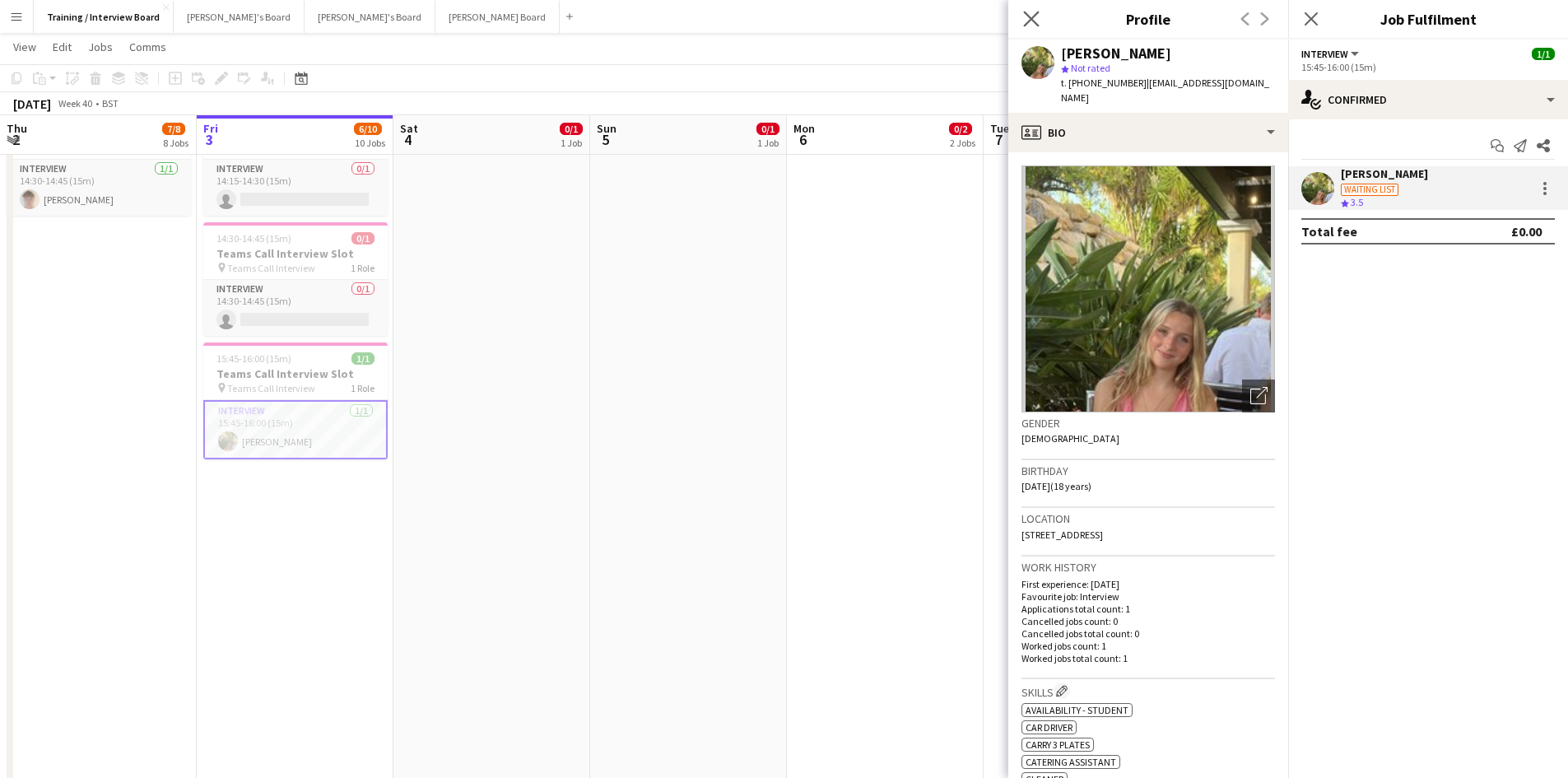
click at [1022, 14] on app-icon "Close pop-in" at bounding box center [1031, 19] width 24 height 24
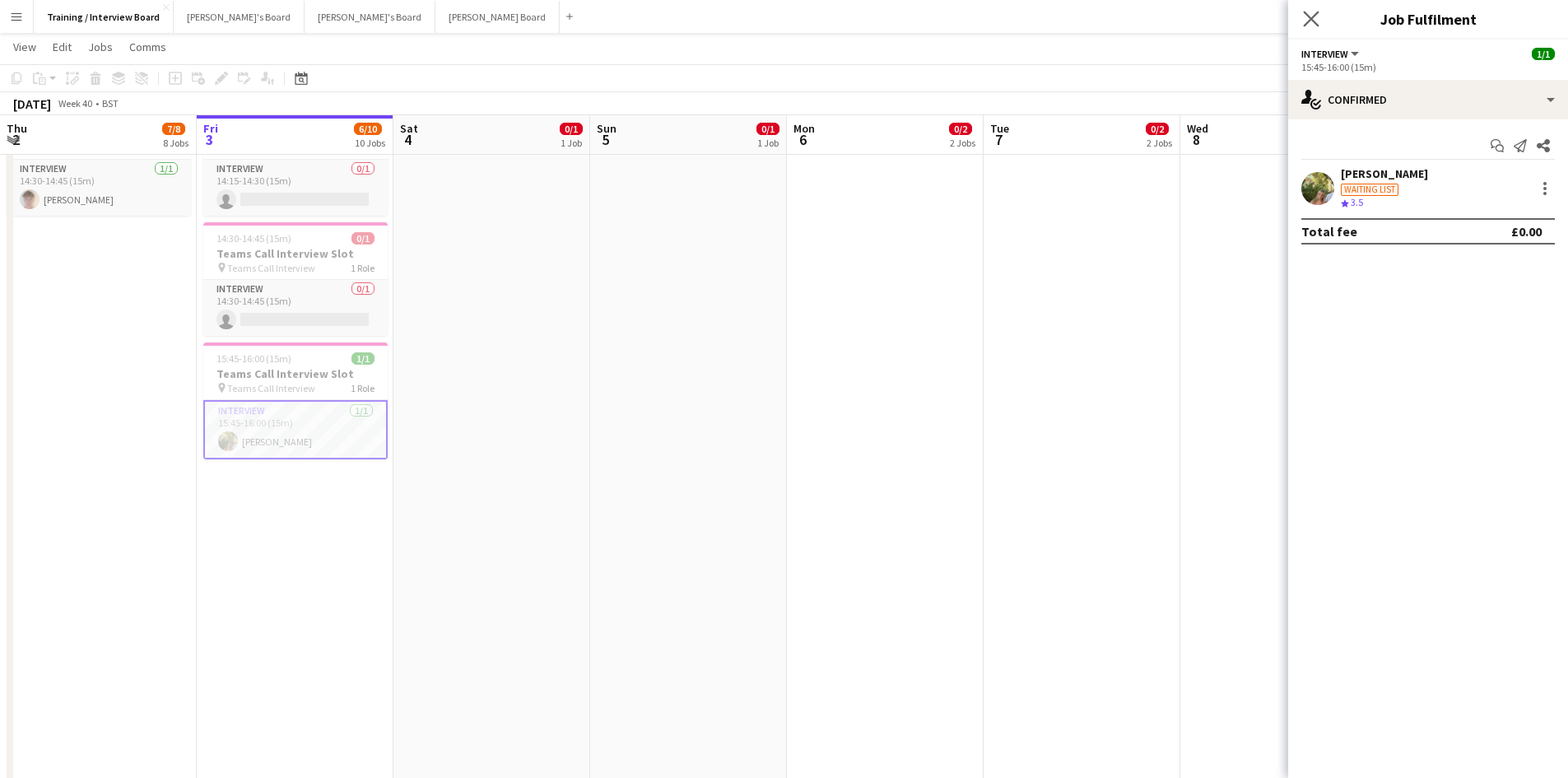
click at [1302, 9] on app-icon "Close pop-in" at bounding box center [1311, 19] width 24 height 24
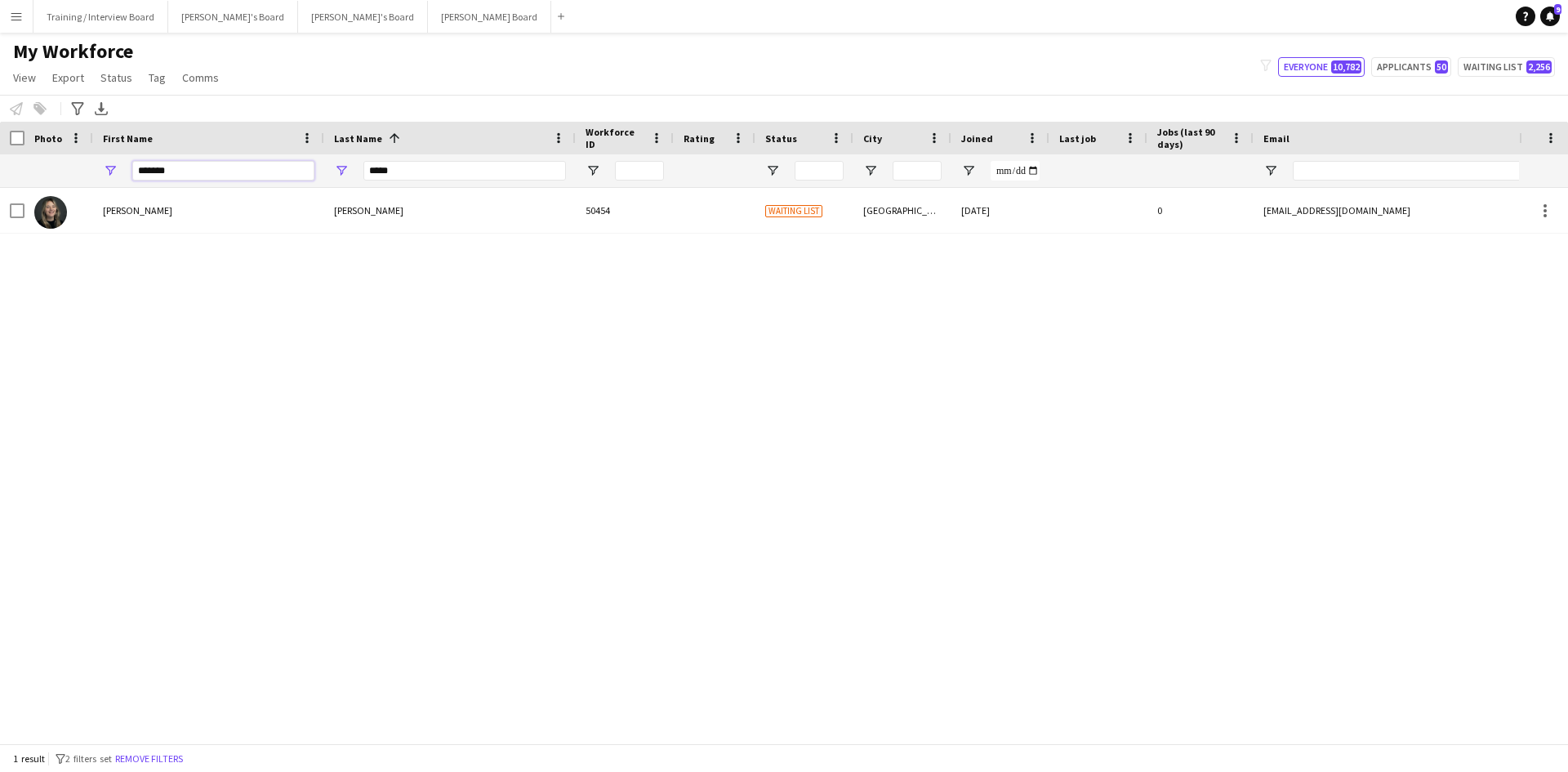
click at [202, 173] on input "*******" at bounding box center [223, 171] width 182 height 19
click at [404, 168] on input "*****" at bounding box center [464, 171] width 202 height 19
type input "*"
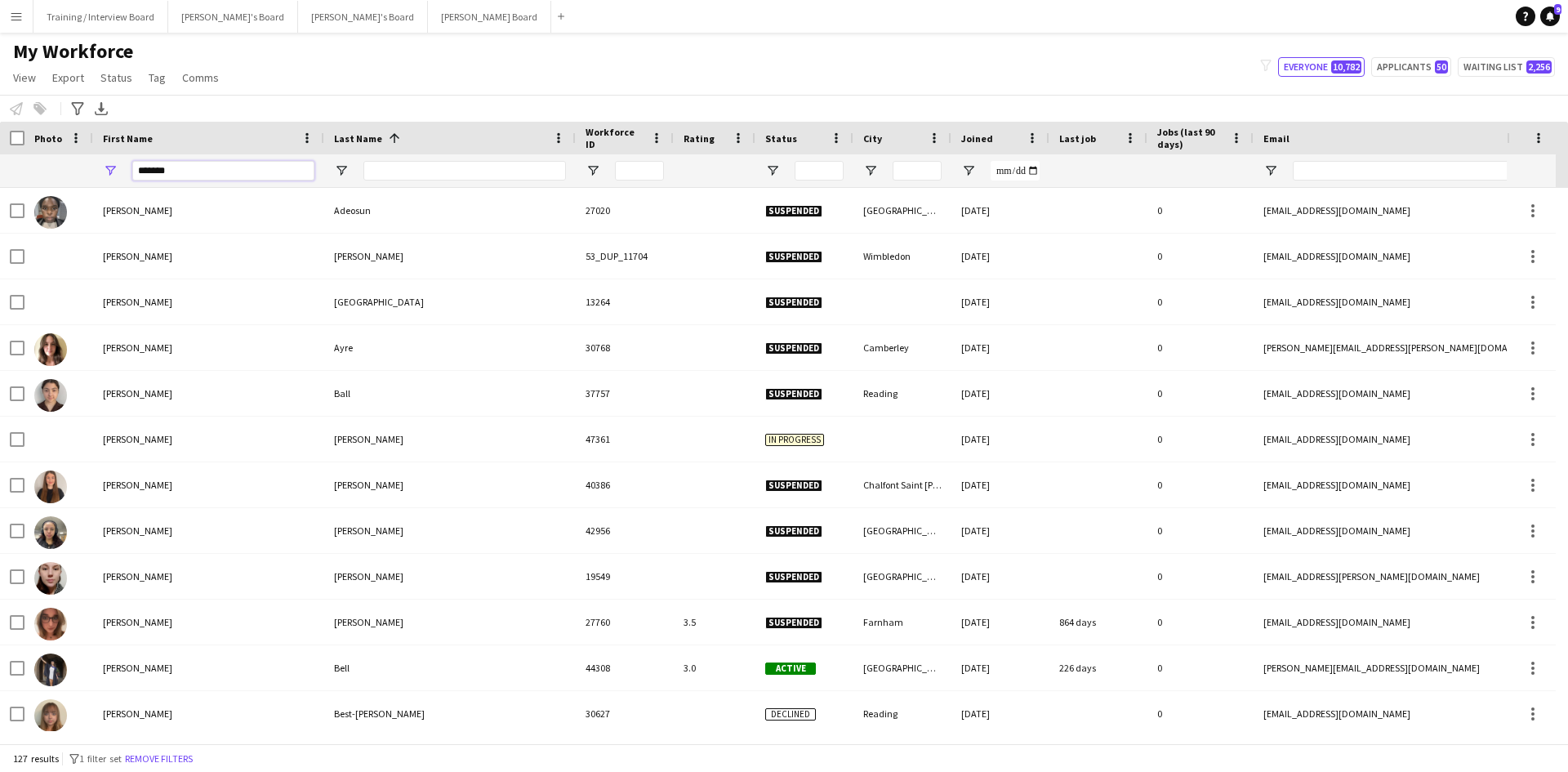
click at [201, 168] on input "*******" at bounding box center [223, 171] width 182 height 19
type input "*"
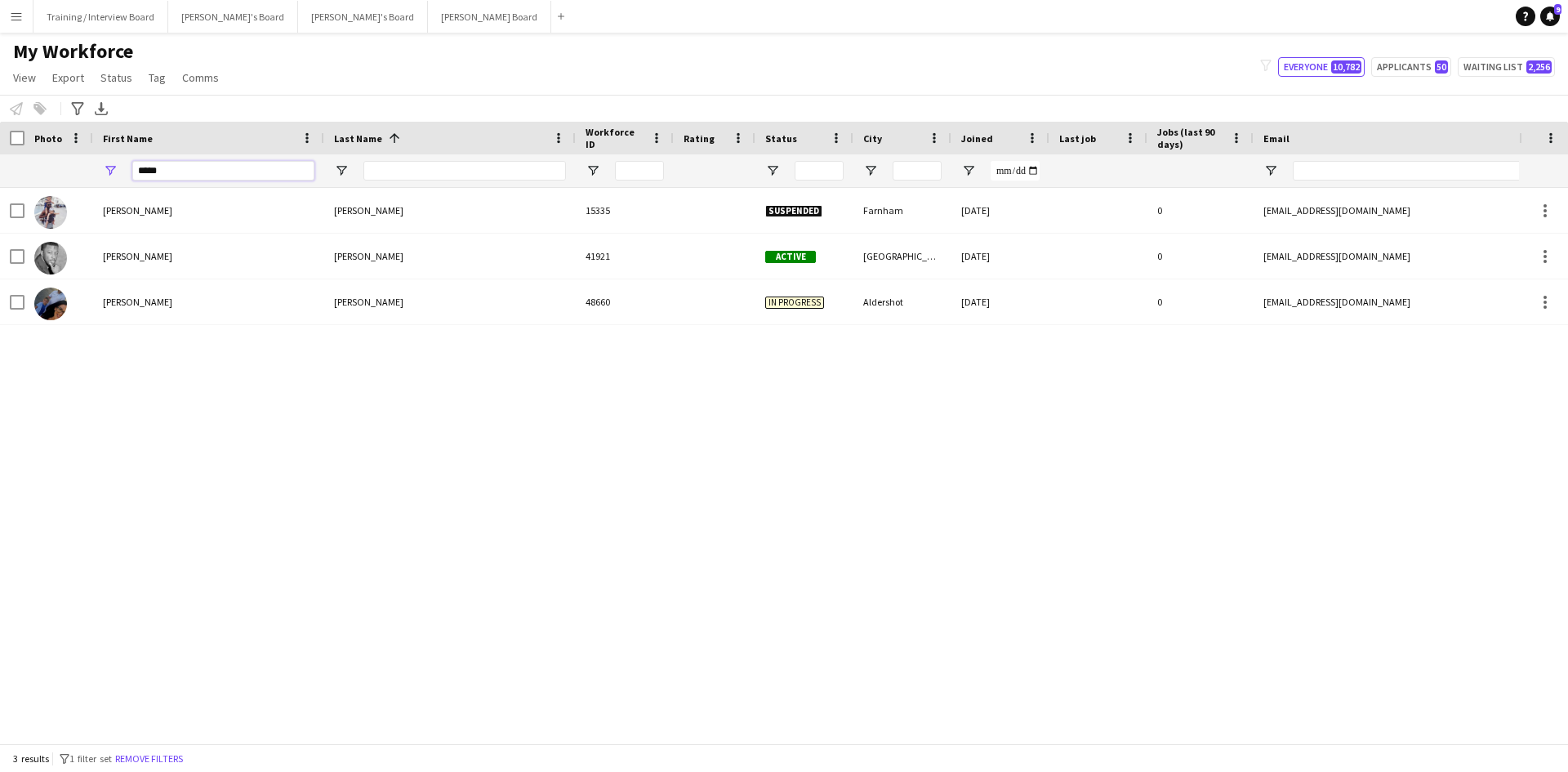
type input "****"
click at [409, 171] on input "Last Name Filter Input" at bounding box center [464, 171] width 202 height 19
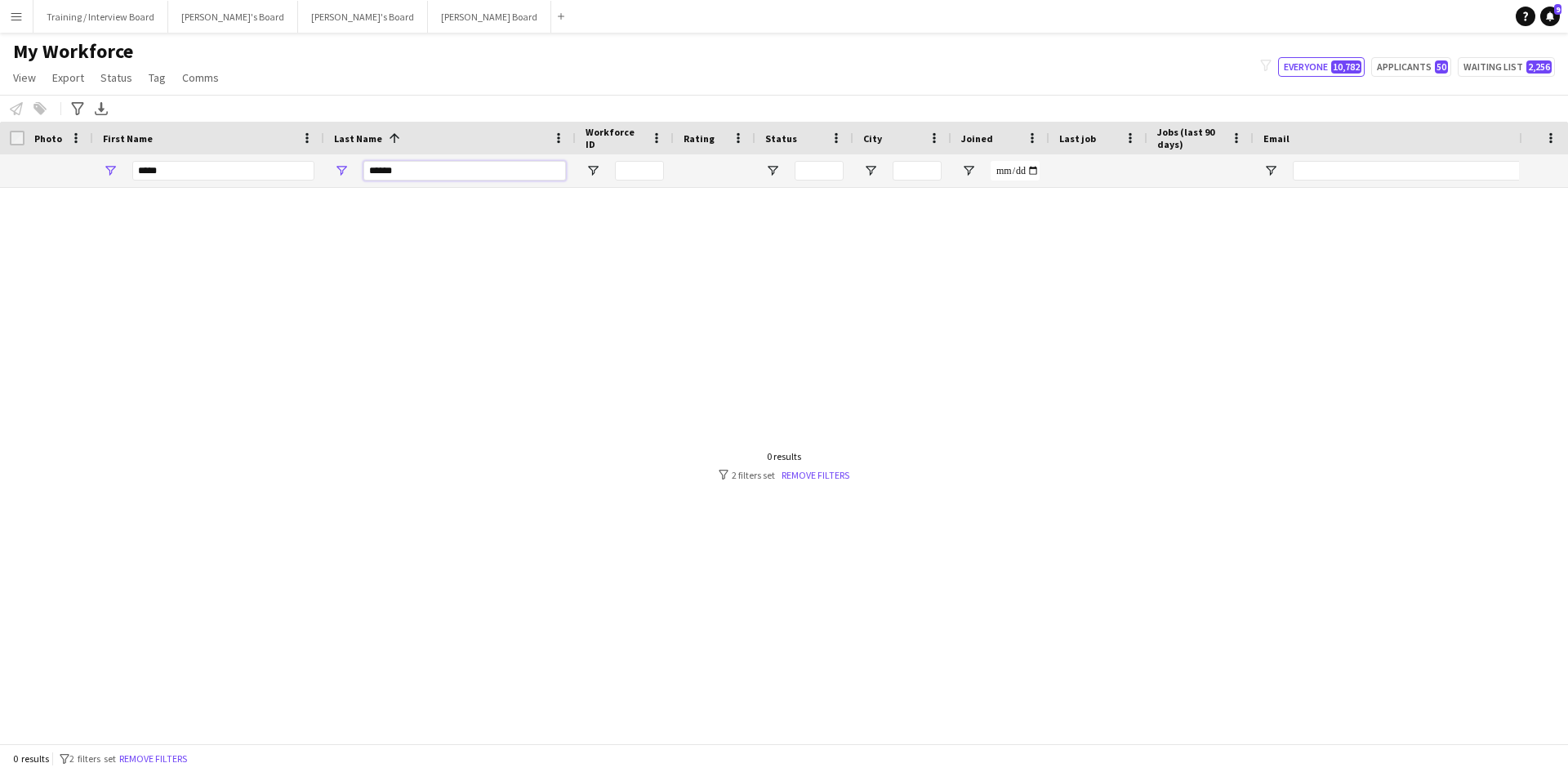
click at [419, 162] on input "******" at bounding box center [464, 171] width 202 height 19
type input "*"
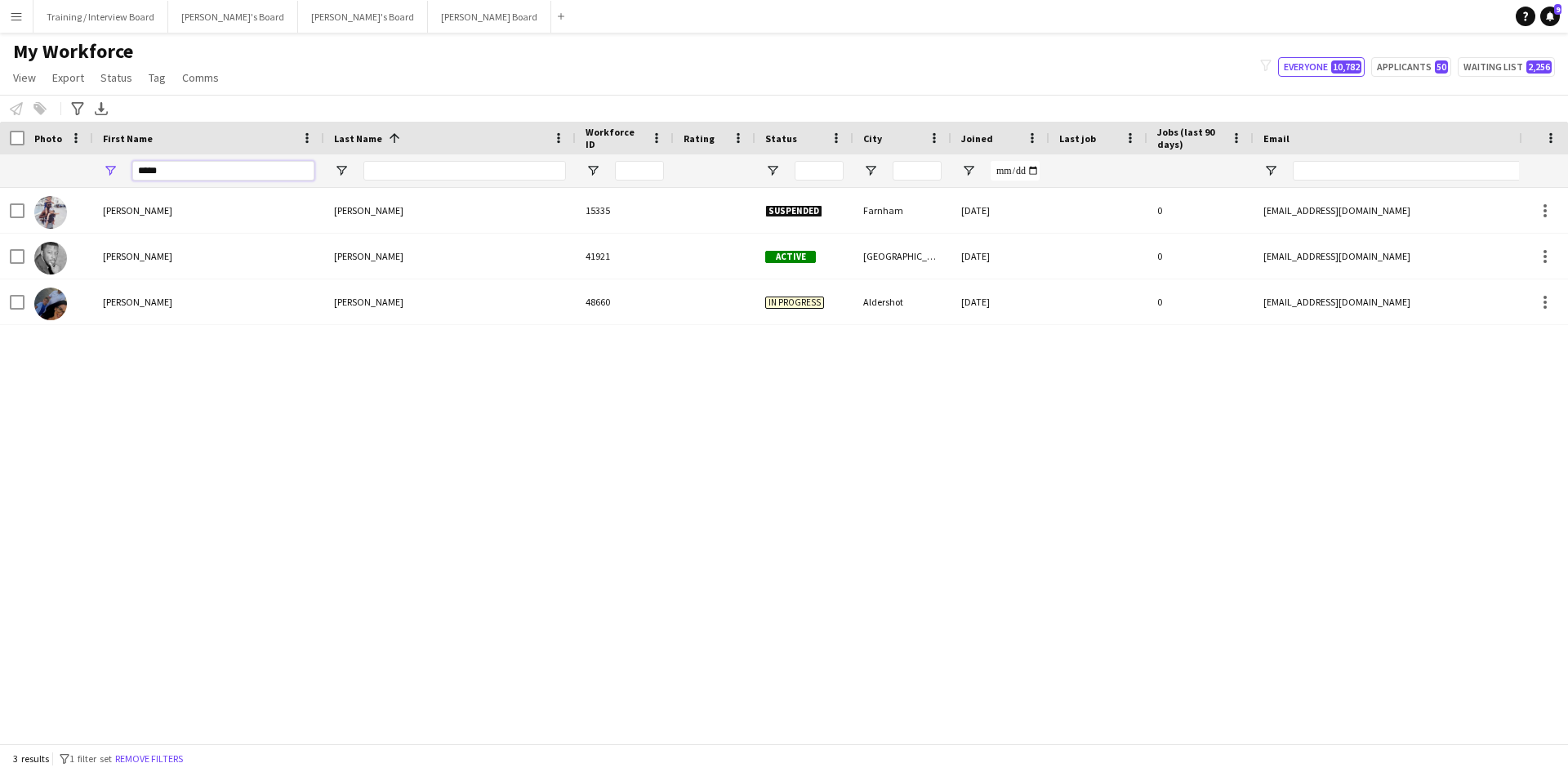
click at [215, 173] on input "****" at bounding box center [223, 171] width 182 height 19
type input "*"
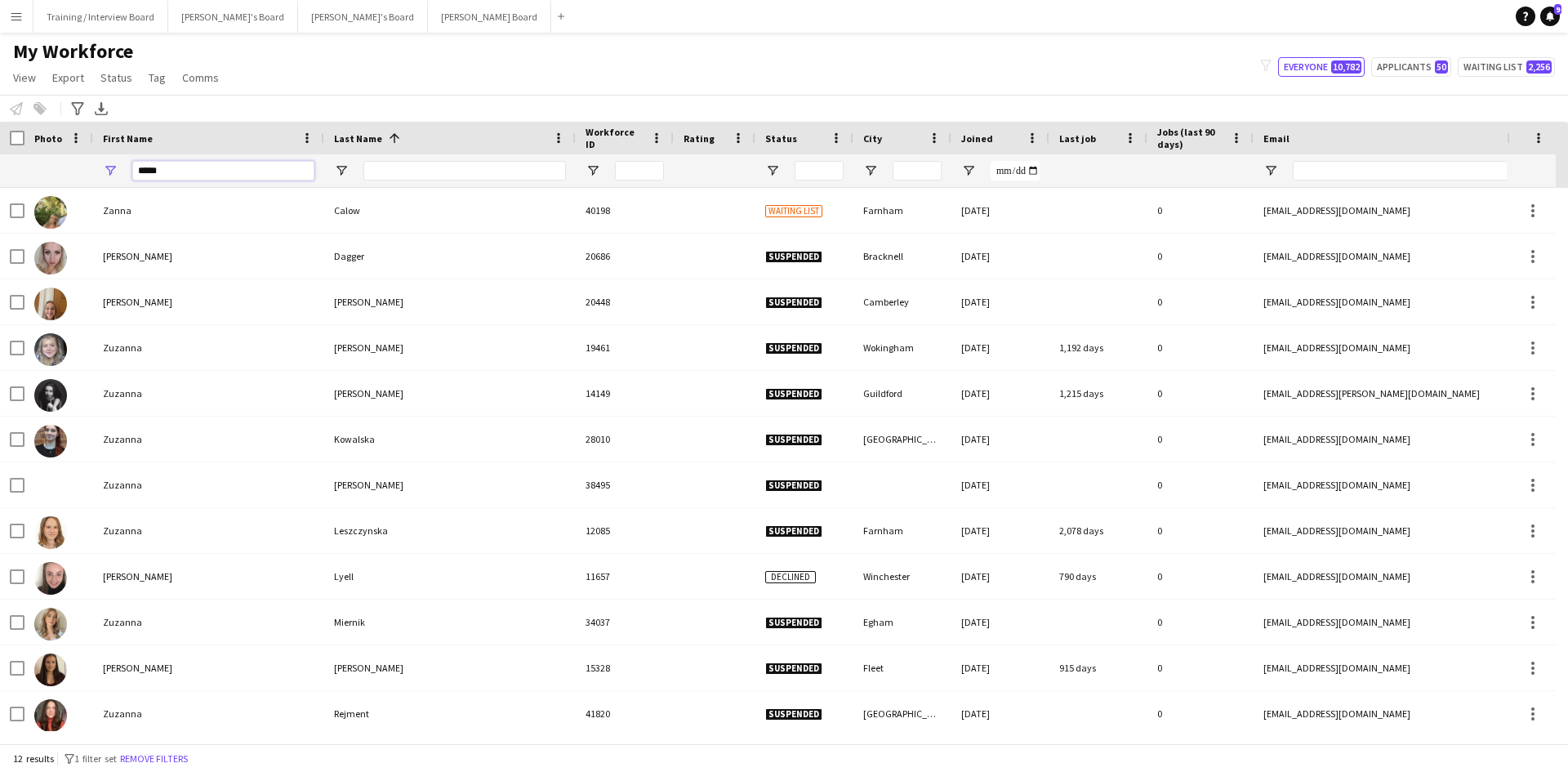
type input "*****"
click at [410, 178] on input "Last Name Filter Input" at bounding box center [464, 171] width 202 height 19
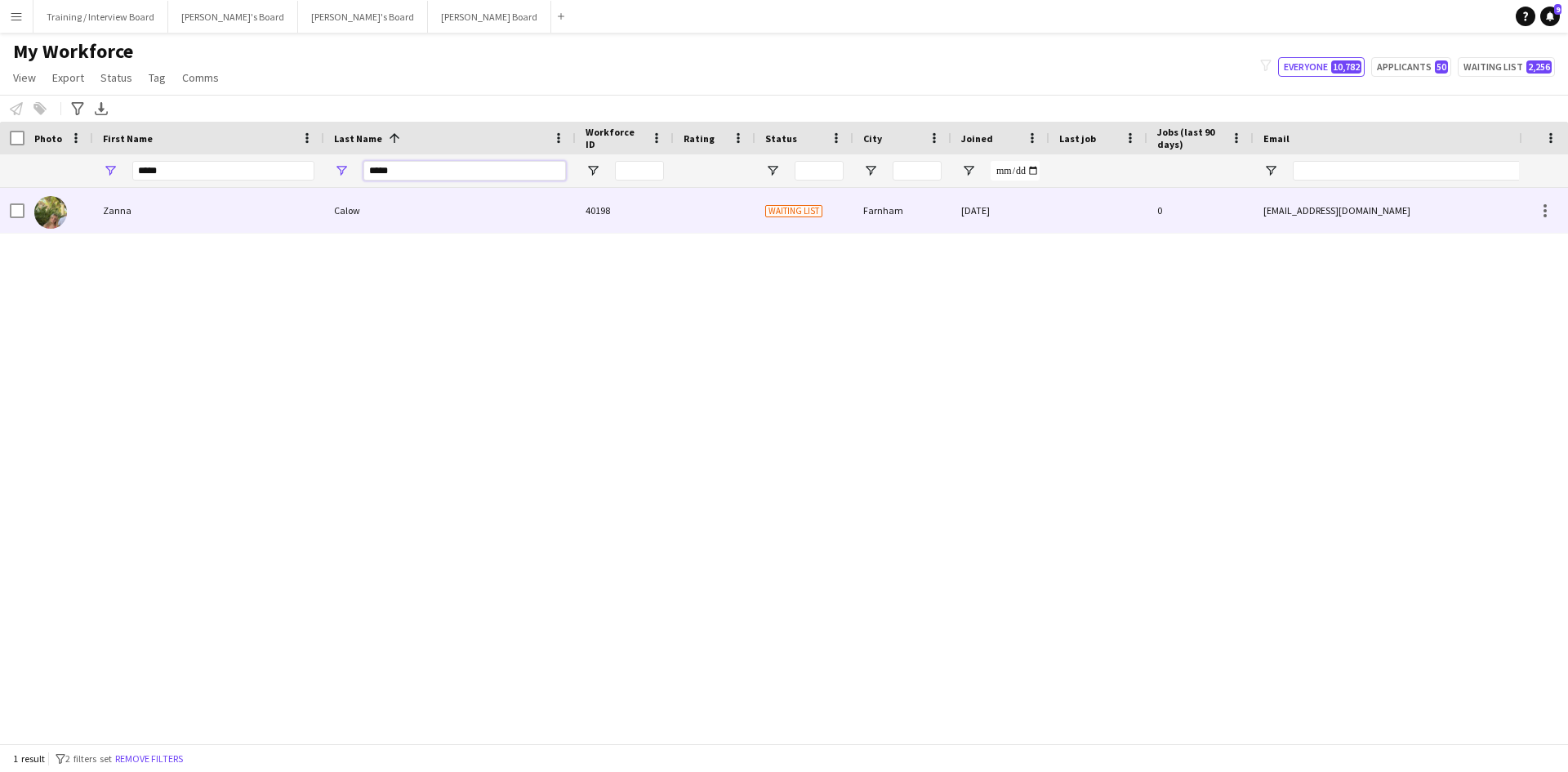
type input "*****"
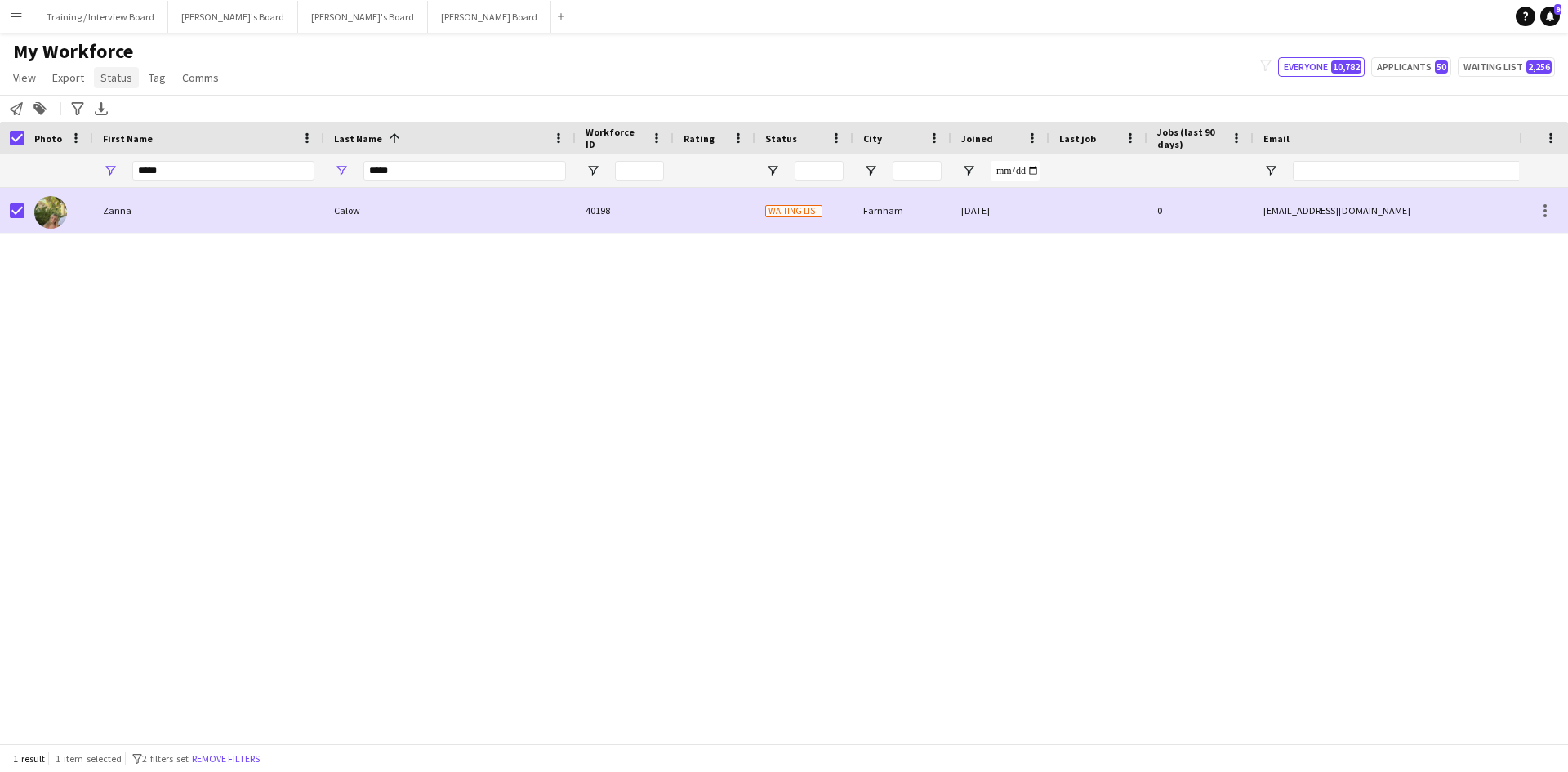
click at [118, 69] on link "Status" at bounding box center [116, 78] width 45 height 21
click at [152, 111] on link "Edit" at bounding box center [151, 113] width 114 height 35
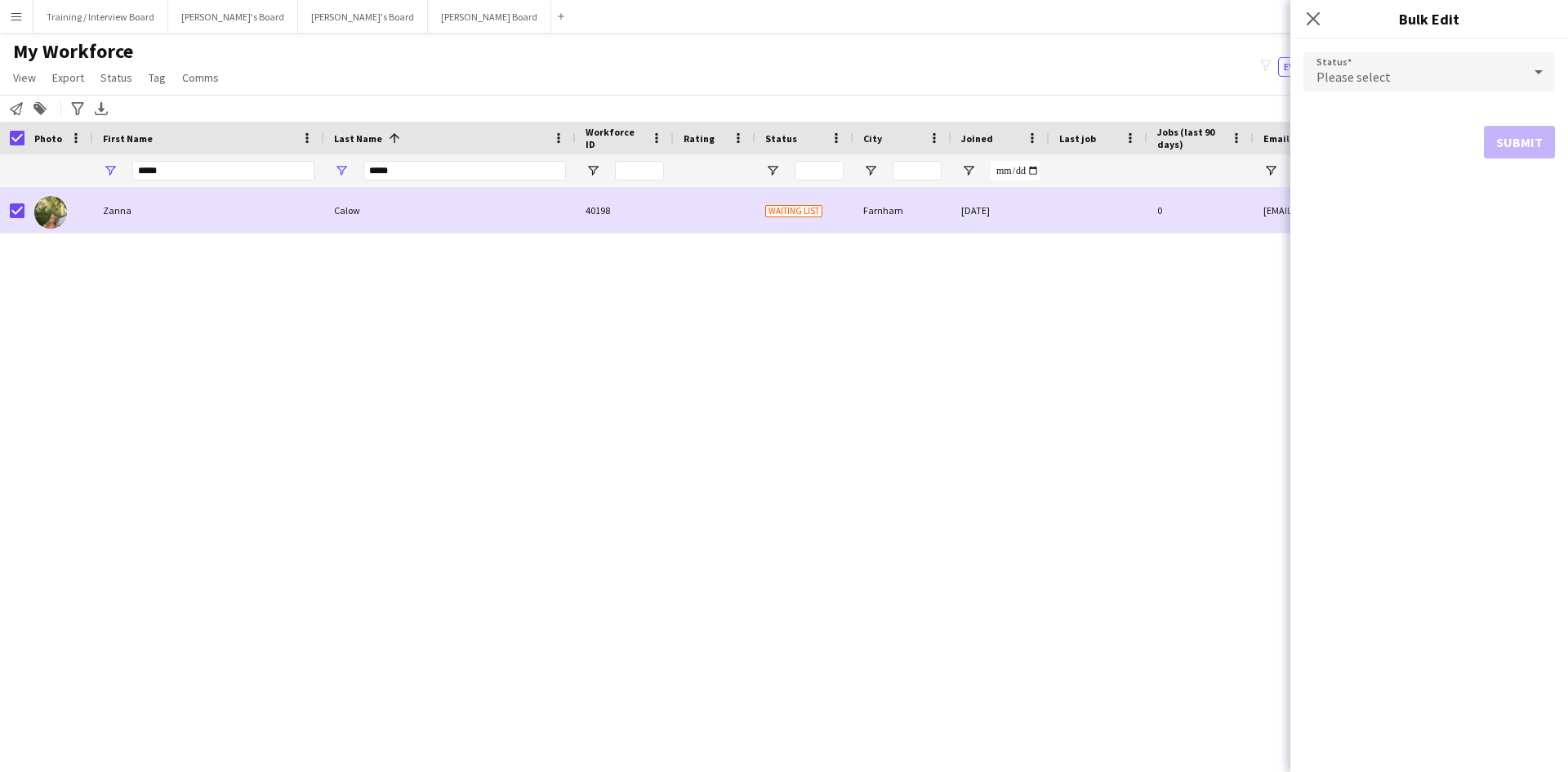
click at [1543, 73] on icon at bounding box center [1538, 72] width 19 height 33
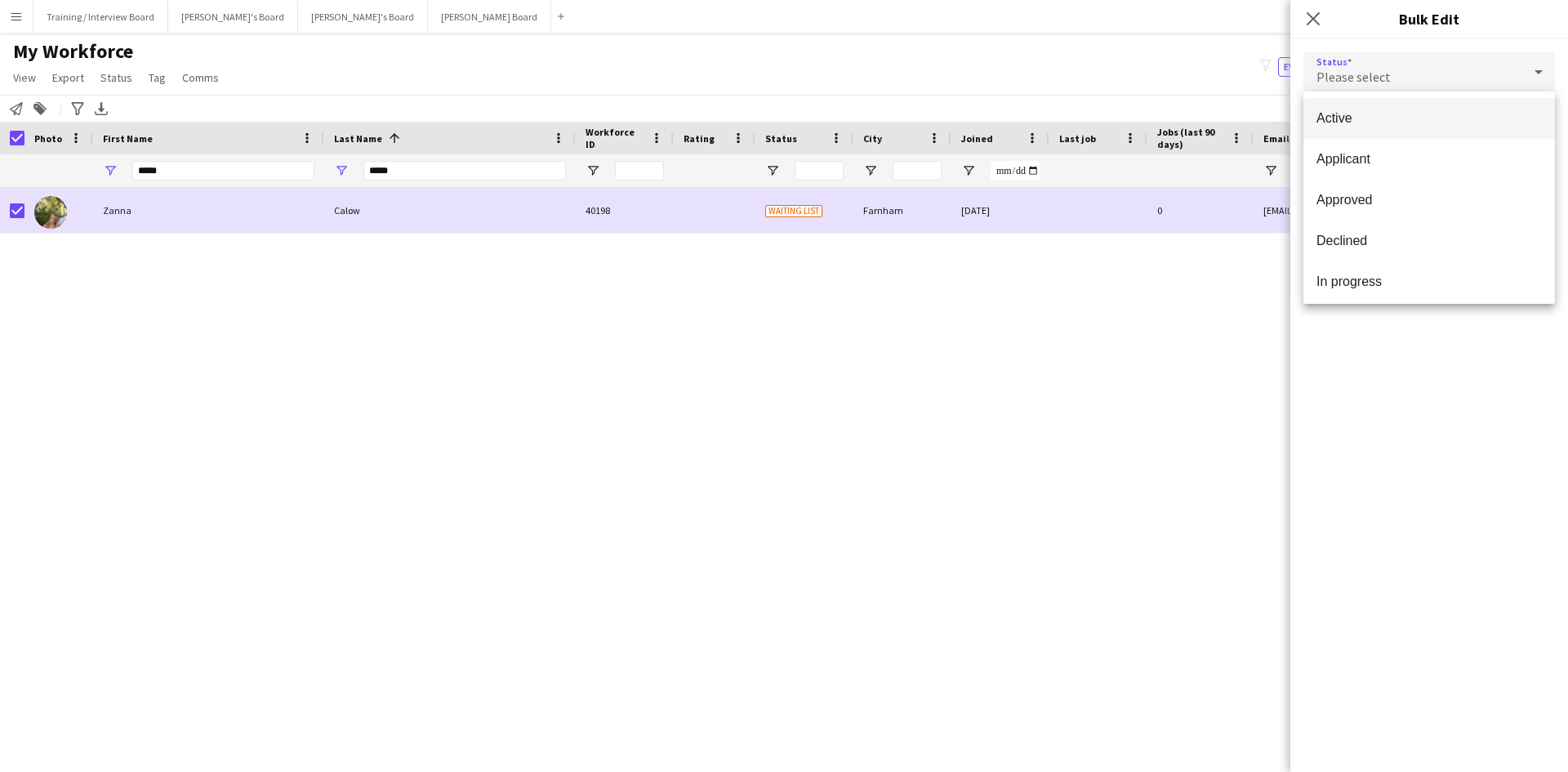
click at [1430, 117] on span "Active" at bounding box center [1428, 118] width 225 height 15
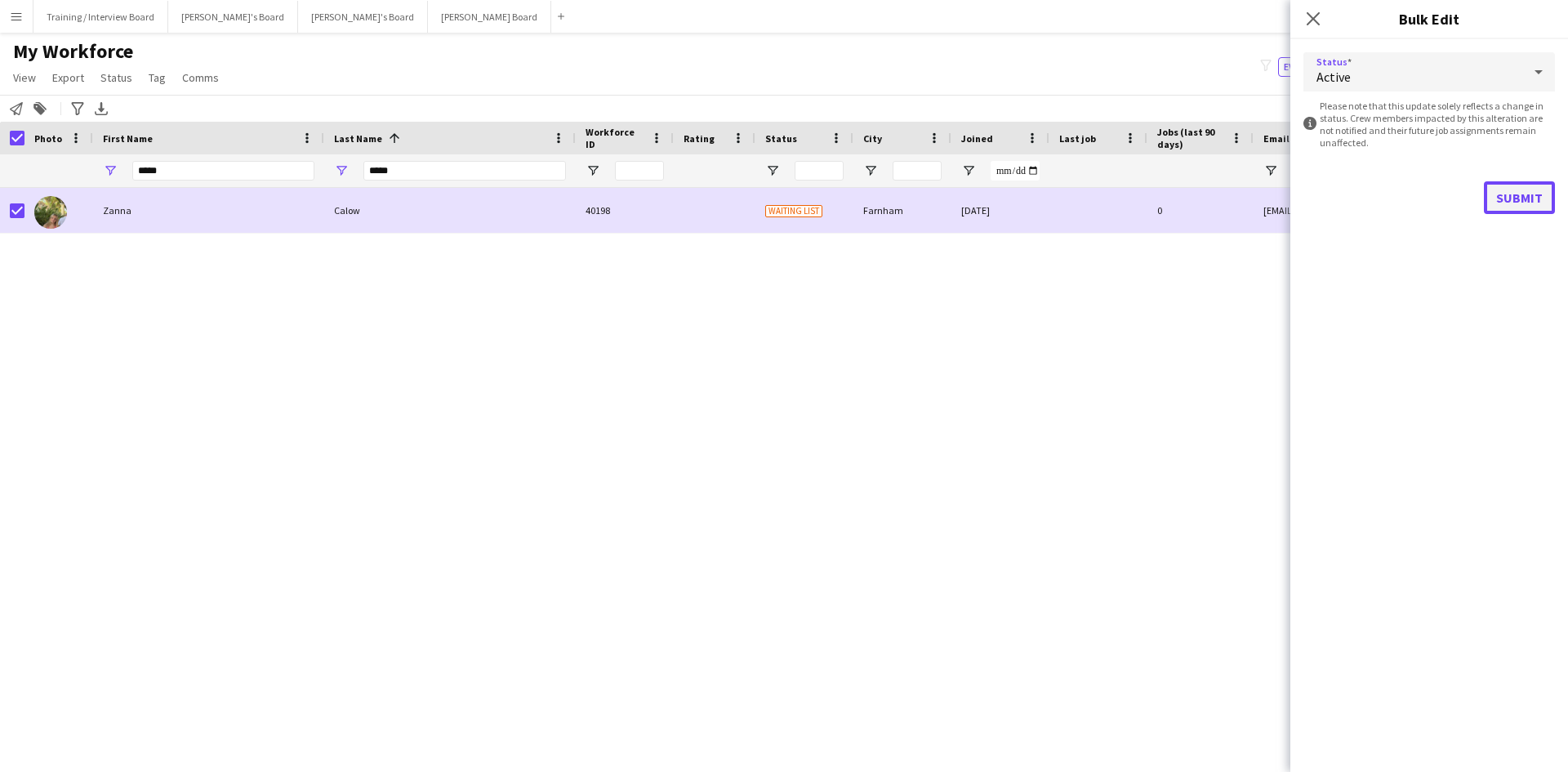
click at [1512, 199] on button "Submit" at bounding box center [1519, 198] width 71 height 33
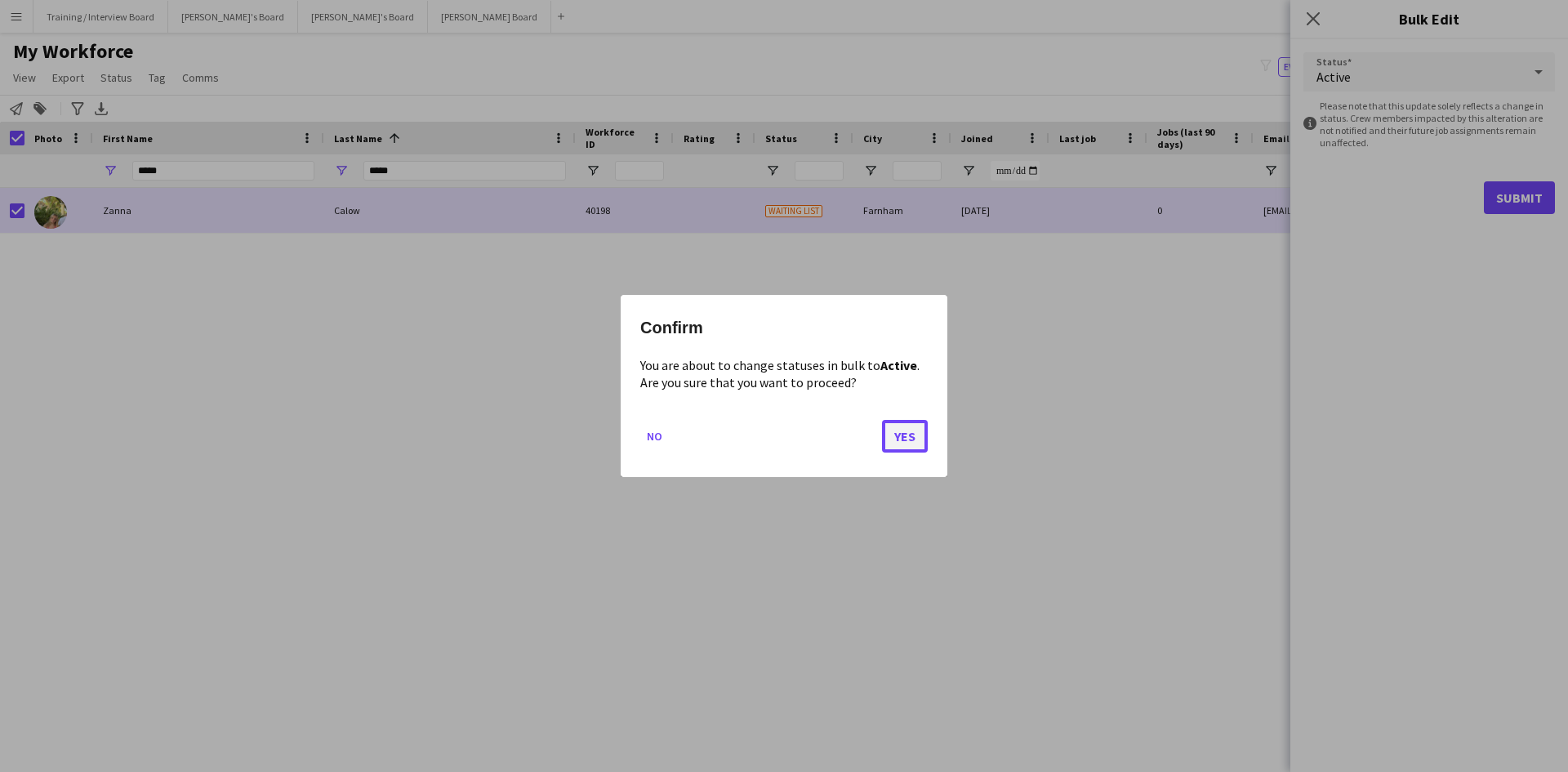
click at [893, 434] on button "Yes" at bounding box center [904, 436] width 46 height 33
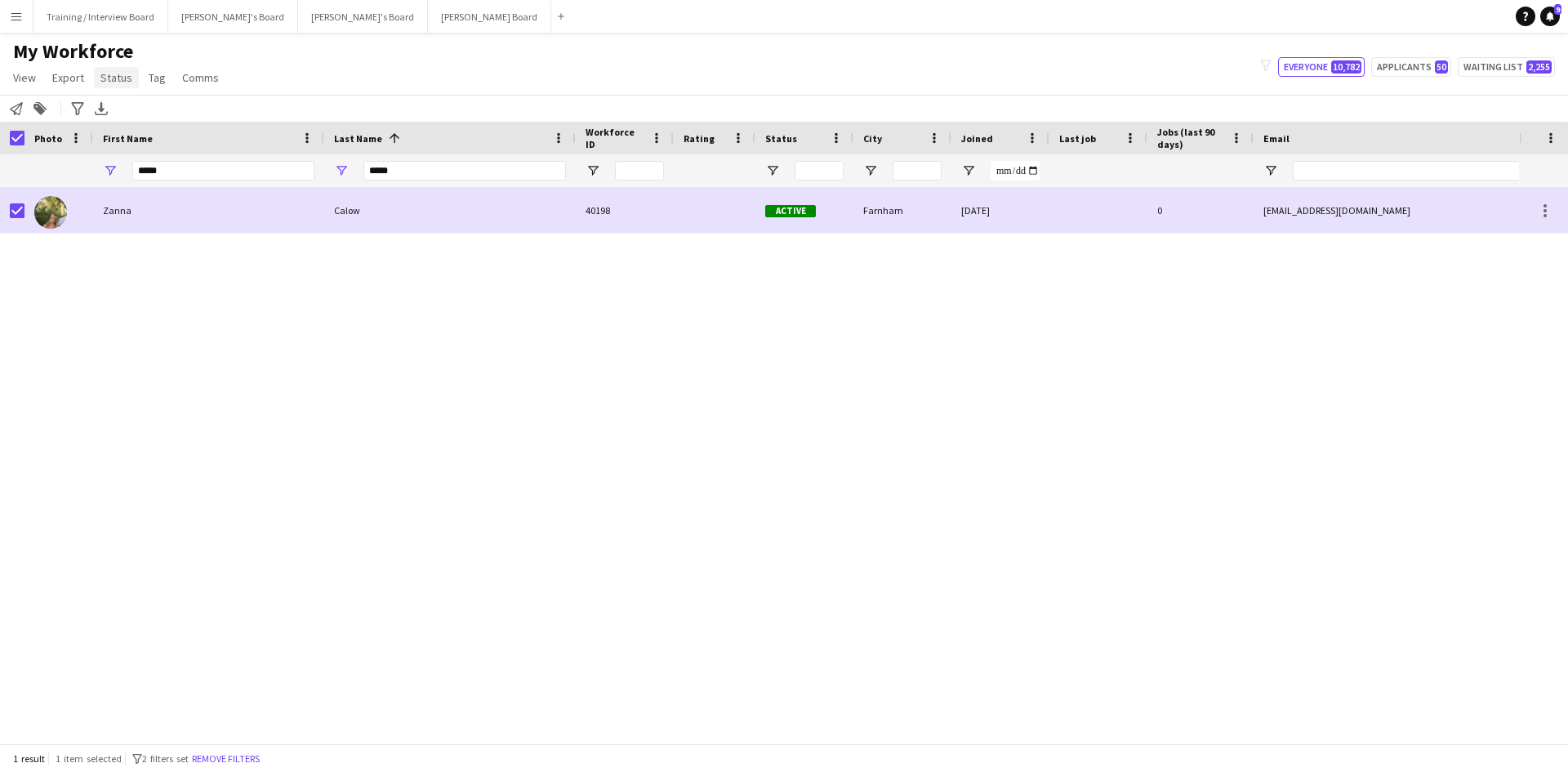
click at [132, 78] on link "Status" at bounding box center [116, 78] width 45 height 21
click at [290, 91] on div "My Workforce View Views Default view Compliance RTW Checks MANCHESTER Search UN…" at bounding box center [784, 67] width 1568 height 56
click at [110, 83] on span "Status" at bounding box center [116, 77] width 32 height 14
click at [156, 80] on span "Tag" at bounding box center [157, 77] width 17 height 14
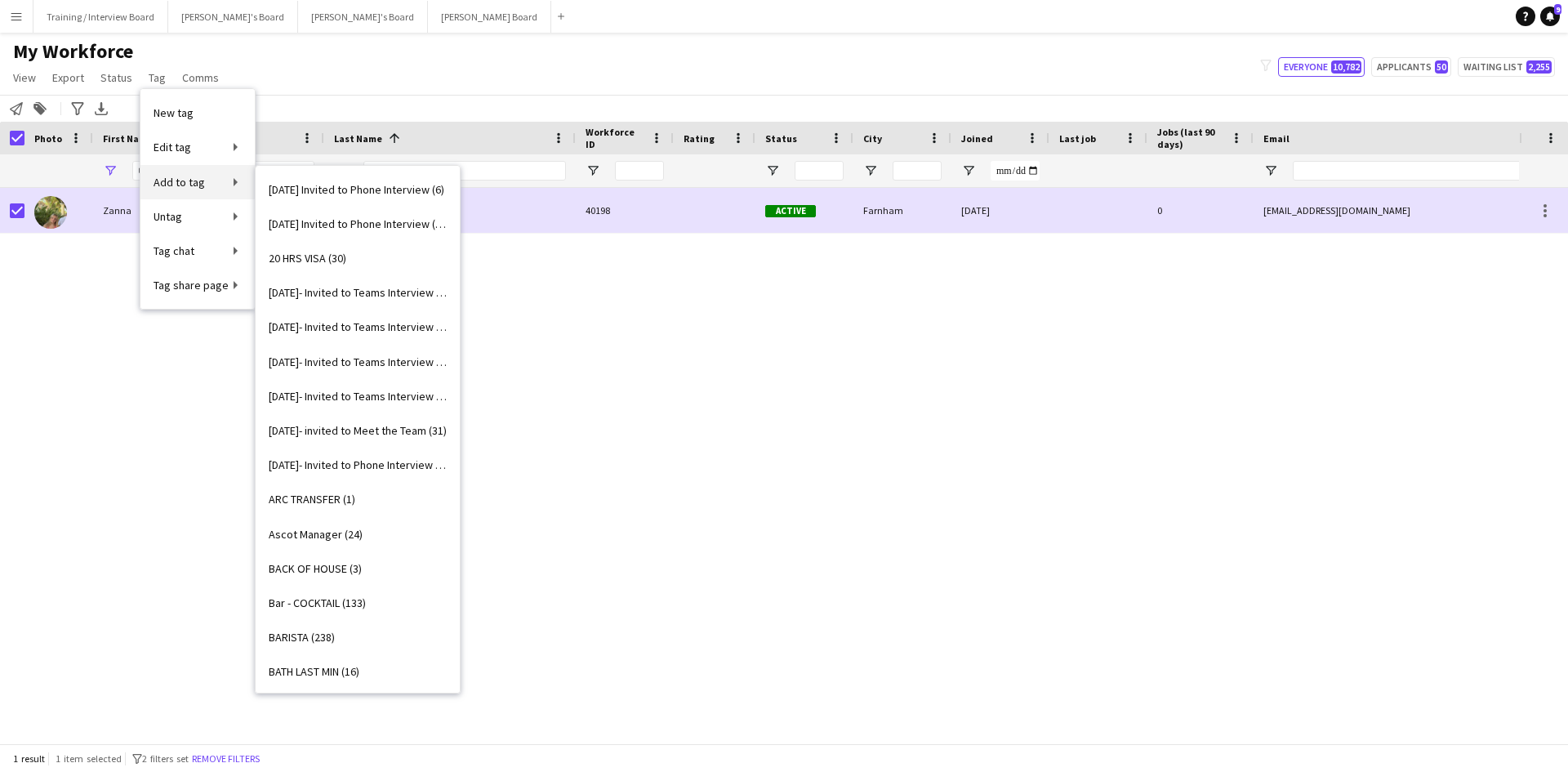
click at [240, 177] on link "Add to tag" at bounding box center [197, 182] width 114 height 35
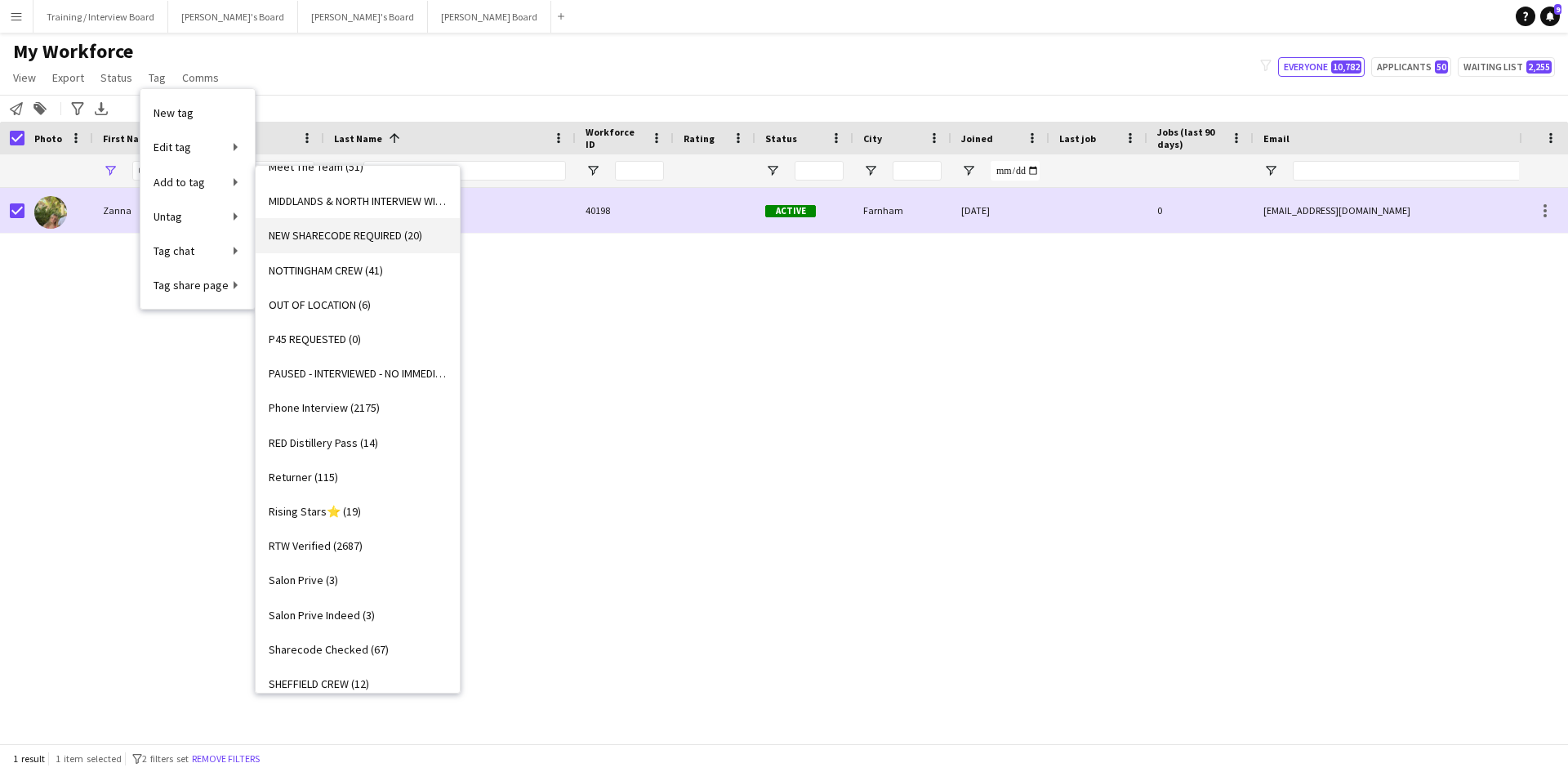
scroll to position [1796, 0]
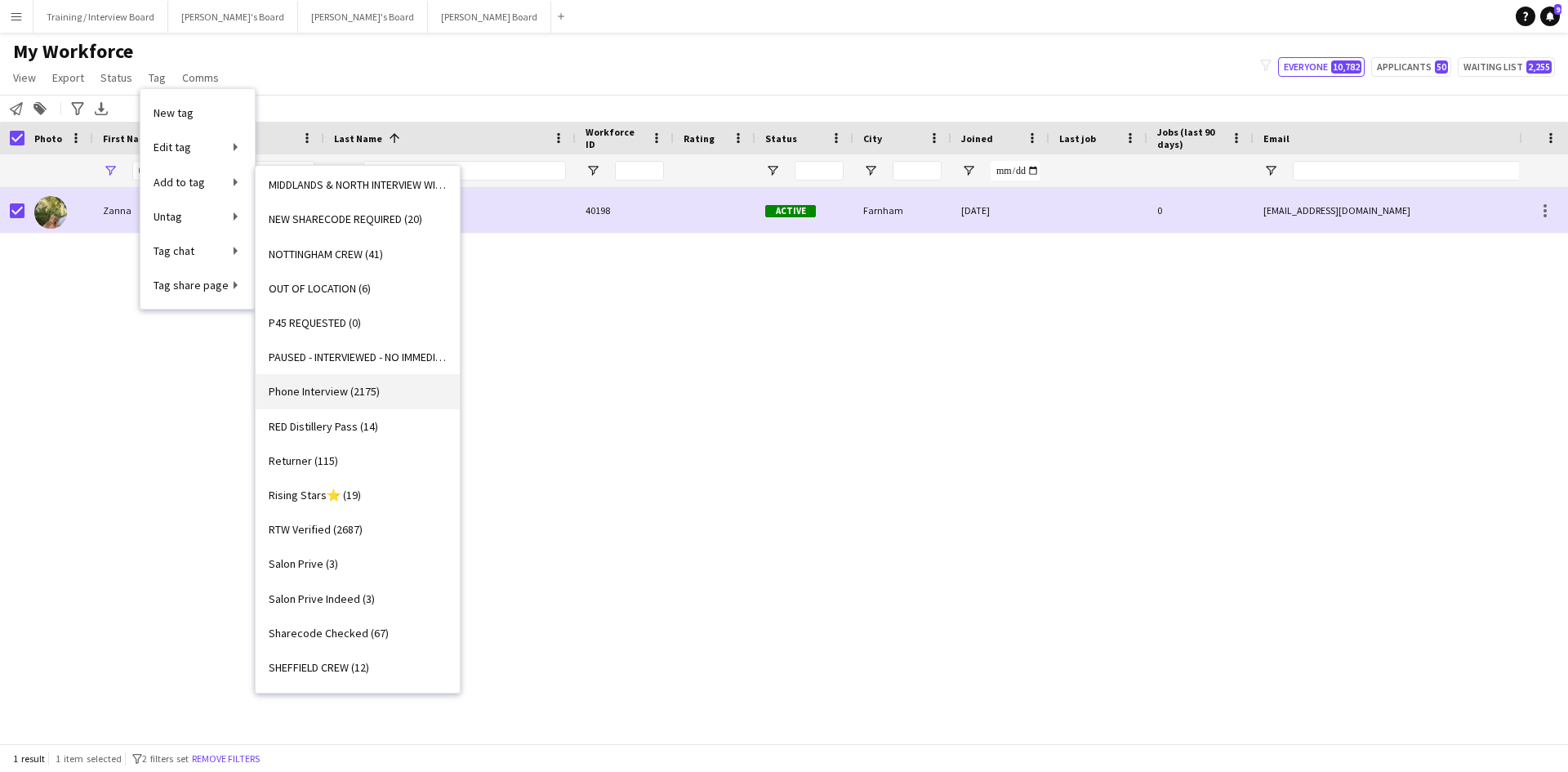
click at [321, 392] on span "Phone Interview (2175)" at bounding box center [324, 390] width 111 height 14
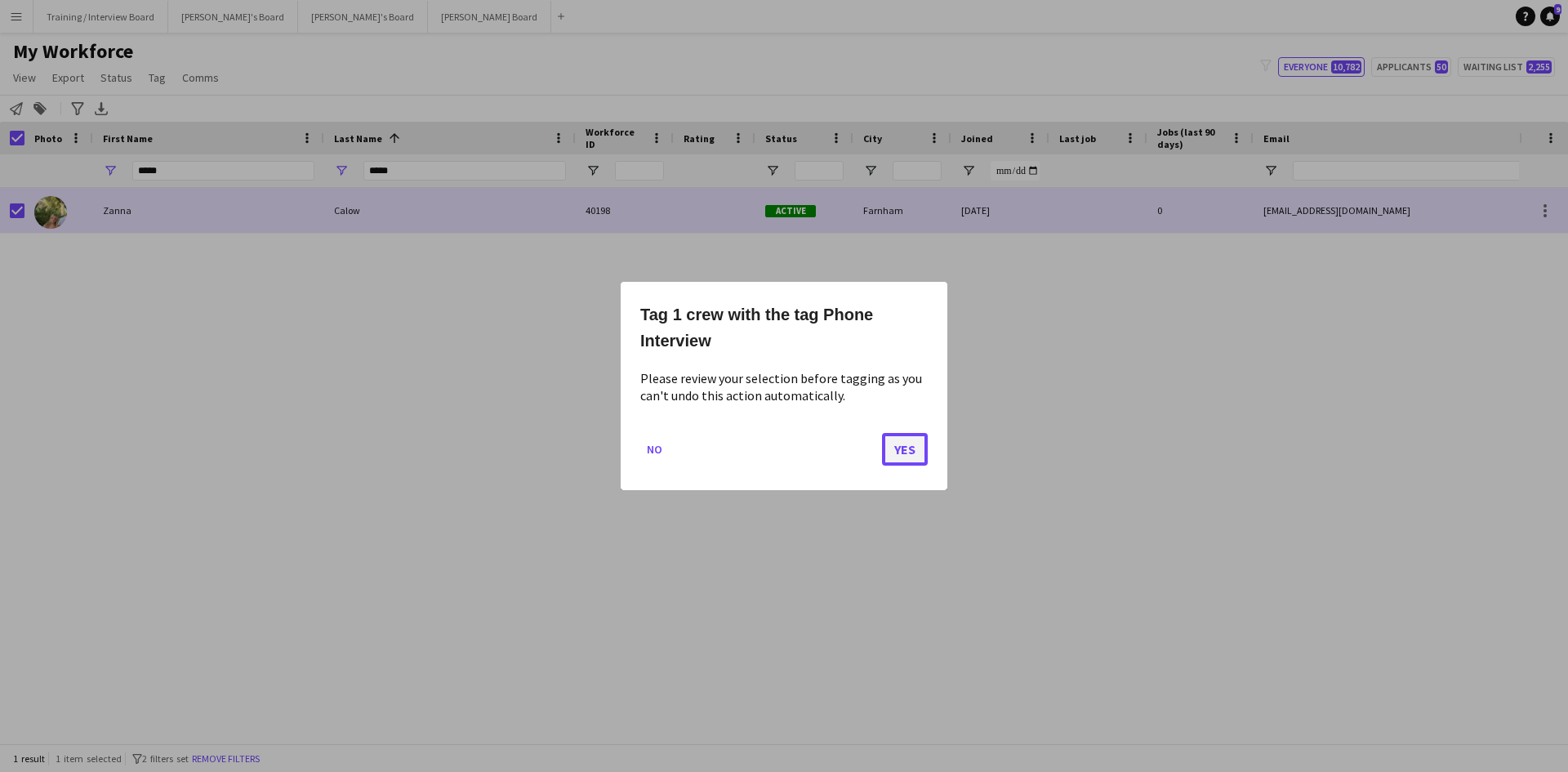
click at [893, 437] on button "Yes" at bounding box center [904, 449] width 46 height 33
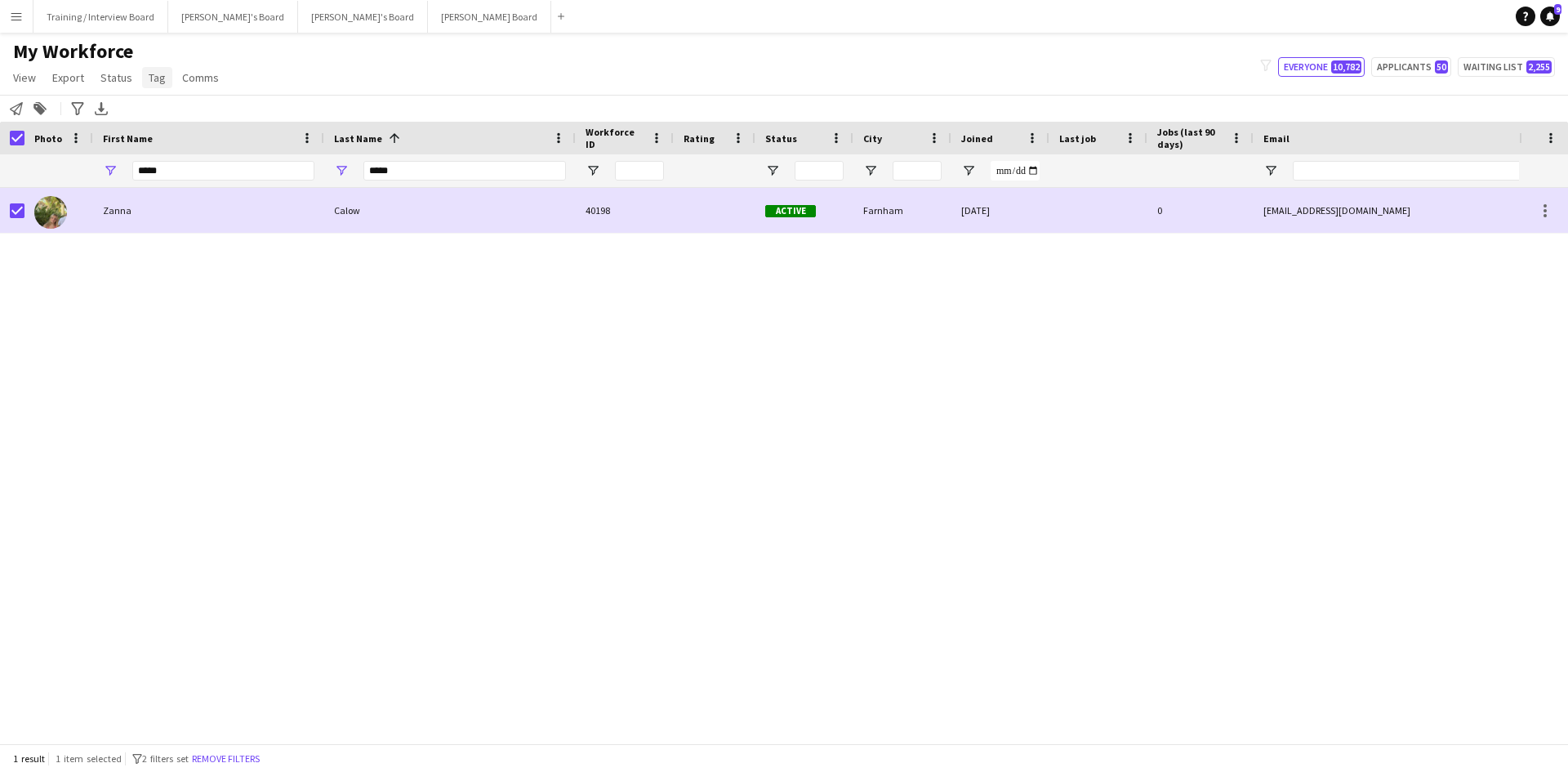
click at [149, 80] on span "Tag" at bounding box center [157, 77] width 17 height 14
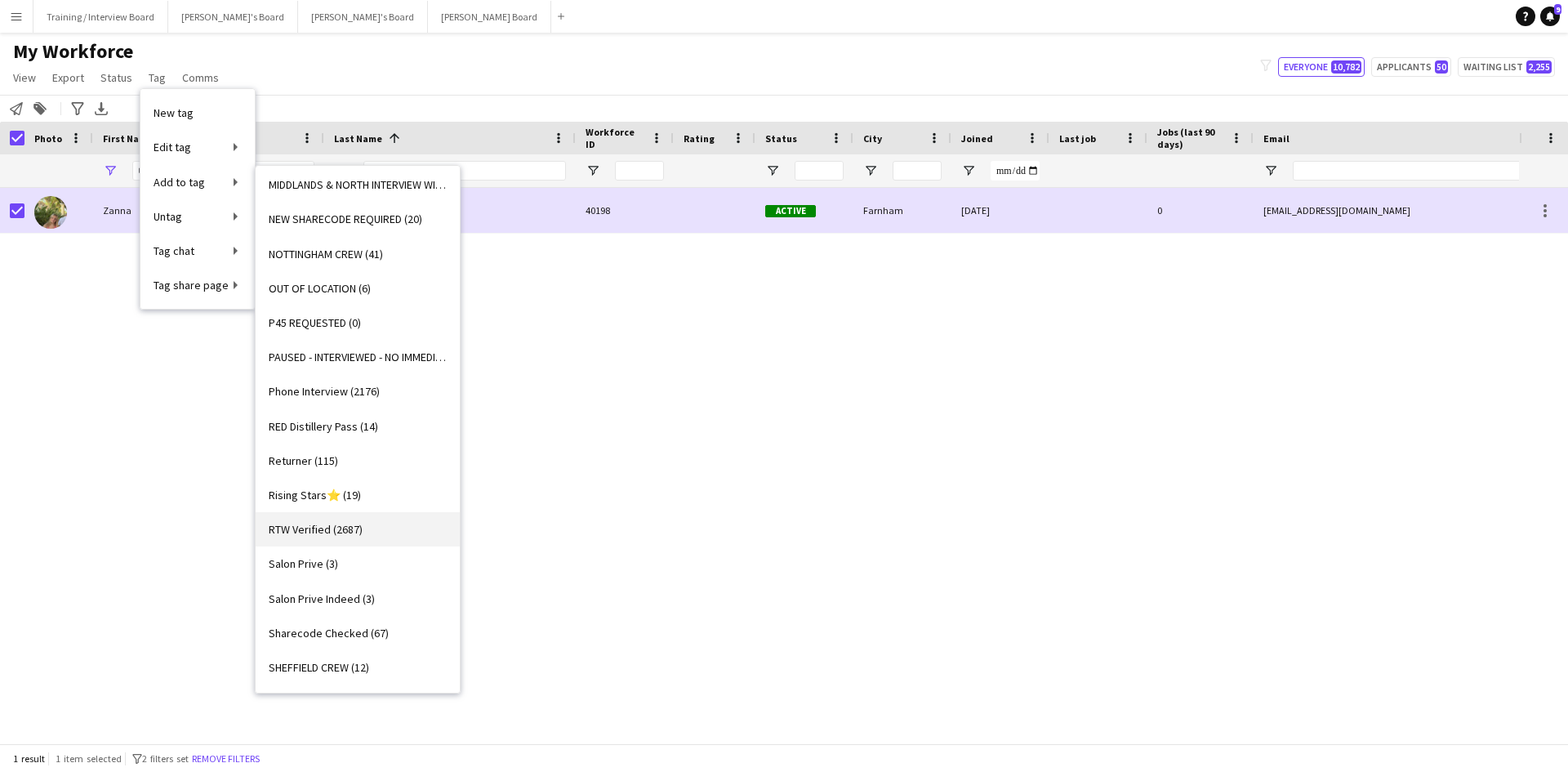
click at [309, 525] on span "RTW Verified (2687)" at bounding box center [316, 528] width 94 height 14
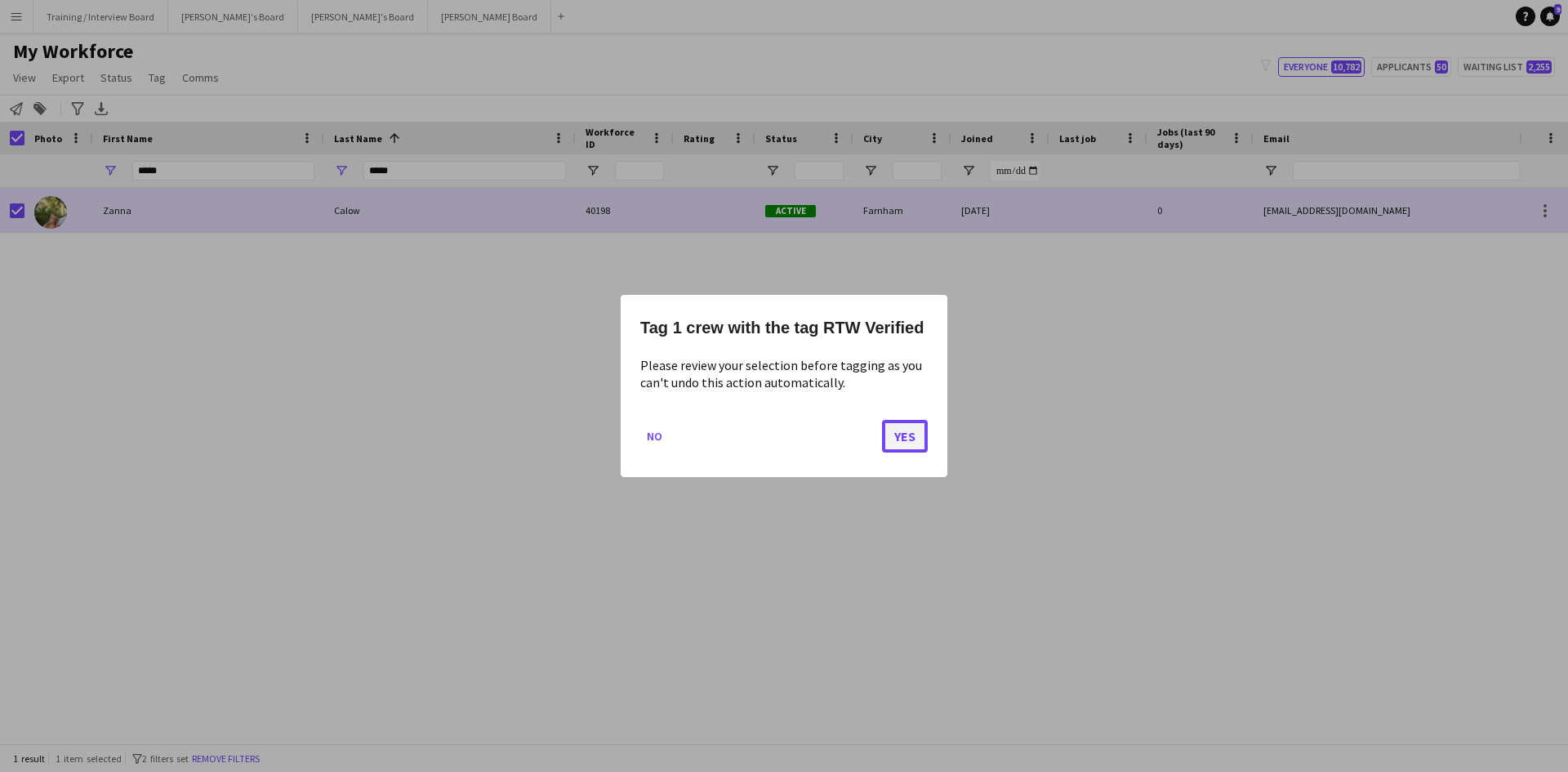
click at [913, 426] on button "Yes" at bounding box center [904, 436] width 46 height 33
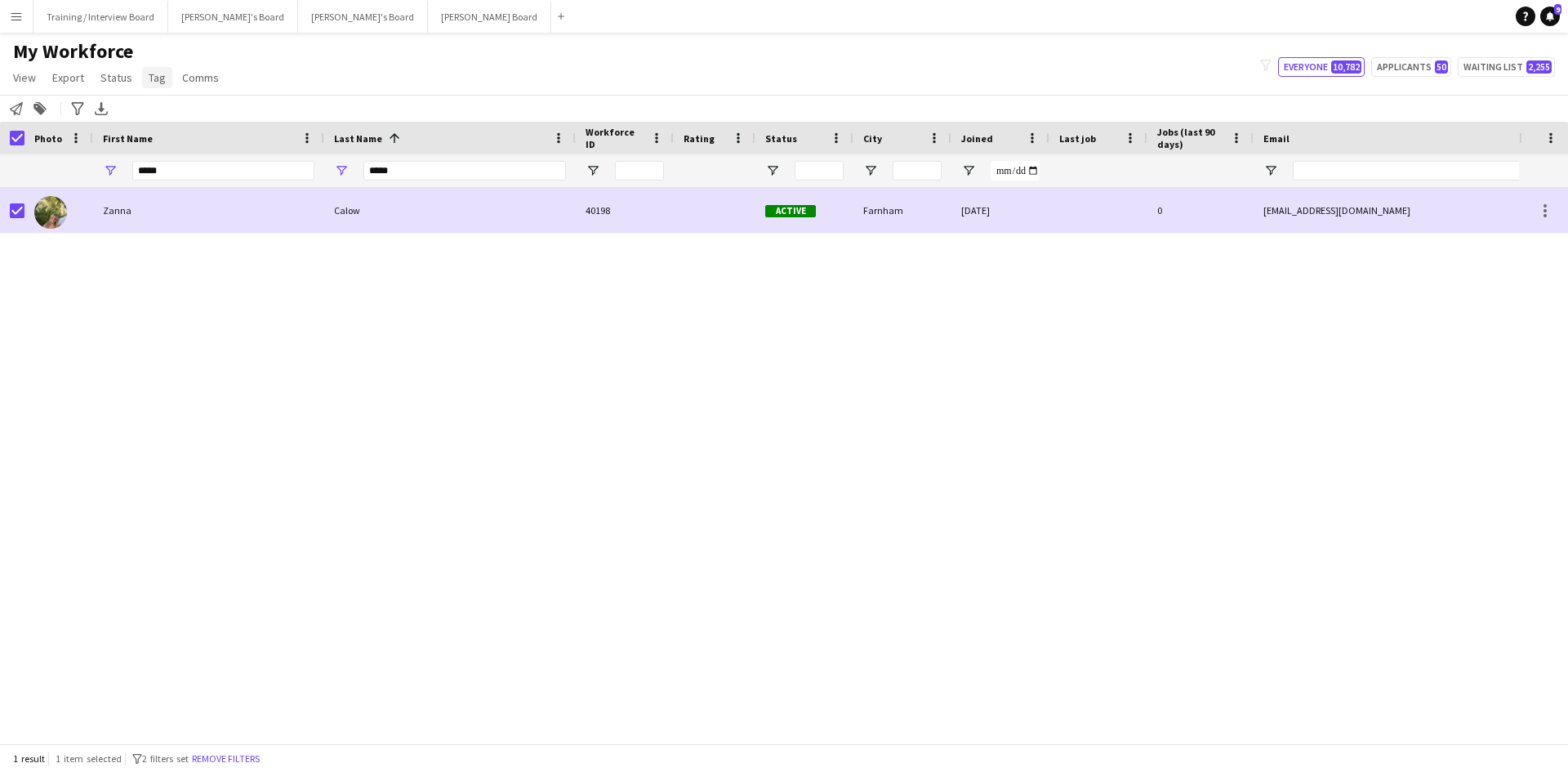
click at [152, 77] on span "Tag" at bounding box center [157, 77] width 17 height 14
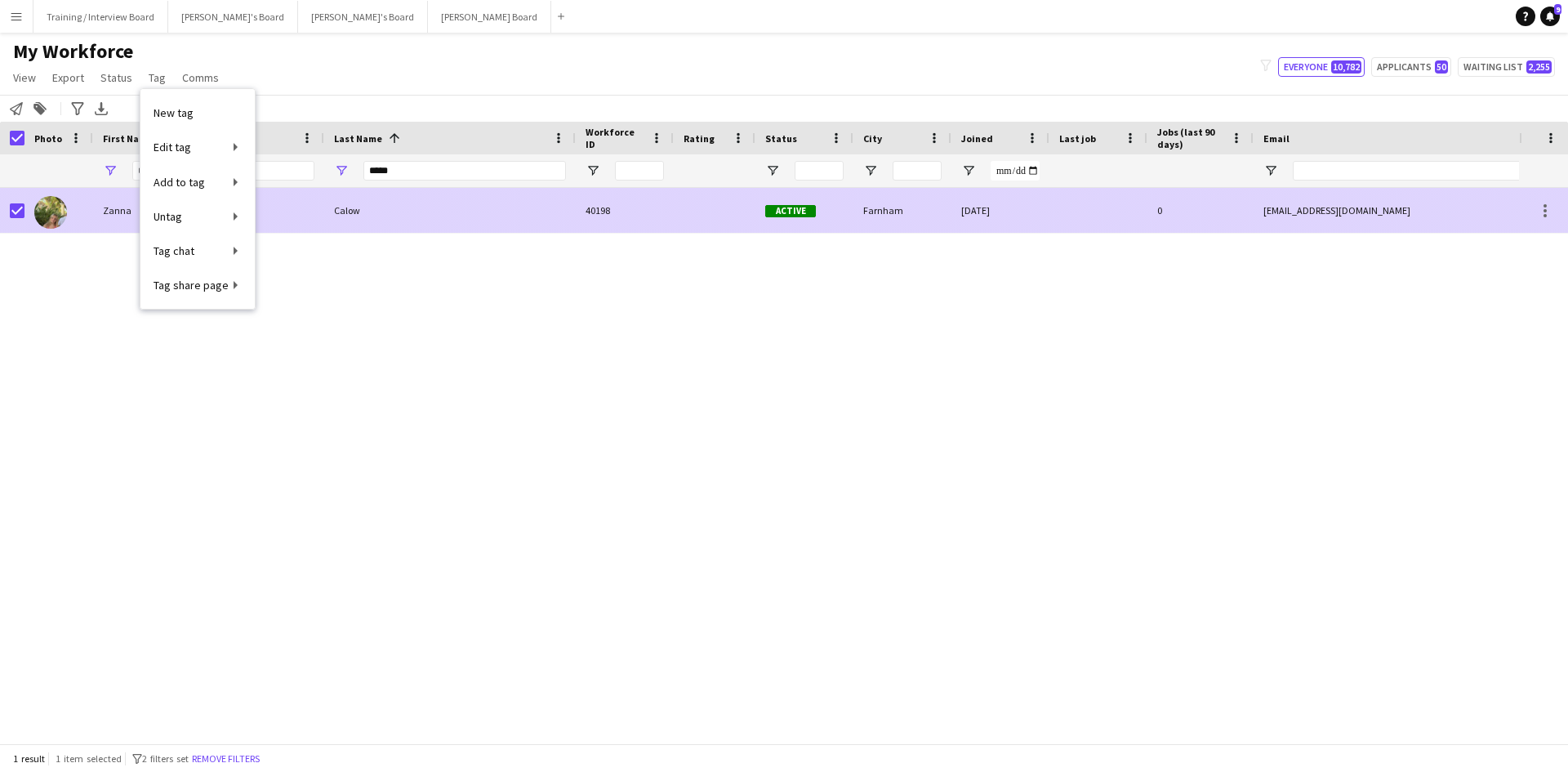
click at [410, 218] on div "Calow" at bounding box center [450, 210] width 251 height 45
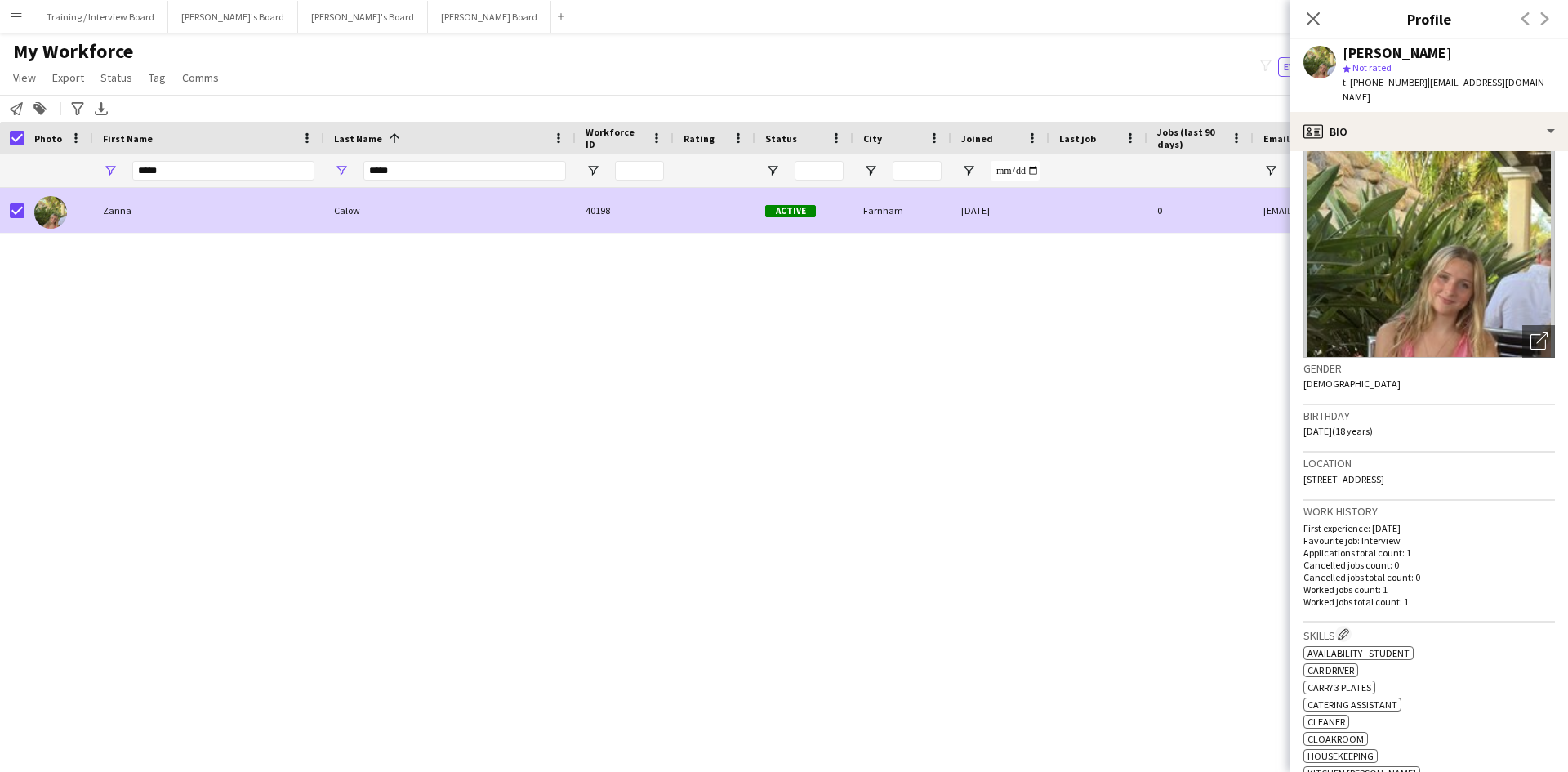
scroll to position [245, 0]
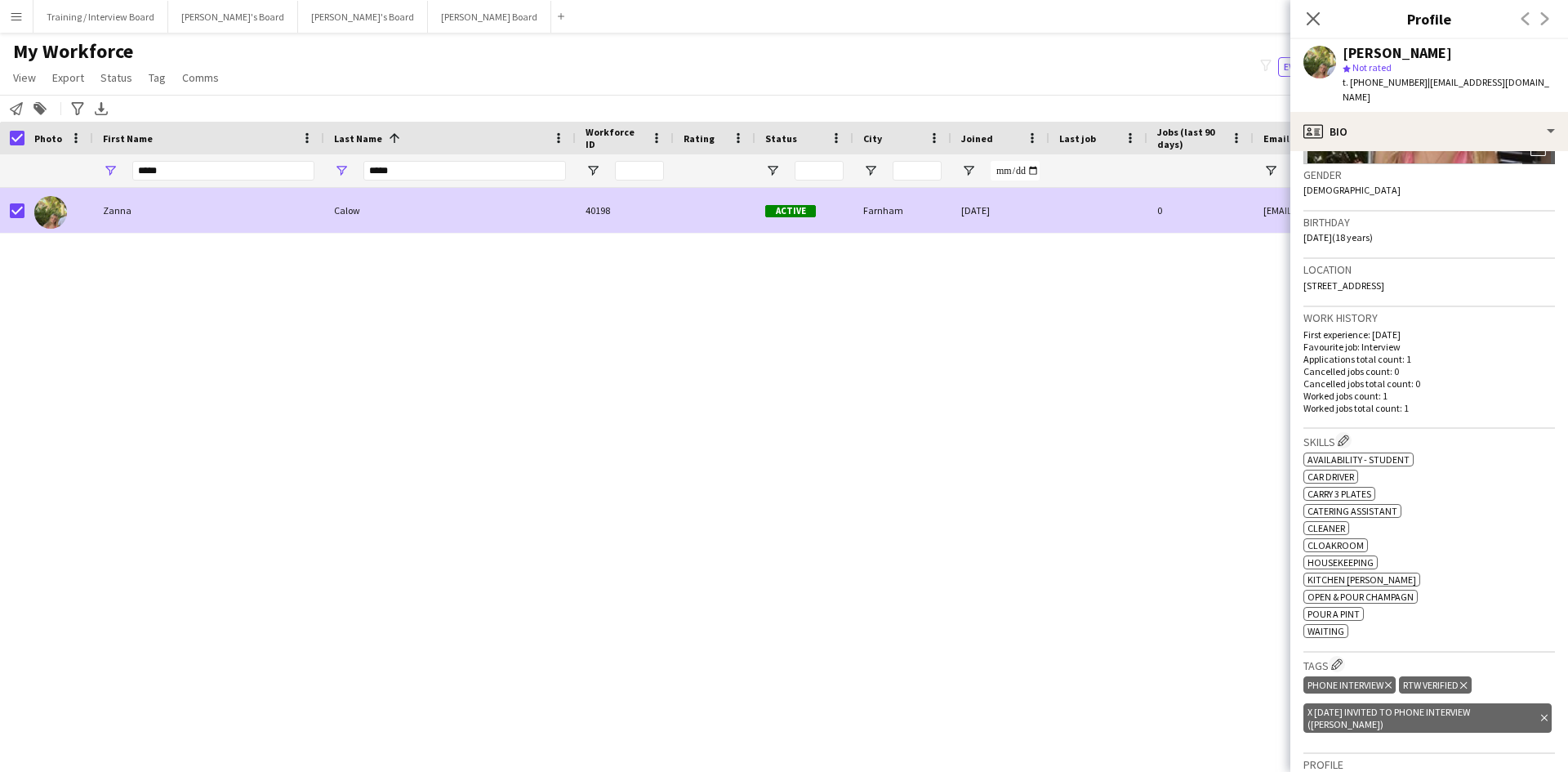
click at [1541, 713] on icon "Delete tag" at bounding box center [1544, 717] width 7 height 10
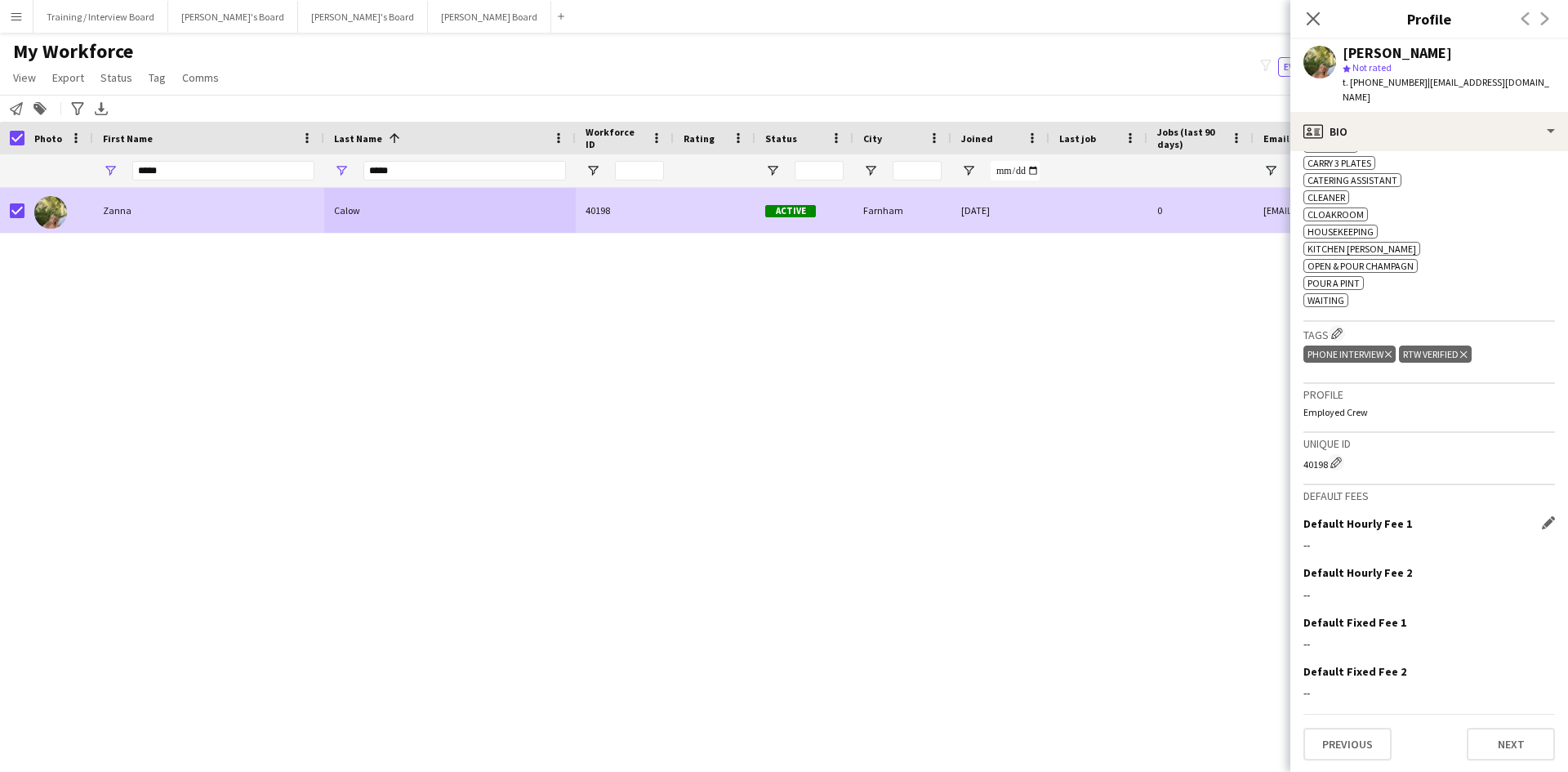
scroll to position [576, 0]
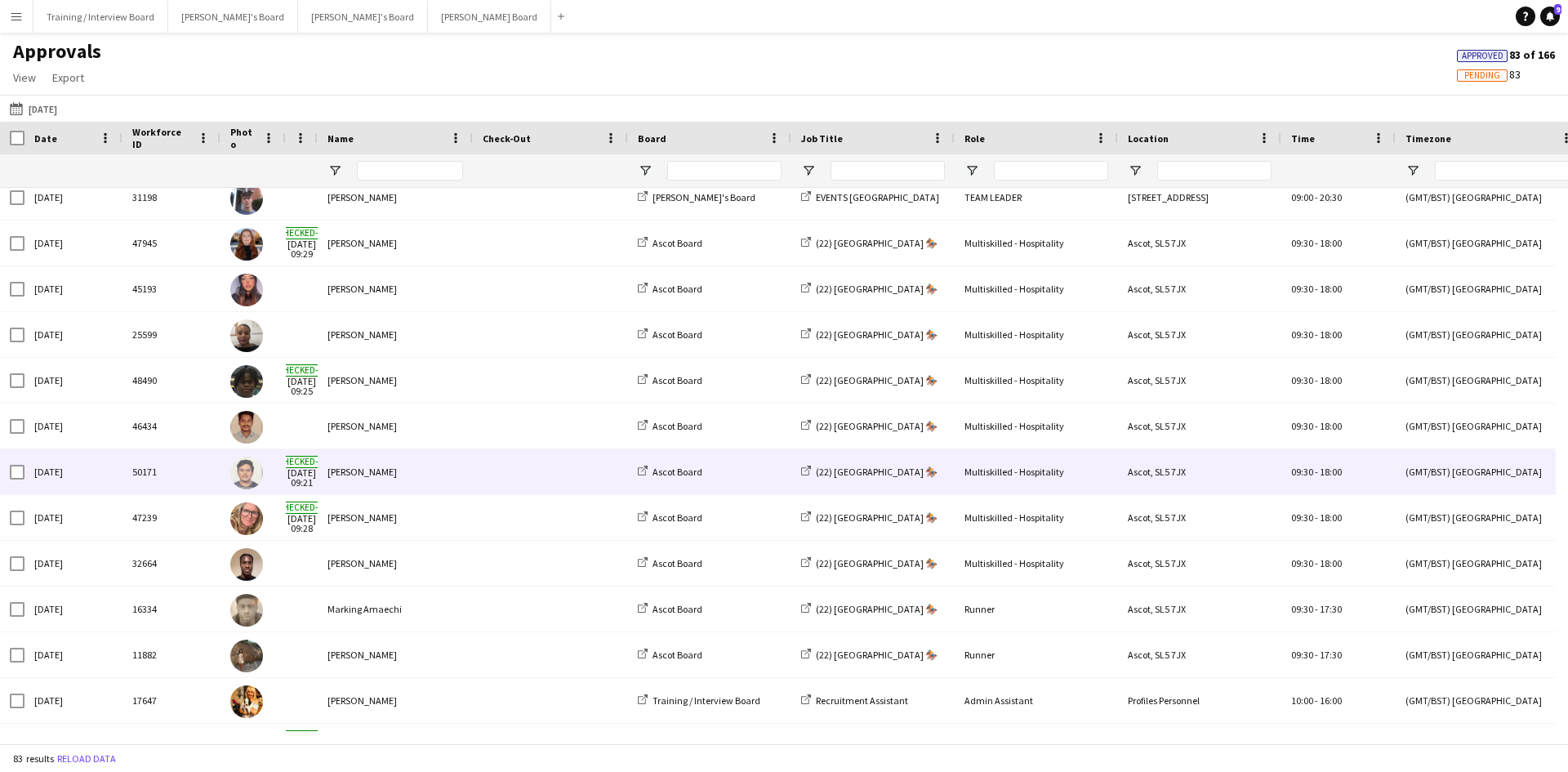
scroll to position [1893, 0]
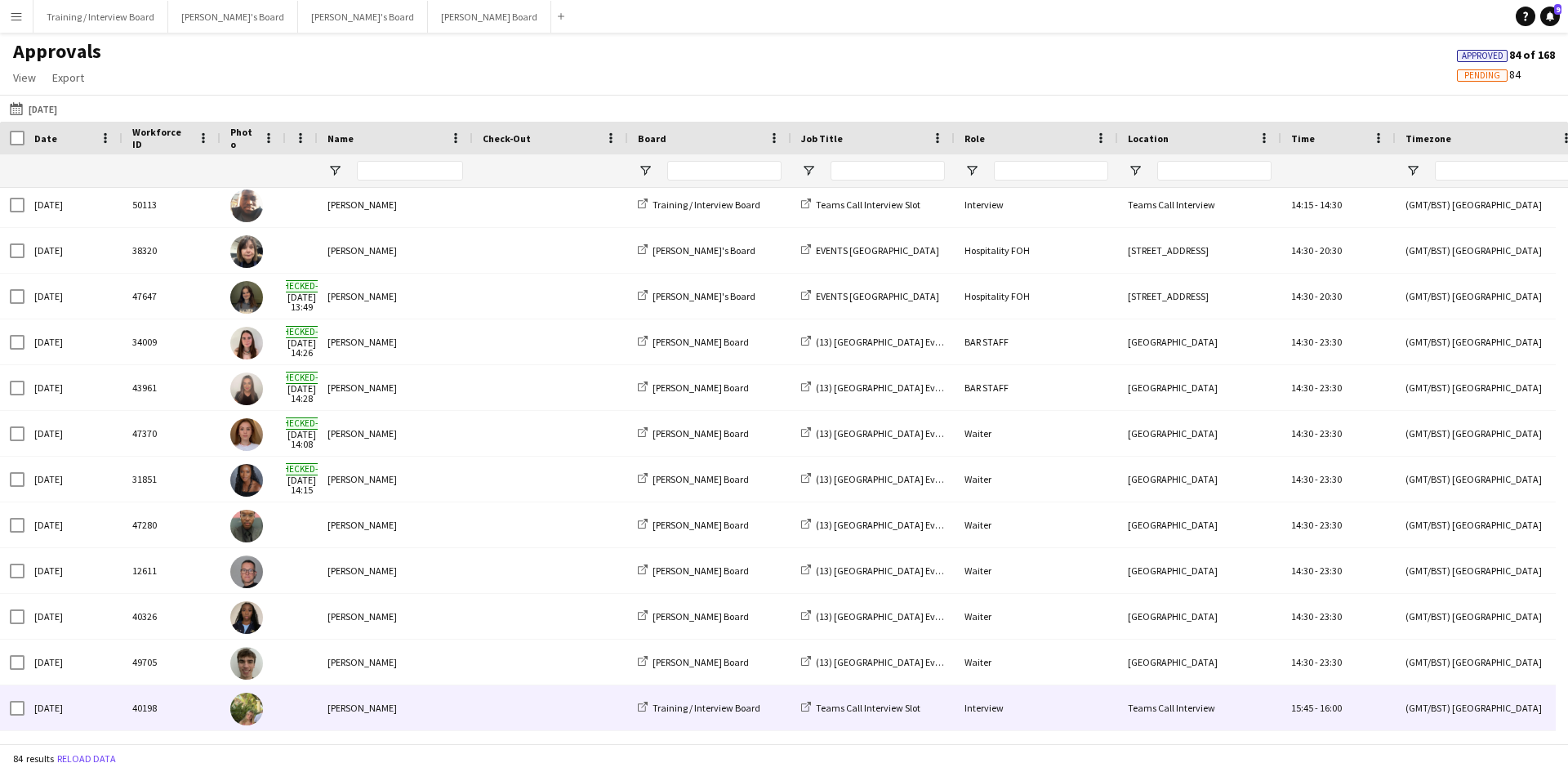
click at [369, 710] on div "[PERSON_NAME]" at bounding box center [395, 707] width 155 height 45
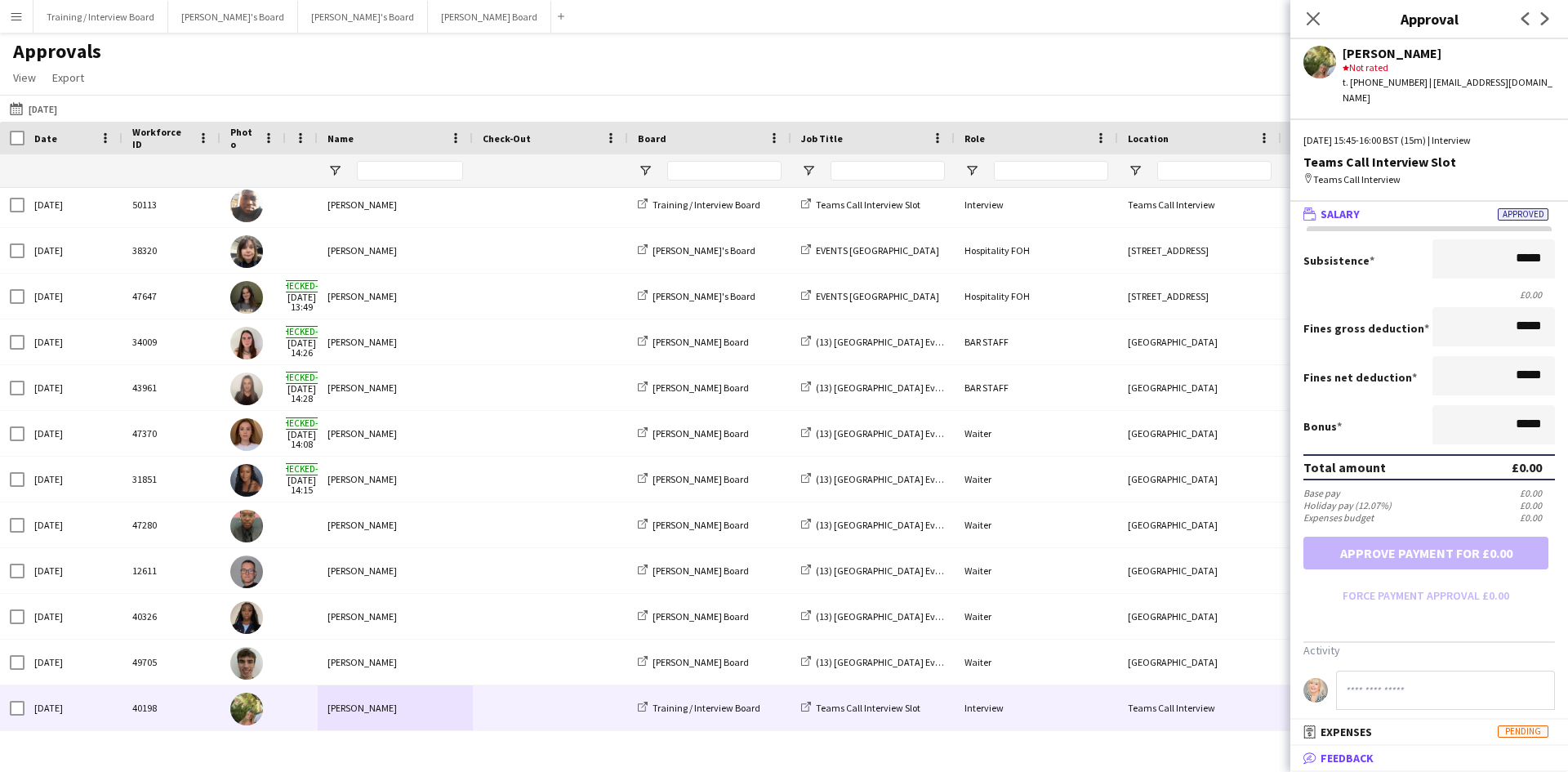
click at [1362, 763] on span "Feedback" at bounding box center [1346, 757] width 53 height 14
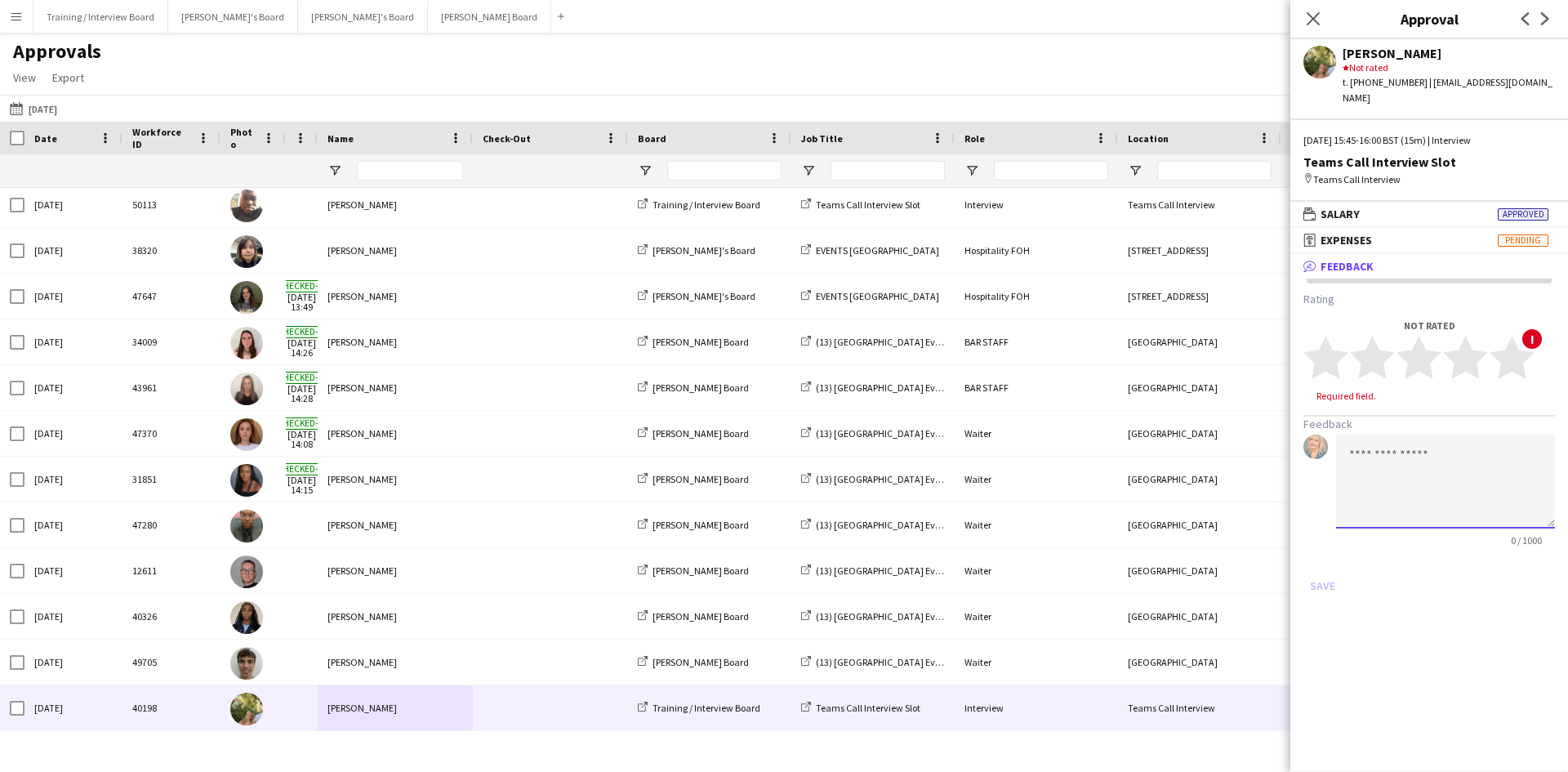
click at [1386, 442] on textarea at bounding box center [1445, 481] width 219 height 94
click at [1386, 442] on textarea "**********" at bounding box center [1445, 481] width 219 height 94
click at [1370, 435] on textarea "**********" at bounding box center [1445, 481] width 219 height 94
click at [1414, 434] on textarea "**********" at bounding box center [1445, 481] width 219 height 94
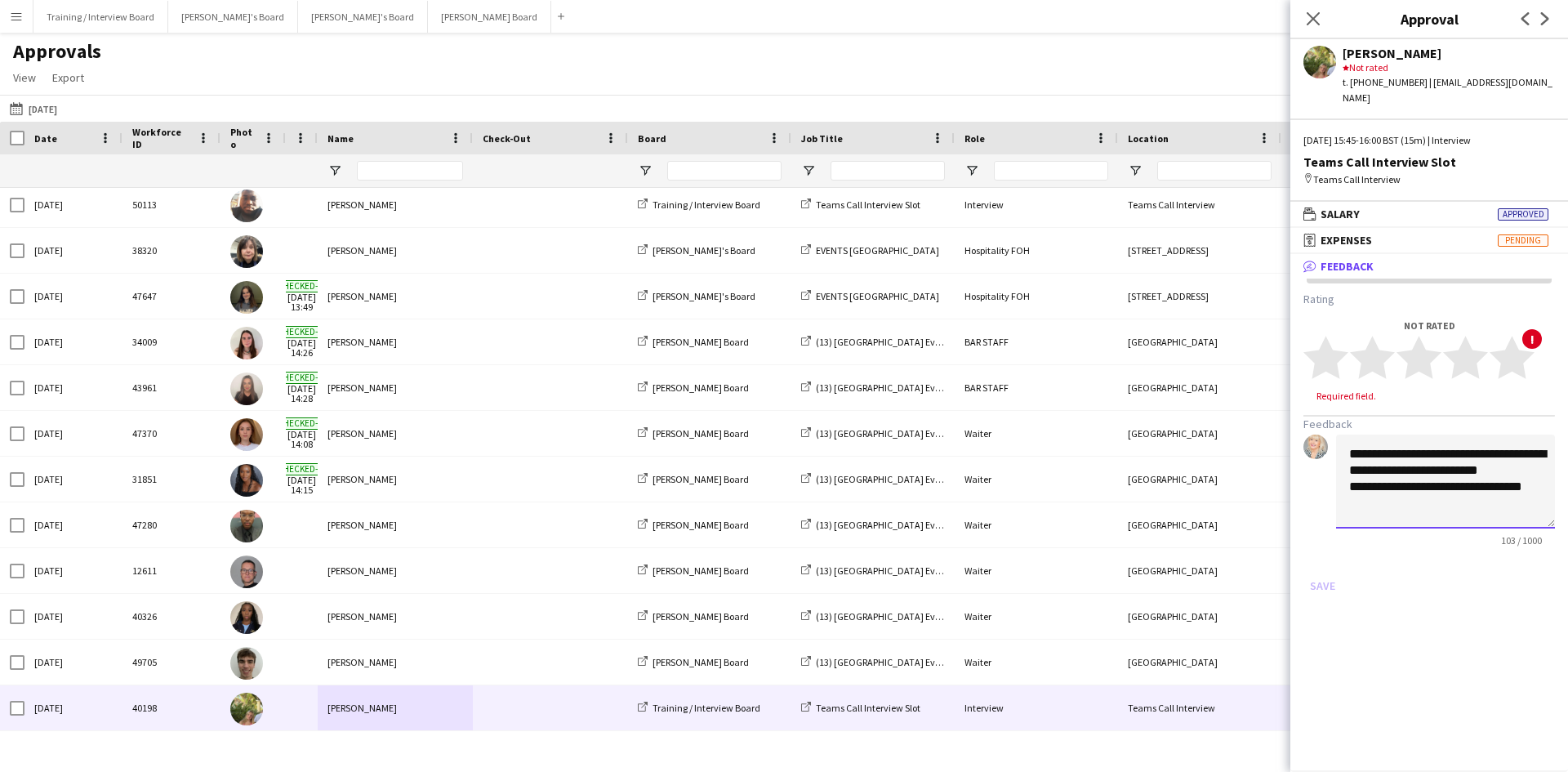
click at [1438, 435] on textarea "**********" at bounding box center [1445, 481] width 219 height 94
click at [1519, 486] on textarea "**********" at bounding box center [1445, 481] width 219 height 94
click at [1452, 434] on textarea "**********" at bounding box center [1445, 481] width 219 height 94
click at [1505, 457] on textarea "**********" at bounding box center [1445, 481] width 219 height 94
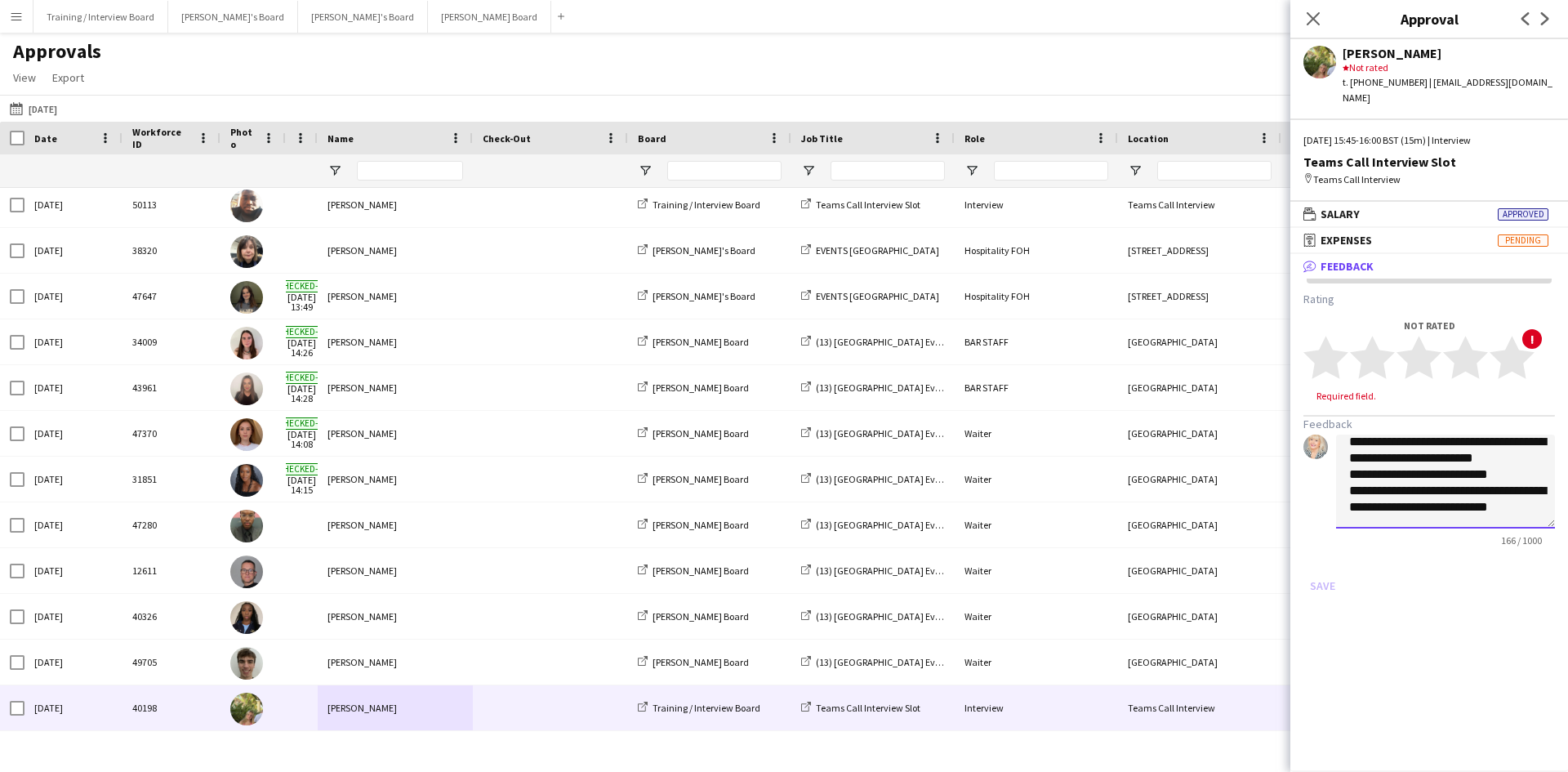
click at [1528, 485] on textarea "**********" at bounding box center [1445, 481] width 219 height 94
click at [1532, 476] on textarea "**********" at bounding box center [1445, 481] width 219 height 94
click at [1426, 470] on textarea "**********" at bounding box center [1445, 481] width 219 height 94
click at [1431, 498] on textarea "**********" at bounding box center [1445, 481] width 219 height 94
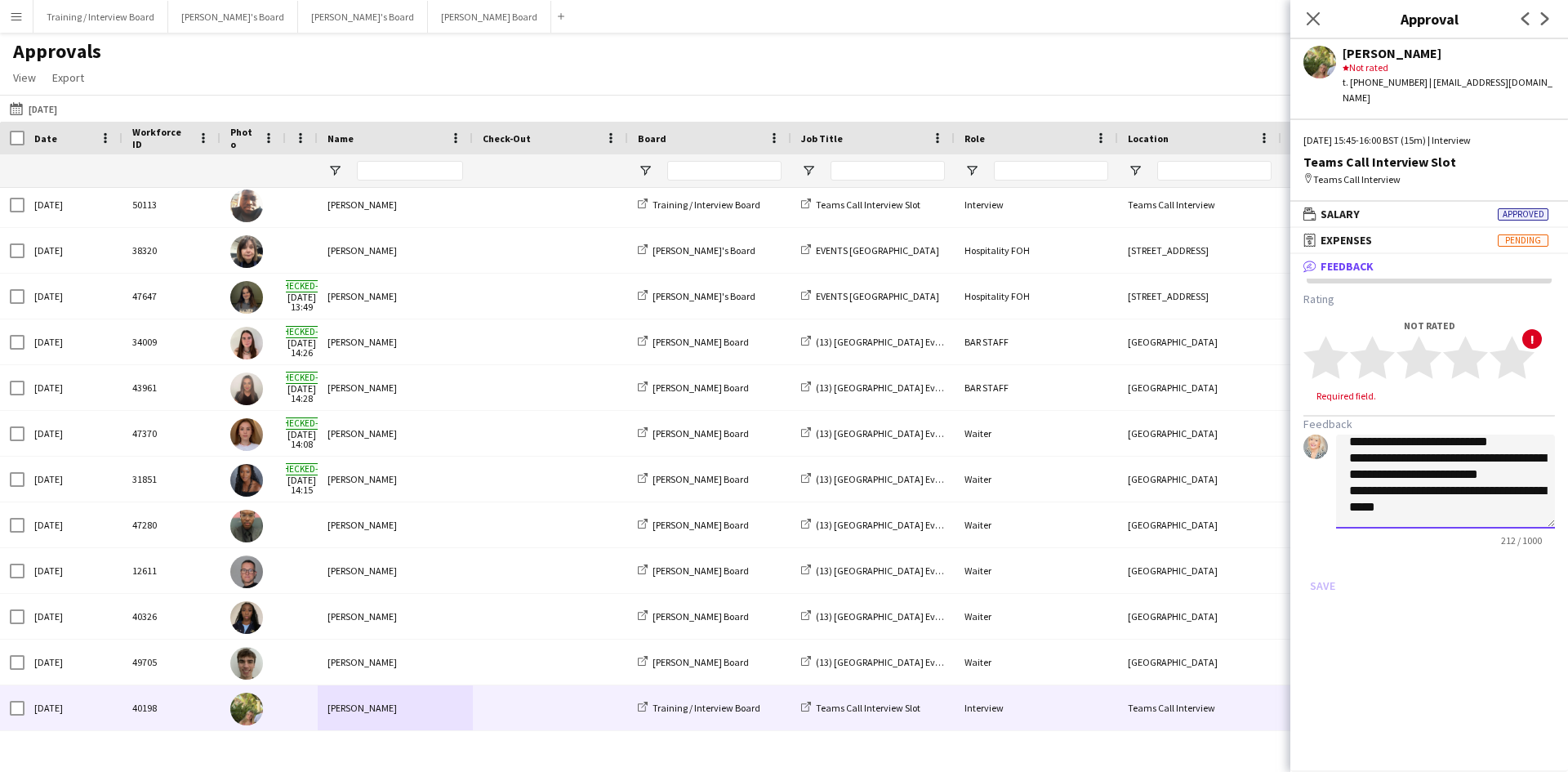
scroll to position [51, 0]
click at [1373, 507] on textarea "**********" at bounding box center [1445, 481] width 219 height 94
click at [1485, 498] on textarea "**********" at bounding box center [1445, 481] width 219 height 94
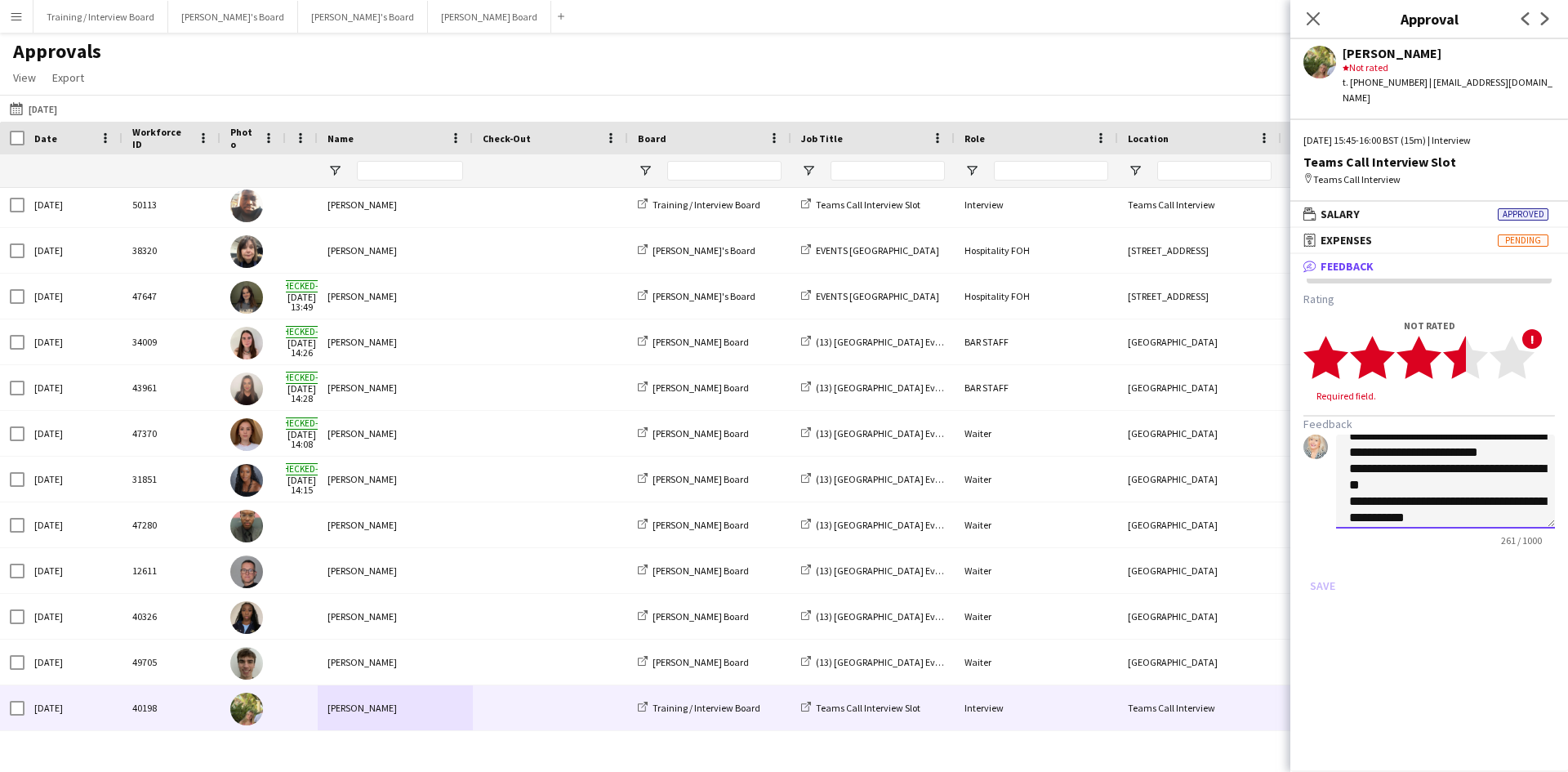
type textarea "**********"
click at [1461, 339] on polygon at bounding box center [1464, 358] width 45 height 42
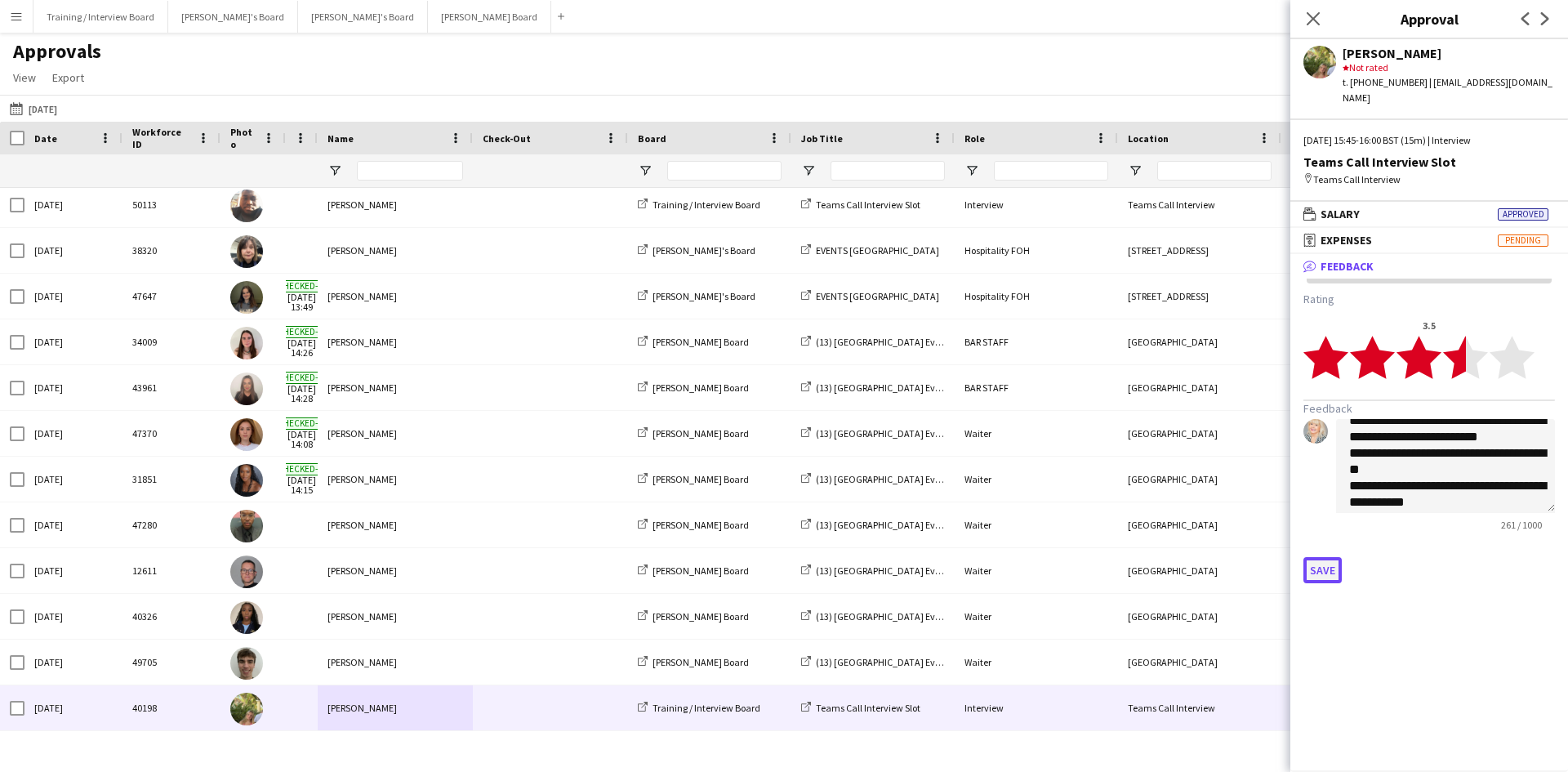
click at [1334, 557] on button "Save" at bounding box center [1322, 570] width 38 height 26
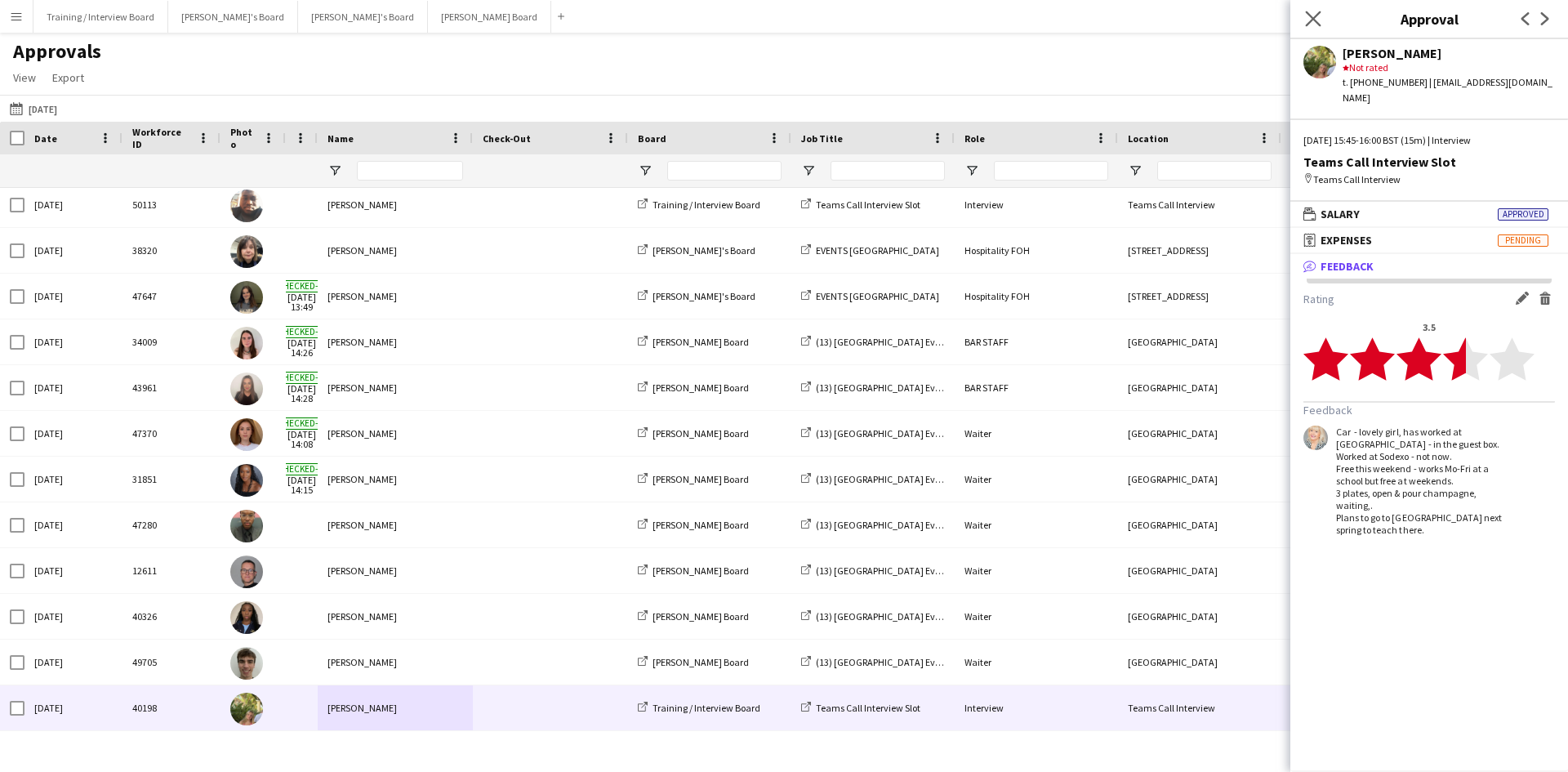
click at [1318, 10] on app-icon "Close pop-in" at bounding box center [1313, 19] width 24 height 24
